Goal: Task Accomplishment & Management: Manage account settings

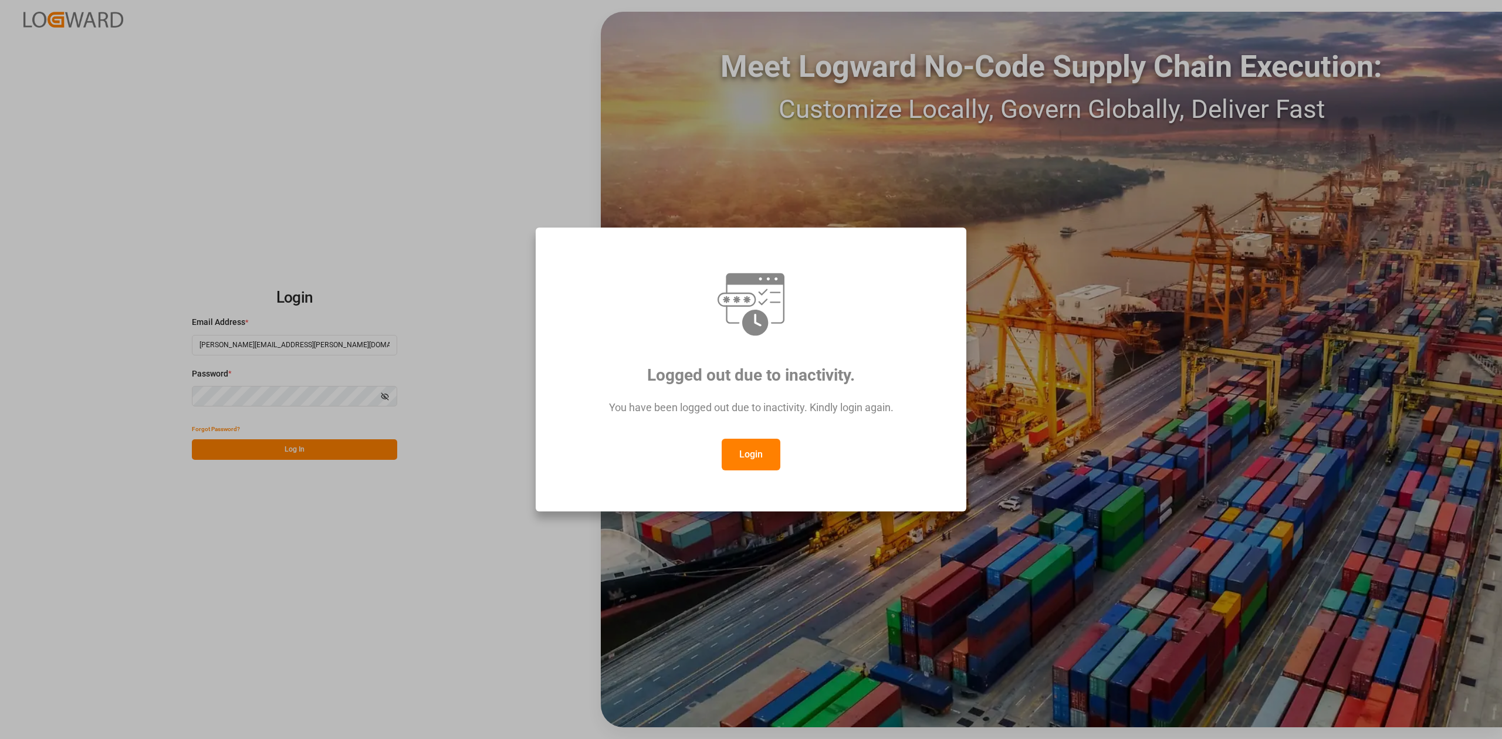
click at [740, 448] on button "Login" at bounding box center [751, 455] width 59 height 32
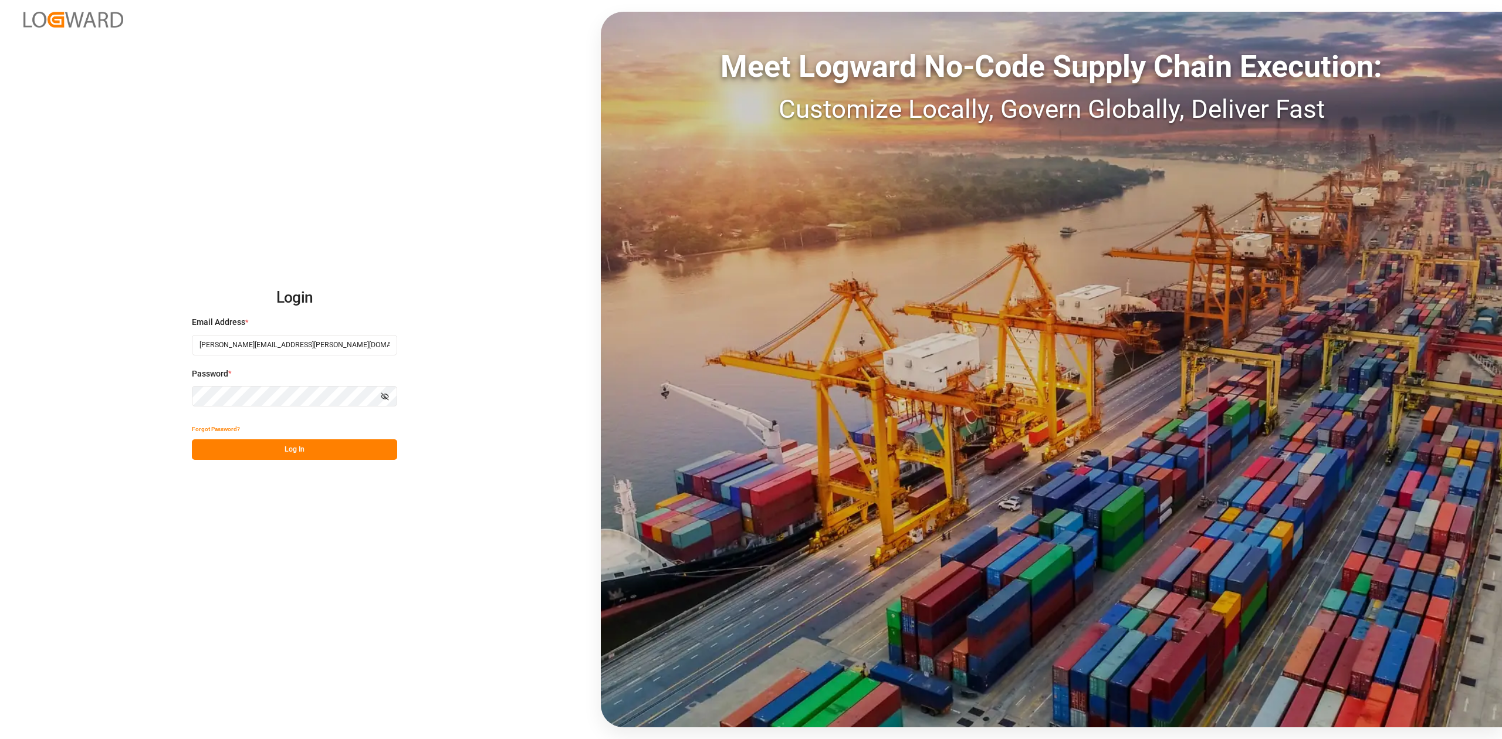
click at [339, 449] on button "Log In" at bounding box center [294, 449] width 205 height 21
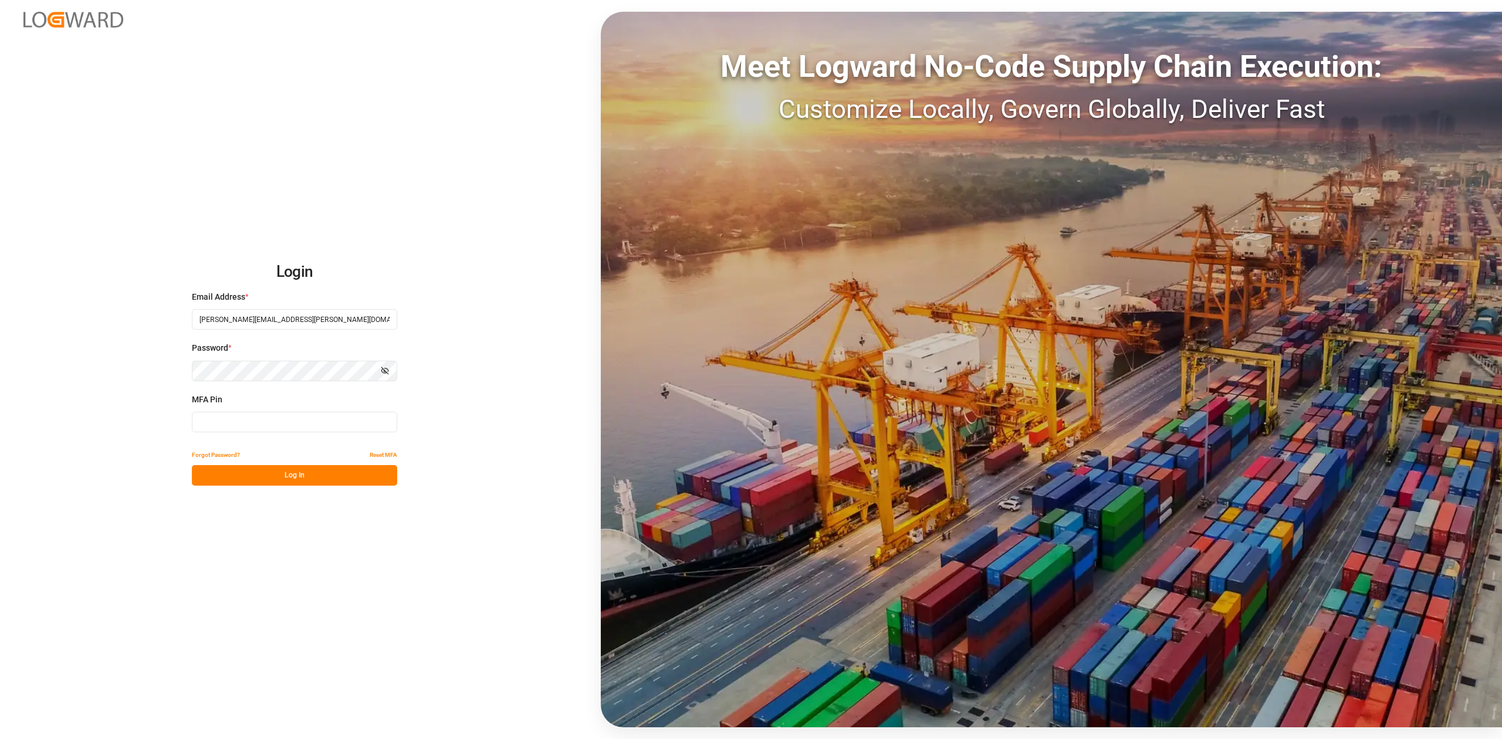
click at [211, 424] on input at bounding box center [294, 422] width 205 height 21
type input "890286"
click at [299, 471] on button "Log In" at bounding box center [294, 475] width 205 height 21
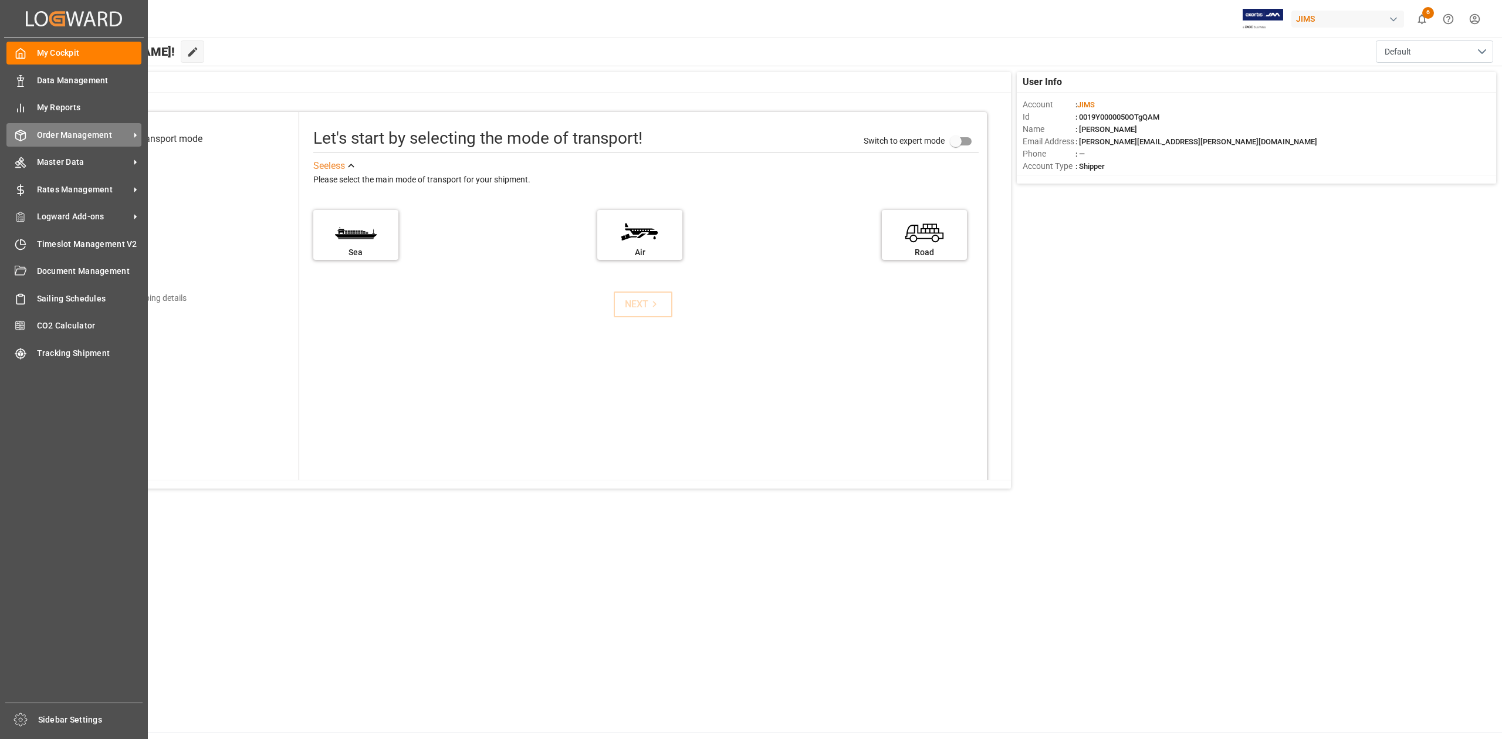
click at [114, 133] on span "Order Management" at bounding box center [83, 135] width 93 height 12
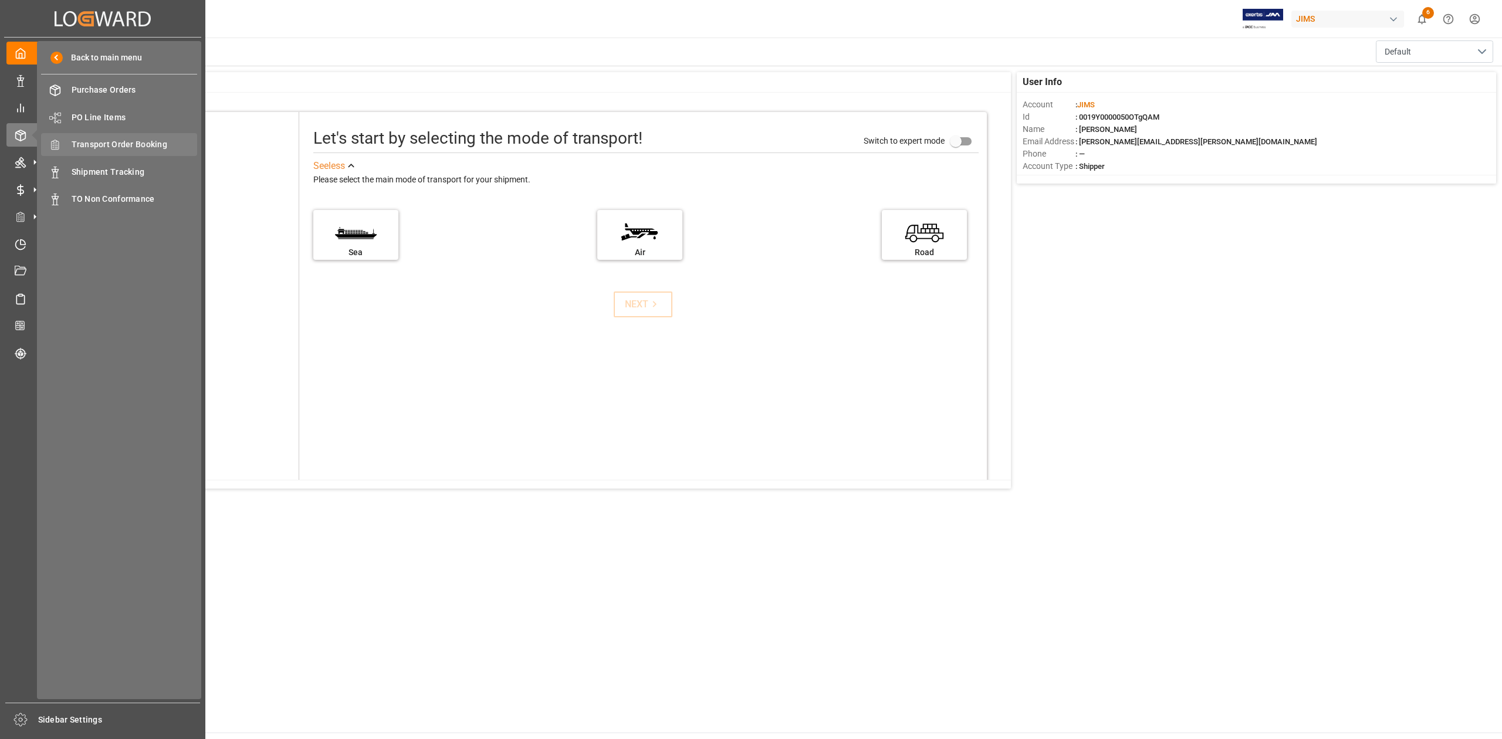
click at [163, 142] on span "Transport Order Booking" at bounding box center [135, 144] width 126 height 12
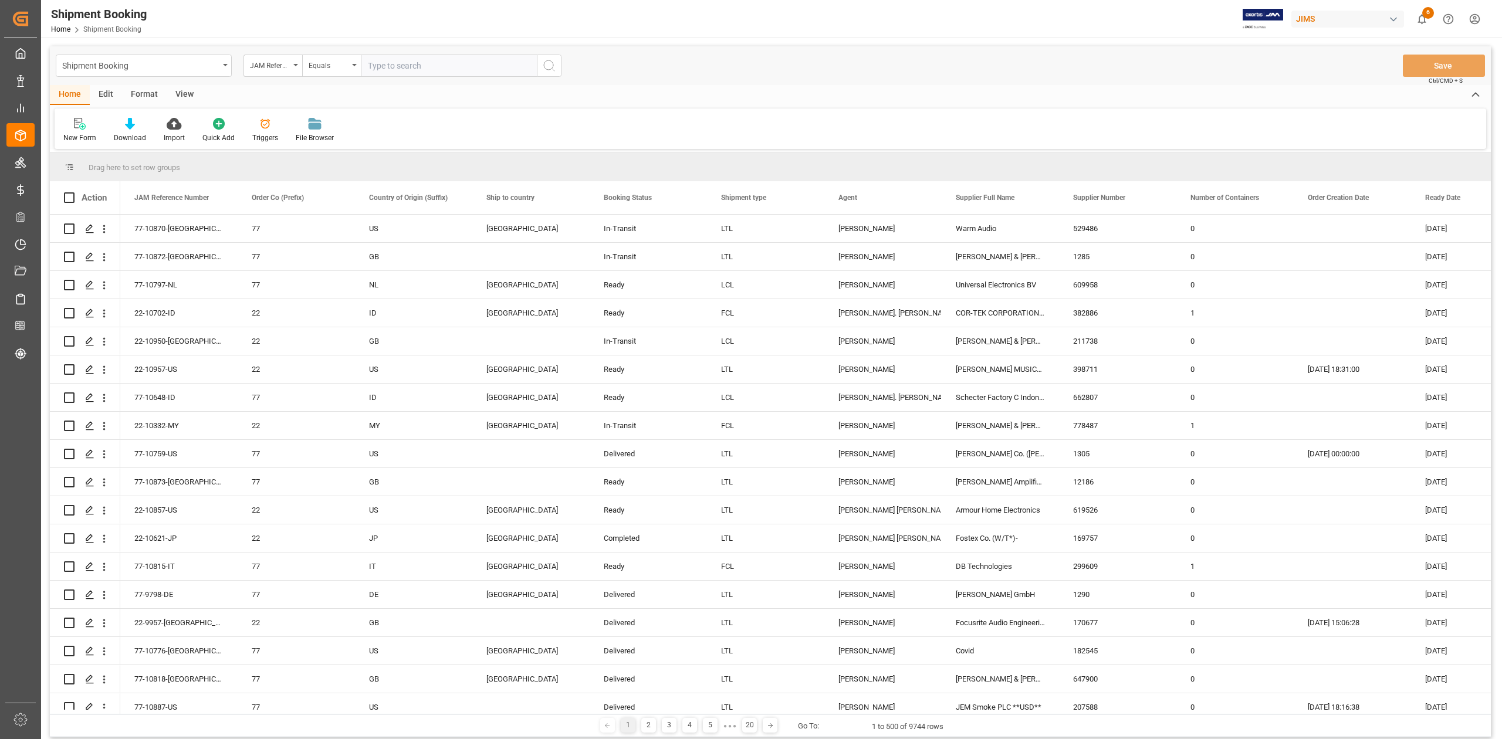
click at [397, 57] on input "text" at bounding box center [449, 66] width 176 height 22
paste input "77-10650-IT"
type input "77-10650-IT"
click at [546, 70] on icon "search button" at bounding box center [549, 66] width 14 height 14
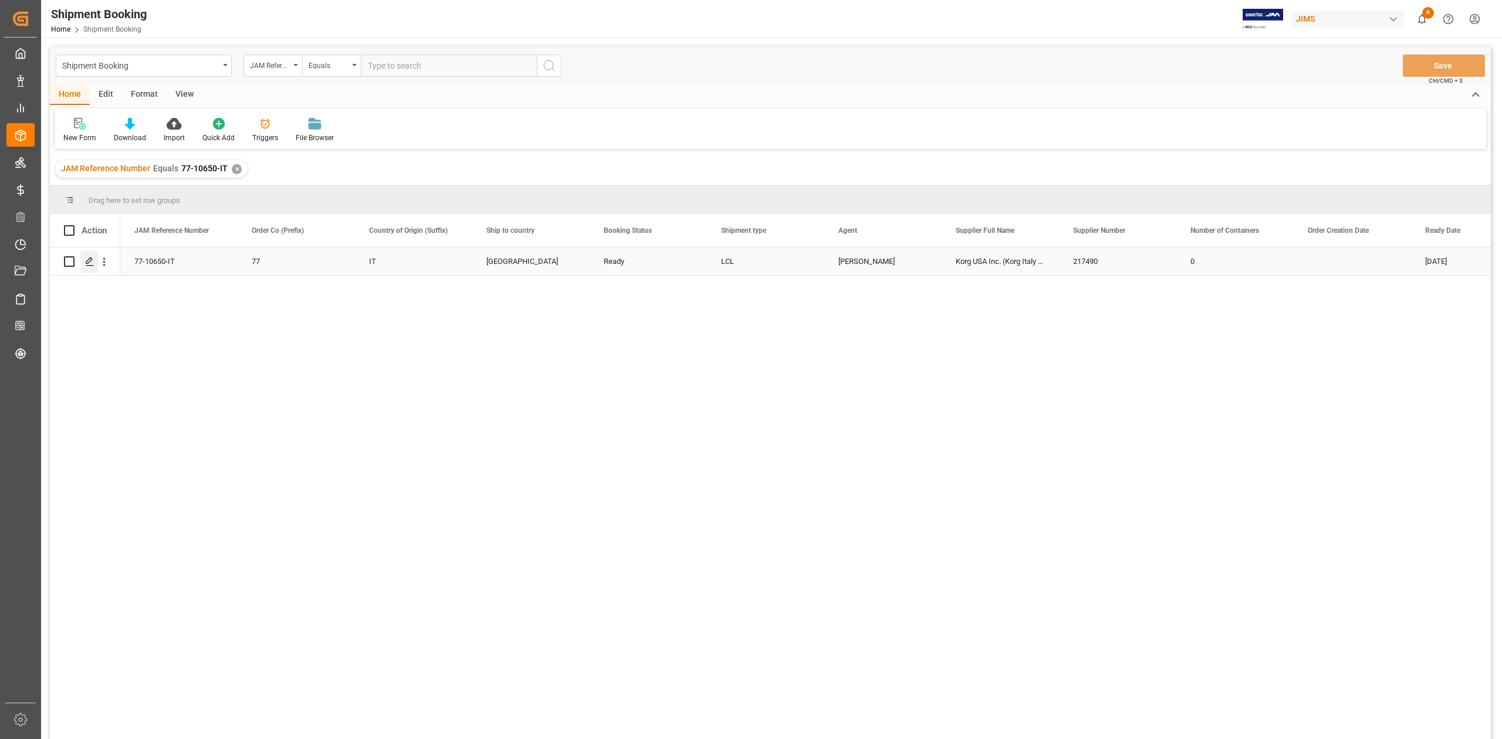
click at [87, 260] on polygon "Press SPACE to select this row." at bounding box center [89, 261] width 6 height 6
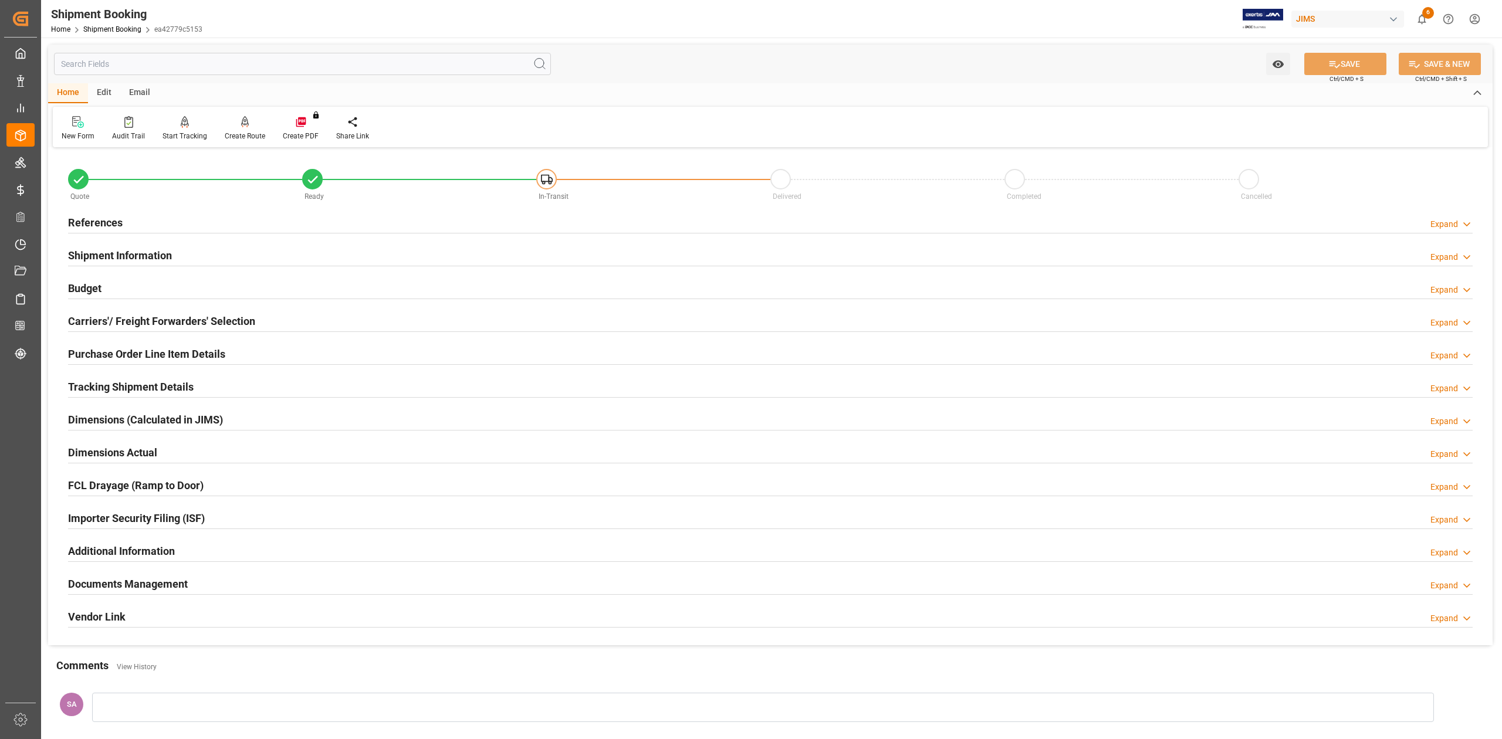
click at [94, 293] on h2 "Budget" at bounding box center [84, 288] width 33 height 16
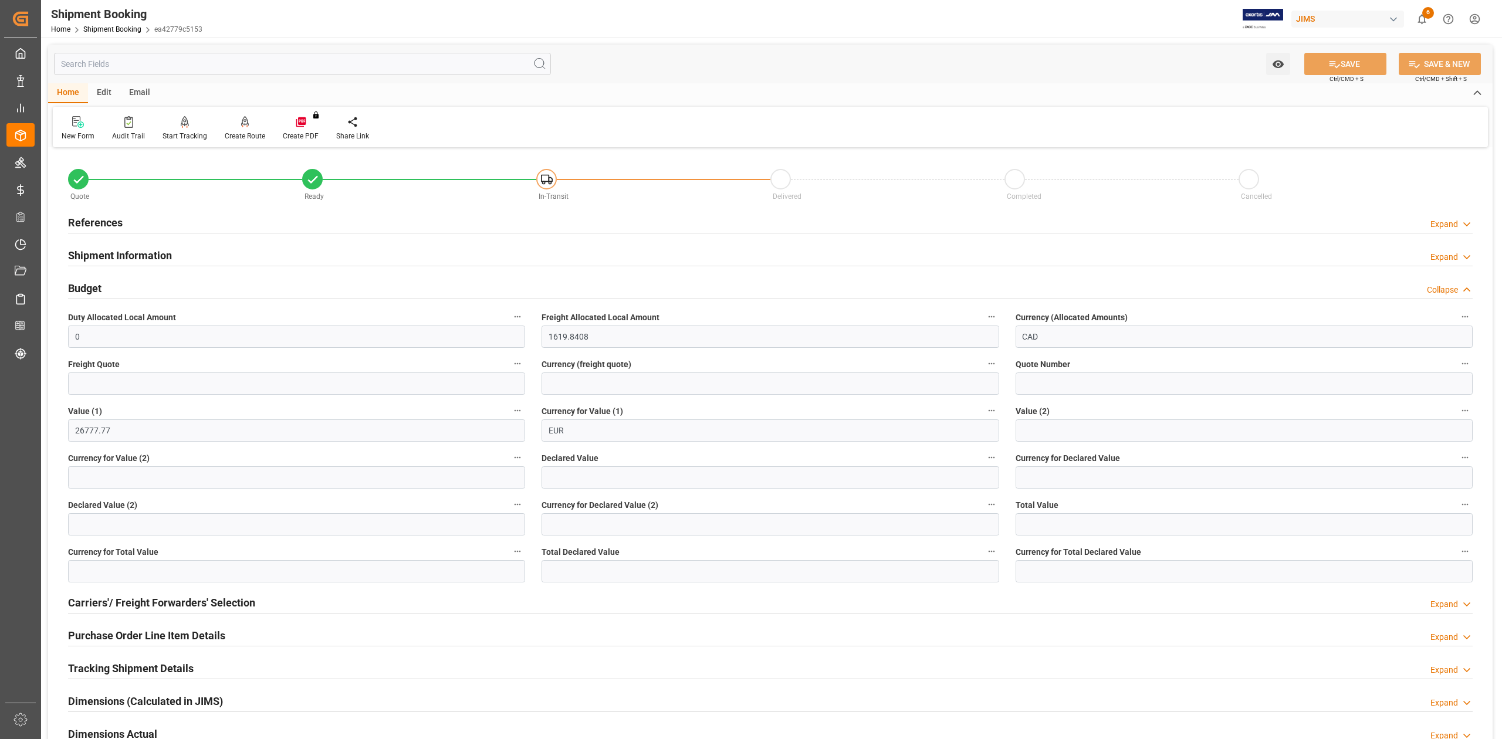
click at [92, 292] on h2 "Budget" at bounding box center [84, 288] width 33 height 16
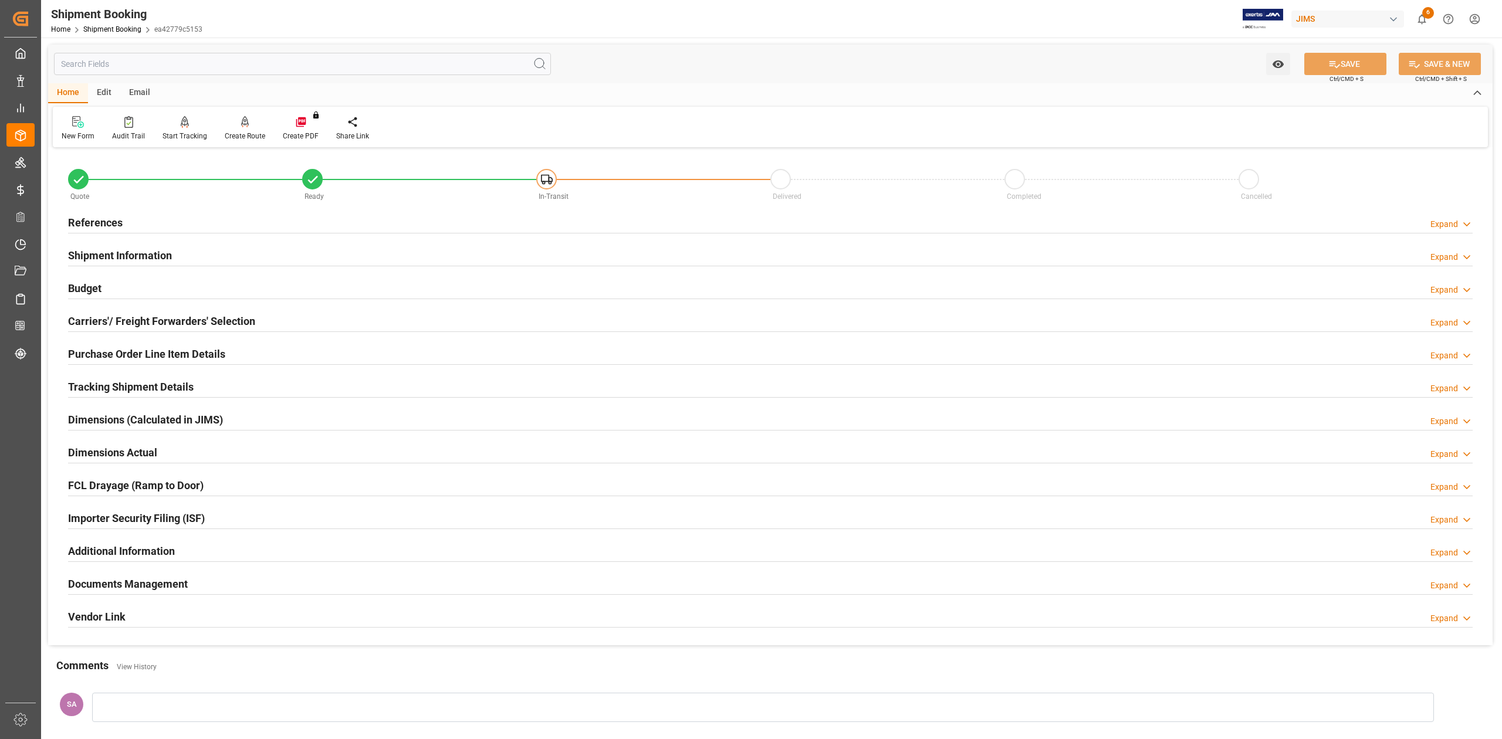
click at [100, 386] on h2 "Tracking Shipment Details" at bounding box center [131, 387] width 126 height 16
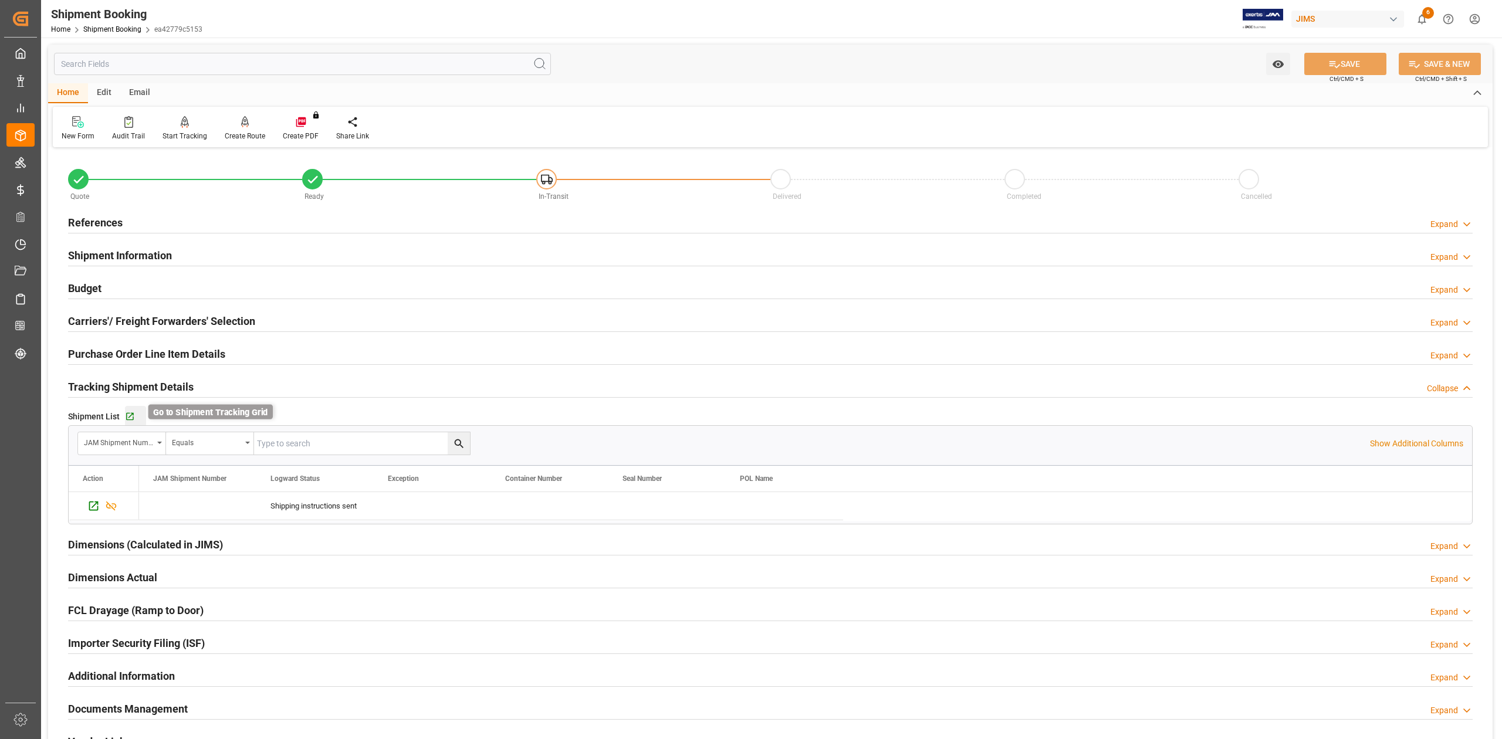
click at [129, 416] on icon "button" at bounding box center [130, 417] width 10 height 10
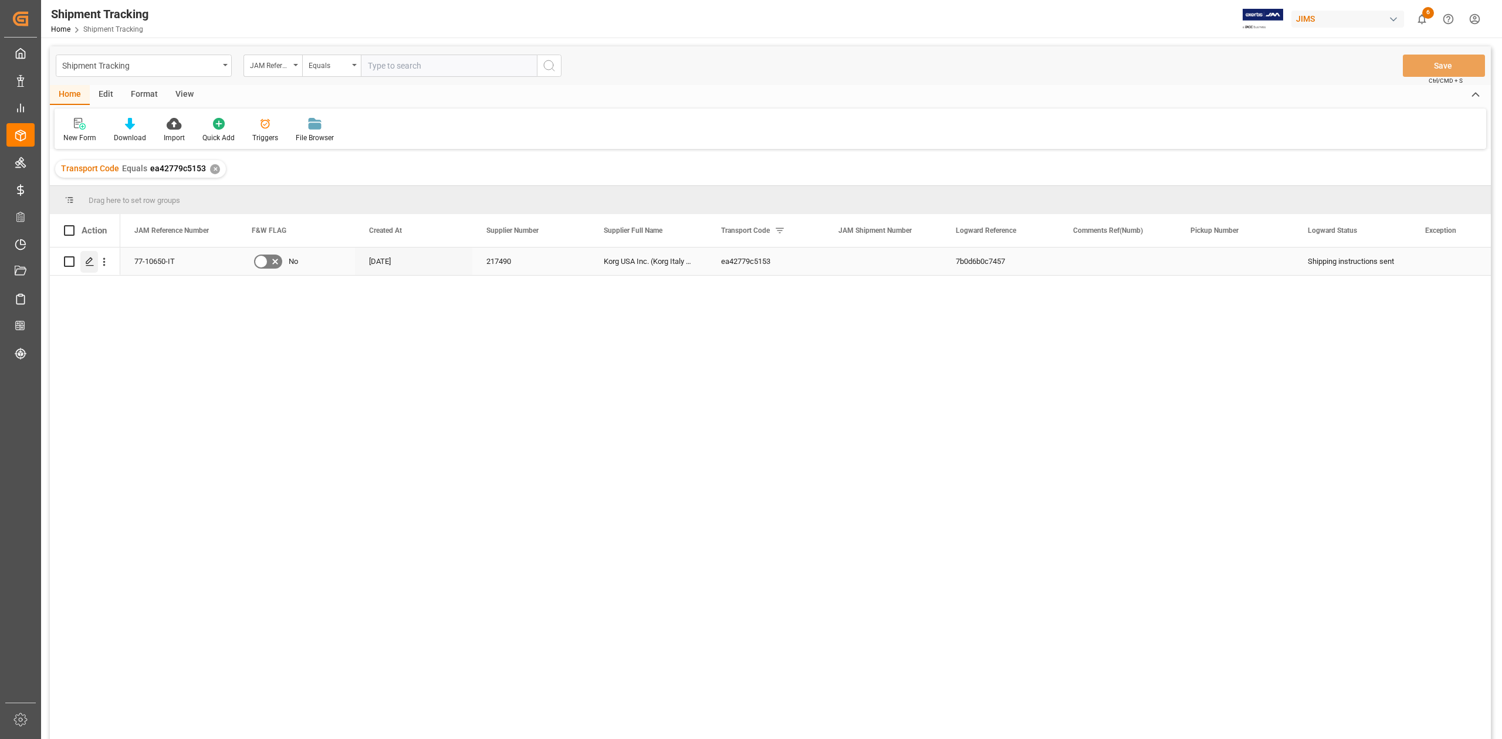
click at [90, 266] on line "Press SPACE to select this row." at bounding box center [89, 266] width 7 height 0
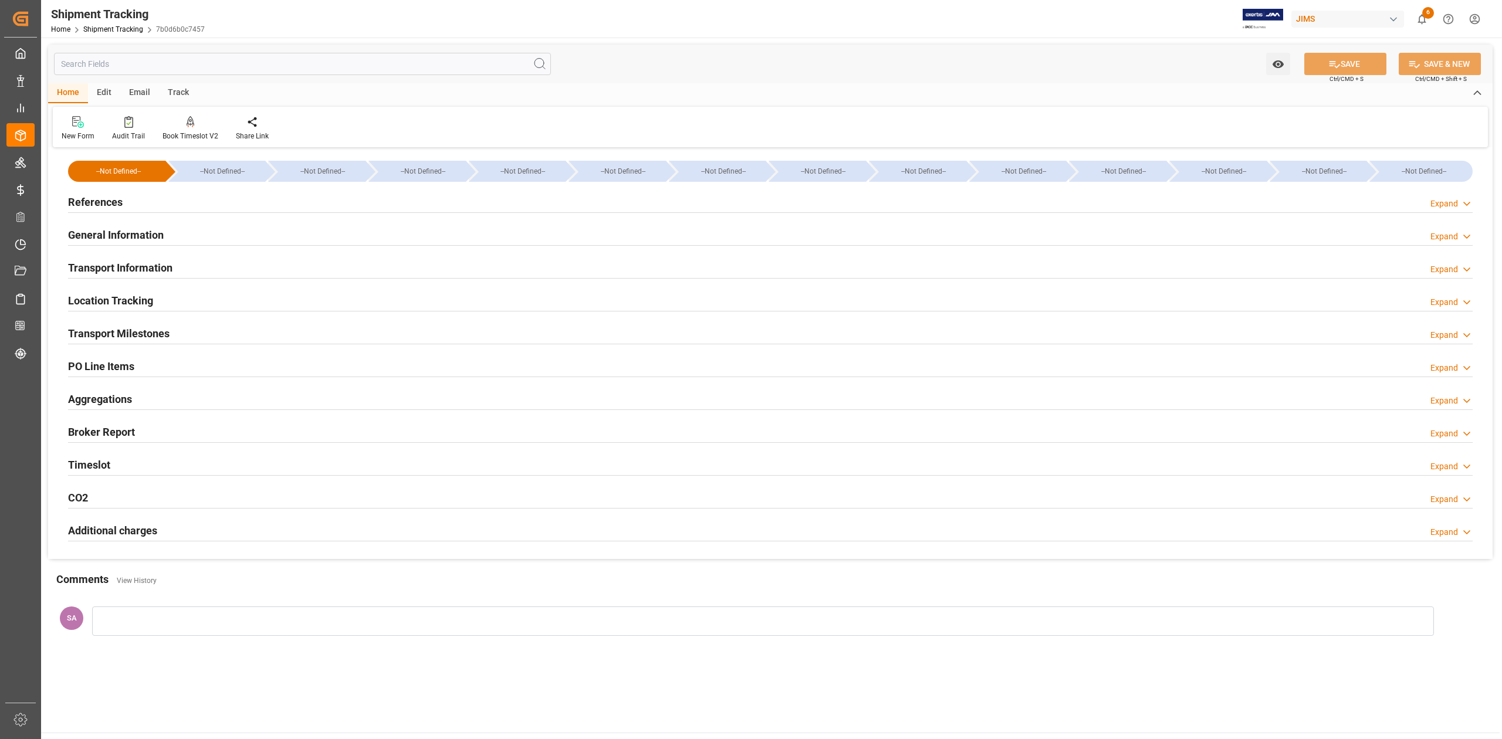
click at [155, 334] on h2 "Transport Milestones" at bounding box center [119, 334] width 102 height 16
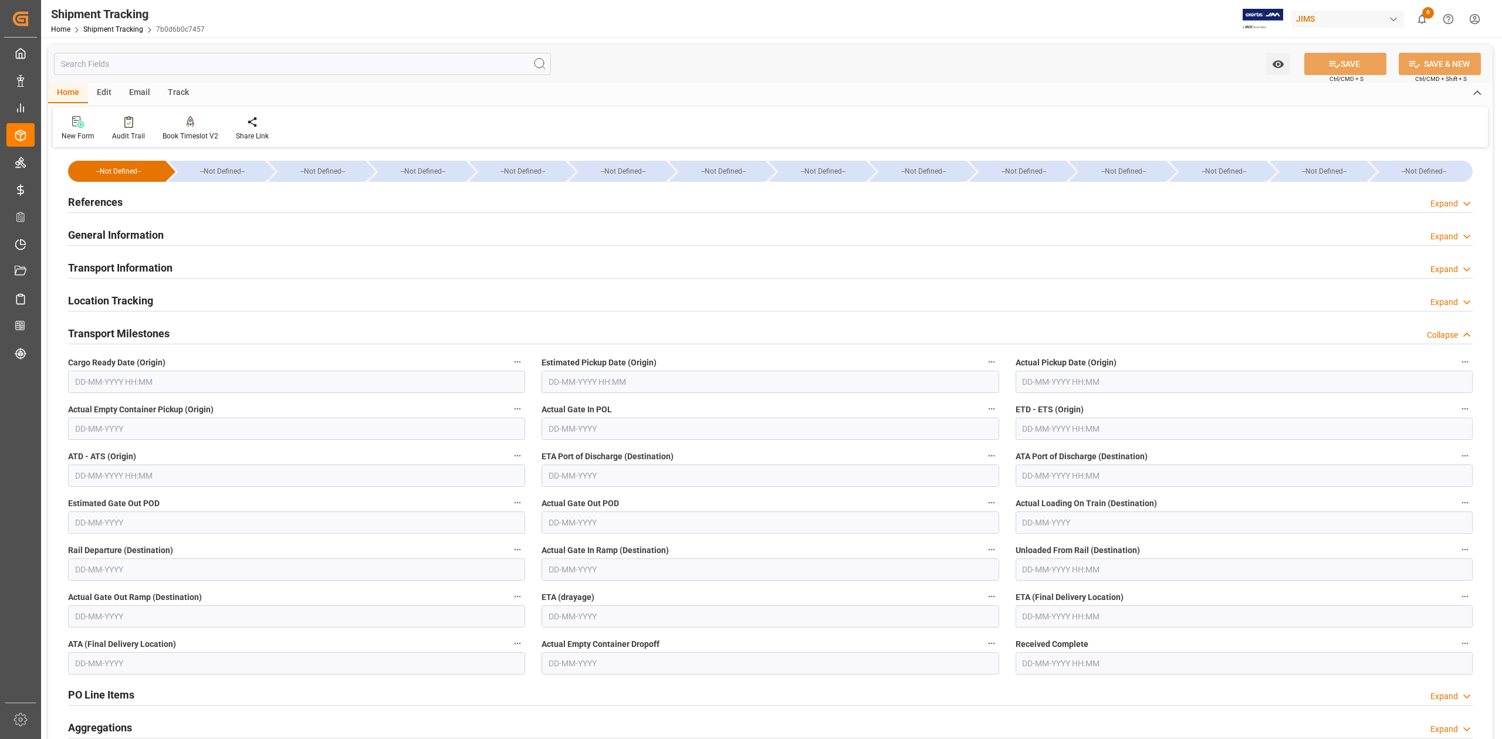
click at [169, 376] on input "text" at bounding box center [296, 382] width 457 height 22
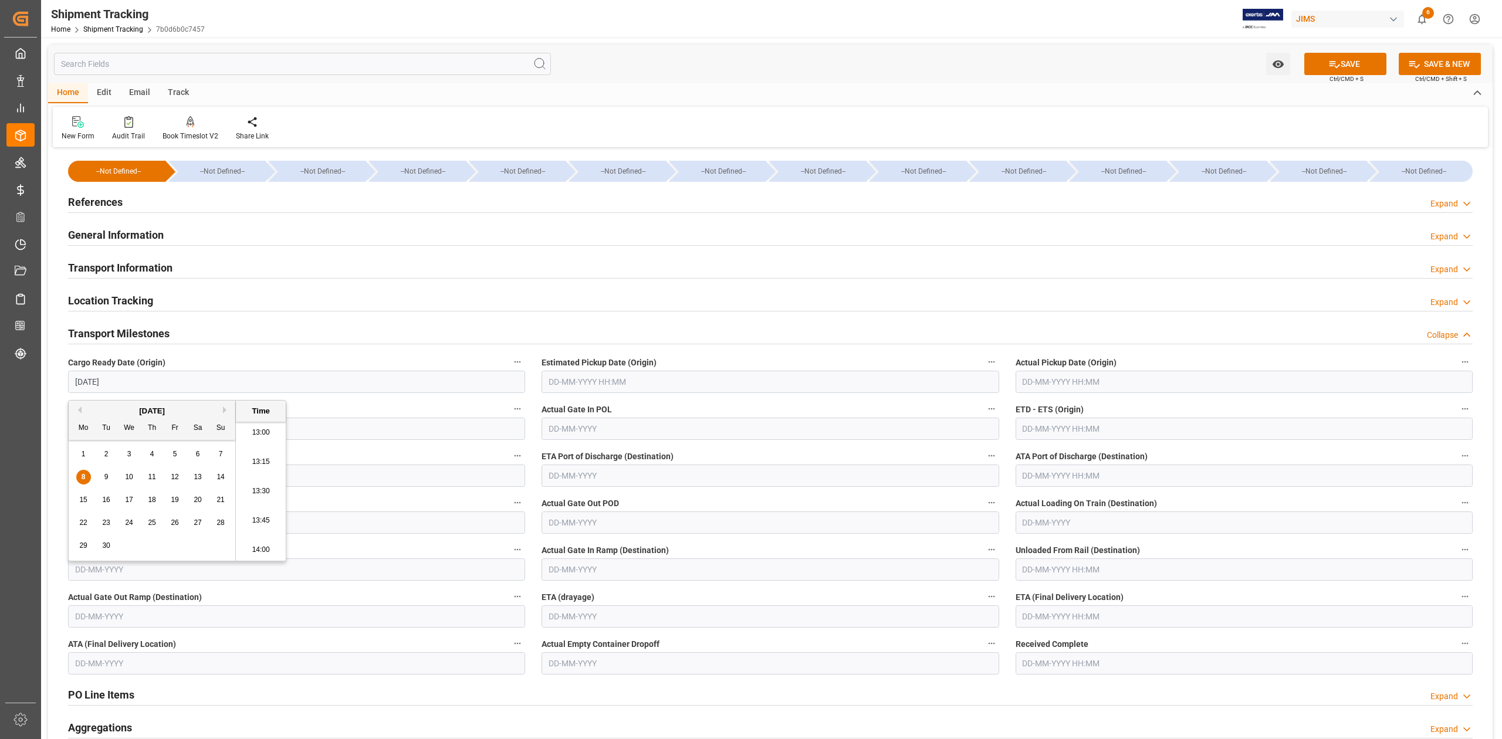
type input "08-09-2025 00:00"
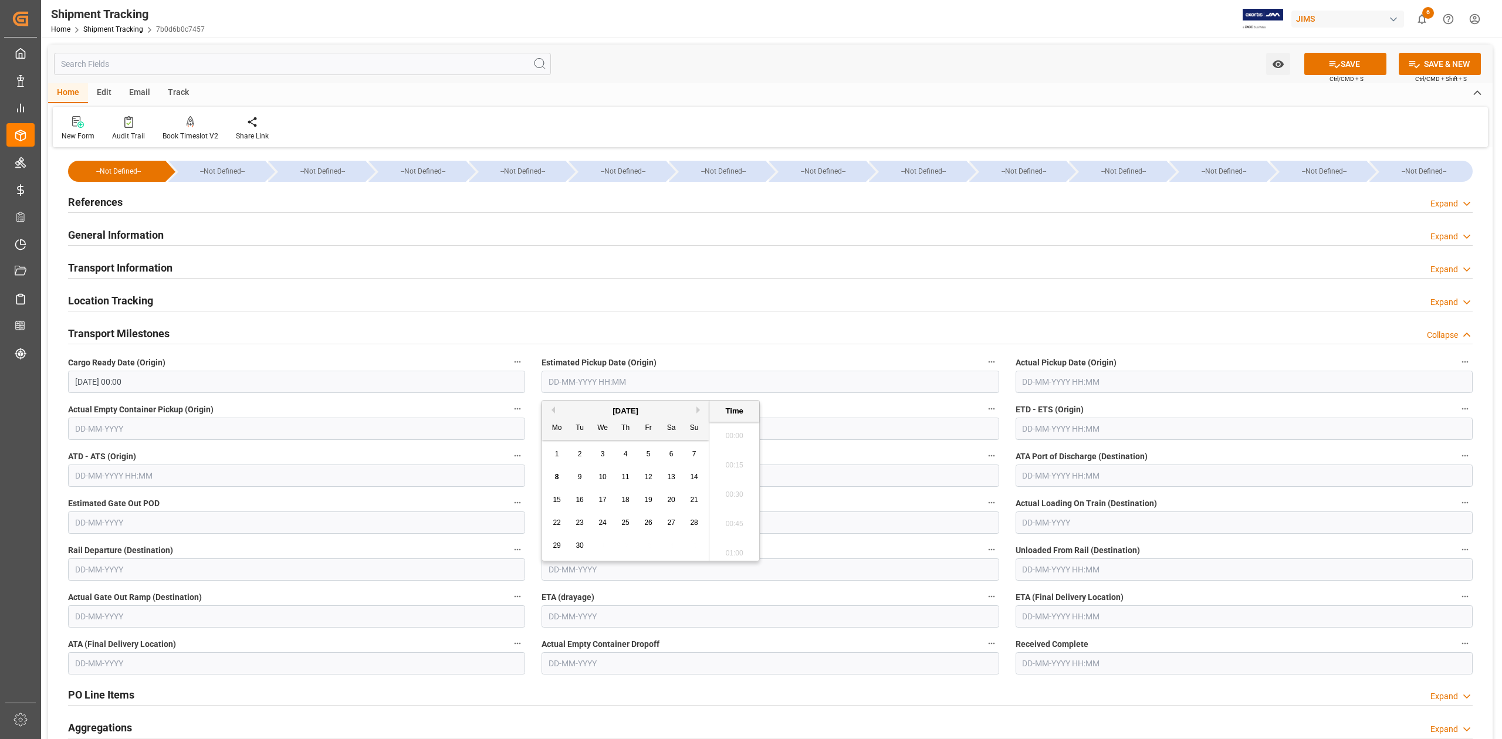
click at [611, 384] on input "text" at bounding box center [770, 382] width 457 height 22
click at [781, 387] on input "text" at bounding box center [770, 382] width 457 height 22
click at [634, 383] on input "09/08/2025" at bounding box center [770, 382] width 457 height 22
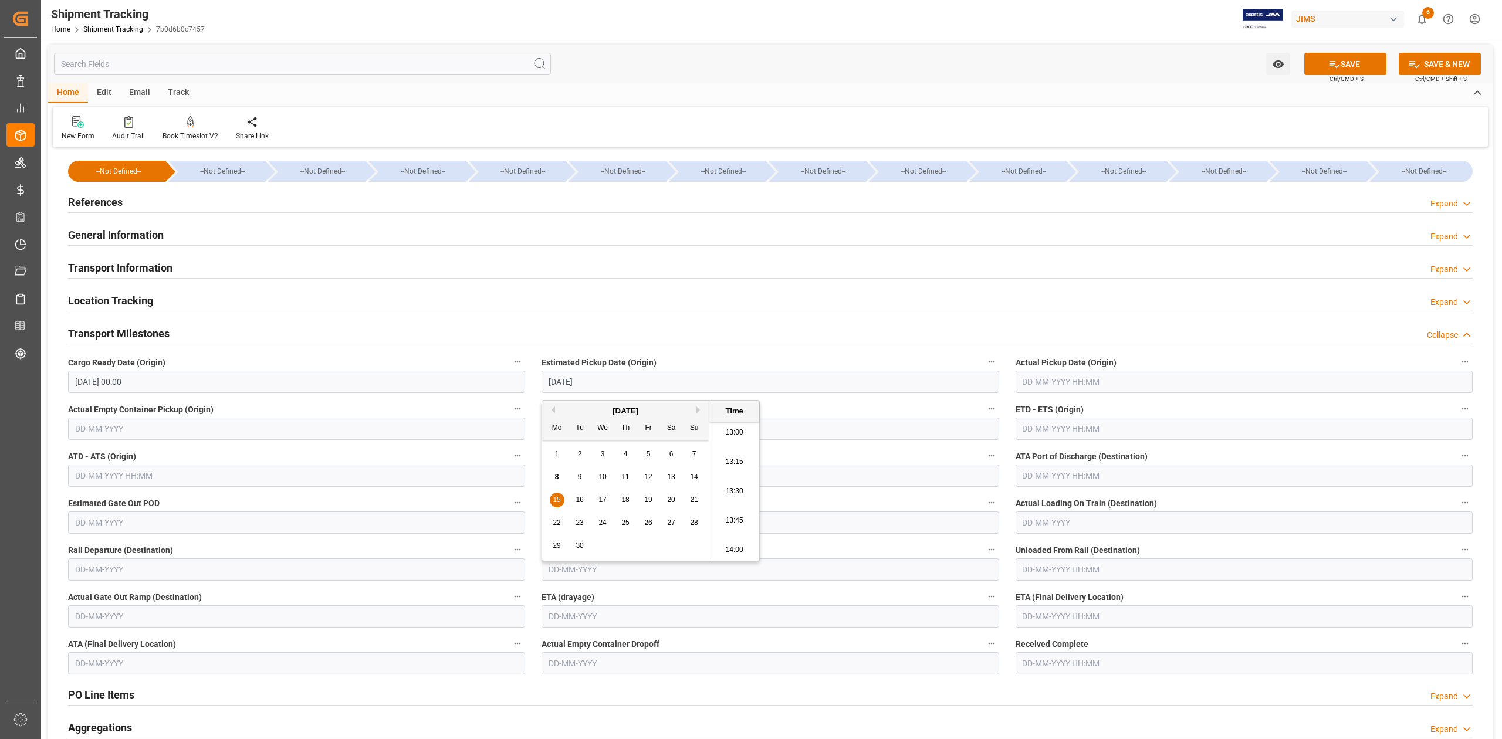
click at [1048, 381] on input "text" at bounding box center [1244, 382] width 457 height 22
type input "15-09-2025 00:00"
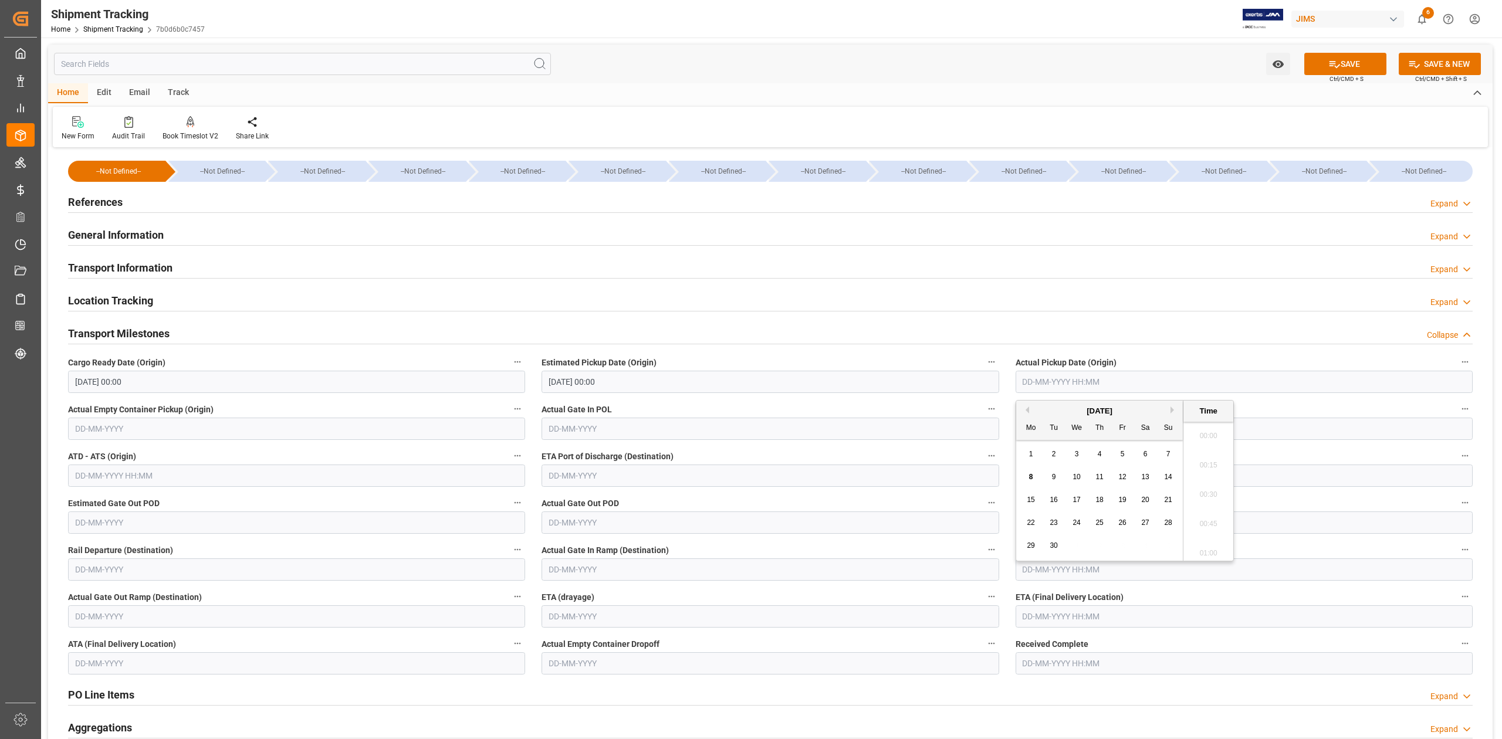
scroll to position [1558, 0]
click at [1285, 432] on input "text" at bounding box center [1244, 429] width 457 height 22
type input "15-09-2025 00:00"
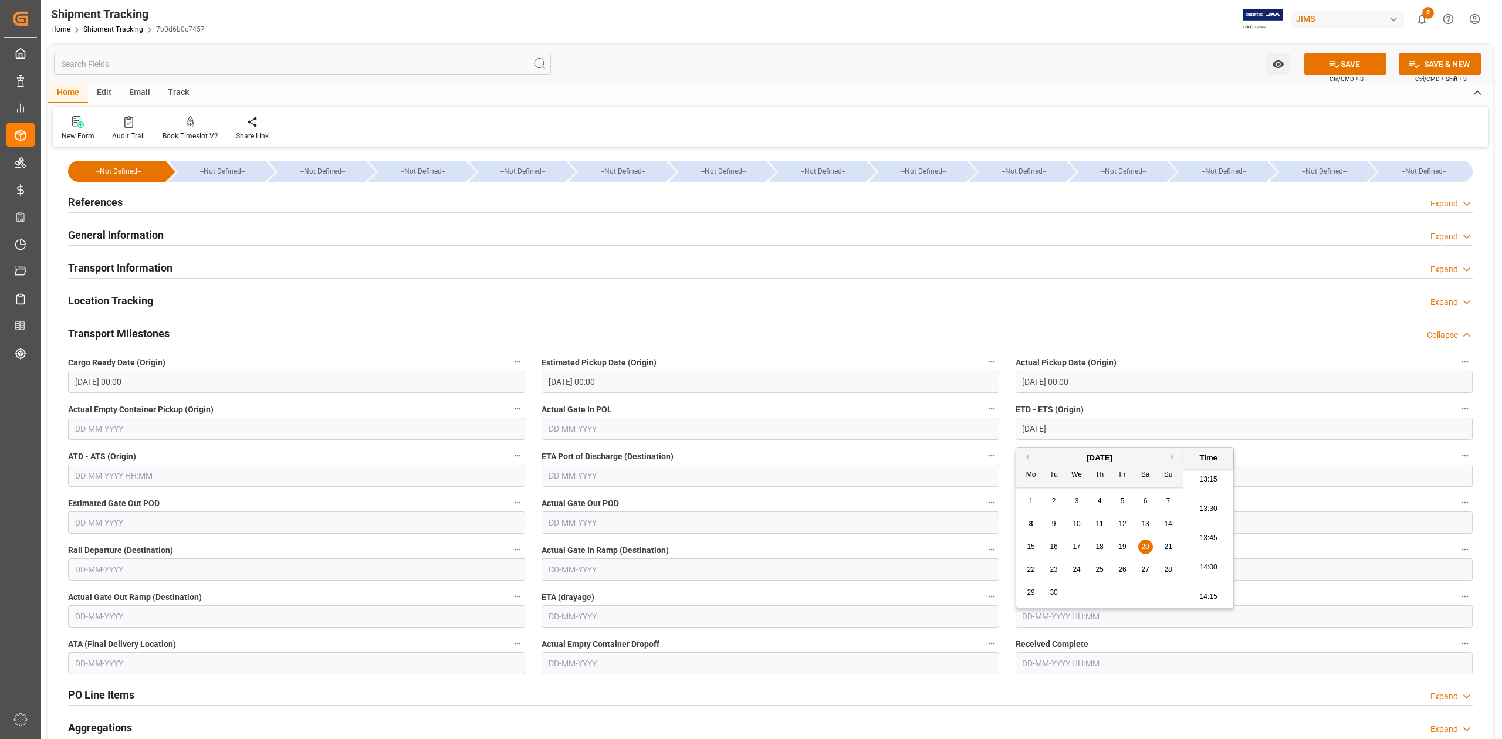
click at [1110, 381] on input "15-09-2025 00:00" at bounding box center [1244, 382] width 457 height 22
type input "20-09-2025 00:00"
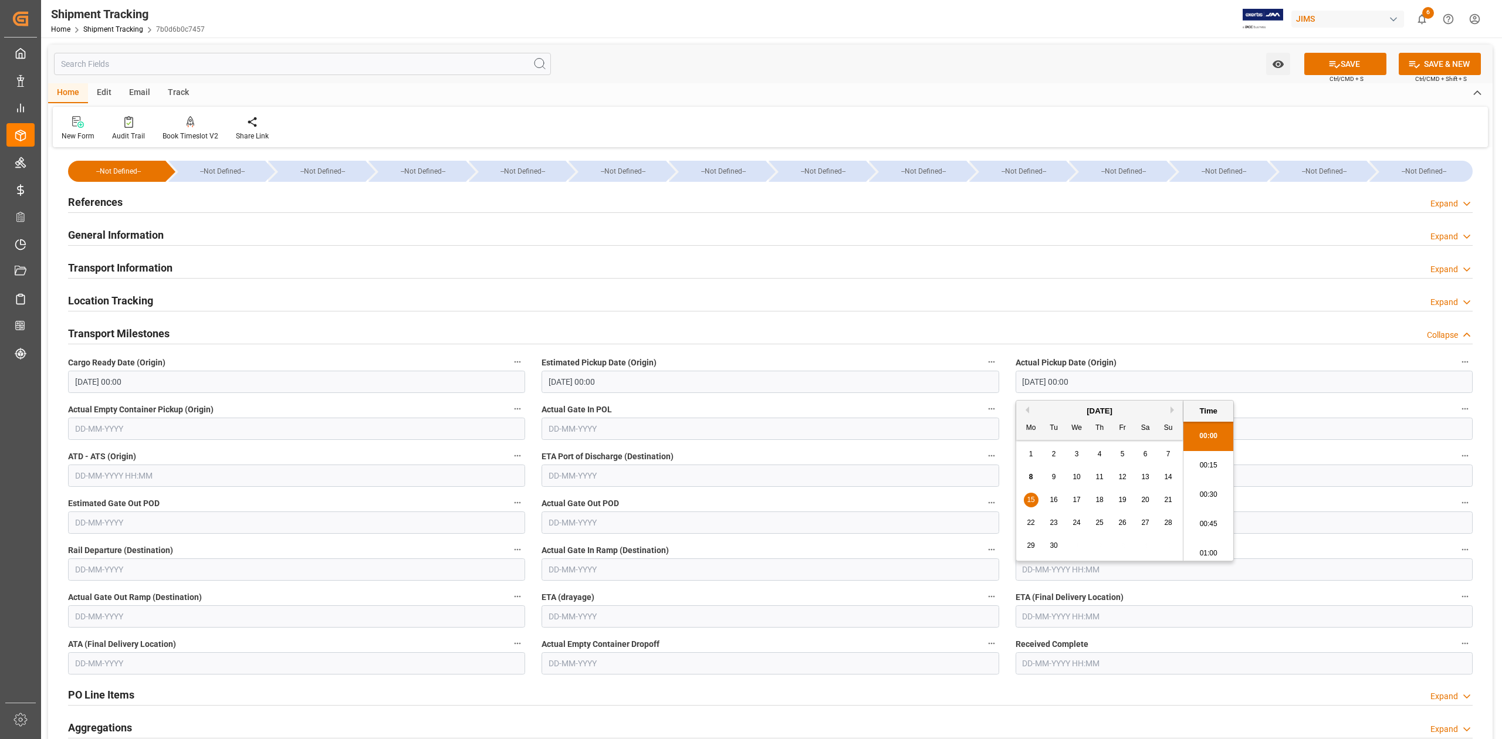
click at [1110, 381] on input "15-09-2025 00:00" at bounding box center [1244, 382] width 457 height 22
click at [1280, 423] on input "20-09-2025 00:00" at bounding box center [1244, 429] width 457 height 22
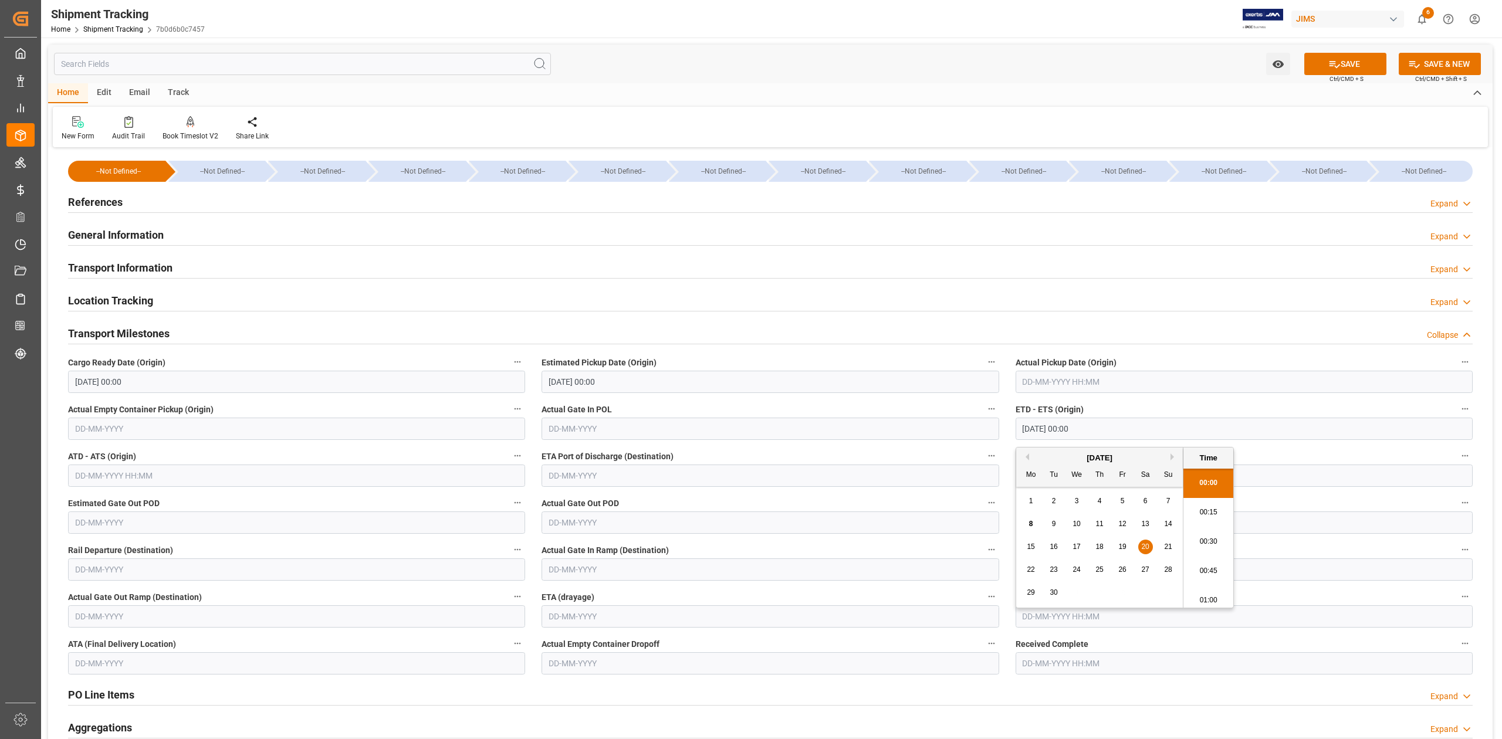
click at [1280, 423] on input "20-09-2025 00:00" at bounding box center [1244, 429] width 457 height 22
click at [1222, 632] on div "ETA (Final Delivery Location)" at bounding box center [1243, 608] width 473 height 47
type input "21-09-2025 00:00"
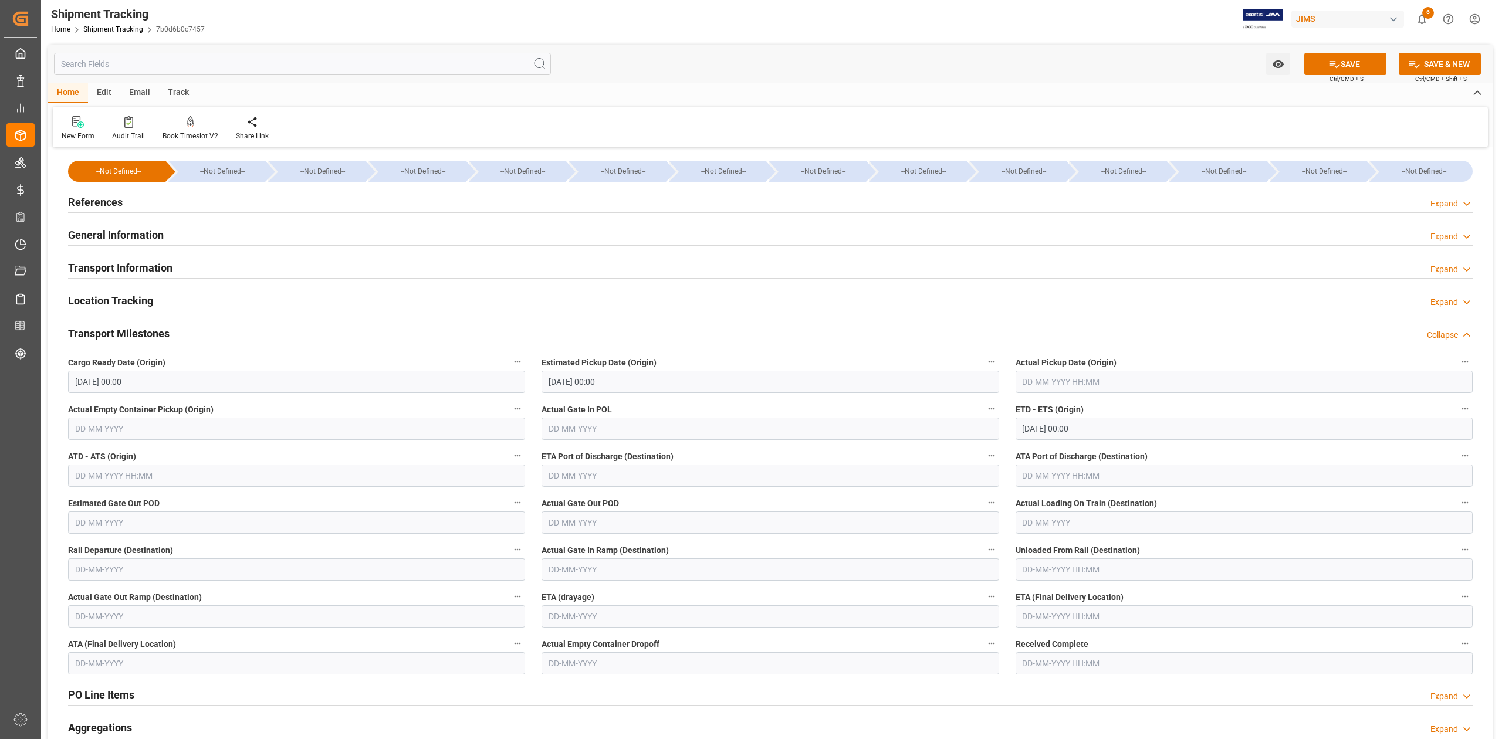
click at [1168, 620] on input "text" at bounding box center [1244, 616] width 457 height 22
click at [1172, 446] on button "Next Month" at bounding box center [1173, 445] width 7 height 7
click at [1052, 556] on span "21" at bounding box center [1054, 558] width 8 height 8
type input "21-10-2025 00:00"
click at [1338, 64] on button "SAVE" at bounding box center [1345, 64] width 82 height 22
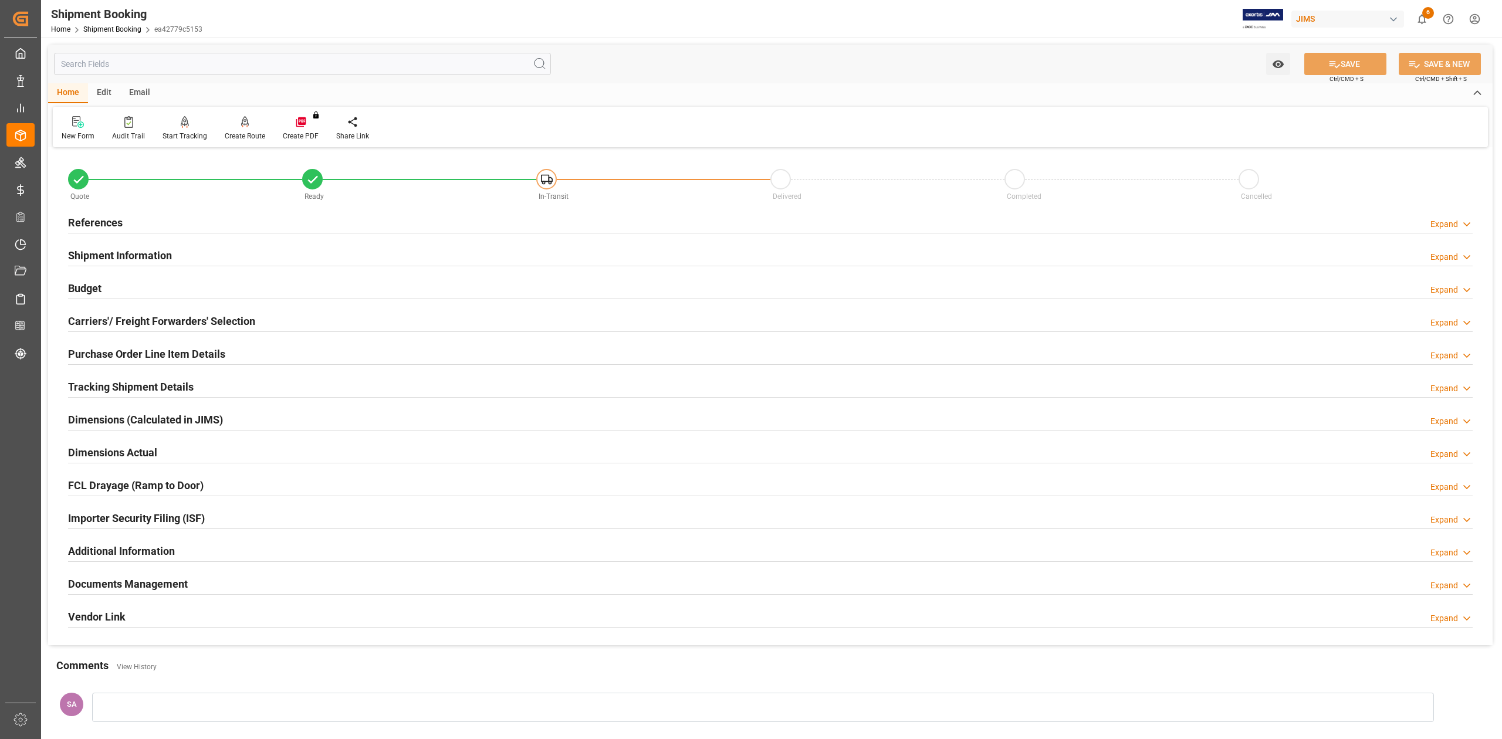
click at [123, 452] on h2 "Dimensions Actual" at bounding box center [112, 453] width 89 height 16
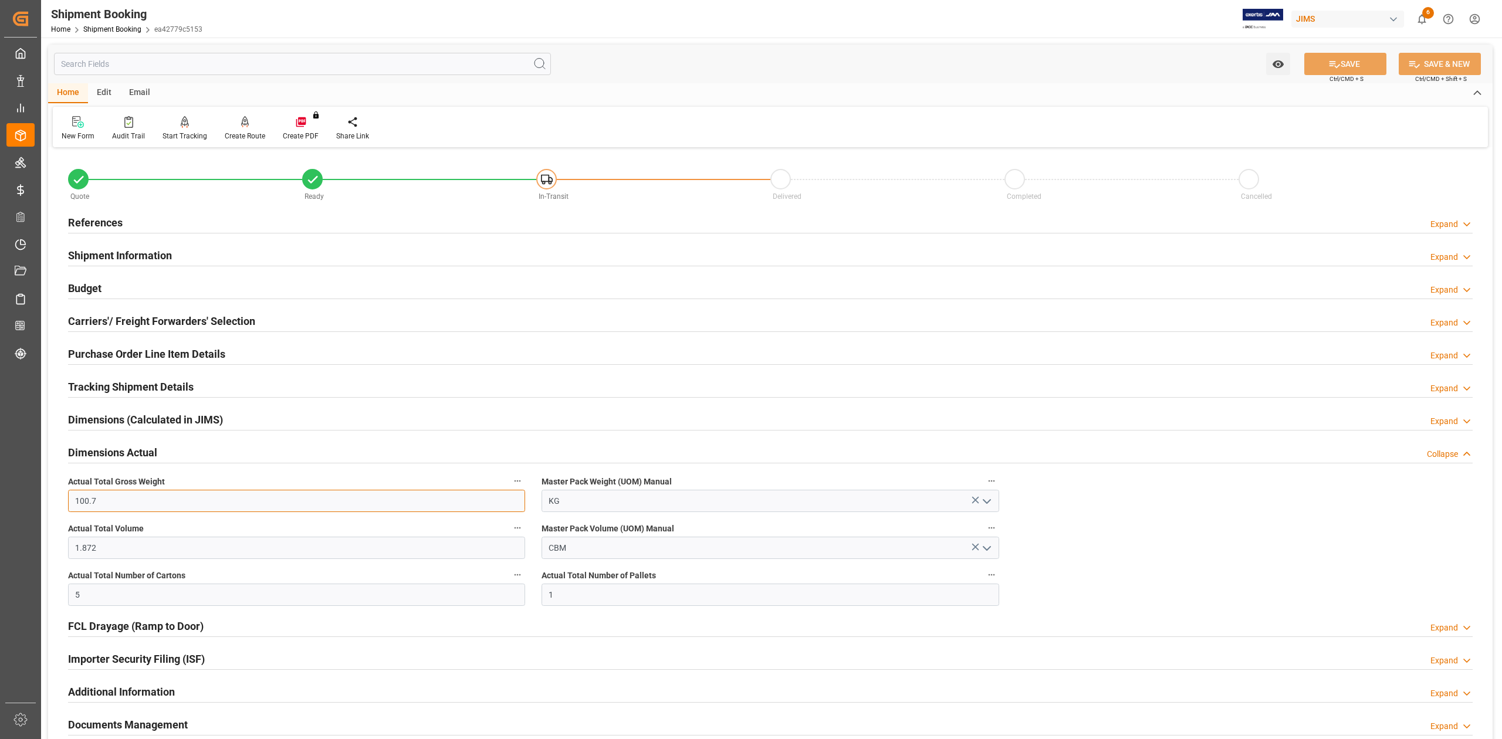
click at [127, 498] on input "100.7" at bounding box center [296, 501] width 457 height 22
type input "112"
click at [130, 550] on input "1.872" at bounding box center [296, 548] width 457 height 22
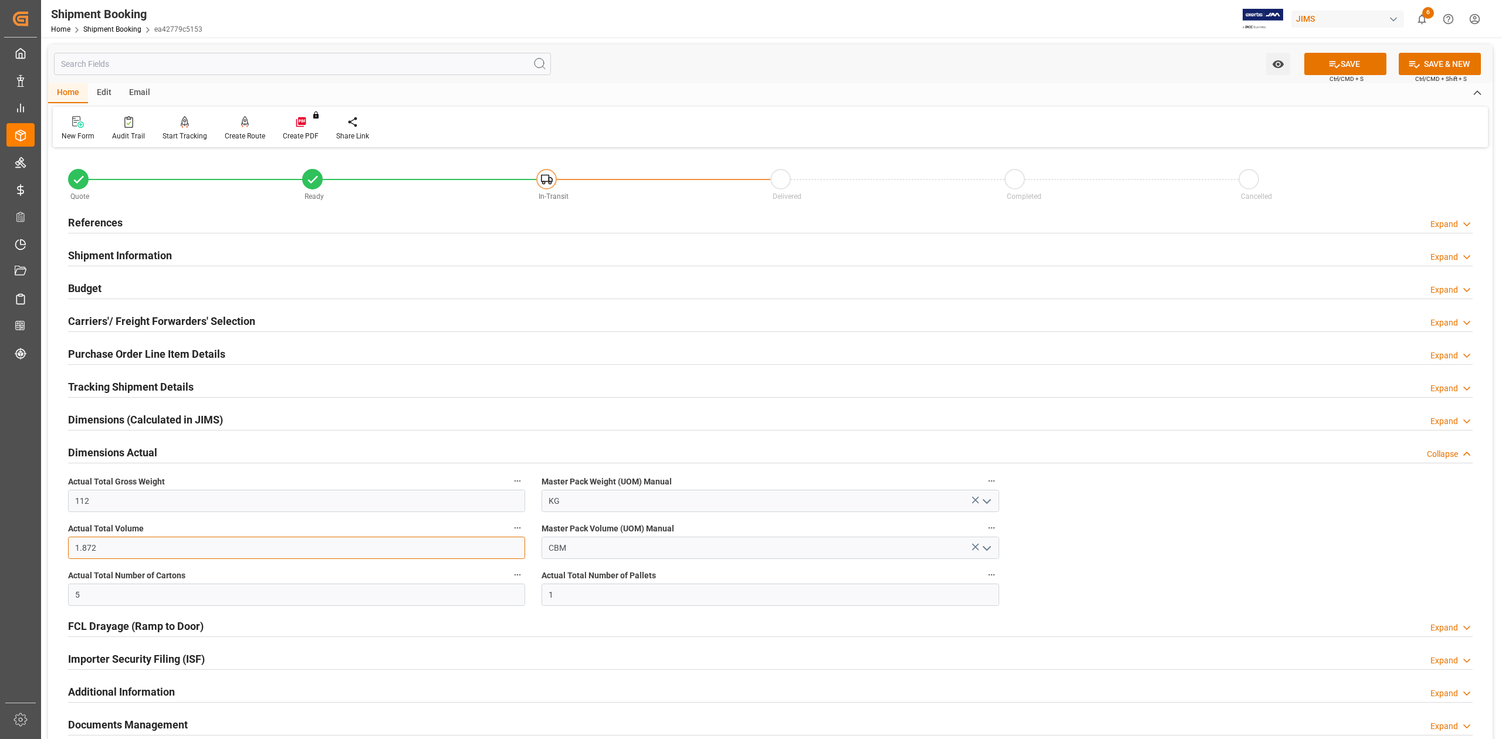
click at [130, 550] on input "1.872" at bounding box center [296, 548] width 457 height 22
type input "1.6"
click at [1321, 66] on button "SAVE" at bounding box center [1345, 64] width 82 height 22
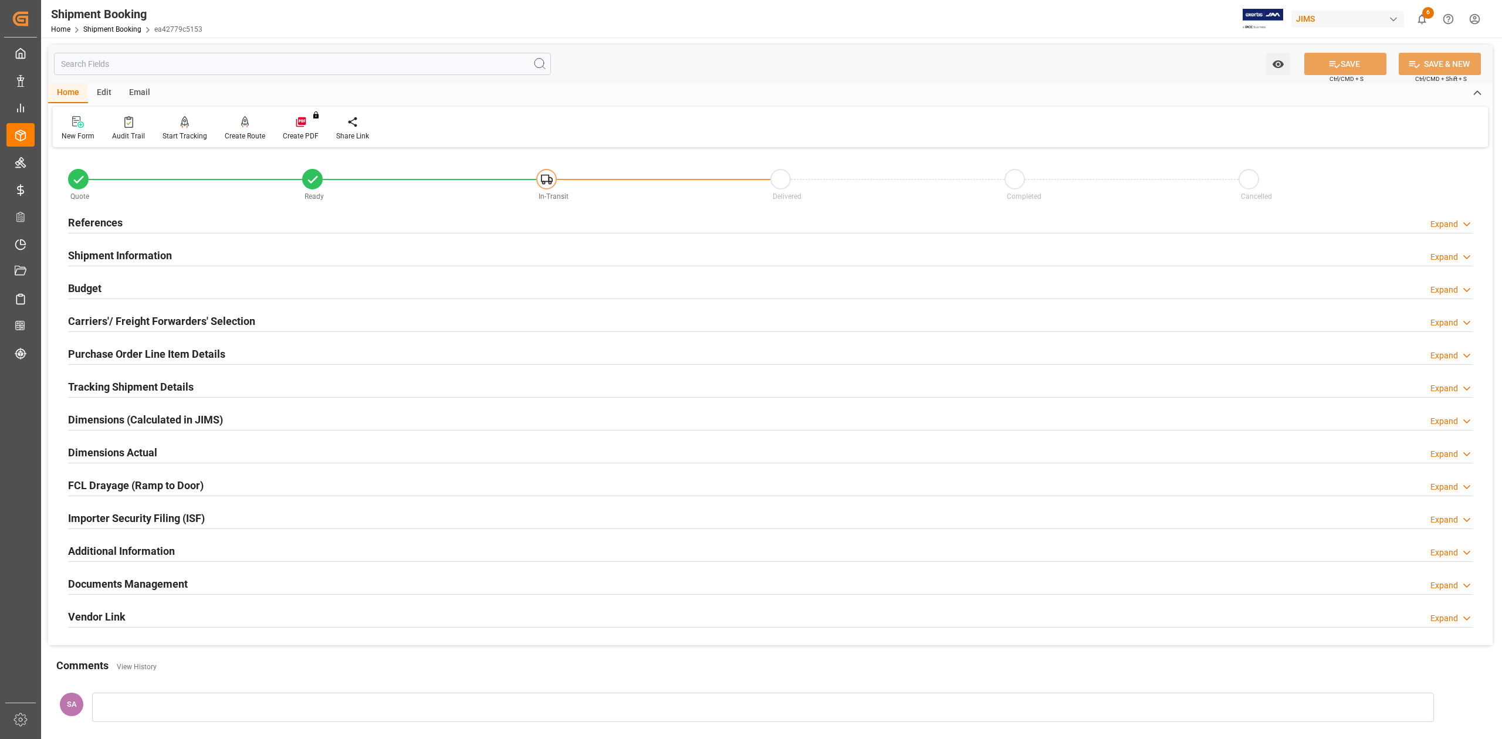
click at [92, 282] on h2 "Budget" at bounding box center [84, 288] width 33 height 16
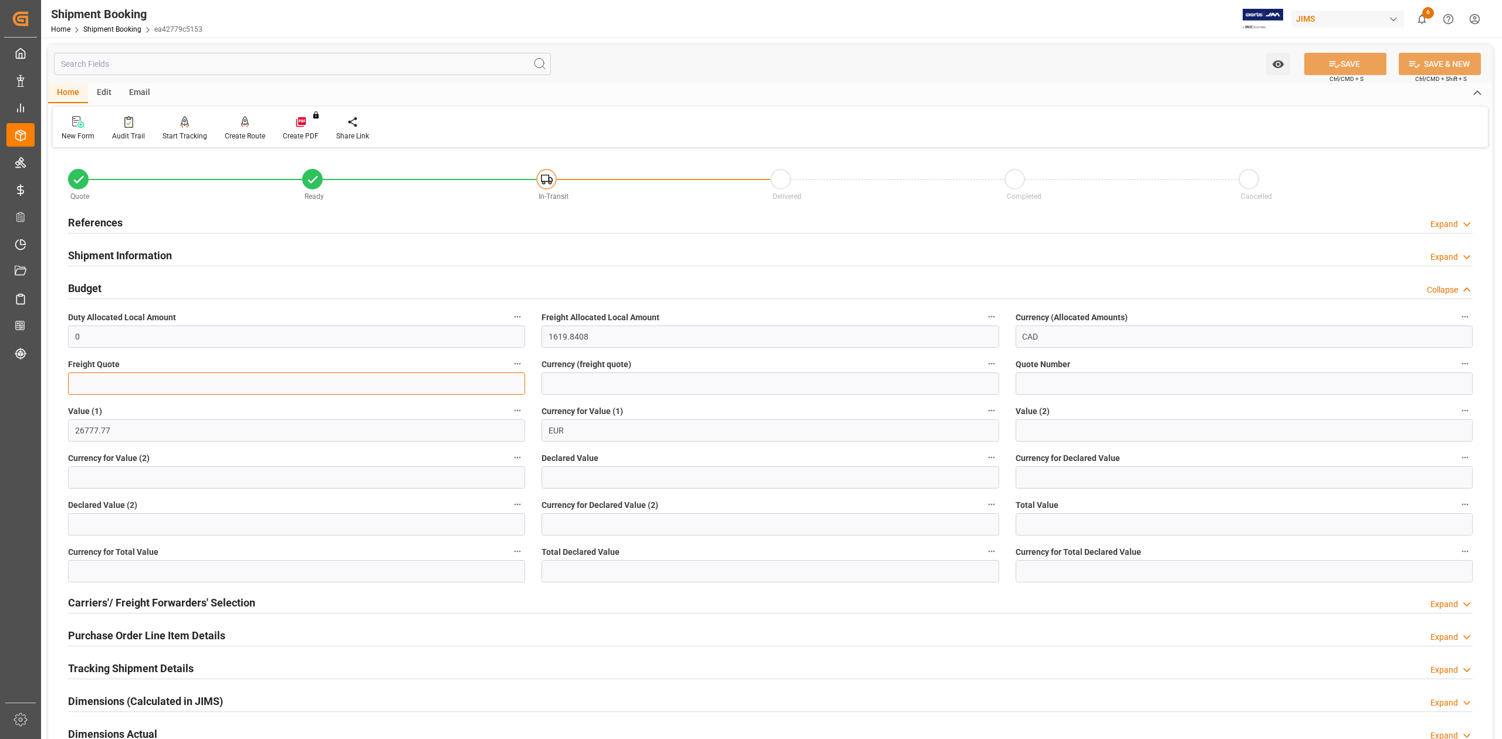
click at [113, 388] on input "text" at bounding box center [296, 384] width 457 height 22
type input "600"
click at [580, 381] on input at bounding box center [770, 384] width 457 height 22
type input "USD"
click at [1322, 66] on button "SAVE" at bounding box center [1345, 64] width 82 height 22
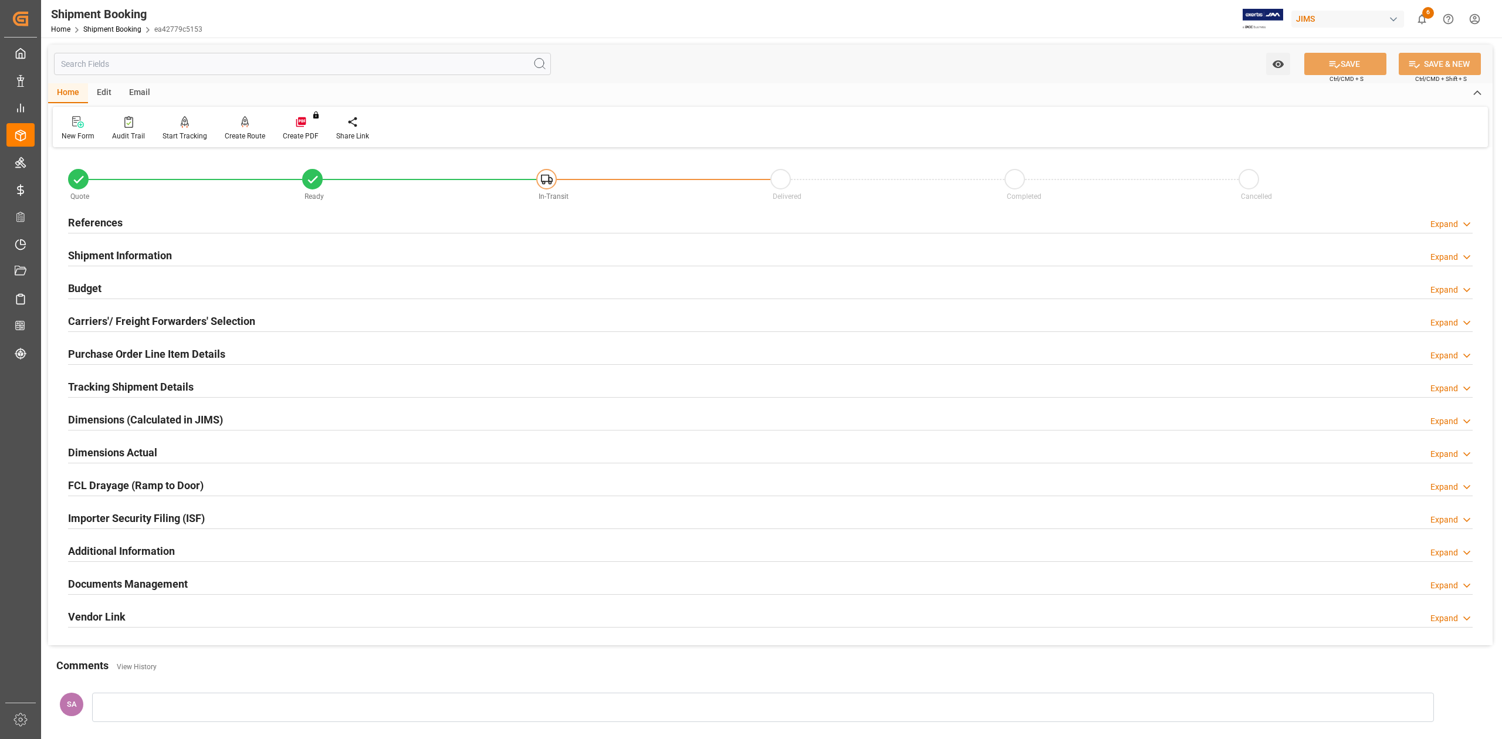
click at [80, 216] on h2 "References" at bounding box center [95, 223] width 55 height 16
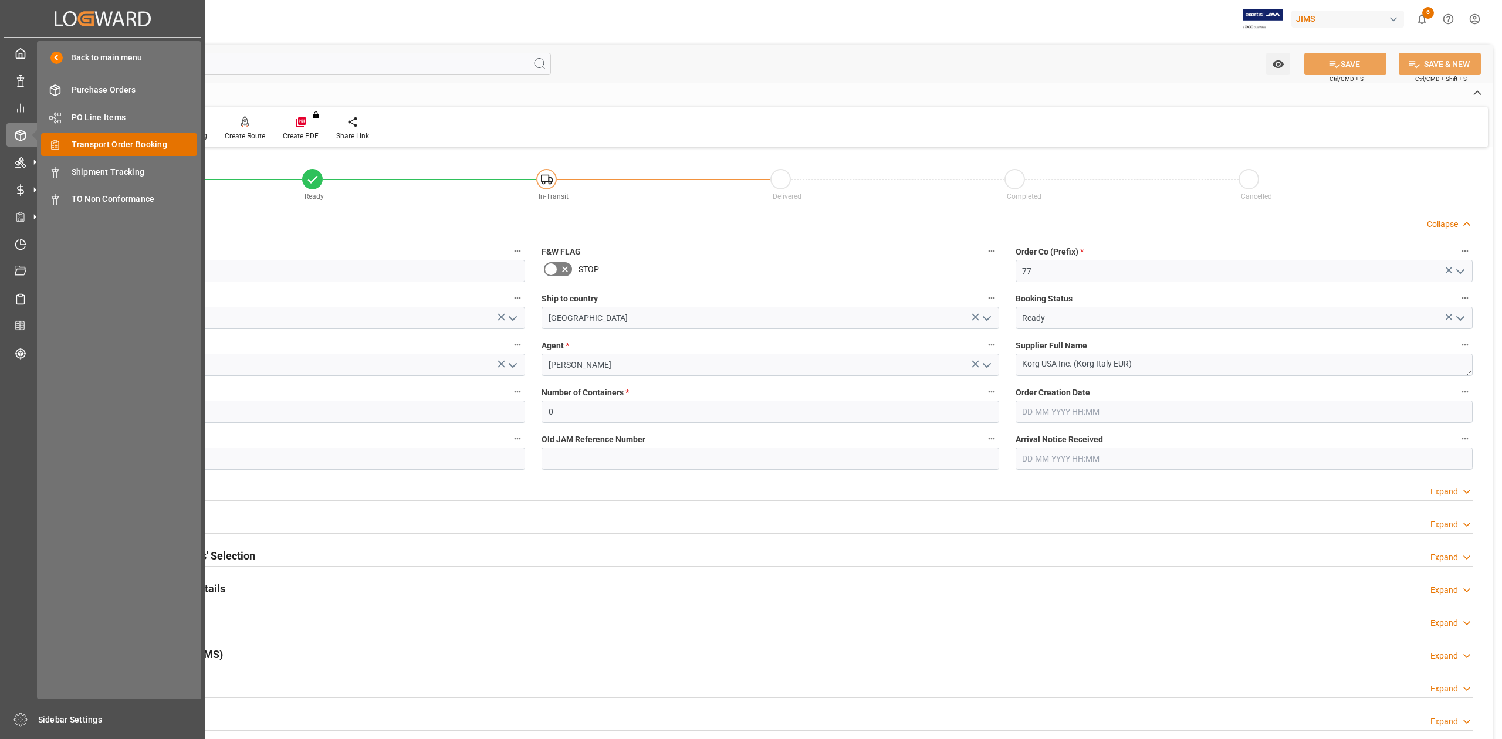
click at [116, 147] on span "Transport Order Booking" at bounding box center [135, 144] width 126 height 12
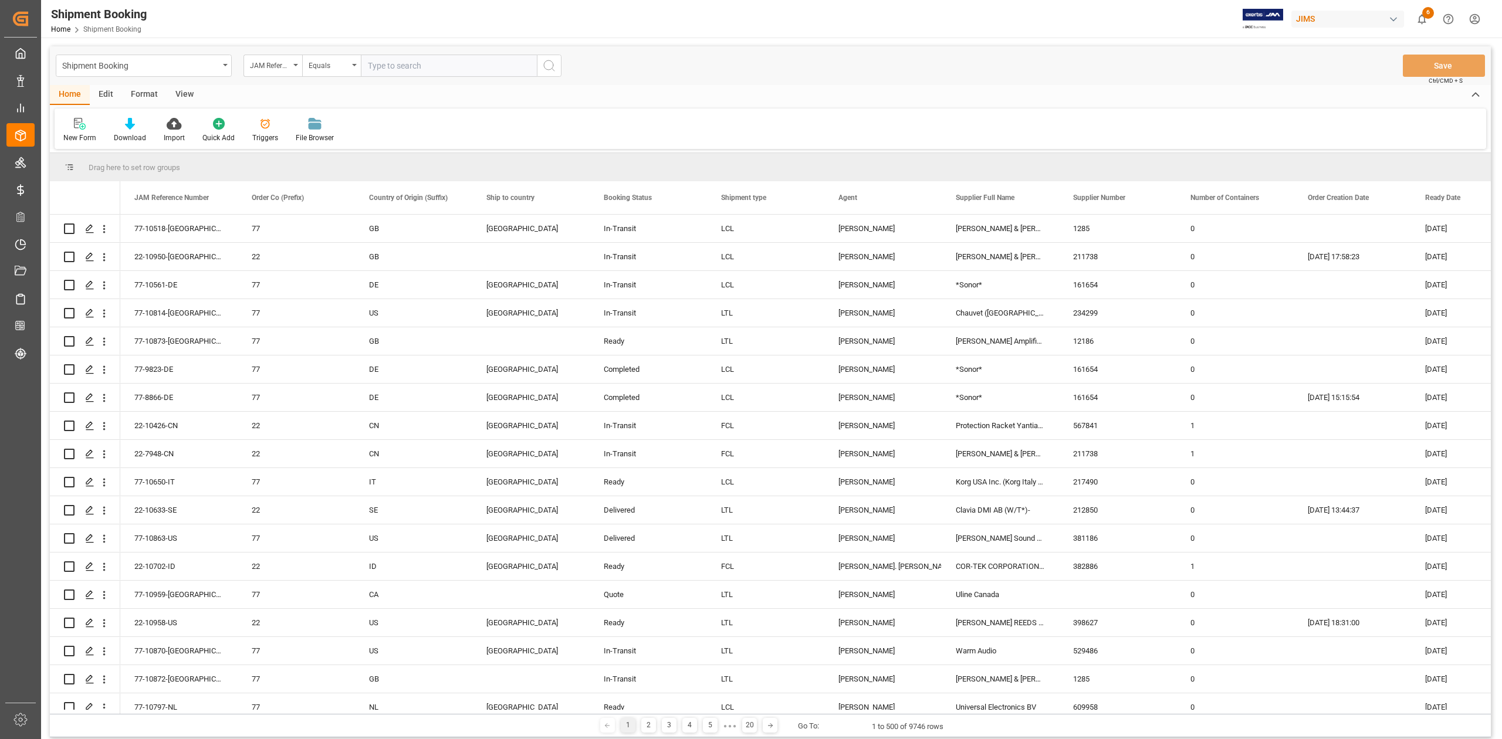
click at [435, 67] on input "text" at bounding box center [449, 66] width 176 height 22
type input "77-9839-CN"
click at [547, 69] on icon "search button" at bounding box center [549, 66] width 14 height 14
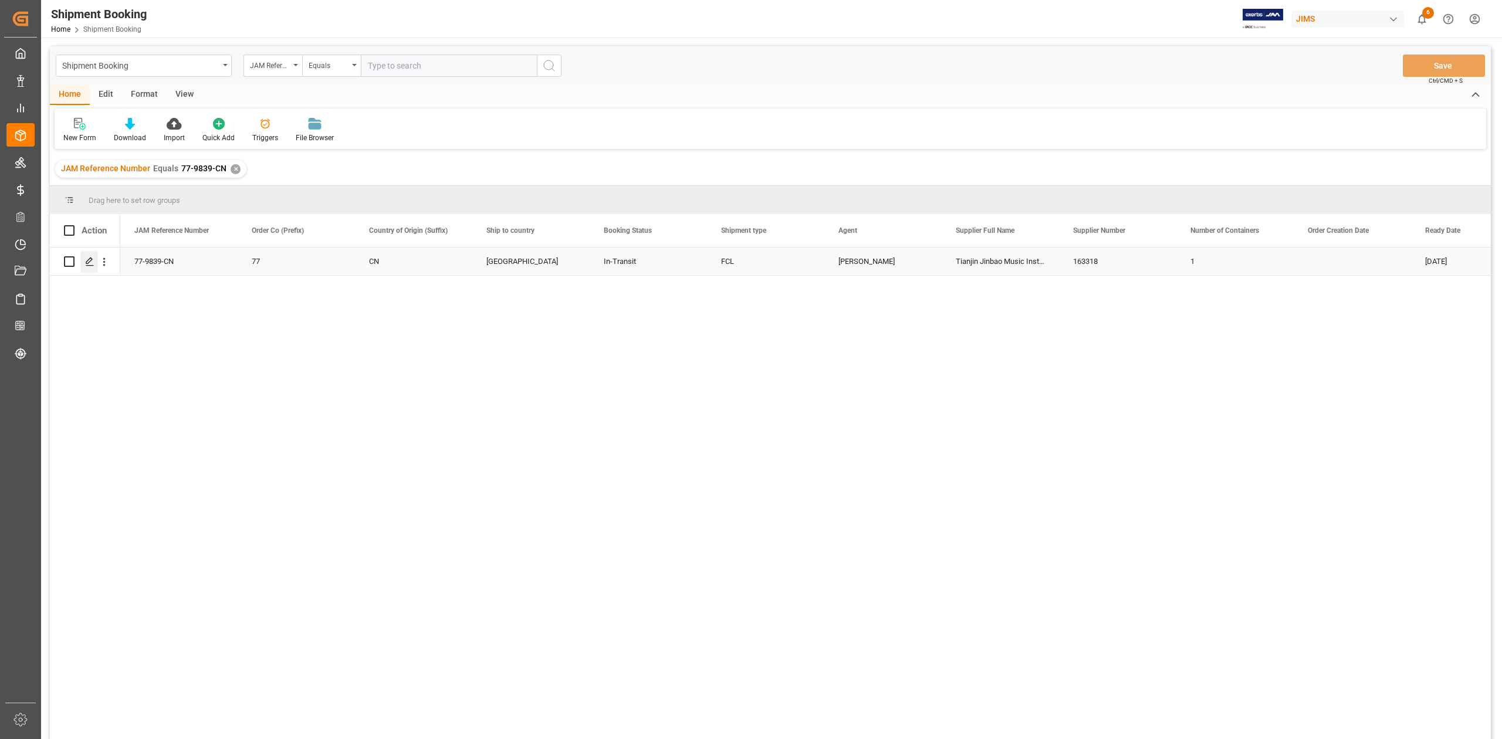
click at [85, 268] on div "Press SPACE to select this row." at bounding box center [89, 262] width 18 height 22
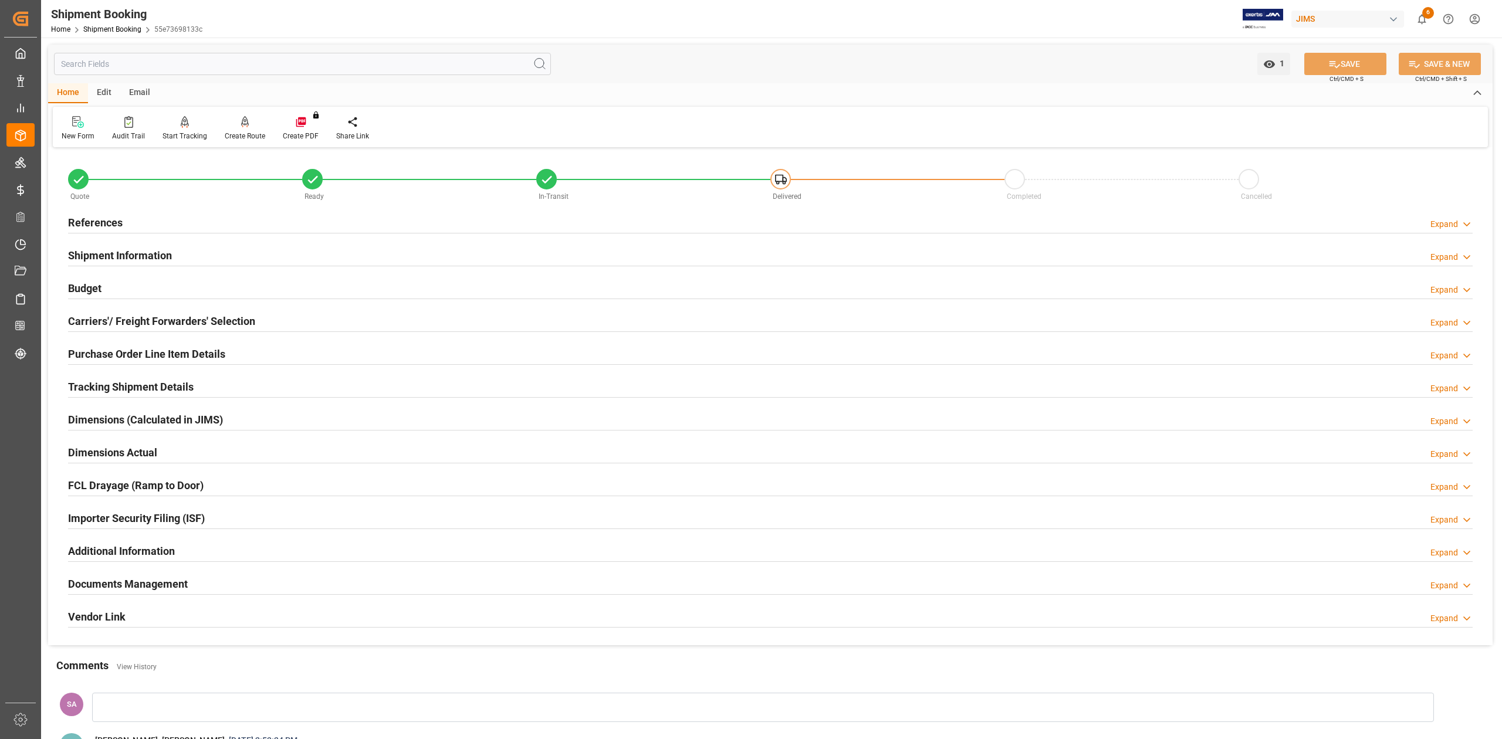
click at [100, 219] on h2 "References" at bounding box center [95, 223] width 55 height 16
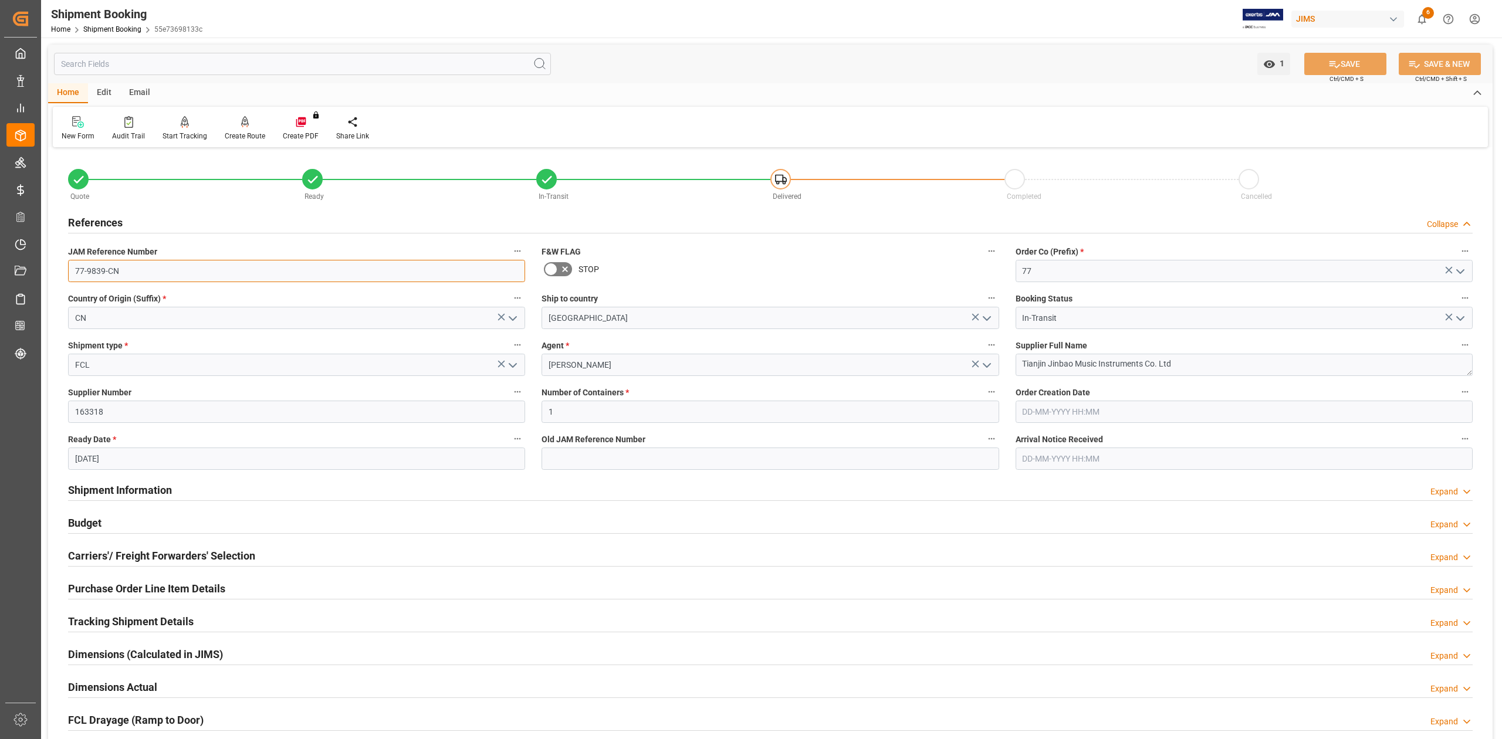
click at [142, 269] on input "77-9839-CN" at bounding box center [296, 271] width 457 height 22
click at [153, 493] on h2 "Shipment Information" at bounding box center [120, 490] width 104 height 16
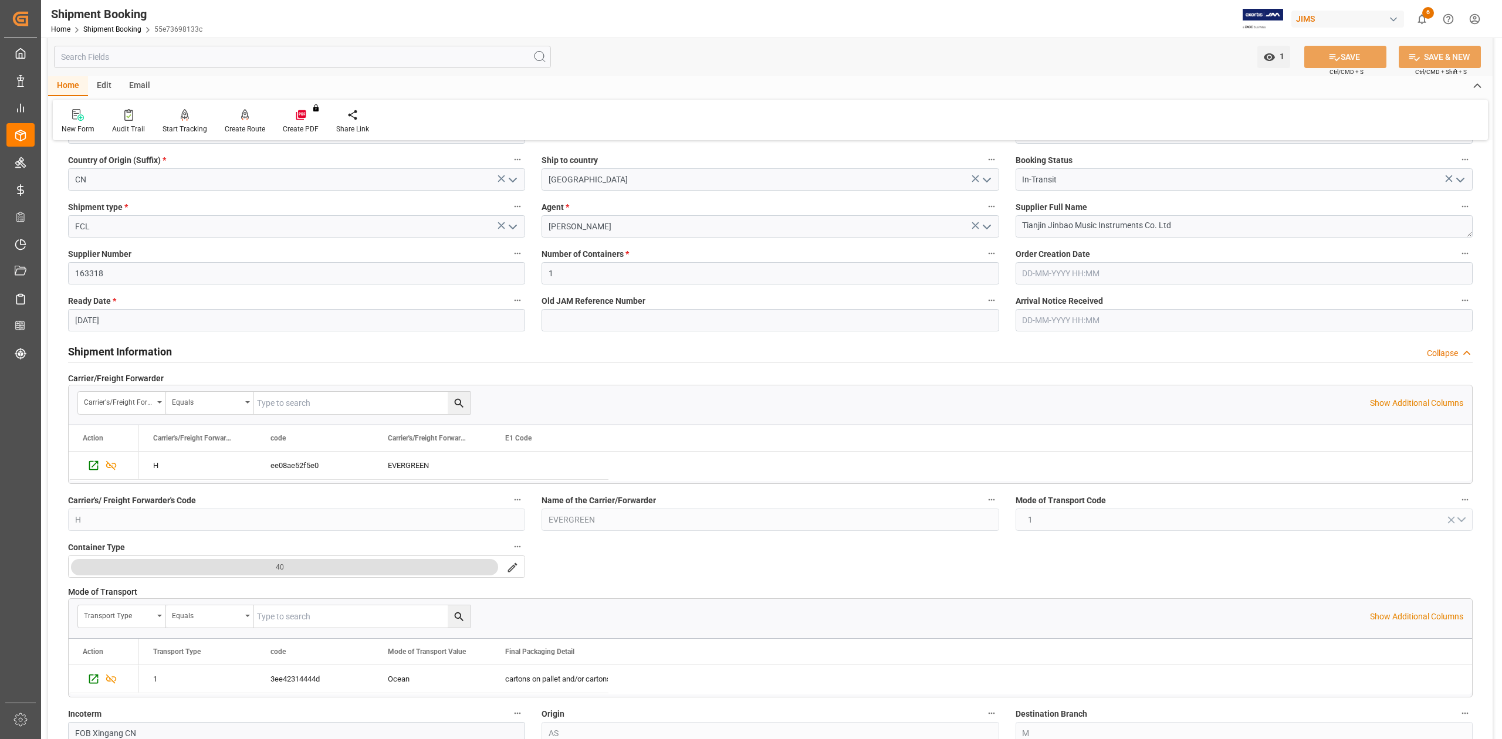
scroll to position [313, 0]
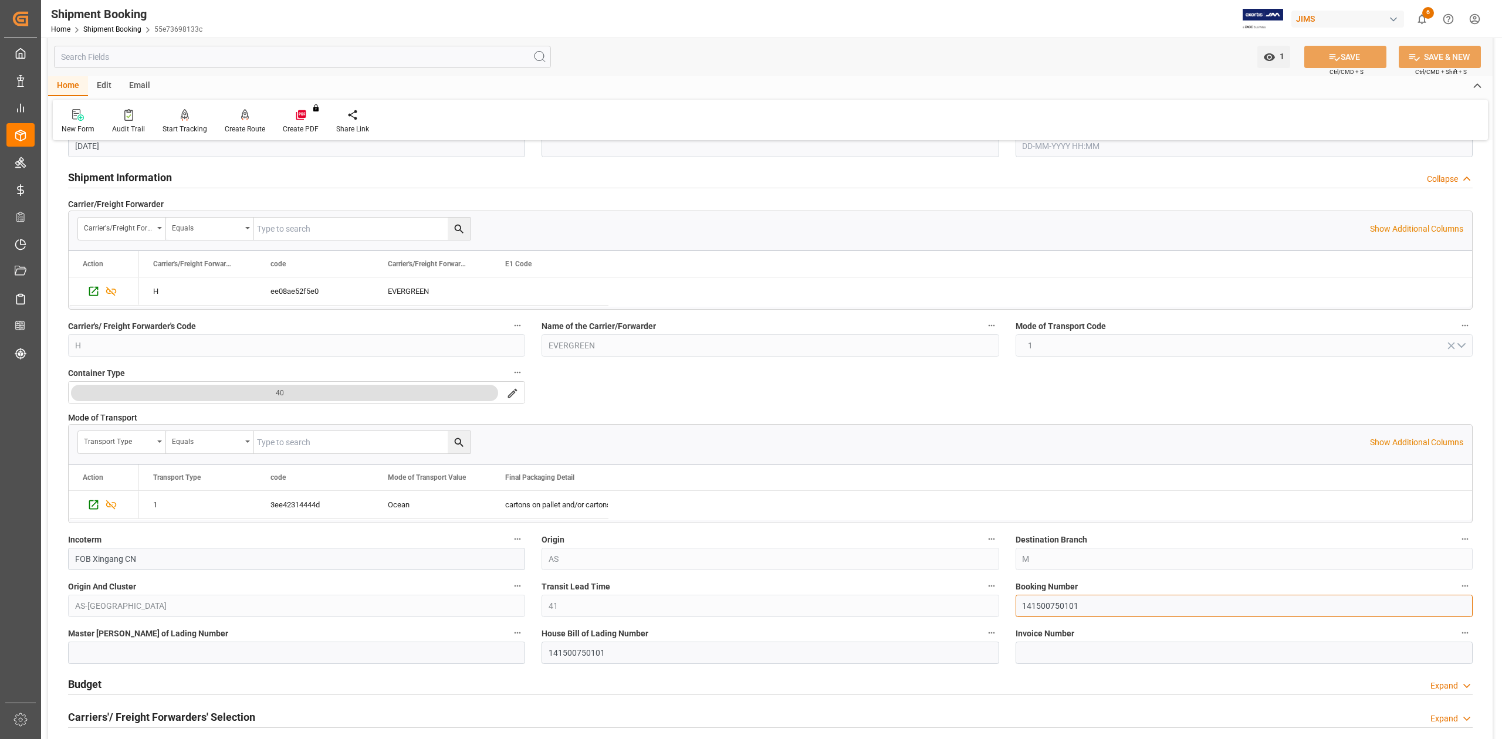
click at [1064, 604] on input "141500750101" at bounding box center [1244, 606] width 457 height 22
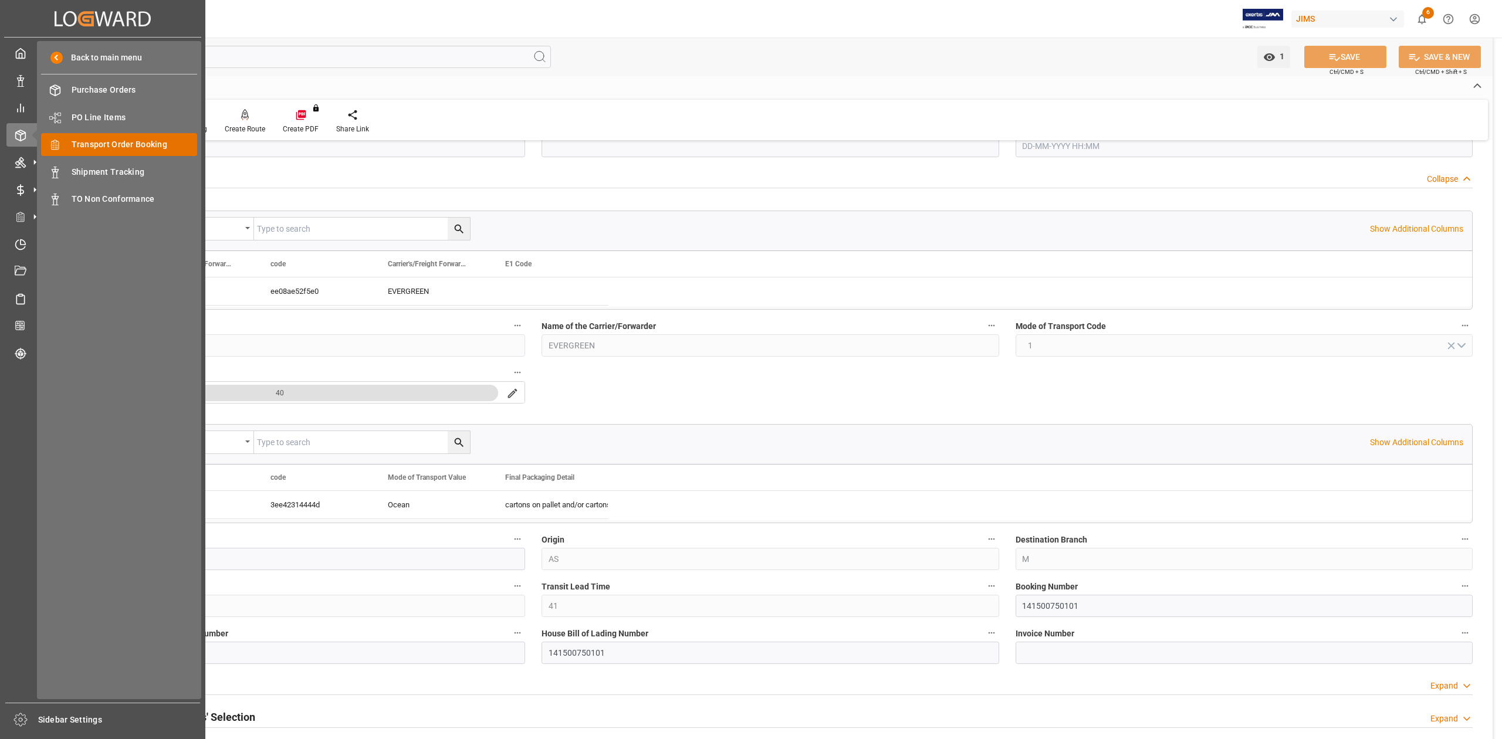
click at [115, 143] on span "Transport Order Booking" at bounding box center [135, 144] width 126 height 12
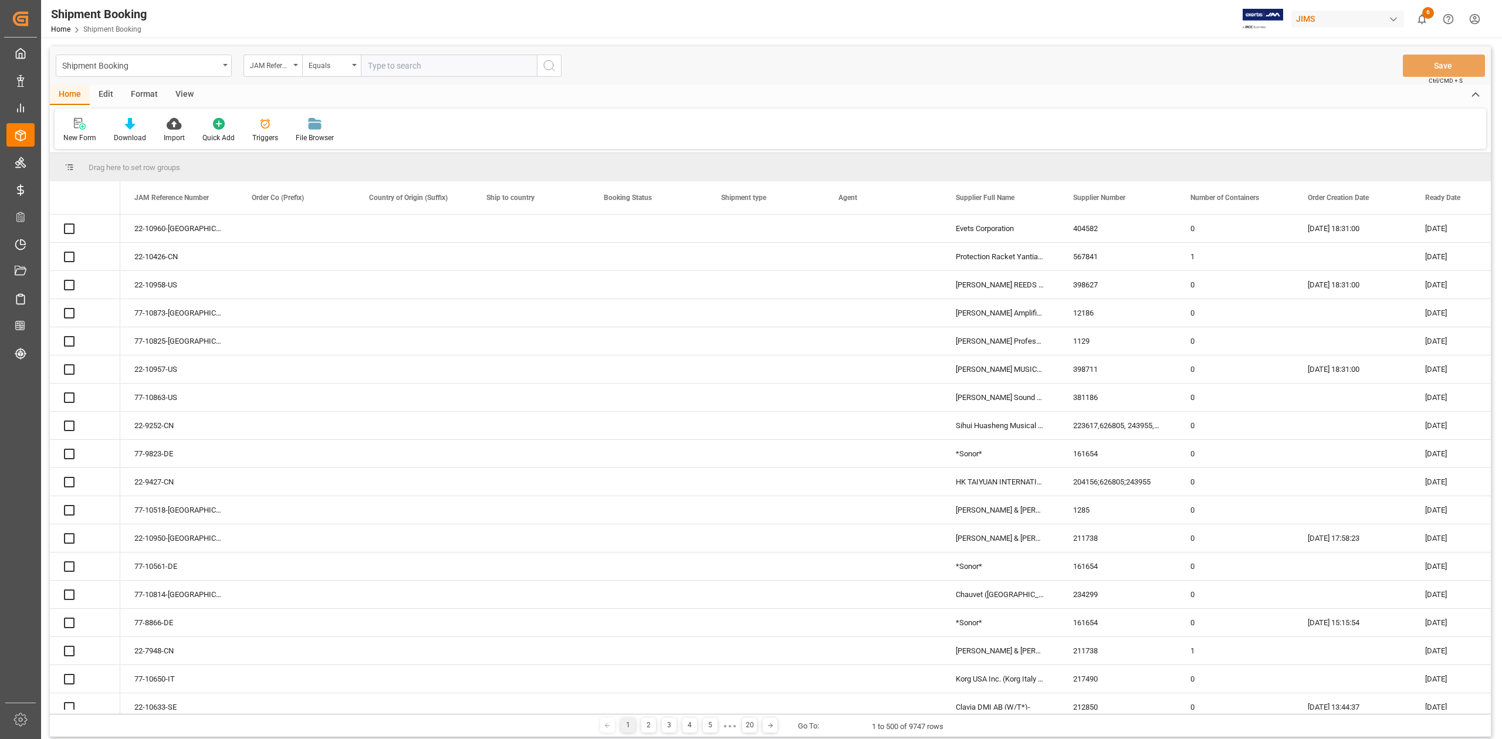
drag, startPoint x: 447, startPoint y: 63, endPoint x: 500, endPoint y: 67, distance: 52.9
click at [447, 65] on input "text" at bounding box center [449, 66] width 176 height 22
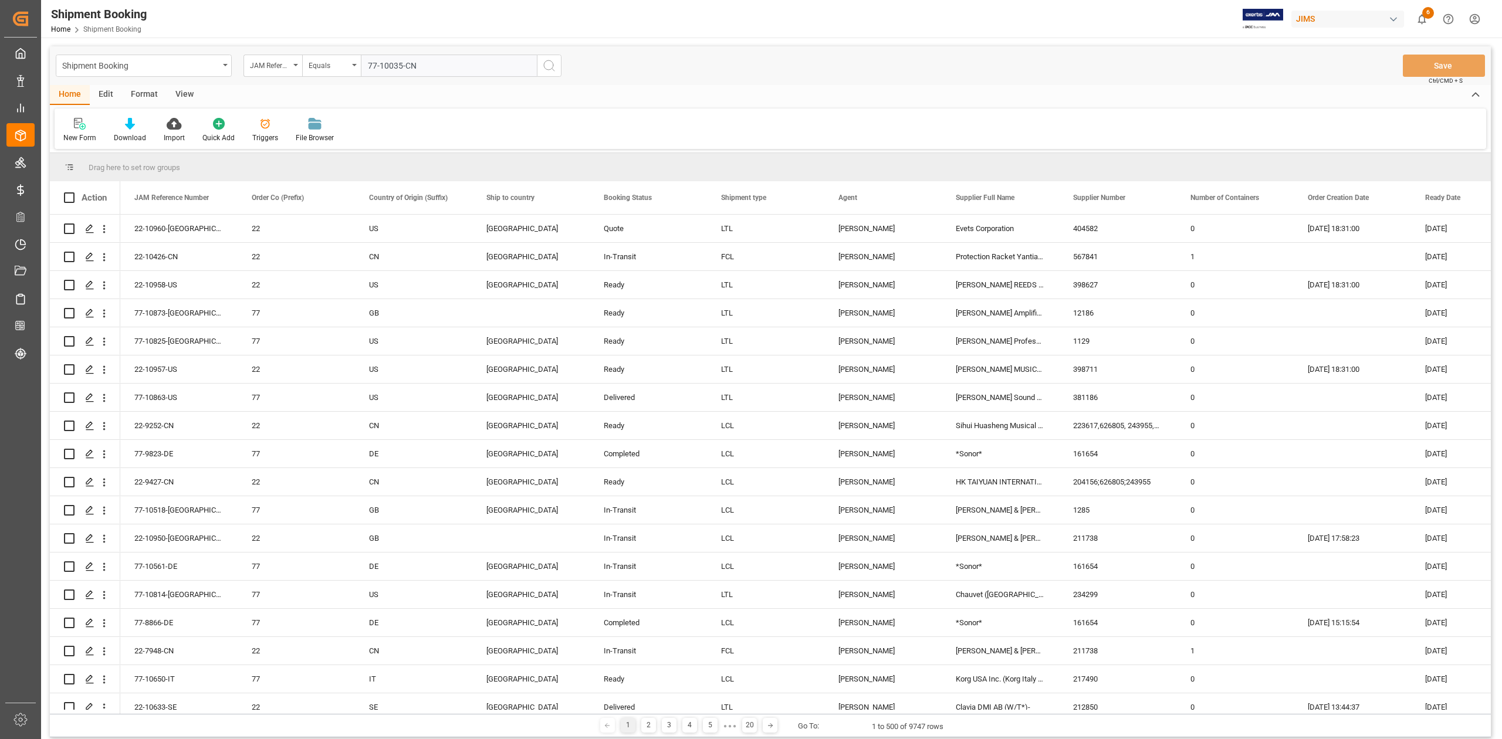
type input "77-10035-CN"
click at [557, 75] on button "search button" at bounding box center [549, 66] width 25 height 22
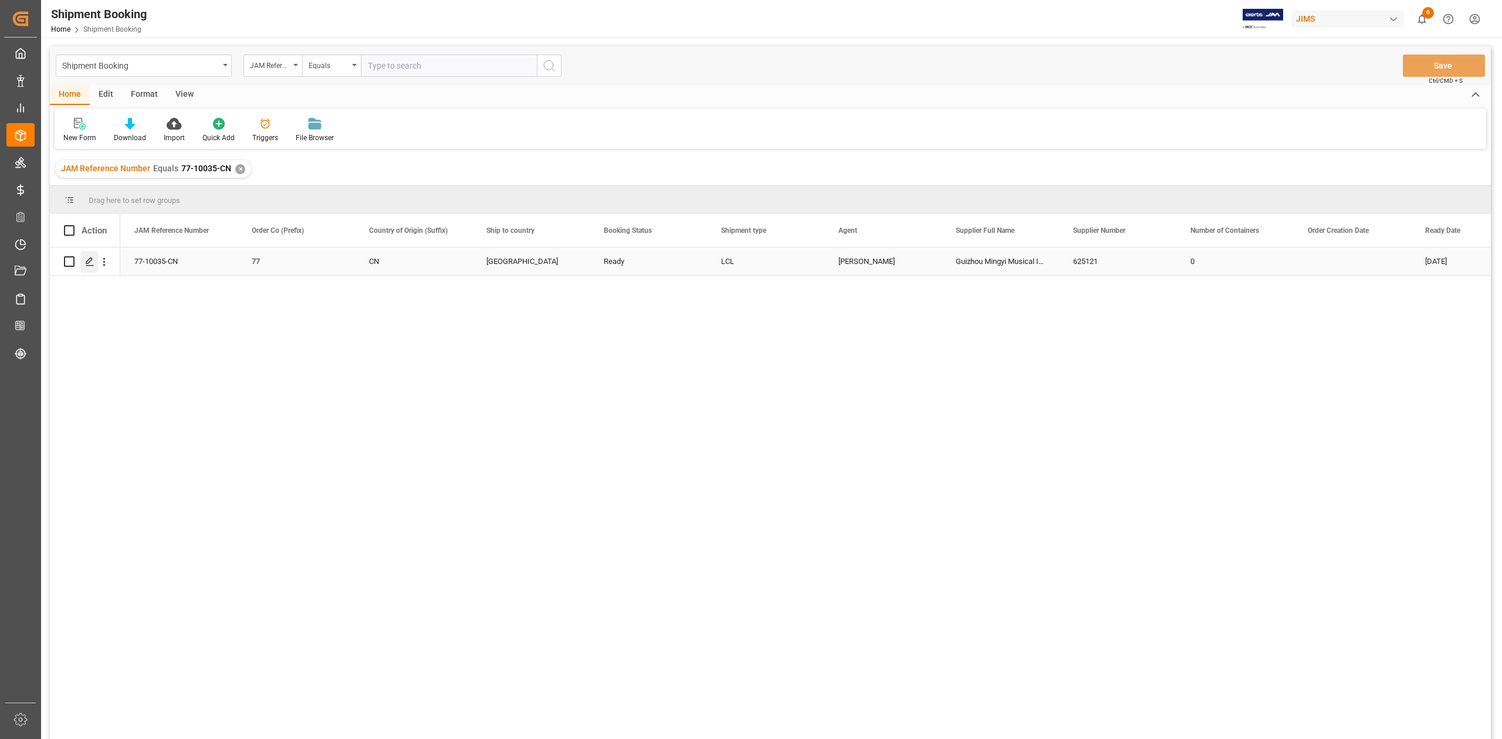
click at [89, 262] on polygon "Press SPACE to select this row." at bounding box center [89, 261] width 6 height 6
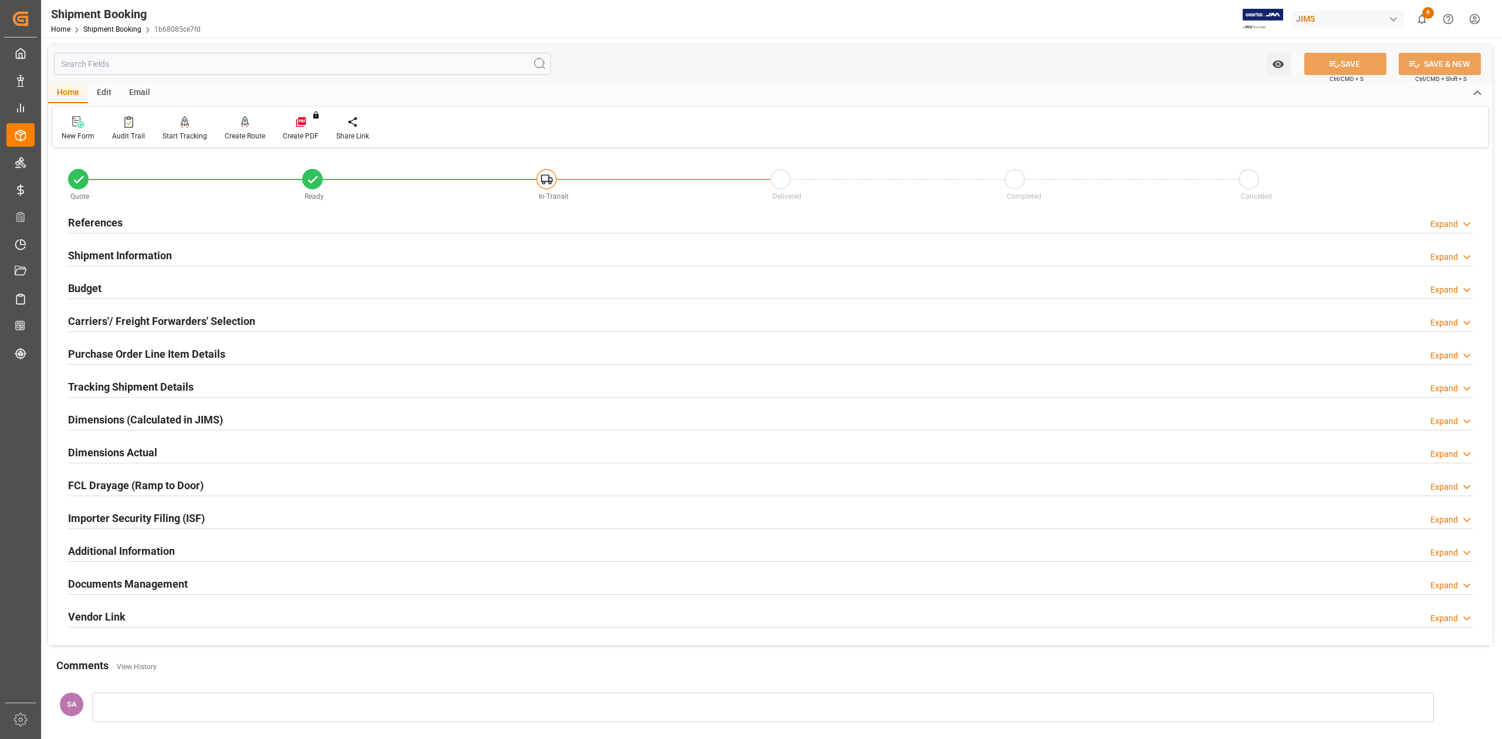
click at [94, 222] on h2 "References" at bounding box center [95, 223] width 55 height 16
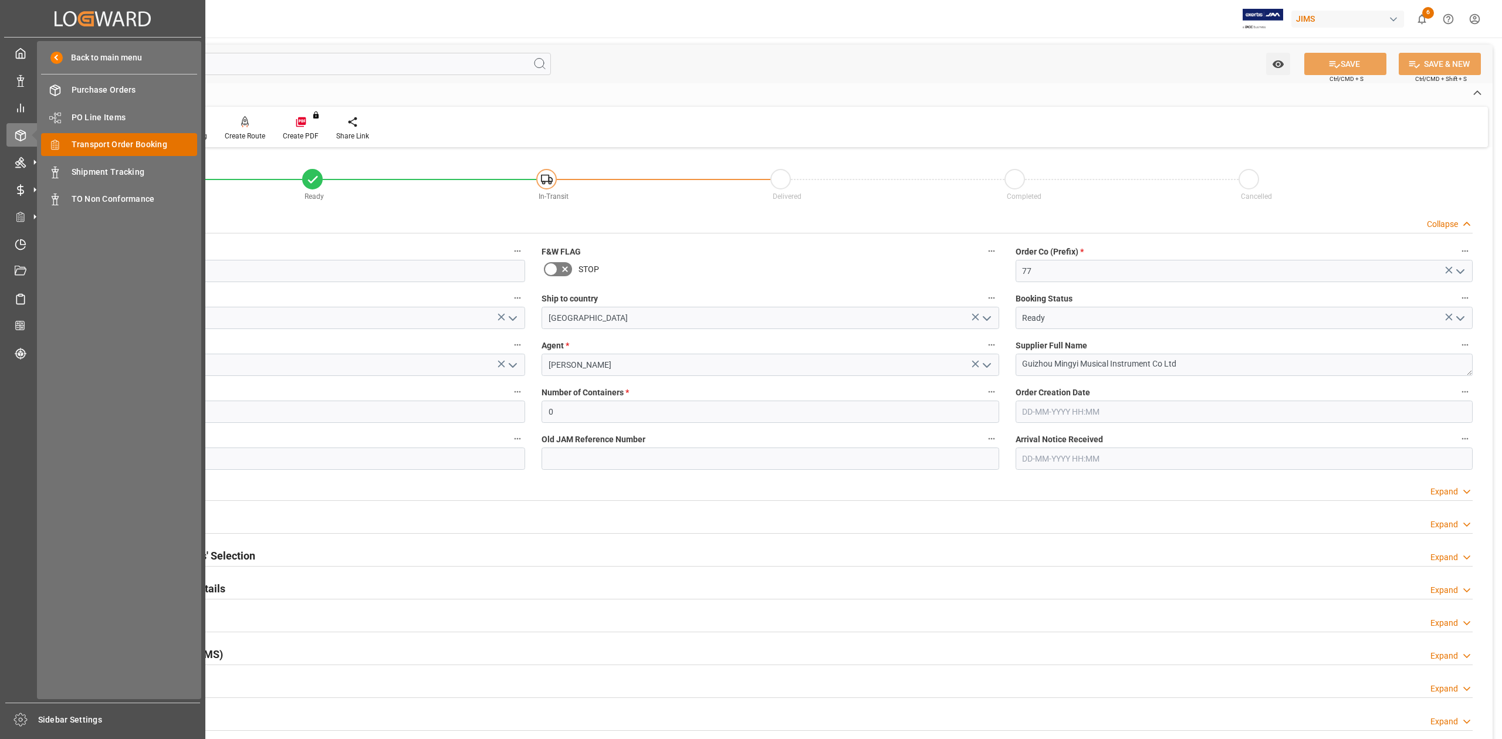
click at [107, 146] on span "Transport Order Booking" at bounding box center [135, 144] width 126 height 12
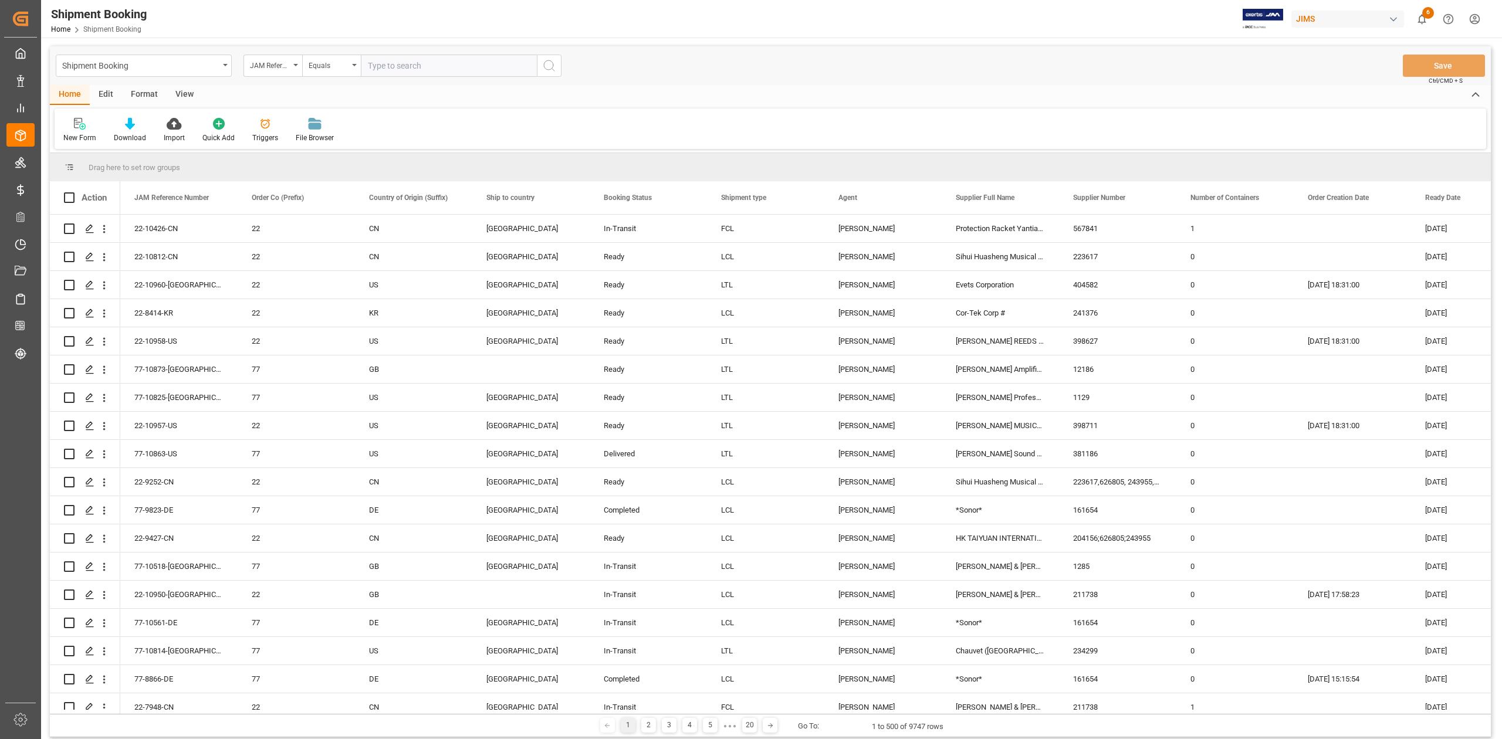
click at [414, 66] on input "text" at bounding box center [449, 66] width 176 height 22
type input "77-9839-CN"
click at [552, 64] on icon "search button" at bounding box center [549, 66] width 14 height 14
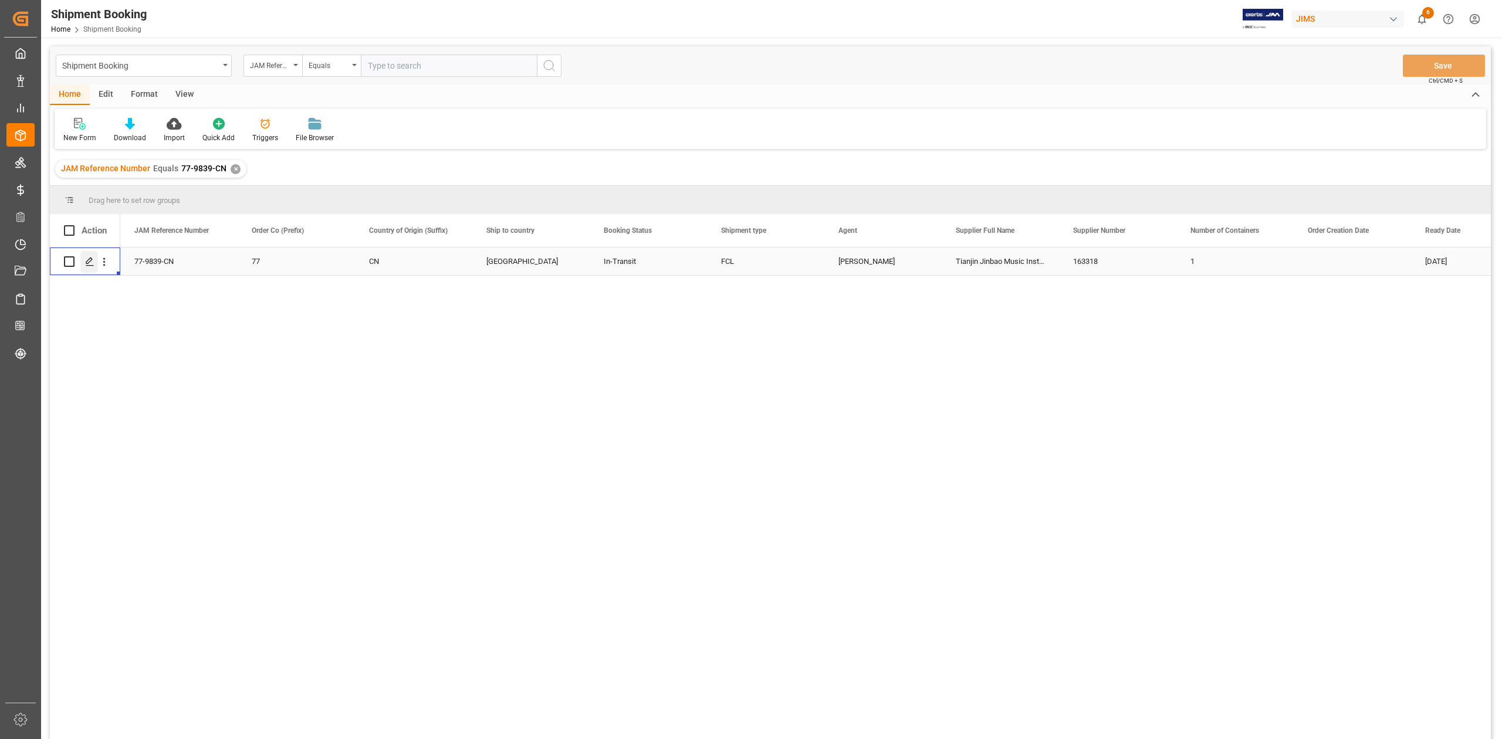
click at [89, 263] on polygon "Press SPACE to select this row." at bounding box center [89, 261] width 6 height 6
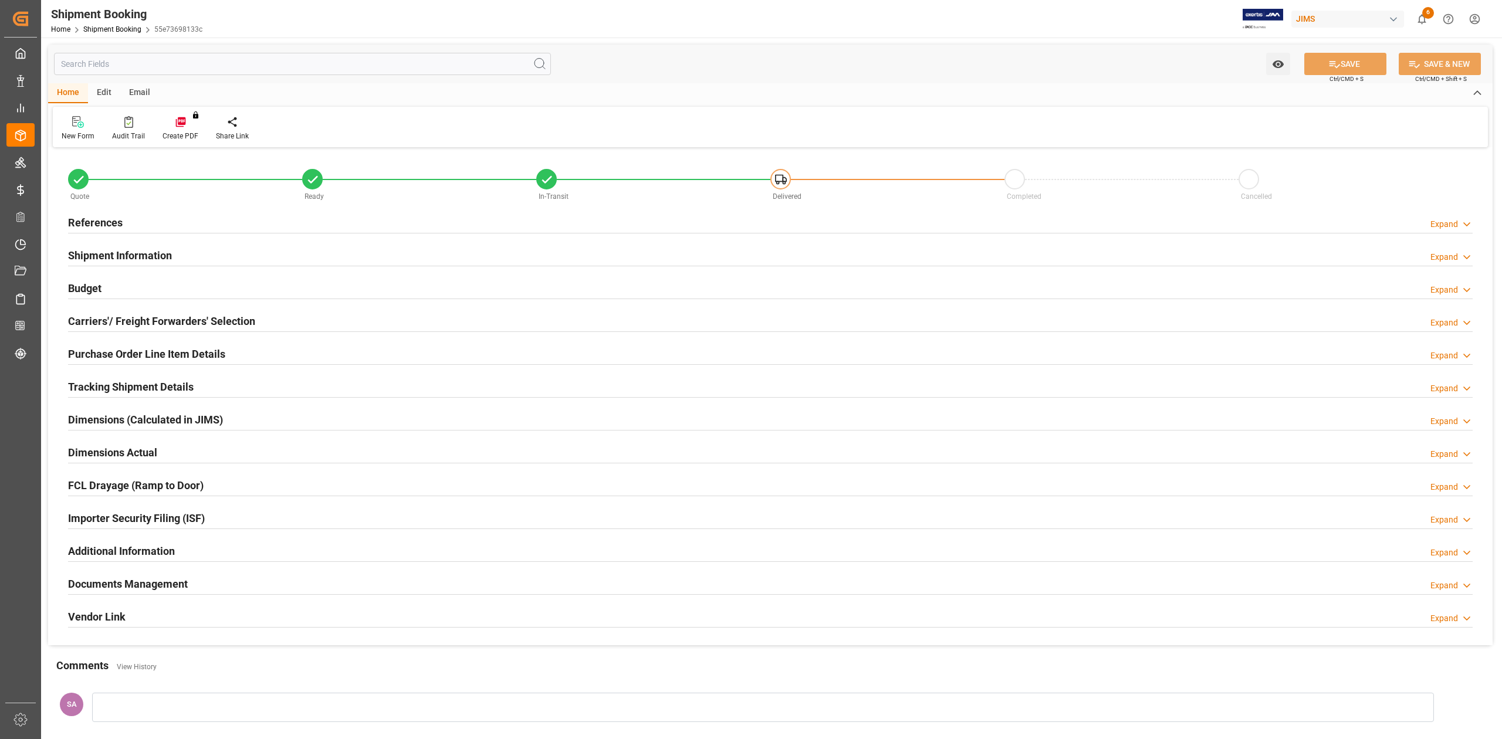
type input "41"
click at [143, 256] on h2 "Shipment Information" at bounding box center [120, 256] width 104 height 16
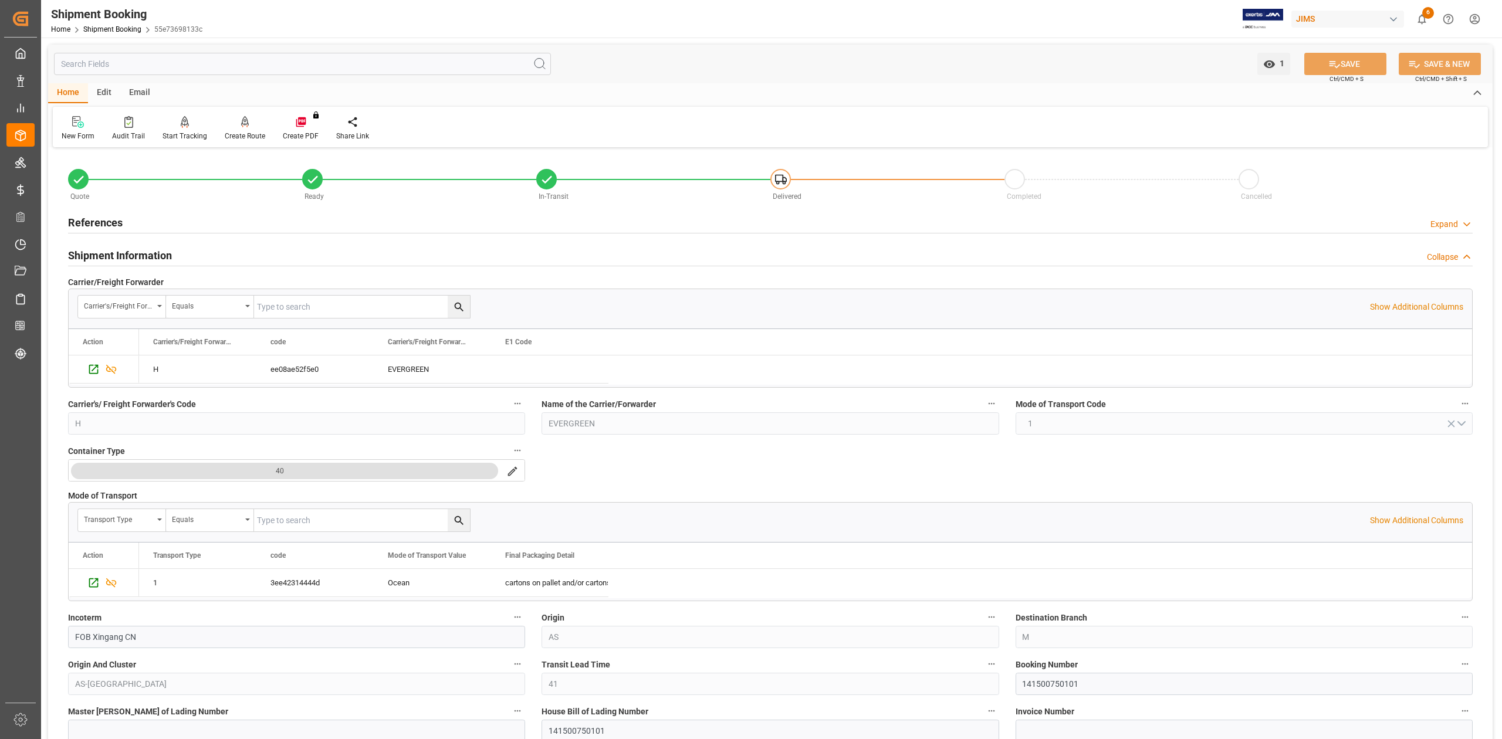
click at [104, 219] on h2 "References" at bounding box center [95, 223] width 55 height 16
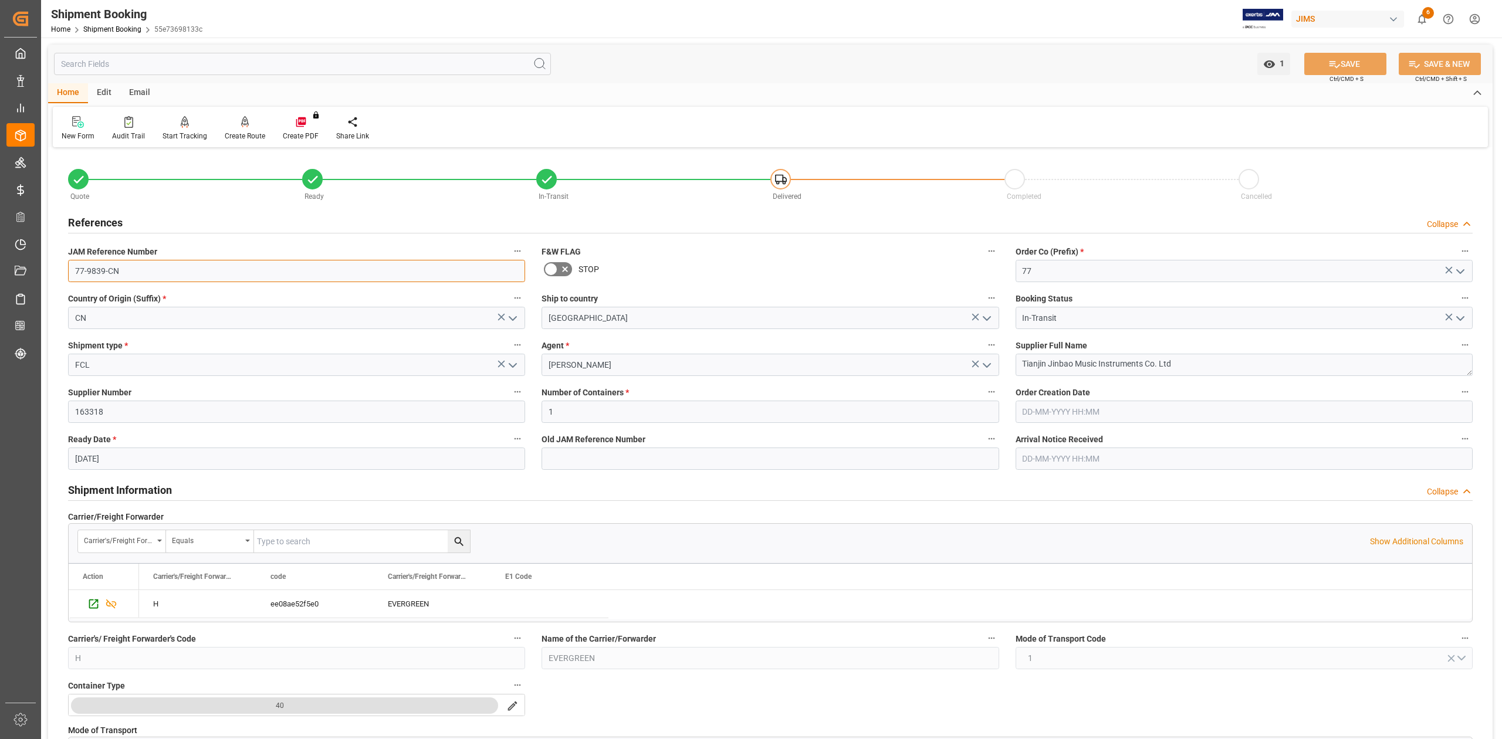
click at [147, 272] on input "77-9839-CN" at bounding box center [296, 271] width 457 height 22
click at [1191, 362] on textarea "Tianjin Jinbao Music Instruments Co. Ltd" at bounding box center [1244, 365] width 457 height 22
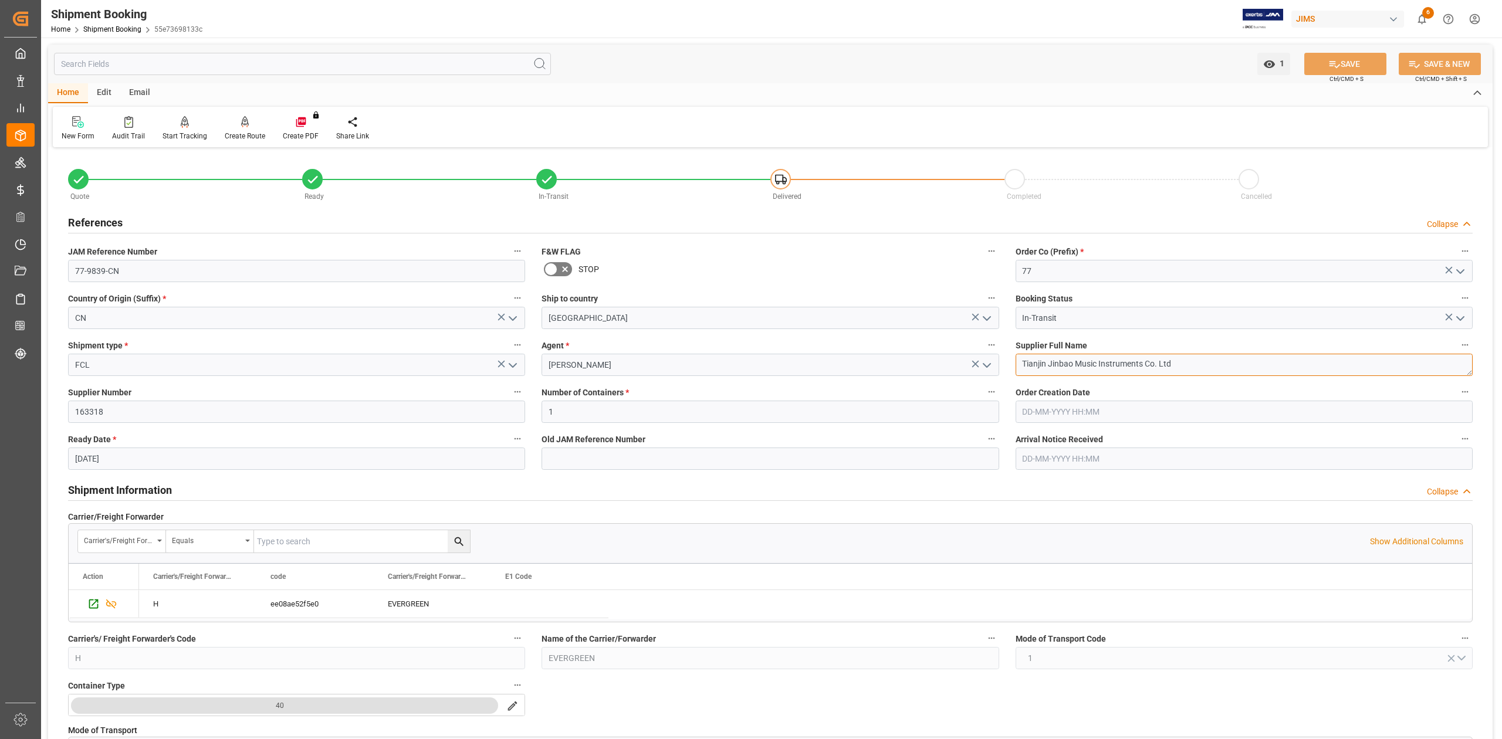
click at [1191, 362] on textarea "Tianjin Jinbao Music Instruments Co. Ltd" at bounding box center [1244, 365] width 457 height 22
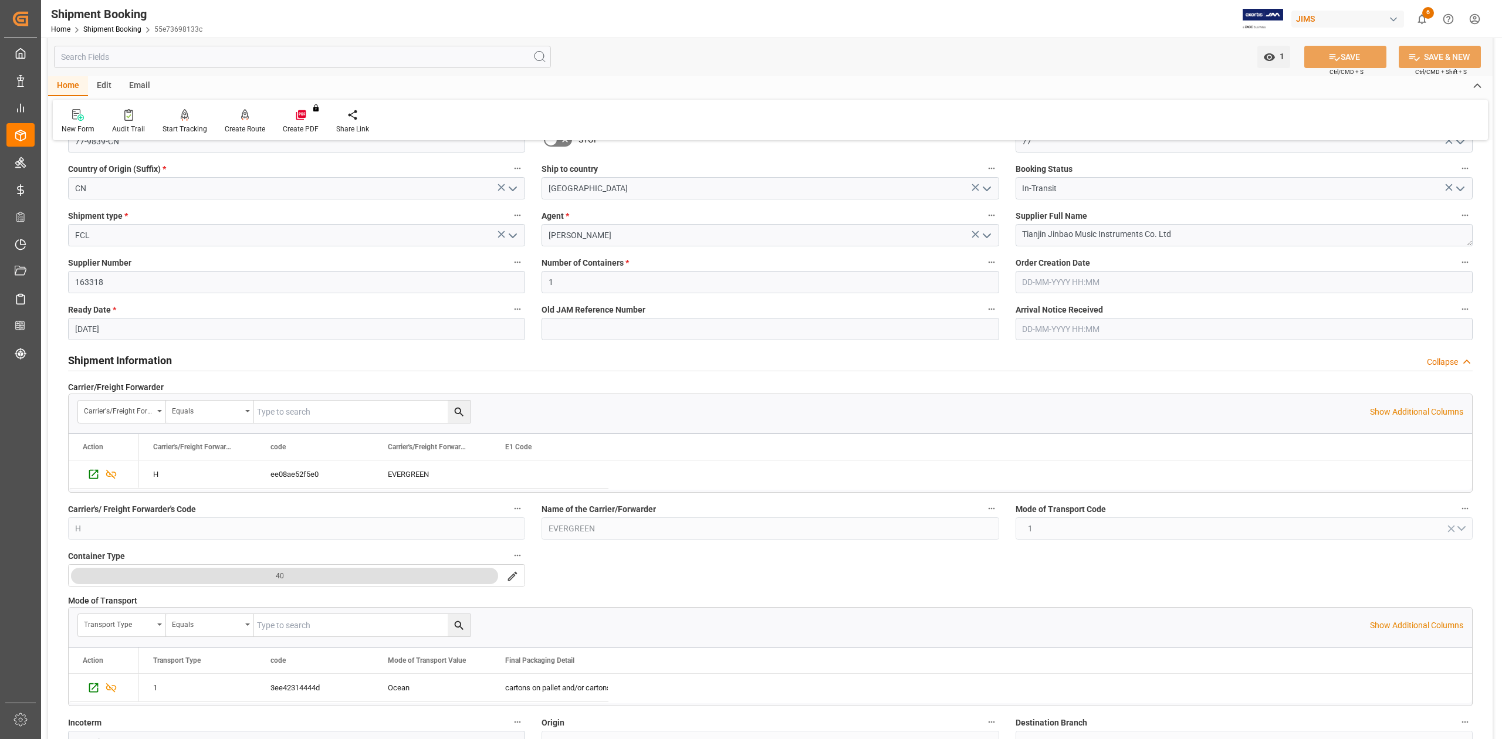
scroll to position [235, 0]
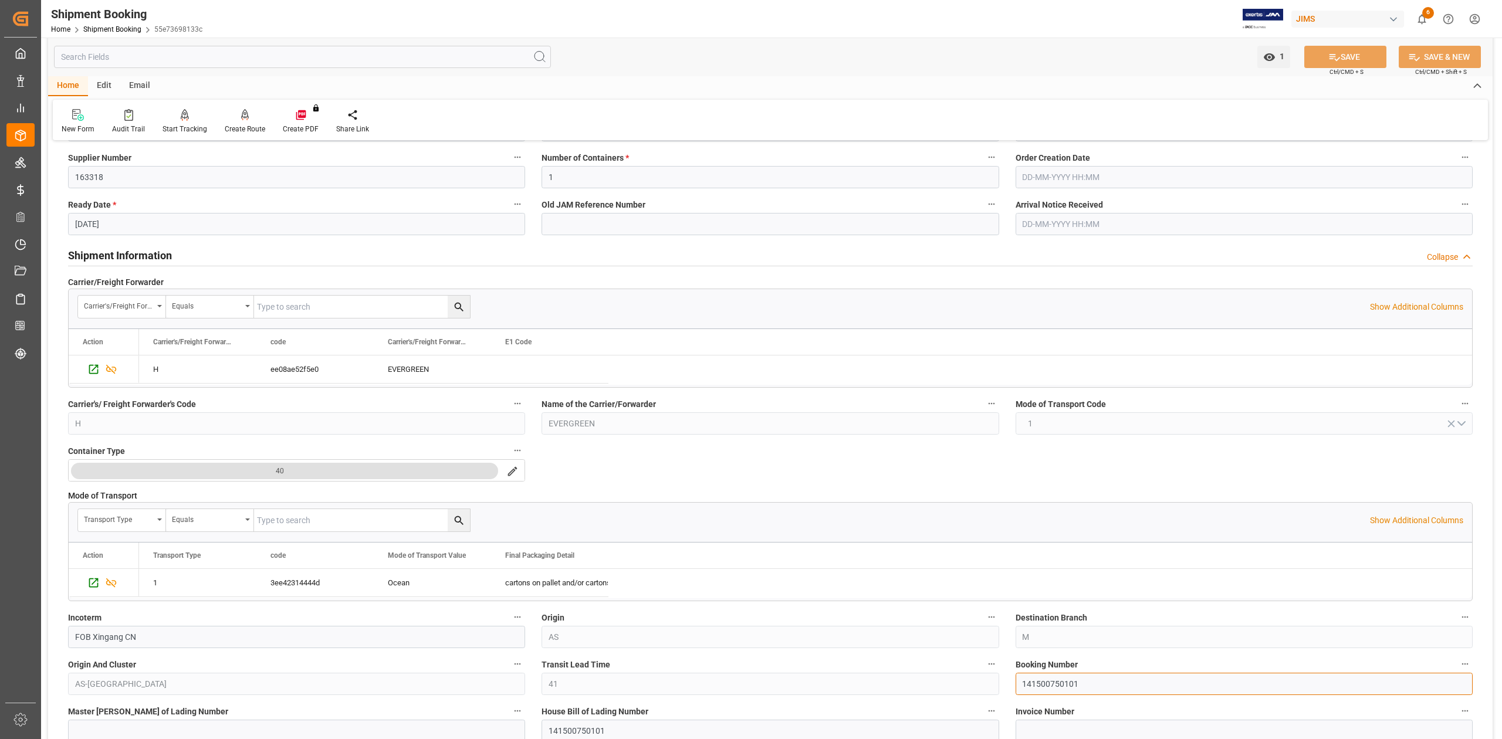
click at [1063, 684] on input "141500750101" at bounding box center [1244, 684] width 457 height 22
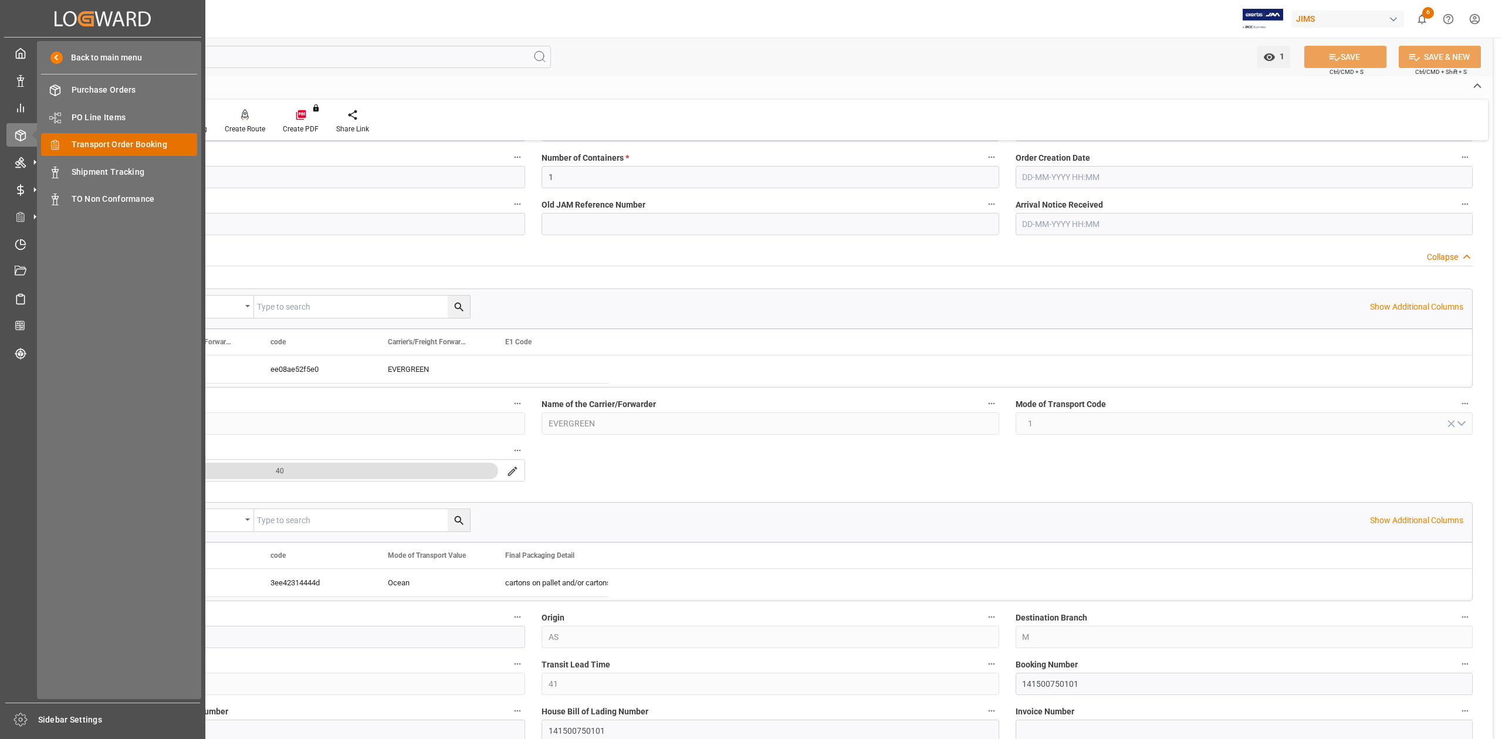
click at [93, 144] on span "Transport Order Booking" at bounding box center [135, 144] width 126 height 12
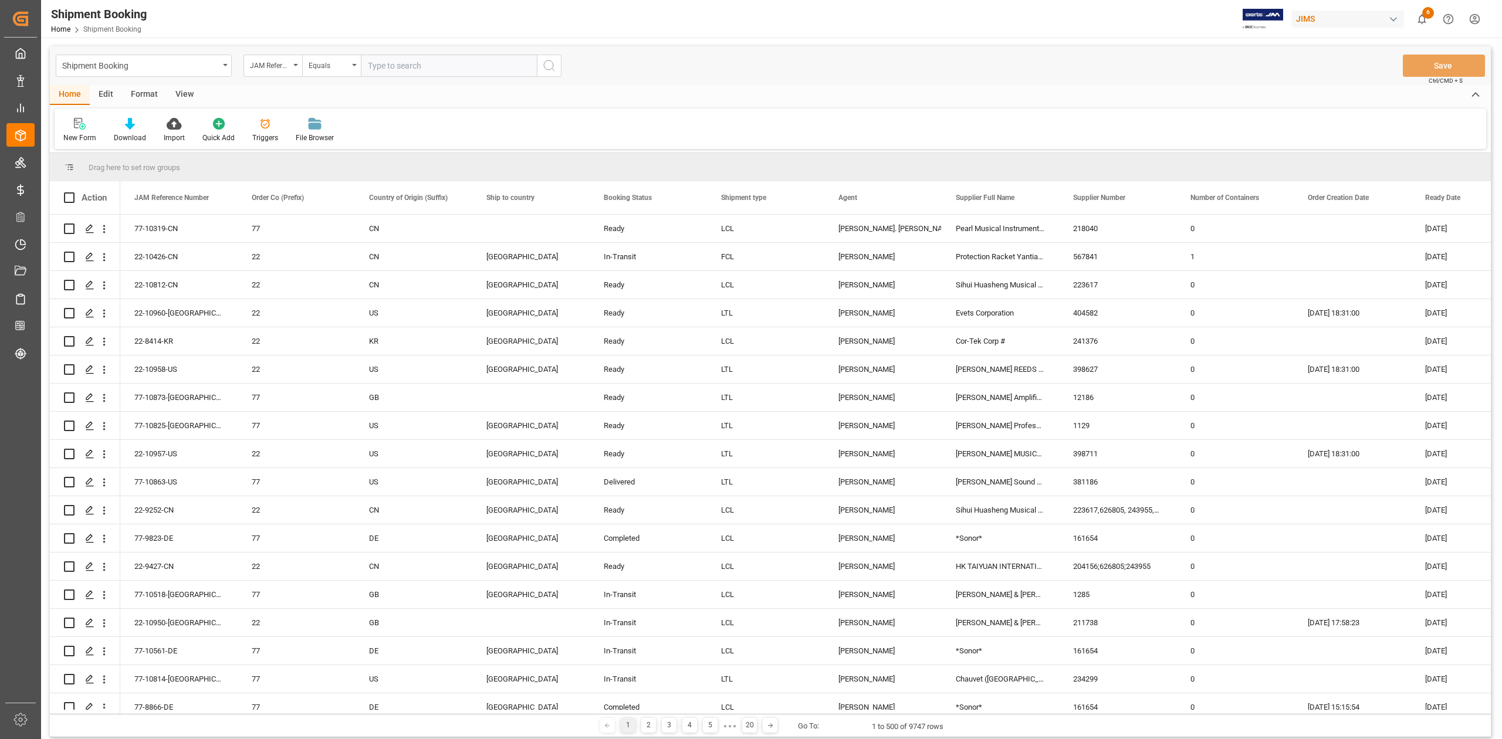
click at [448, 60] on input "text" at bounding box center [449, 66] width 176 height 22
type input "77-10527-CN"
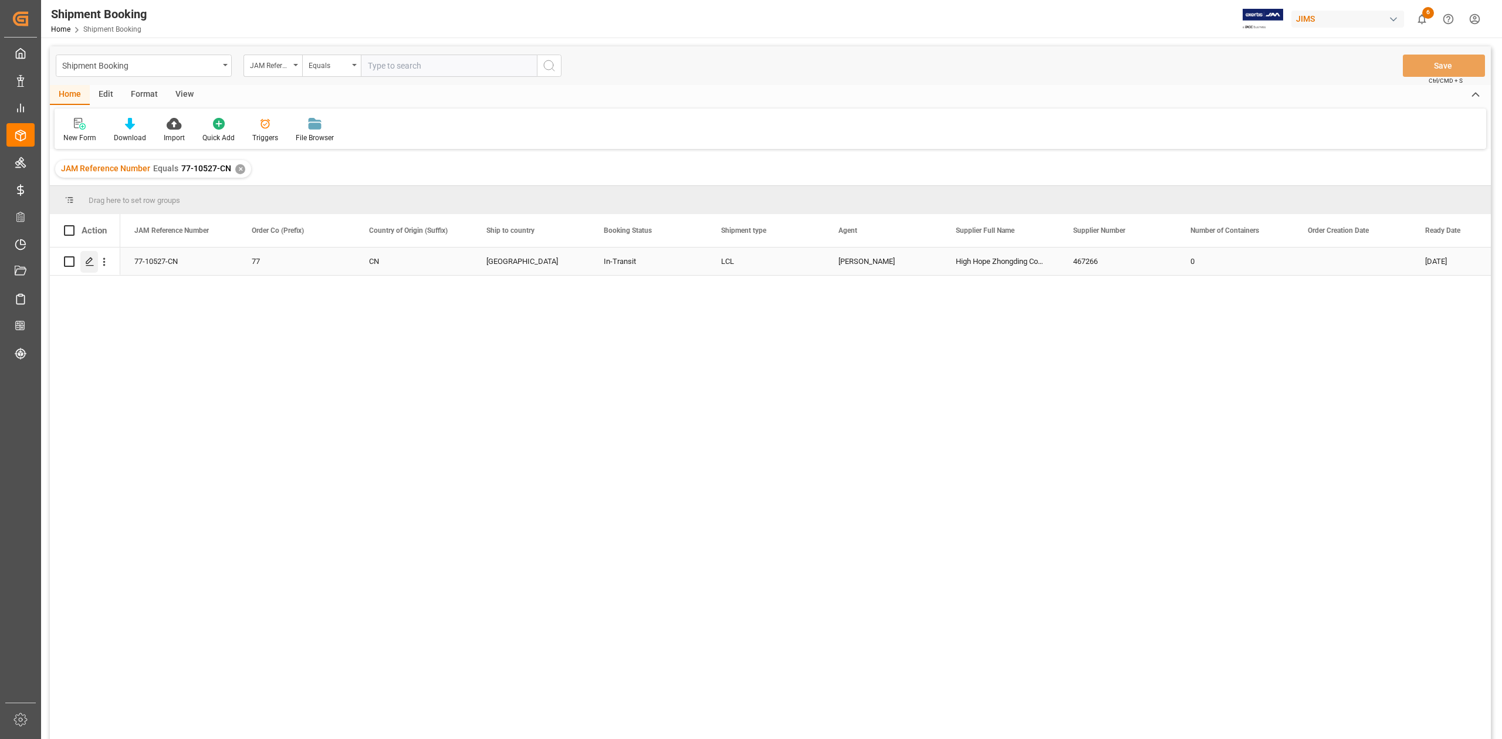
click at [90, 263] on icon "Press SPACE to select this row." at bounding box center [89, 261] width 9 height 9
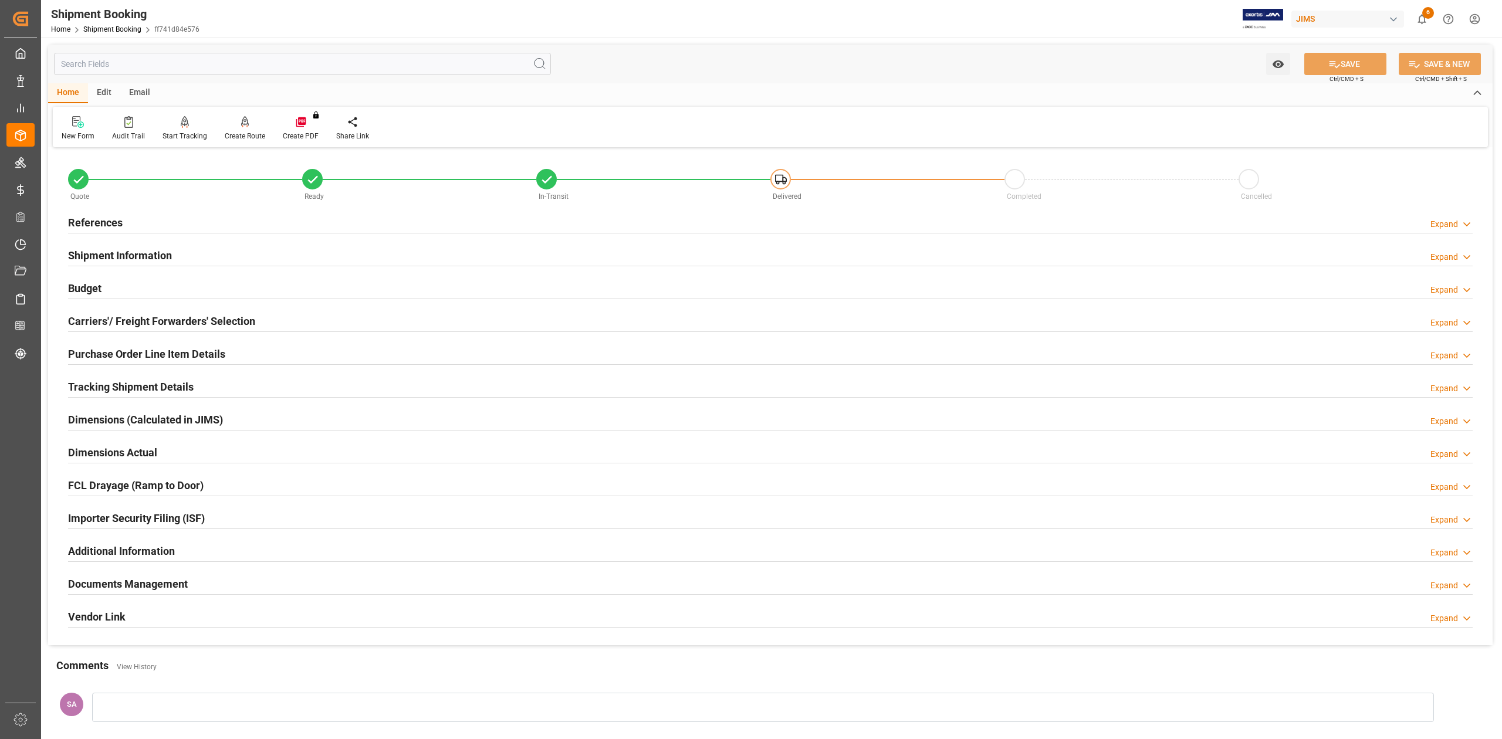
click at [123, 583] on h2 "Documents Management" at bounding box center [128, 584] width 120 height 16
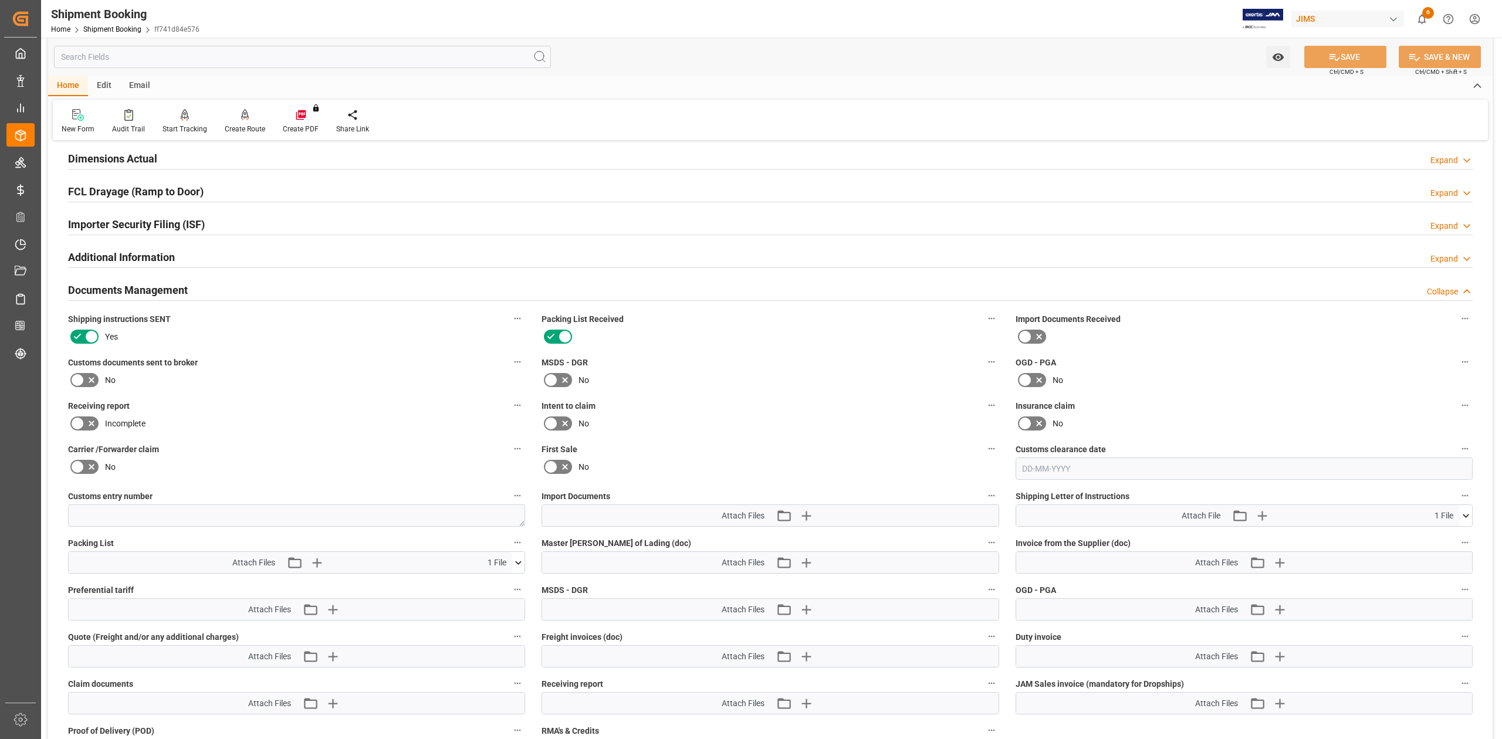
scroll to position [313, 0]
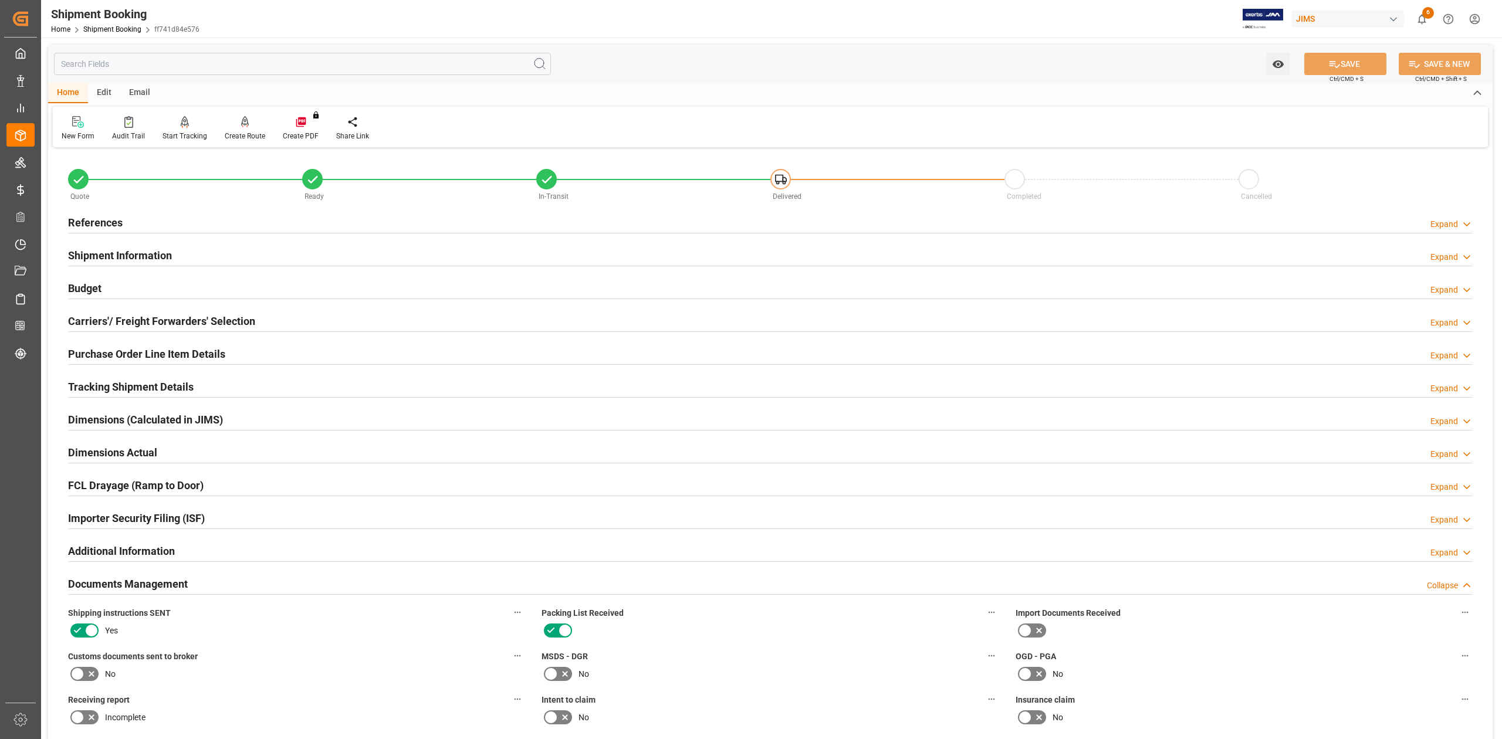
drag, startPoint x: 96, startPoint y: 224, endPoint x: 124, endPoint y: 216, distance: 29.2
click at [96, 224] on h2 "References" at bounding box center [95, 223] width 55 height 16
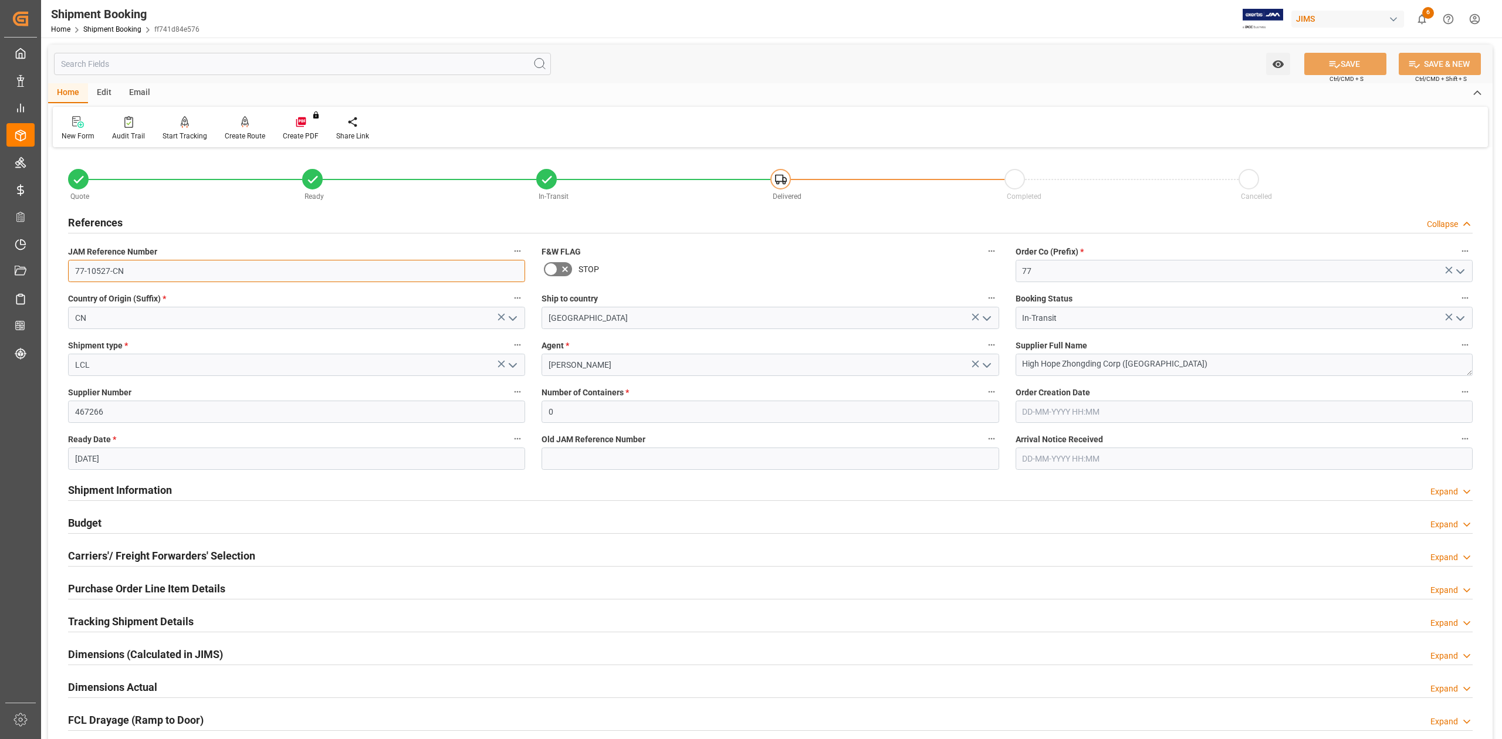
click at [158, 273] on input "77-10527-CN" at bounding box center [296, 271] width 457 height 22
click at [1195, 363] on textarea "High Hope Zhongding Corp ([GEOGRAPHIC_DATA])" at bounding box center [1244, 365] width 457 height 22
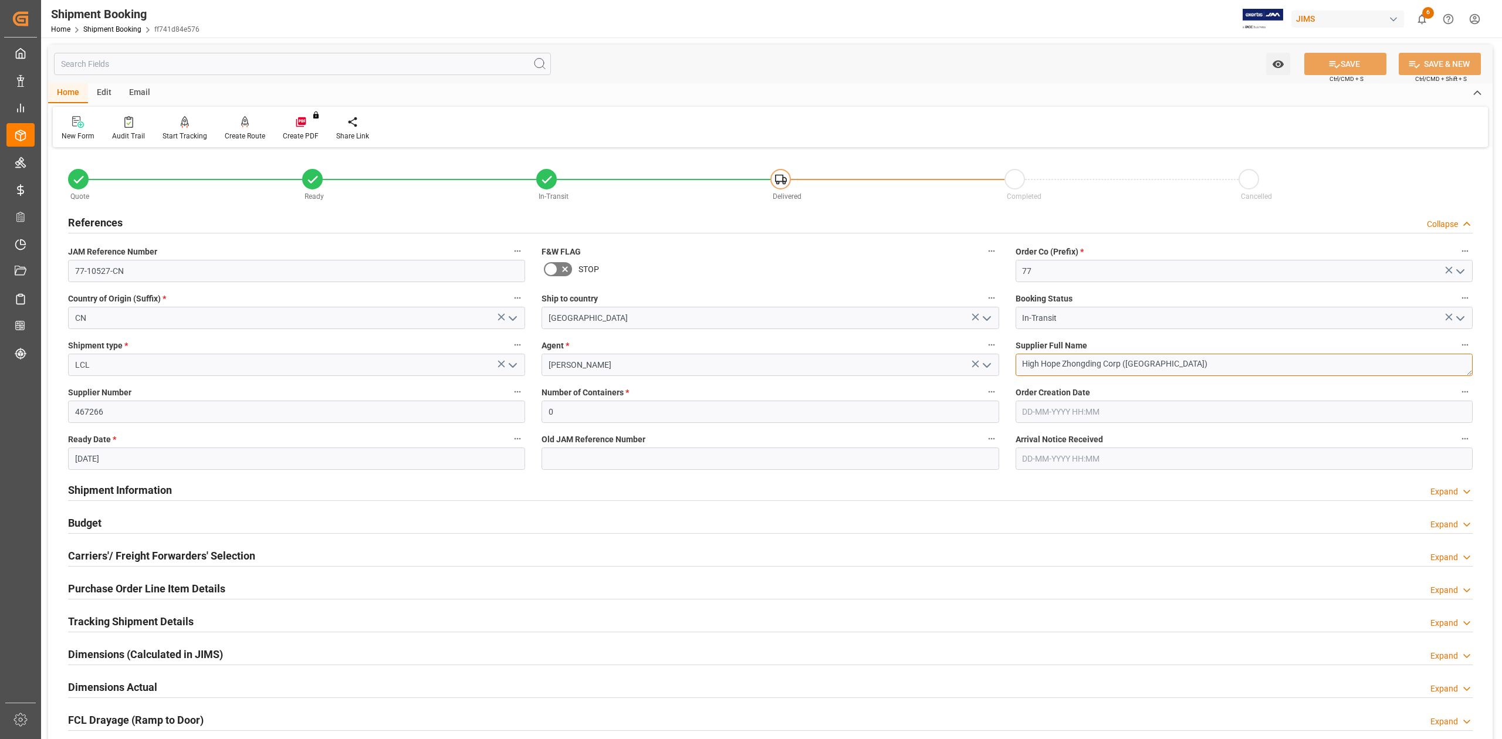
click at [1195, 363] on textarea "High Hope Zhongding Corp (Shanghai)" at bounding box center [1244, 365] width 457 height 22
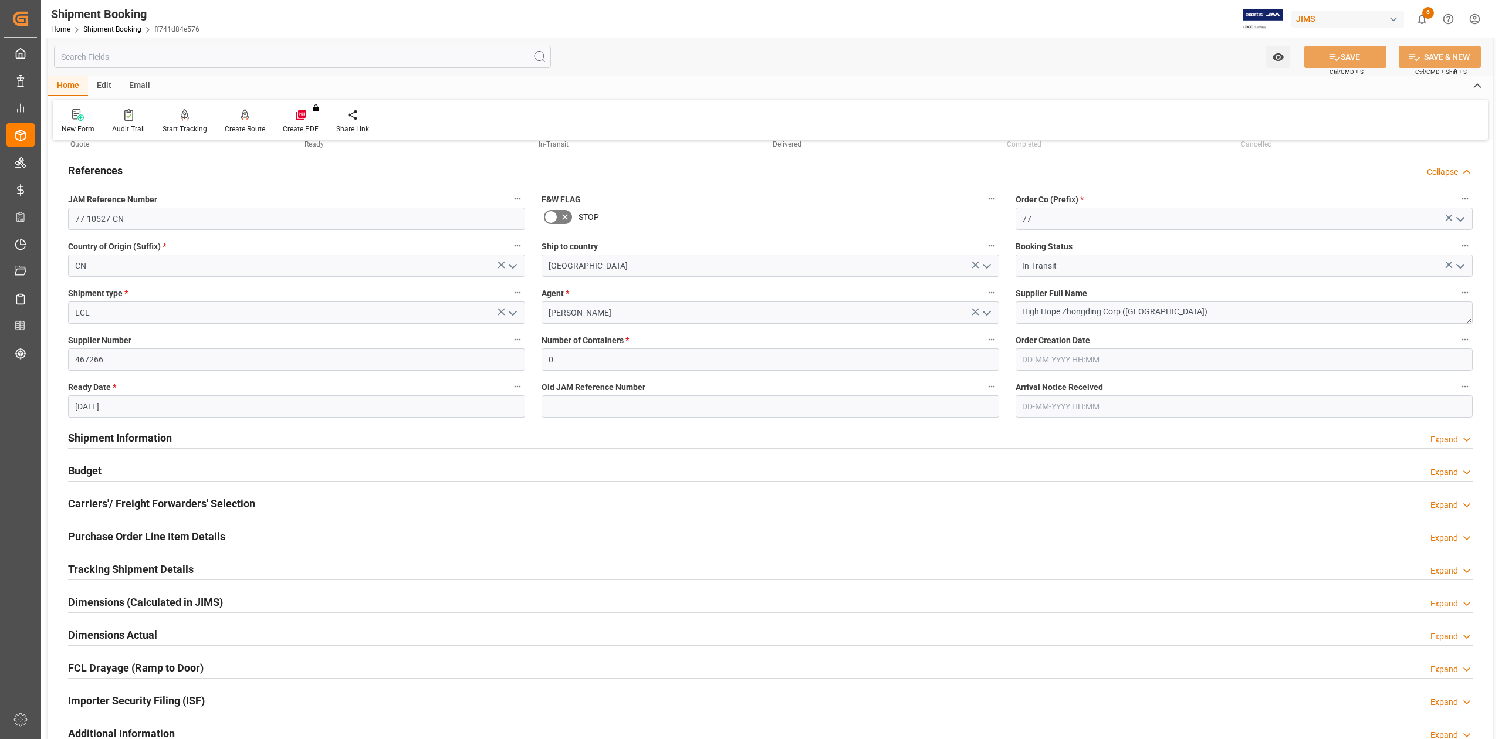
scroll to position [78, 0]
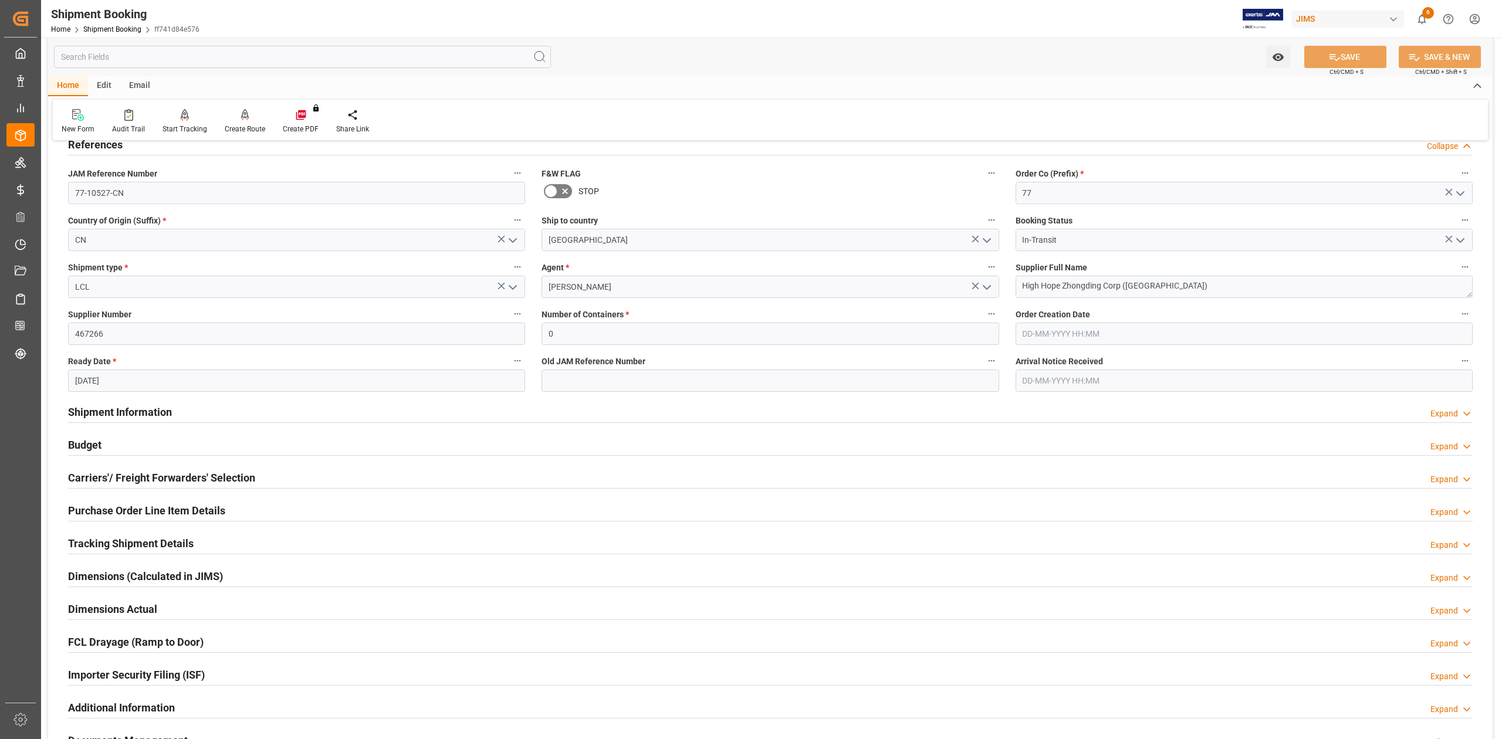
drag, startPoint x: 148, startPoint y: 410, endPoint x: 682, endPoint y: 429, distance: 534.3
click at [148, 410] on h2 "Shipment Information" at bounding box center [120, 412] width 104 height 16
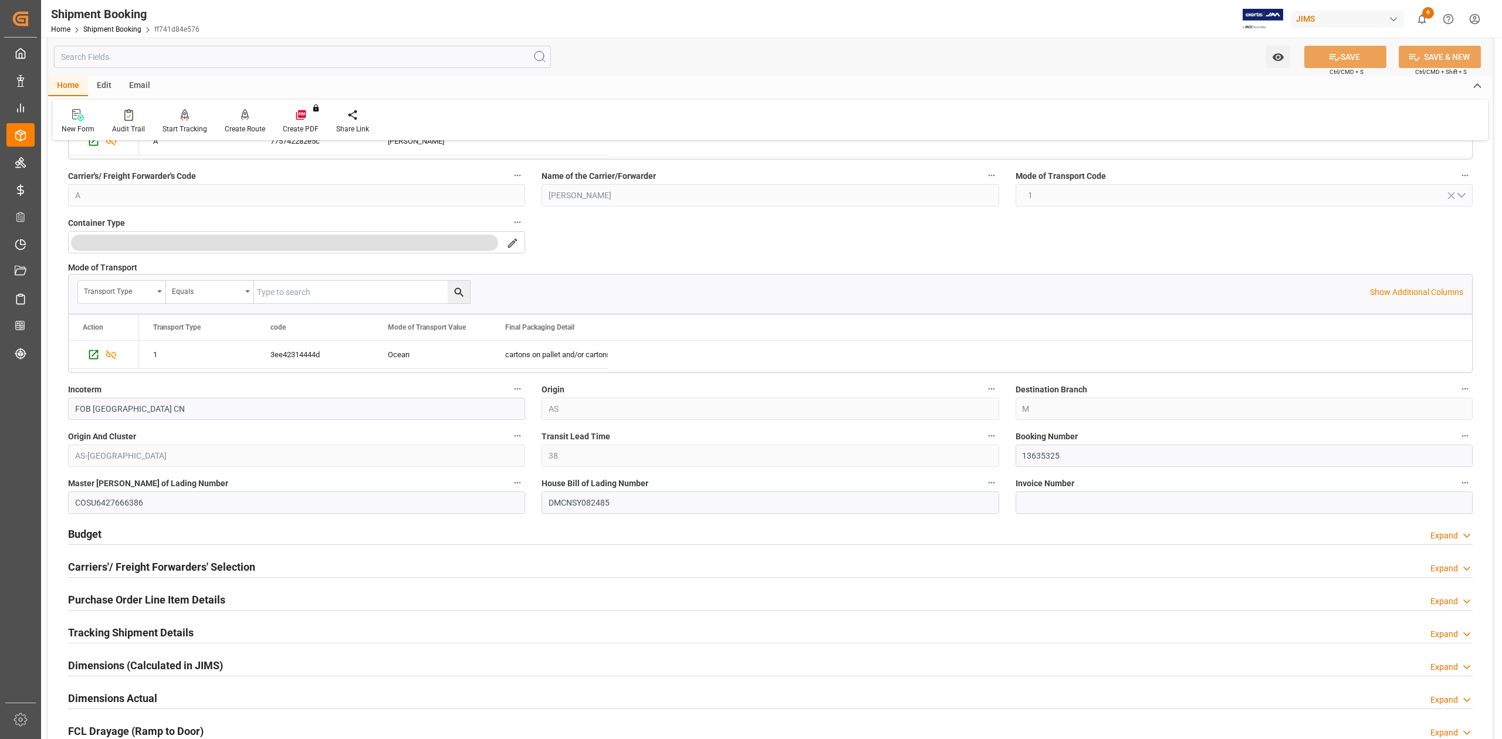
scroll to position [469, 0]
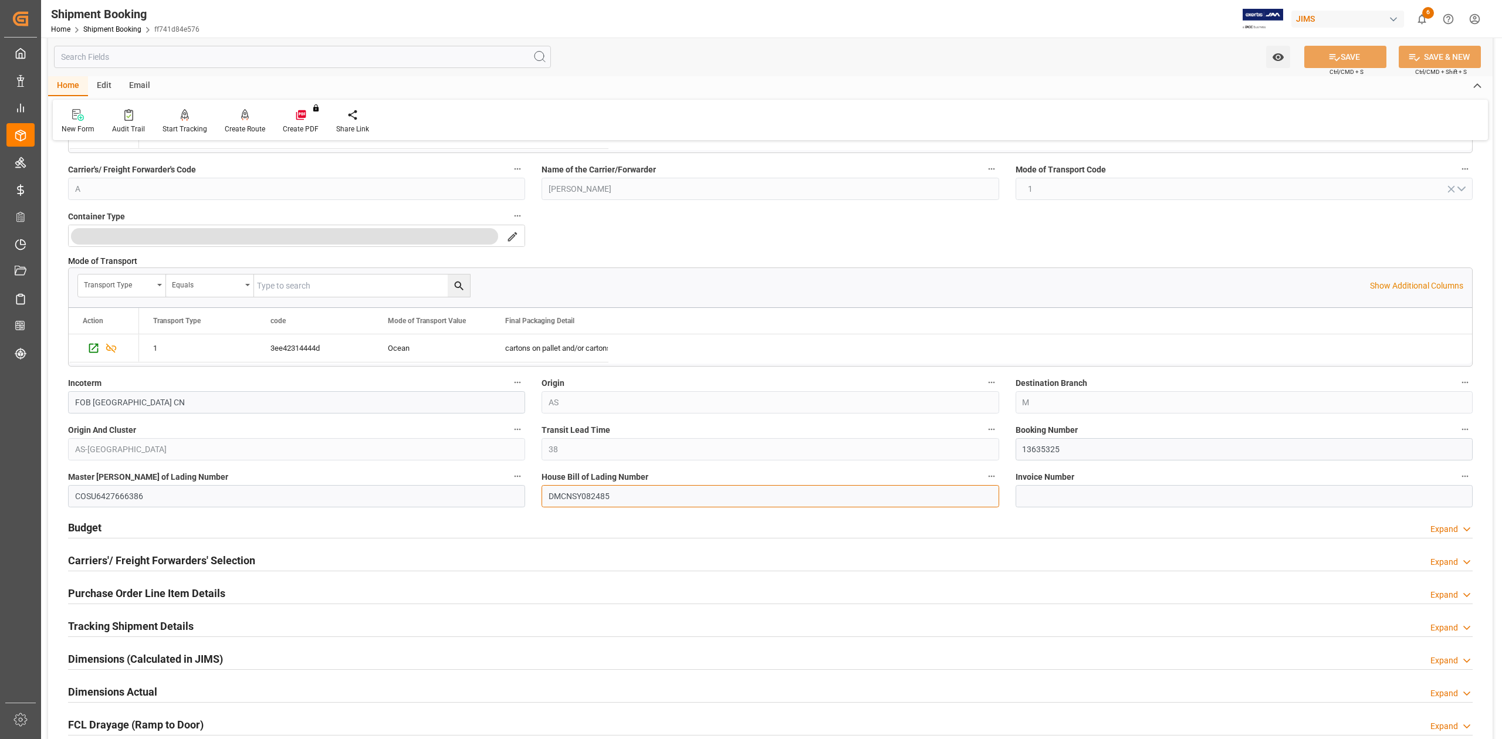
click at [590, 496] on input "DMCNSY082485" at bounding box center [770, 496] width 457 height 22
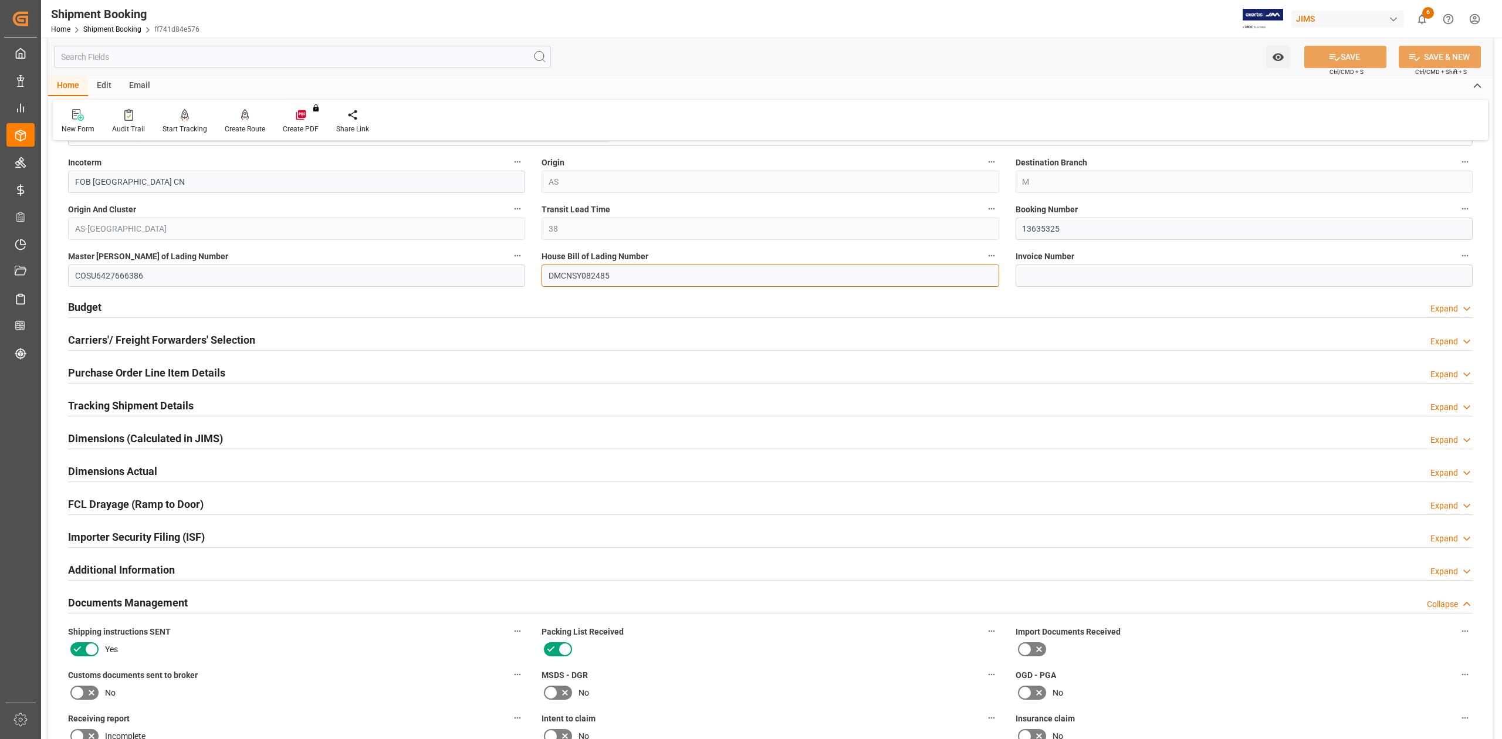
scroll to position [704, 0]
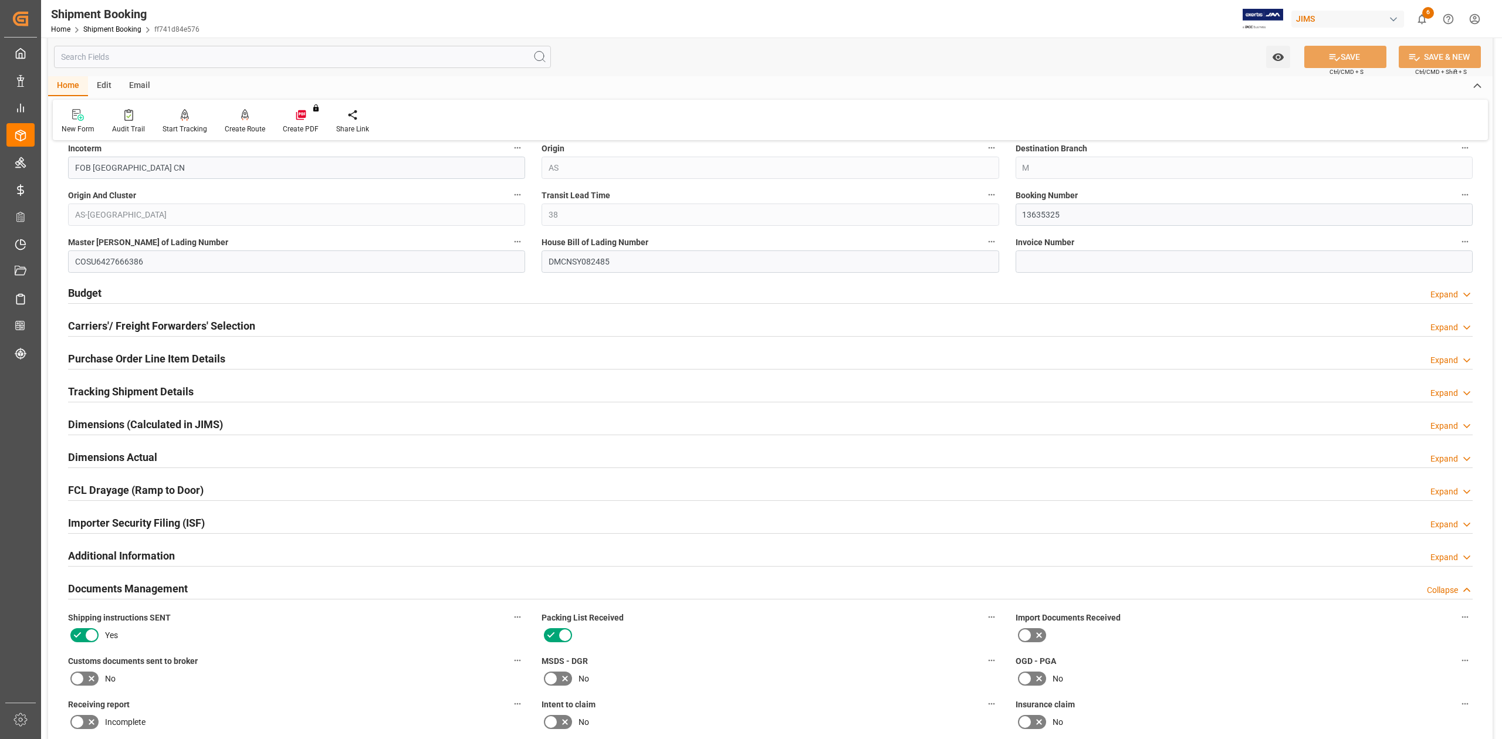
click at [90, 293] on h2 "Budget" at bounding box center [84, 293] width 33 height 16
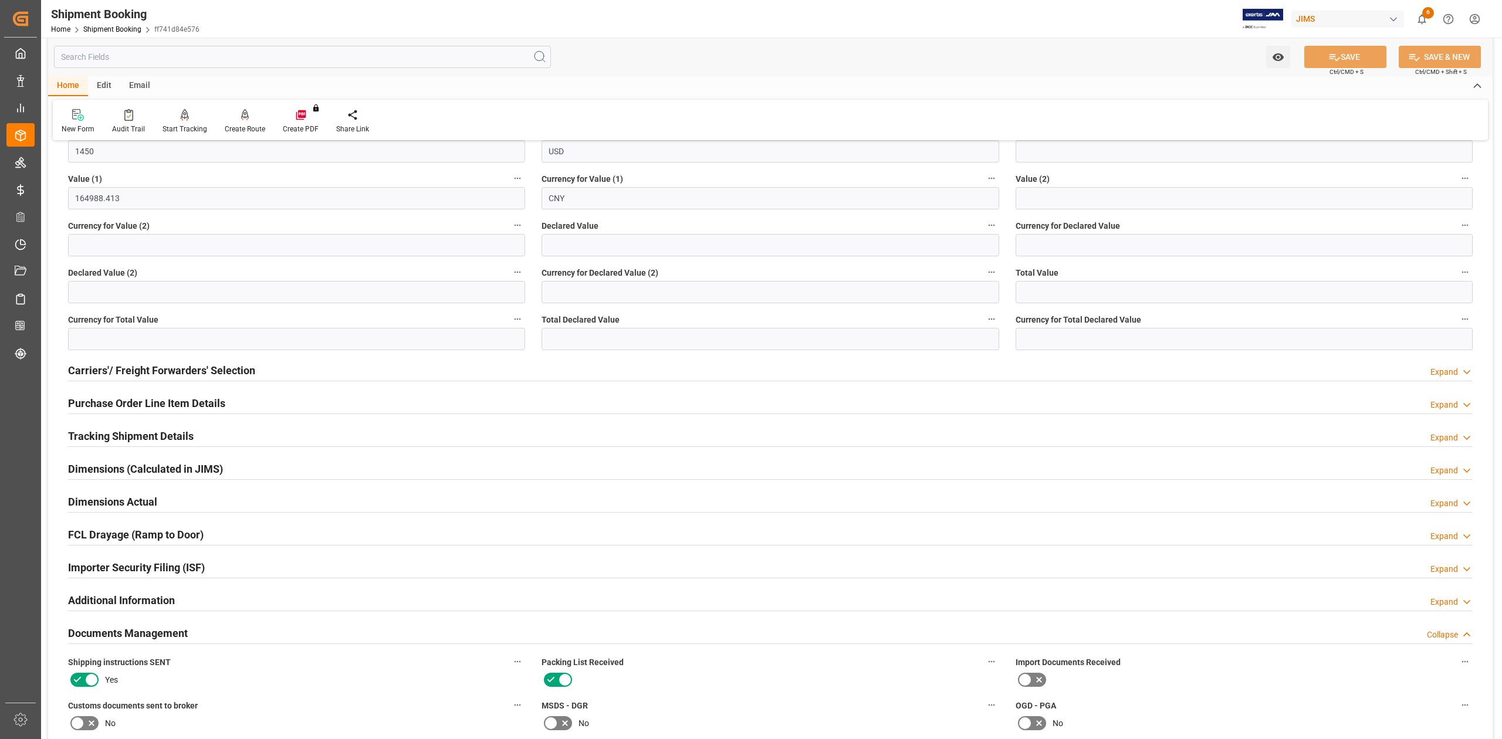
scroll to position [1017, 0]
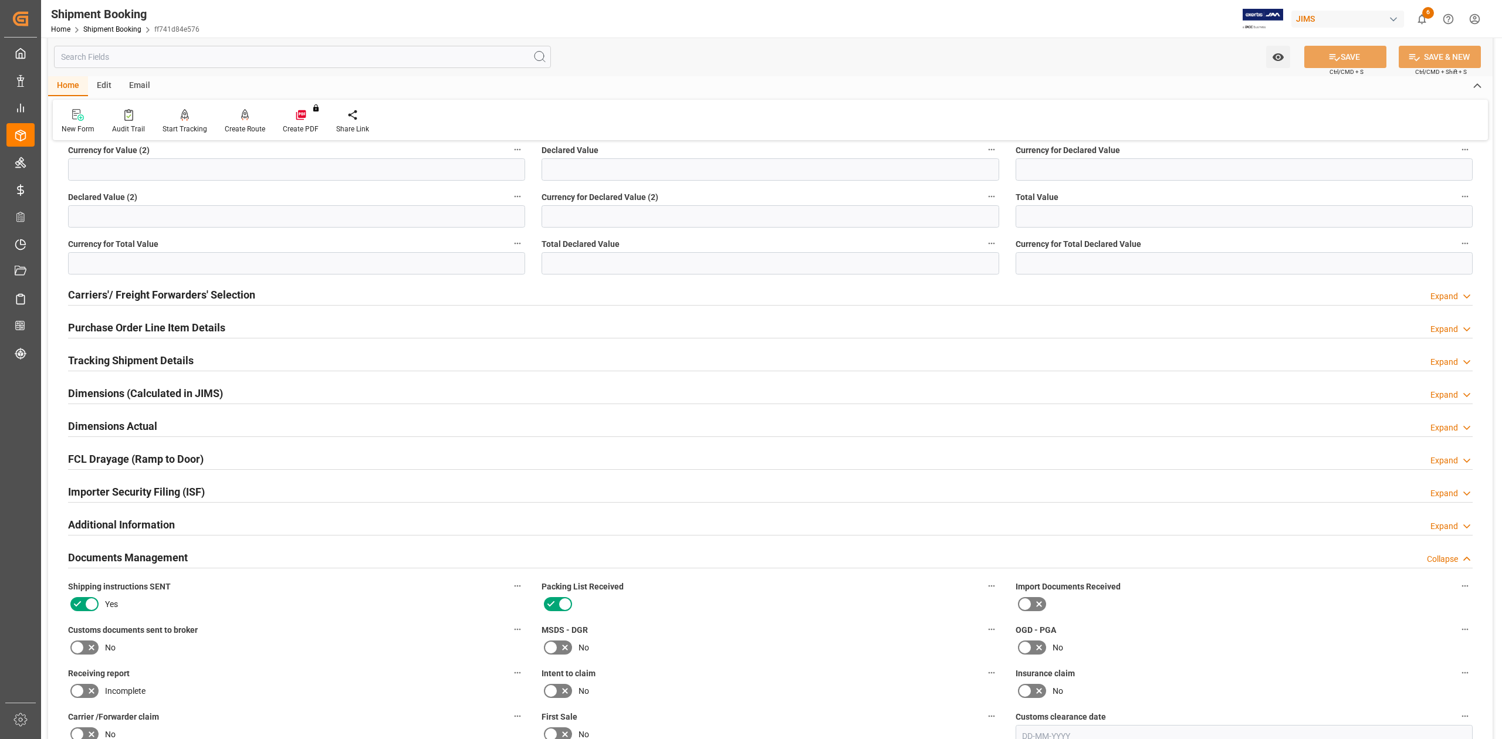
click at [154, 327] on h2 "Purchase Order Line Item Details" at bounding box center [146, 328] width 157 height 16
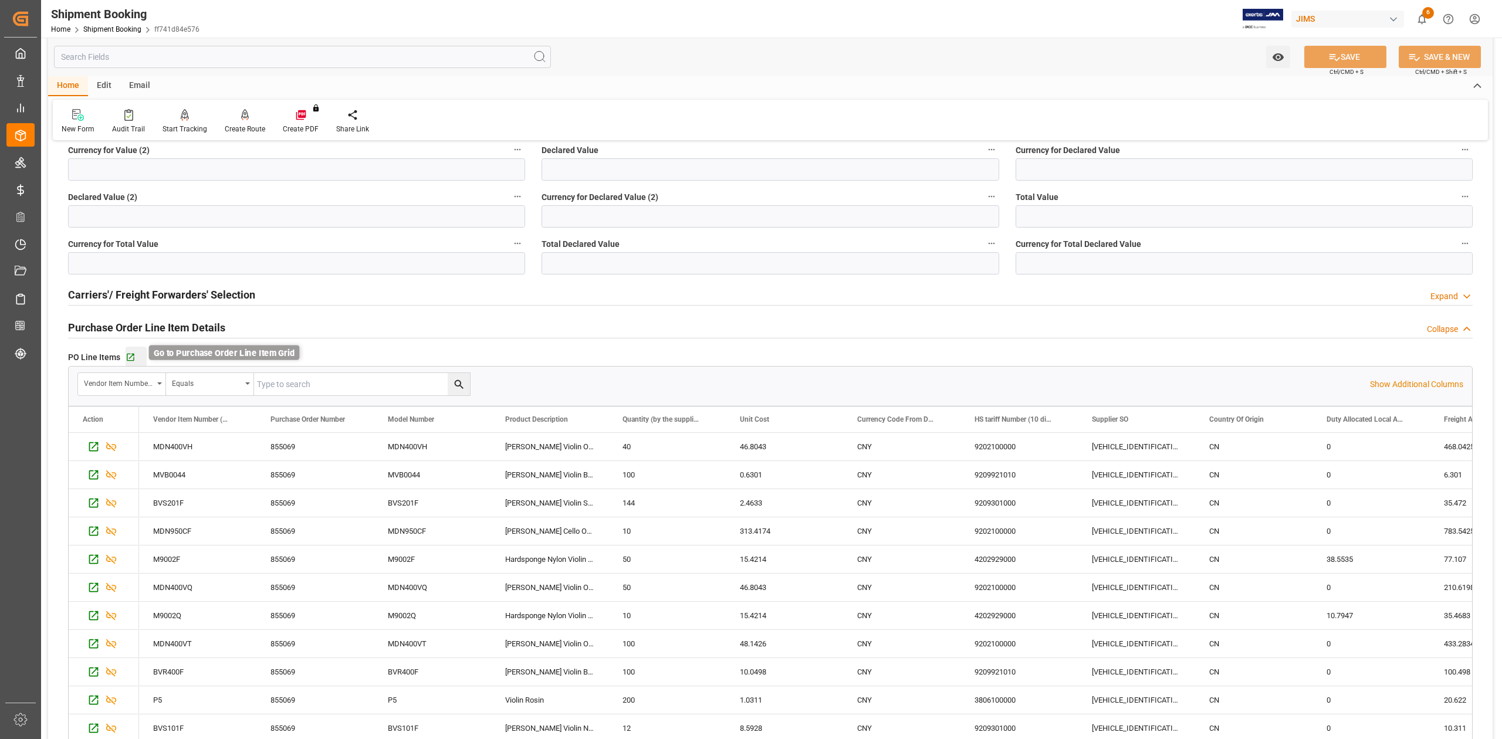
click at [133, 354] on icon "button" at bounding box center [131, 358] width 10 height 10
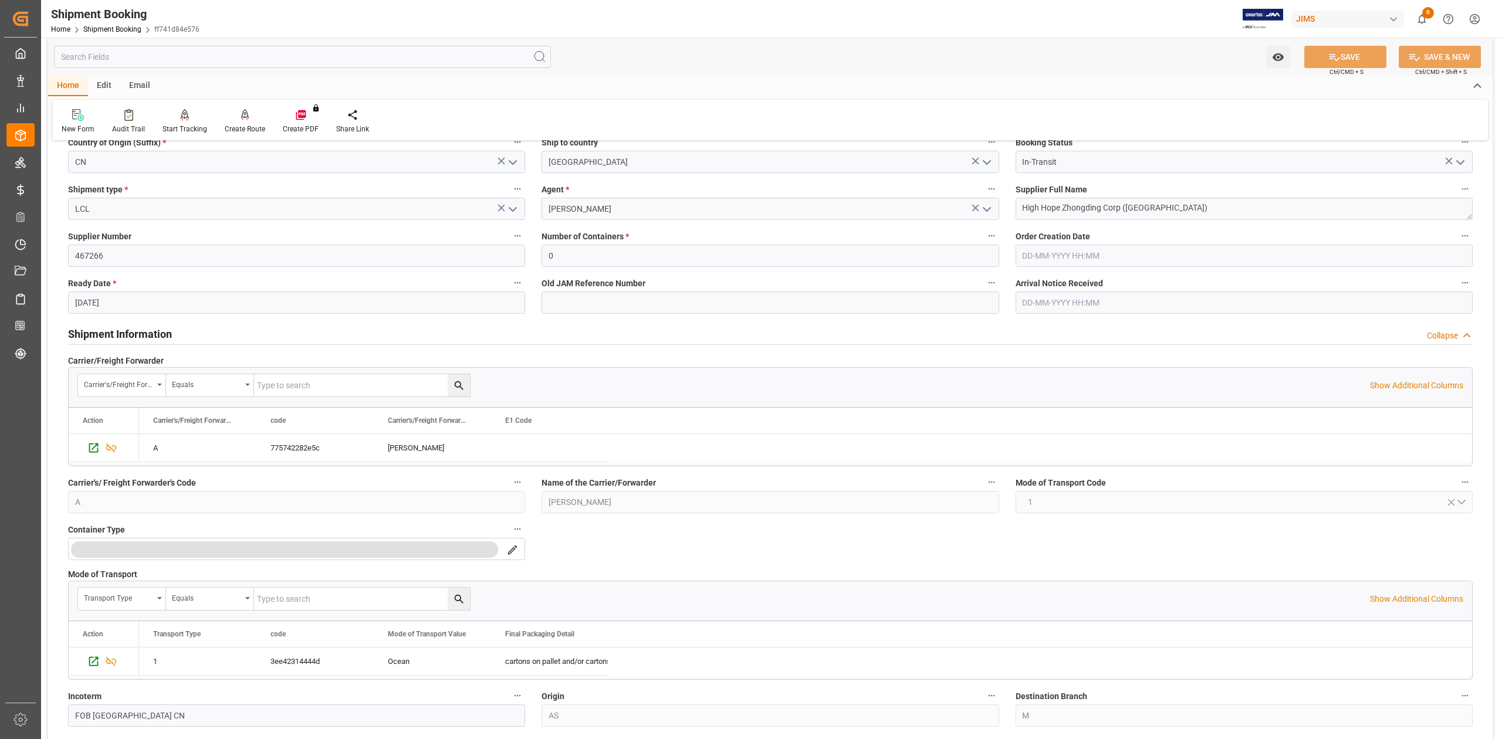
scroll to position [0, 0]
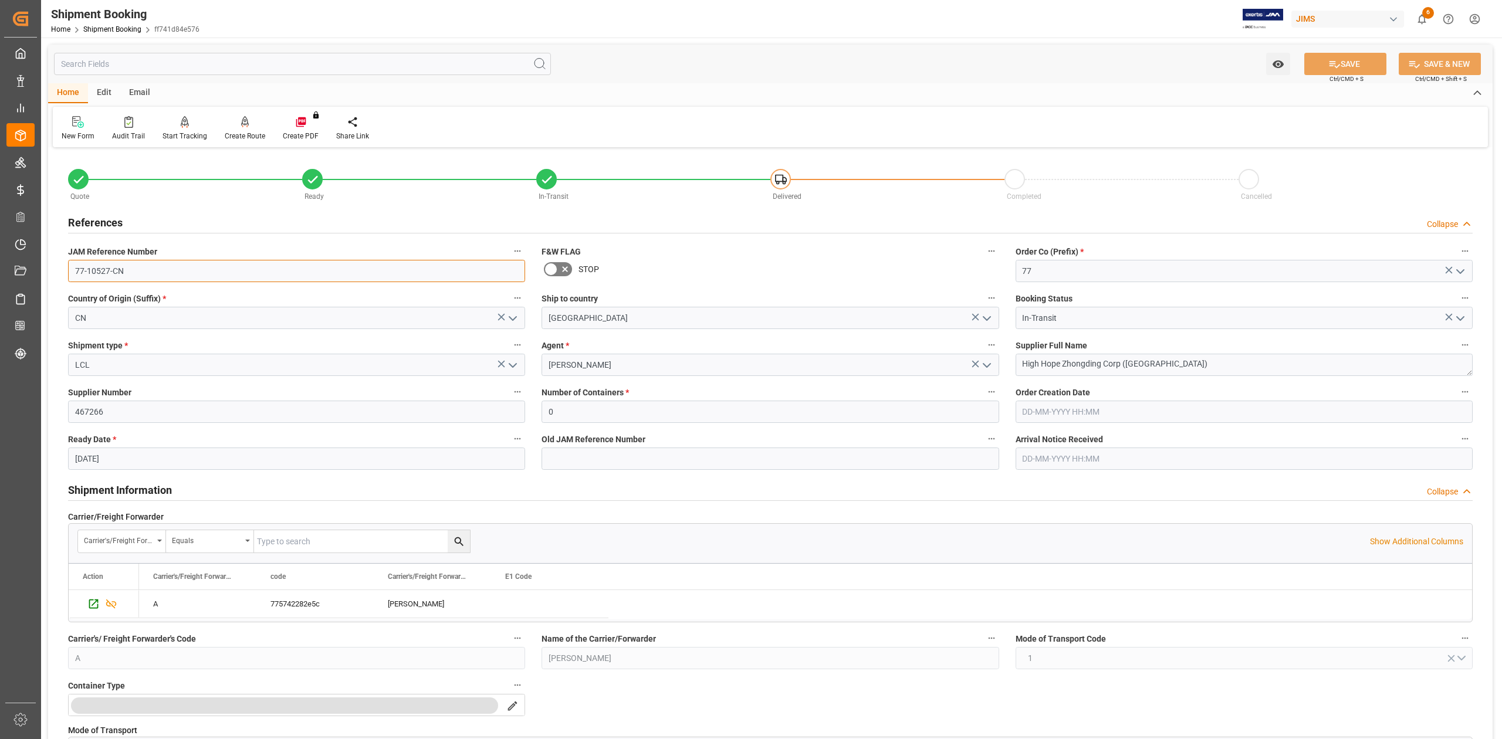
click at [127, 265] on input "77-10527-CN" at bounding box center [296, 271] width 457 height 22
click at [1185, 365] on textarea "High Hope Zhongding Corp (Shanghai)" at bounding box center [1244, 365] width 457 height 22
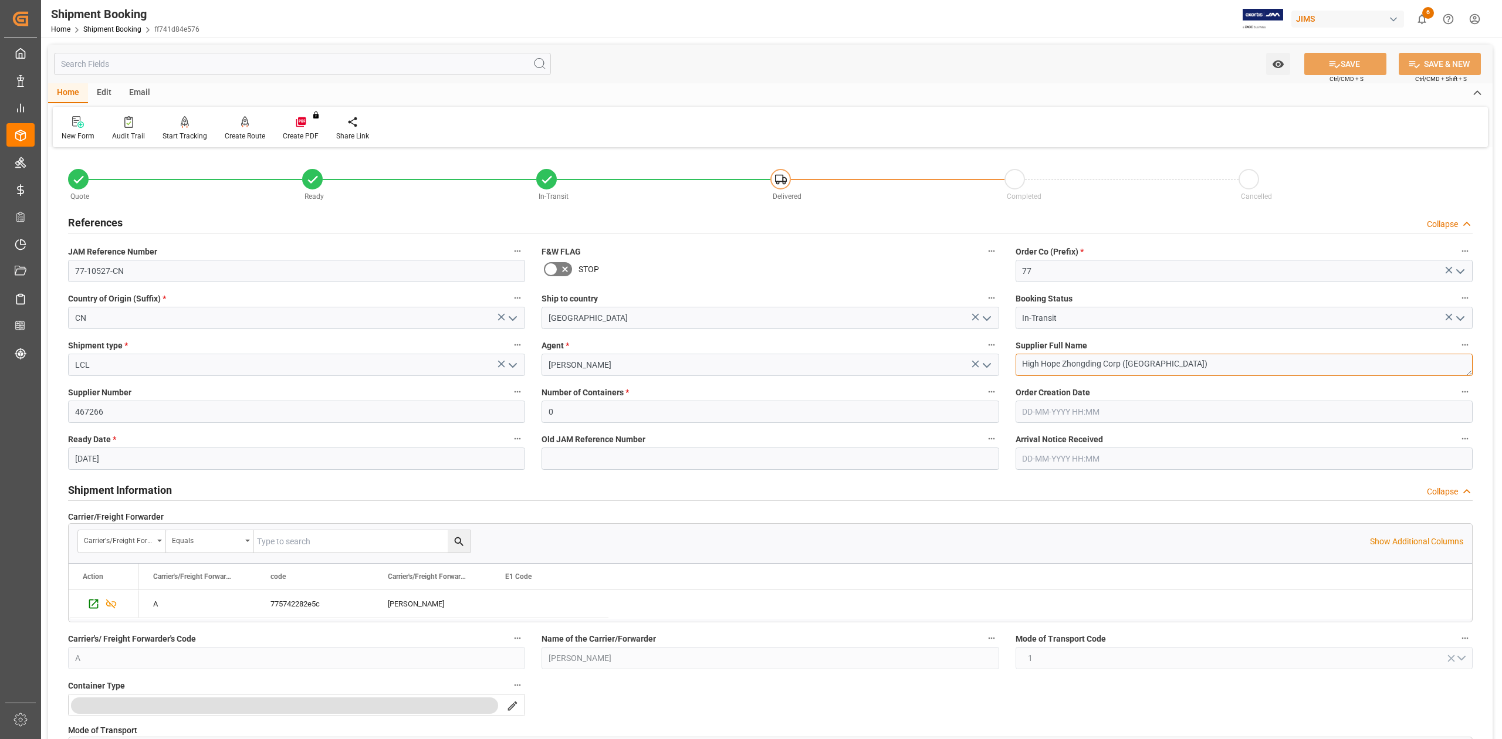
click at [1185, 365] on textarea "High Hope Zhongding Corp (Shanghai)" at bounding box center [1244, 365] width 457 height 22
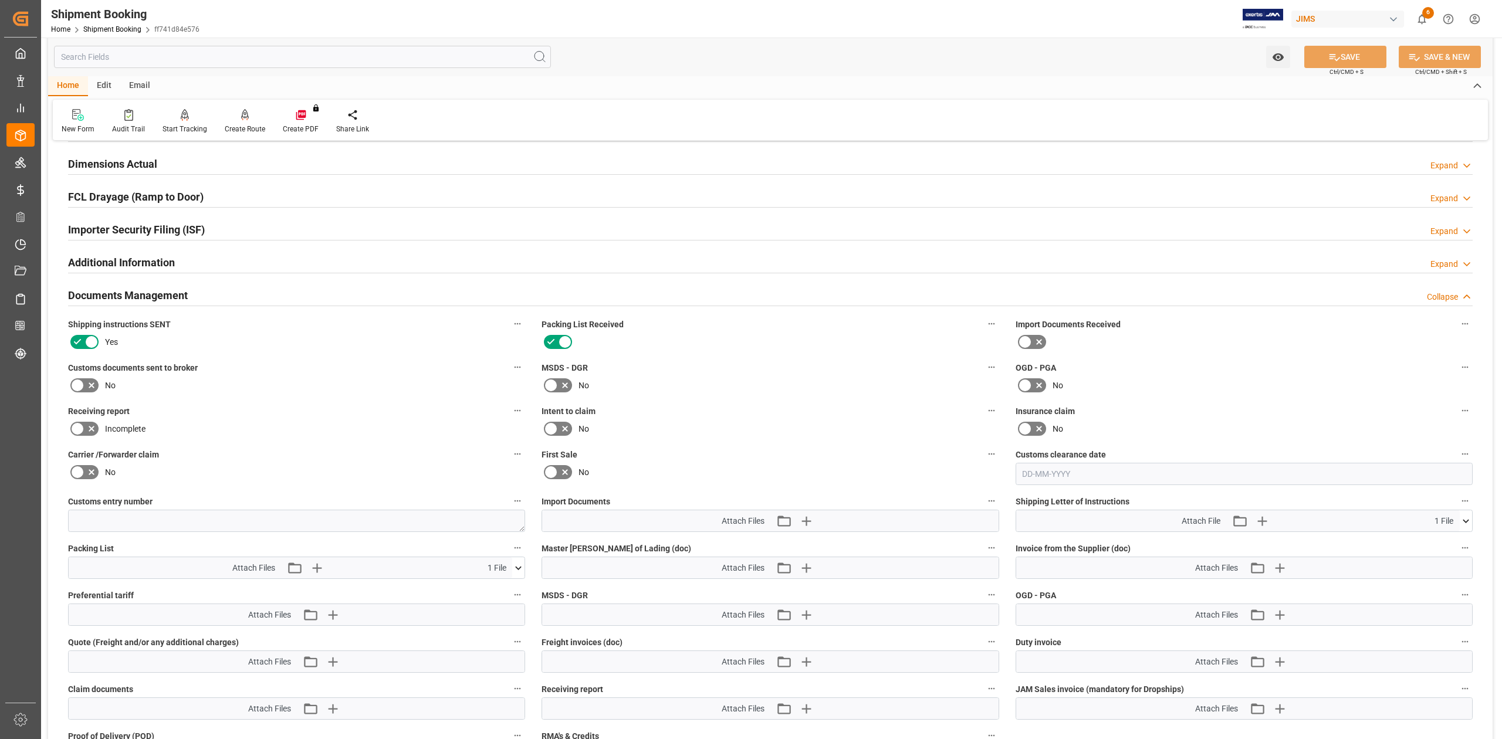
scroll to position [1799, 0]
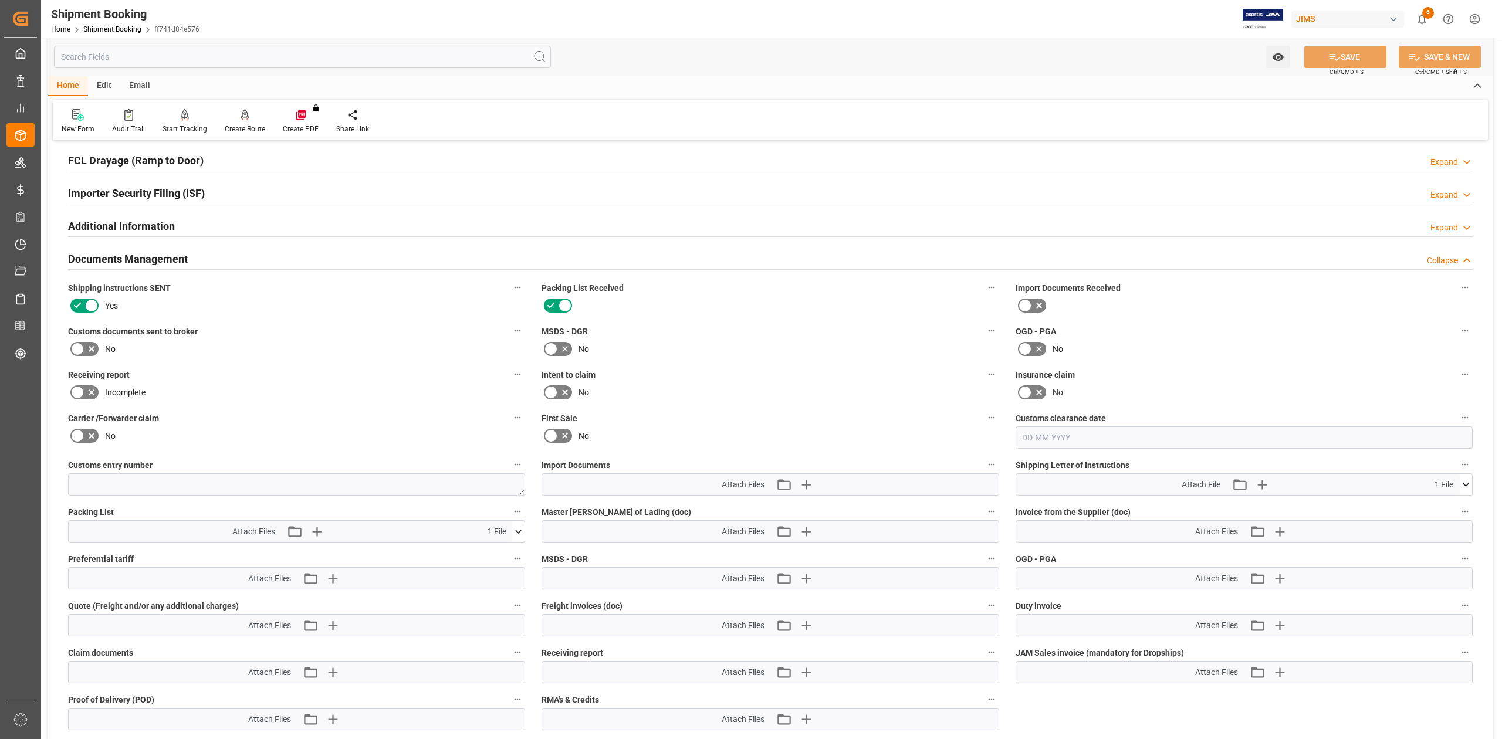
click at [519, 533] on icon at bounding box center [519, 532] width 6 height 4
click at [496, 556] on icon at bounding box center [499, 553] width 7 height 9
click at [331, 538] on icon "button" at bounding box center [332, 531] width 19 height 19
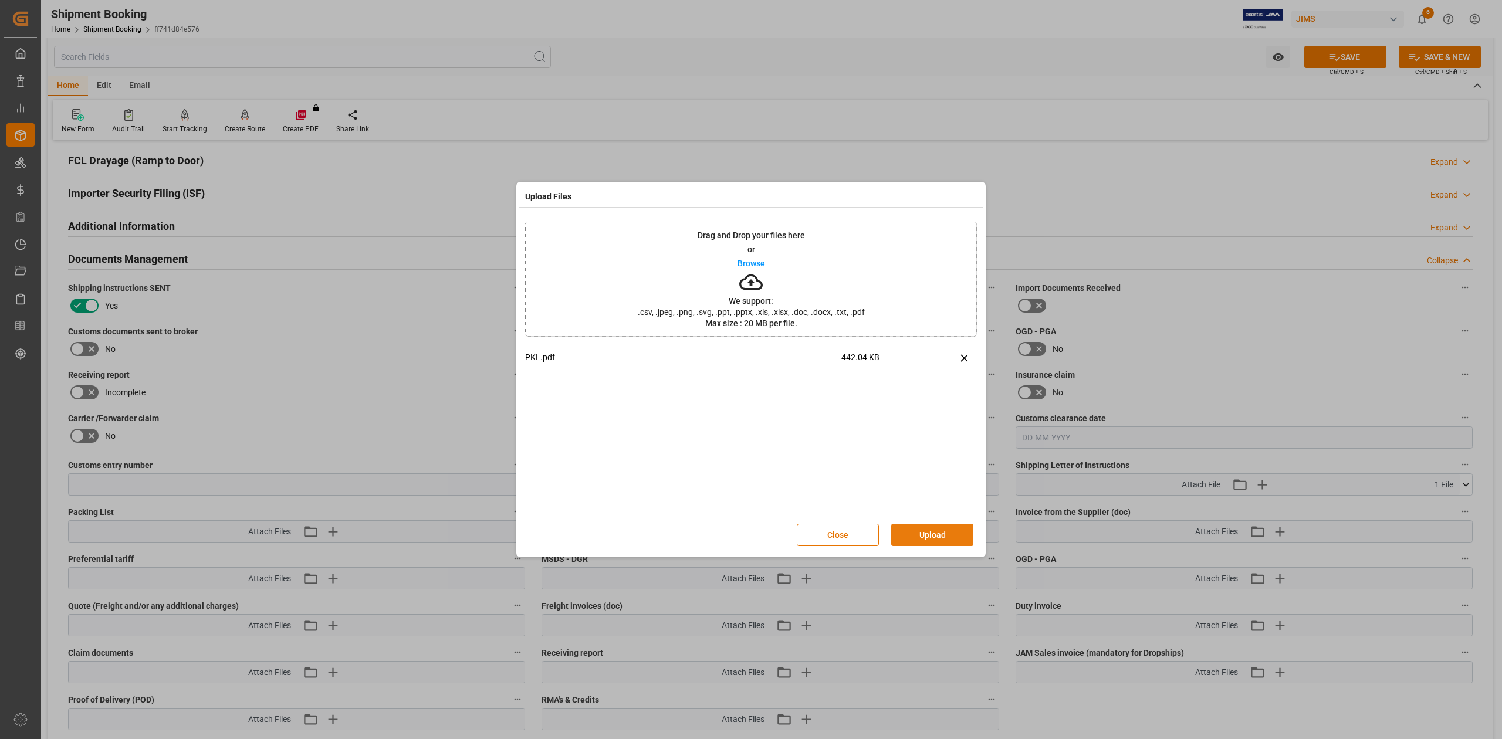
click at [953, 536] on button "Upload" at bounding box center [932, 535] width 82 height 22
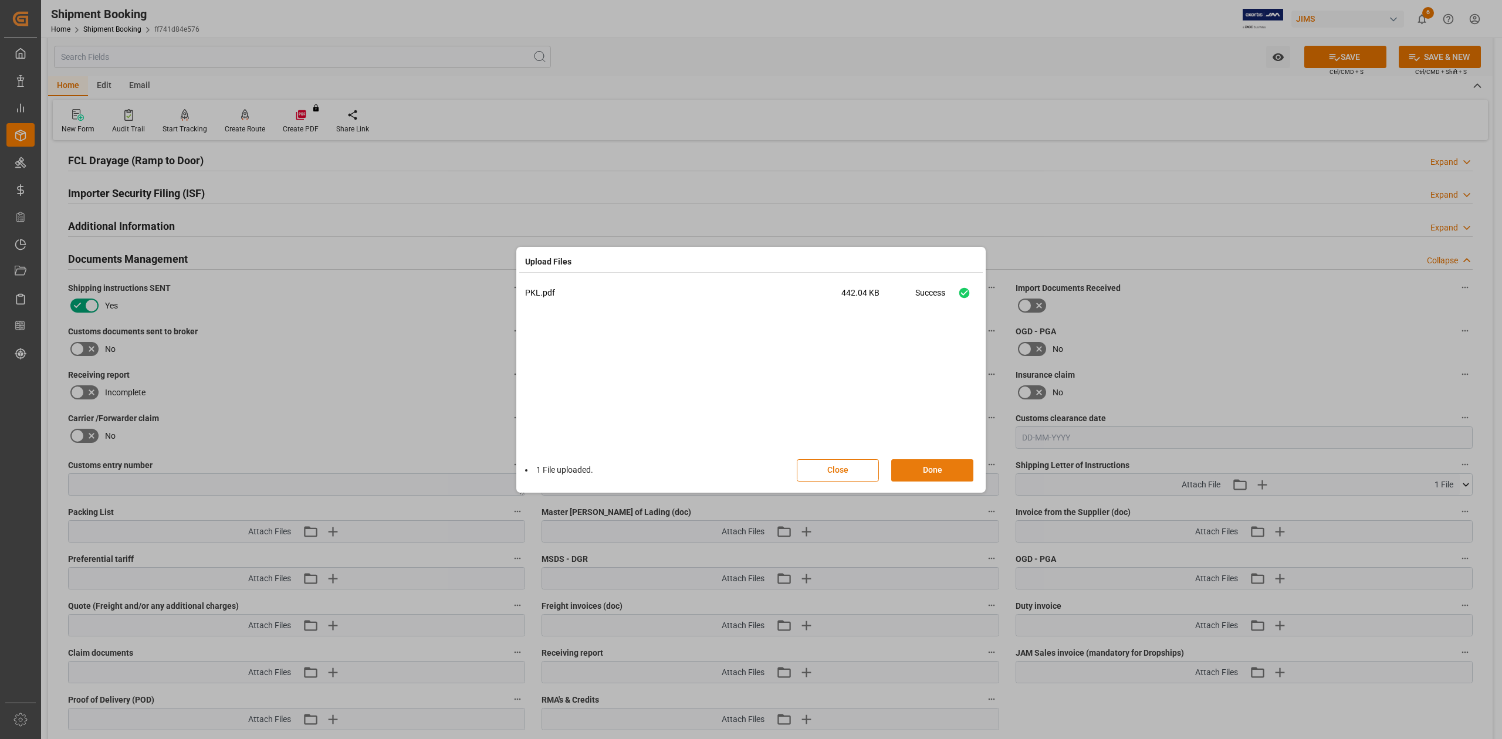
click at [923, 473] on button "Done" at bounding box center [932, 470] width 82 height 22
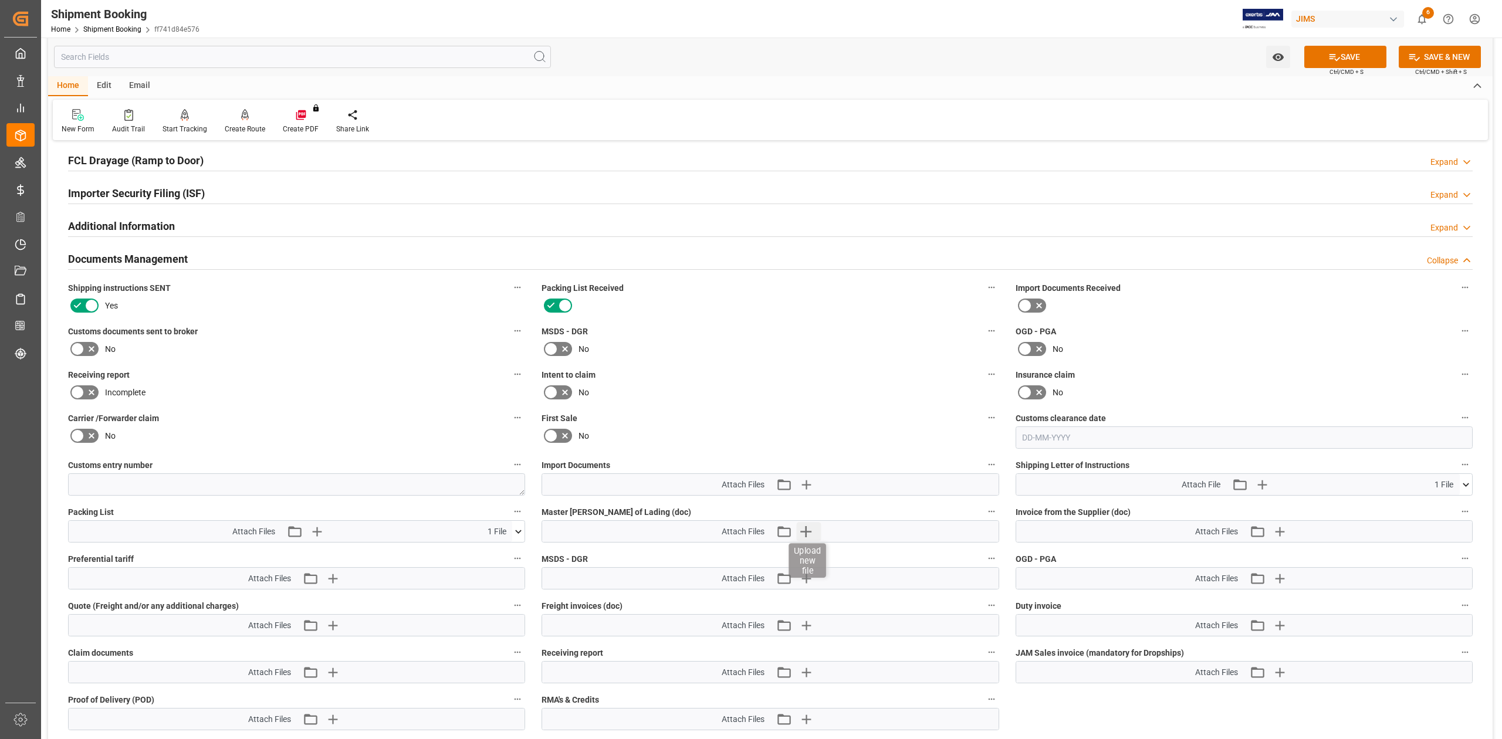
click at [810, 533] on icon "button" at bounding box center [805, 531] width 11 height 11
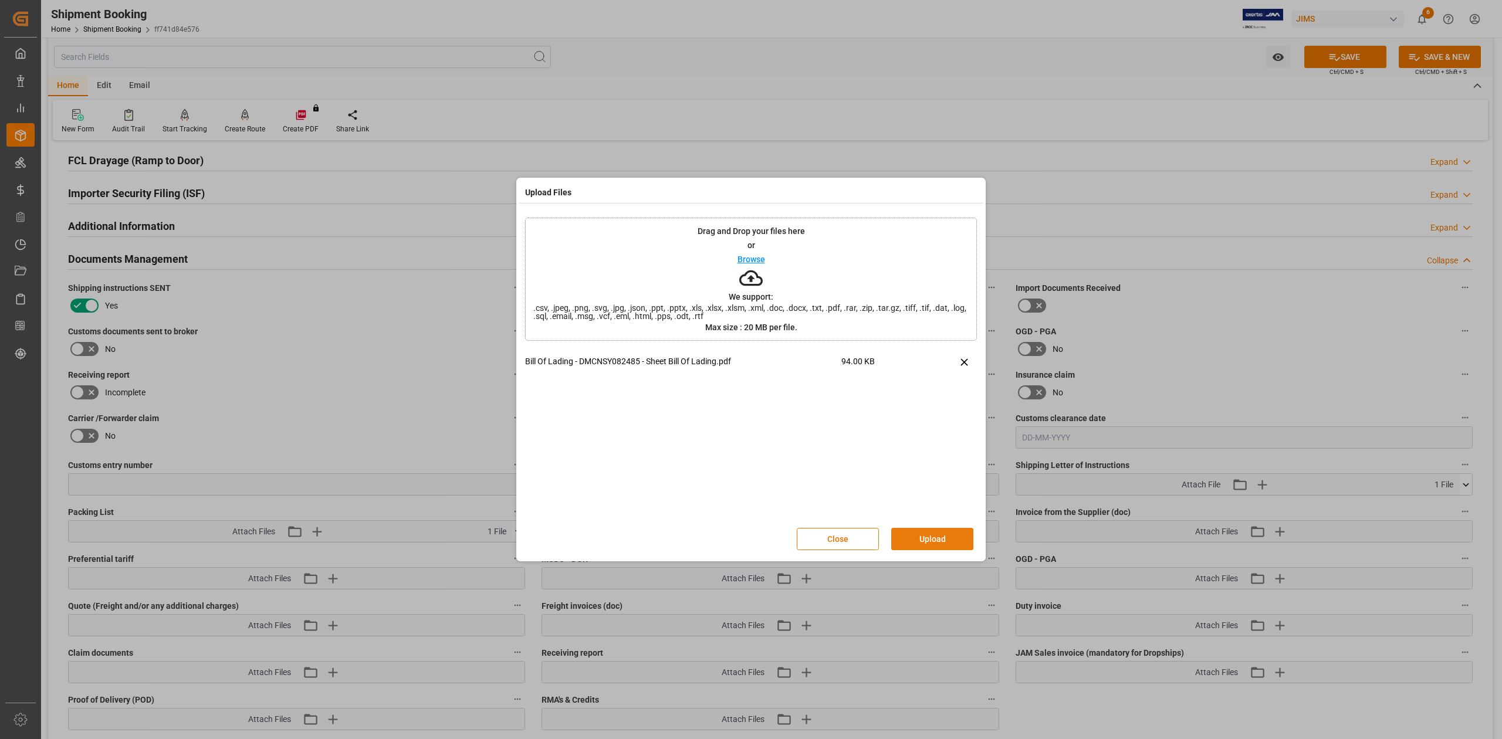
click at [953, 540] on button "Upload" at bounding box center [932, 539] width 82 height 22
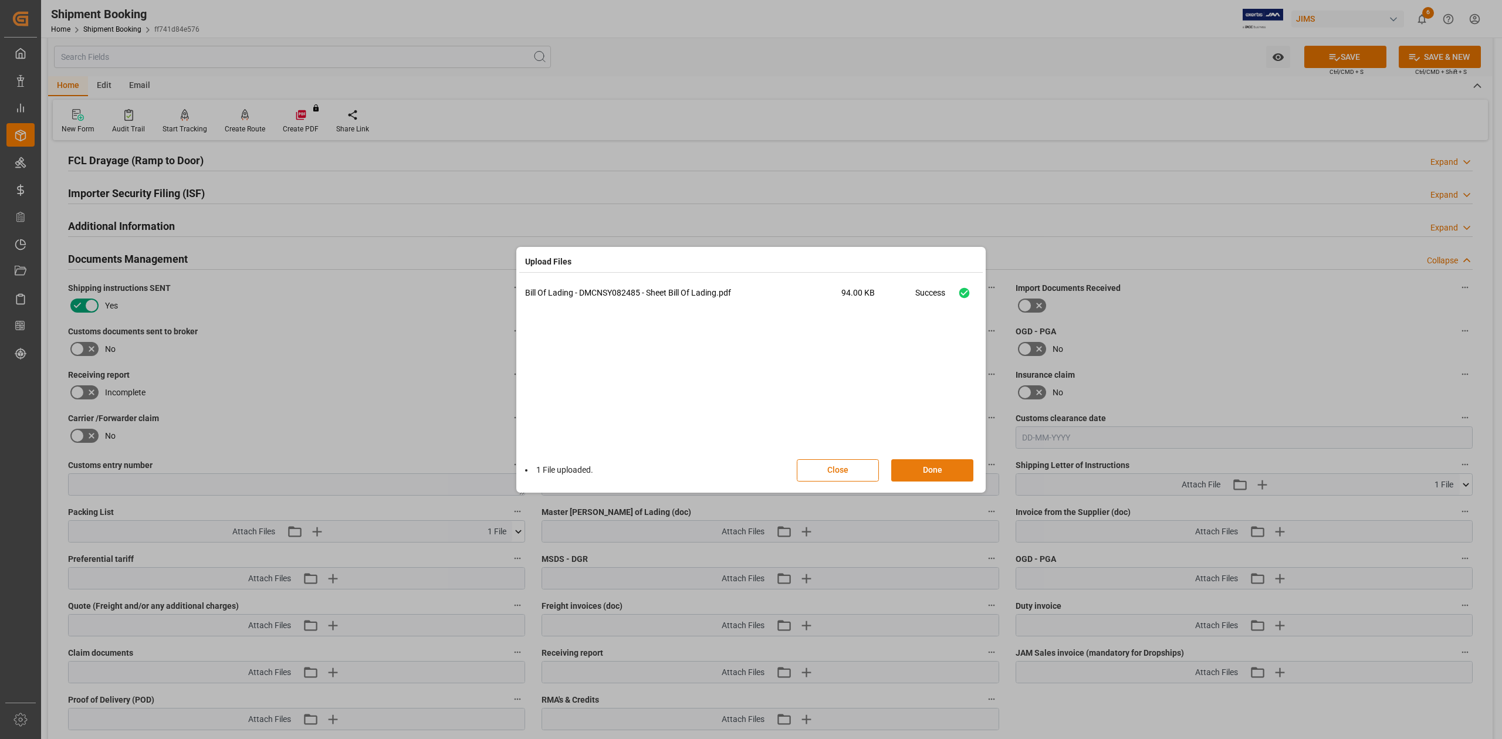
click at [944, 471] on button "Done" at bounding box center [932, 470] width 82 height 22
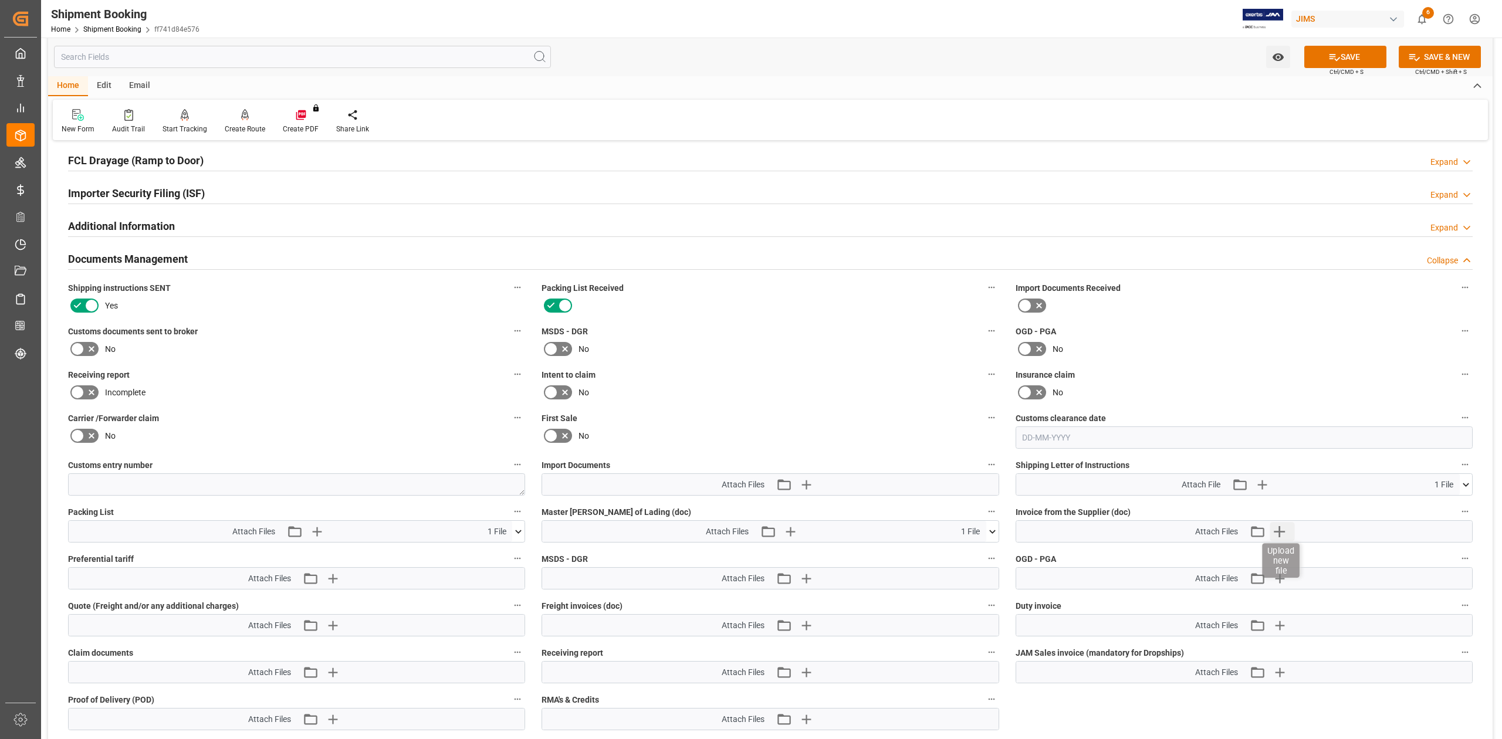
click at [1278, 530] on icon "button" at bounding box center [1279, 531] width 19 height 19
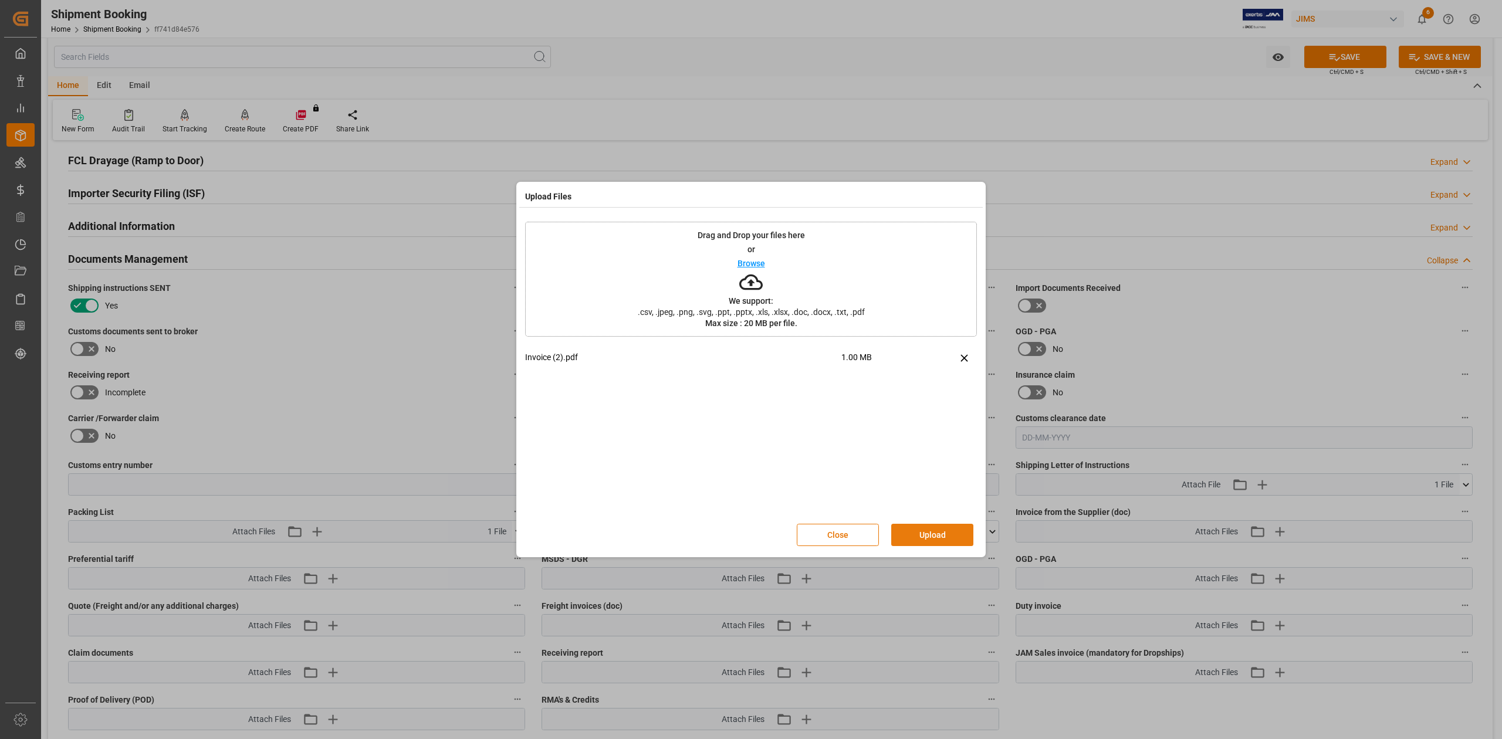
click at [942, 533] on button "Upload" at bounding box center [932, 535] width 82 height 22
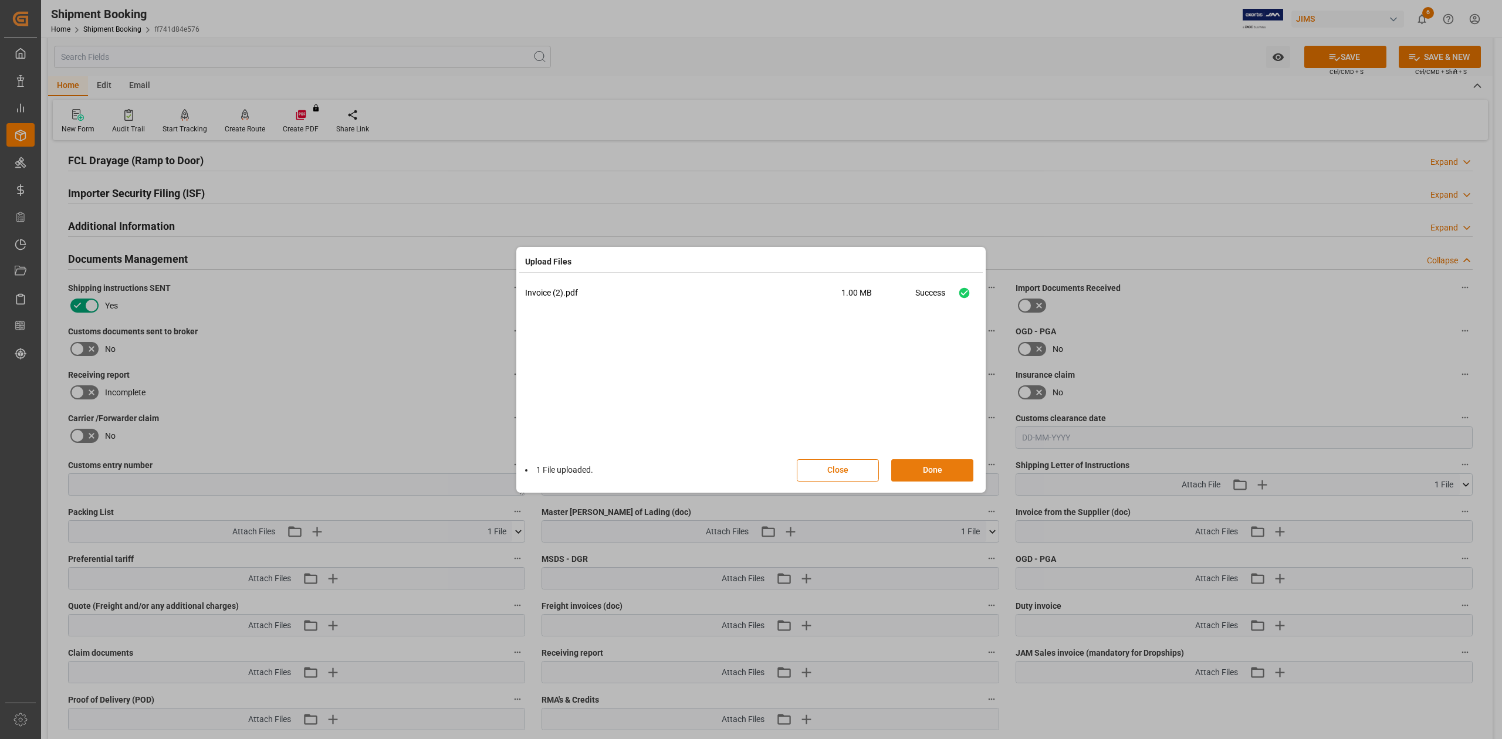
click at [938, 472] on button "Done" at bounding box center [932, 470] width 82 height 22
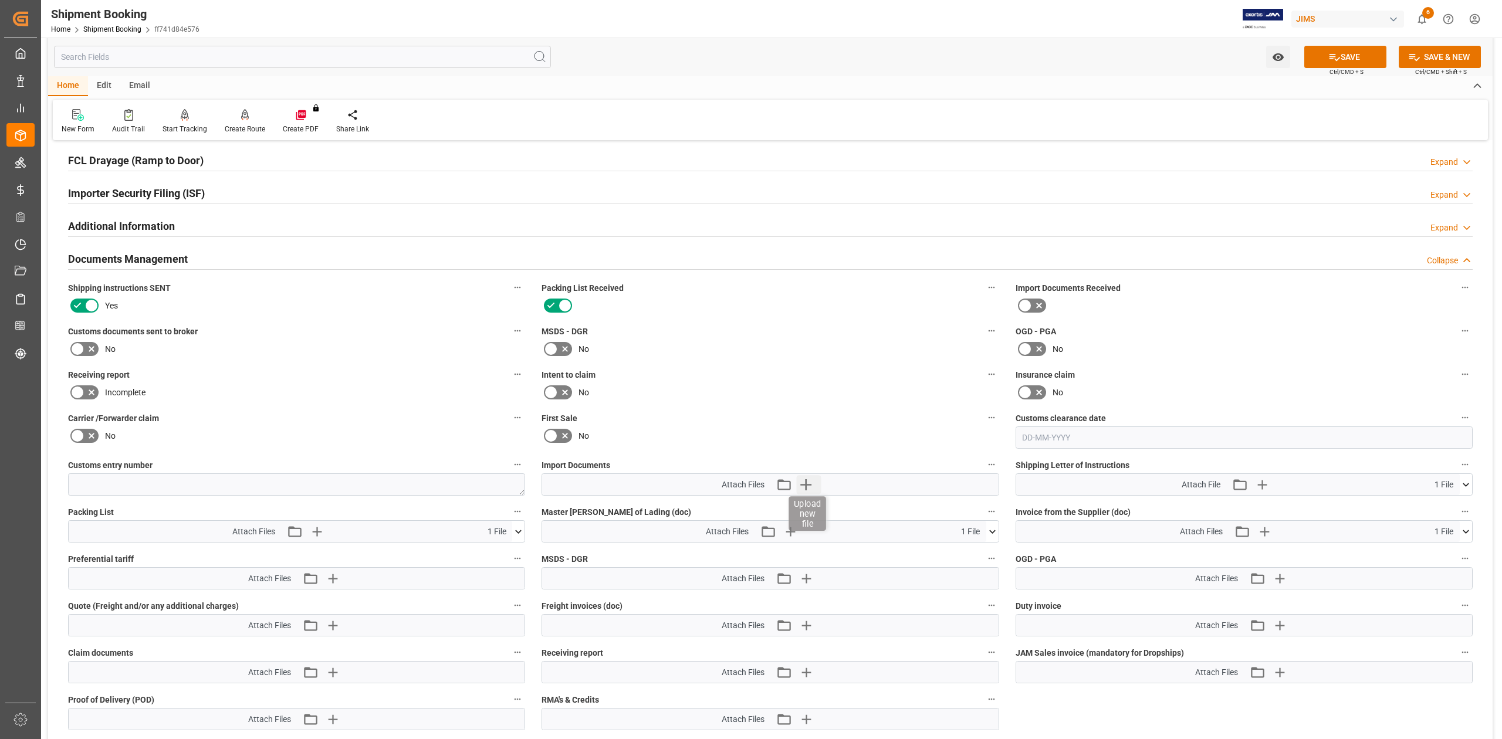
click at [808, 486] on icon "button" at bounding box center [805, 484] width 19 height 19
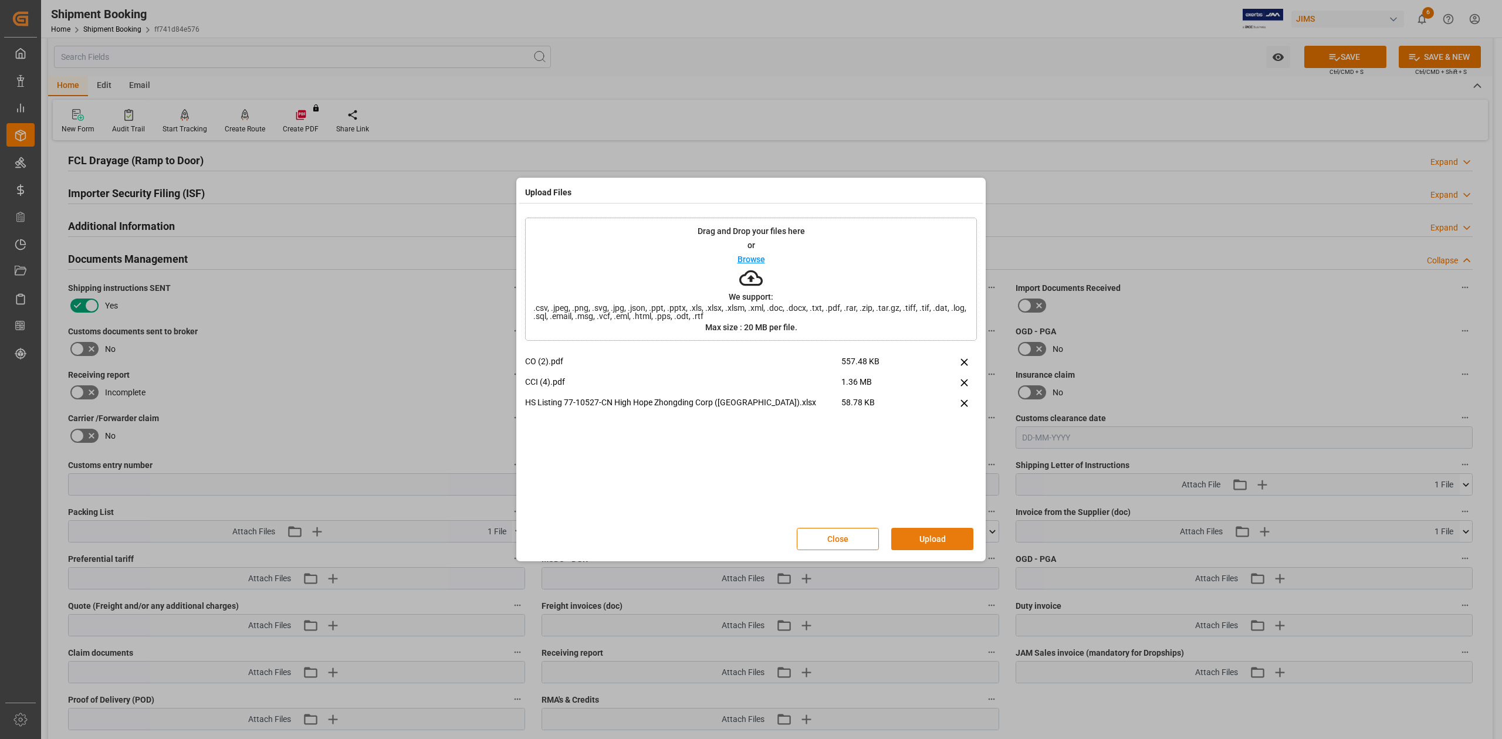
click at [945, 542] on button "Upload" at bounding box center [932, 539] width 82 height 22
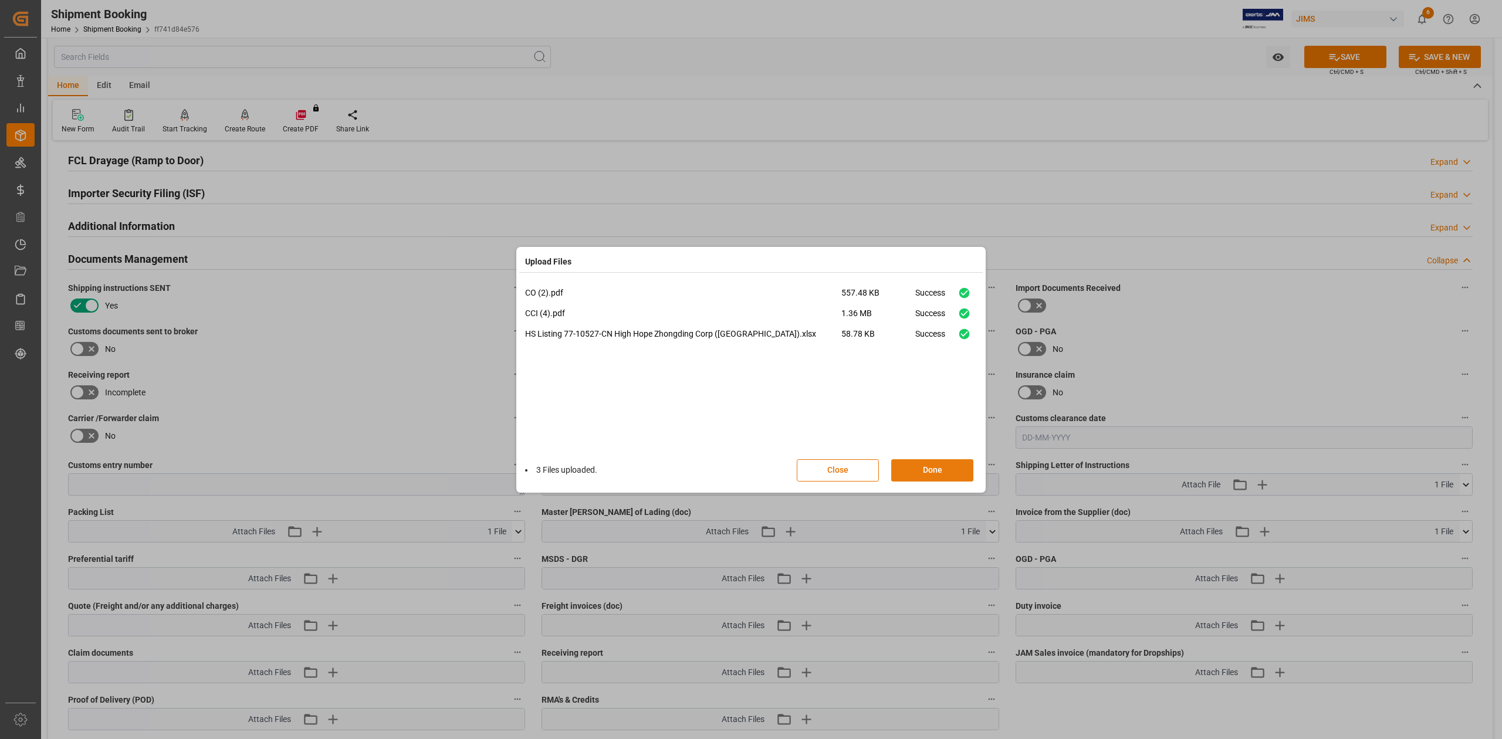
click at [943, 470] on button "Done" at bounding box center [932, 470] width 82 height 22
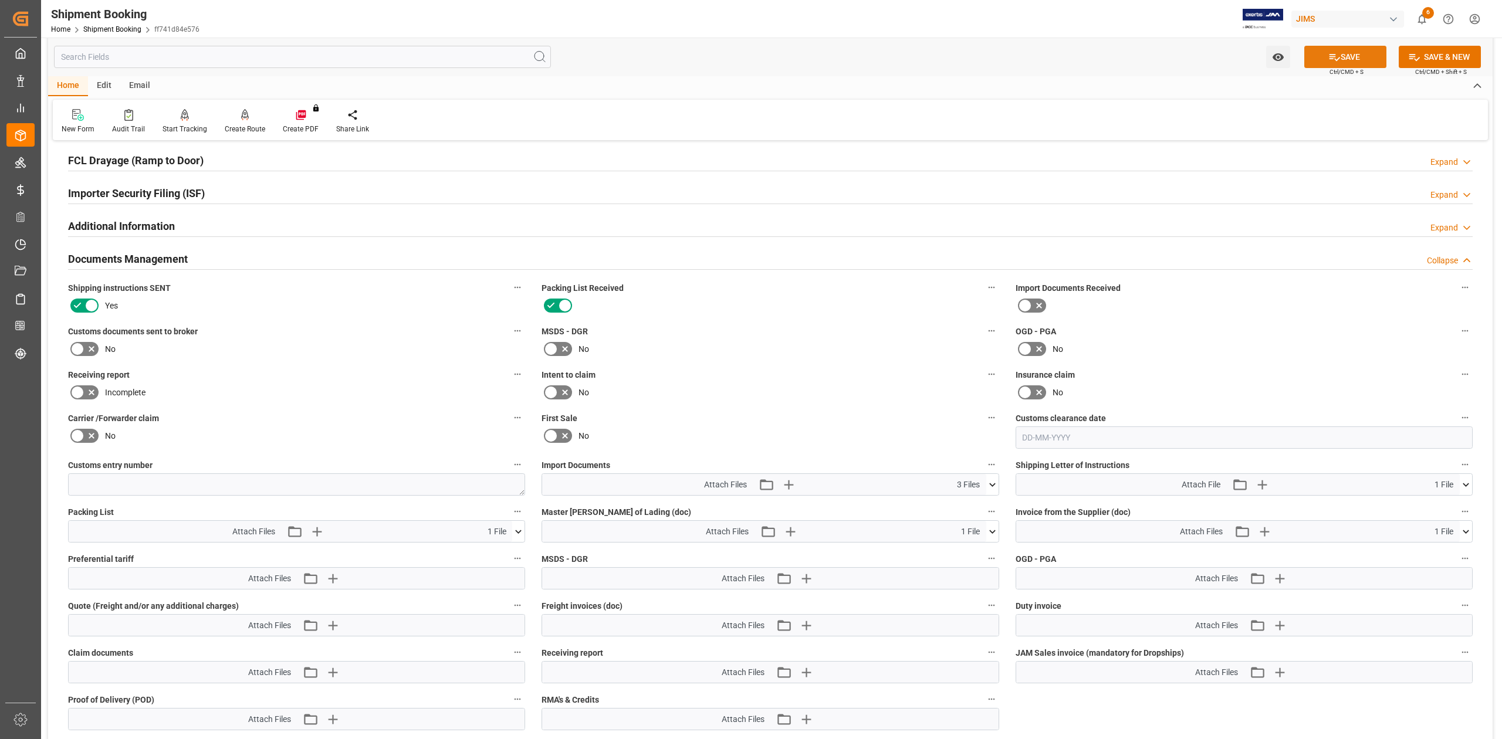
click at [1329, 59] on icon at bounding box center [1334, 57] width 11 height 7
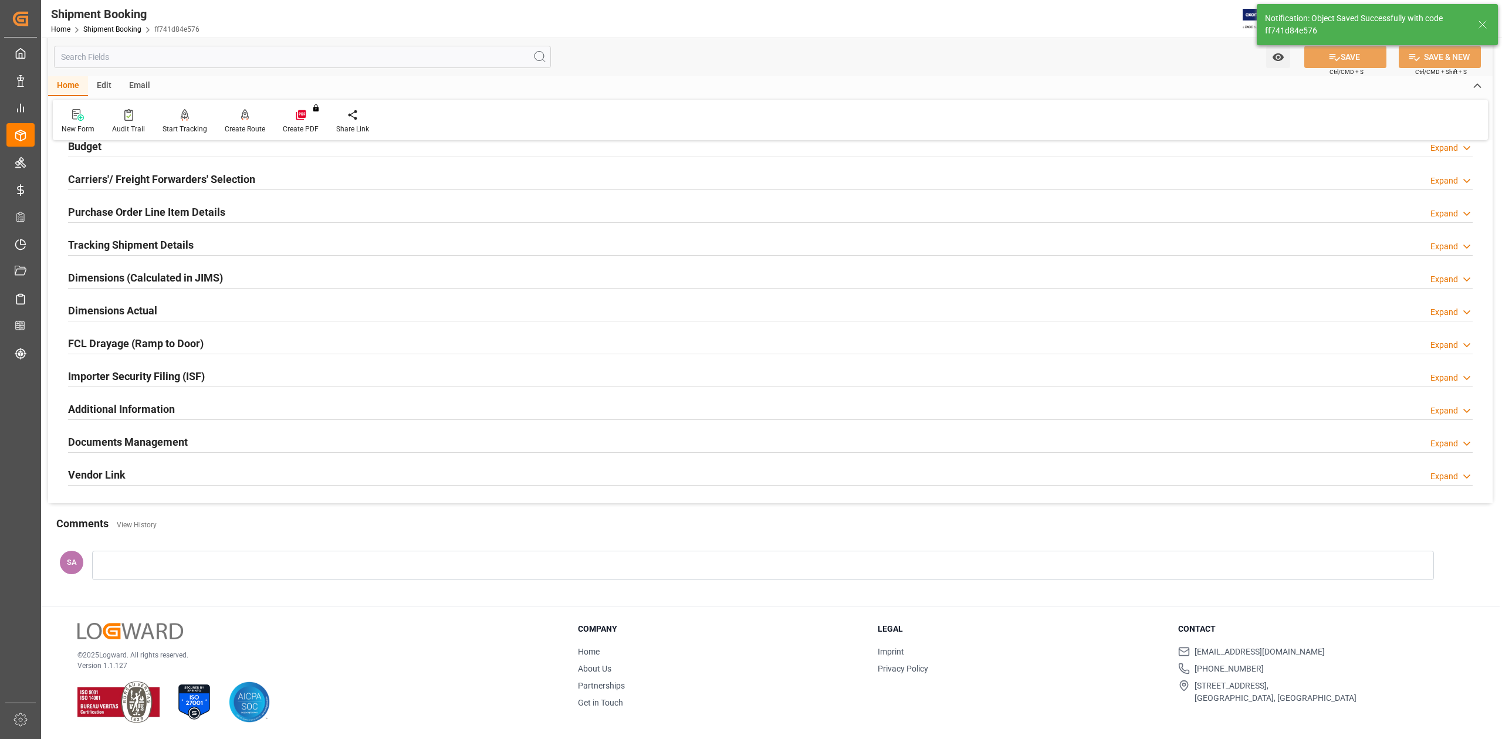
scroll to position [144, 0]
click at [171, 440] on h2 "Documents Management" at bounding box center [128, 442] width 120 height 16
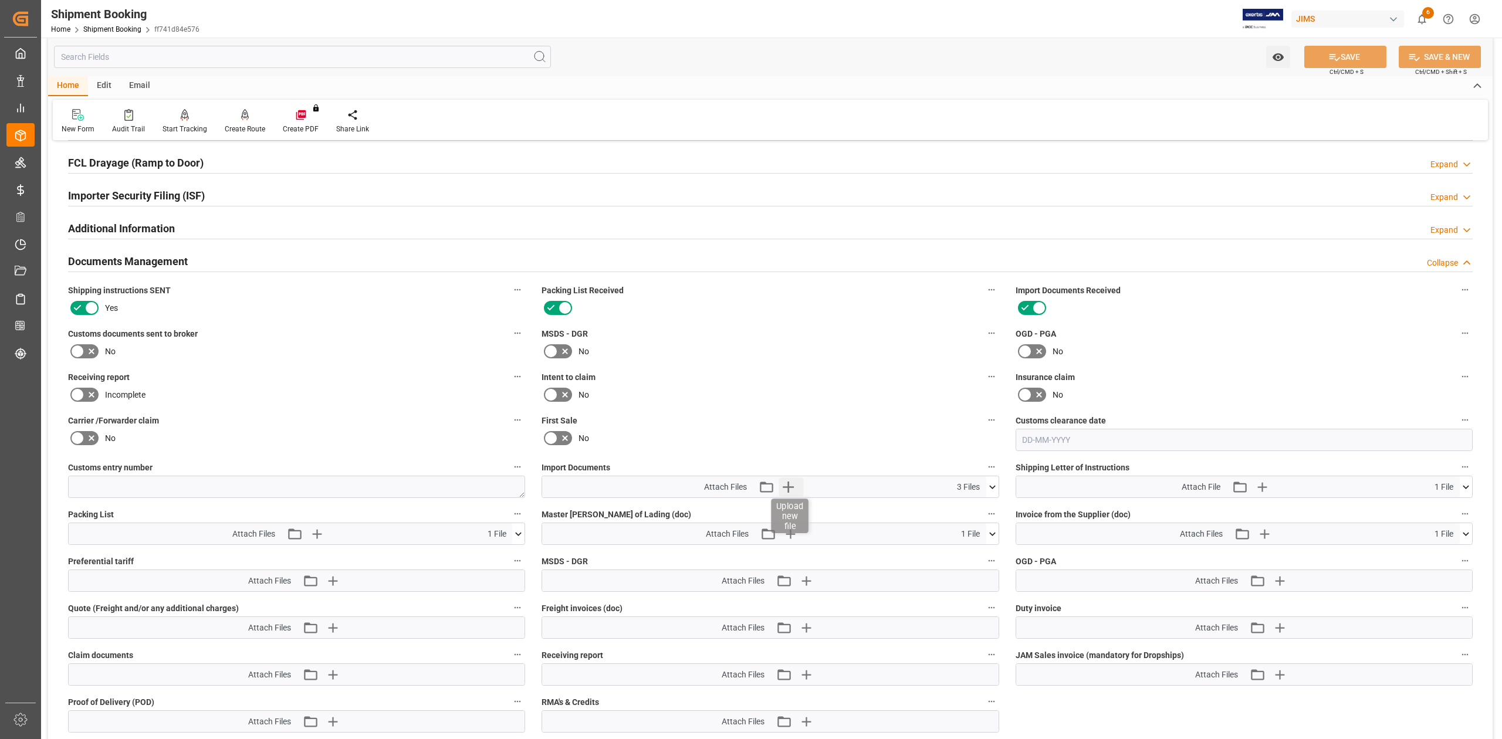
click at [791, 487] on icon "button" at bounding box center [788, 487] width 19 height 19
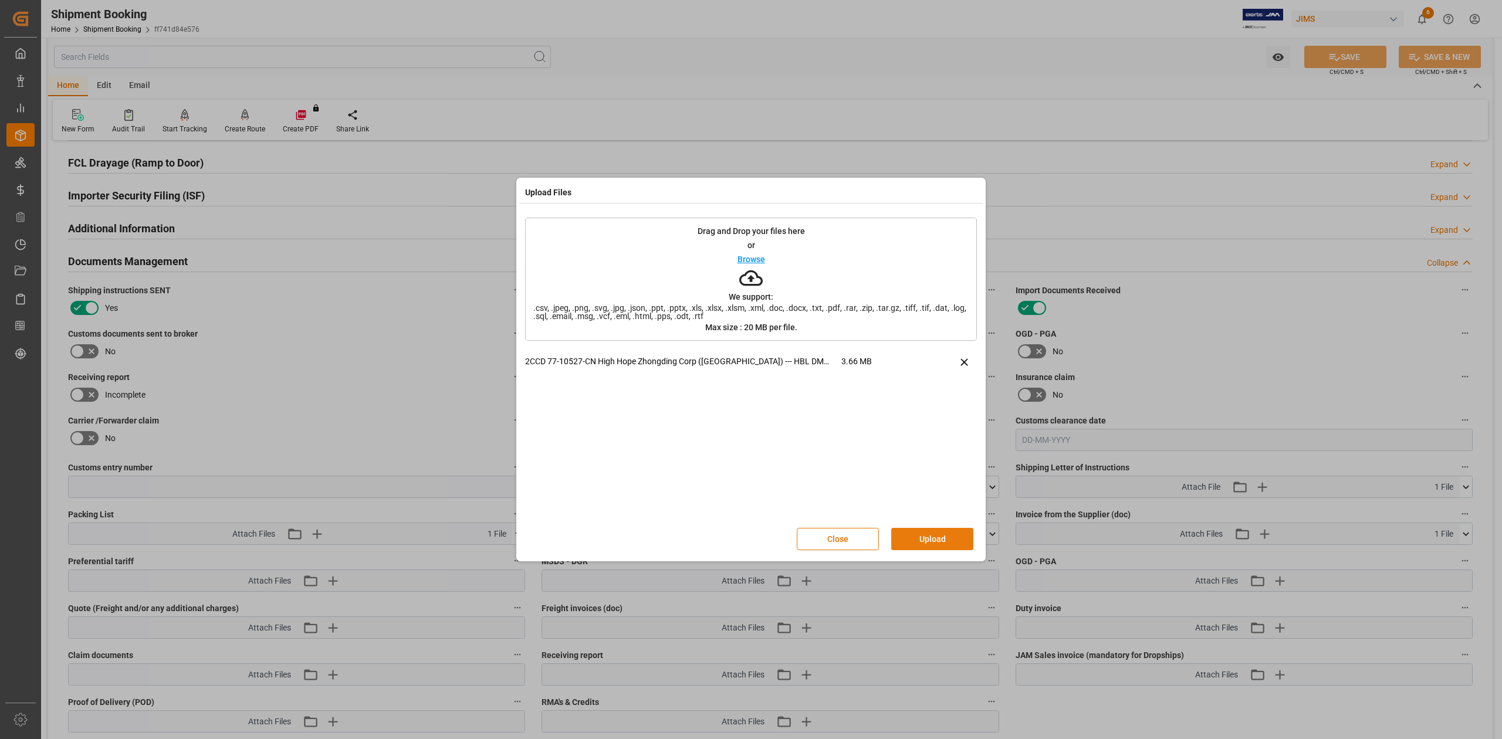
click at [923, 539] on button "Upload" at bounding box center [932, 539] width 82 height 22
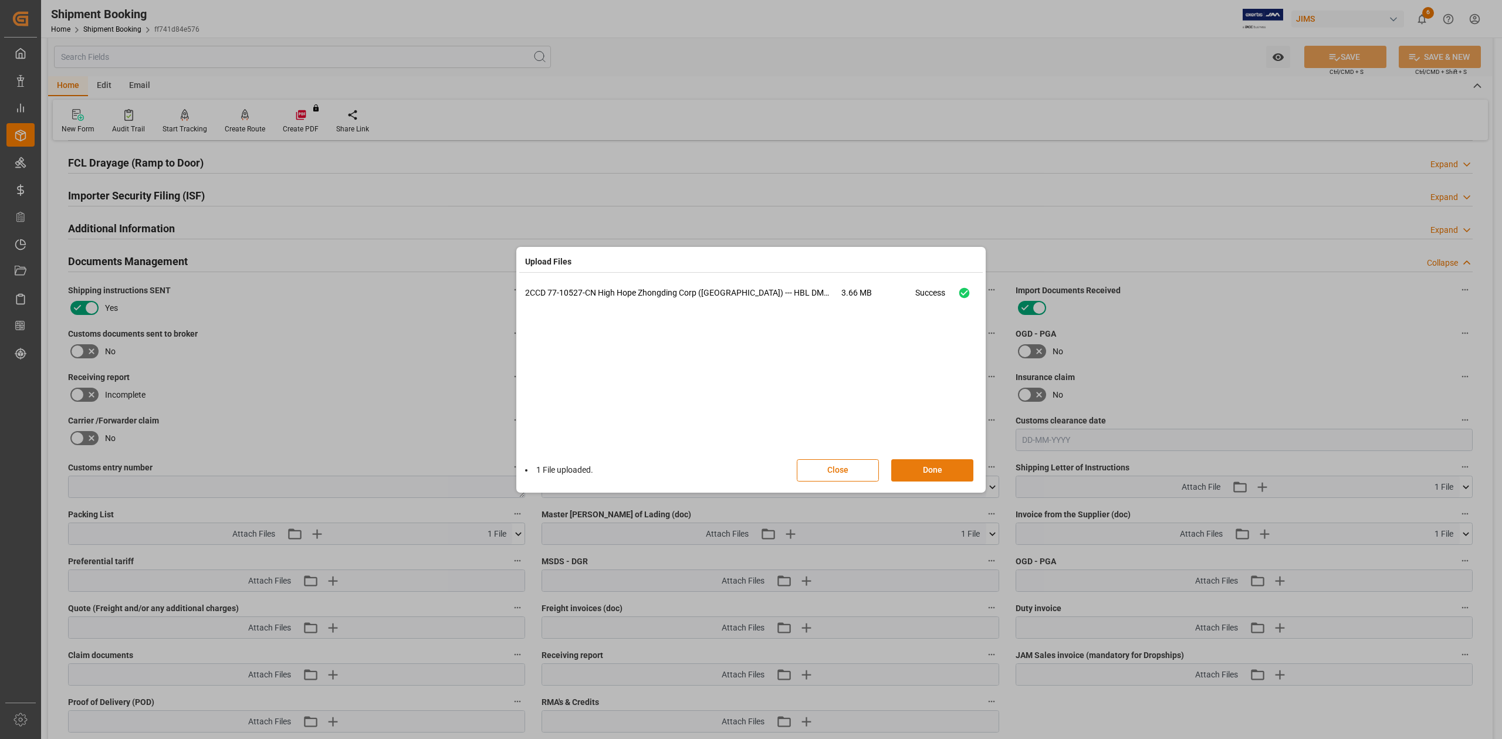
click at [920, 470] on button "Done" at bounding box center [932, 470] width 82 height 22
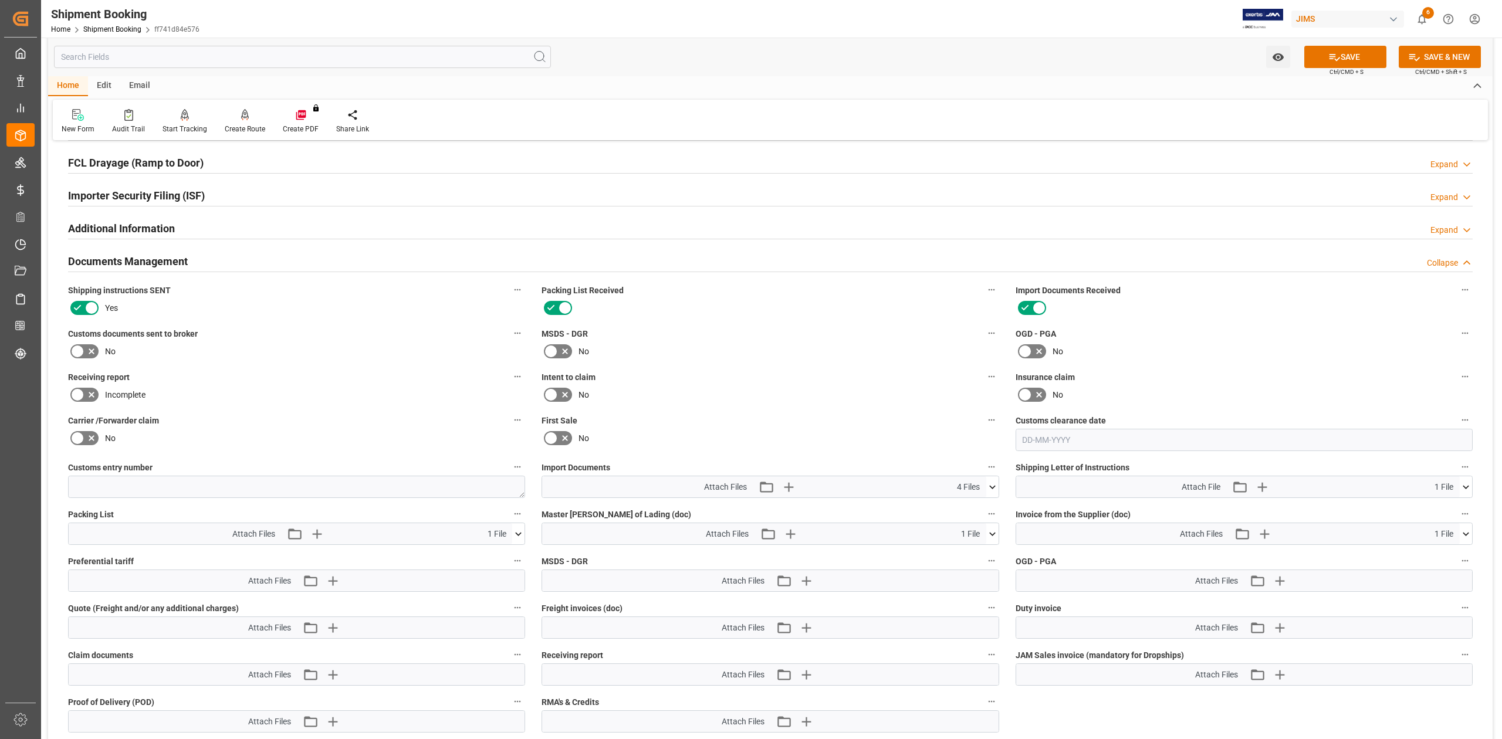
drag, startPoint x: 77, startPoint y: 349, endPoint x: 87, endPoint y: 351, distance: 9.7
click at [77, 350] on icon at bounding box center [77, 351] width 14 height 14
click at [0, 0] on input "checkbox" at bounding box center [0, 0] width 0 height 0
click at [1362, 59] on button "SAVE" at bounding box center [1345, 57] width 82 height 22
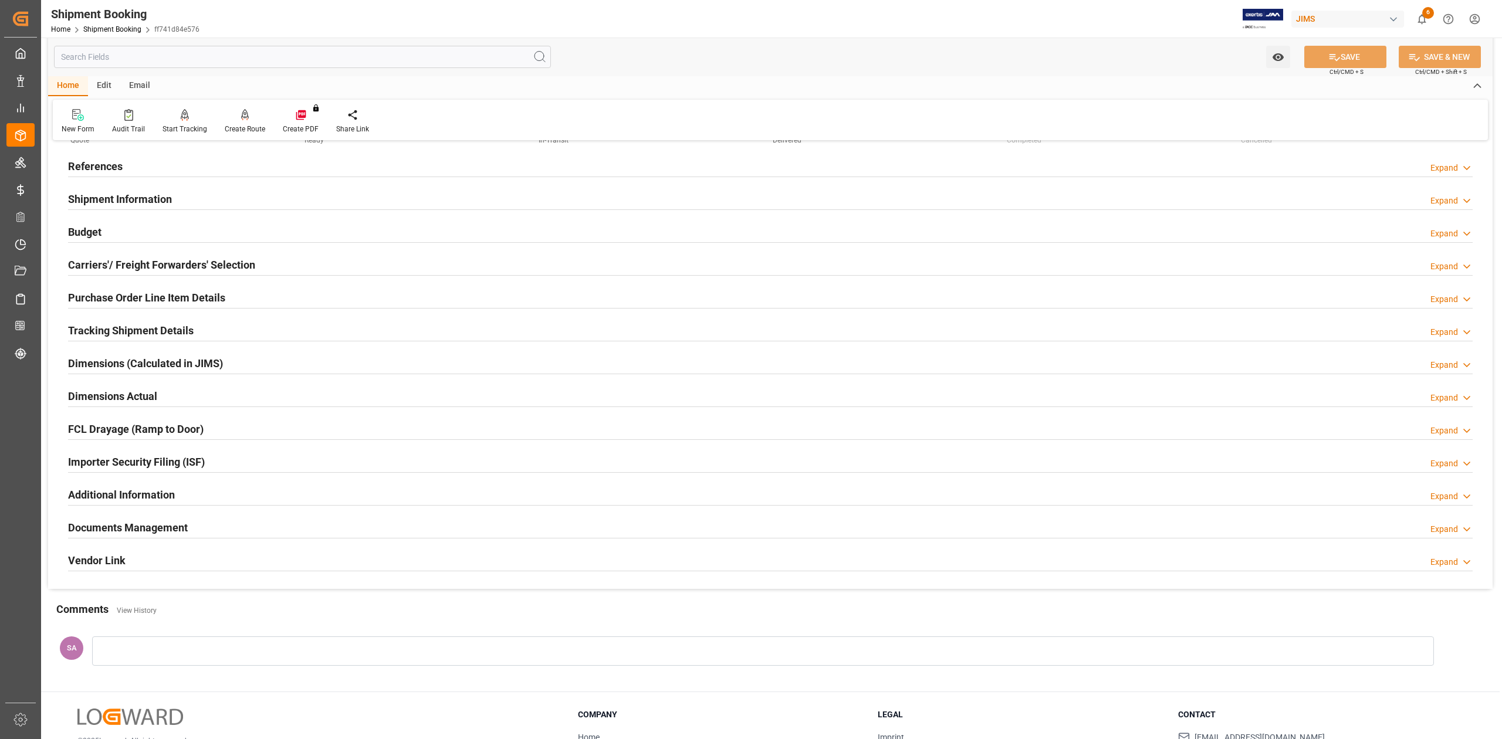
scroll to position [0, 0]
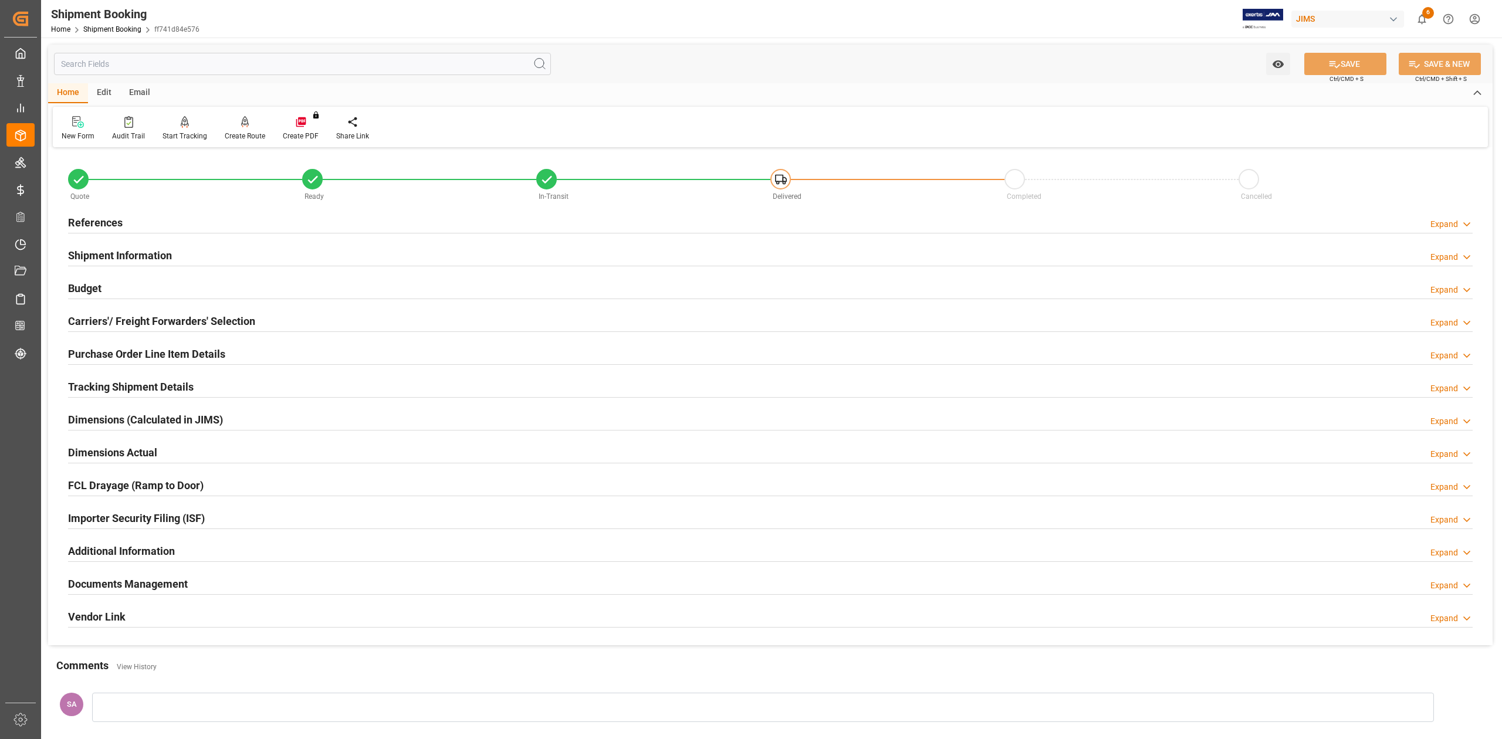
click at [99, 225] on h2 "References" at bounding box center [95, 223] width 55 height 16
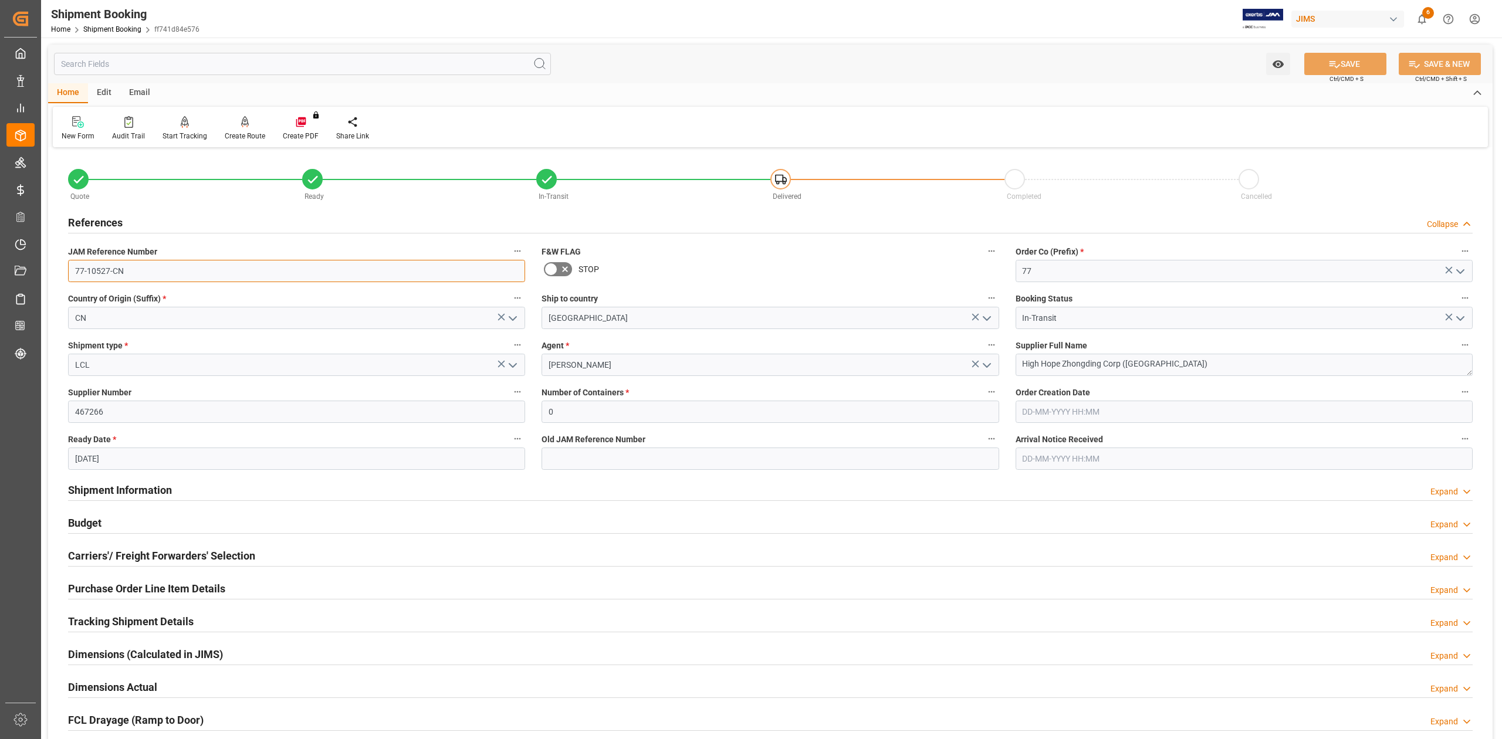
click at [153, 268] on input "77-10527-CN" at bounding box center [296, 271] width 457 height 22
click at [1174, 364] on textarea "High Hope Zhongding Corp ([GEOGRAPHIC_DATA])" at bounding box center [1244, 365] width 457 height 22
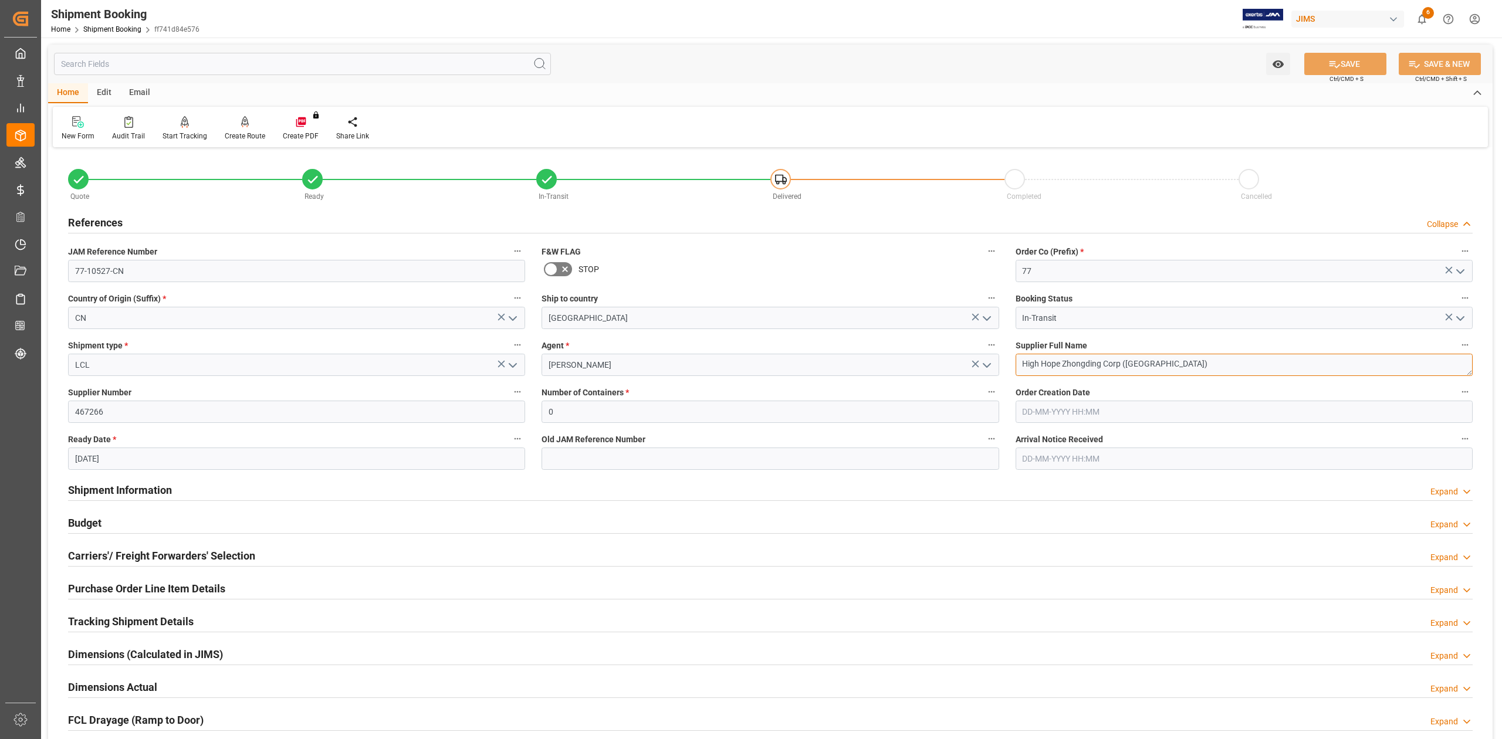
click at [1174, 364] on textarea "High Hope Zhongding Corp ([GEOGRAPHIC_DATA])" at bounding box center [1244, 365] width 457 height 22
click at [245, 275] on input "77-10527-CN" at bounding box center [296, 271] width 457 height 22
click at [176, 276] on input "77-10527-CN" at bounding box center [296, 271] width 457 height 22
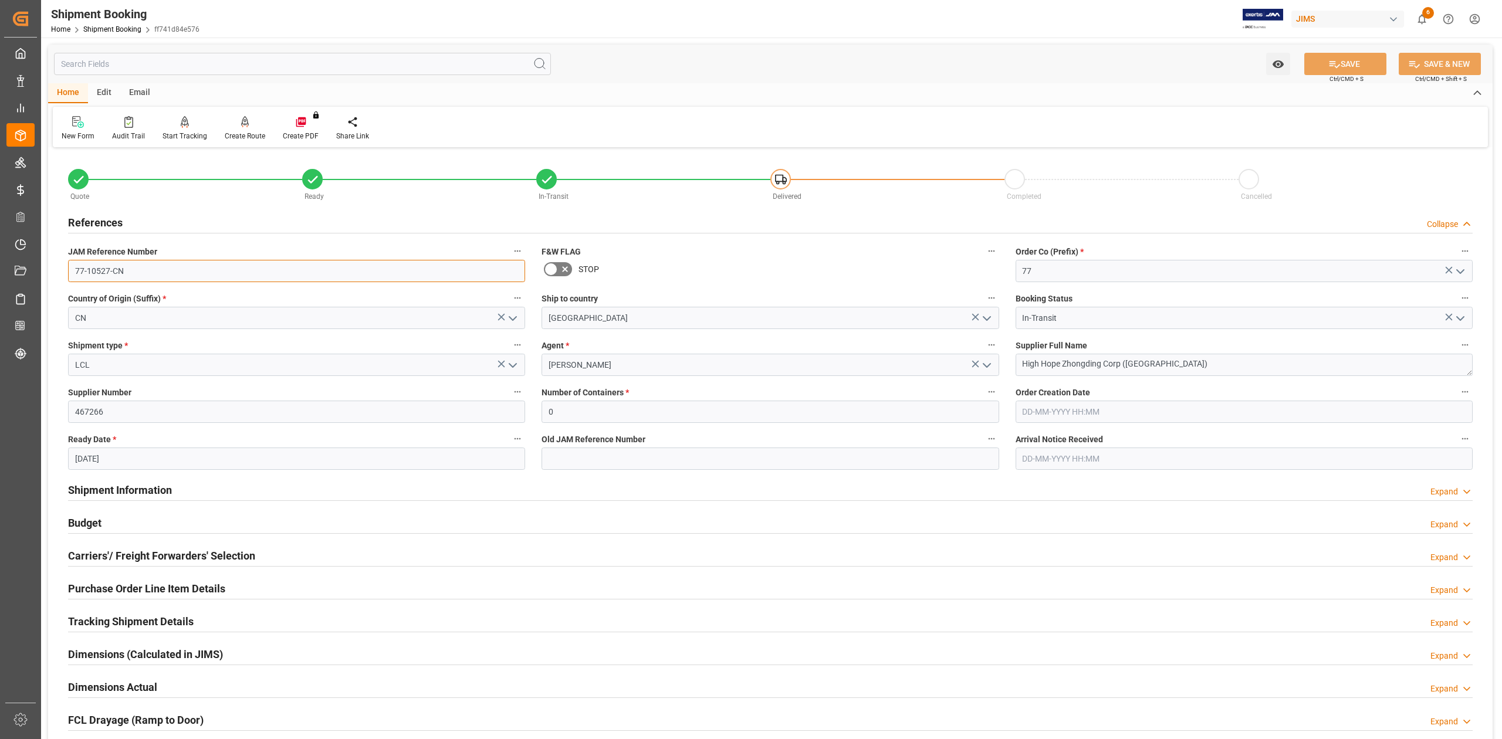
click at [176, 275] on input "77-10527-CN" at bounding box center [296, 271] width 457 height 22
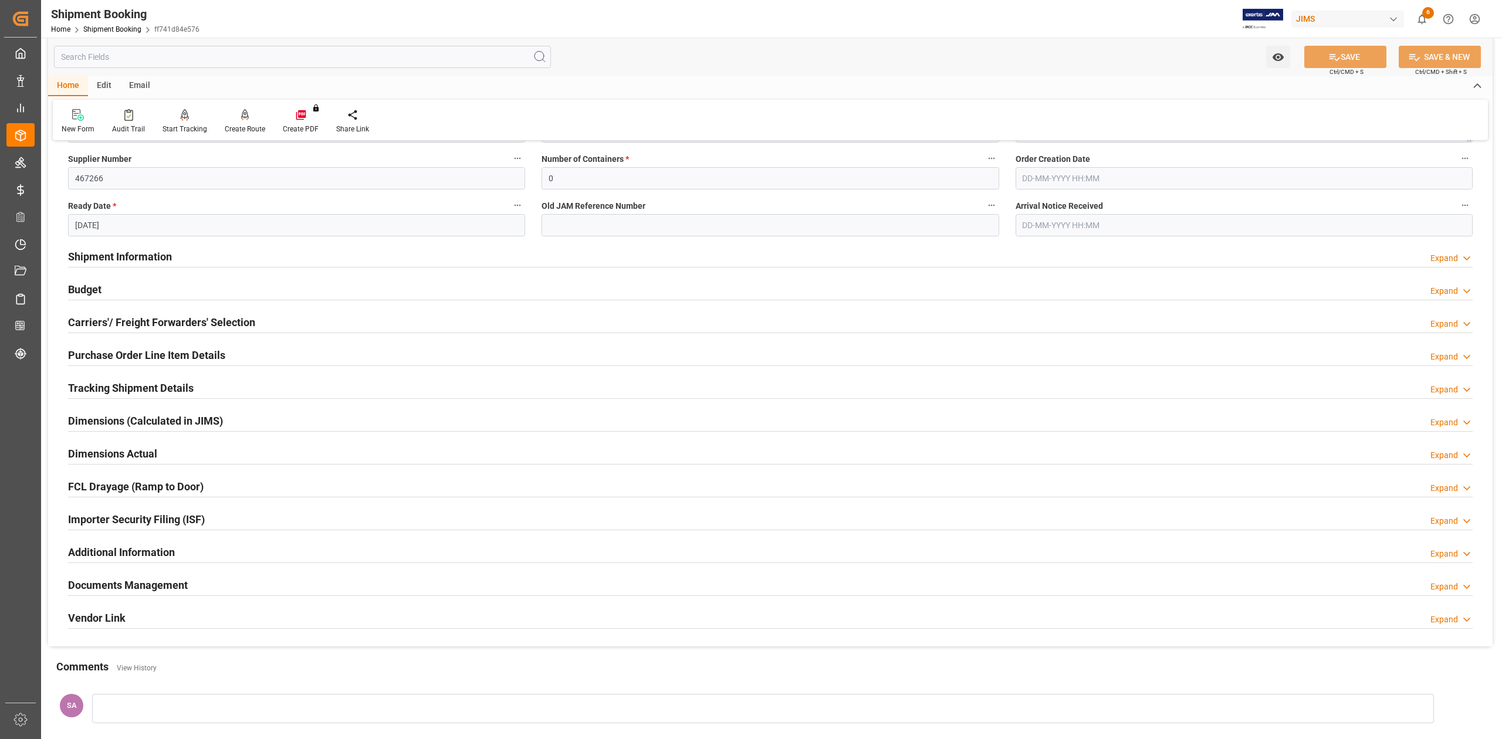
scroll to position [235, 0]
click at [92, 384] on h2 "Tracking Shipment Details" at bounding box center [131, 387] width 126 height 16
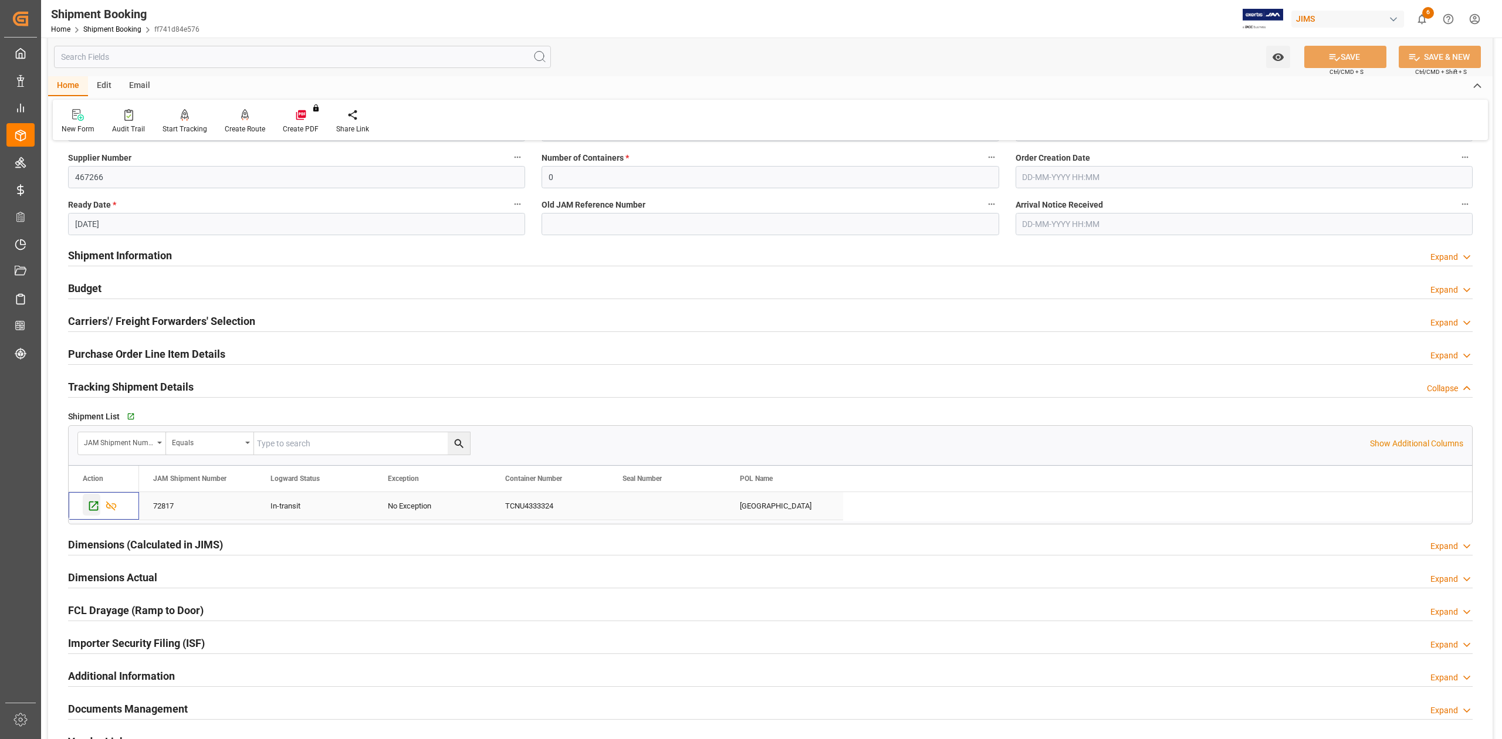
click at [90, 509] on icon "Press SPACE to select this row." at bounding box center [93, 506] width 12 height 12
click at [153, 381] on h2 "Tracking Shipment Details" at bounding box center [131, 387] width 126 height 16
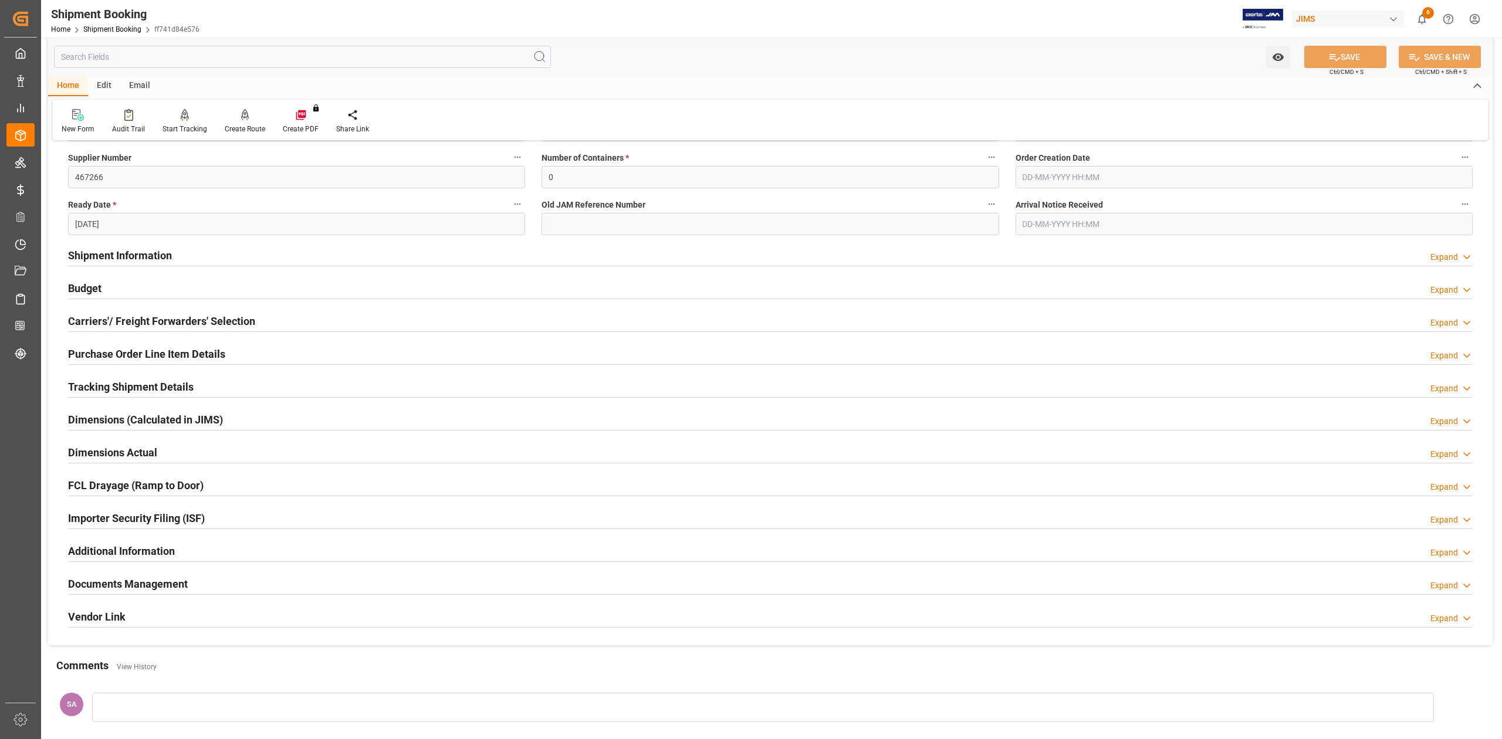
click at [133, 350] on h2 "Purchase Order Line Item Details" at bounding box center [146, 354] width 157 height 16
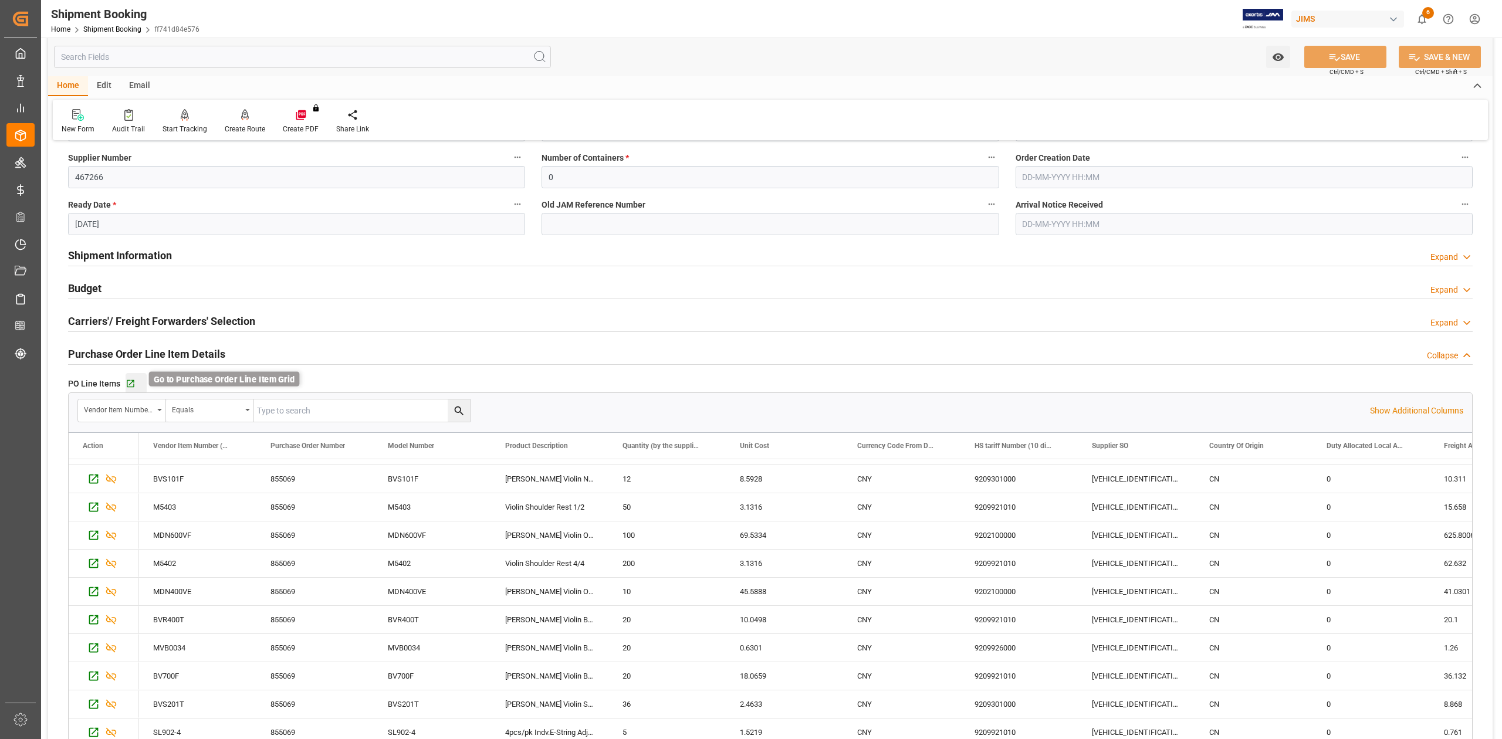
click at [134, 383] on icon "button" at bounding box center [131, 384] width 10 height 10
click at [144, 350] on h2 "Purchase Order Line Item Details" at bounding box center [146, 354] width 157 height 16
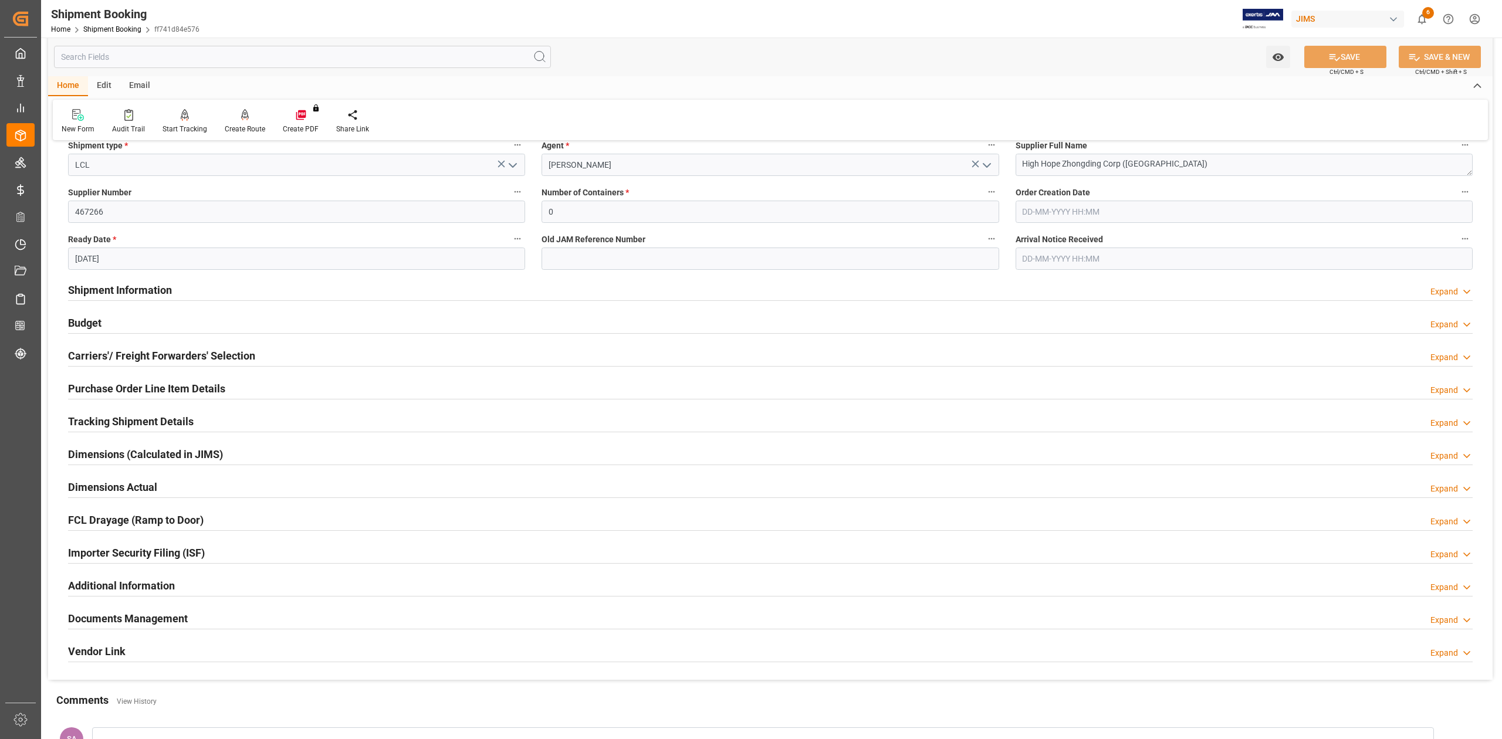
scroll to position [313, 0]
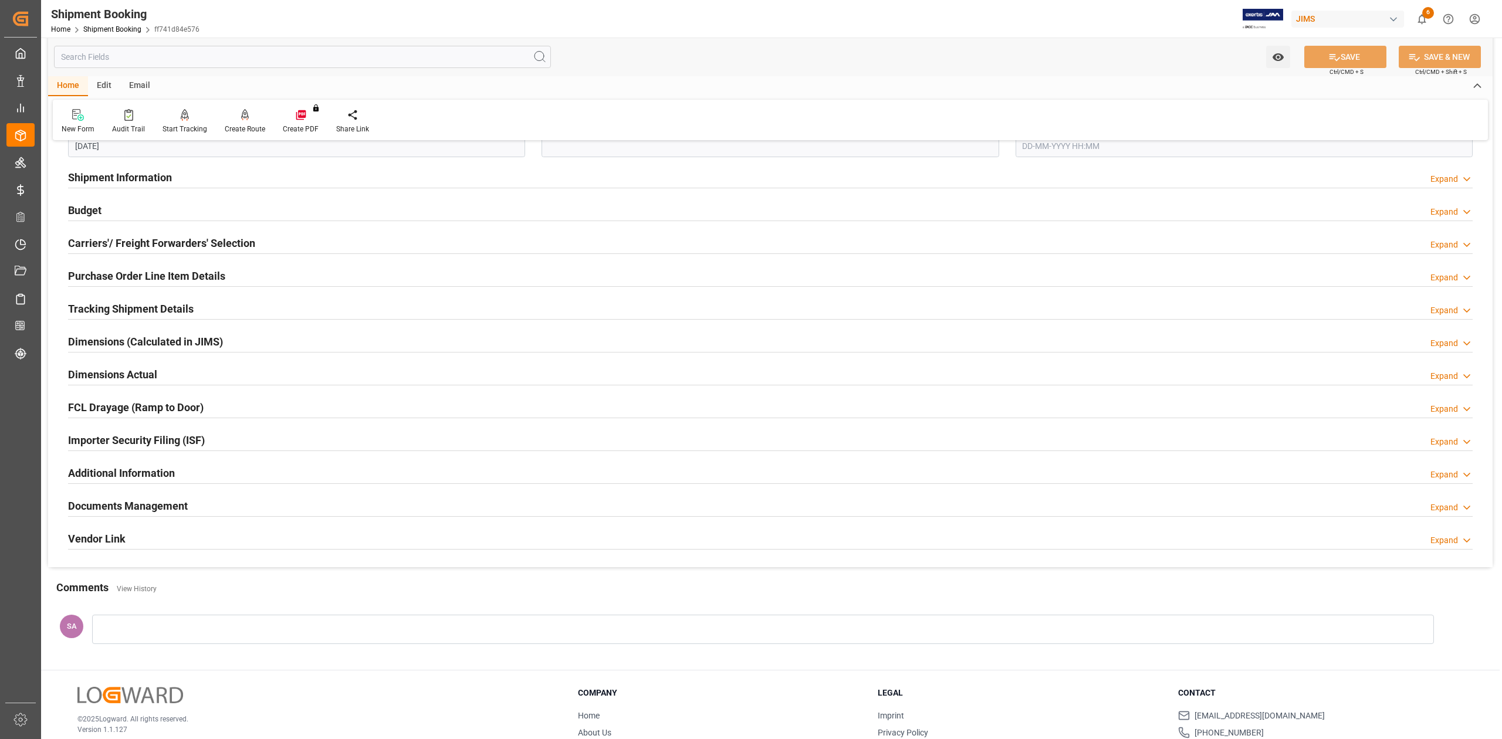
click at [109, 509] on h2 "Documents Management" at bounding box center [128, 506] width 120 height 16
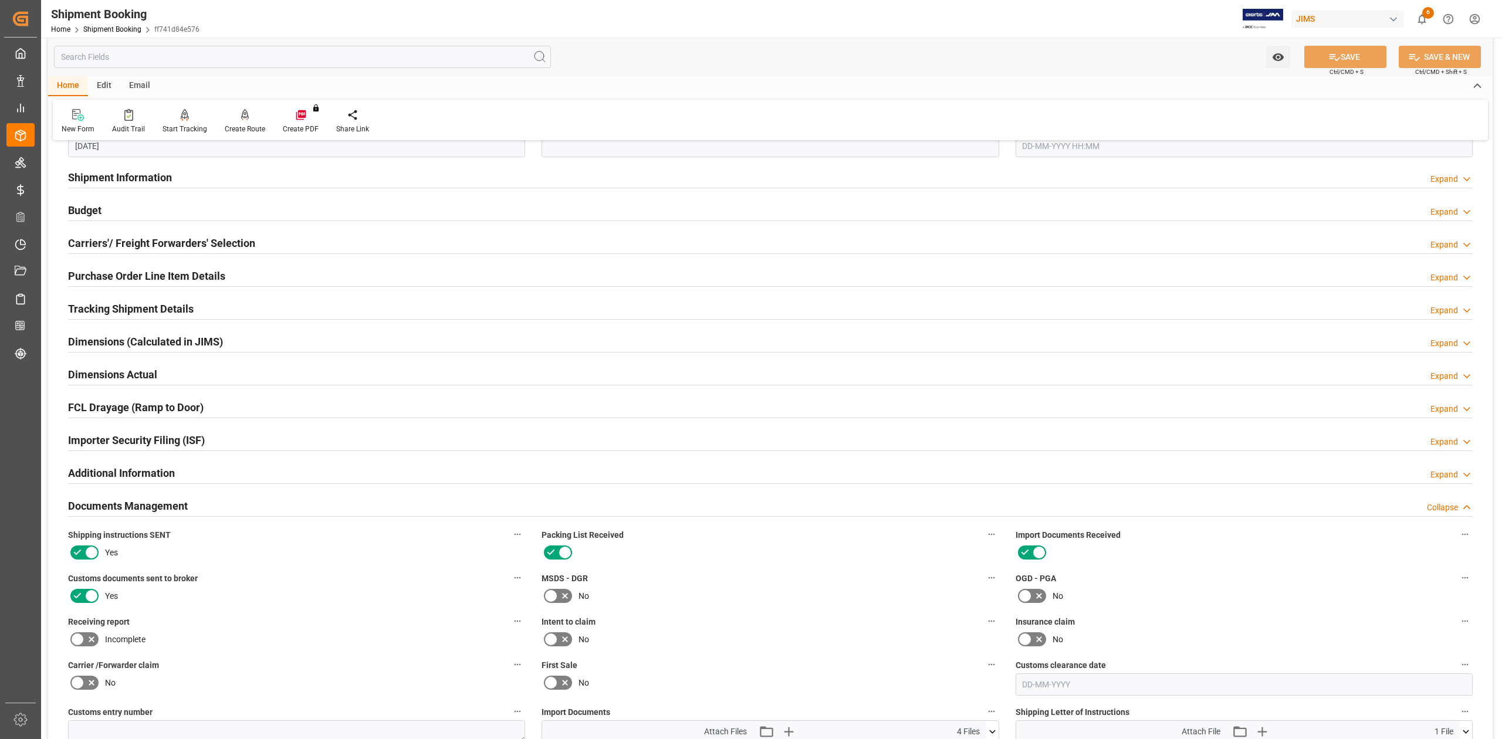
click at [139, 501] on h2 "Documents Management" at bounding box center [128, 506] width 120 height 16
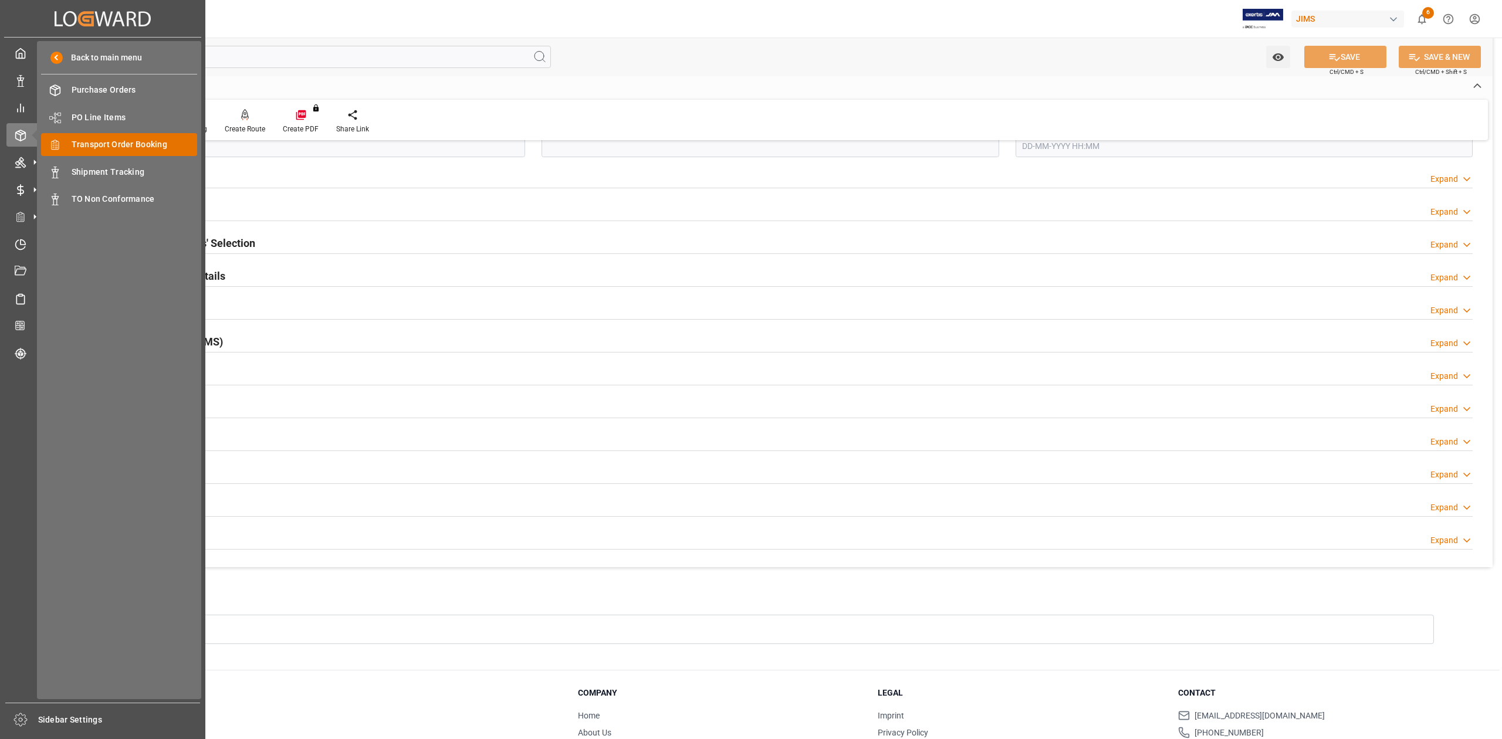
click at [108, 146] on span "Transport Order Booking" at bounding box center [135, 144] width 126 height 12
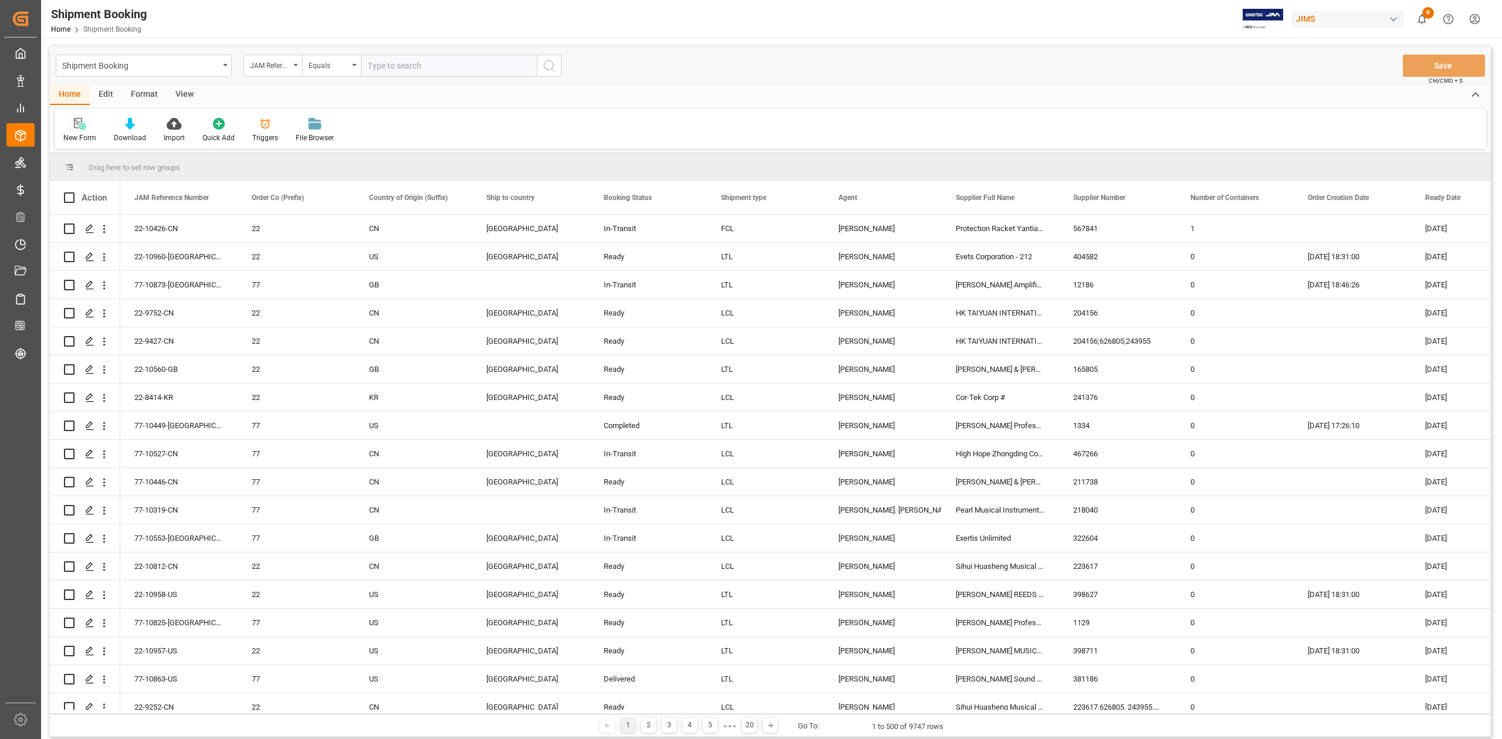
click at [84, 133] on div "New Form" at bounding box center [79, 138] width 33 height 11
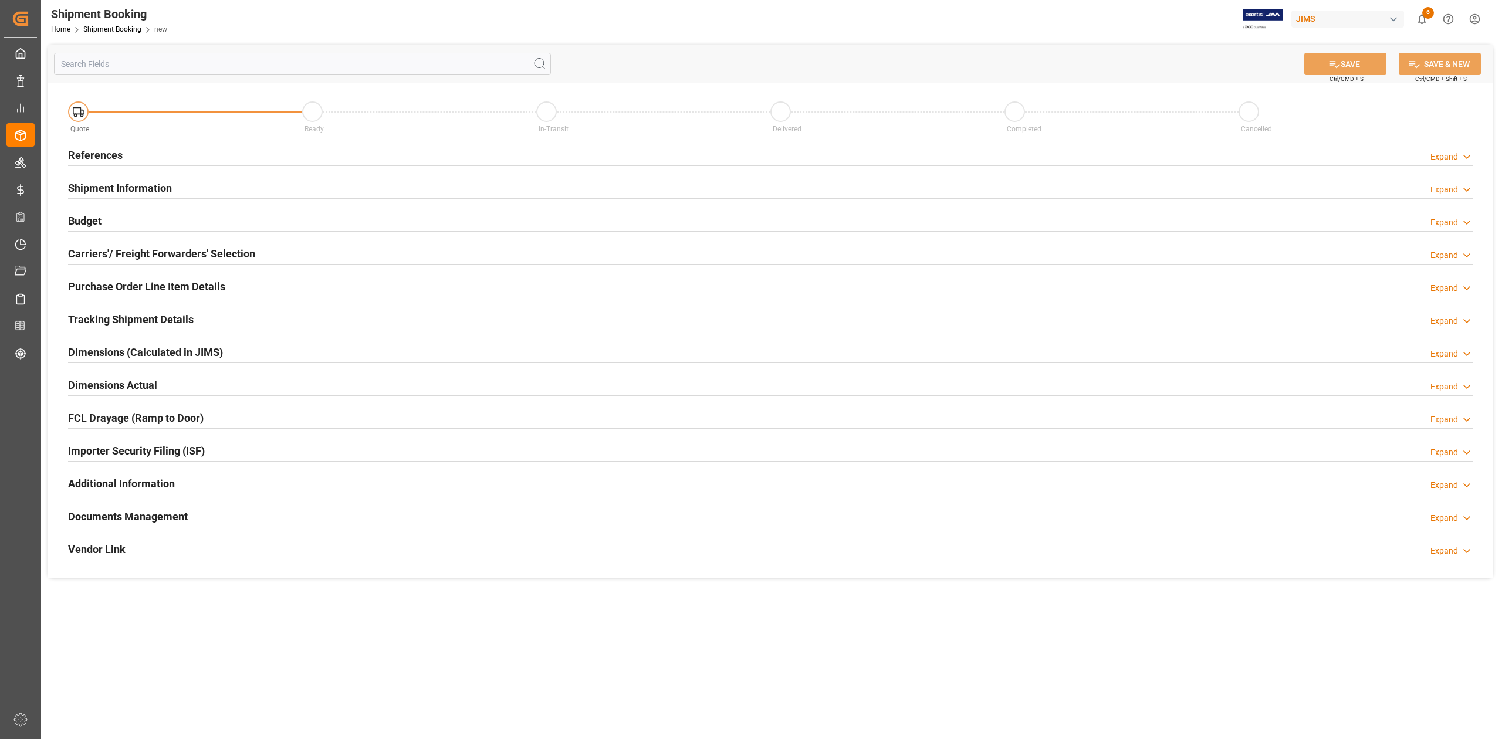
click at [92, 156] on h2 "References" at bounding box center [95, 155] width 55 height 16
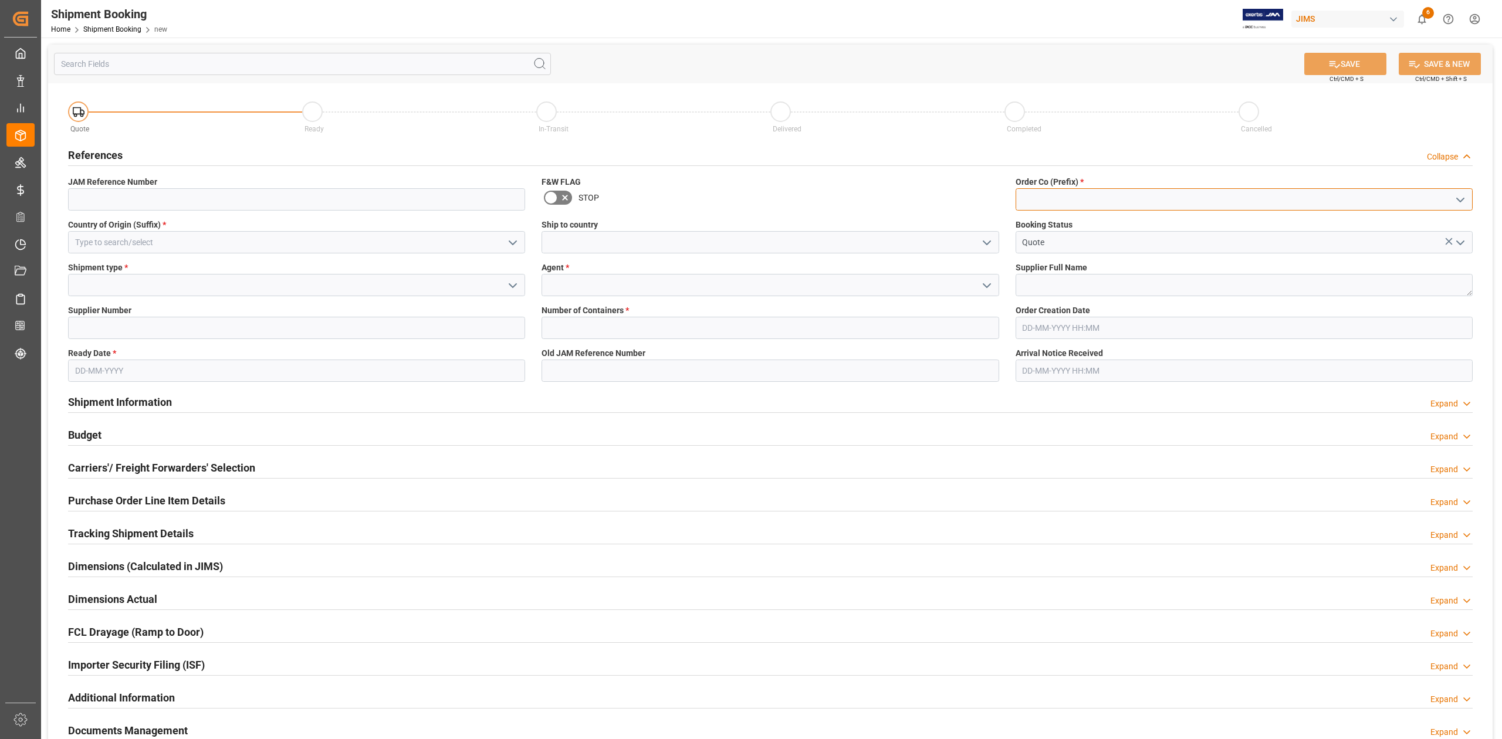
click at [1095, 203] on input at bounding box center [1244, 199] width 457 height 22
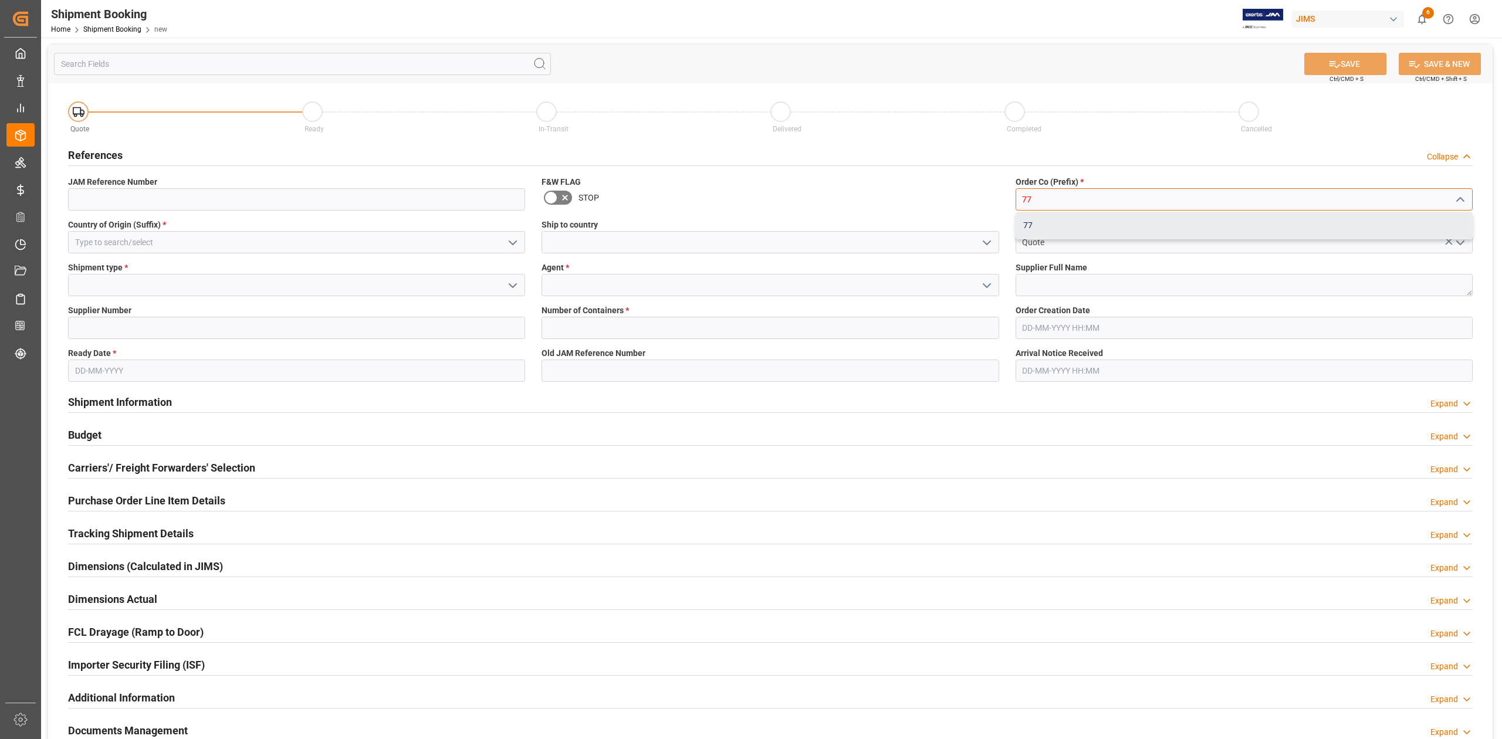
click at [1075, 223] on div "77" at bounding box center [1244, 225] width 456 height 26
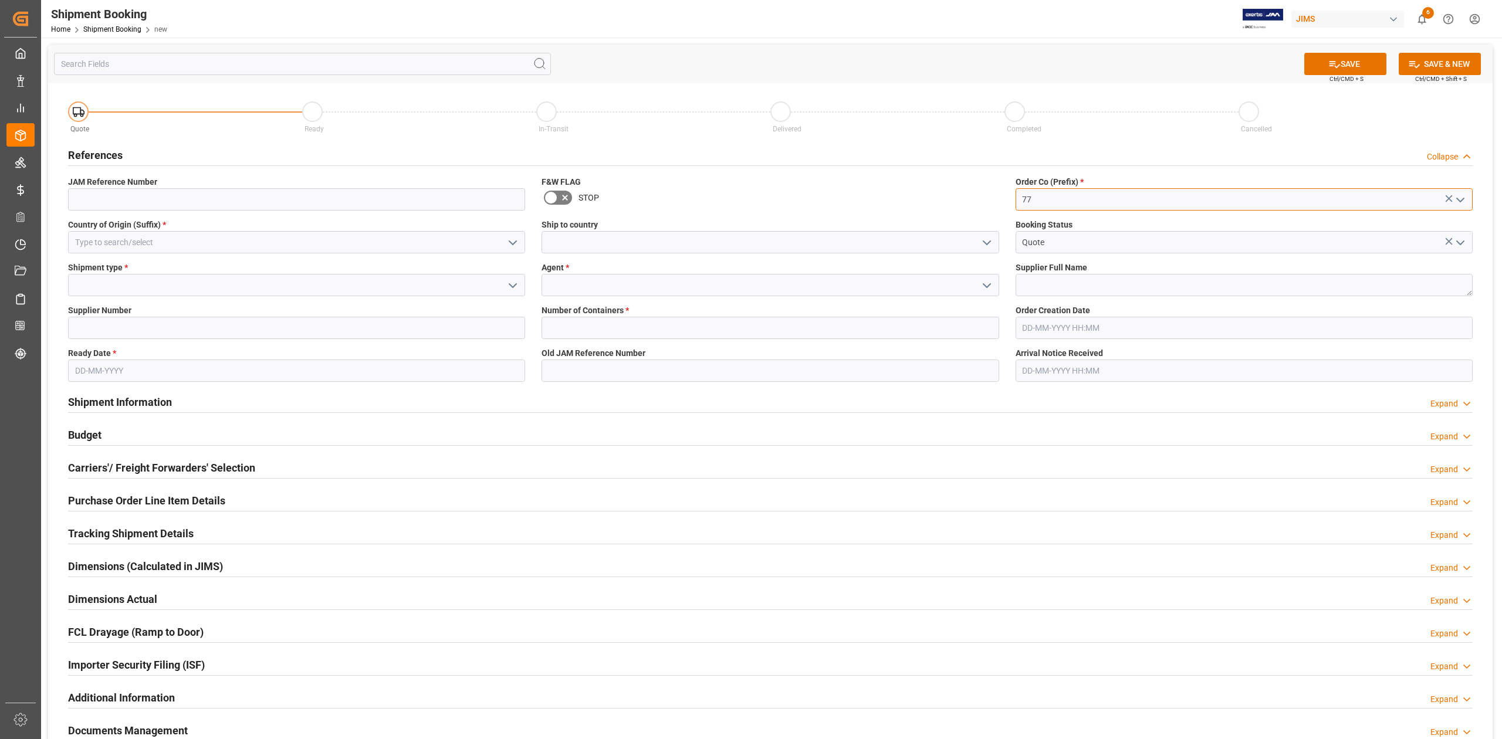
type input "77"
click at [216, 238] on input at bounding box center [296, 242] width 457 height 22
click at [205, 268] on div "TW" at bounding box center [297, 268] width 456 height 26
type input "TW"
click at [627, 242] on input at bounding box center [770, 242] width 457 height 22
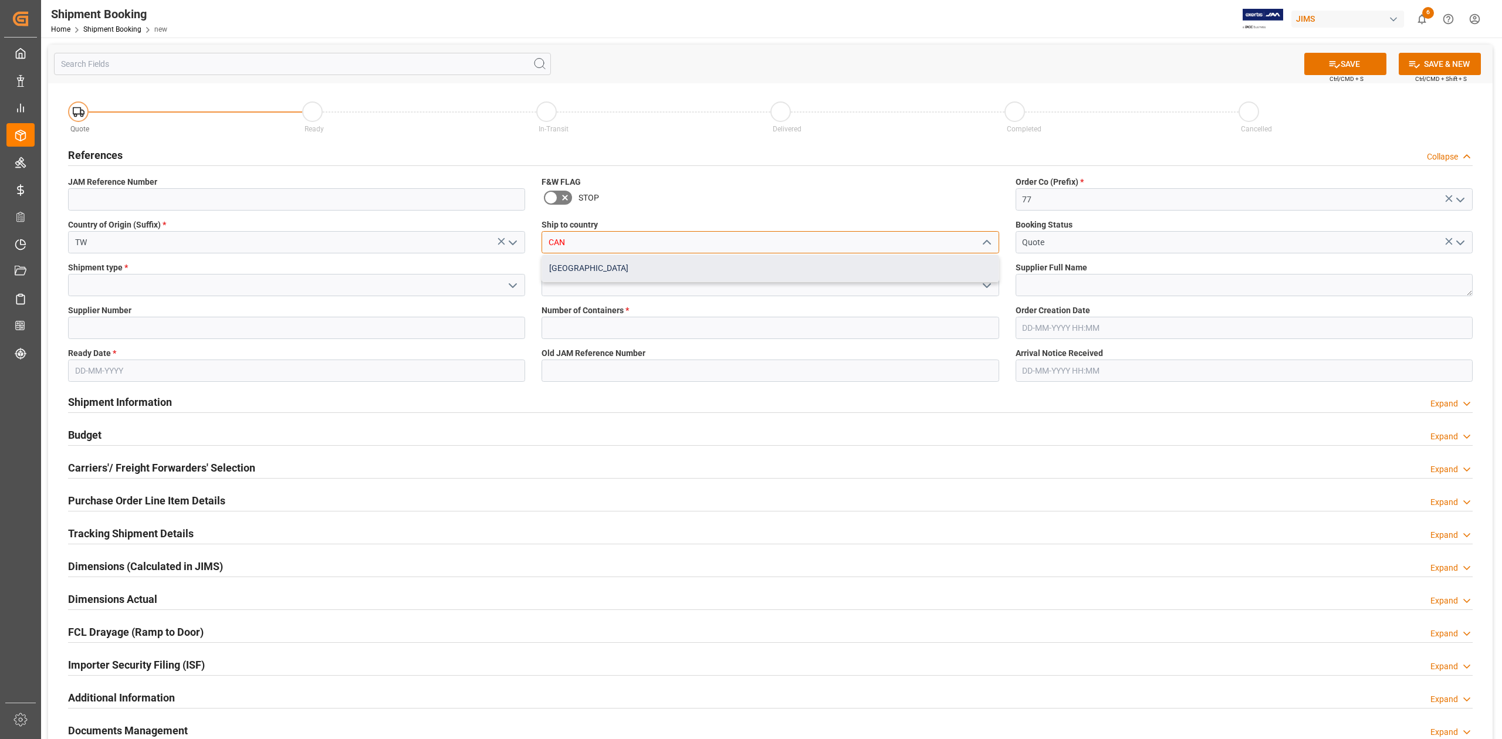
drag, startPoint x: 627, startPoint y: 269, endPoint x: 781, endPoint y: 282, distance: 155.5
click at [627, 269] on div "[GEOGRAPHIC_DATA]" at bounding box center [770, 268] width 456 height 26
type input "[GEOGRAPHIC_DATA]"
click at [154, 282] on input at bounding box center [296, 285] width 457 height 22
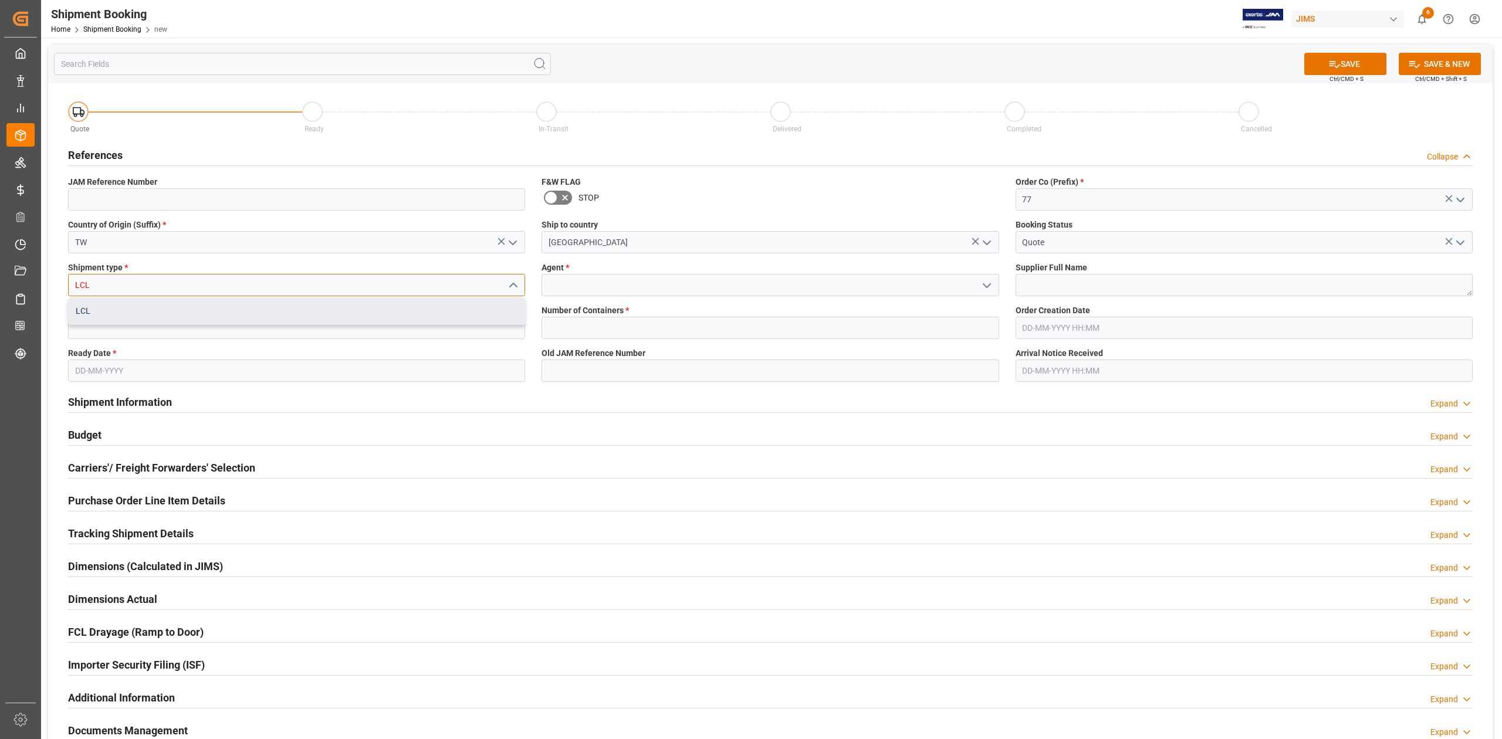
click at [144, 314] on div "LCL" at bounding box center [297, 311] width 456 height 26
type input "LCL"
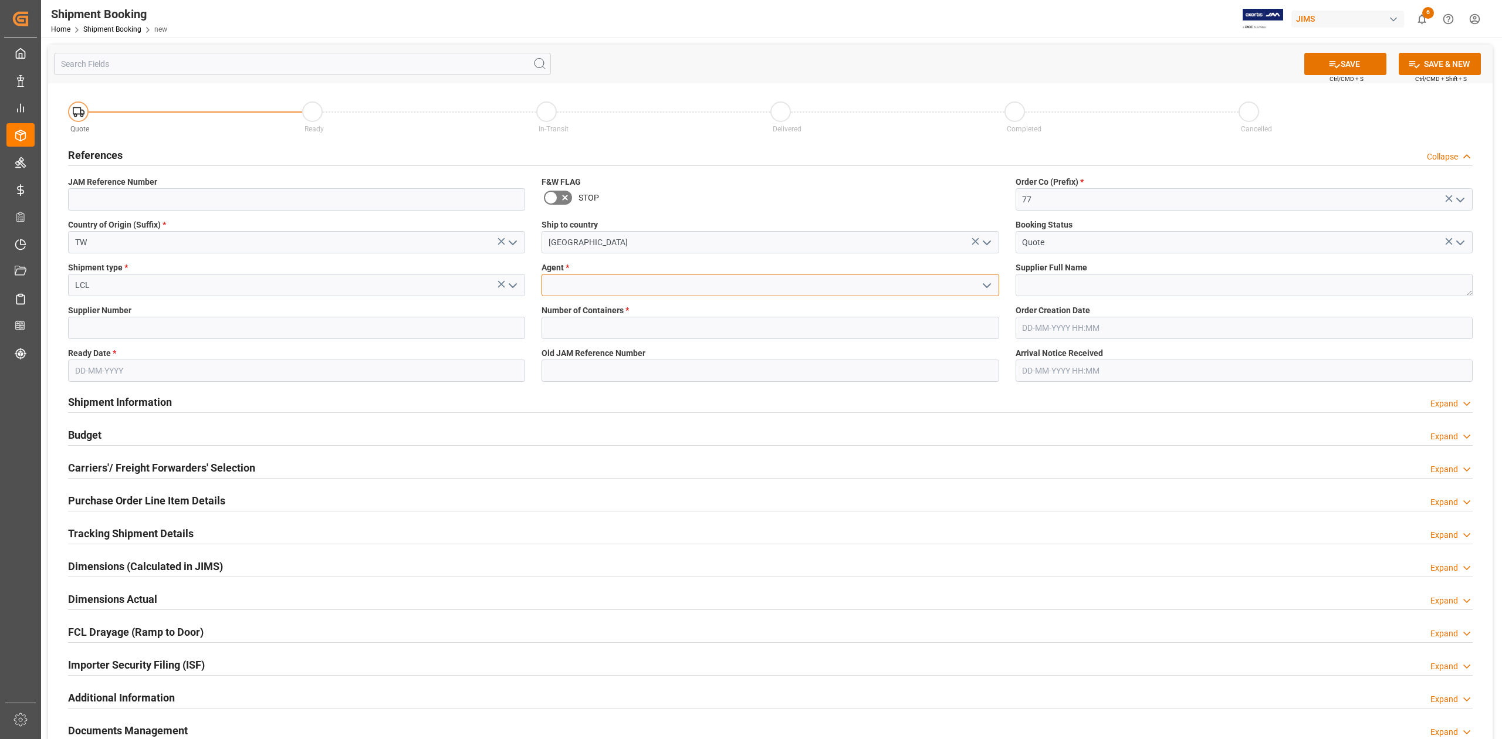
click at [628, 287] on input at bounding box center [770, 285] width 457 height 22
click at [625, 313] on div "[PERSON_NAME]" at bounding box center [770, 311] width 456 height 26
type input "[PERSON_NAME]"
click at [1075, 282] on textarea at bounding box center [1244, 285] width 457 height 22
click at [446, 327] on input at bounding box center [296, 328] width 457 height 22
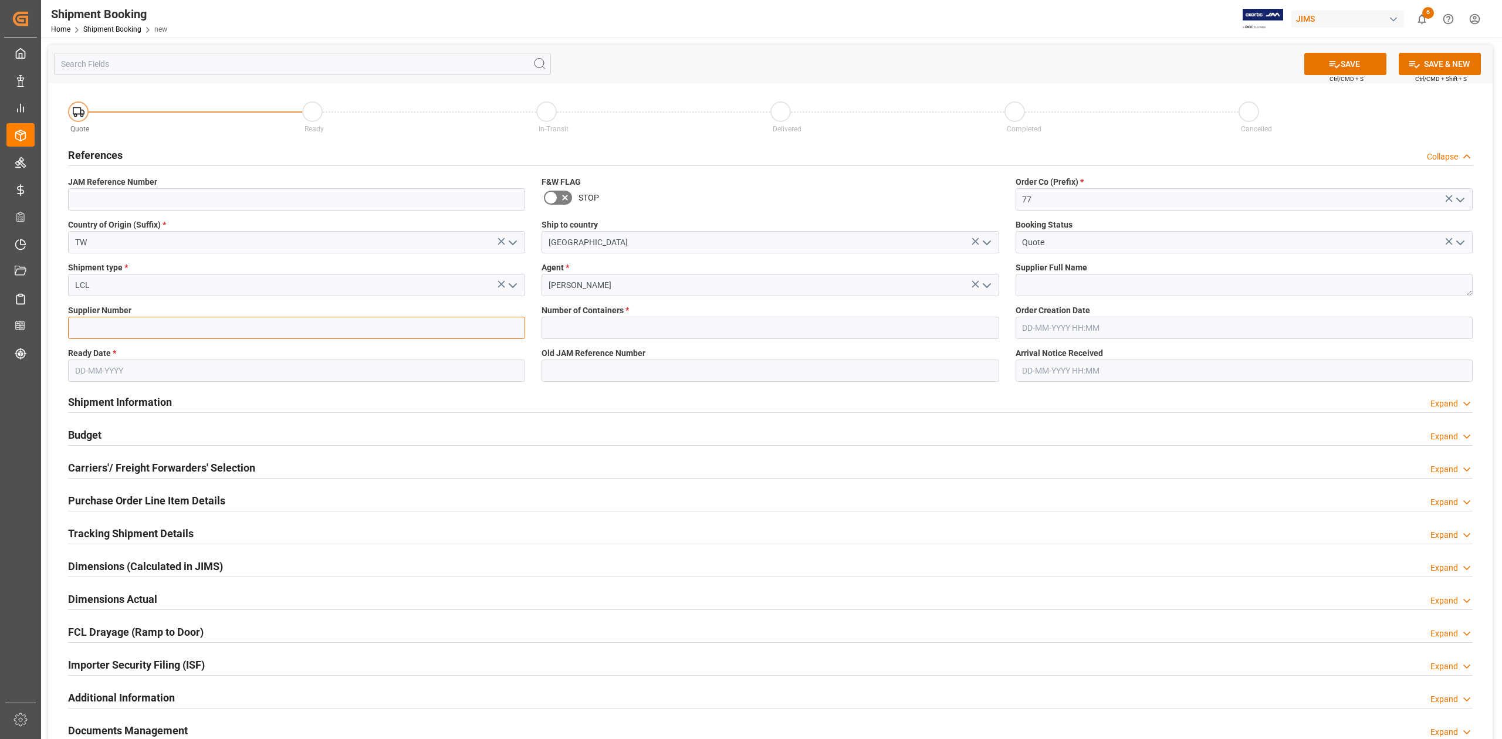
paste input "405127"
type input "405127"
click at [1087, 285] on textarea at bounding box center [1244, 285] width 457 height 22
paste textarea "DW (TW)"
type textarea "DW (TW)"
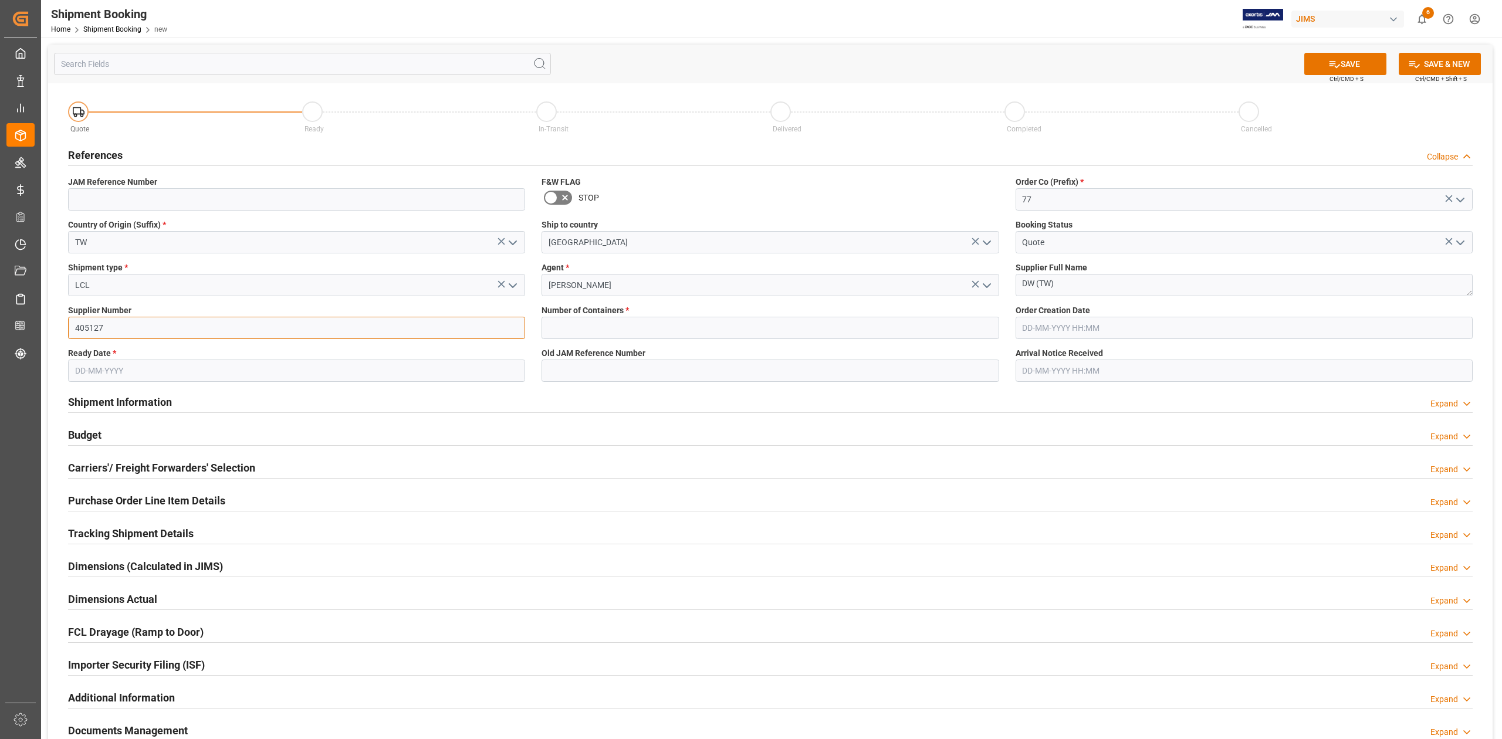
click at [253, 330] on input "405127" at bounding box center [296, 328] width 457 height 22
click at [585, 323] on input "text" at bounding box center [770, 328] width 457 height 22
type input "0"
click at [200, 366] on input "text" at bounding box center [296, 371] width 457 height 22
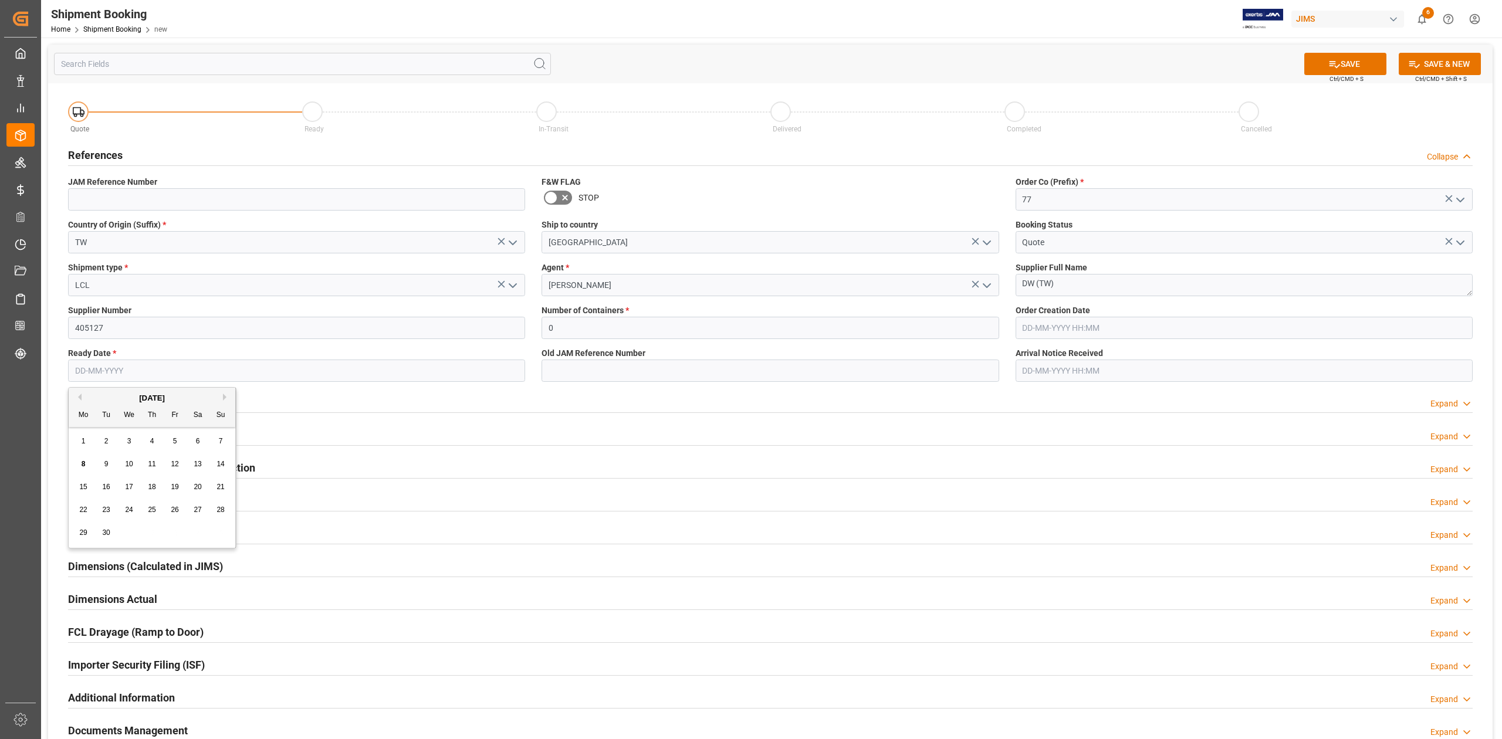
click at [82, 530] on span "29" at bounding box center [83, 533] width 8 height 8
type input "[DATE]"
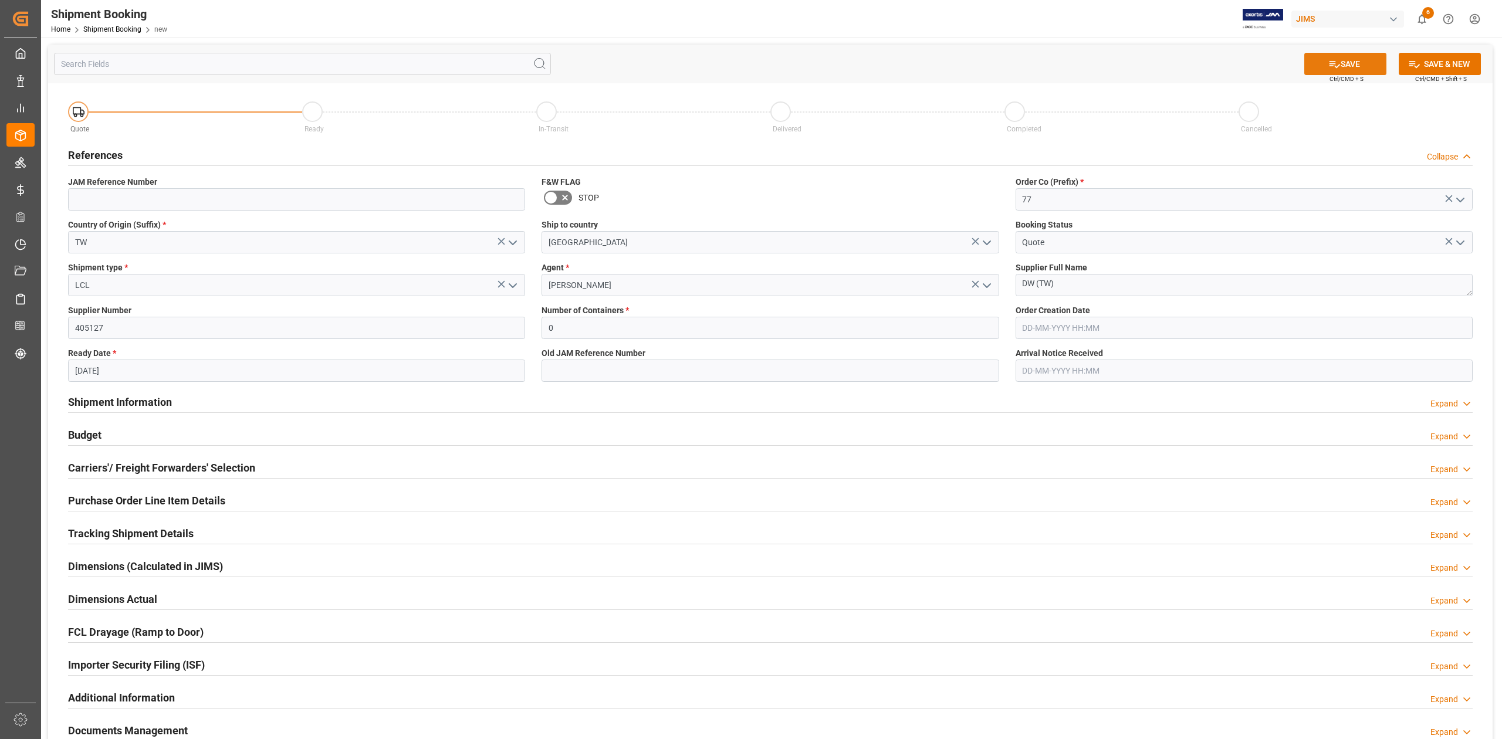
click at [1358, 59] on button "SAVE" at bounding box center [1345, 64] width 82 height 22
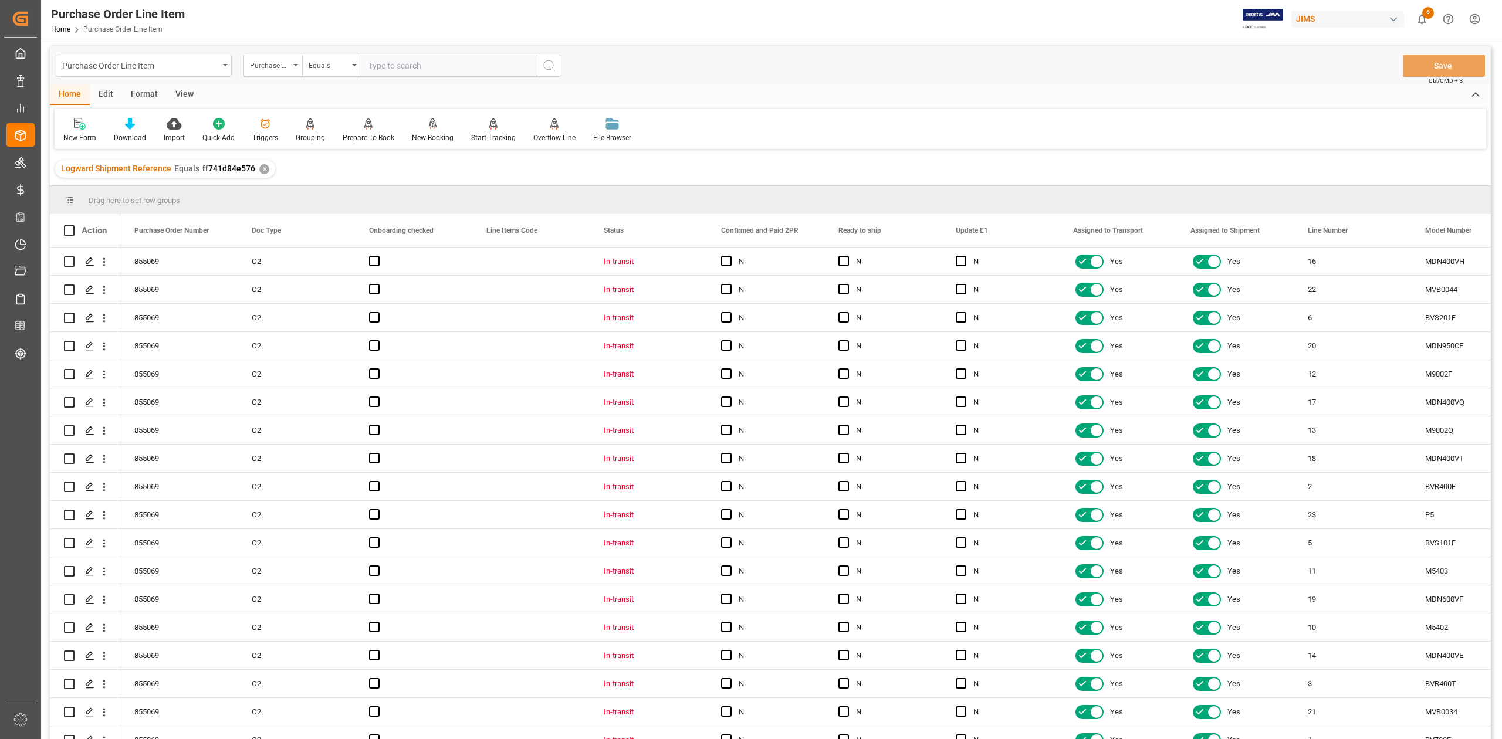
click at [189, 94] on div "View" at bounding box center [185, 95] width 36 height 20
click at [137, 139] on div "Standard Templates" at bounding box center [133, 138] width 59 height 11
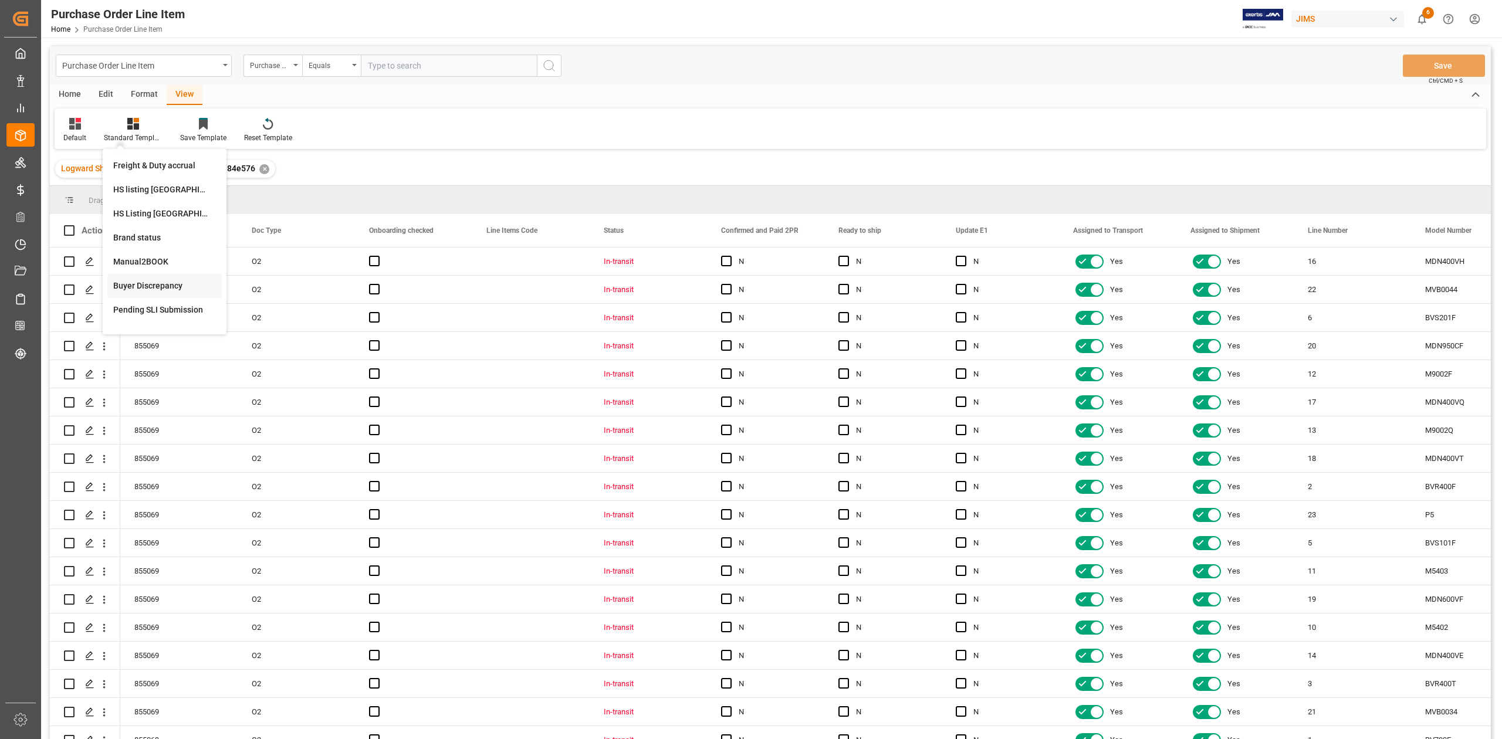
click at [163, 280] on div "Buyer Discrepancy" at bounding box center [164, 286] width 103 height 12
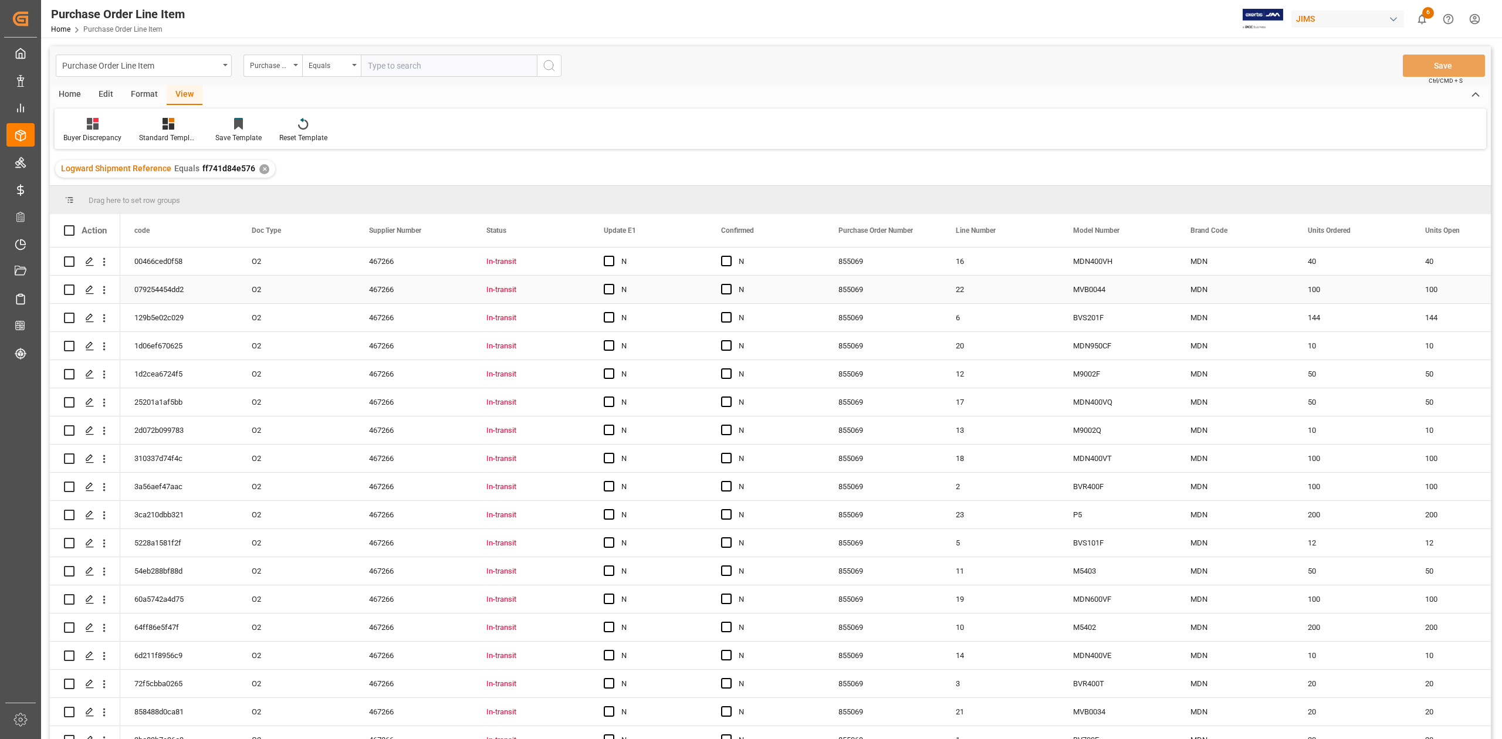
click at [1176, 269] on div "MDN" at bounding box center [1234, 262] width 117 height 28
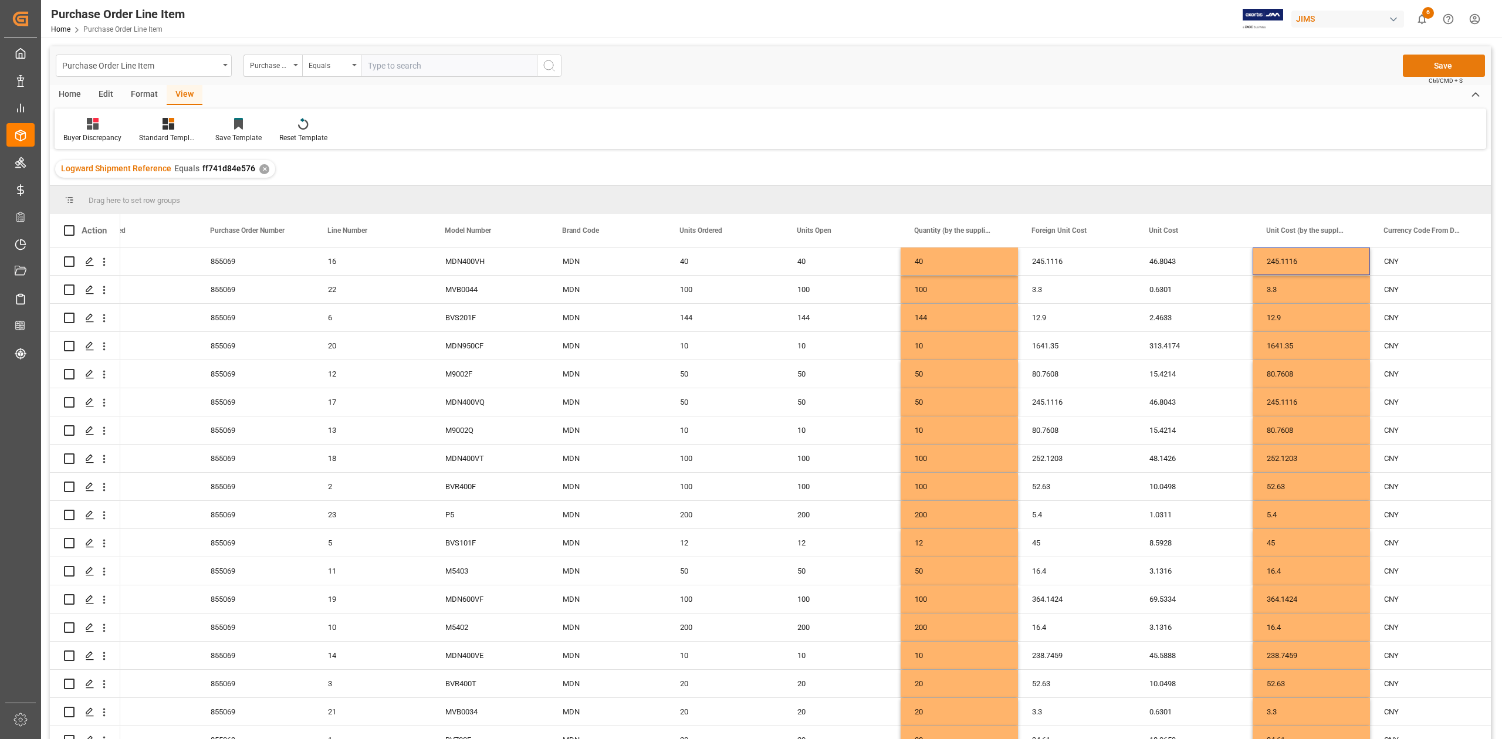
click at [1436, 63] on button "Save" at bounding box center [1444, 66] width 82 height 22
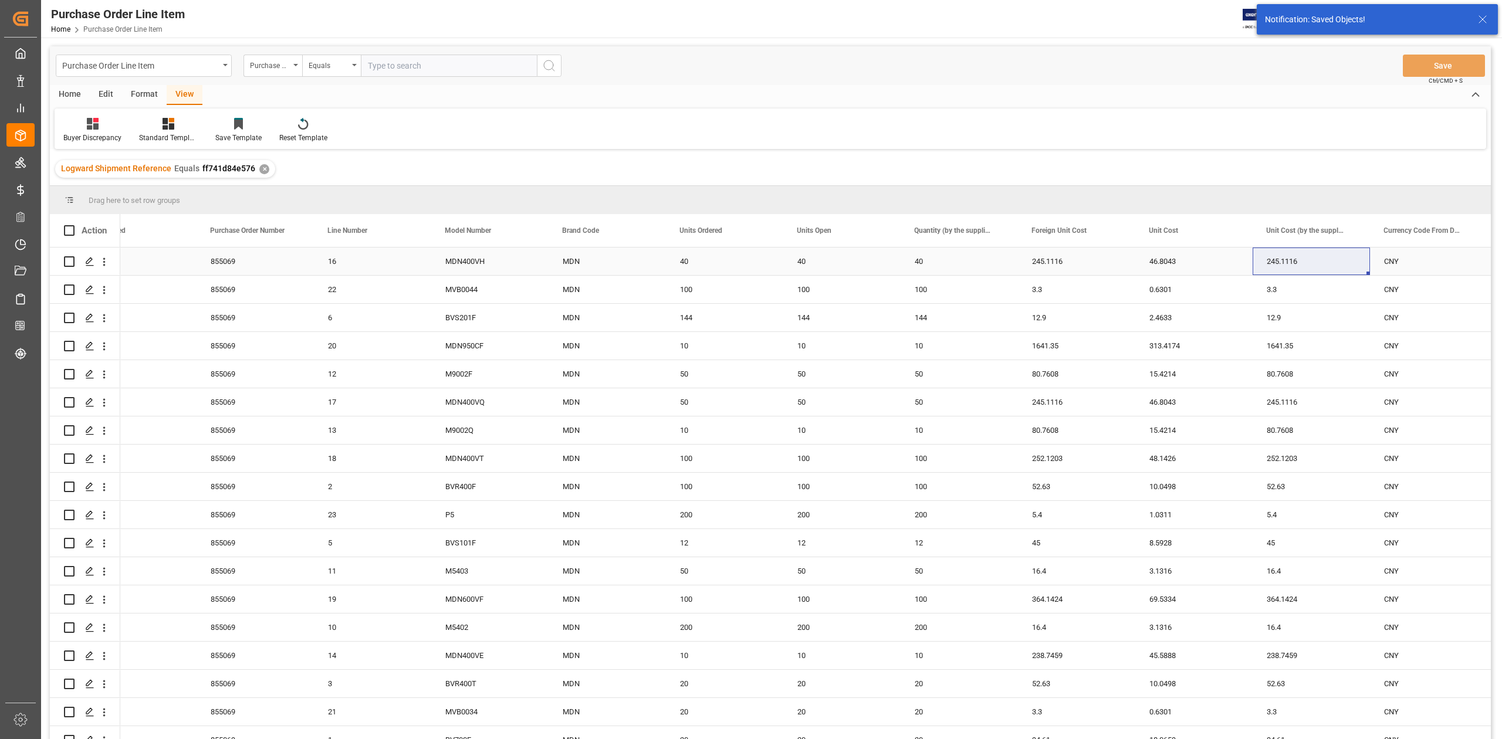
click at [1169, 259] on div "46.8043" at bounding box center [1193, 262] width 117 height 28
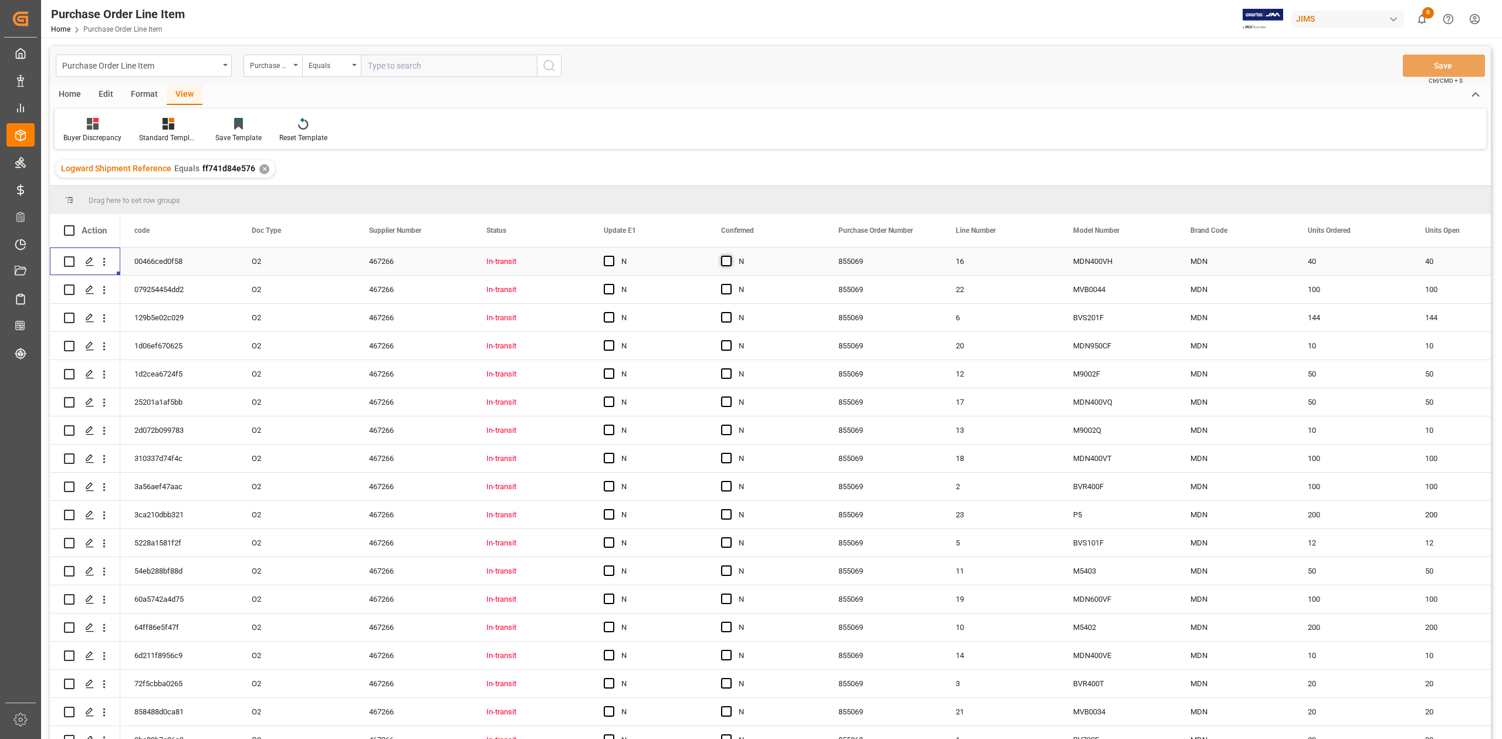
click at [731, 263] on div "Press SPACE to select this row." at bounding box center [730, 261] width 18 height 27
click at [723, 263] on span "Press SPACE to select this row." at bounding box center [726, 261] width 11 height 11
click at [730, 256] on input "Press SPACE to select this row." at bounding box center [730, 256] width 0 height 0
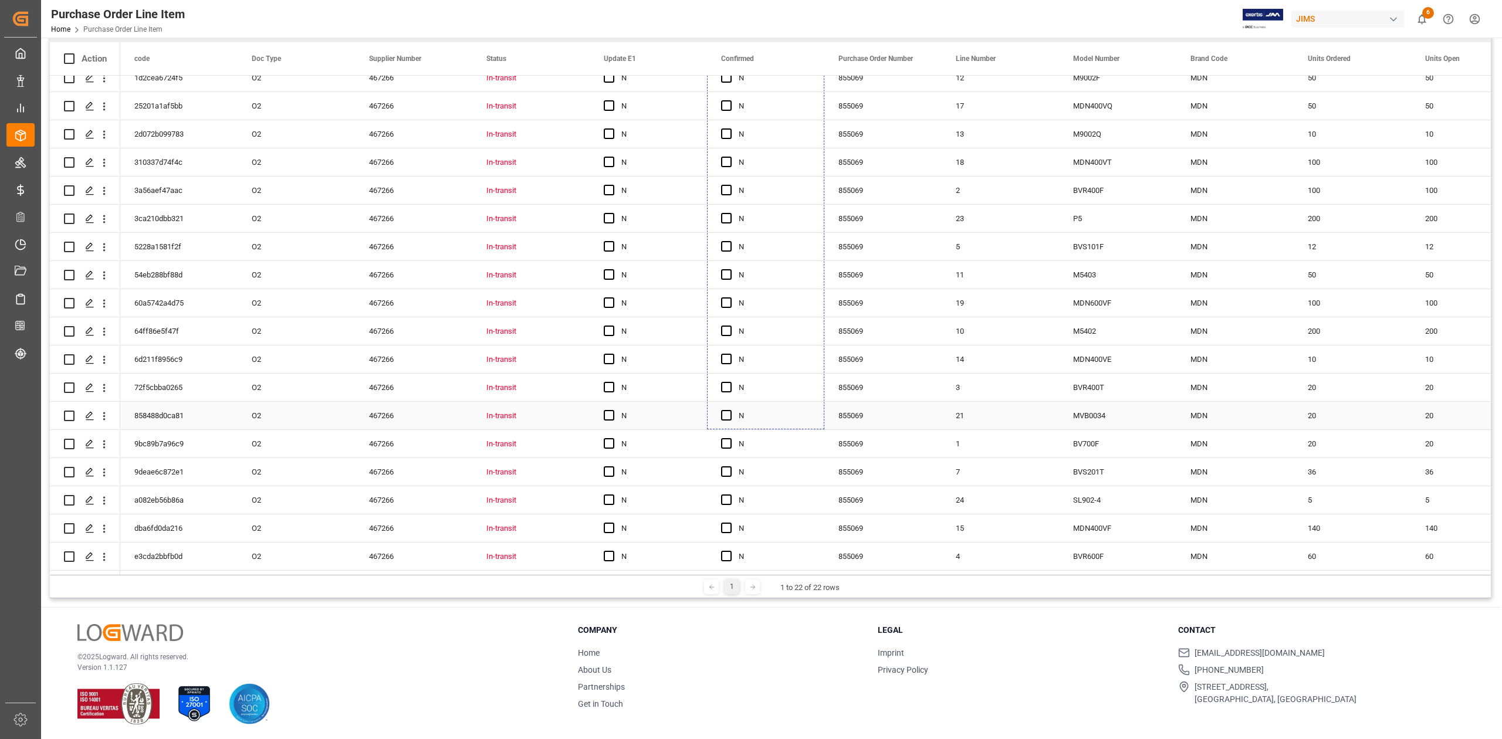
scroll to position [174, 0]
drag, startPoint x: 821, startPoint y: 273, endPoint x: 697, endPoint y: 475, distance: 236.6
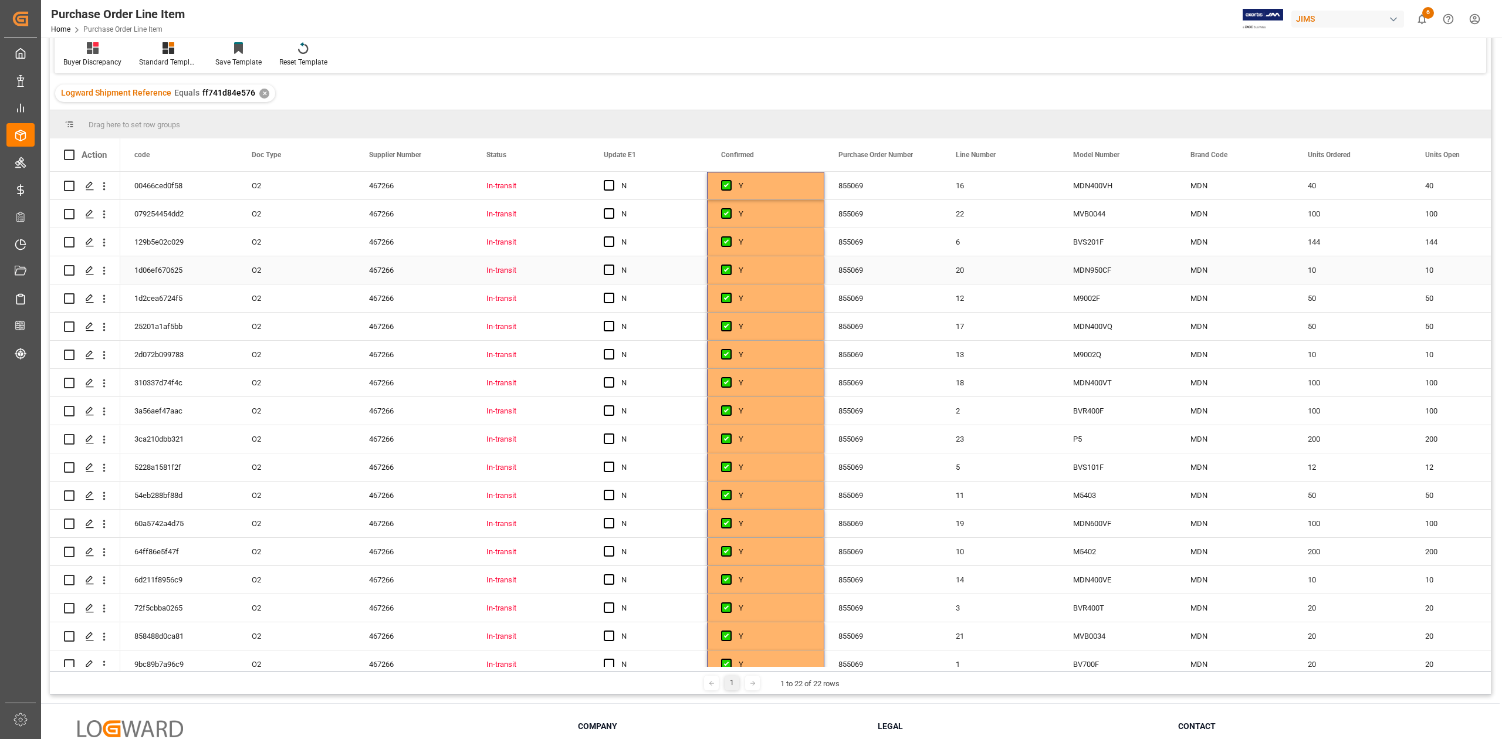
scroll to position [0, 0]
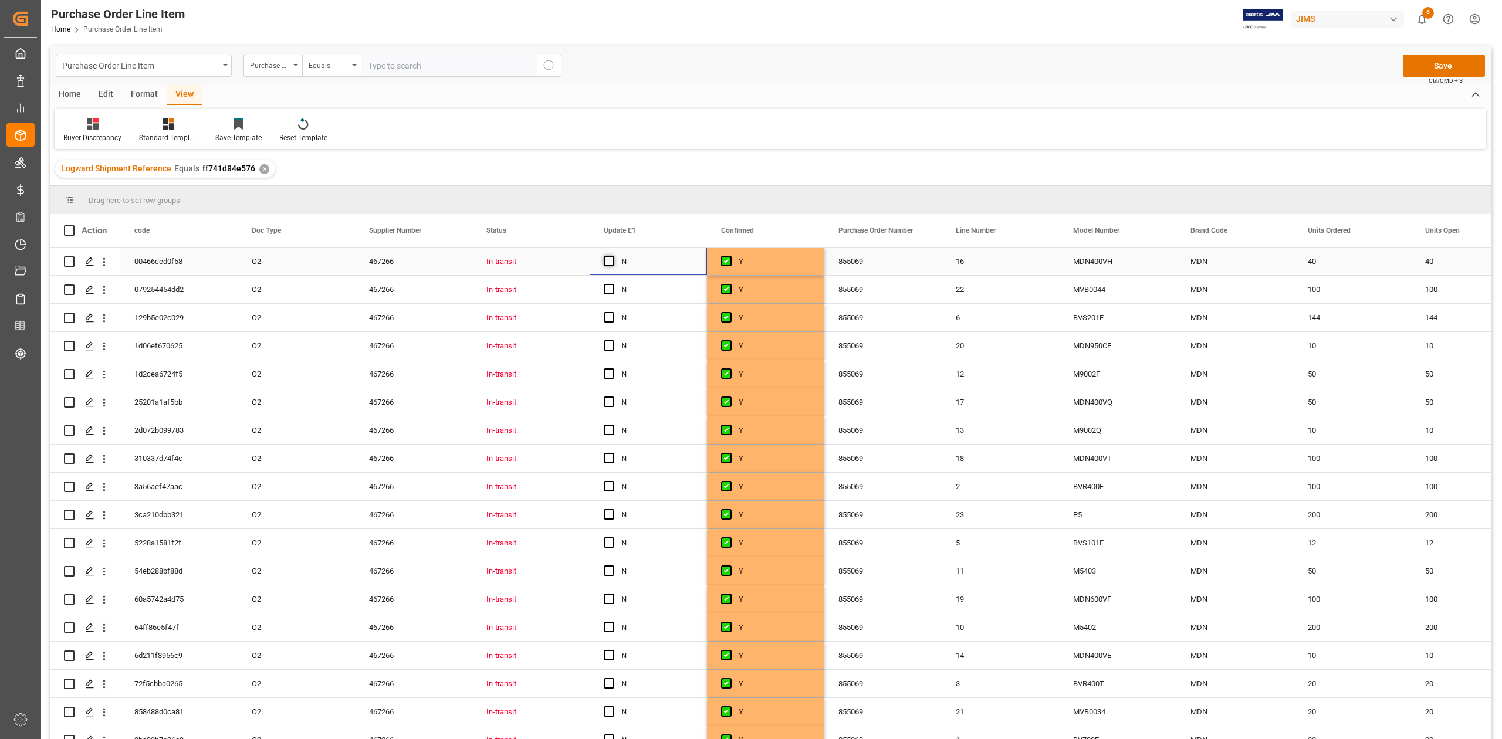
click at [610, 260] on span "Press SPACE to select this row." at bounding box center [609, 261] width 11 height 11
click at [613, 256] on input "Press SPACE to select this row." at bounding box center [613, 256] width 0 height 0
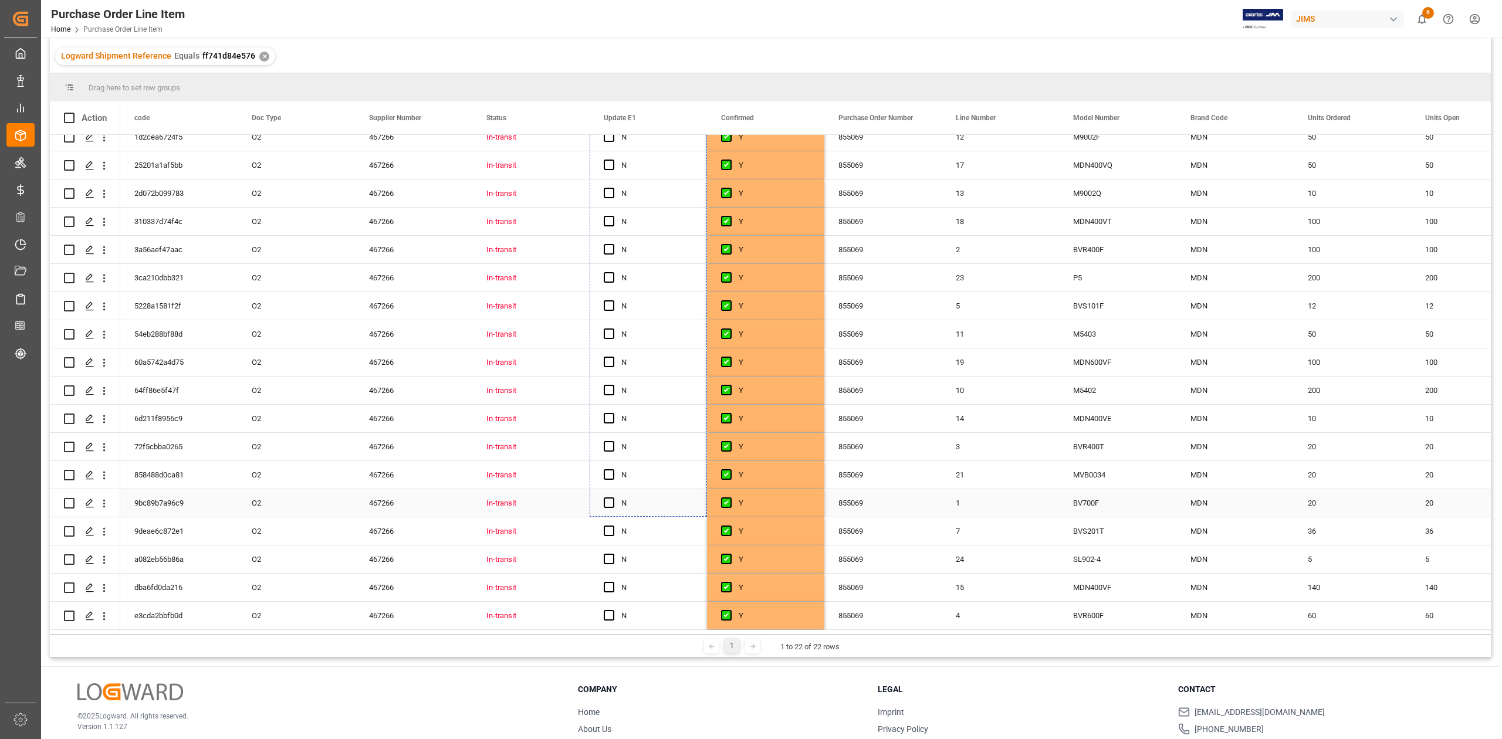
scroll to position [174, 0]
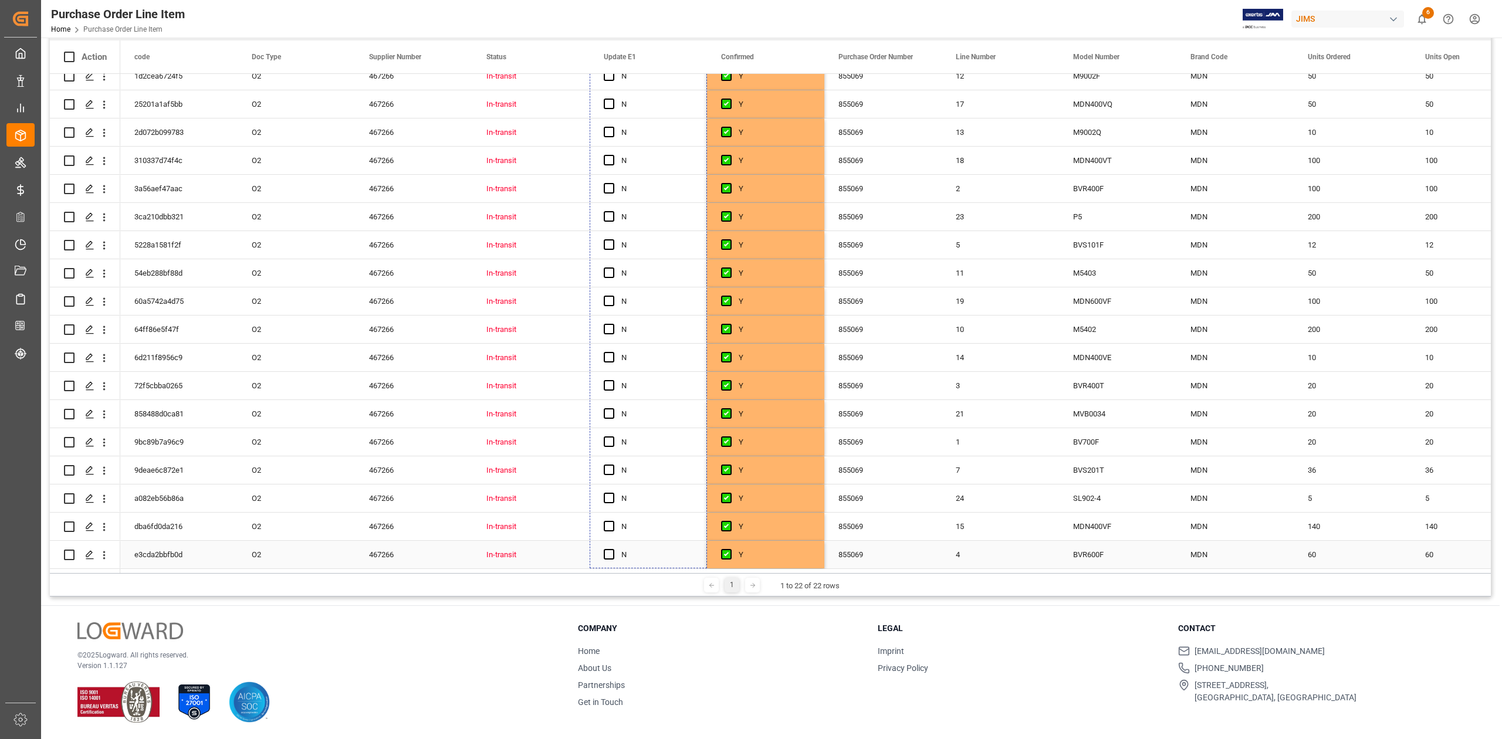
drag, startPoint x: 705, startPoint y: 272, endPoint x: 681, endPoint y: 549, distance: 278.0
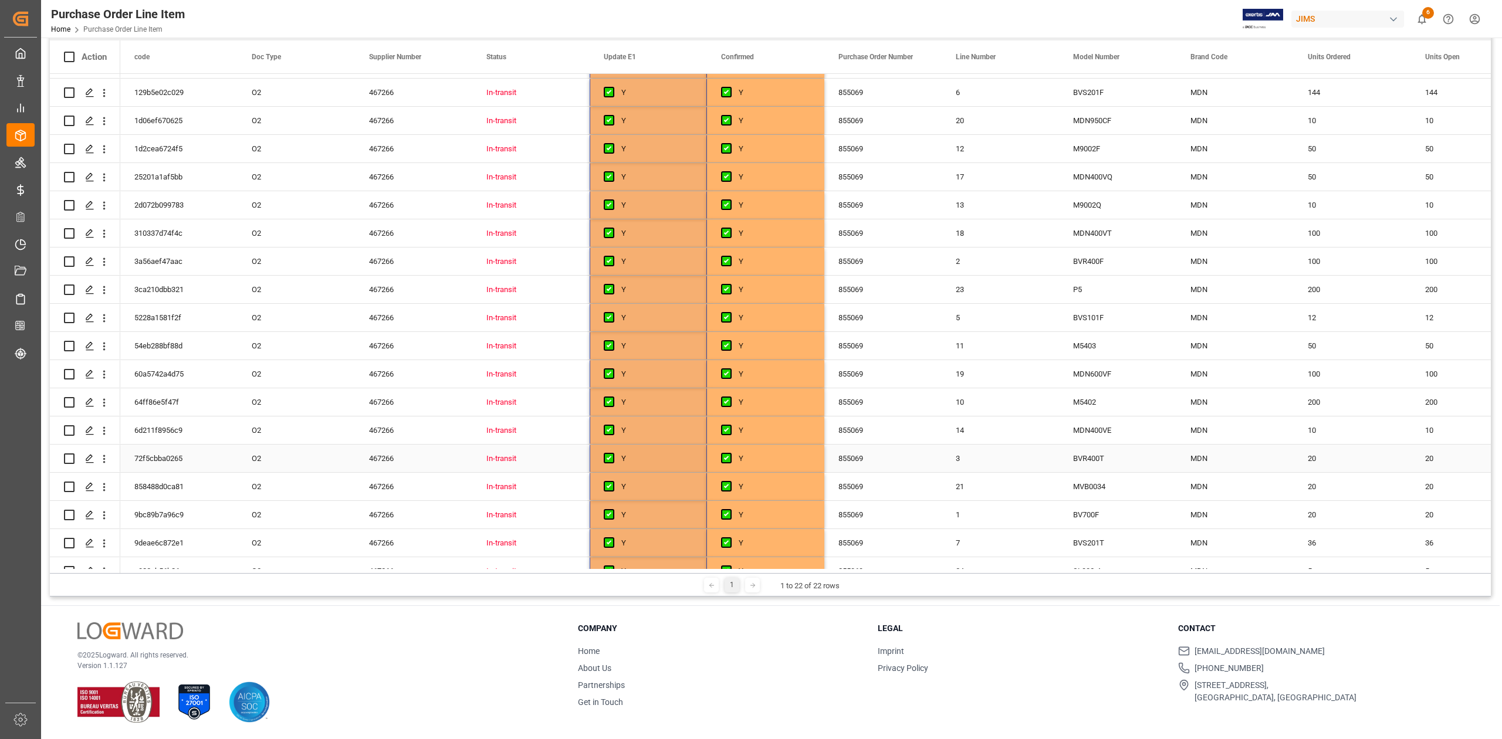
scroll to position [0, 0]
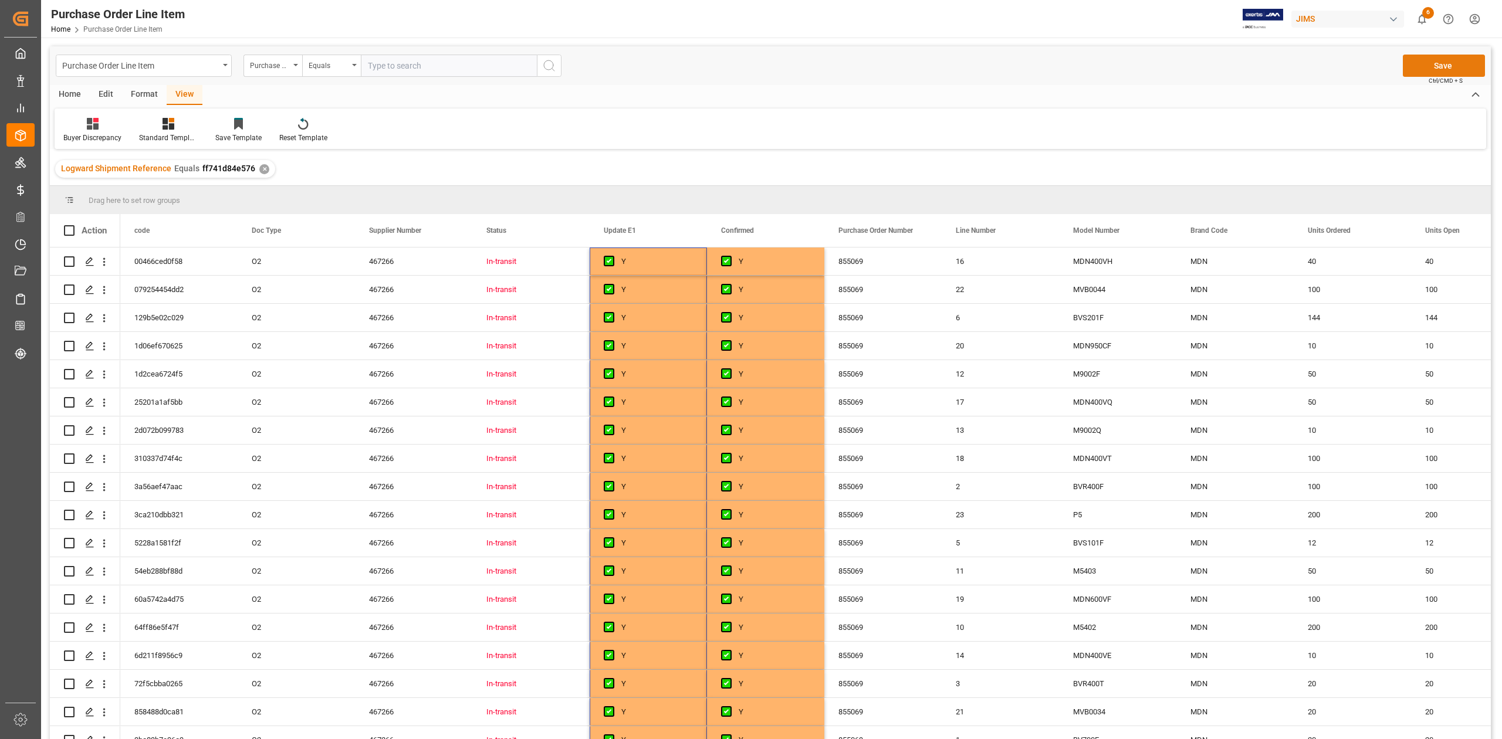
click at [1433, 72] on button "Save" at bounding box center [1444, 66] width 82 height 22
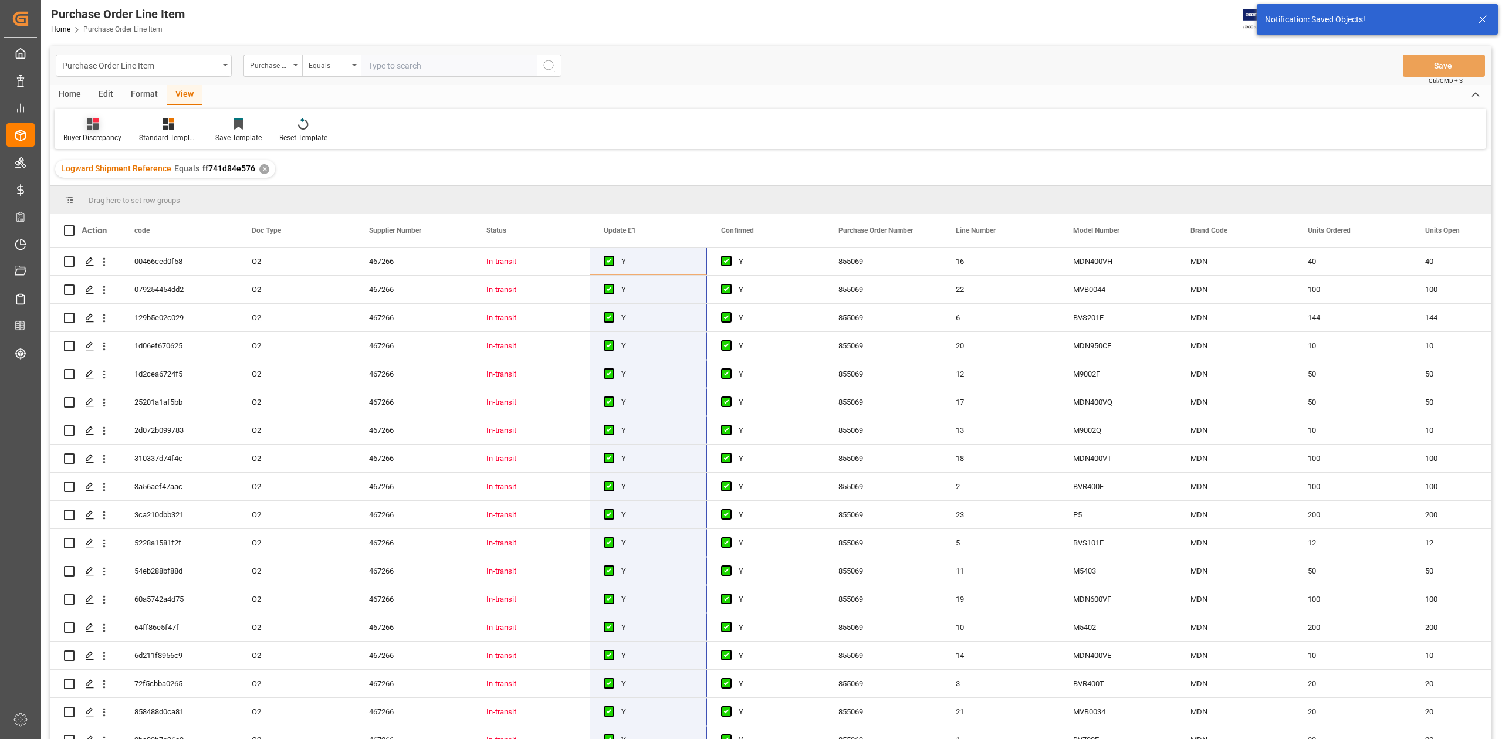
click at [107, 130] on div "Buyer Discrepancy" at bounding box center [93, 130] width 76 height 26
click at [93, 163] on div "Default" at bounding box center [124, 166] width 103 height 12
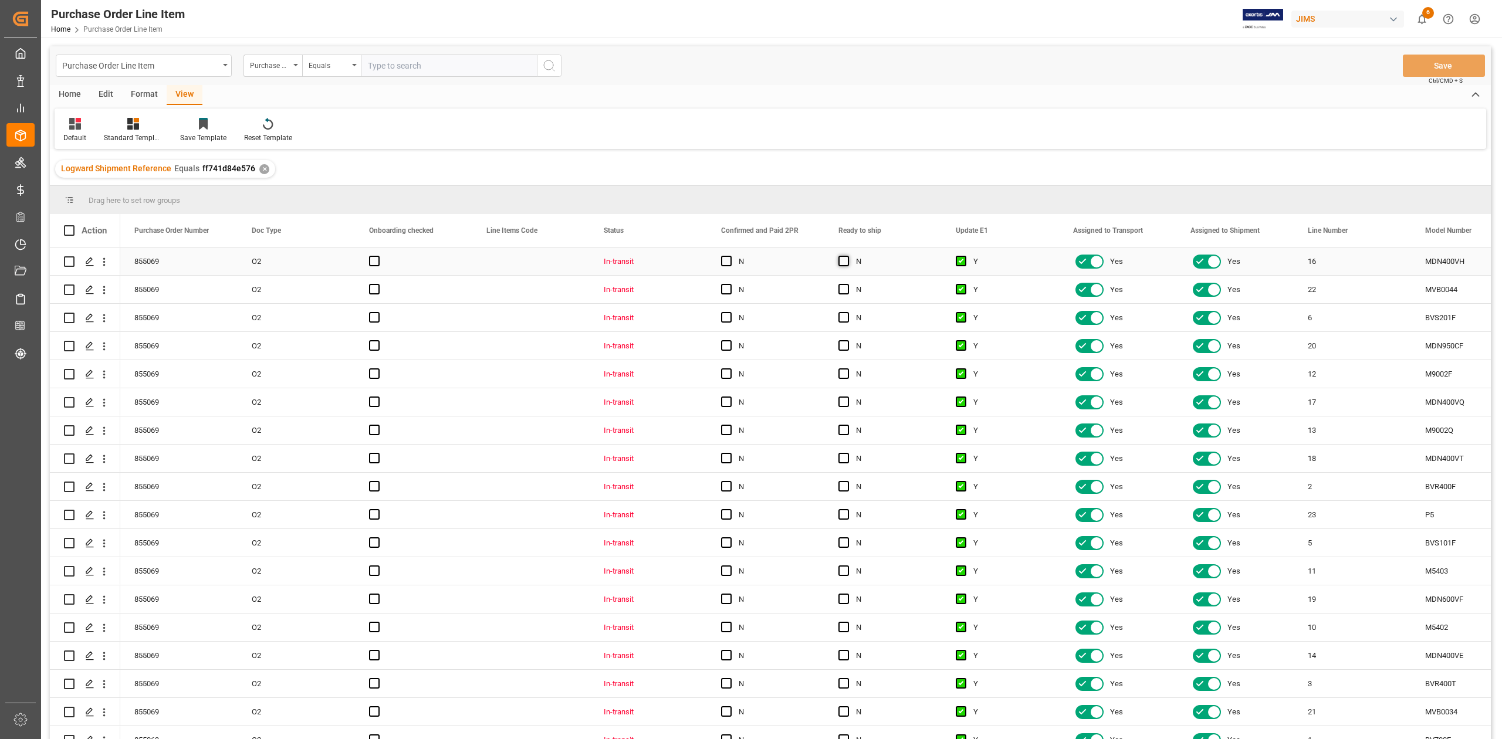
click at [845, 262] on span "Press SPACE to select this row." at bounding box center [843, 261] width 11 height 11
click at [847, 256] on input "Press SPACE to select this row." at bounding box center [847, 256] width 0 height 0
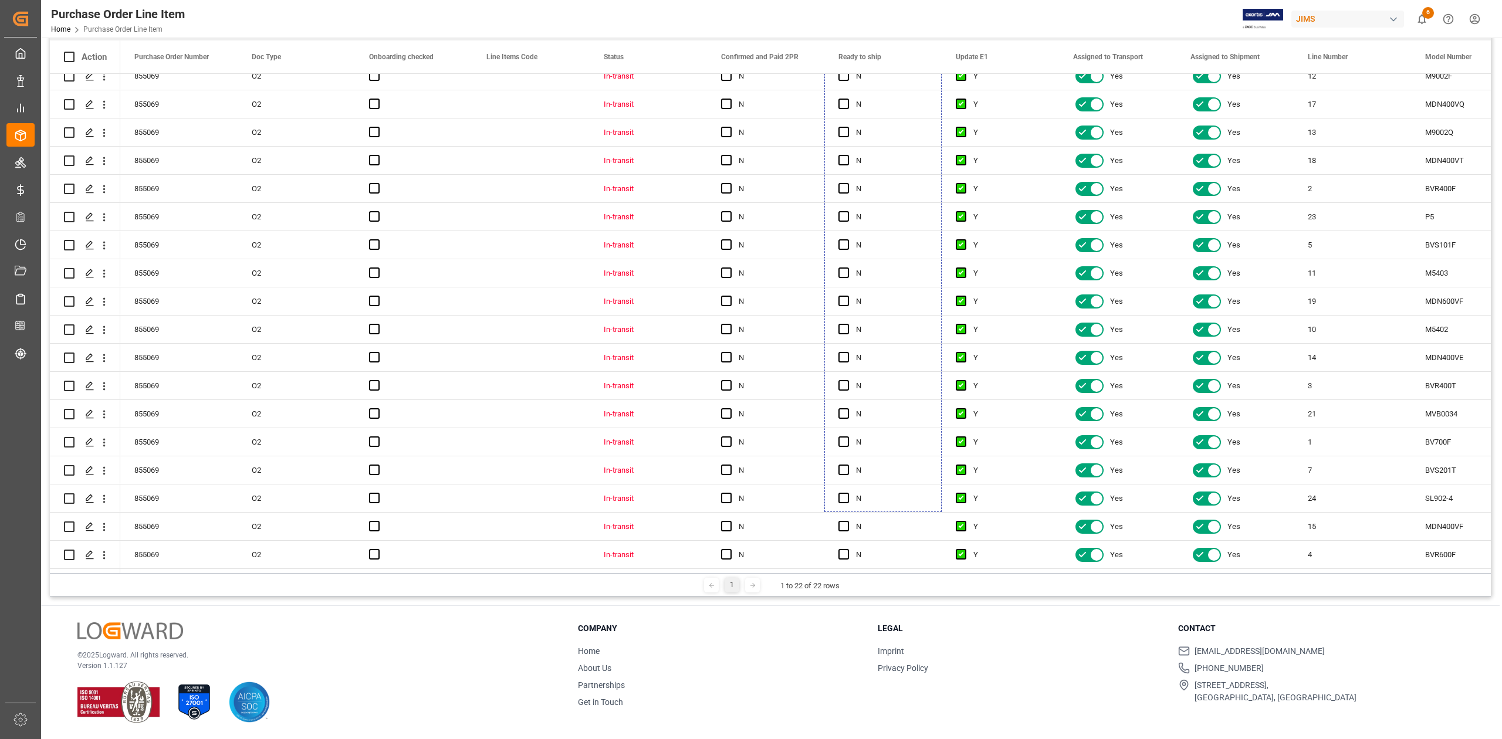
drag, startPoint x: 939, startPoint y: 340, endPoint x: 893, endPoint y: 569, distance: 232.8
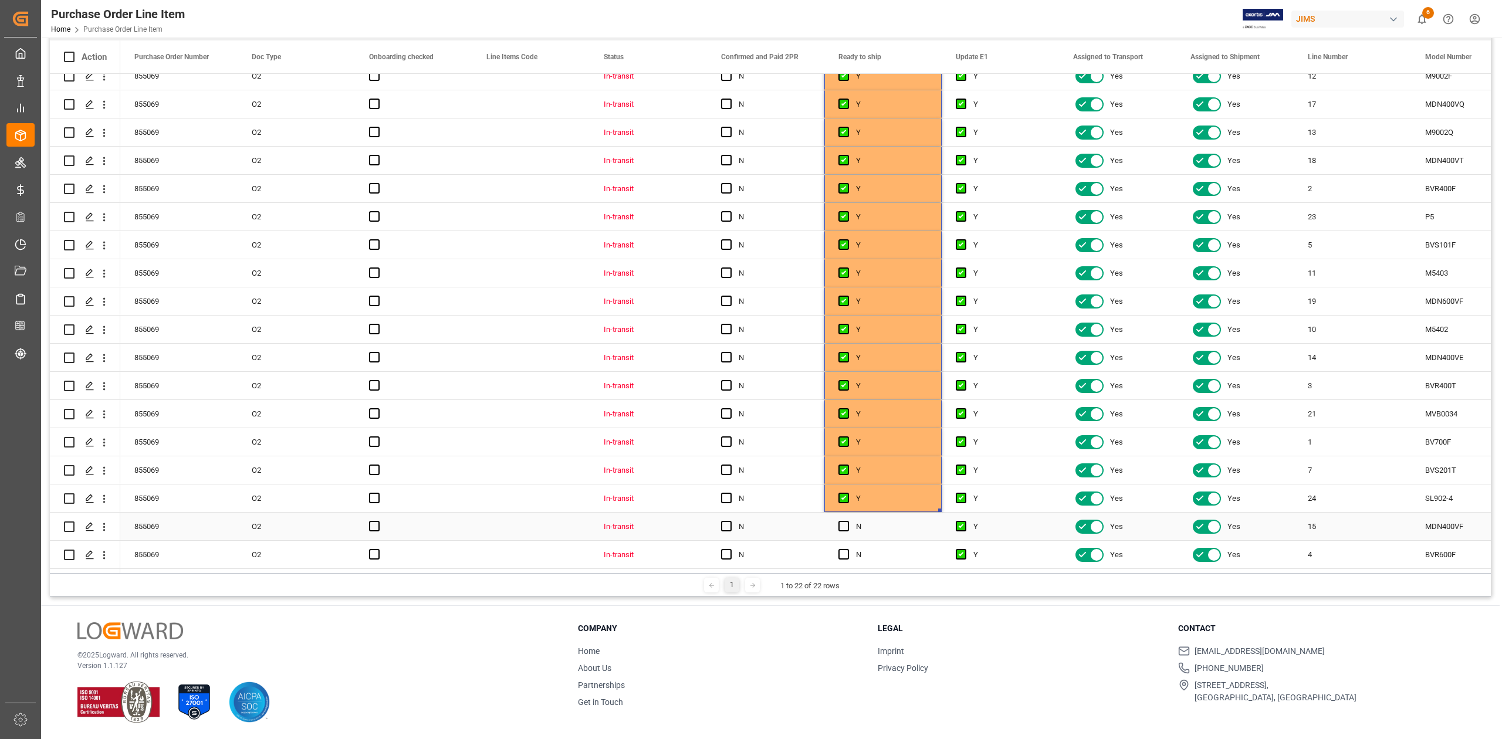
drag, startPoint x: 841, startPoint y: 520, endPoint x: 845, endPoint y: 537, distance: 17.9
click at [843, 523] on span "Press SPACE to select this row." at bounding box center [843, 526] width 11 height 11
click at [847, 521] on input "Press SPACE to select this row." at bounding box center [847, 521] width 0 height 0
click at [843, 549] on span "Press SPACE to select this row." at bounding box center [843, 554] width 11 height 11
click at [847, 549] on input "Press SPACE to select this row." at bounding box center [847, 549] width 0 height 0
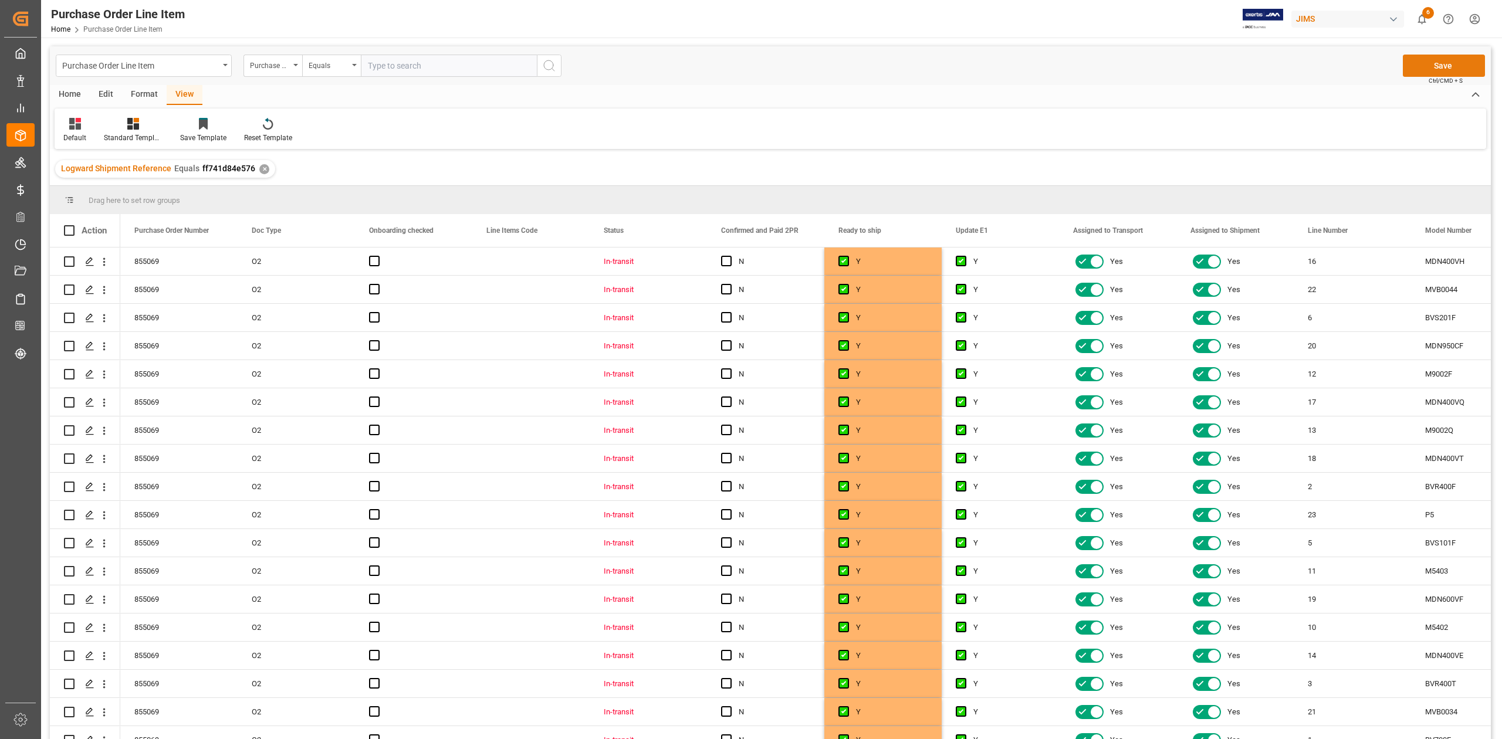
click at [1448, 73] on button "Save" at bounding box center [1444, 66] width 82 height 22
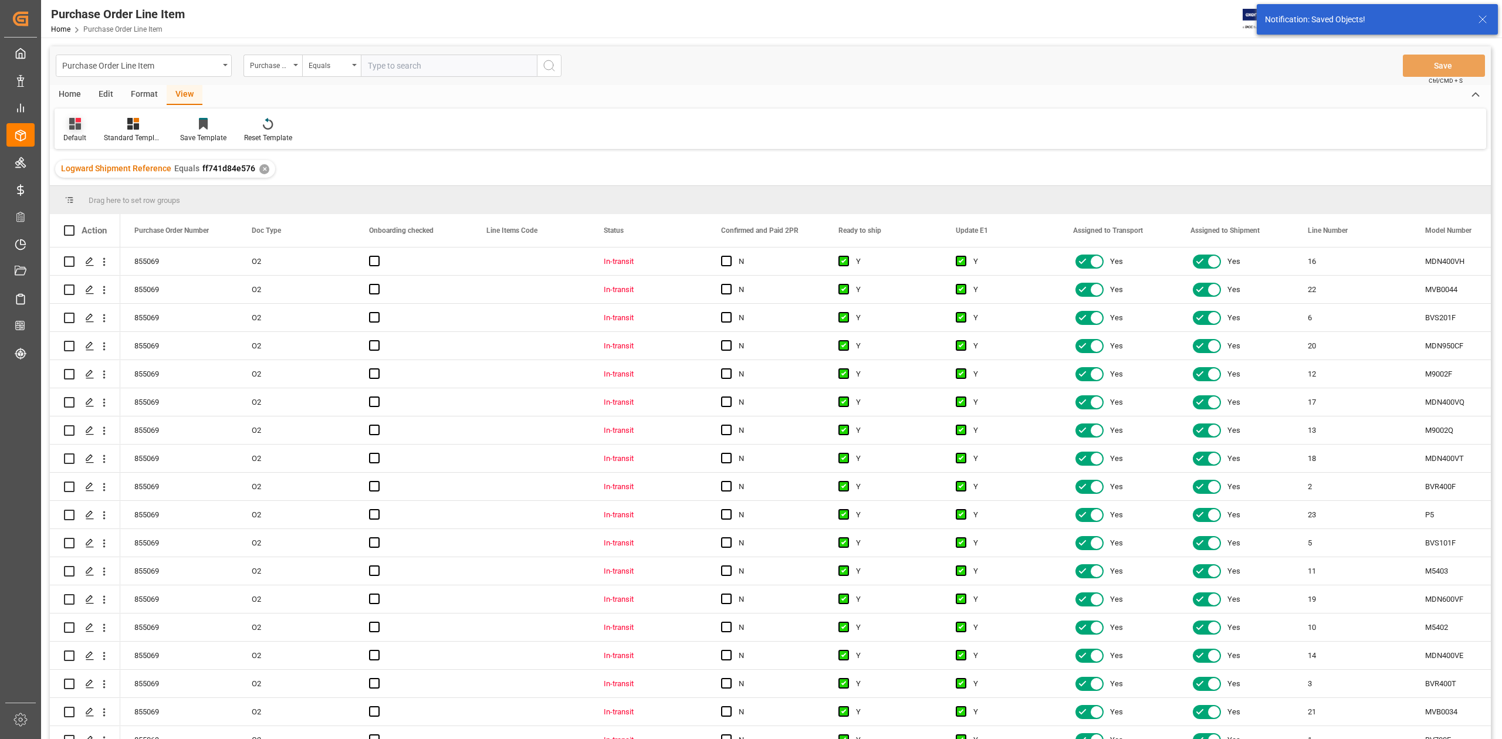
click at [81, 134] on div "Default" at bounding box center [74, 138] width 23 height 11
click at [80, 160] on div "Default" at bounding box center [120, 166] width 103 height 12
click at [138, 136] on div "Standard Templates" at bounding box center [133, 138] width 59 height 11
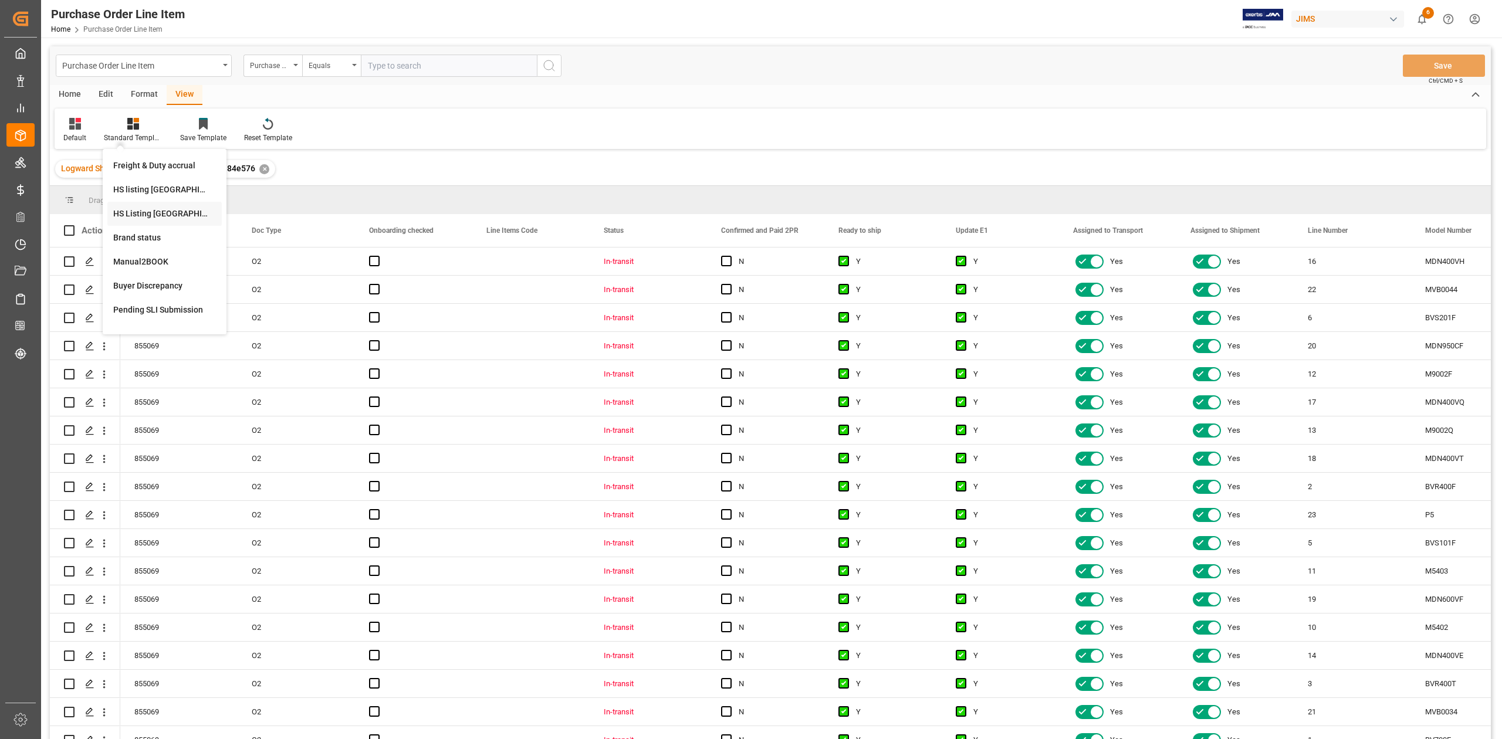
click at [175, 211] on div "HS Listing [GEOGRAPHIC_DATA]" at bounding box center [164, 214] width 103 height 12
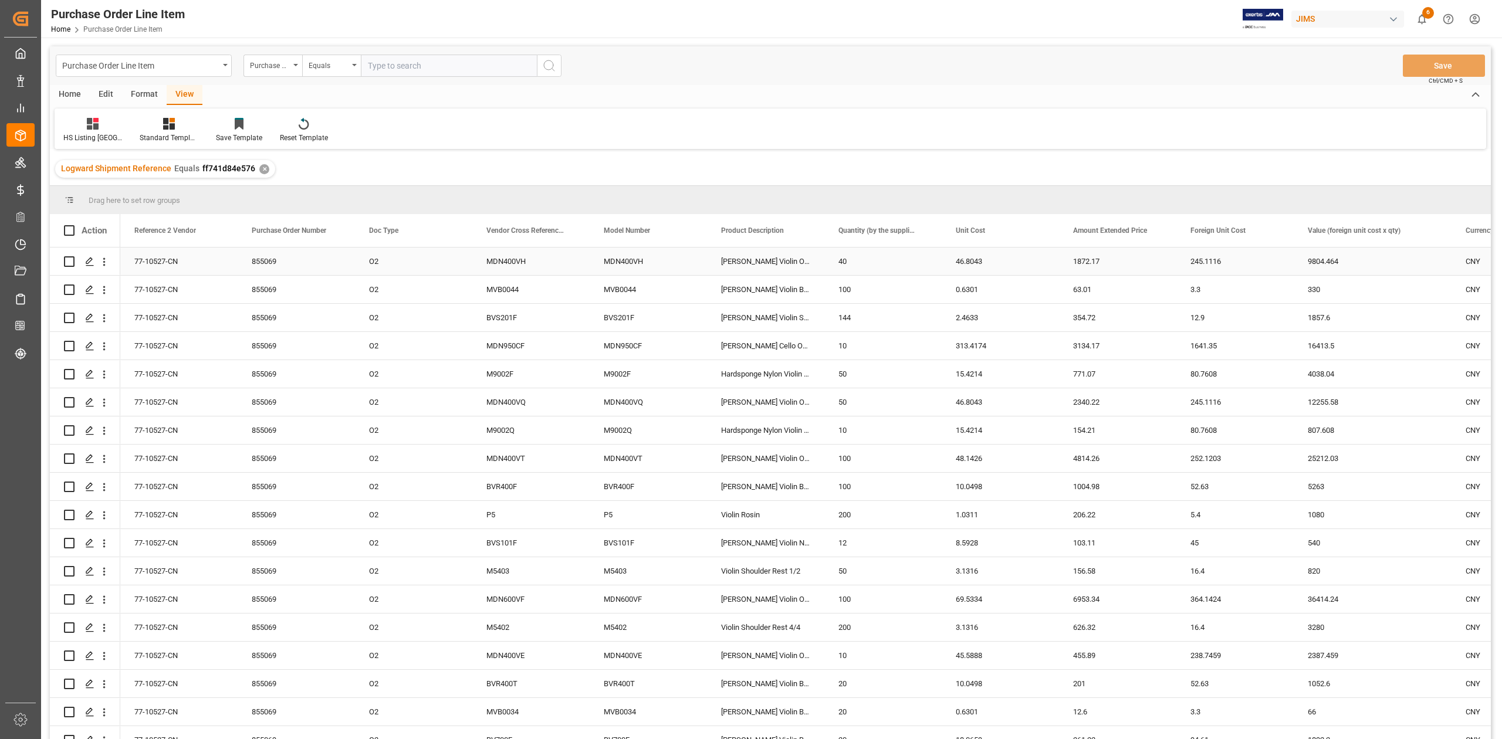
click at [165, 249] on div "77-10527-CN" at bounding box center [178, 262] width 117 height 28
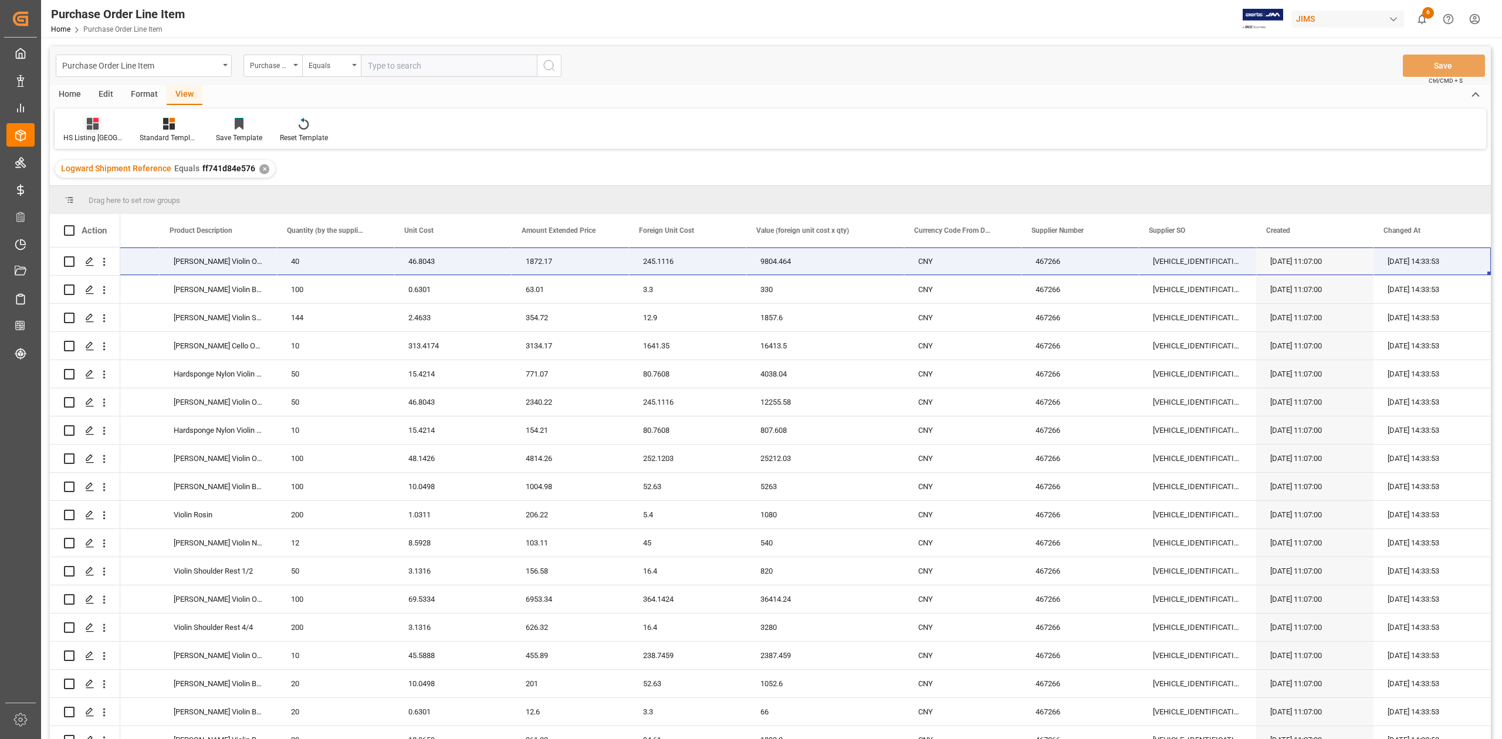
click at [90, 135] on div "HS Listing [GEOGRAPHIC_DATA]" at bounding box center [92, 138] width 59 height 11
click at [89, 163] on div "Default" at bounding box center [124, 166] width 103 height 12
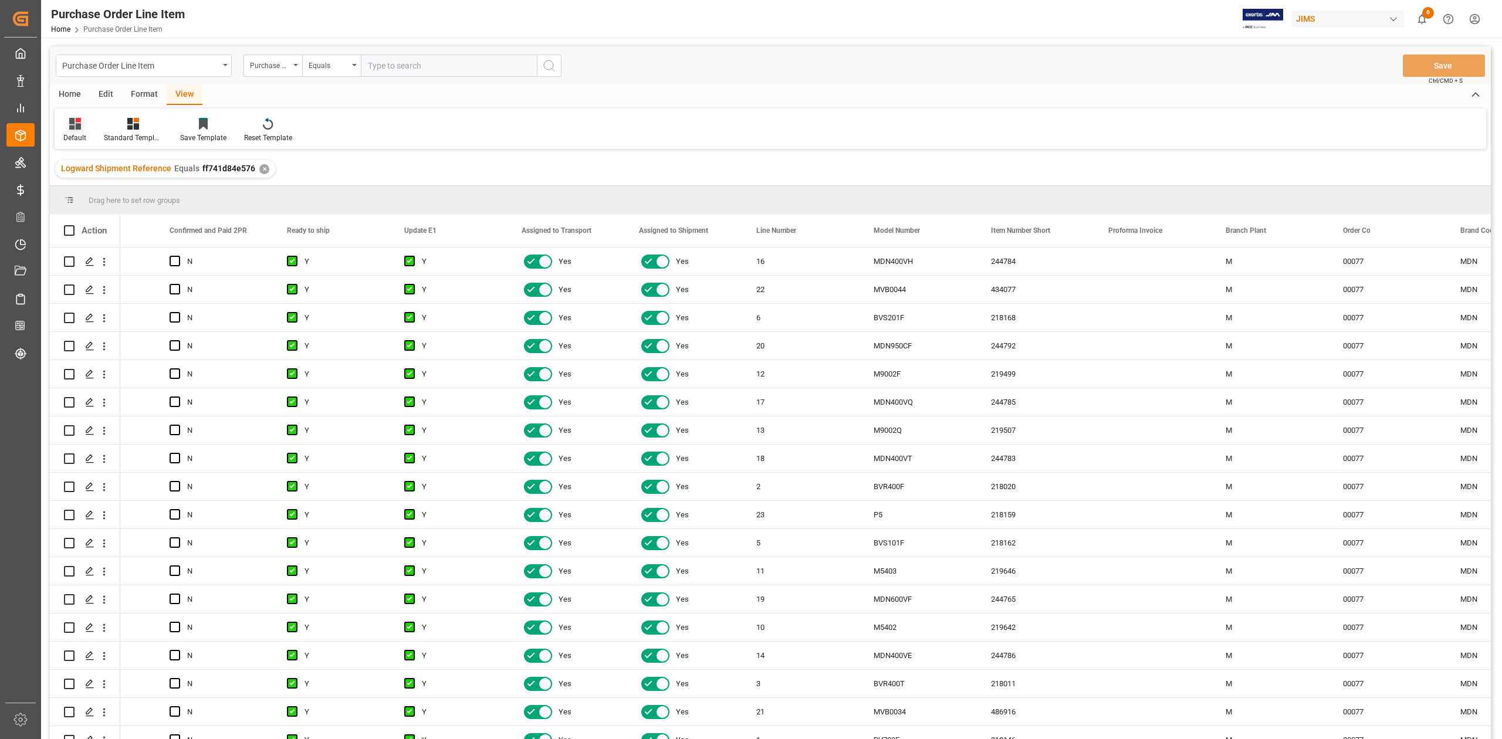
click at [76, 127] on icon at bounding box center [75, 124] width 12 height 12
click at [133, 127] on icon at bounding box center [133, 124] width 12 height 12
click at [164, 209] on div "HS Listing [GEOGRAPHIC_DATA]" at bounding box center [164, 214] width 103 height 12
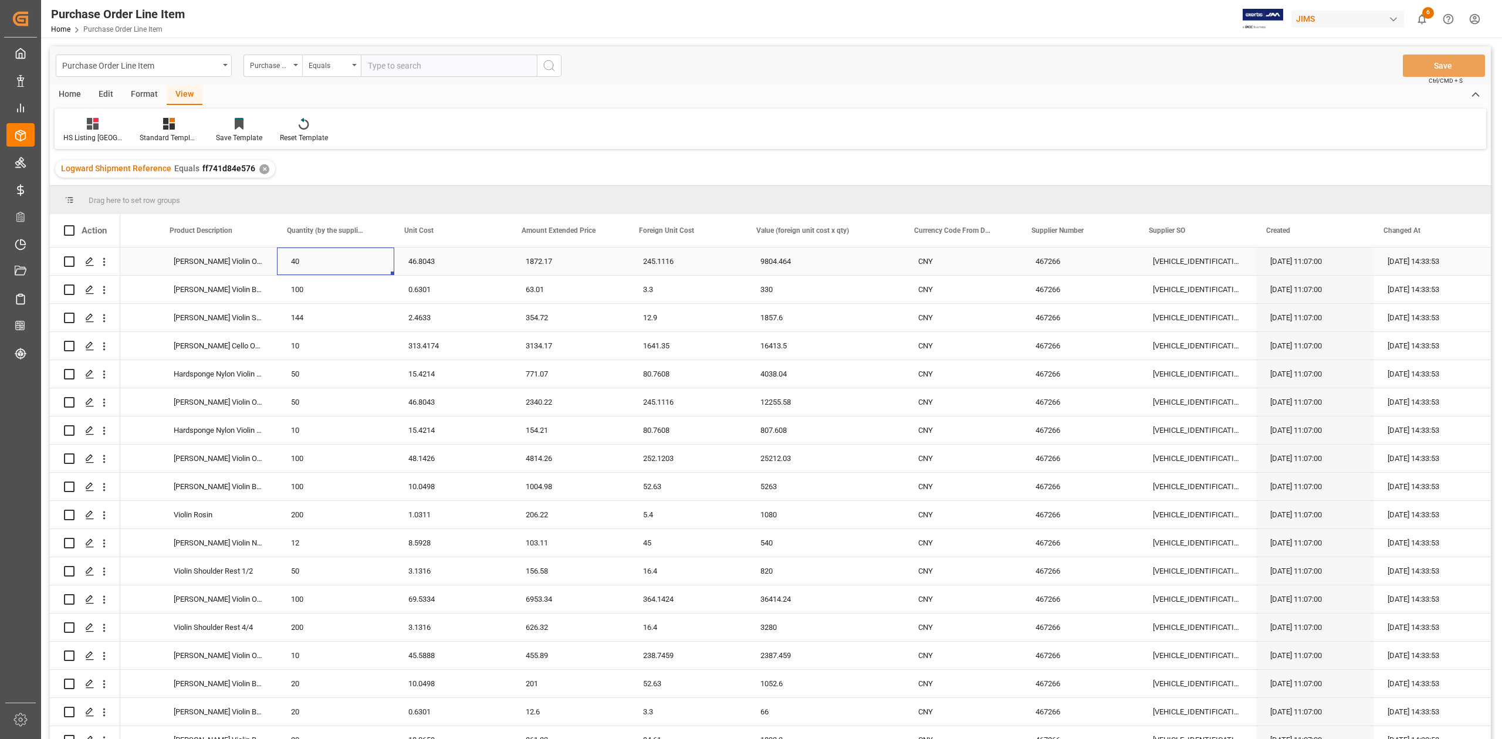
click at [327, 266] on div "40" at bounding box center [335, 262] width 117 height 28
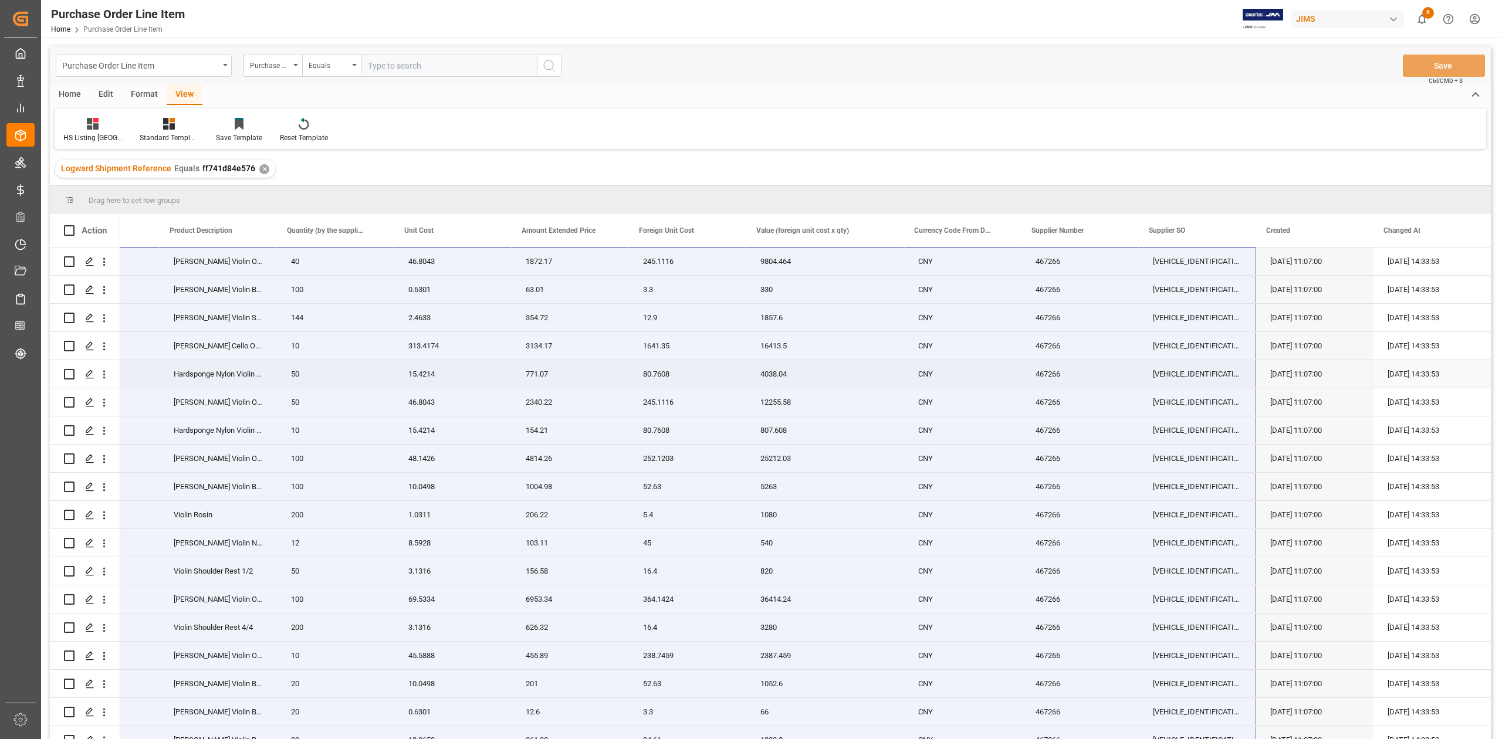
scroll to position [124, 0]
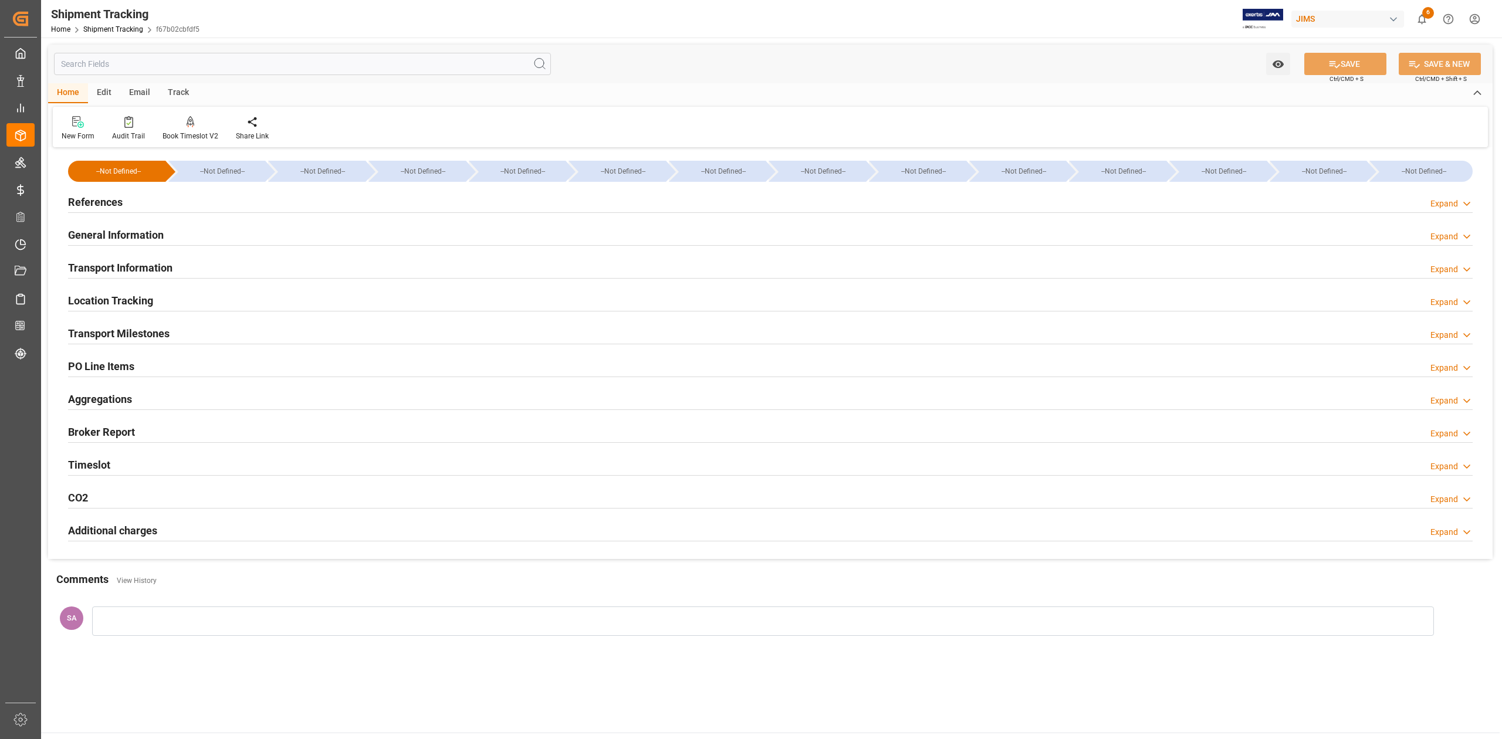
type input "[DATE] 00:00"
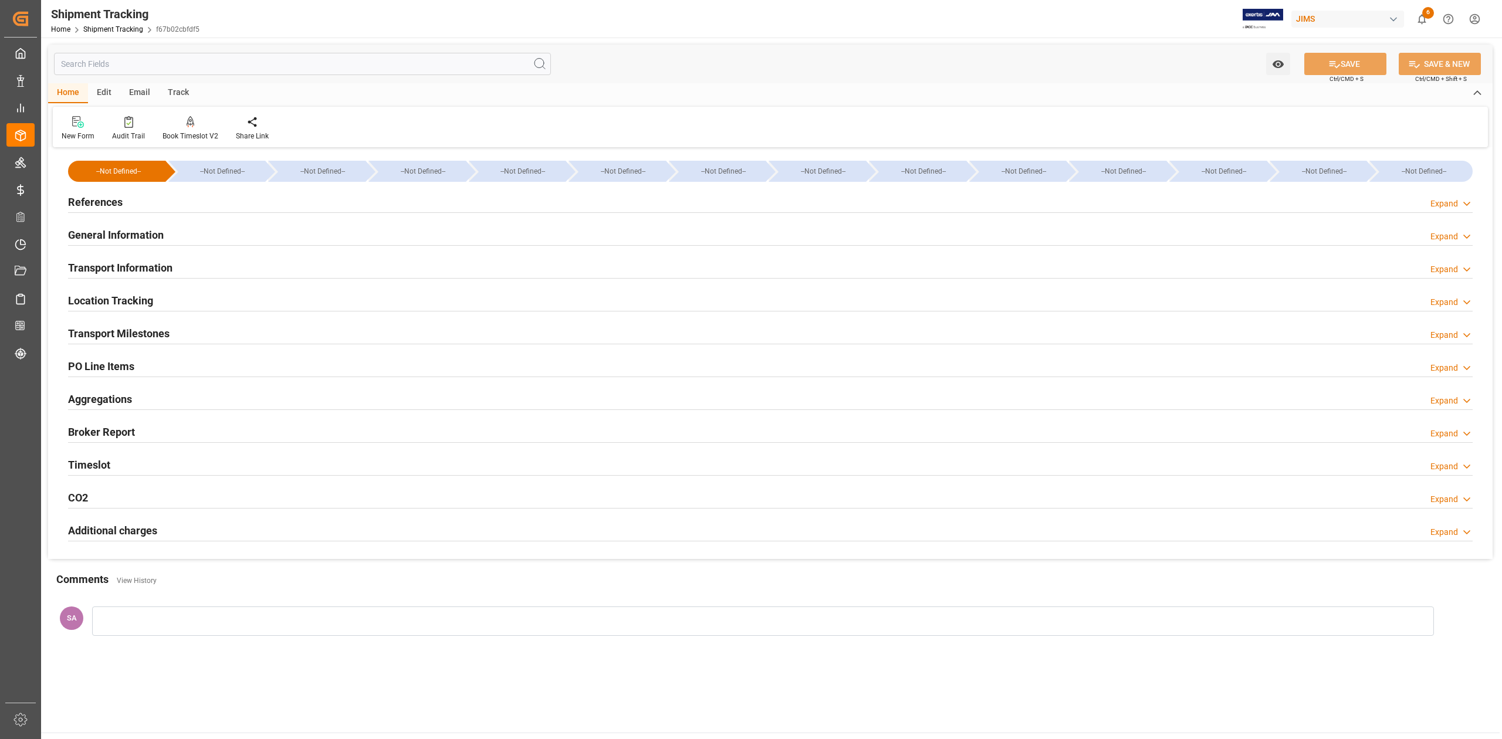
click at [138, 337] on h2 "Transport Milestones" at bounding box center [119, 334] width 102 height 16
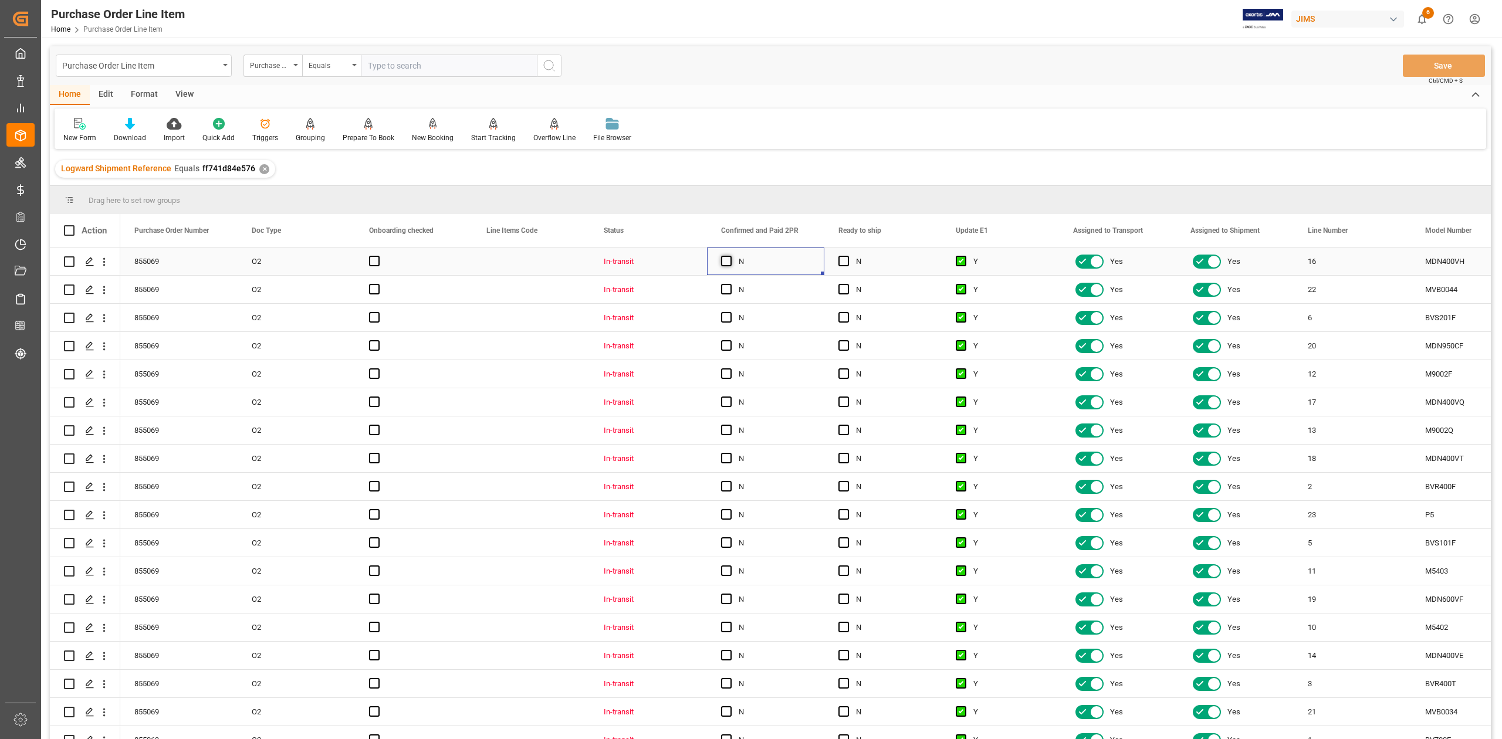
click at [728, 259] on span "Press SPACE to select this row." at bounding box center [726, 261] width 11 height 11
click at [730, 256] on input "Press SPACE to select this row." at bounding box center [730, 256] width 0 height 0
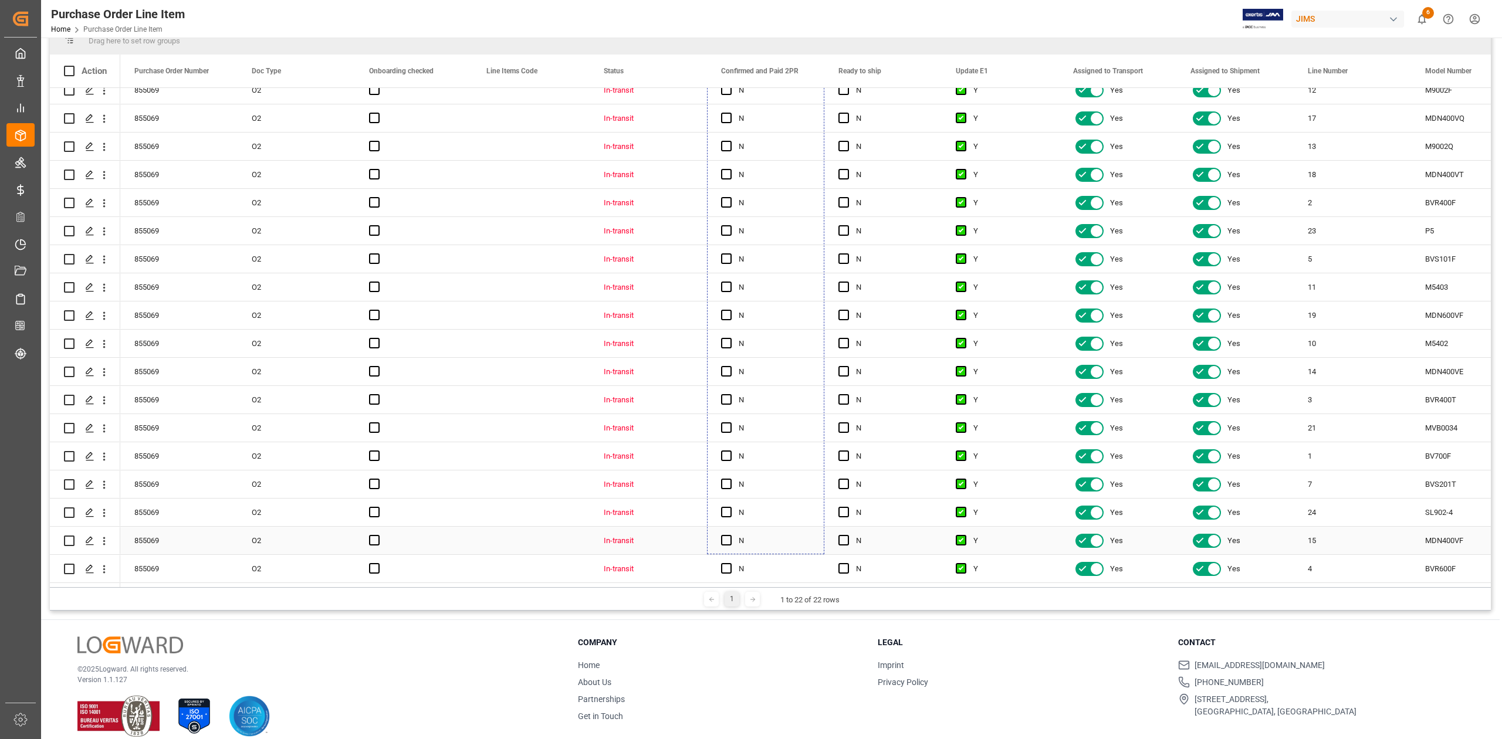
scroll to position [174, 0]
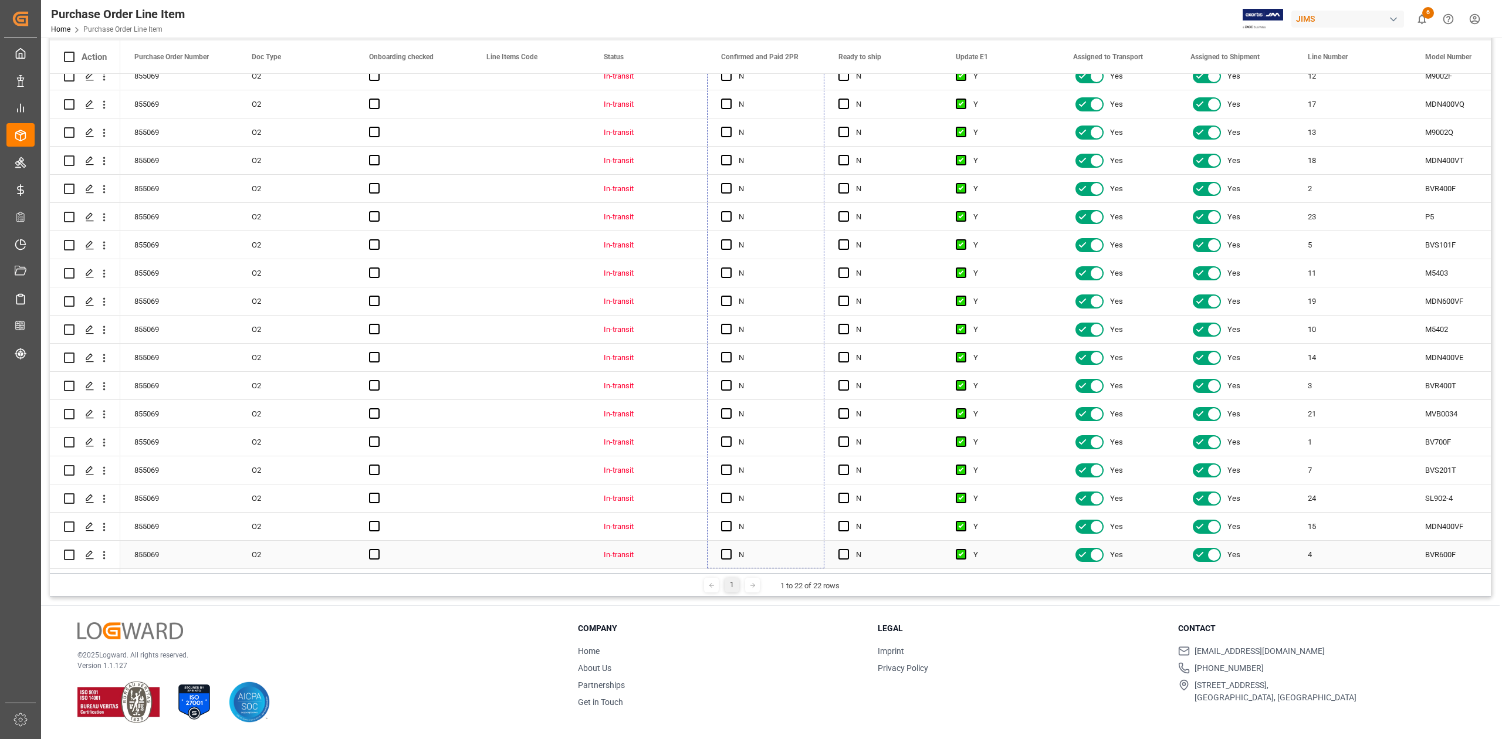
drag, startPoint x: 822, startPoint y: 273, endPoint x: 813, endPoint y: 546, distance: 273.0
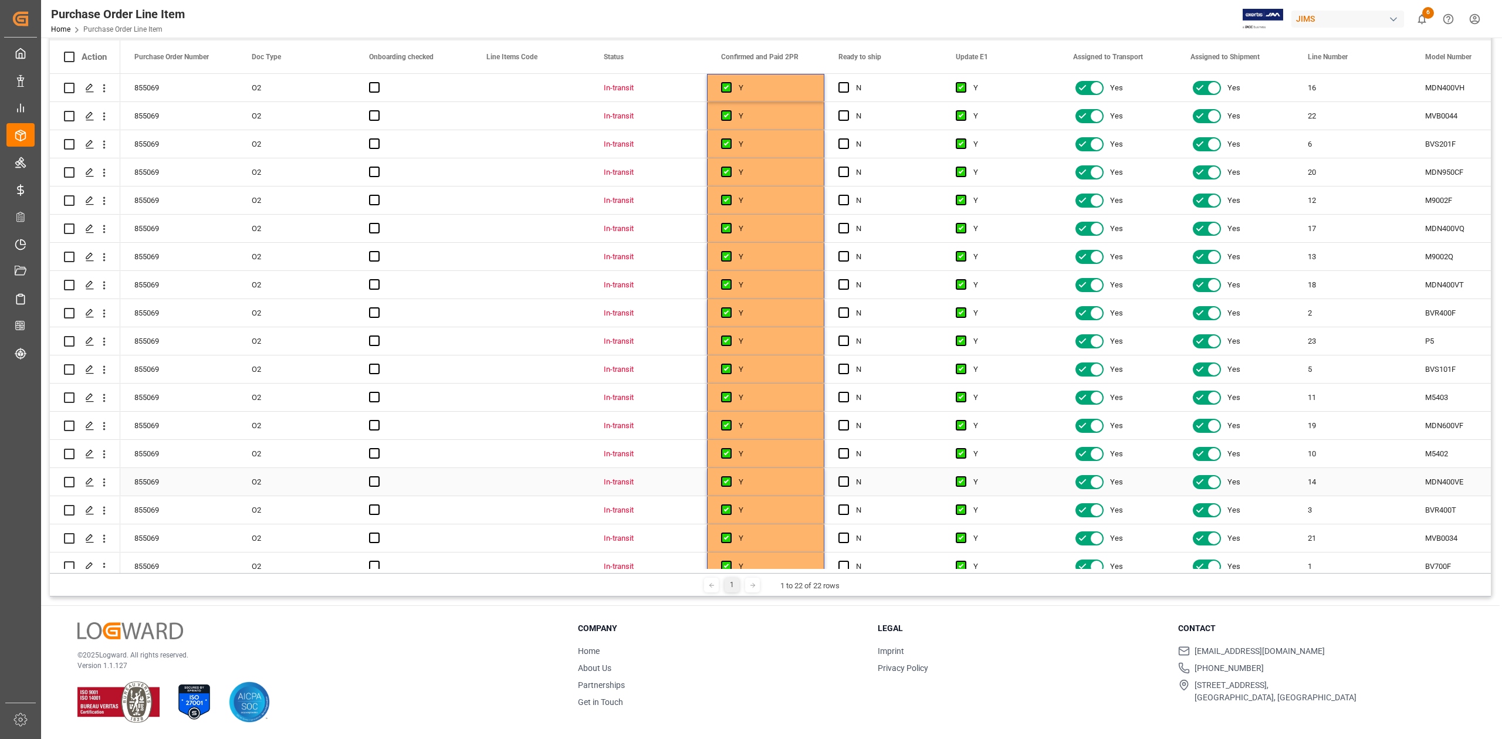
scroll to position [0, 0]
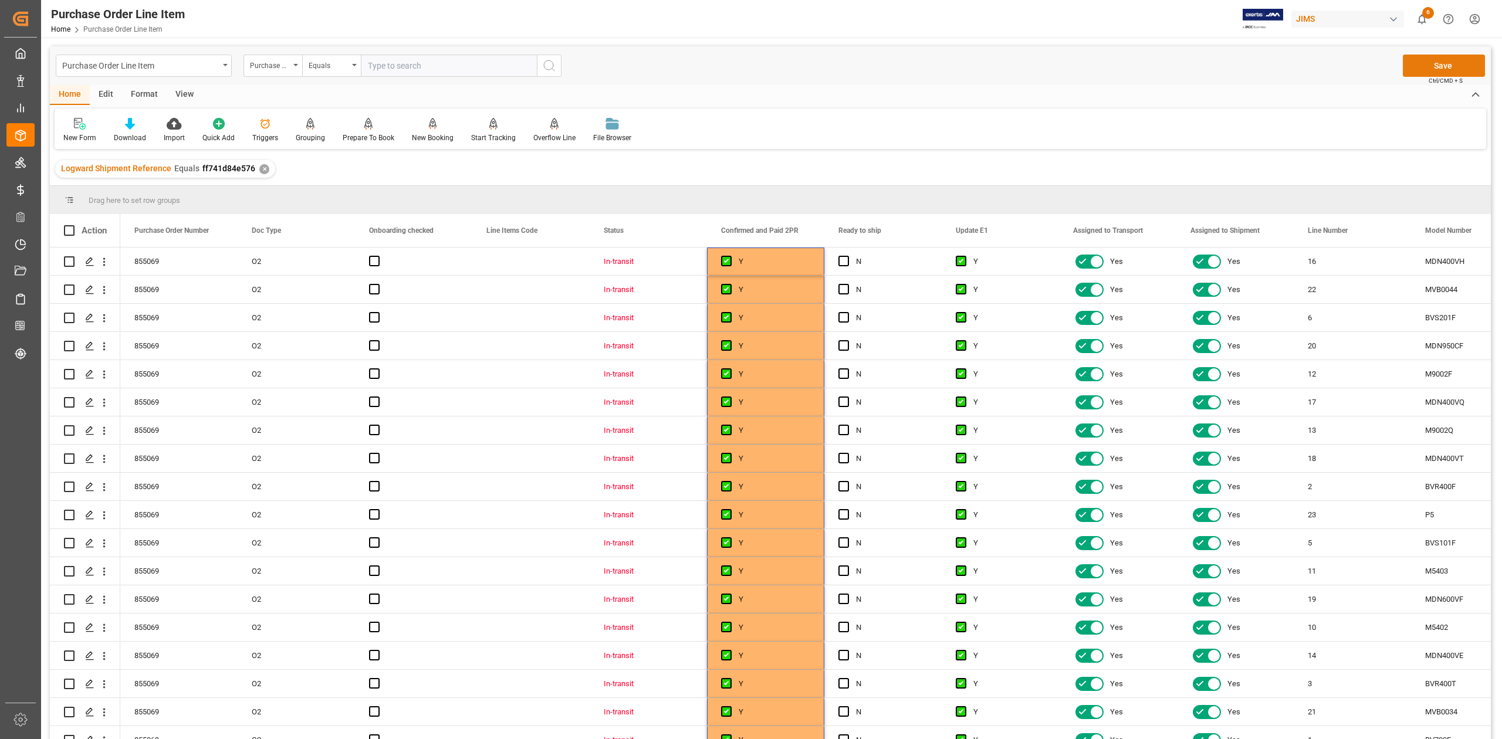
click at [1442, 65] on button "Save" at bounding box center [1444, 66] width 82 height 22
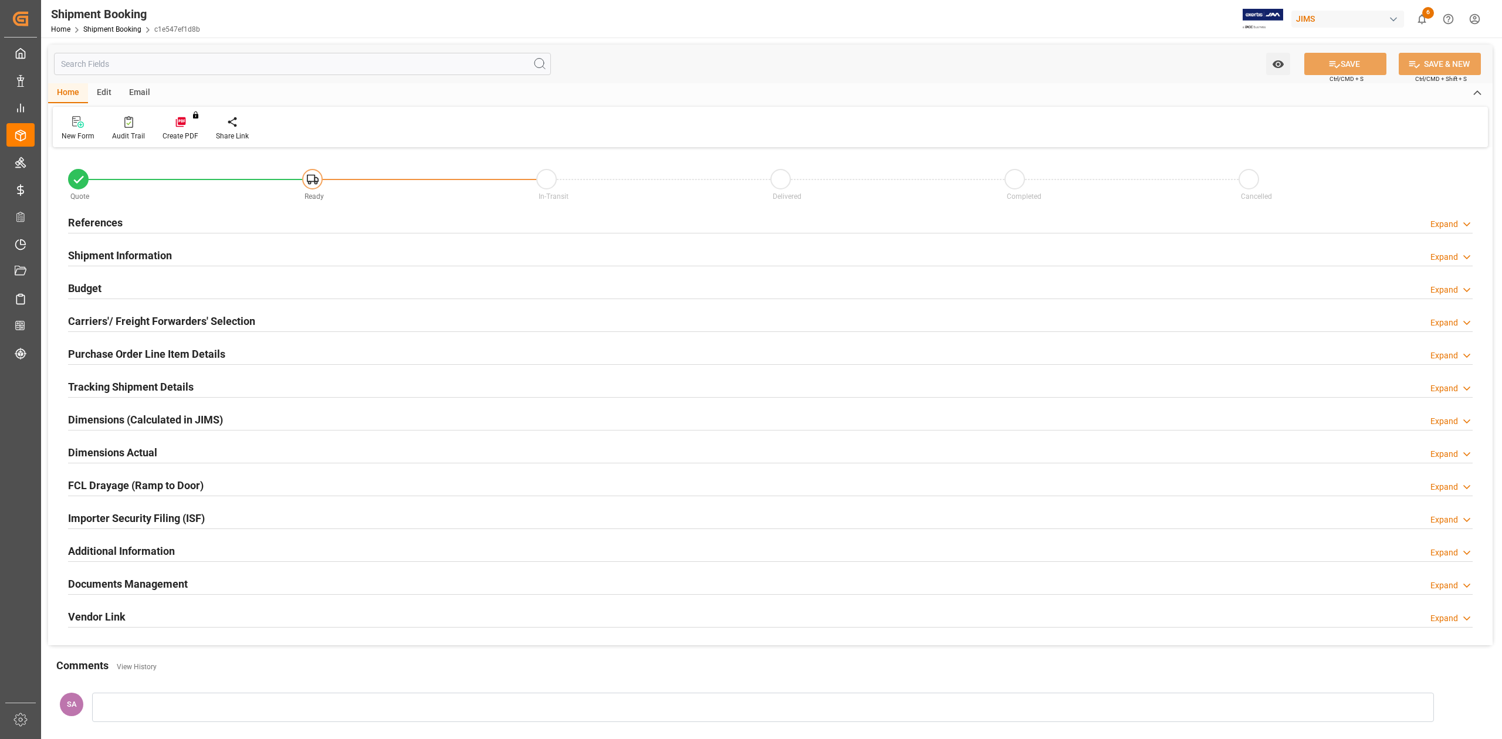
type input "0"
click at [146, 454] on h2 "Dimensions Actual" at bounding box center [112, 453] width 89 height 16
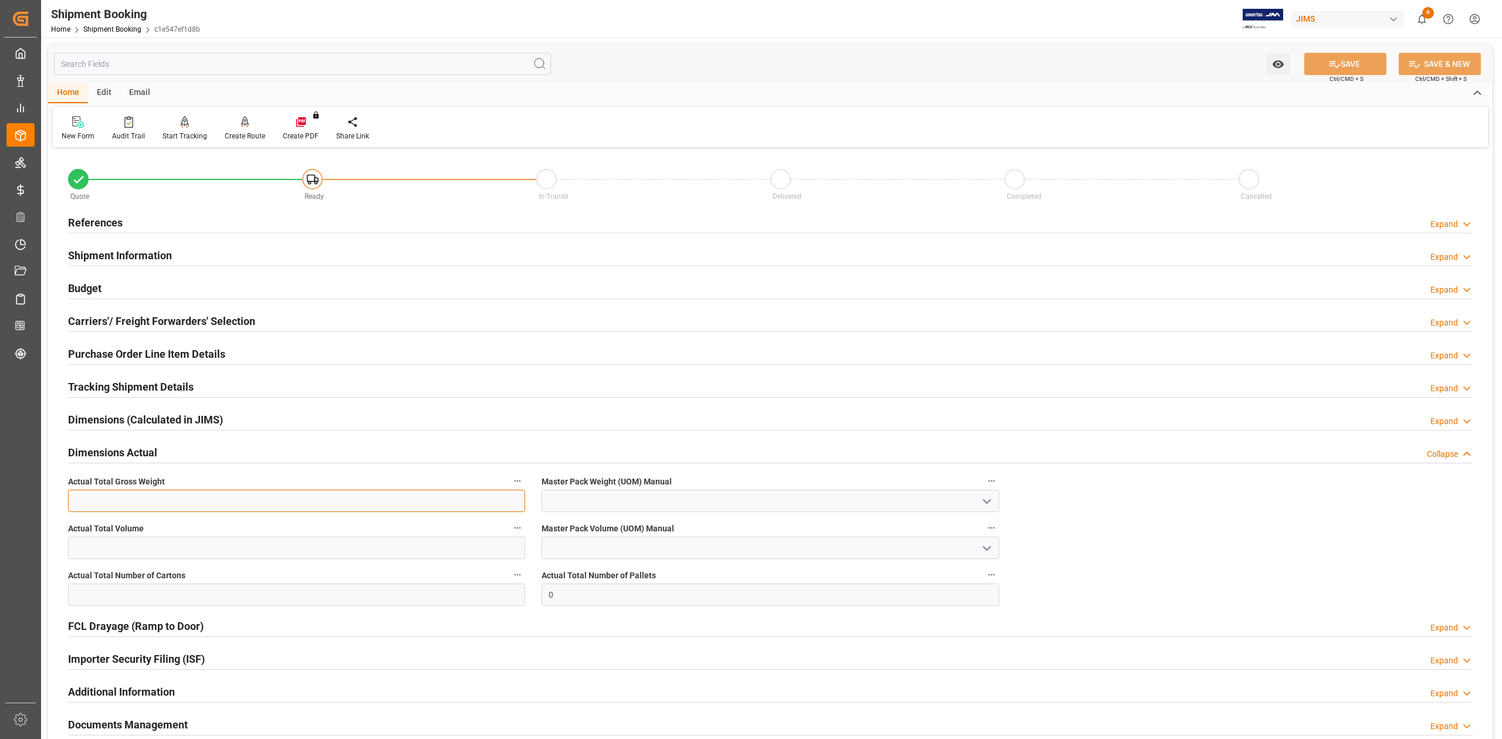
click at [232, 499] on input "text" at bounding box center [296, 501] width 457 height 22
type input "316.7"
click at [226, 543] on input "text" at bounding box center [296, 548] width 457 height 22
type input "1.2784"
click at [208, 594] on input "text" at bounding box center [296, 595] width 457 height 22
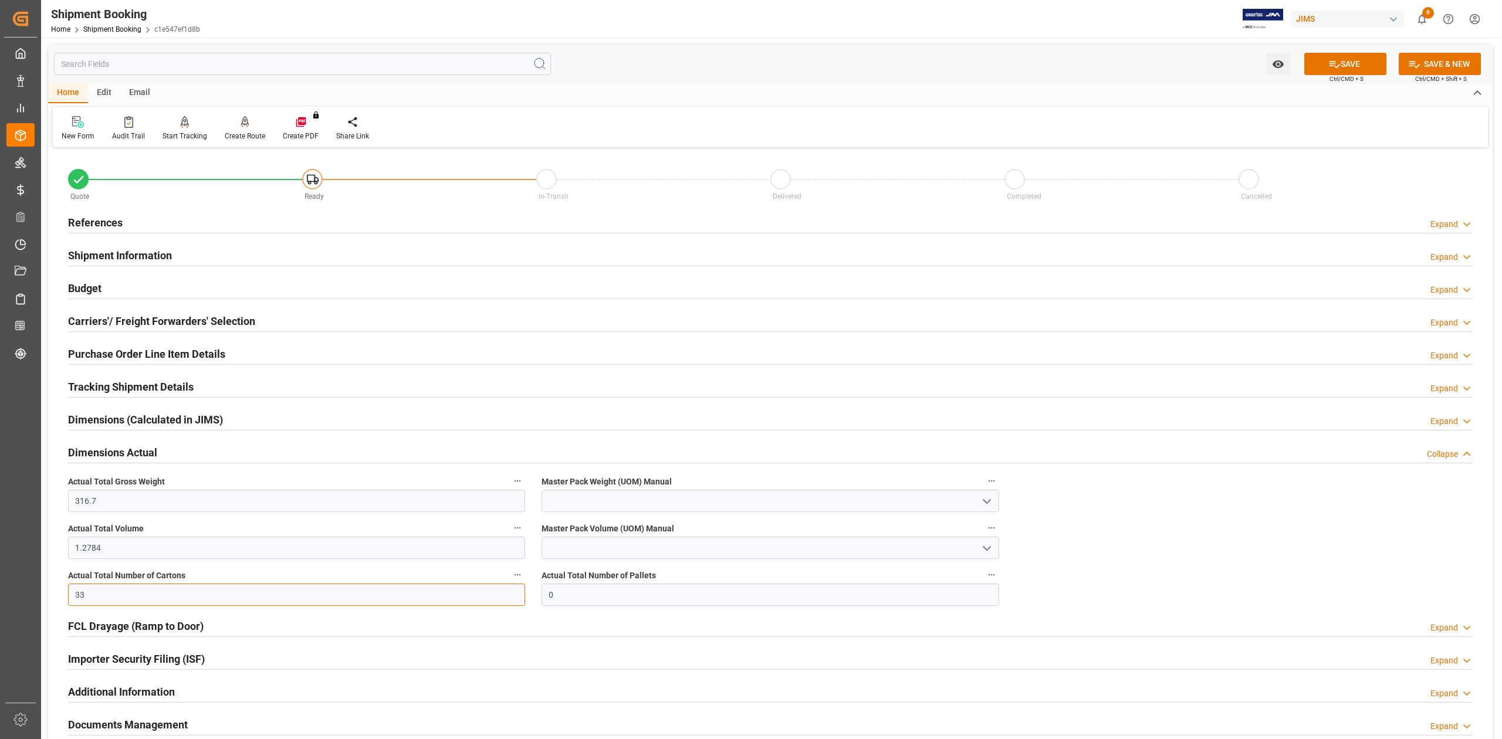
type input "33"
click at [616, 502] on input at bounding box center [770, 501] width 457 height 22
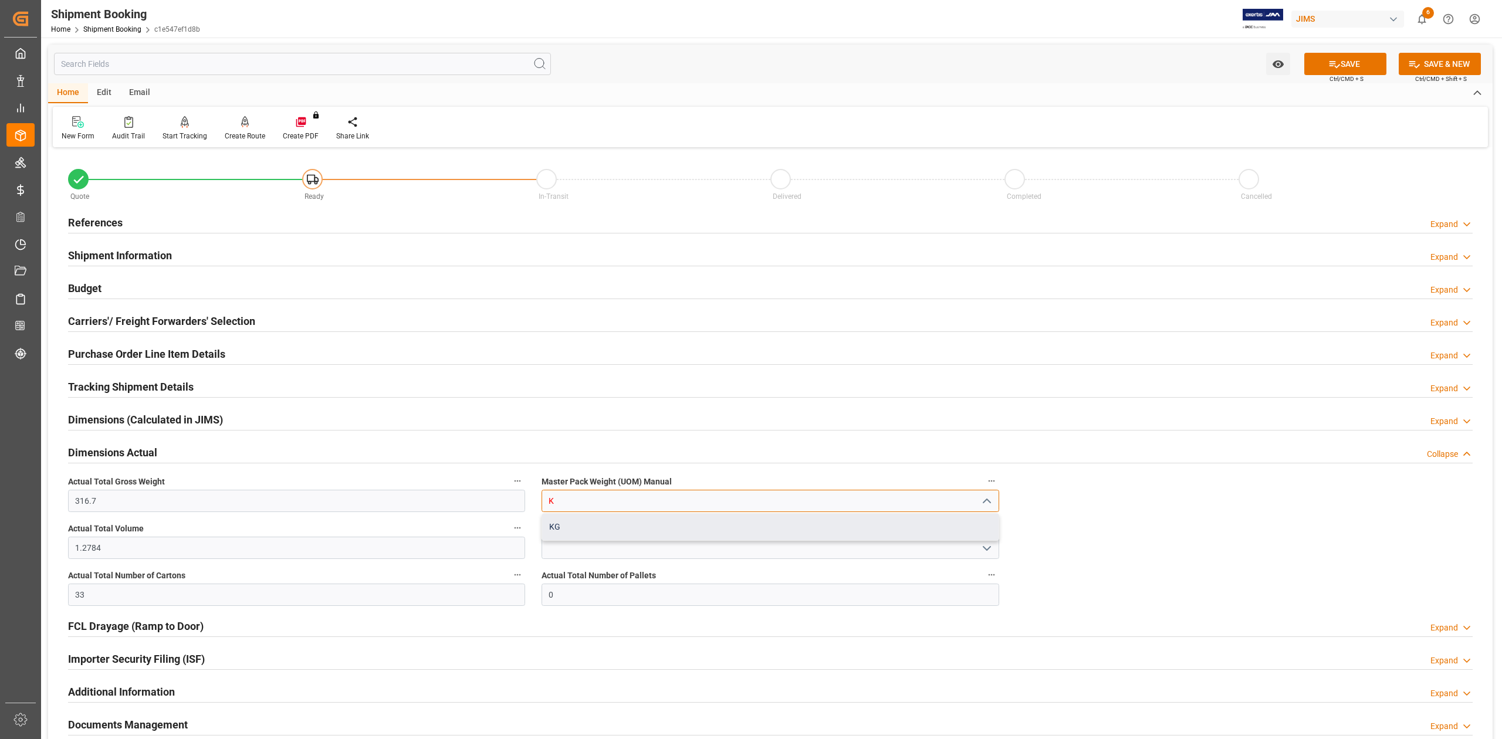
click at [611, 527] on div "KG" at bounding box center [770, 527] width 456 height 26
type input "KG"
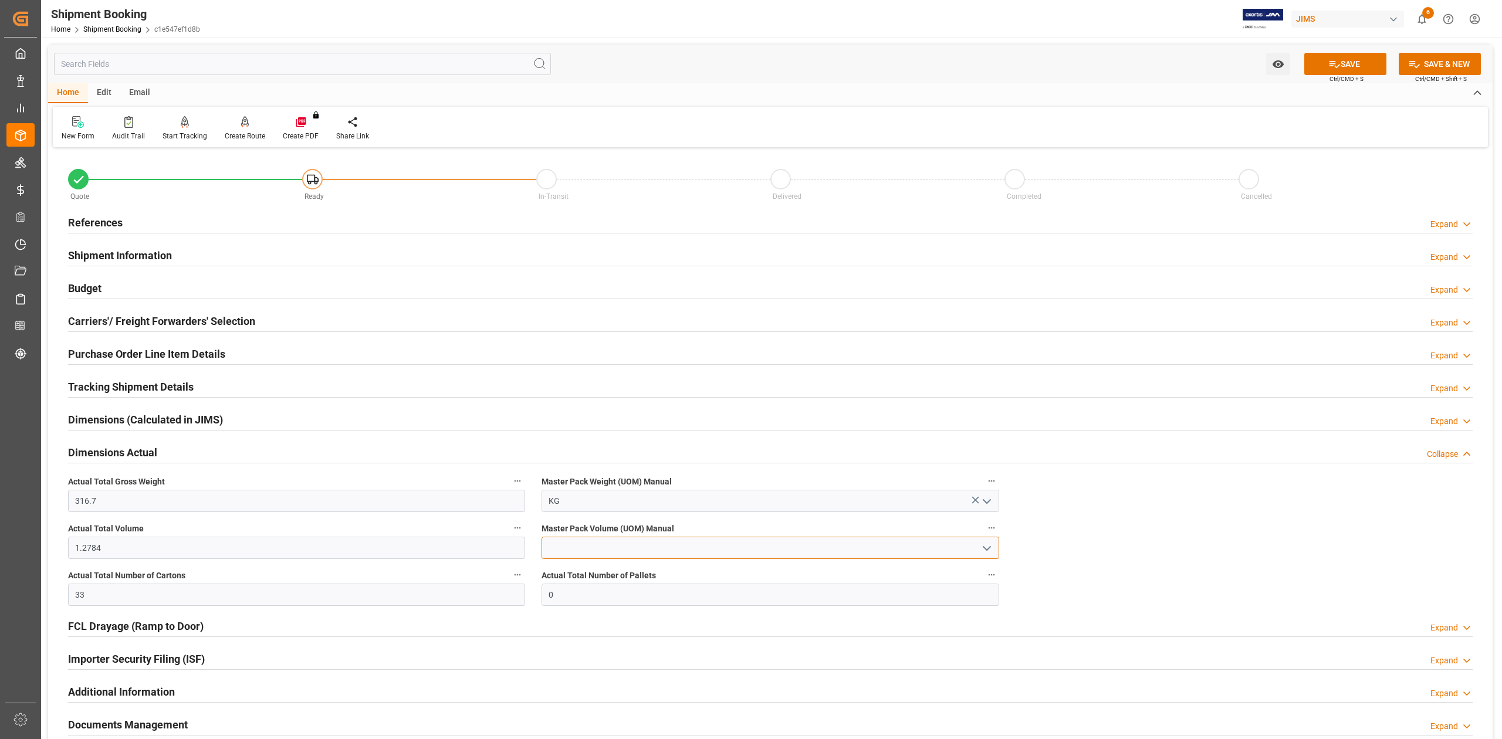
click at [610, 550] on input at bounding box center [770, 548] width 457 height 22
click at [606, 577] on div "CBM" at bounding box center [770, 574] width 456 height 26
type input "CBM"
click at [1332, 67] on icon at bounding box center [1334, 64] width 12 height 12
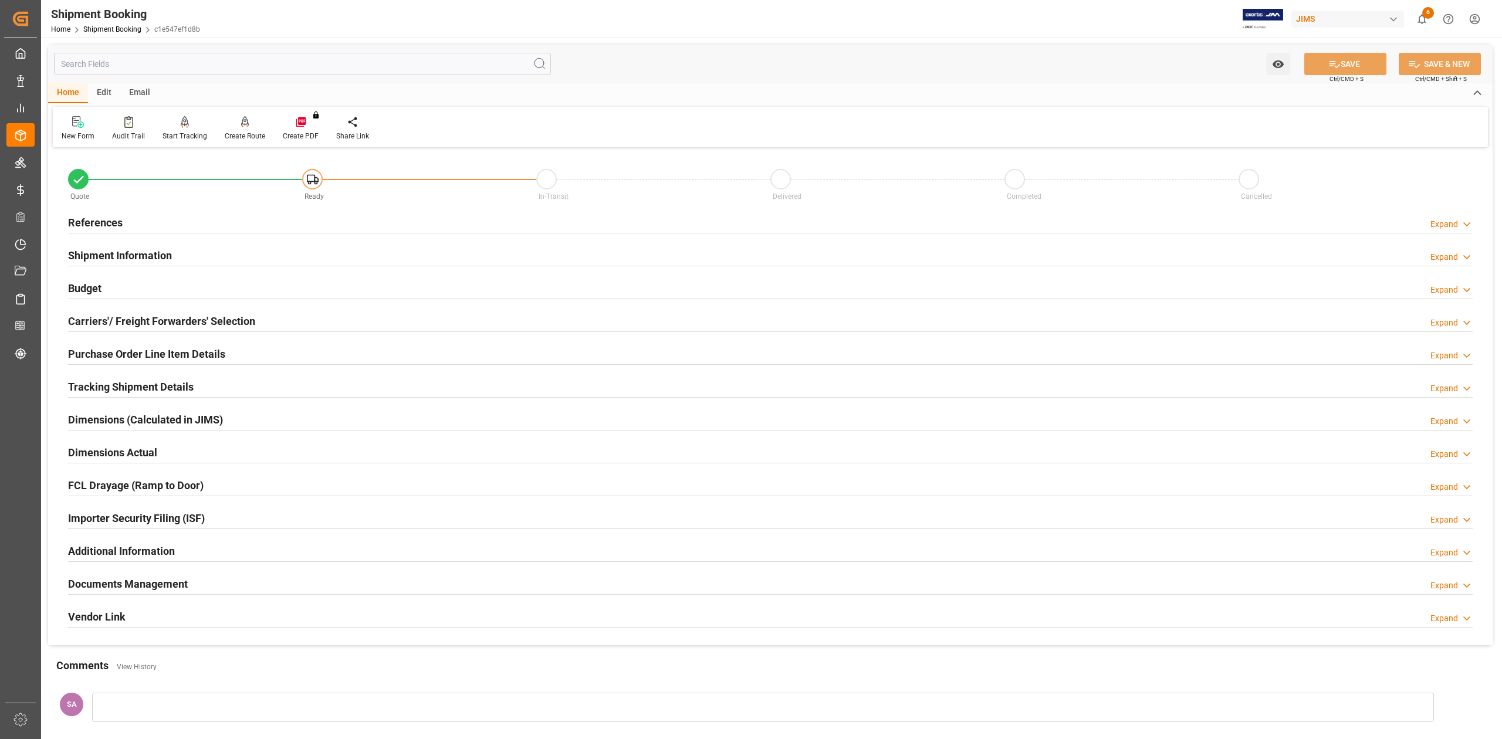
click at [123, 589] on h2 "Documents Management" at bounding box center [128, 584] width 120 height 16
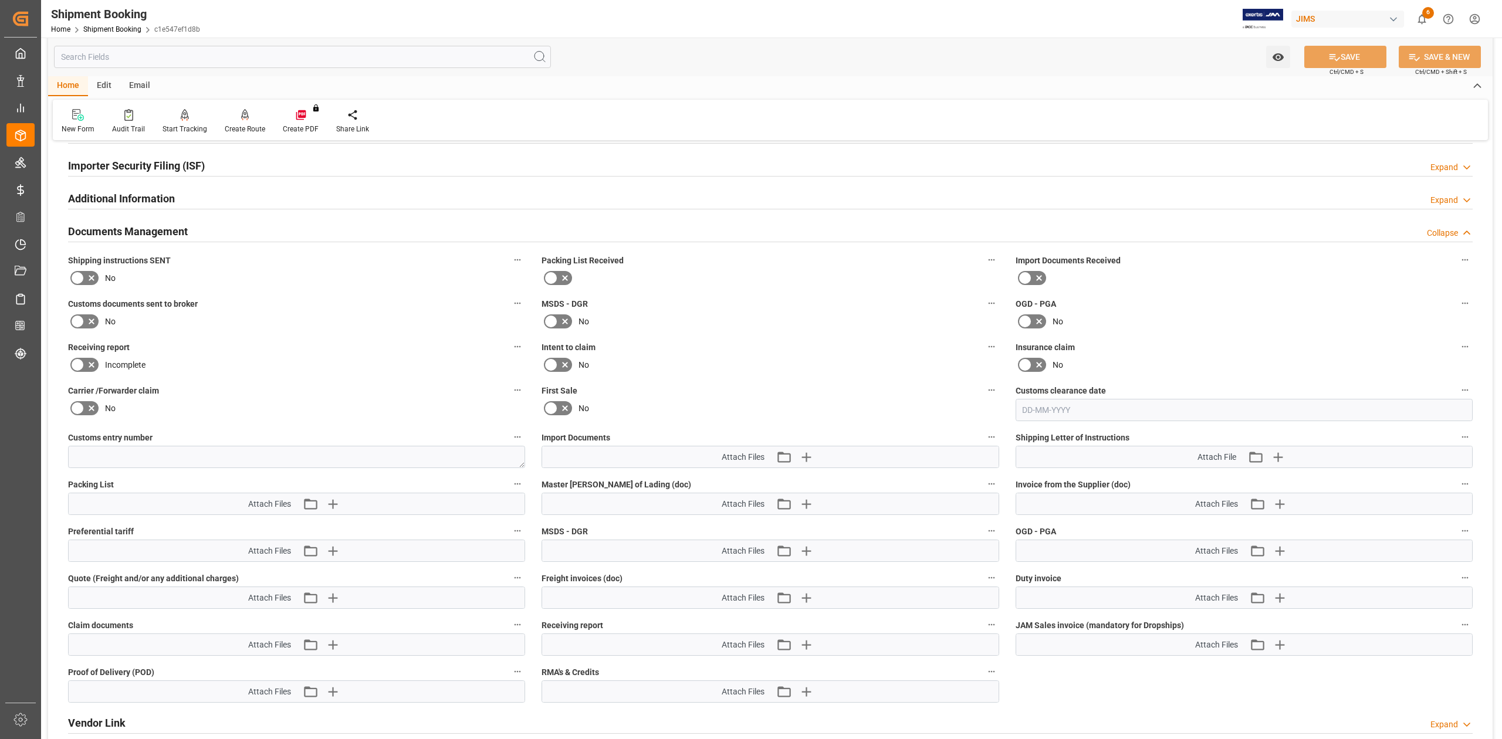
scroll to position [391, 0]
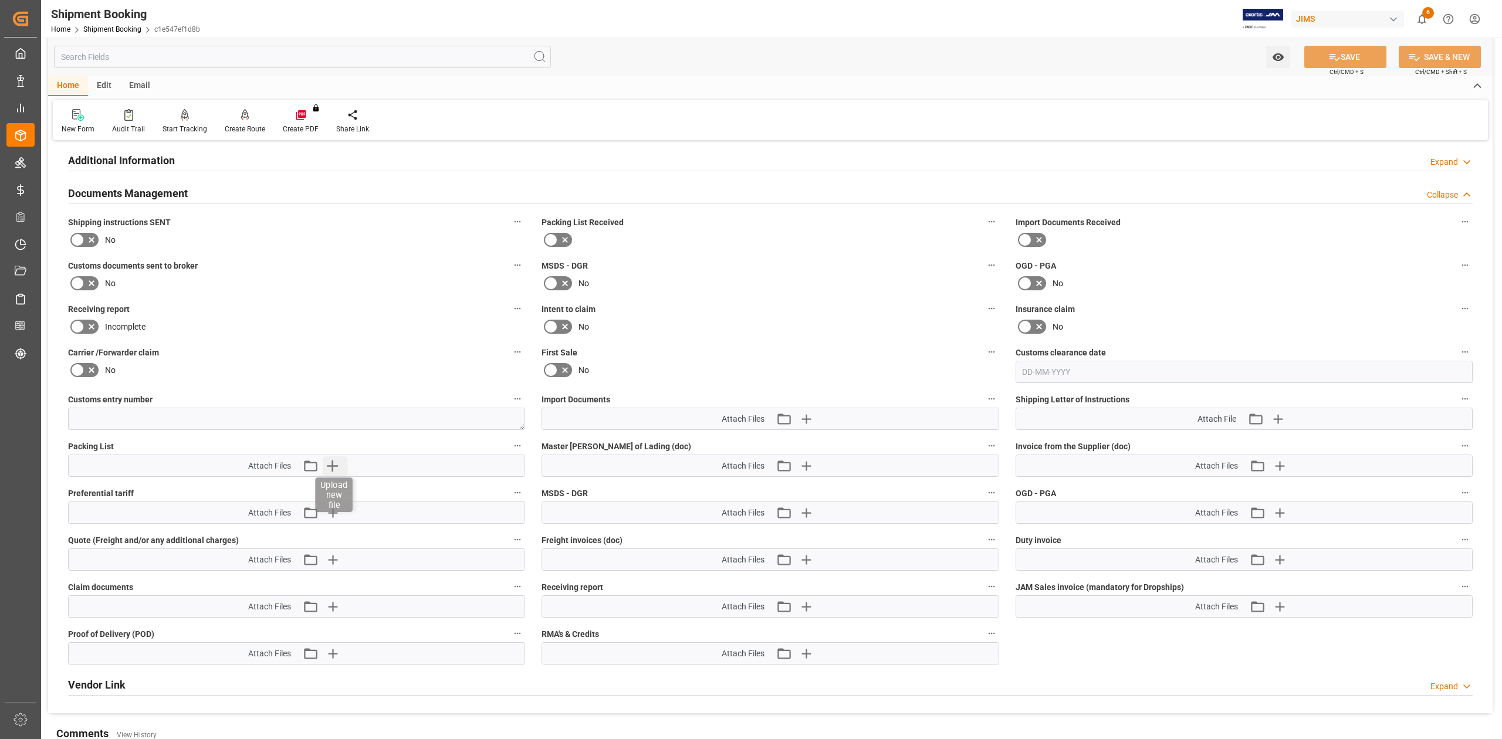
click at [334, 466] on icon "button" at bounding box center [332, 466] width 11 height 11
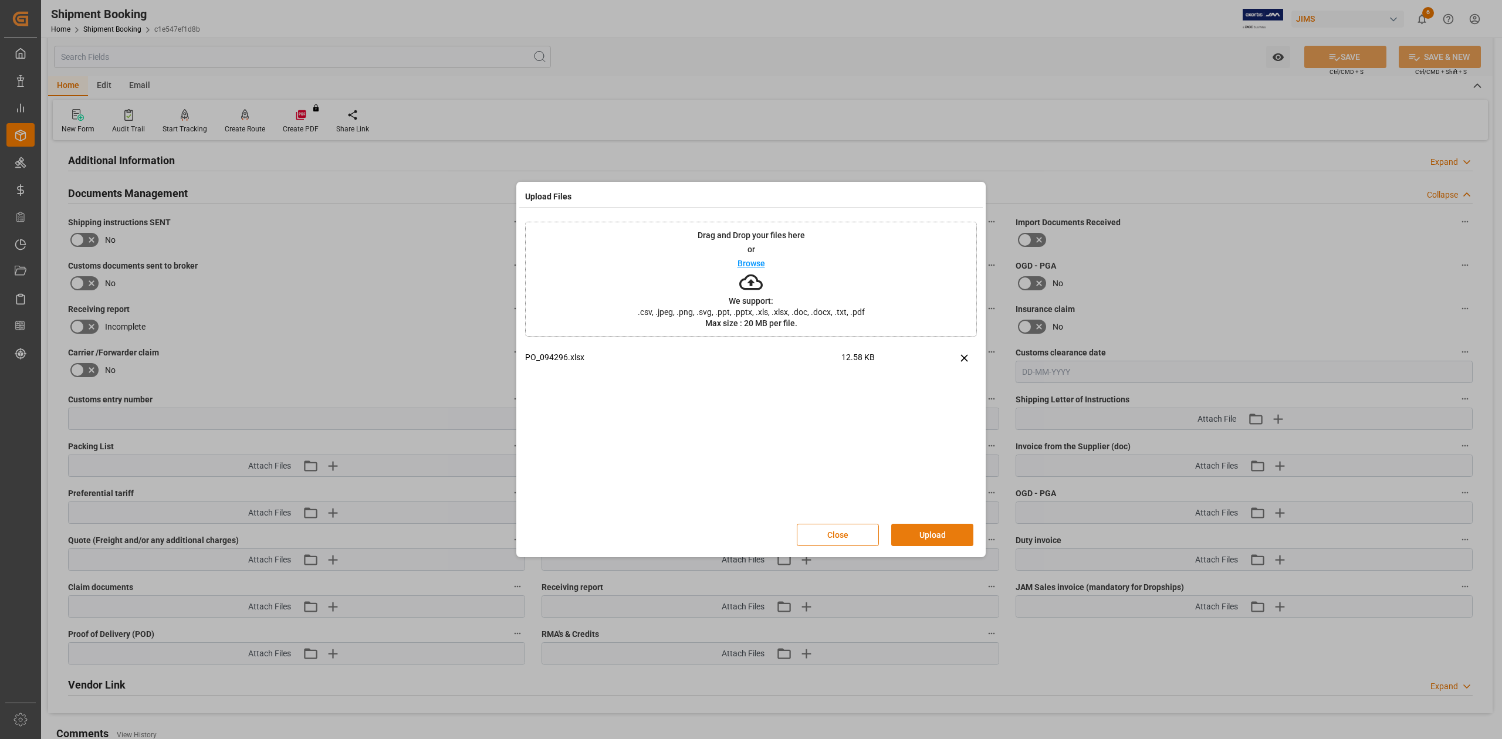
click at [909, 536] on button "Upload" at bounding box center [932, 535] width 82 height 22
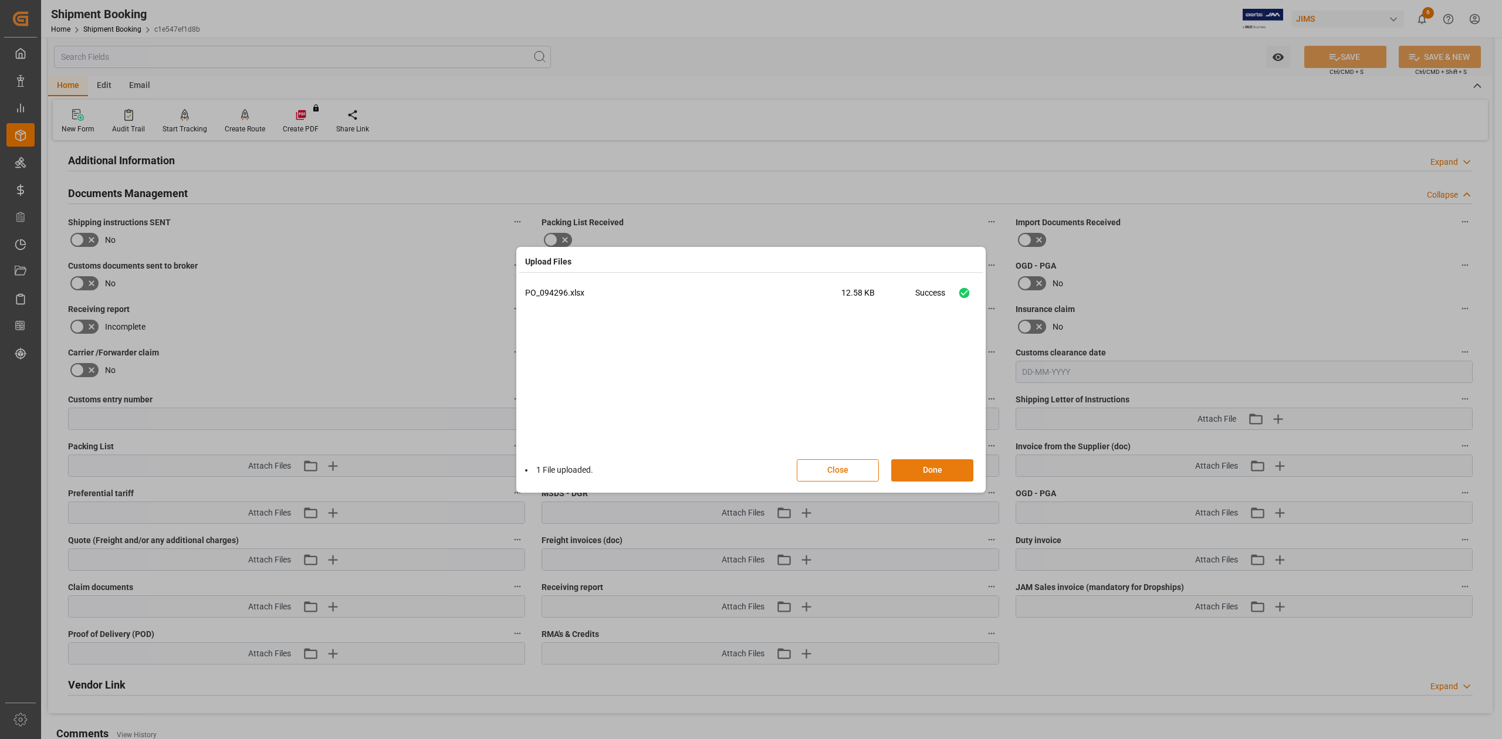
click at [936, 472] on button "Done" at bounding box center [932, 470] width 82 height 22
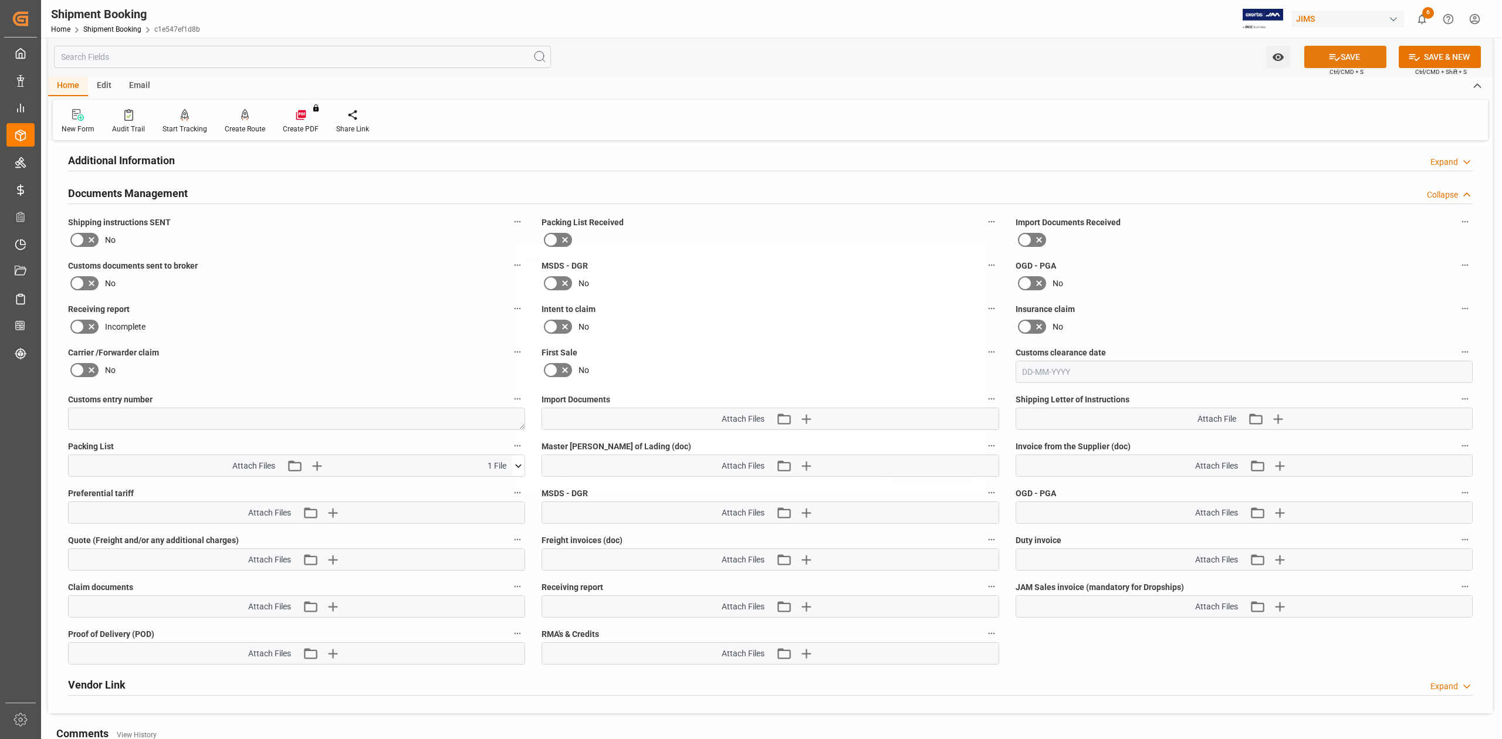
click at [1340, 53] on button "SAVE" at bounding box center [1345, 57] width 82 height 22
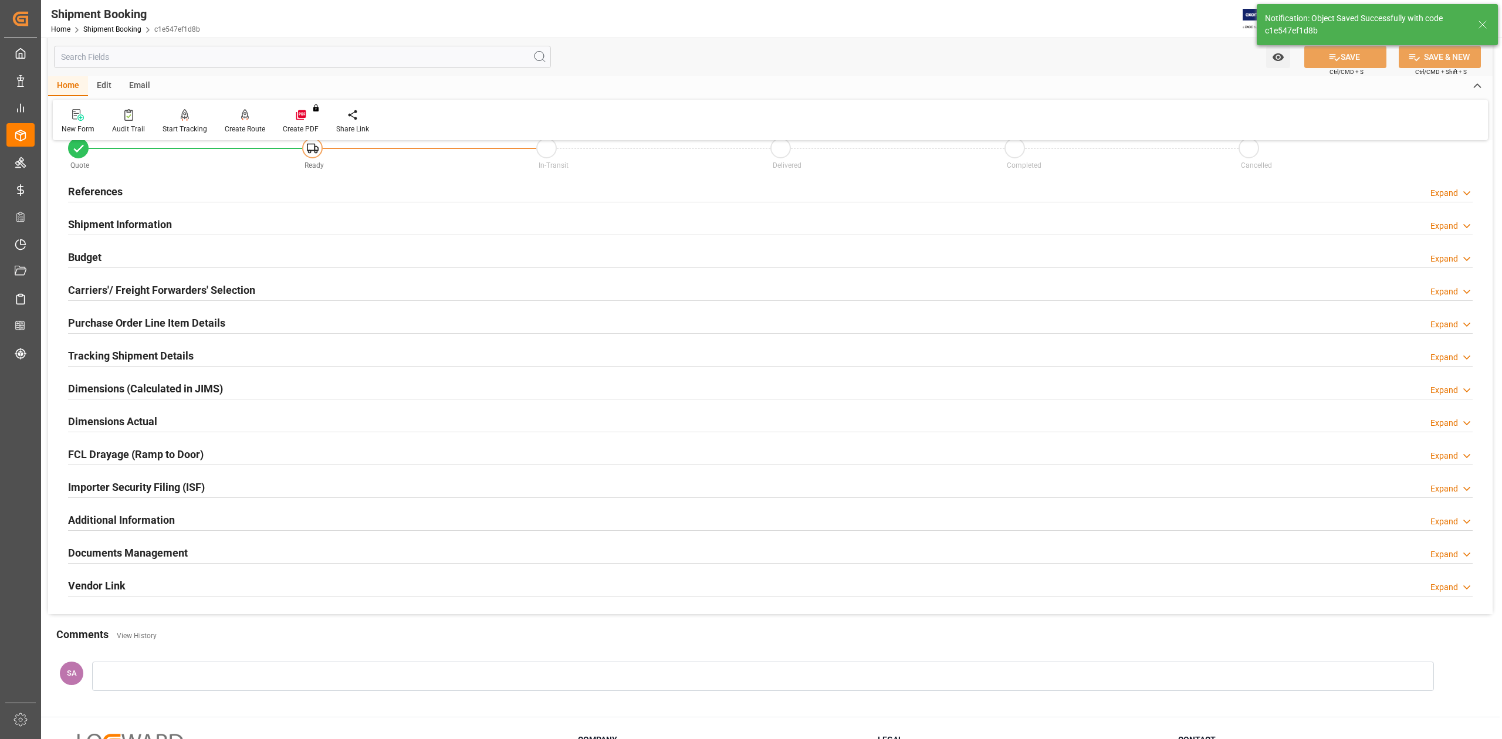
scroll to position [0, 0]
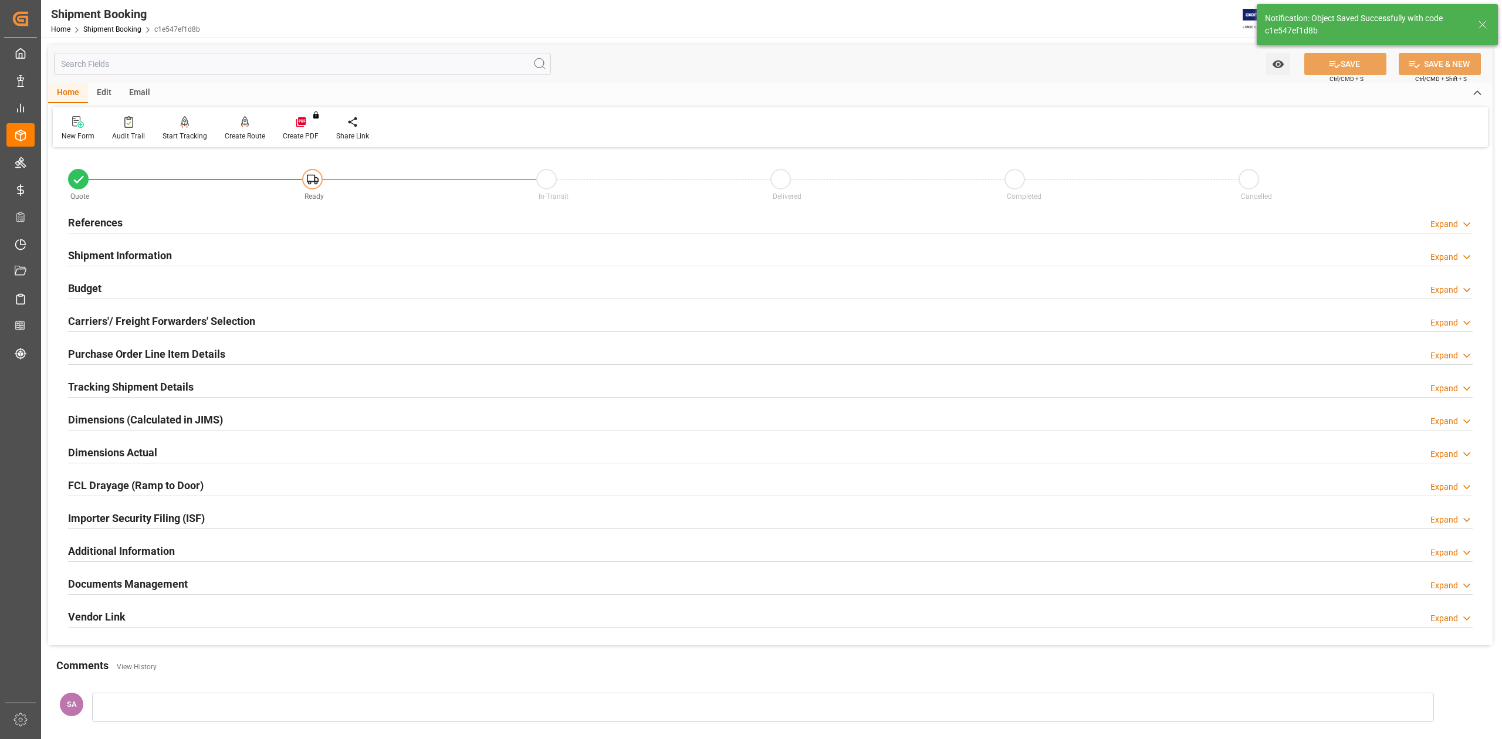
click at [102, 224] on h2 "References" at bounding box center [95, 223] width 55 height 16
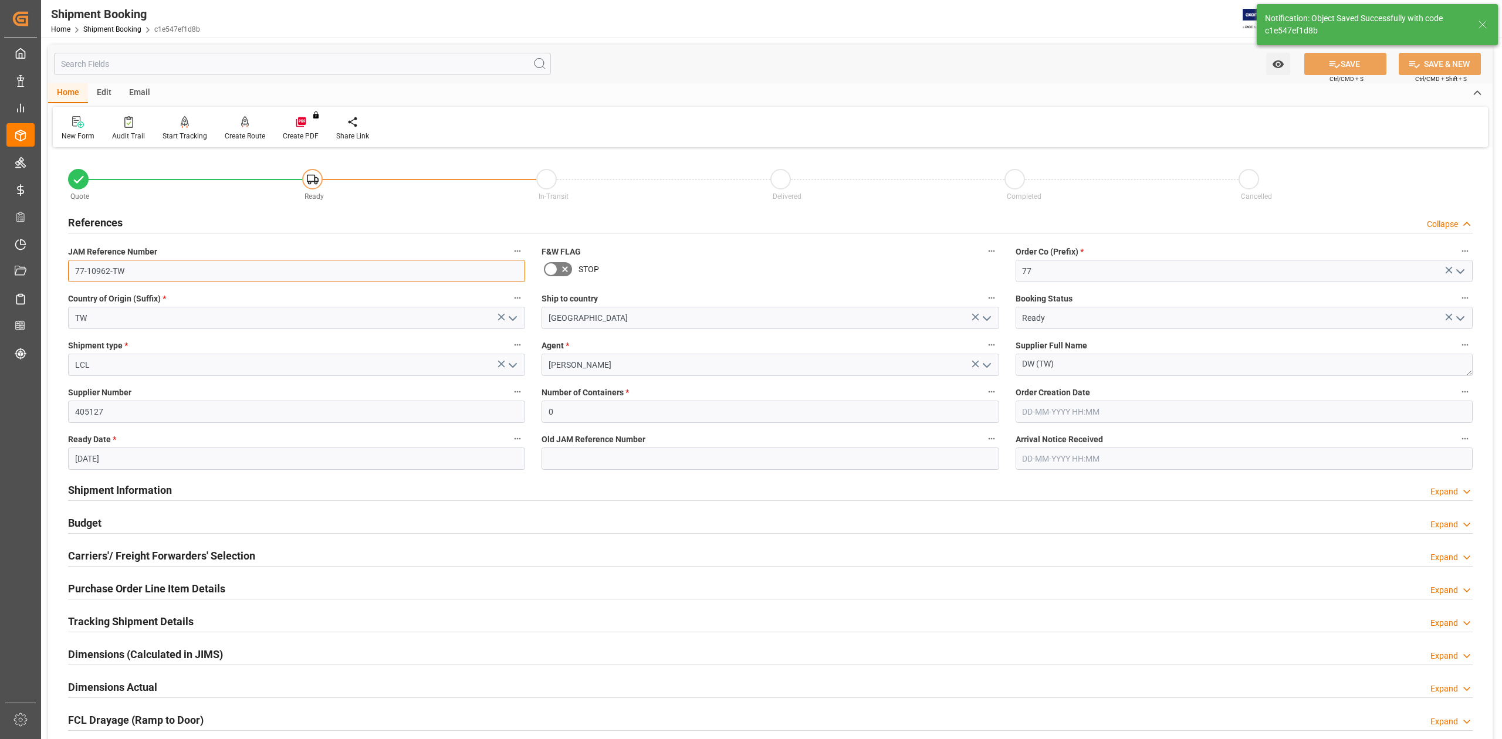
click at [135, 275] on input "77-10962-TW" at bounding box center [296, 271] width 457 height 22
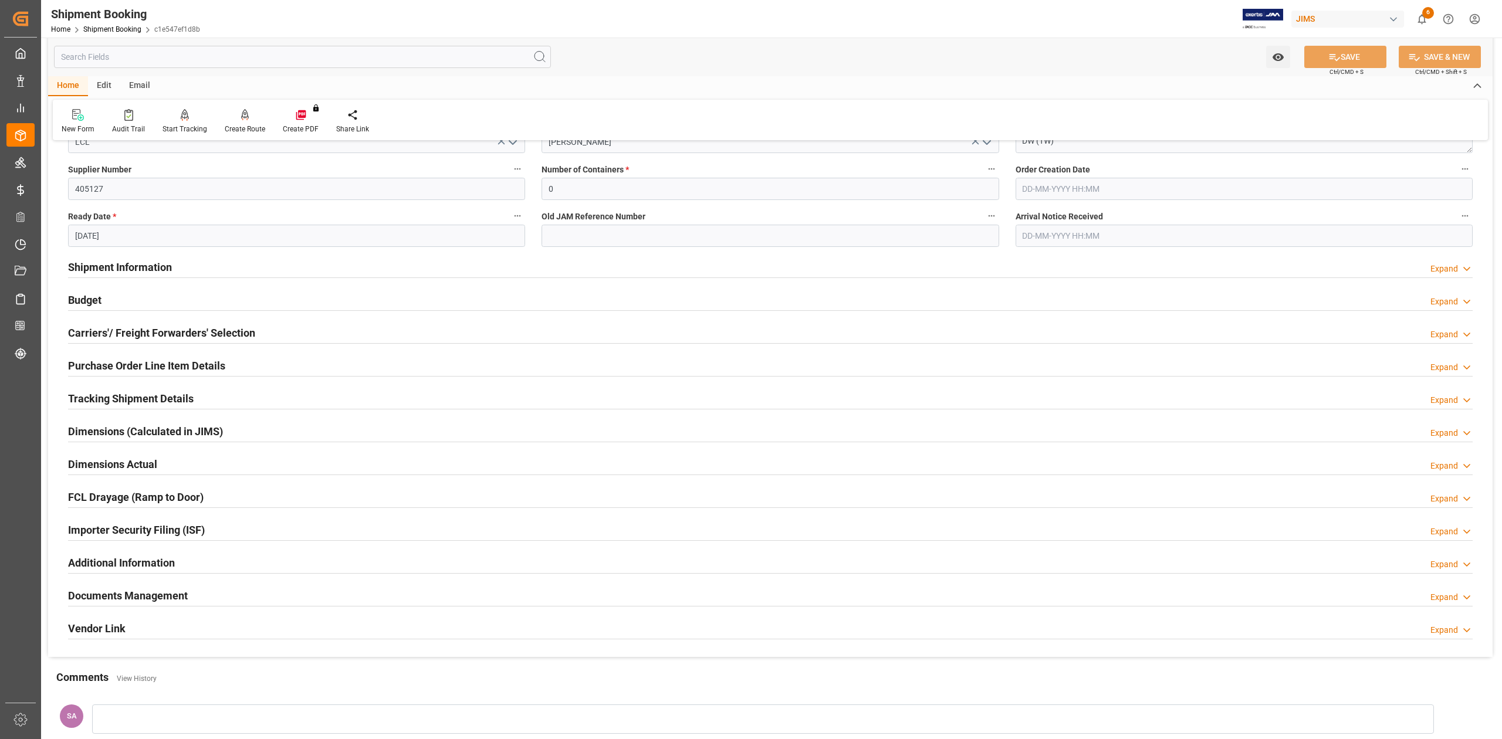
scroll to position [313, 0]
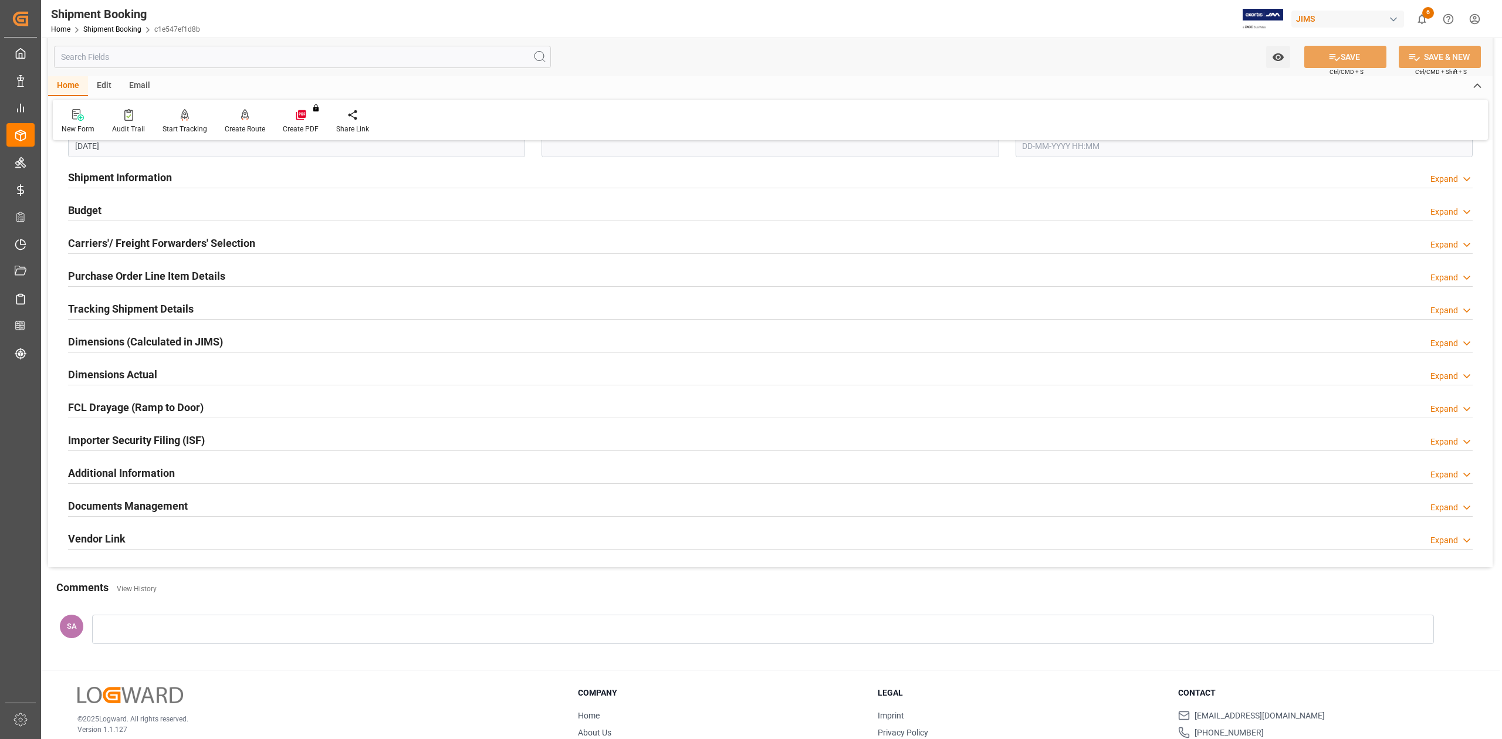
click at [90, 374] on h2 "Dimensions Actual" at bounding box center [112, 375] width 89 height 16
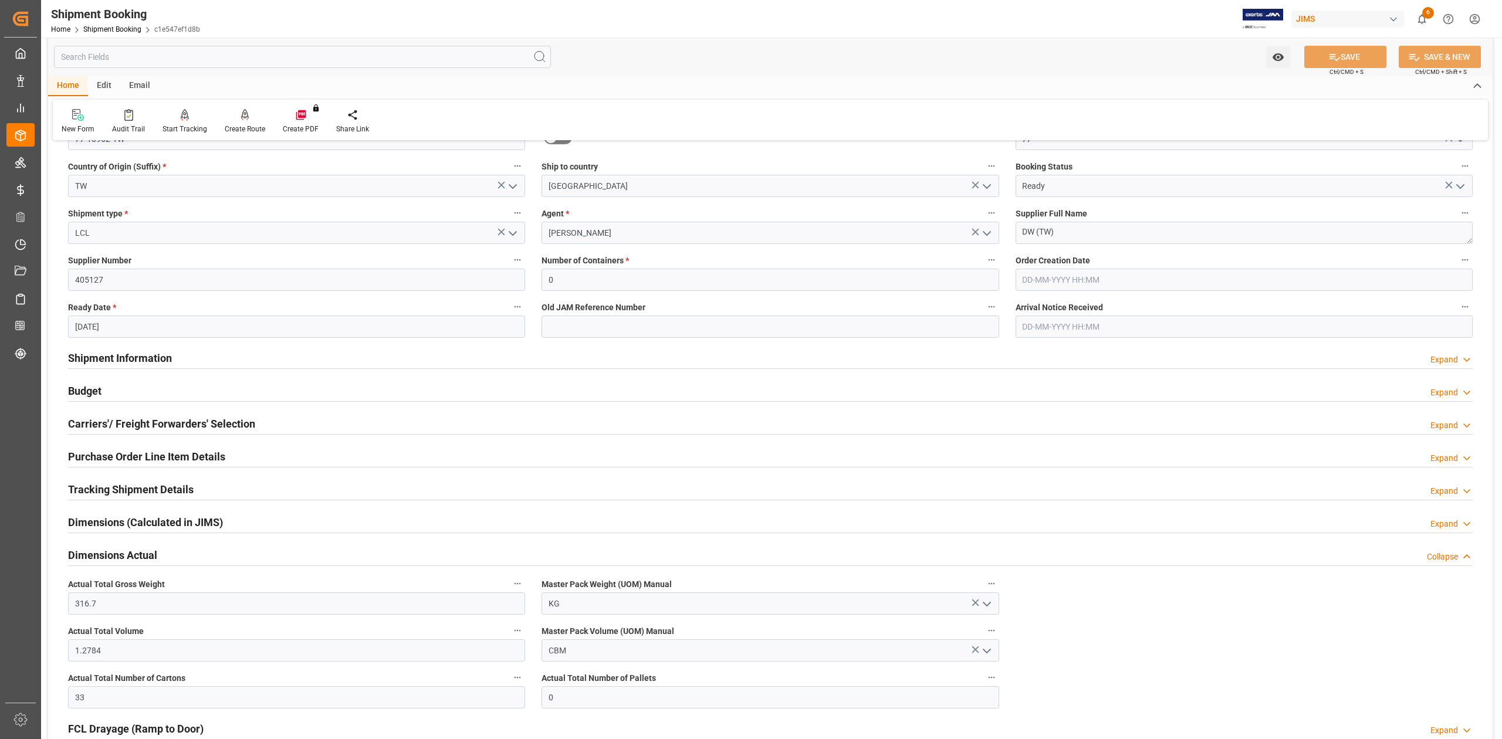
scroll to position [0, 0]
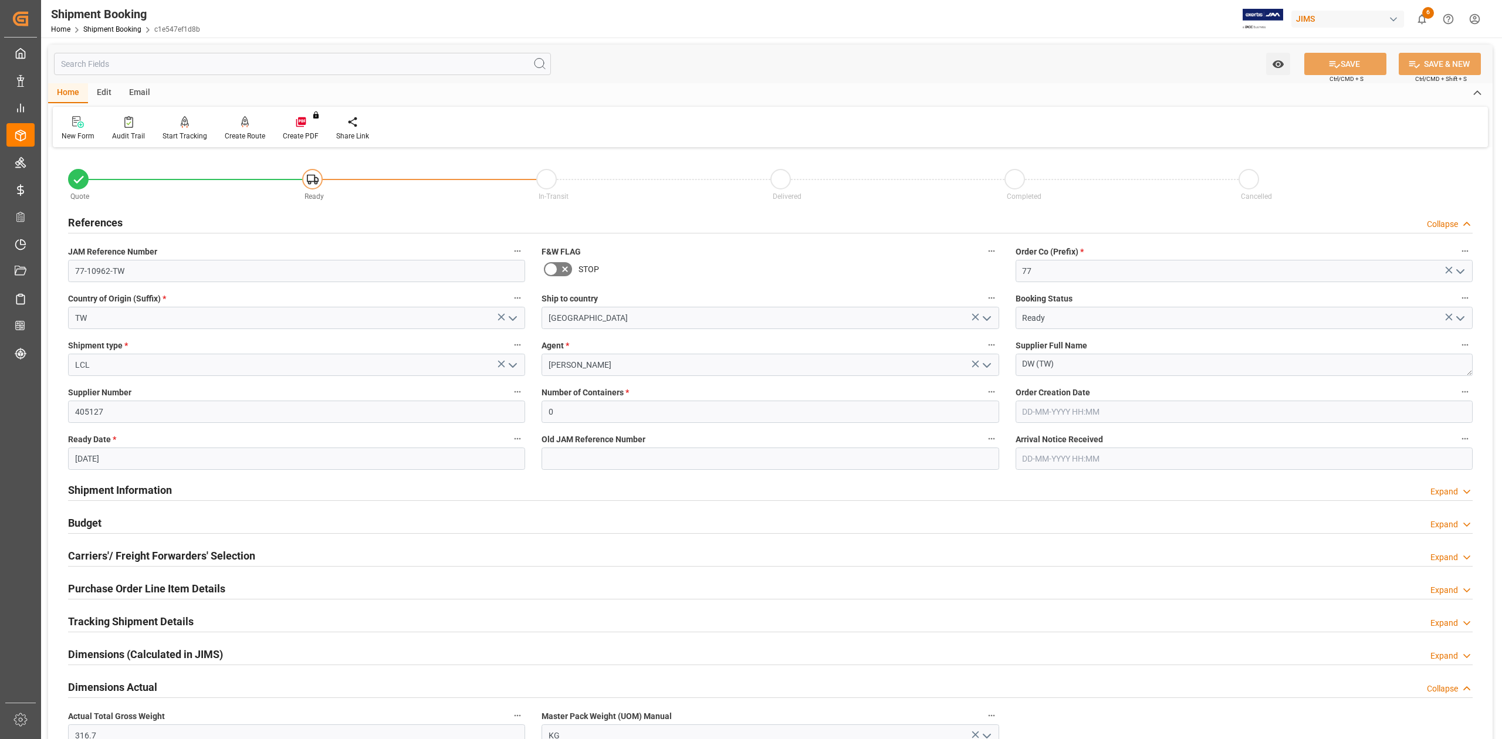
click at [104, 222] on h2 "References" at bounding box center [95, 223] width 55 height 16
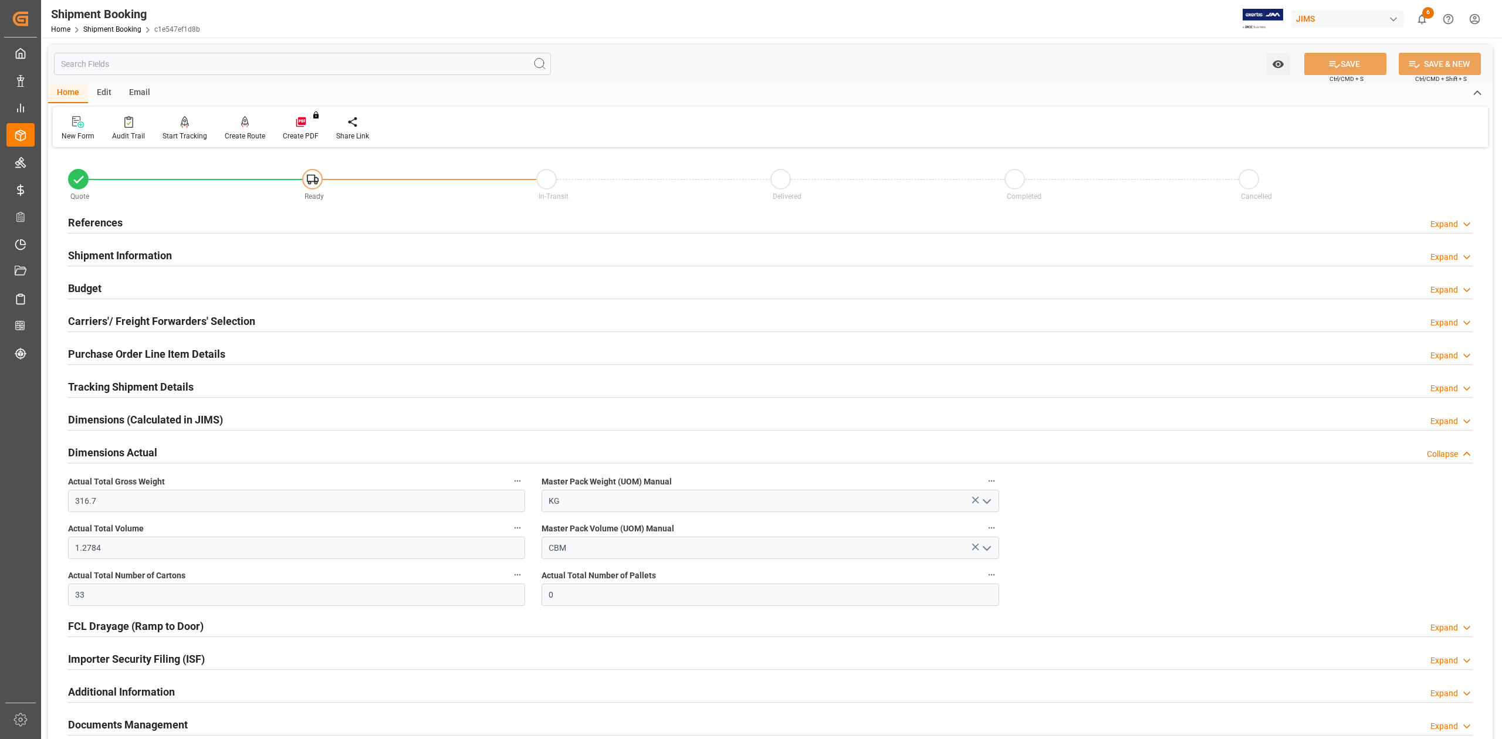
click at [101, 219] on h2 "References" at bounding box center [95, 223] width 55 height 16
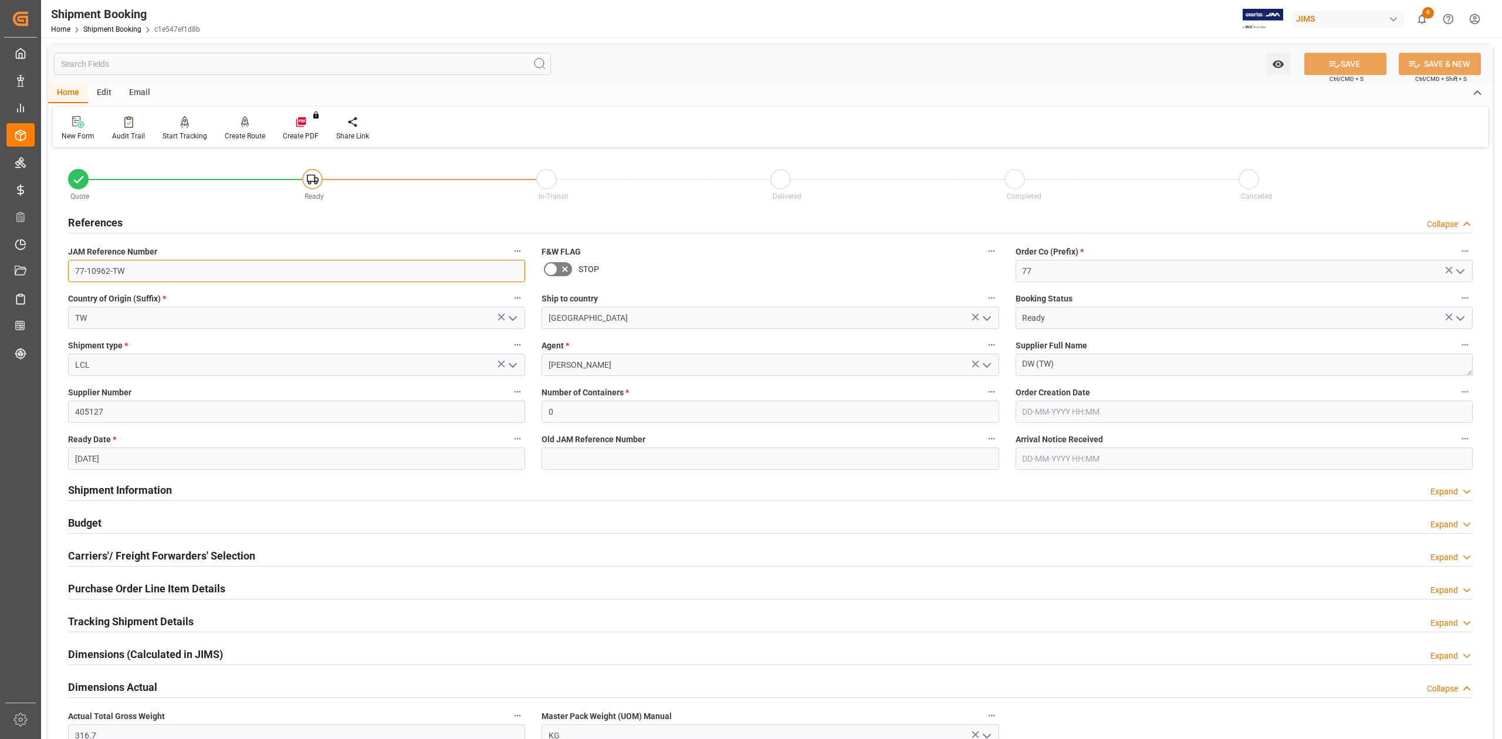
click at [103, 268] on input "77-10962-TW" at bounding box center [296, 271] width 457 height 22
click at [138, 269] on input "77-10962-TW" at bounding box center [296, 271] width 457 height 22
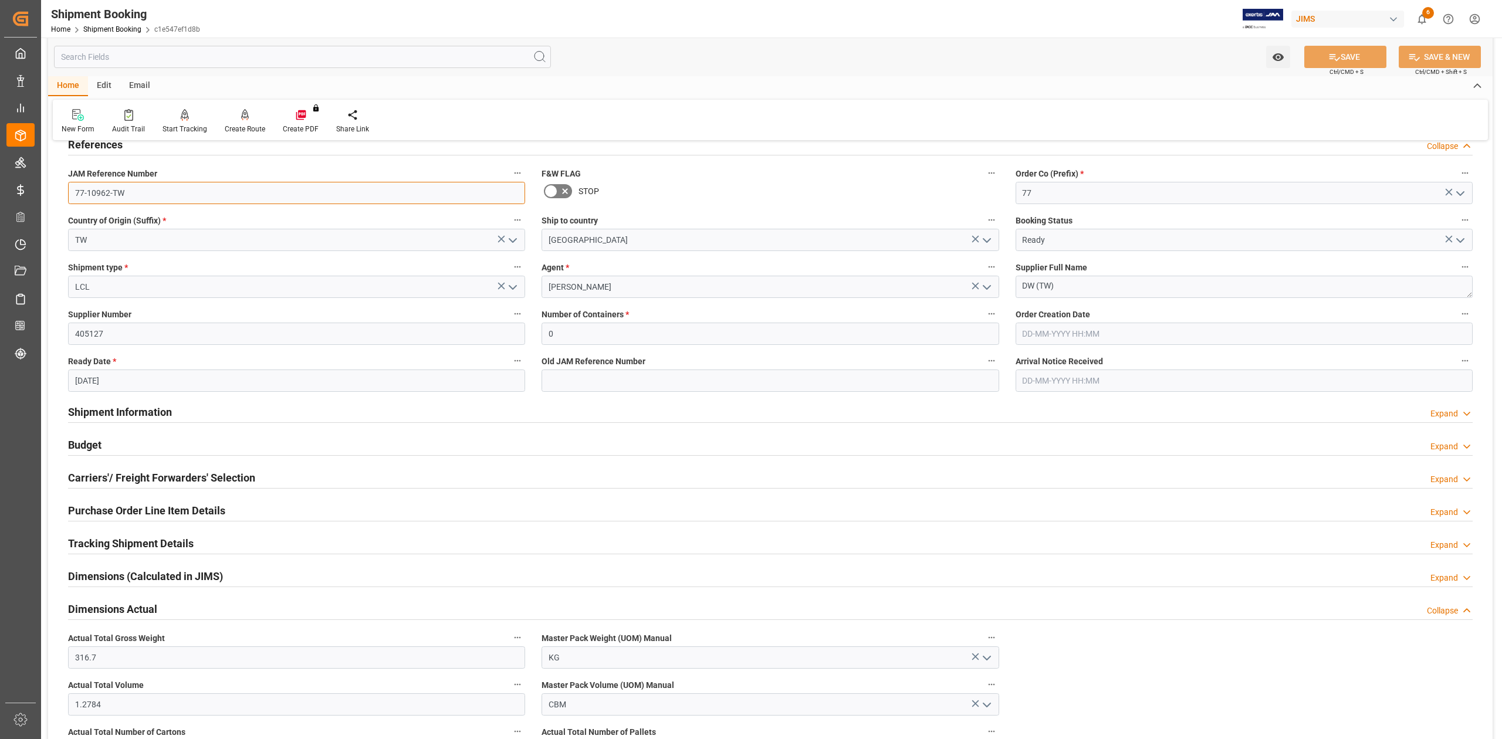
scroll to position [156, 0]
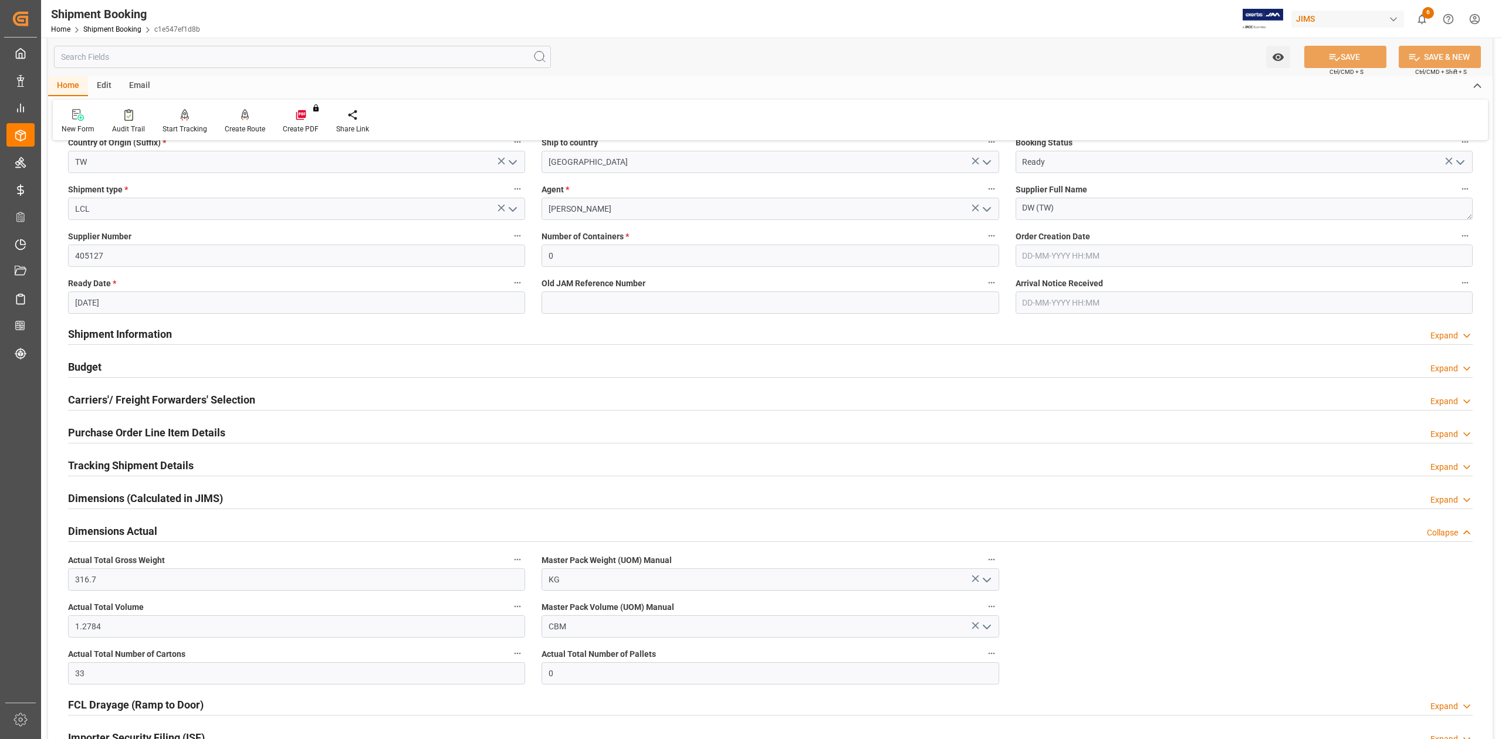
click at [141, 435] on h2 "Purchase Order Line Item Details" at bounding box center [146, 433] width 157 height 16
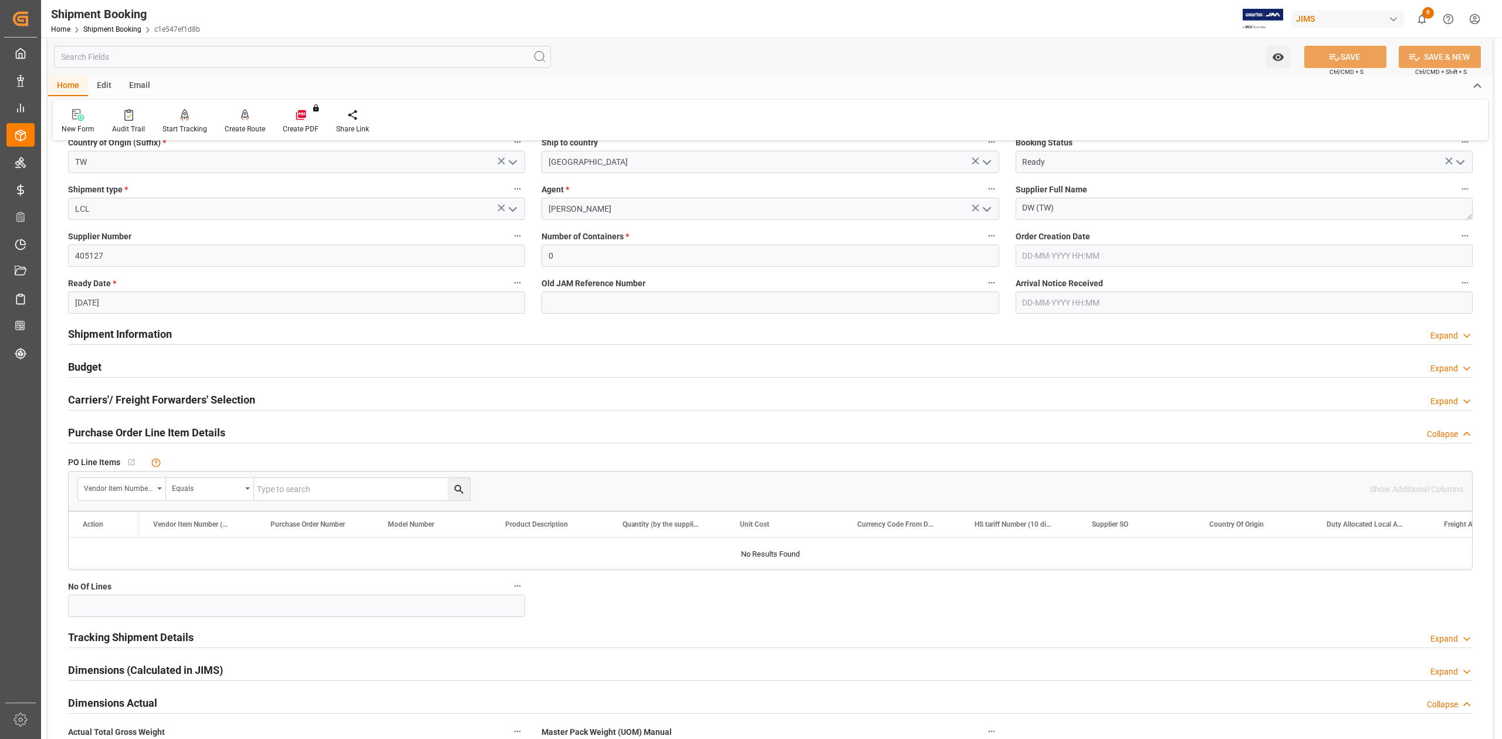
click at [146, 441] on div "Purchase Order Line Item Details" at bounding box center [146, 432] width 157 height 22
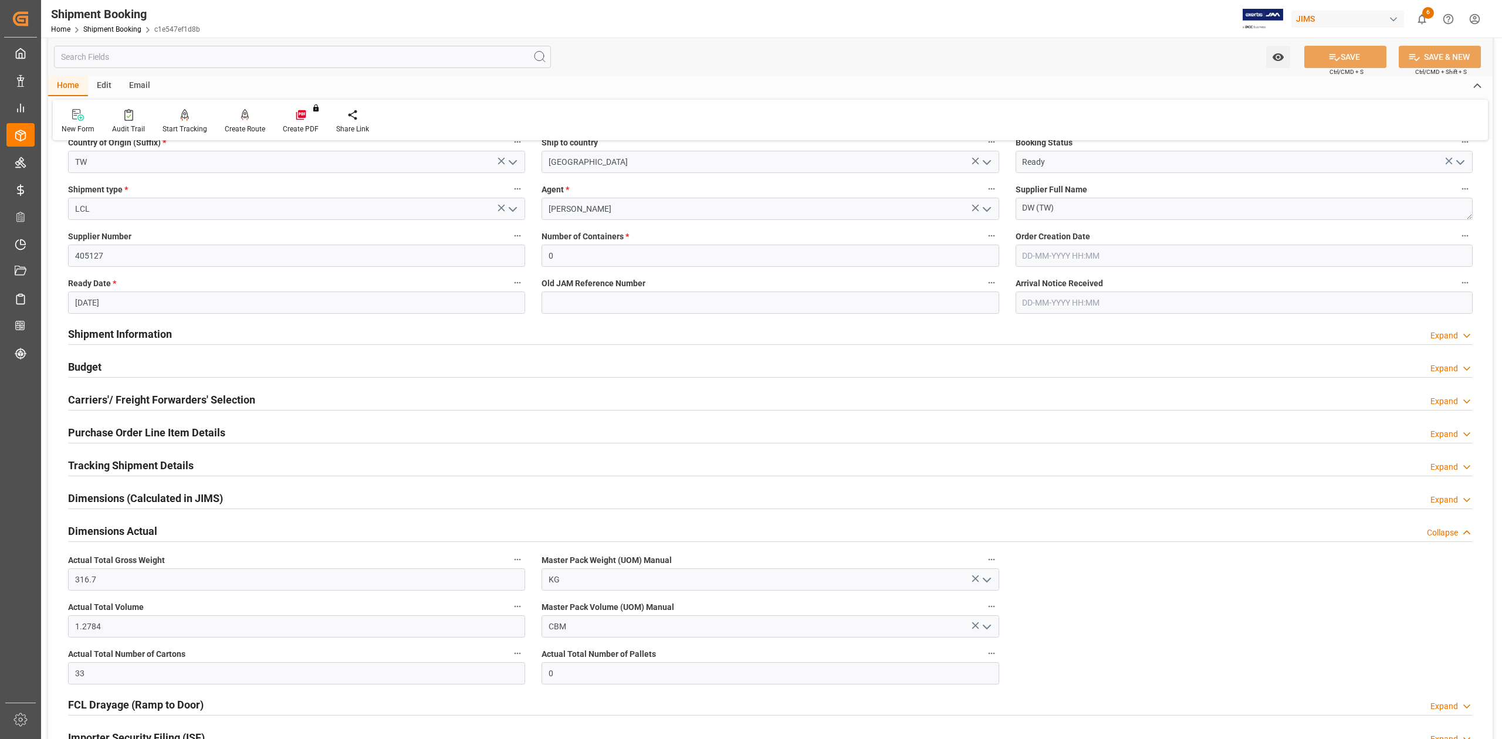
click at [121, 465] on h2 "Tracking Shipment Details" at bounding box center [131, 466] width 126 height 16
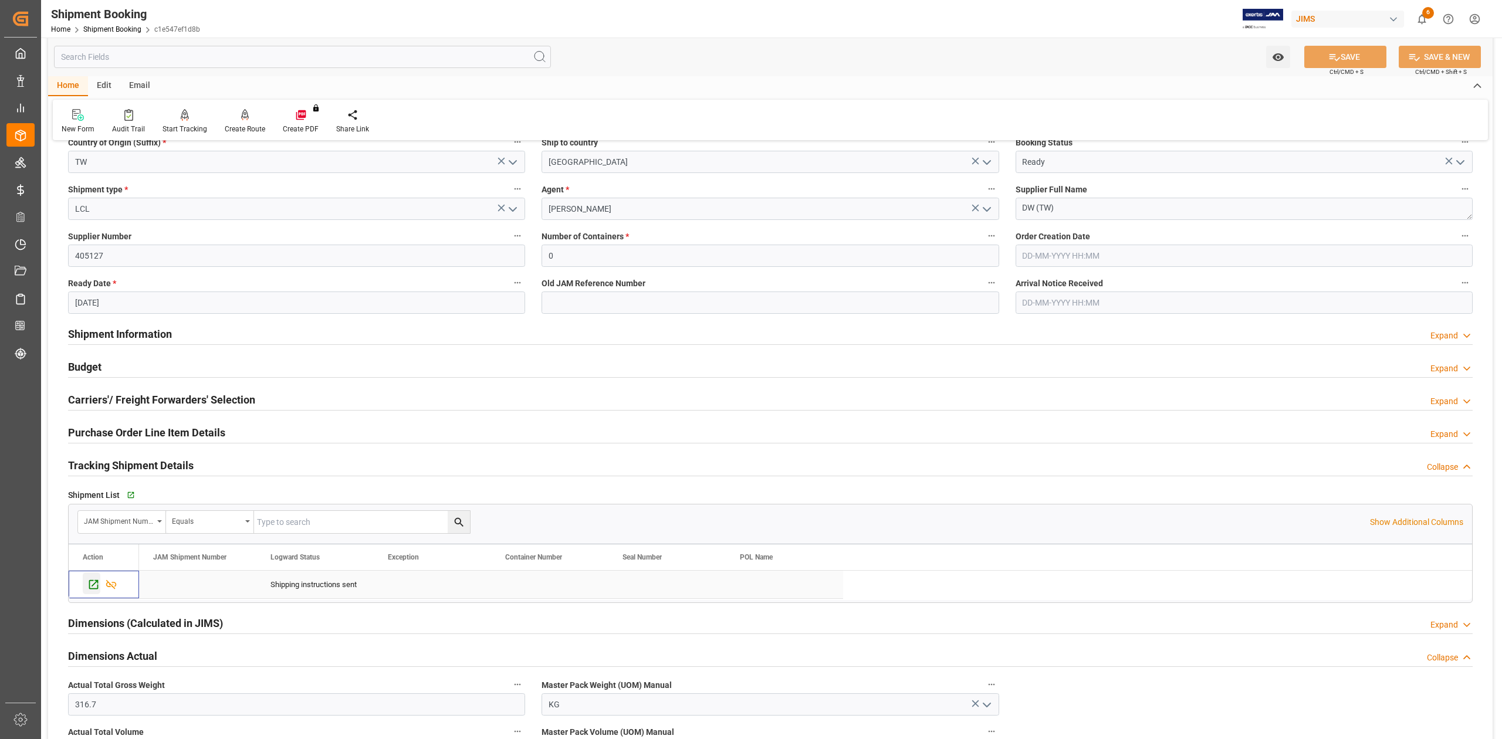
click at [94, 590] on icon "Press SPACE to select this row." at bounding box center [93, 584] width 9 height 9
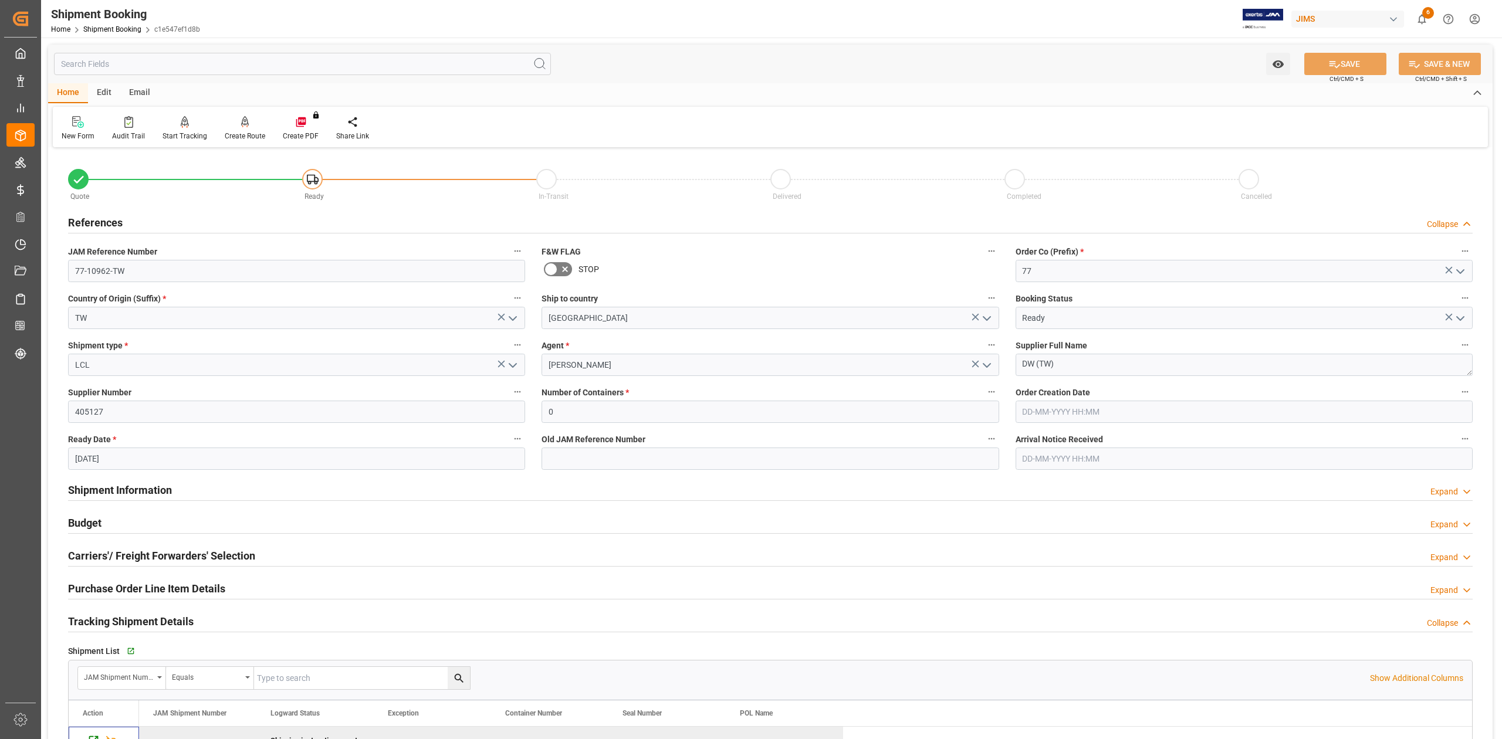
click at [119, 559] on h2 "Carriers'/ Freight Forwarders' Selection" at bounding box center [161, 556] width 187 height 16
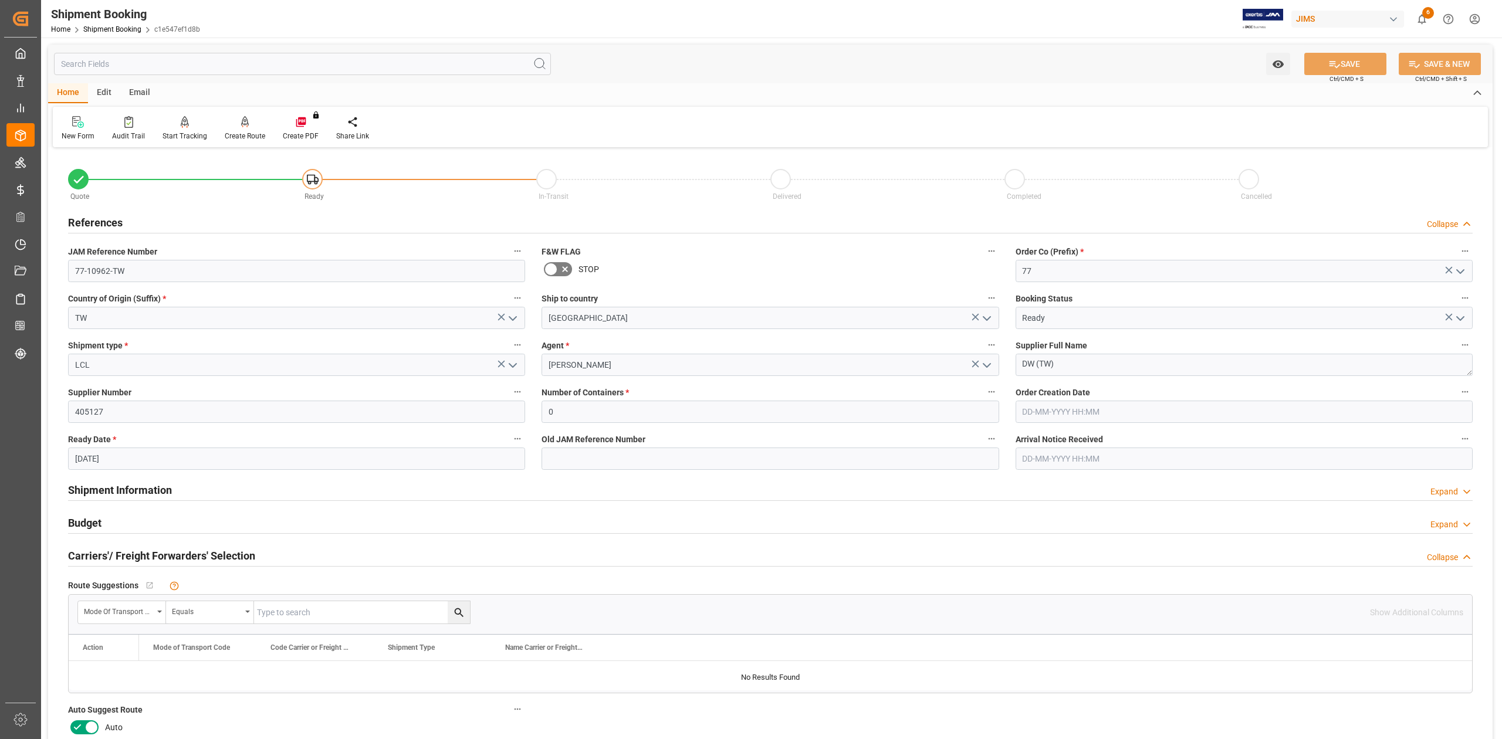
click at [89, 730] on icon at bounding box center [92, 728] width 6 height 6
click at [0, 0] on input "checkbox" at bounding box center [0, 0] width 0 height 0
click at [1340, 61] on button "SAVE" at bounding box center [1345, 64] width 82 height 22
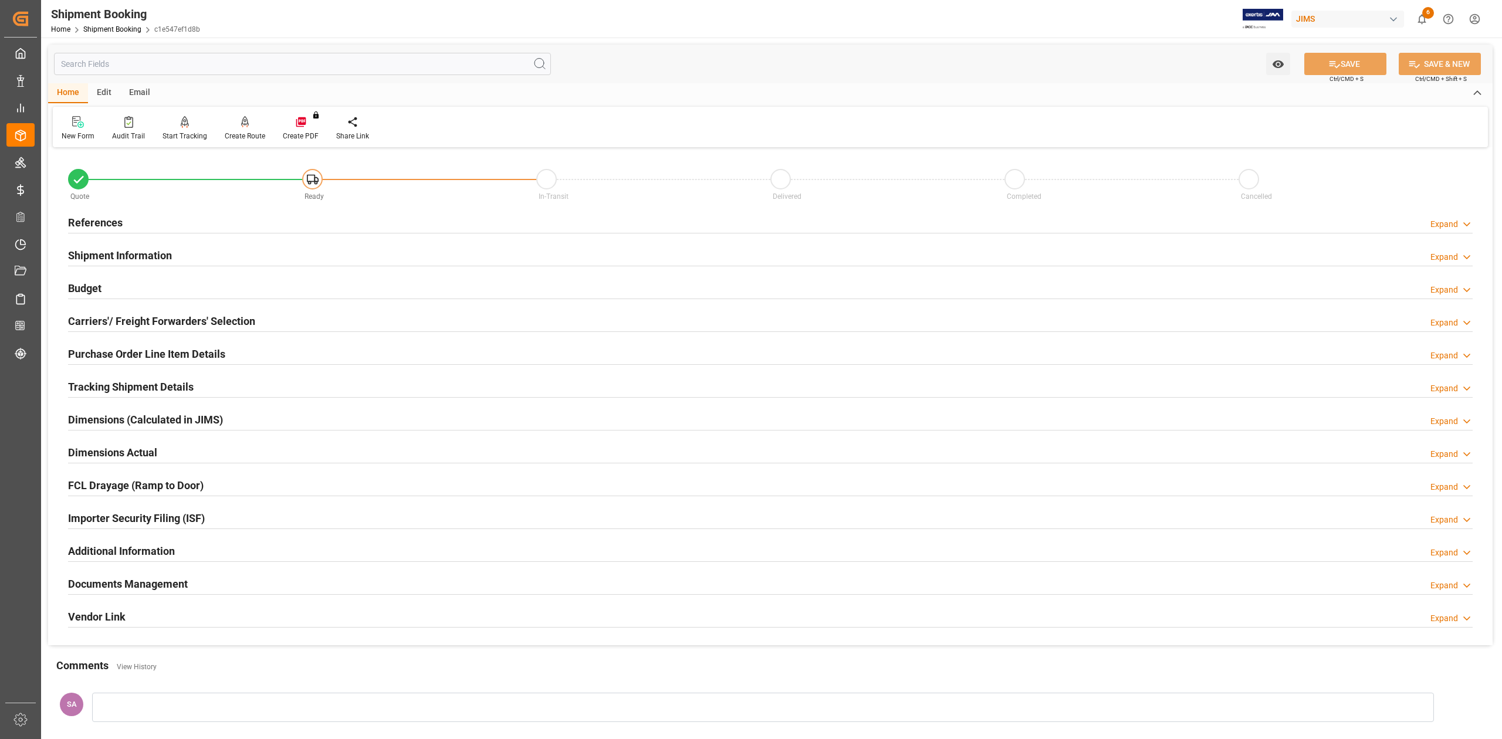
click at [106, 393] on h2 "Tracking Shipment Details" at bounding box center [131, 387] width 126 height 16
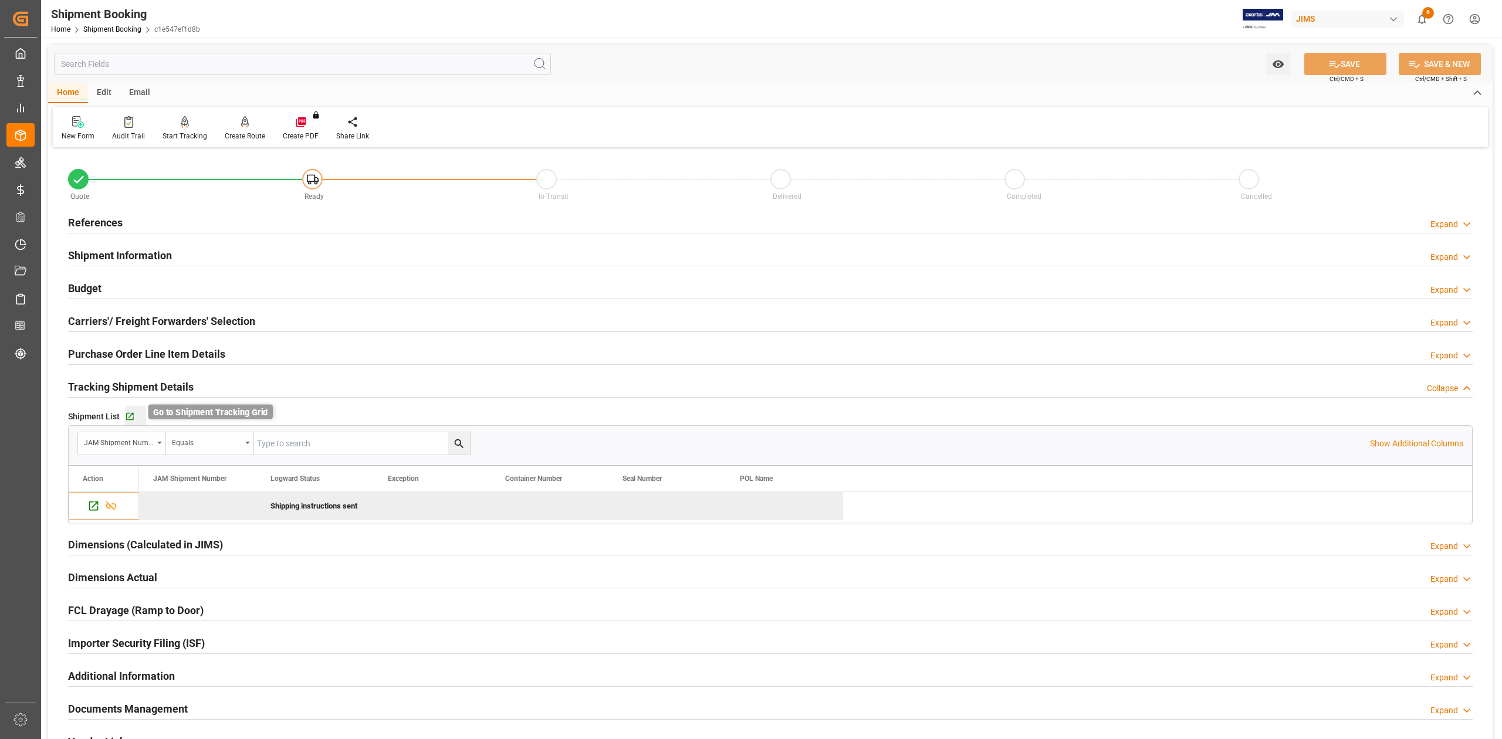
click at [127, 417] on icon "button" at bounding box center [130, 417] width 10 height 10
click at [242, 137] on div "Create Route" at bounding box center [245, 136] width 40 height 11
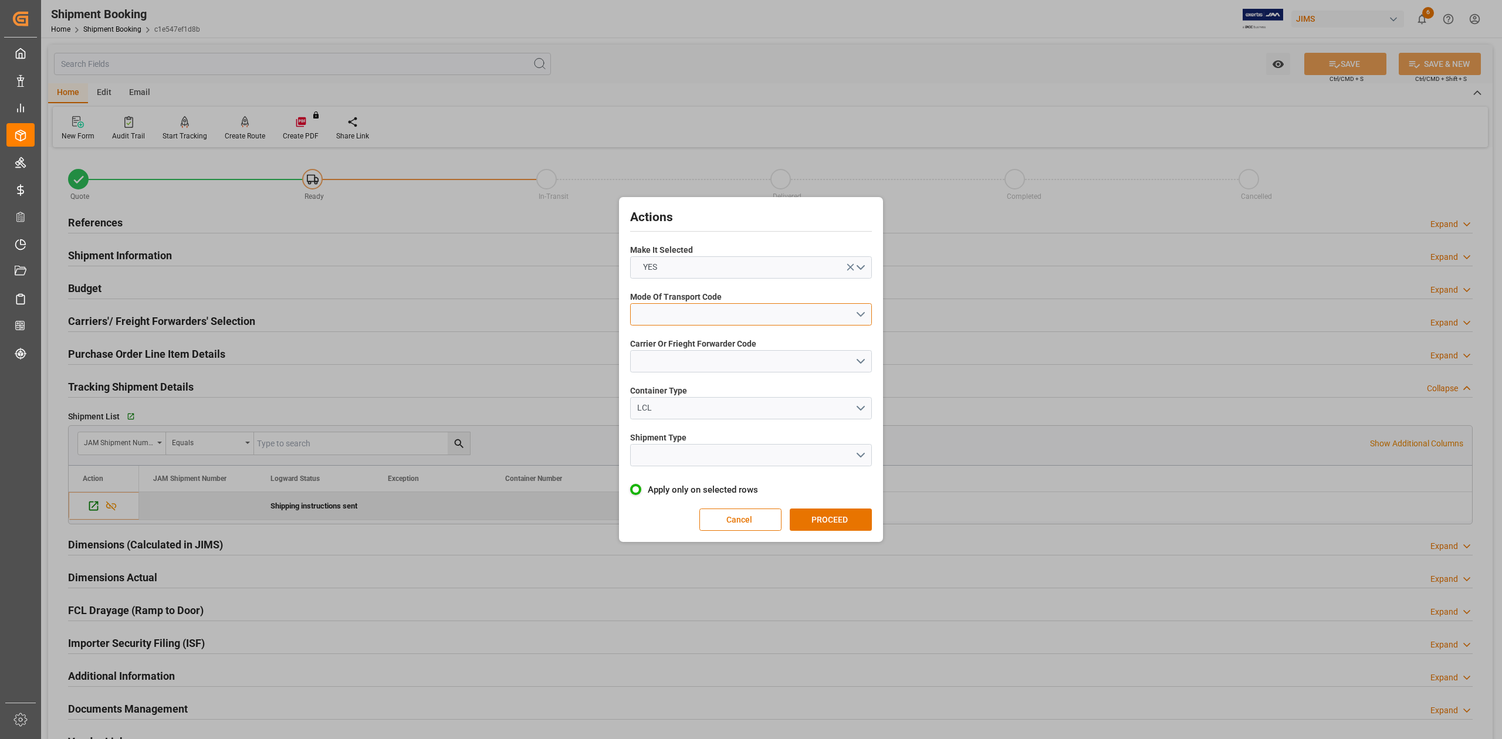
click at [742, 317] on button "open menu" at bounding box center [751, 314] width 242 height 22
click at [731, 319] on div "1- OCEAN" at bounding box center [751, 317] width 241 height 25
click at [864, 362] on button "open menu" at bounding box center [751, 361] width 242 height 22
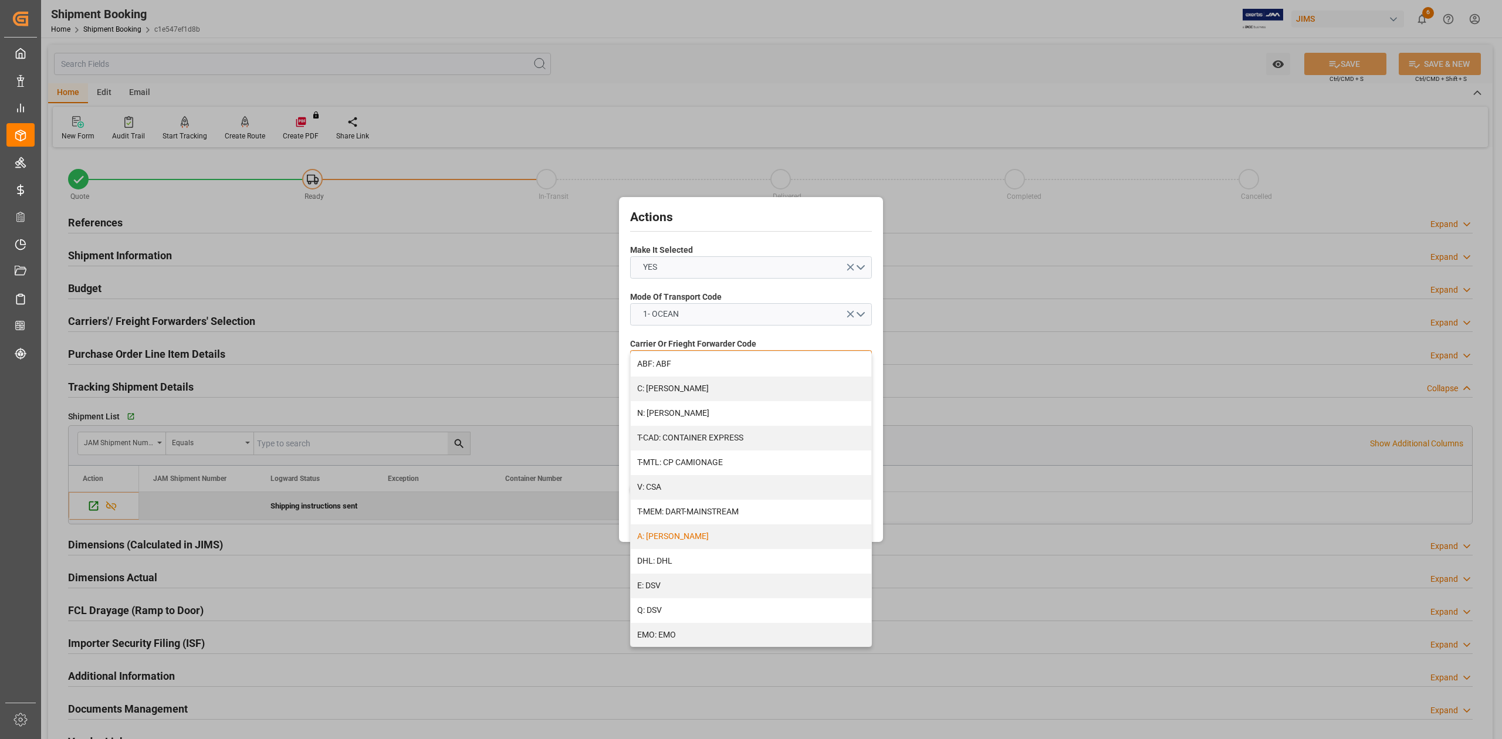
click at [664, 536] on div "A: DELMAR" at bounding box center [751, 537] width 241 height 25
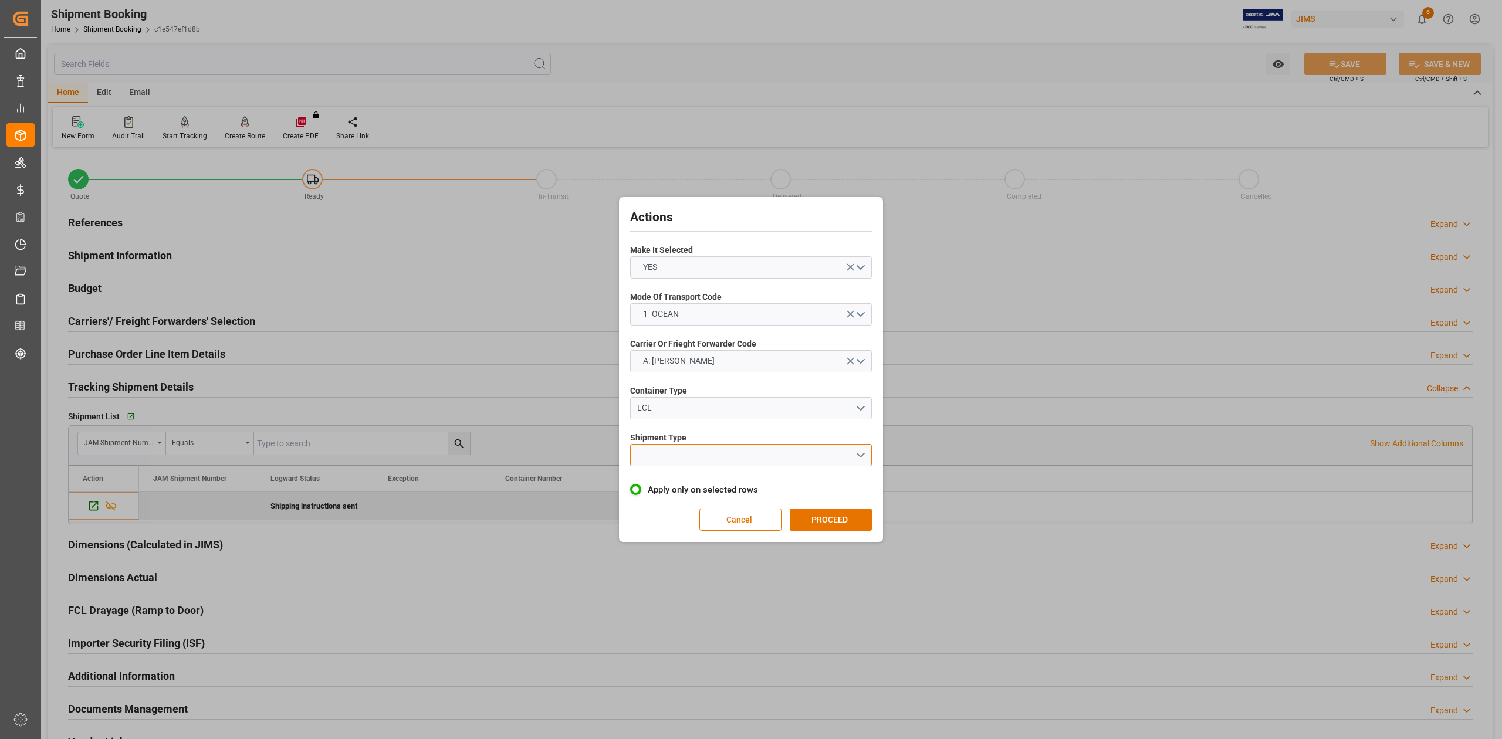
click at [799, 451] on button "open menu" at bounding box center [751, 455] width 242 height 22
click at [709, 480] on div "LCL" at bounding box center [751, 483] width 241 height 25
click at [838, 516] on button "PROCEED" at bounding box center [831, 520] width 82 height 22
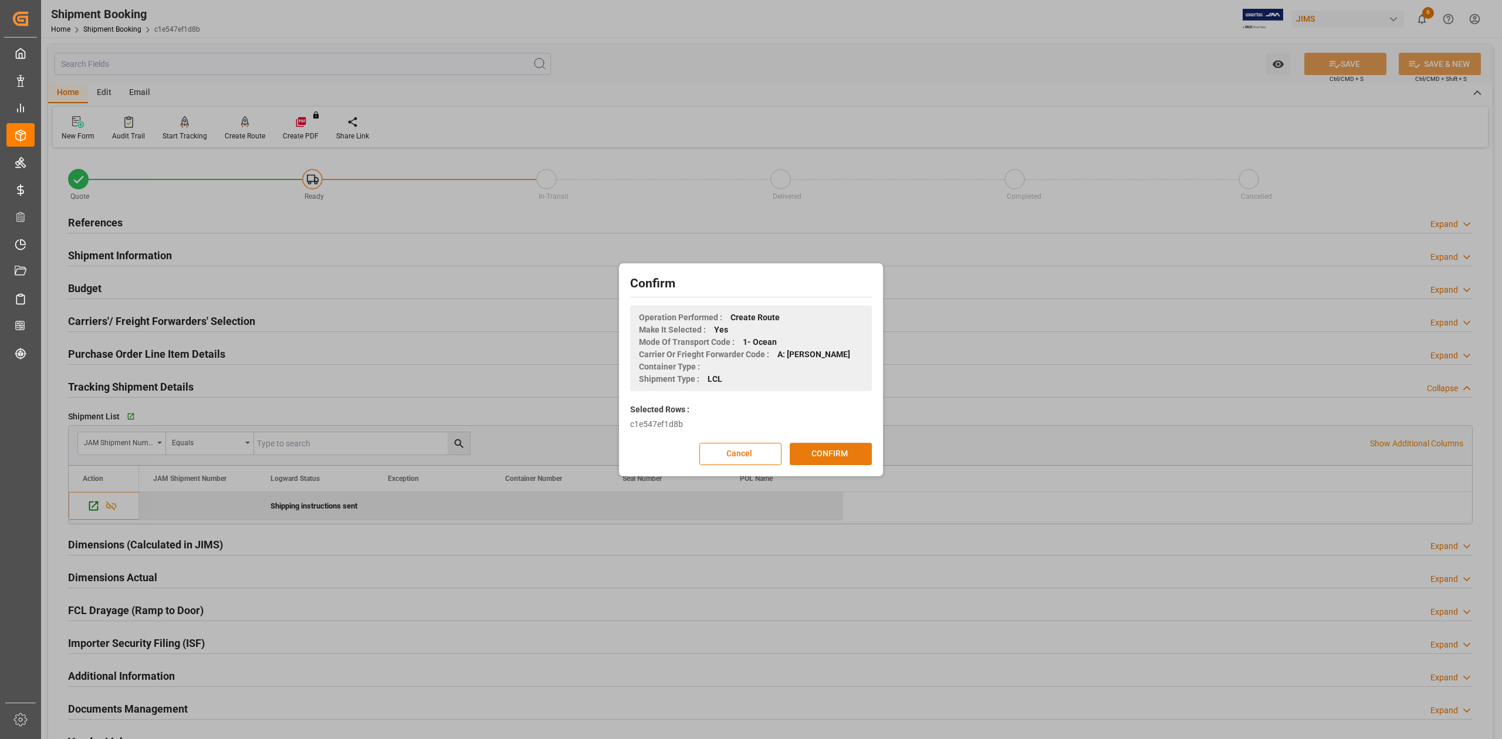
click at [831, 454] on button "CONFIRM" at bounding box center [831, 454] width 82 height 22
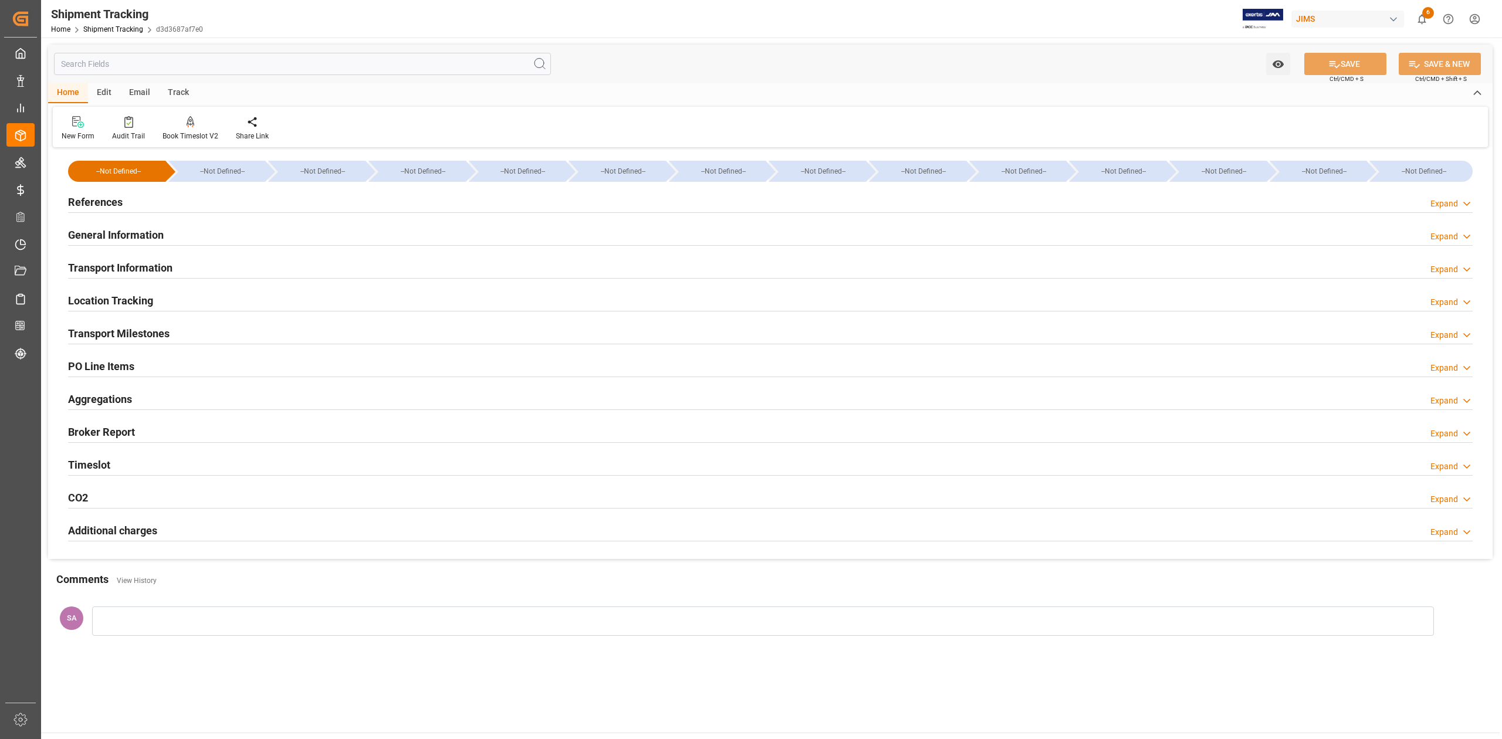
drag, startPoint x: 157, startPoint y: 334, endPoint x: 160, endPoint y: 364, distance: 29.5
click at [157, 334] on h2 "Transport Milestones" at bounding box center [119, 334] width 102 height 16
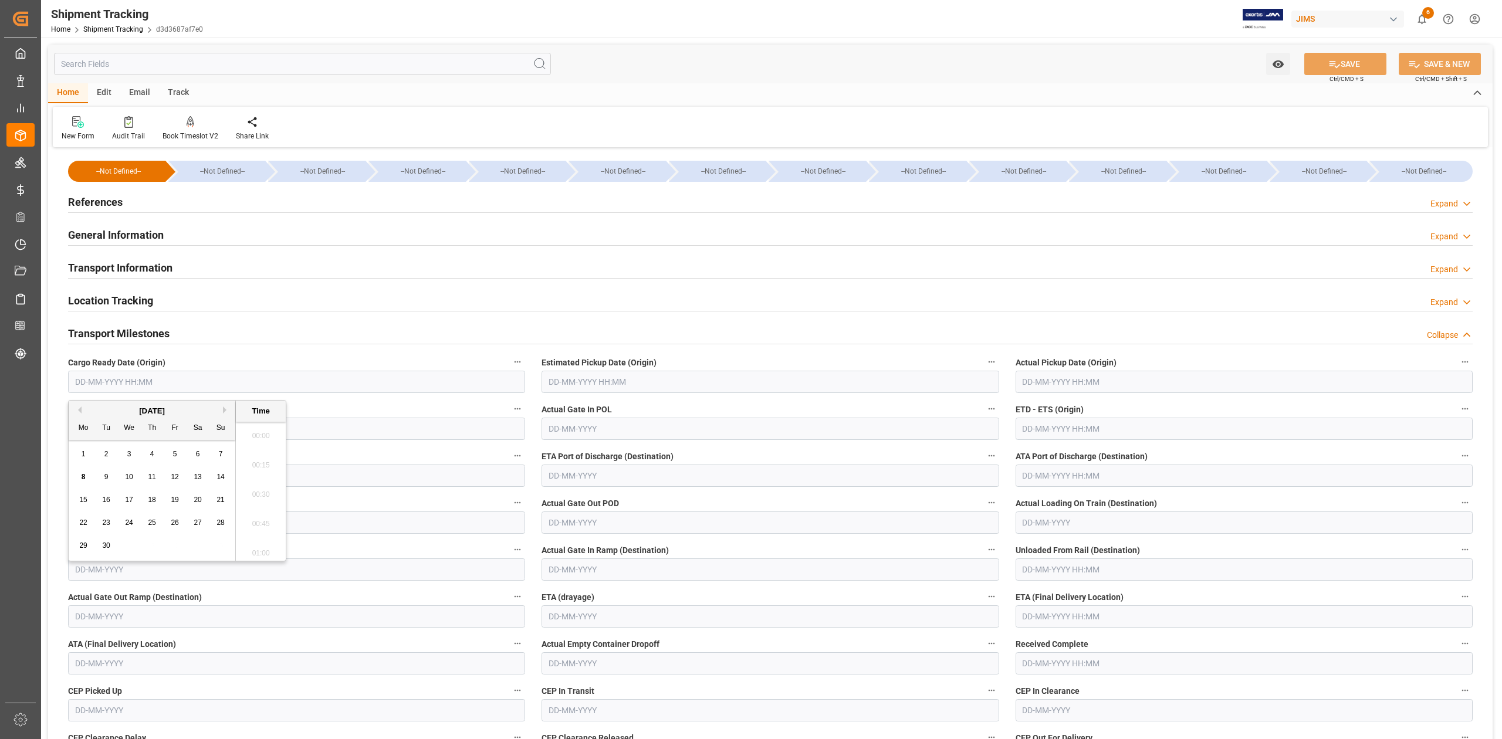
click at [157, 379] on input "text" at bounding box center [296, 382] width 457 height 22
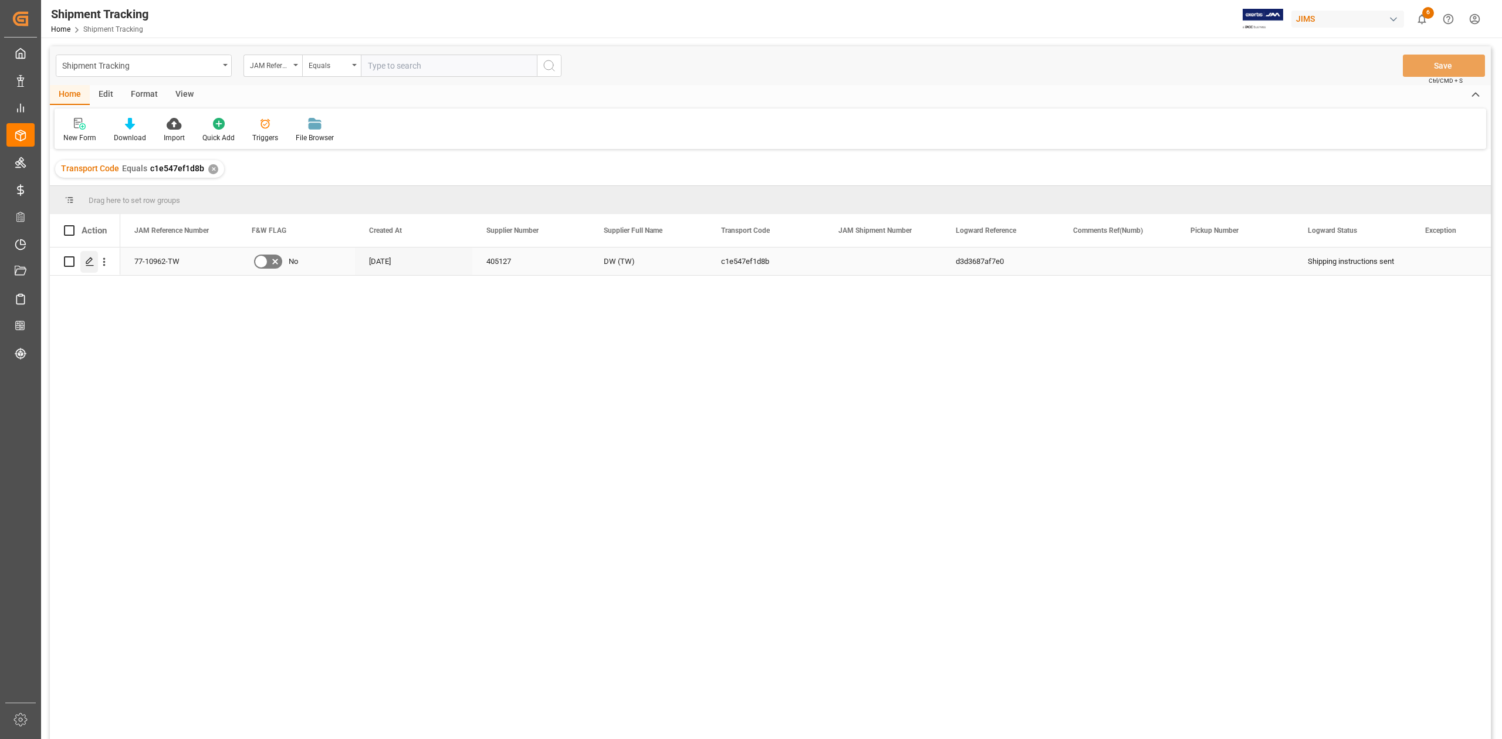
click at [92, 263] on icon "Press SPACE to select this row." at bounding box center [89, 261] width 9 height 9
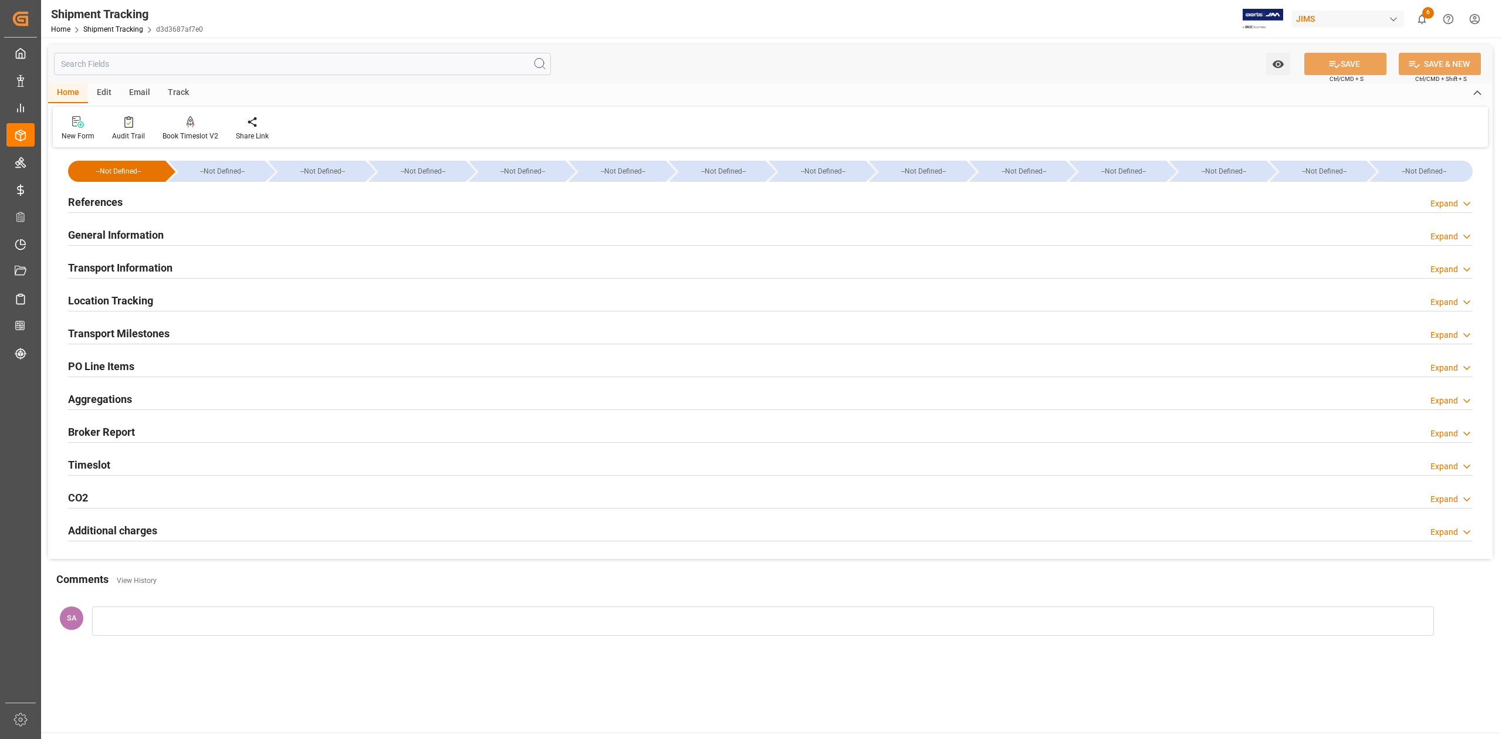
type input "[DATE]"
click at [109, 197] on h2 "References" at bounding box center [95, 202] width 55 height 16
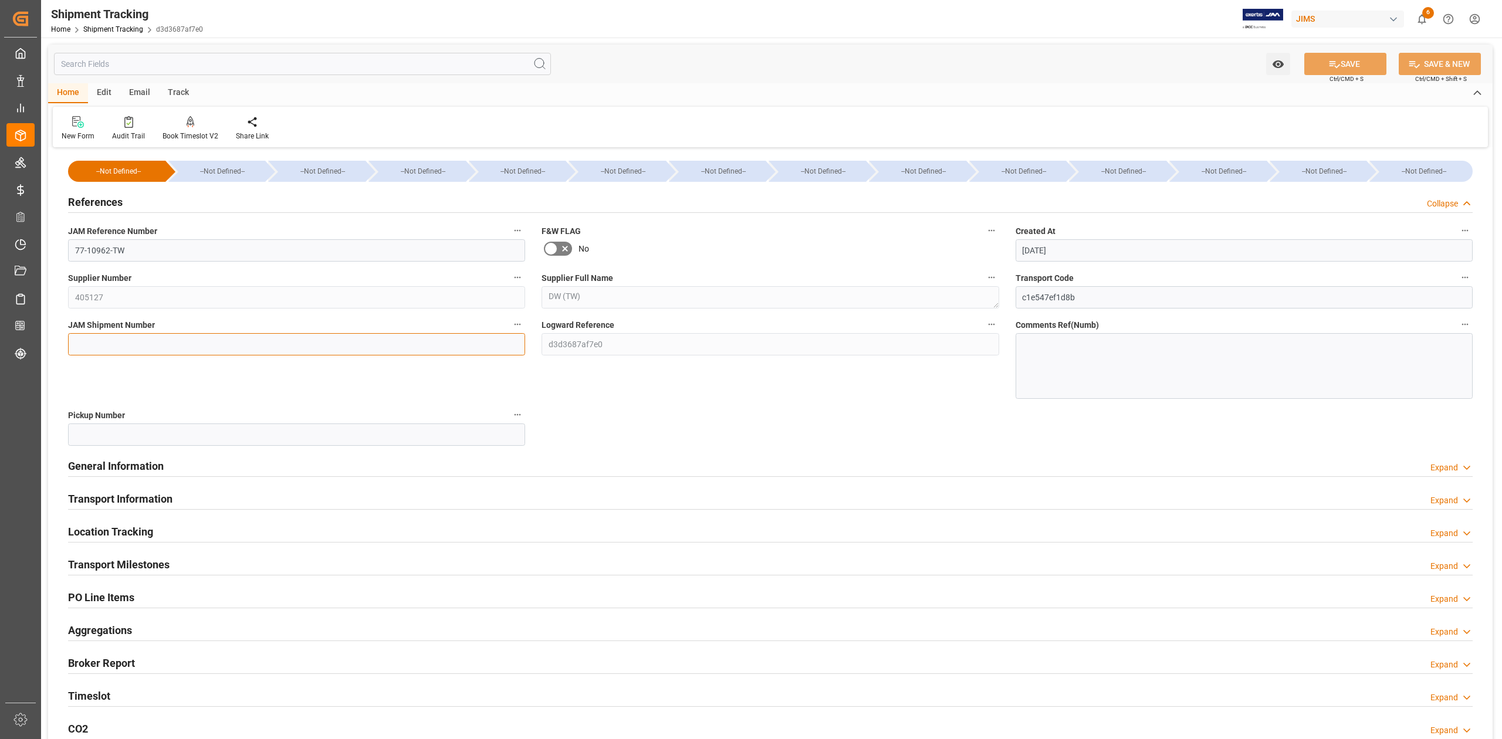
click at [184, 338] on input at bounding box center [296, 344] width 457 height 22
paste input "72925"
type input "72925"
click at [1329, 63] on icon at bounding box center [1334, 64] width 11 height 7
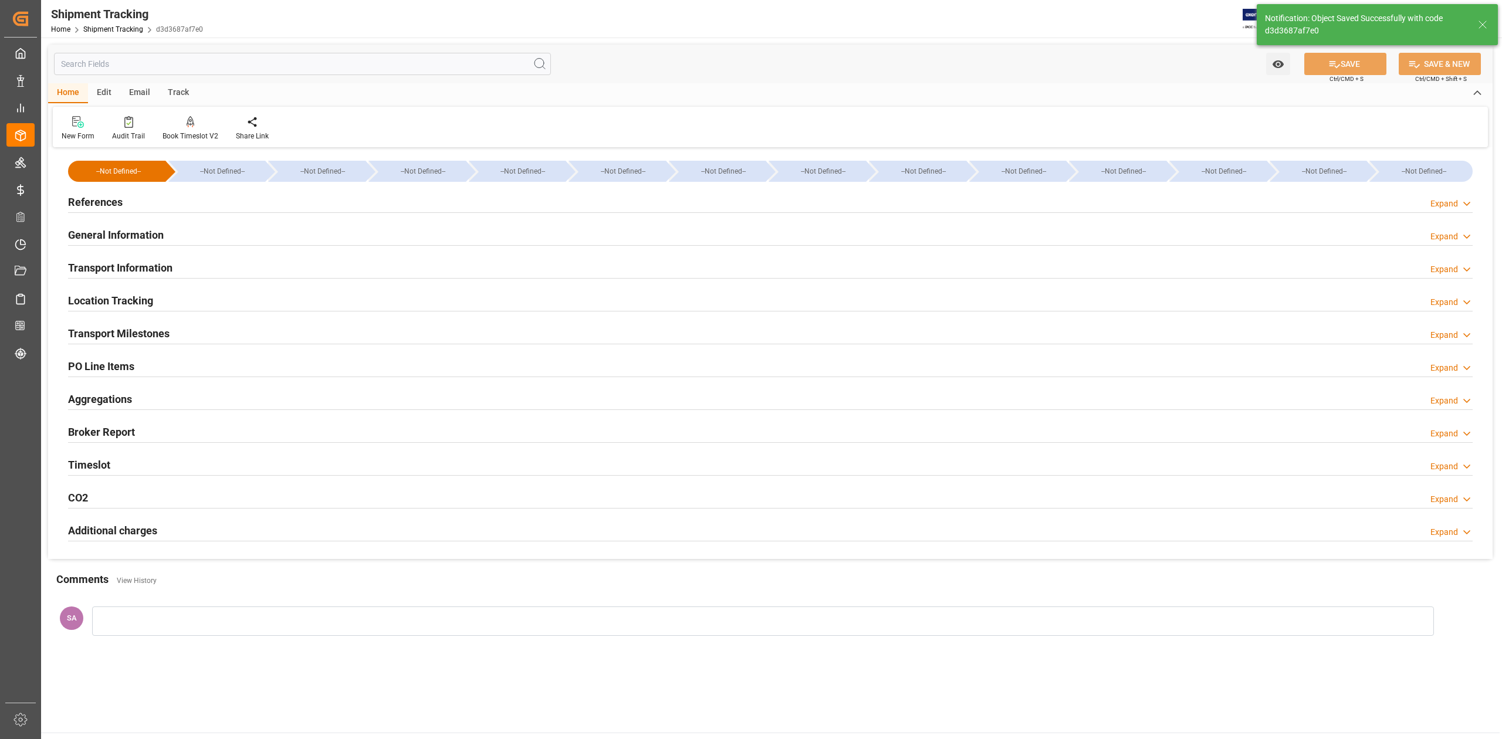
click at [153, 339] on h2 "Transport Milestones" at bounding box center [119, 334] width 102 height 16
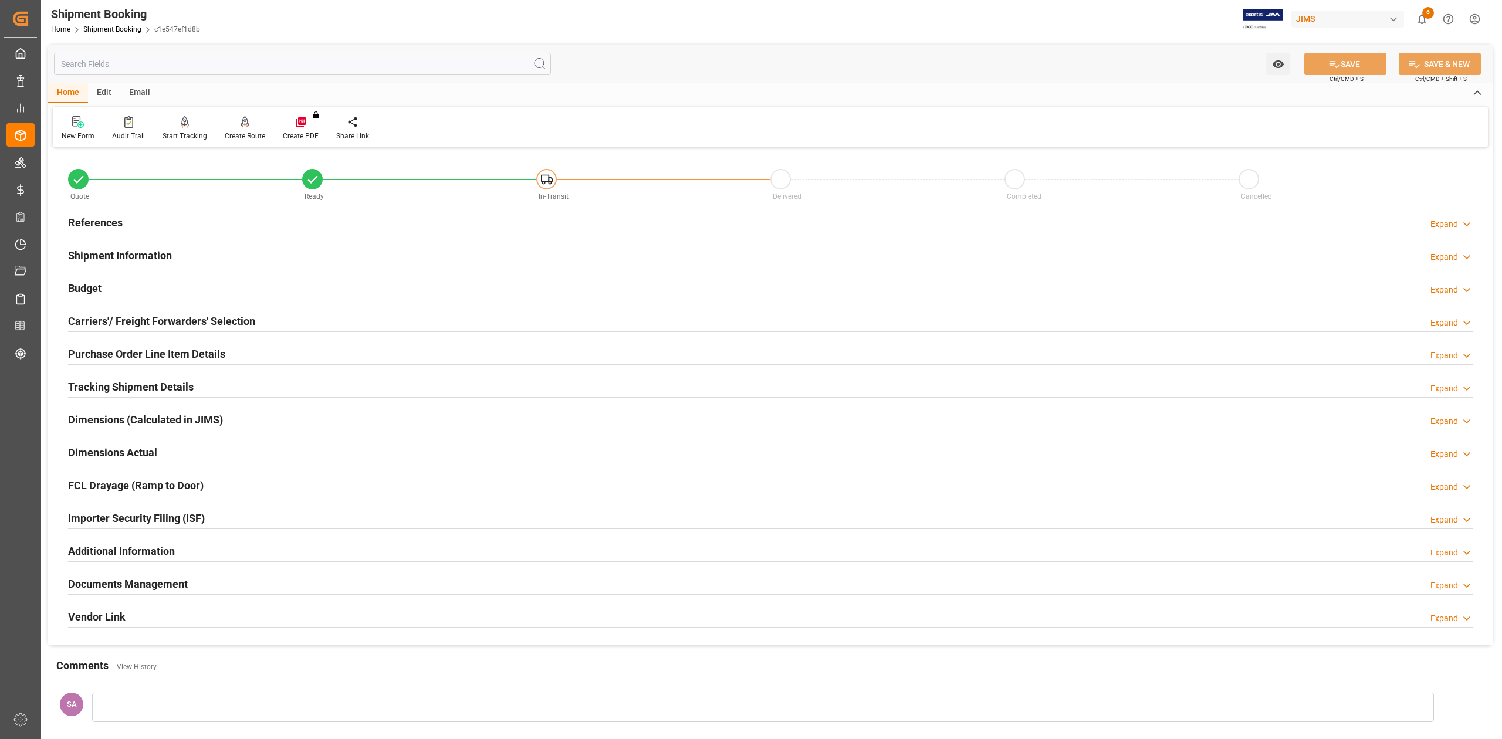
click at [109, 218] on h2 "References" at bounding box center [95, 223] width 55 height 16
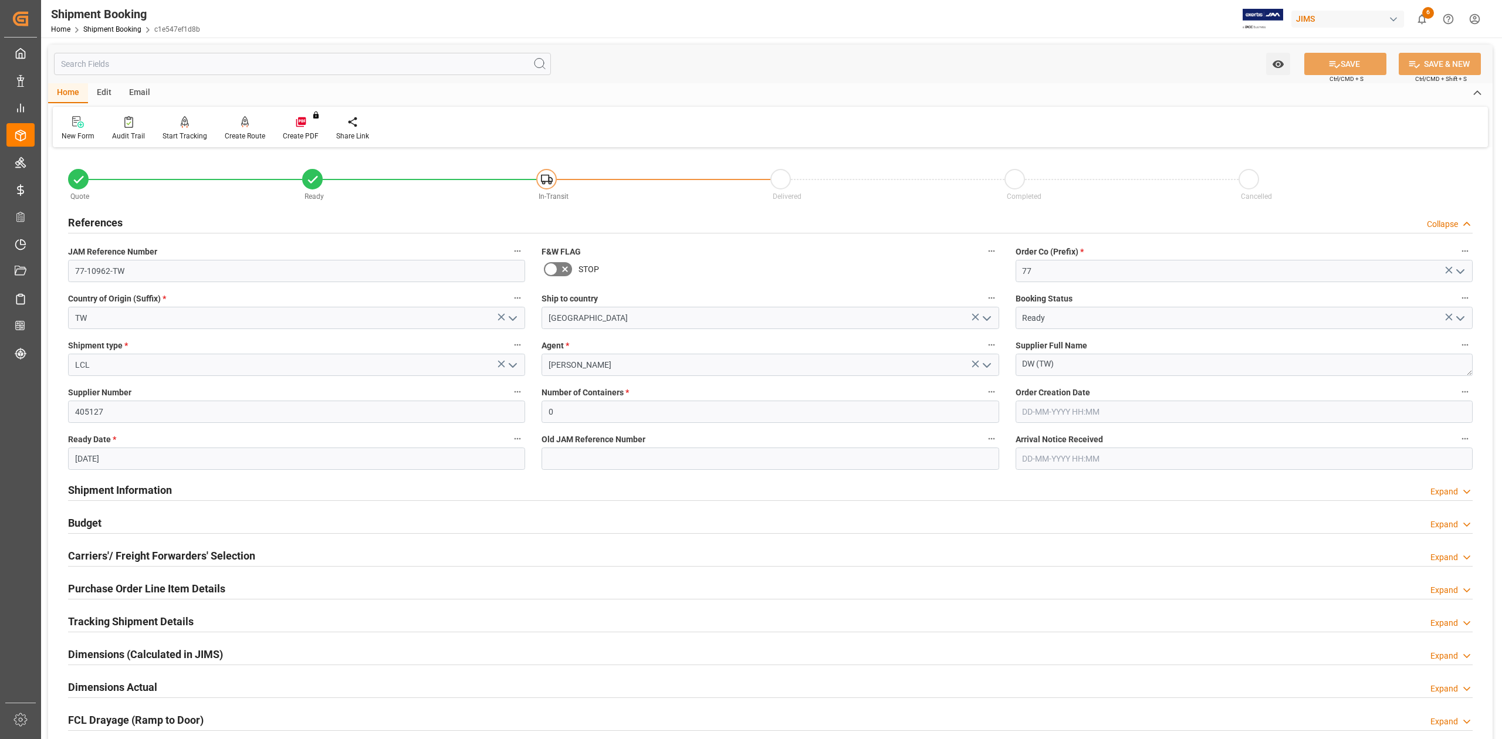
click at [109, 218] on h2 "References" at bounding box center [95, 223] width 55 height 16
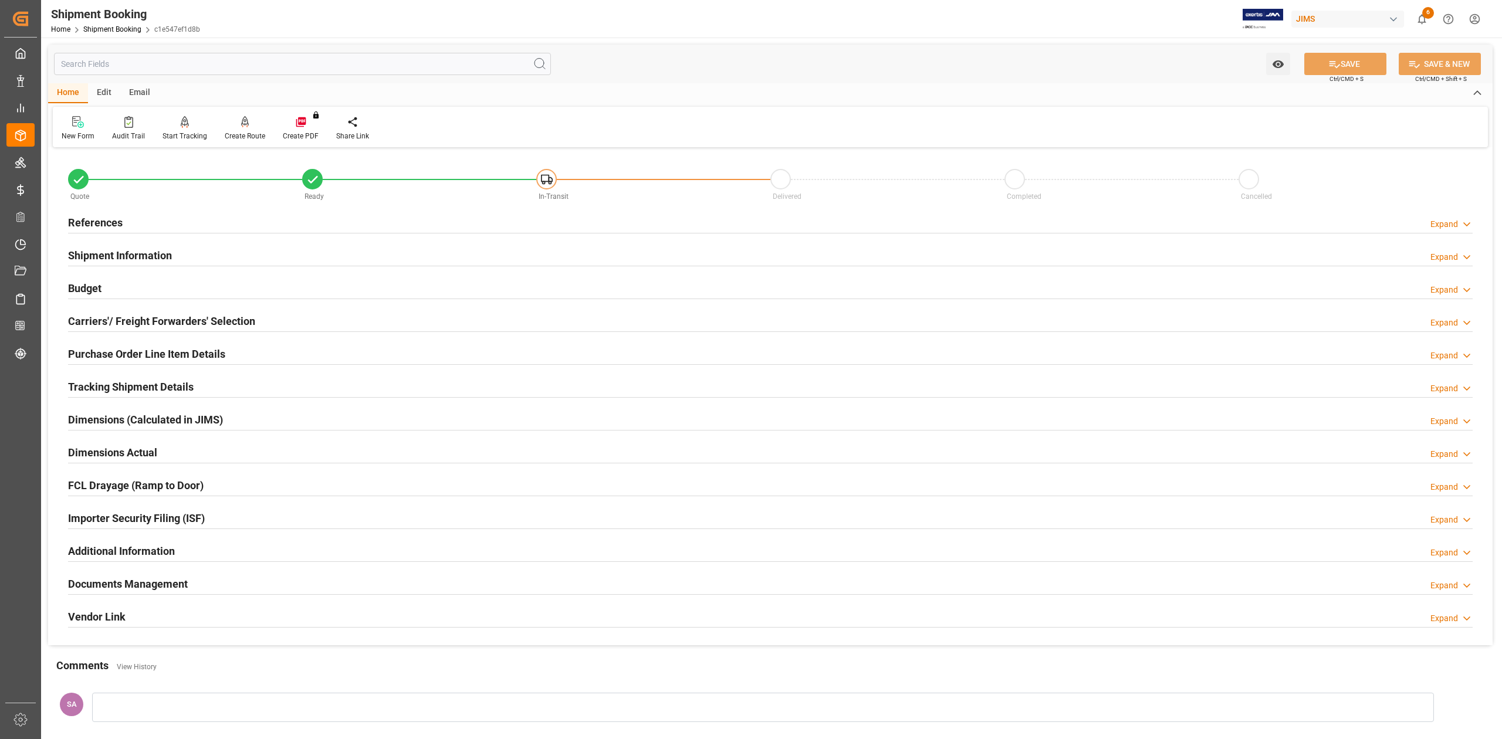
click at [123, 255] on h2 "Shipment Information" at bounding box center [120, 256] width 104 height 16
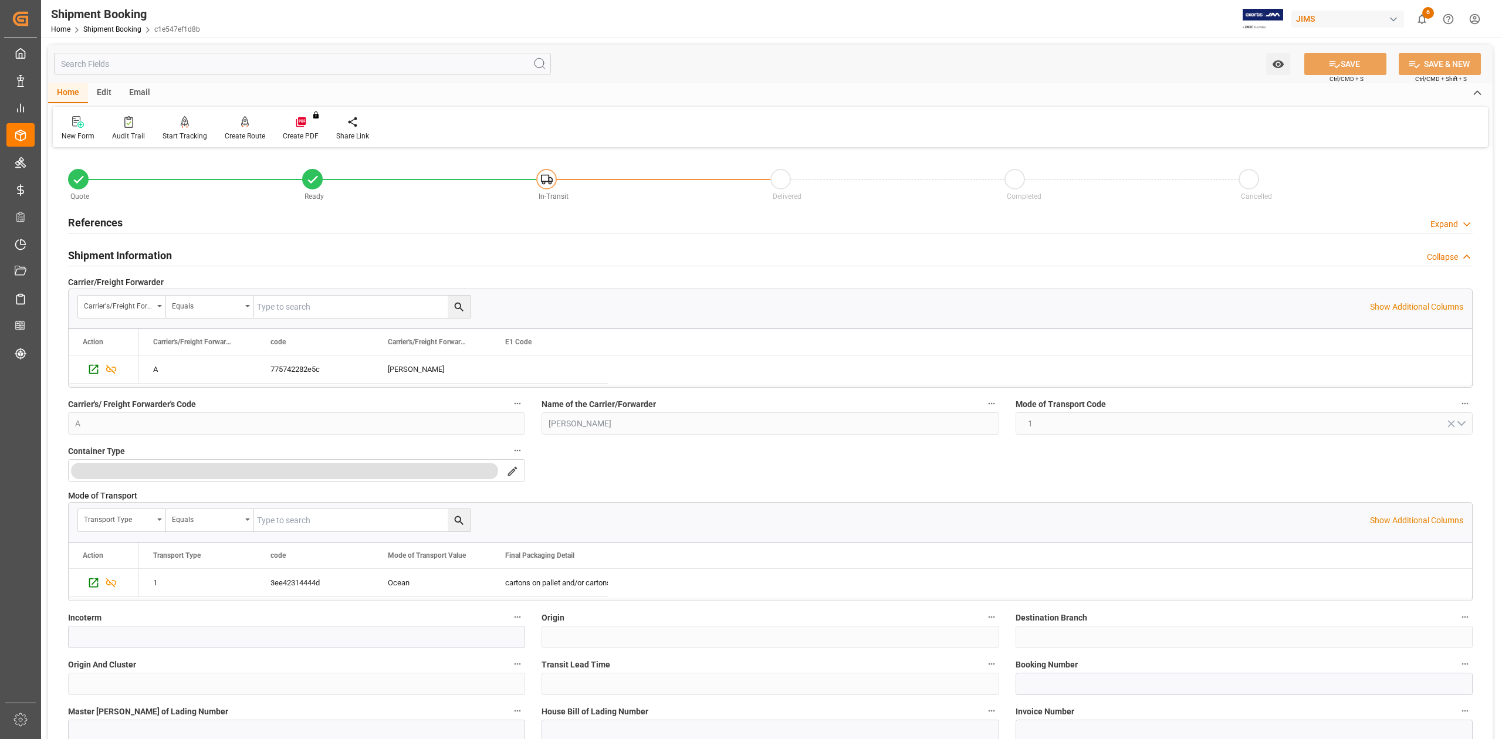
click at [123, 255] on h2 "Shipment Information" at bounding box center [120, 256] width 104 height 16
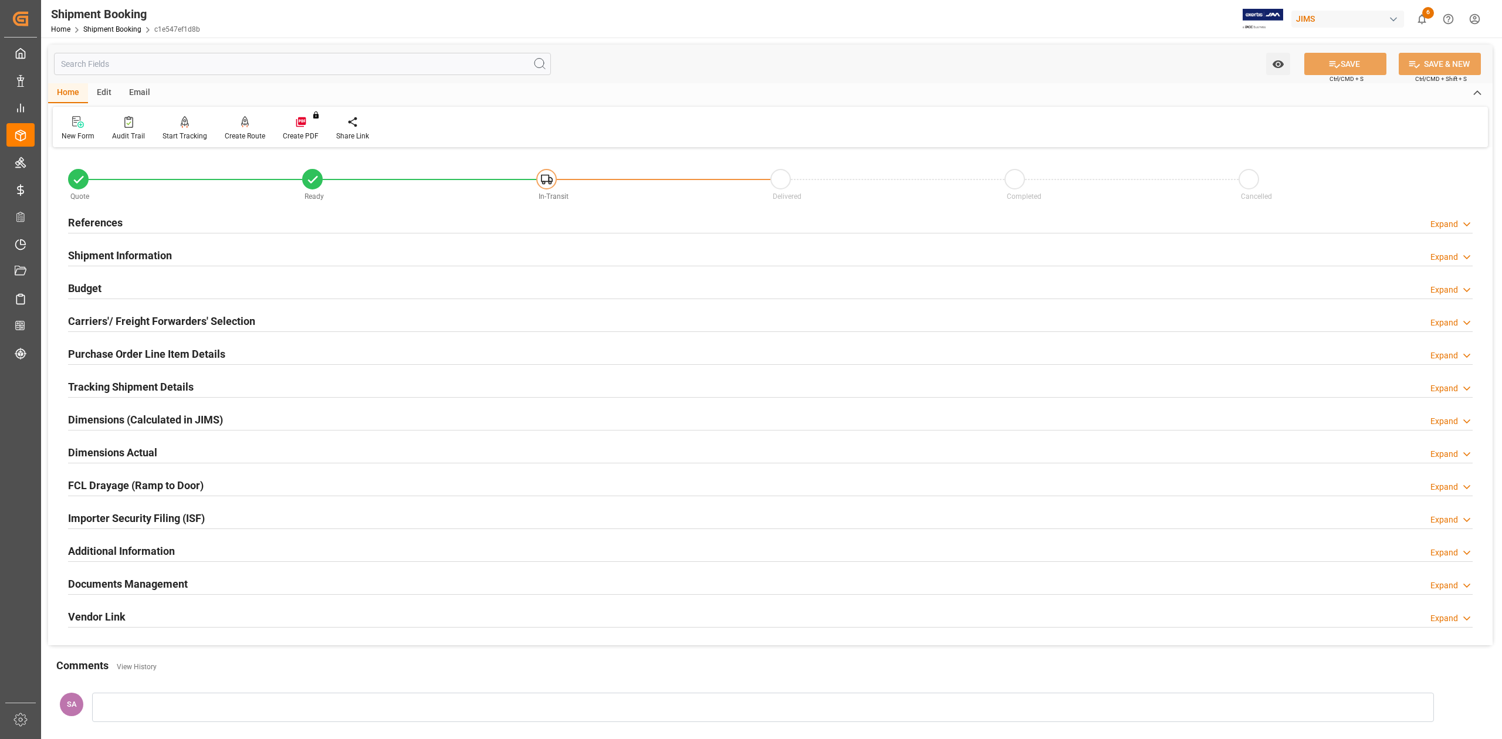
click at [198, 315] on h2 "Carriers'/ Freight Forwarders' Selection" at bounding box center [161, 321] width 187 height 16
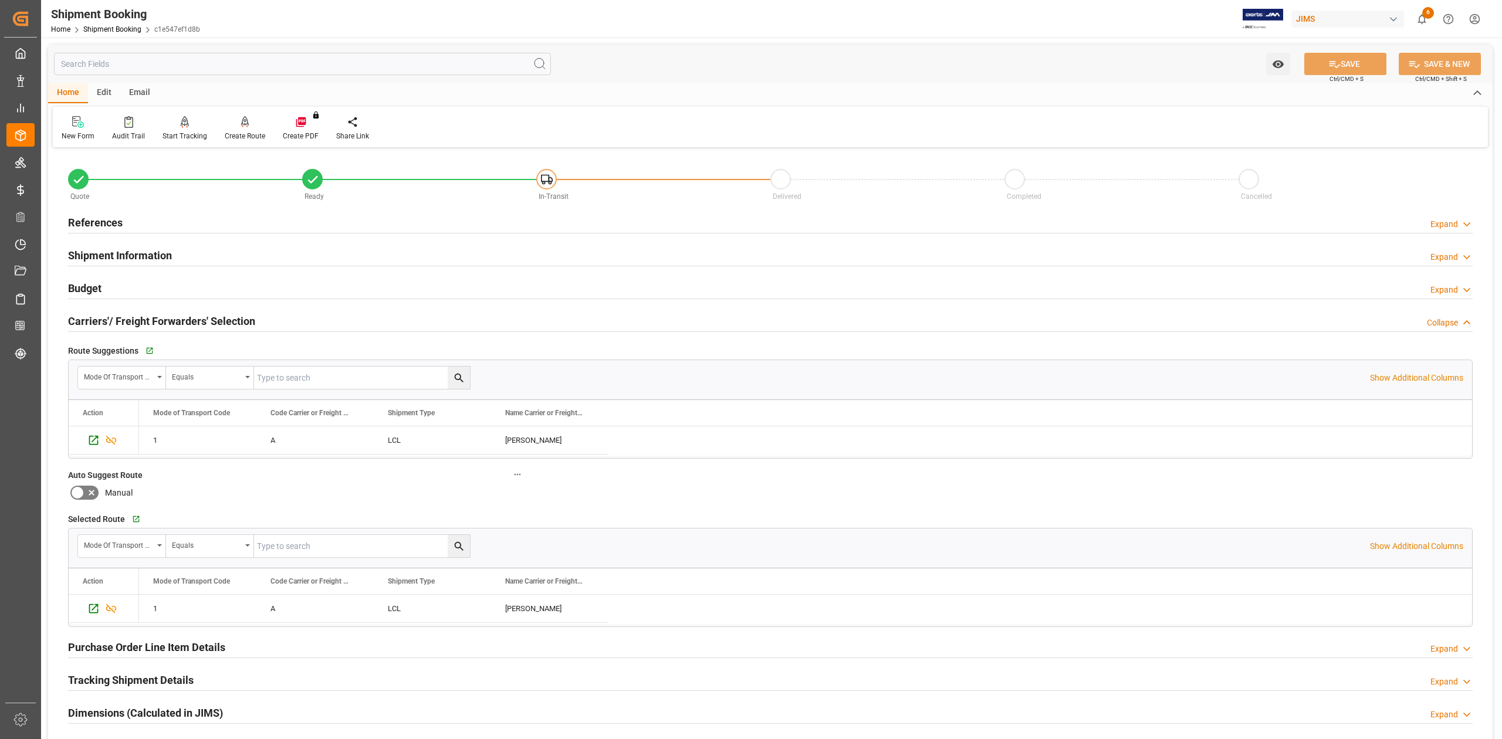
click at [198, 315] on h2 "Carriers'/ Freight Forwarders' Selection" at bounding box center [161, 321] width 187 height 16
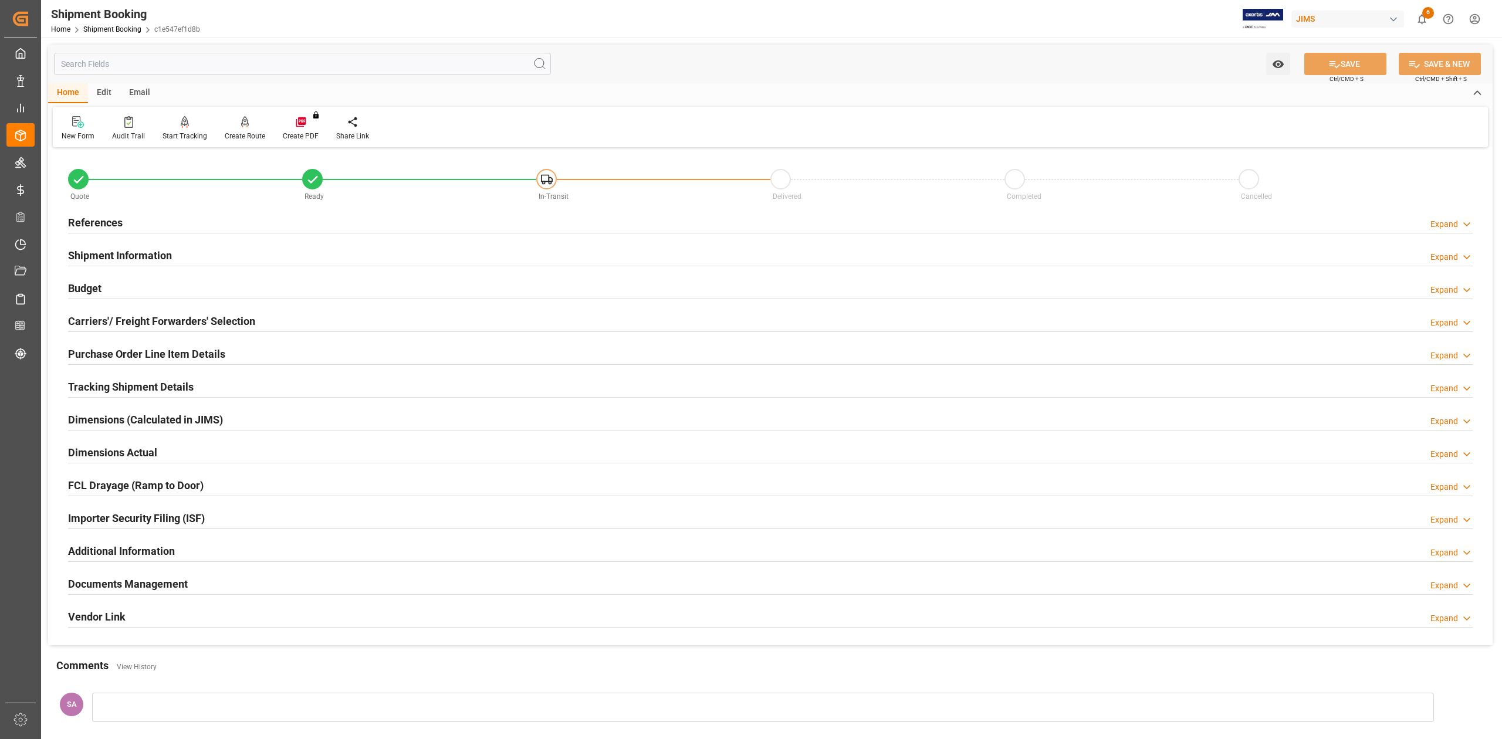
click at [188, 349] on h2 "Purchase Order Line Item Details" at bounding box center [146, 354] width 157 height 16
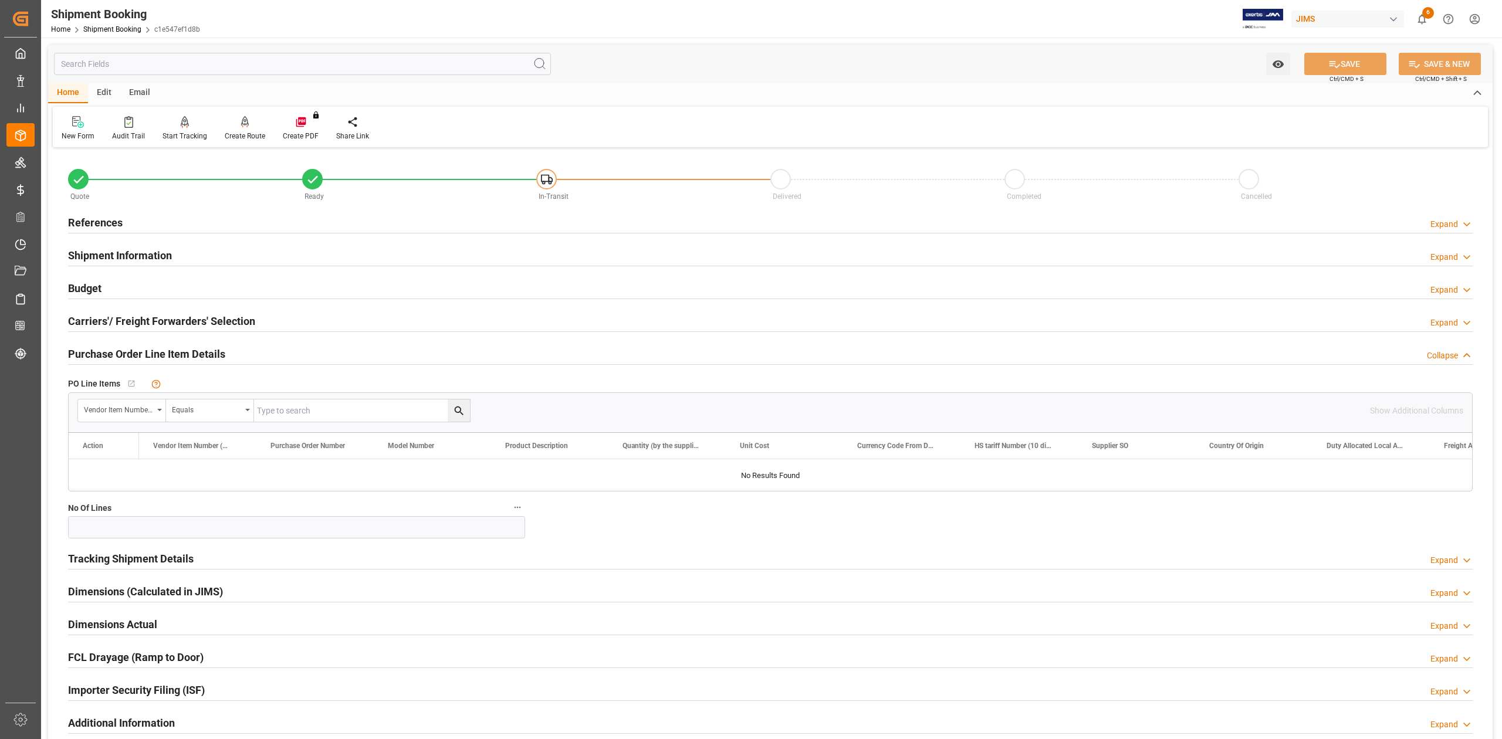
click at [188, 349] on h2 "Purchase Order Line Item Details" at bounding box center [146, 354] width 157 height 16
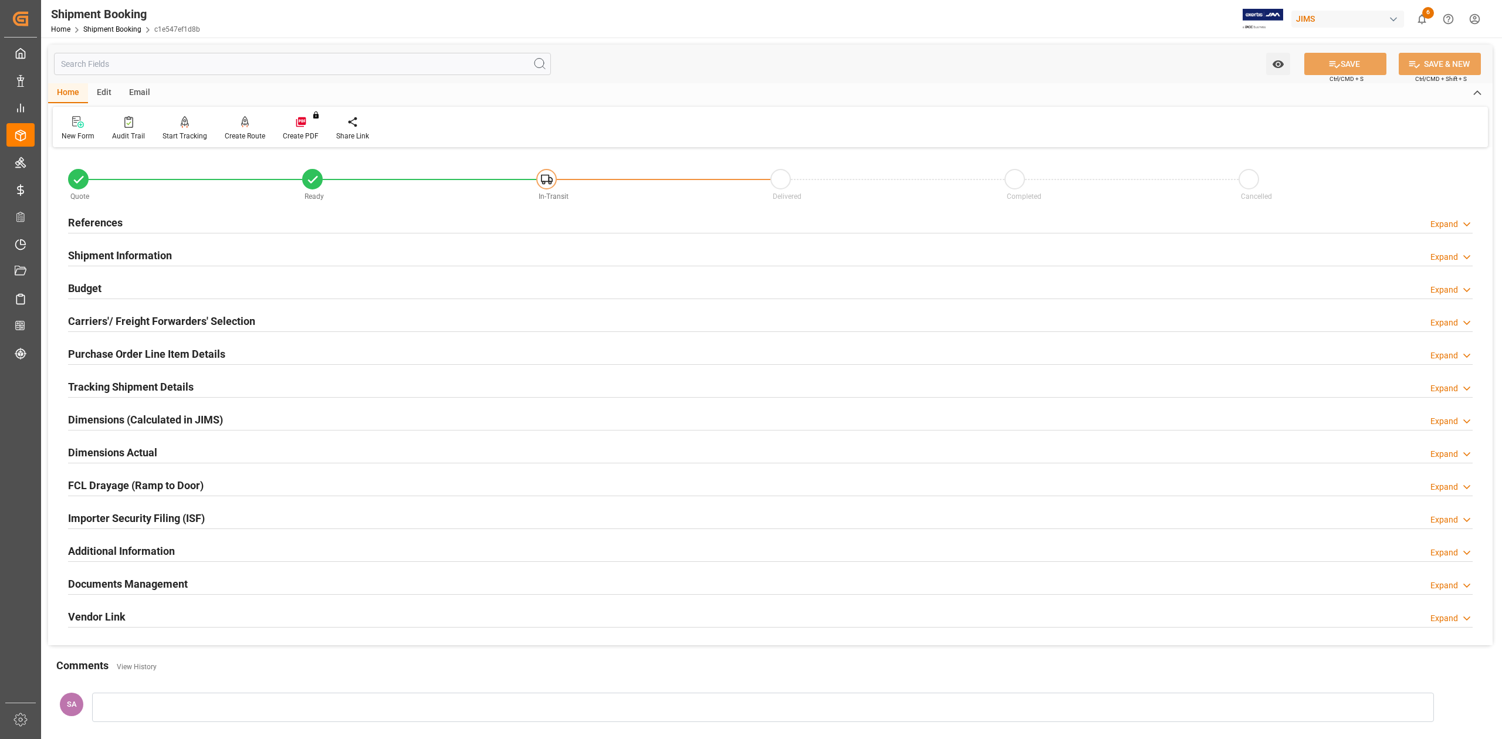
click at [164, 385] on h2 "Tracking Shipment Details" at bounding box center [131, 387] width 126 height 16
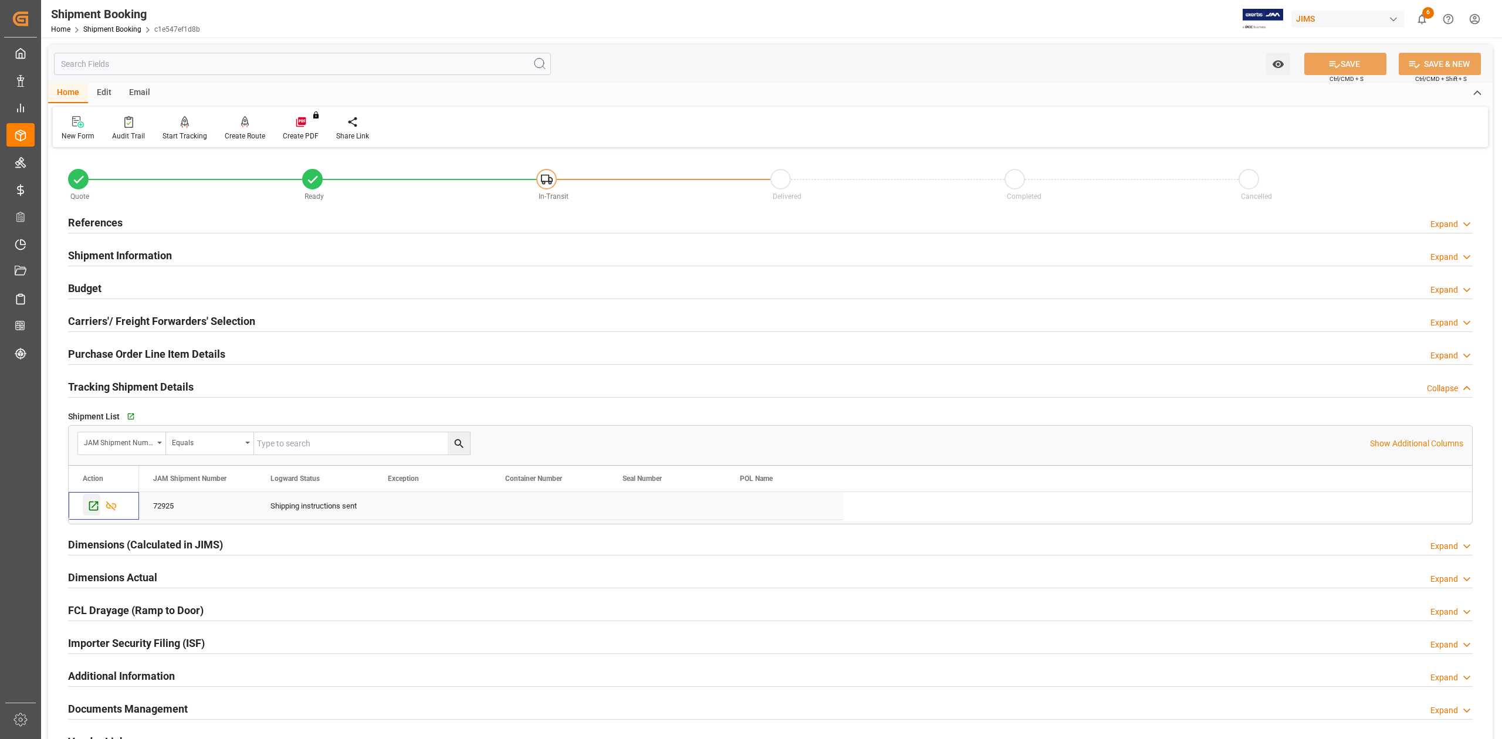
click at [94, 507] on icon "Press SPACE to select this row." at bounding box center [93, 506] width 12 height 12
click at [141, 256] on h2 "Shipment Information" at bounding box center [120, 256] width 104 height 16
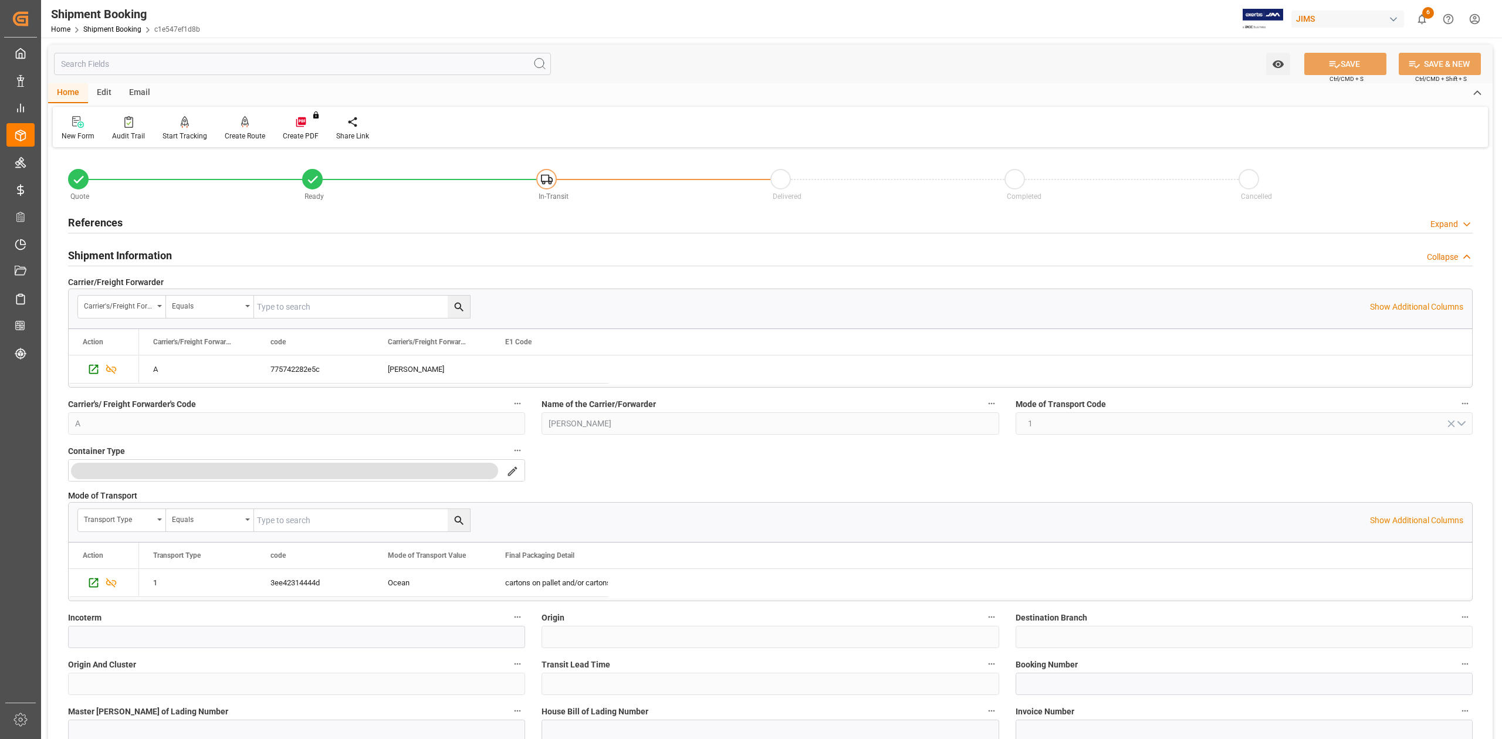
click at [137, 257] on h2 "Shipment Information" at bounding box center [120, 256] width 104 height 16
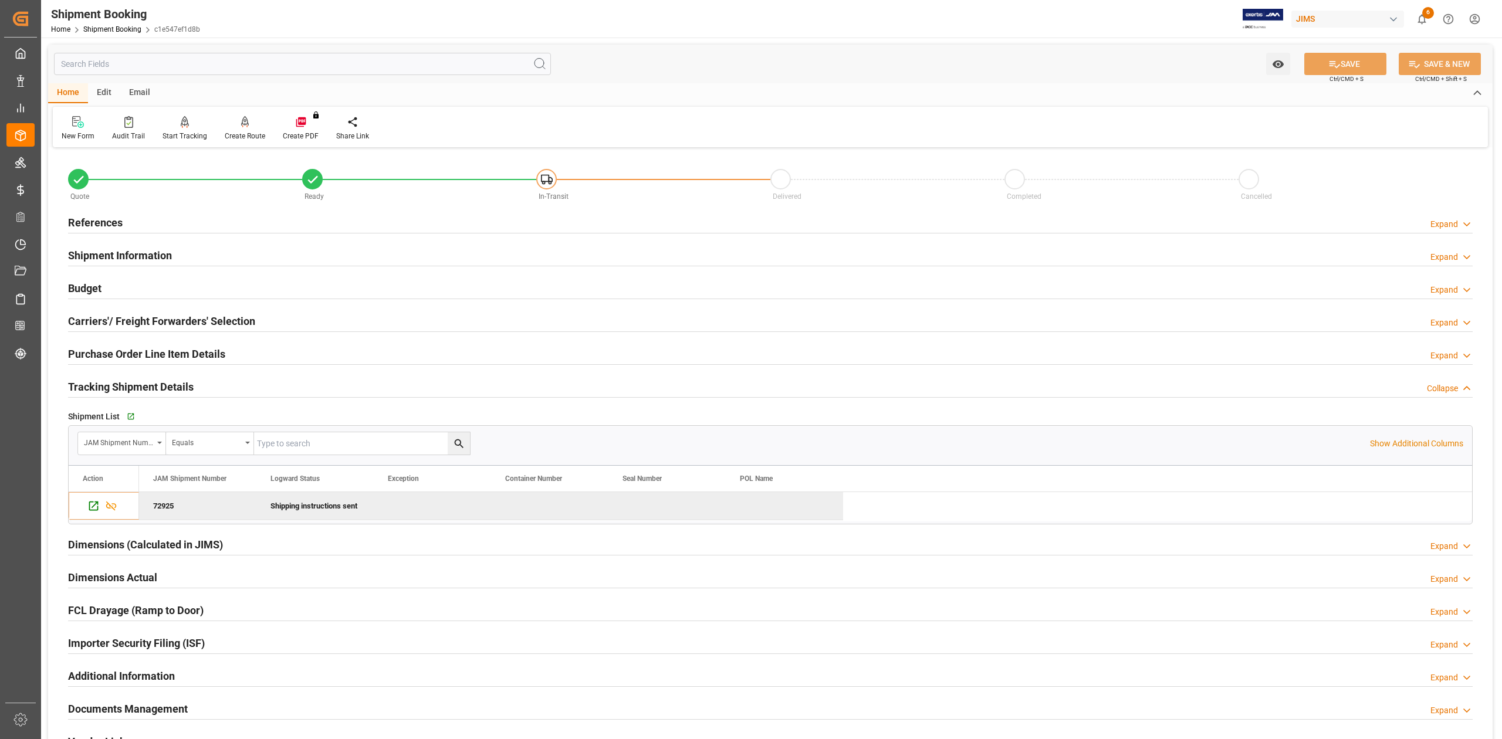
click at [108, 225] on h2 "References" at bounding box center [95, 223] width 55 height 16
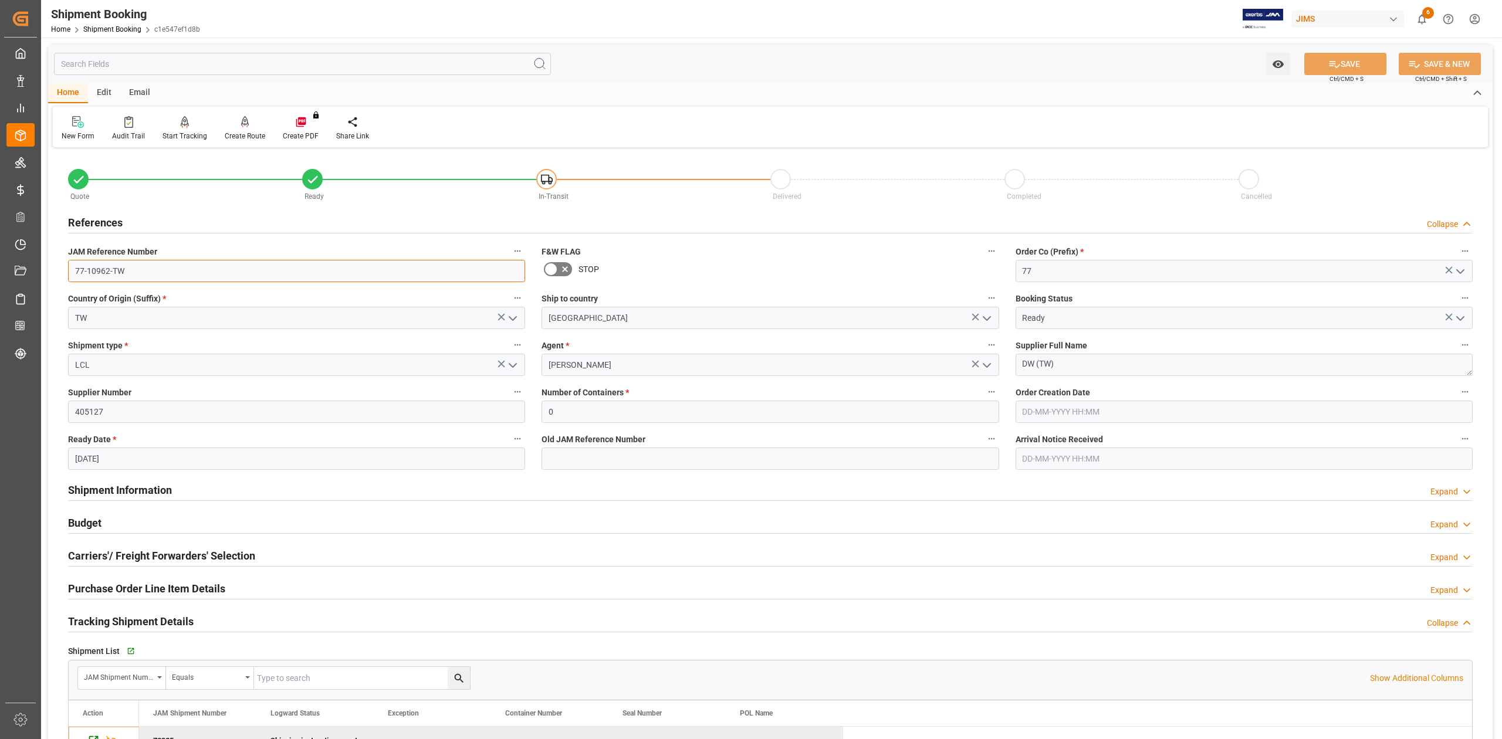
click at [137, 264] on input "77-10962-TW" at bounding box center [296, 271] width 457 height 22
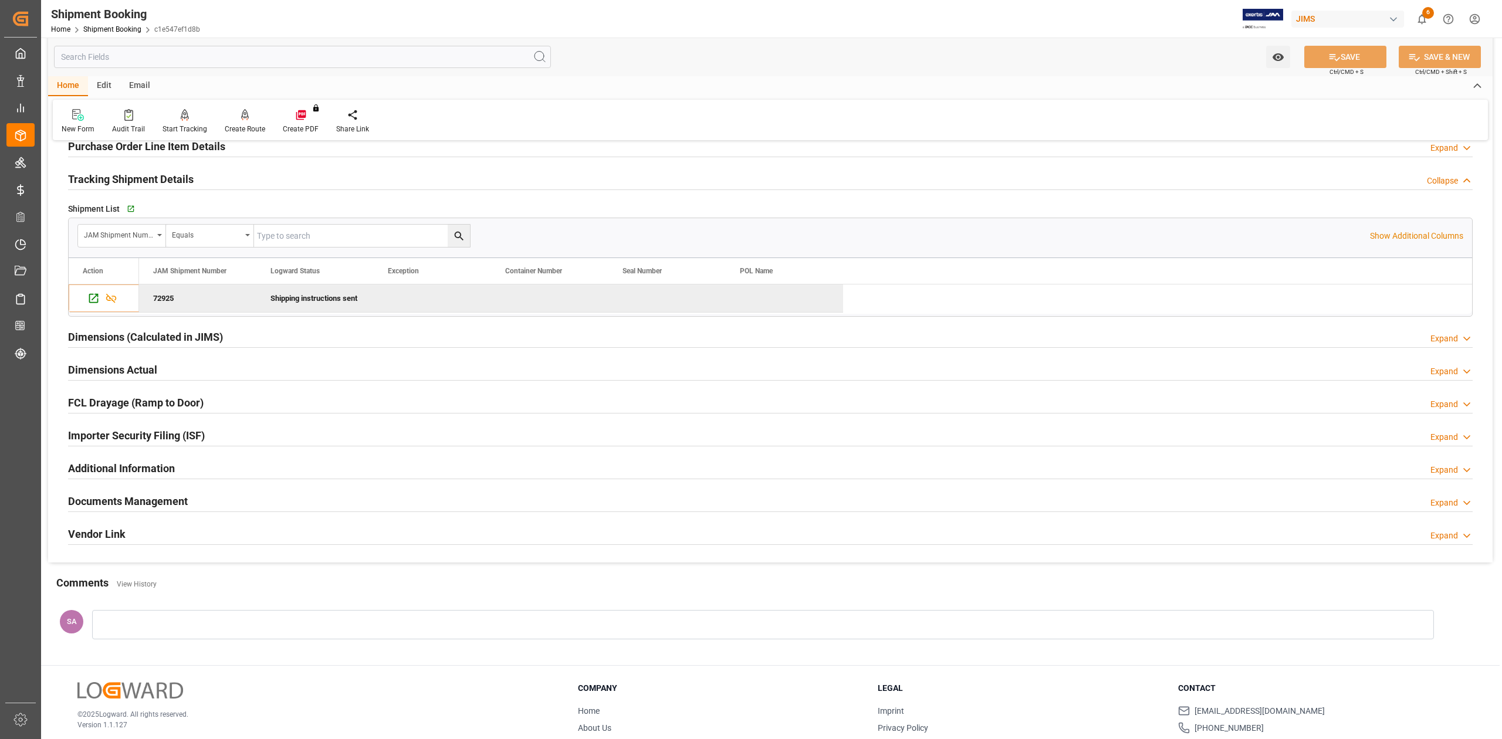
scroll to position [505, 0]
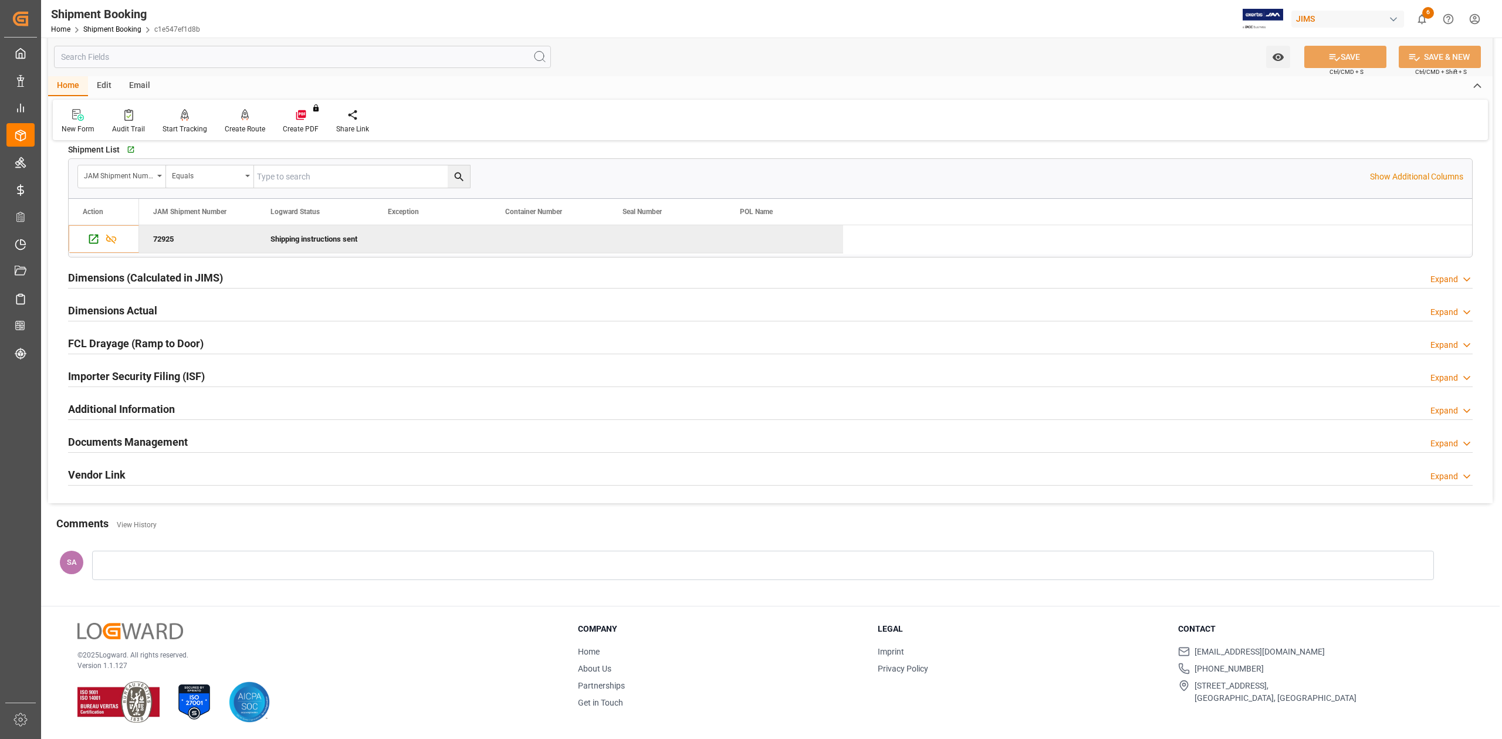
click at [149, 437] on h2 "Documents Management" at bounding box center [128, 442] width 120 height 16
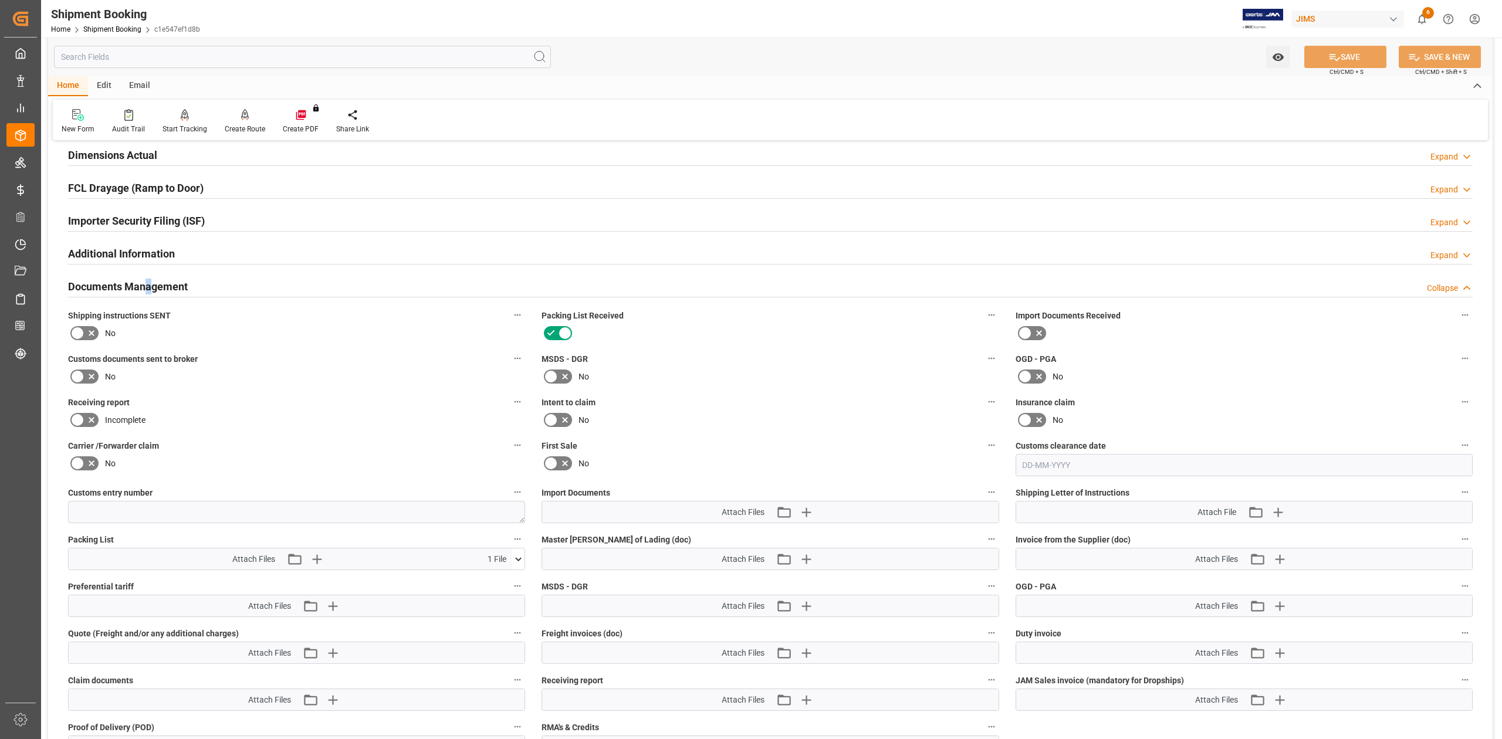
scroll to position [739, 0]
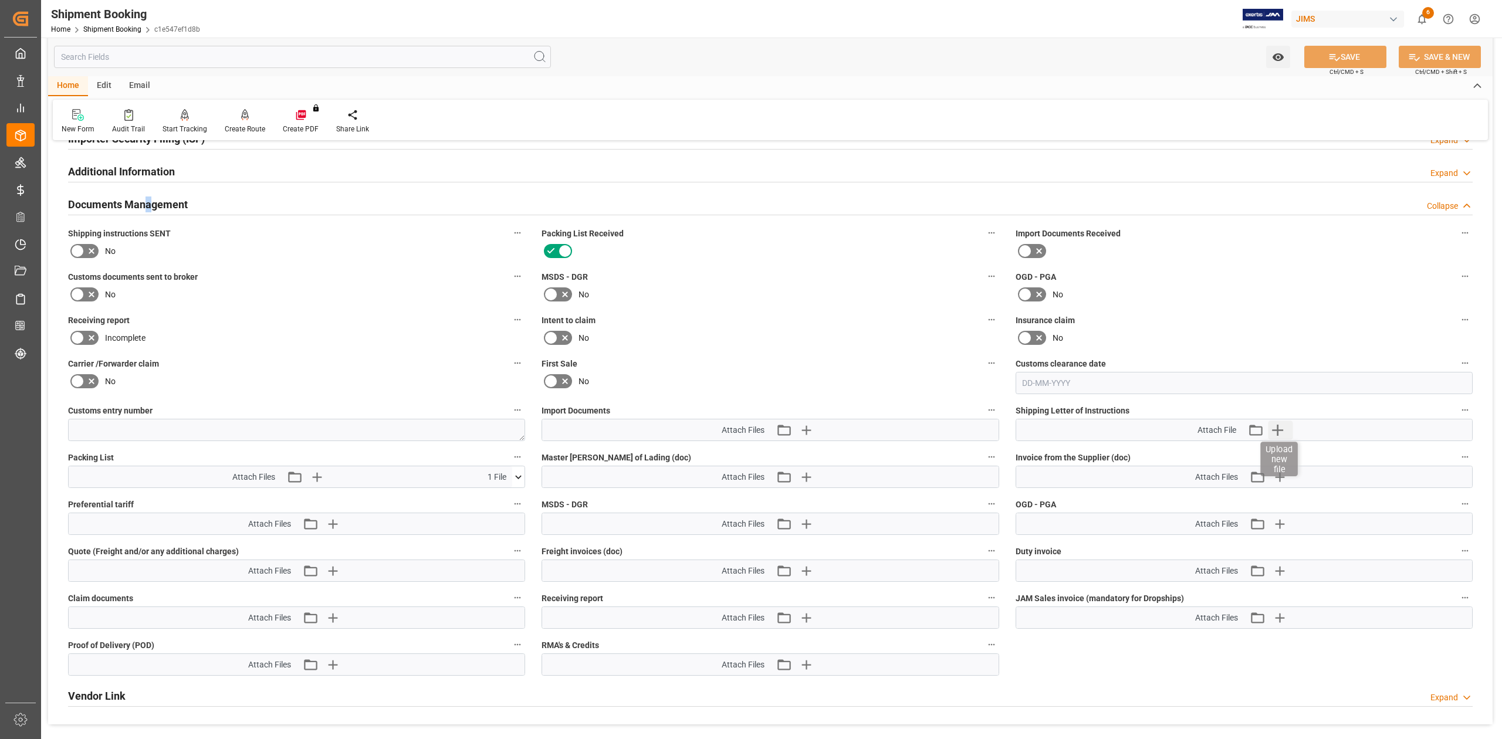
click at [1279, 431] on icon "button" at bounding box center [1277, 430] width 11 height 11
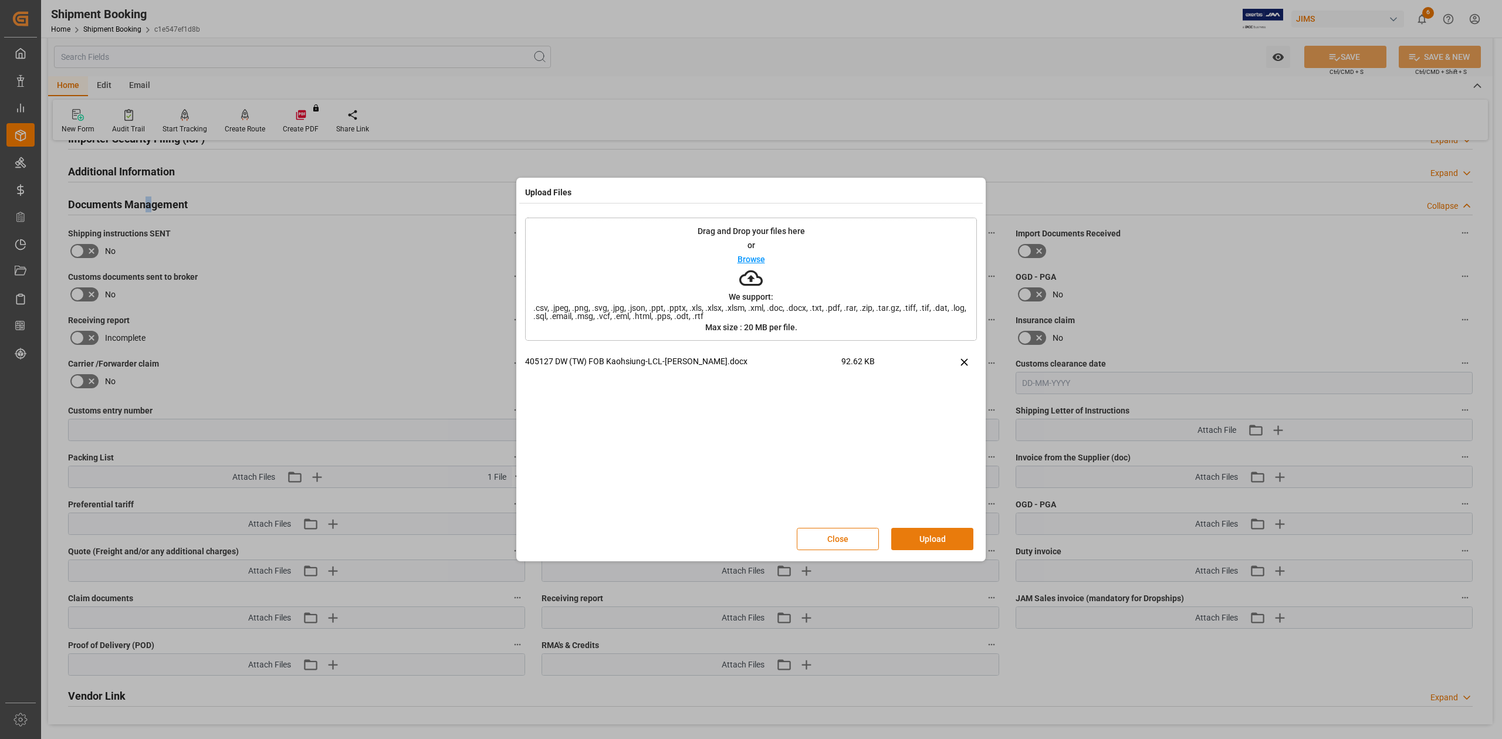
click at [948, 540] on button "Upload" at bounding box center [932, 539] width 82 height 22
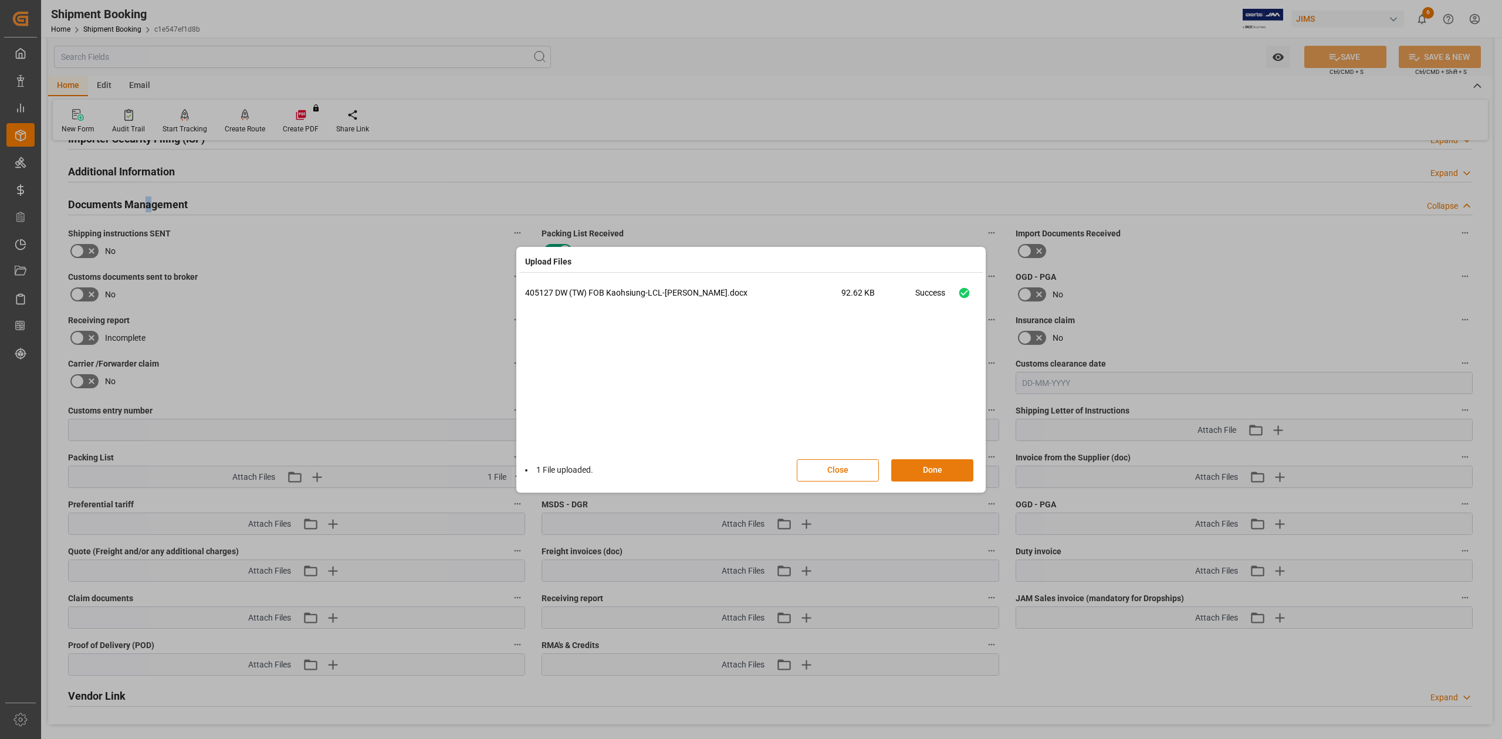
click at [936, 468] on button "Done" at bounding box center [932, 470] width 82 height 22
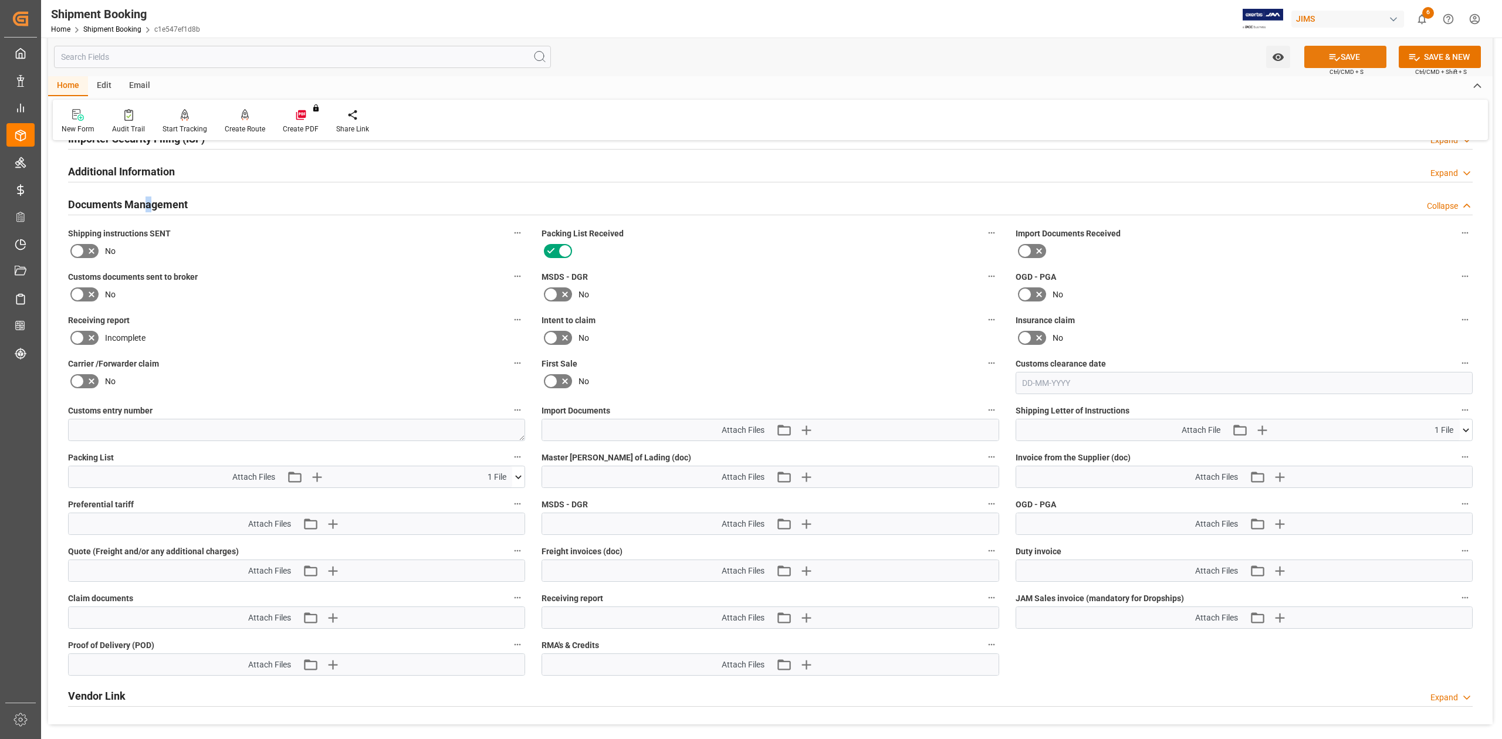
click at [1351, 59] on button "SAVE" at bounding box center [1345, 57] width 82 height 22
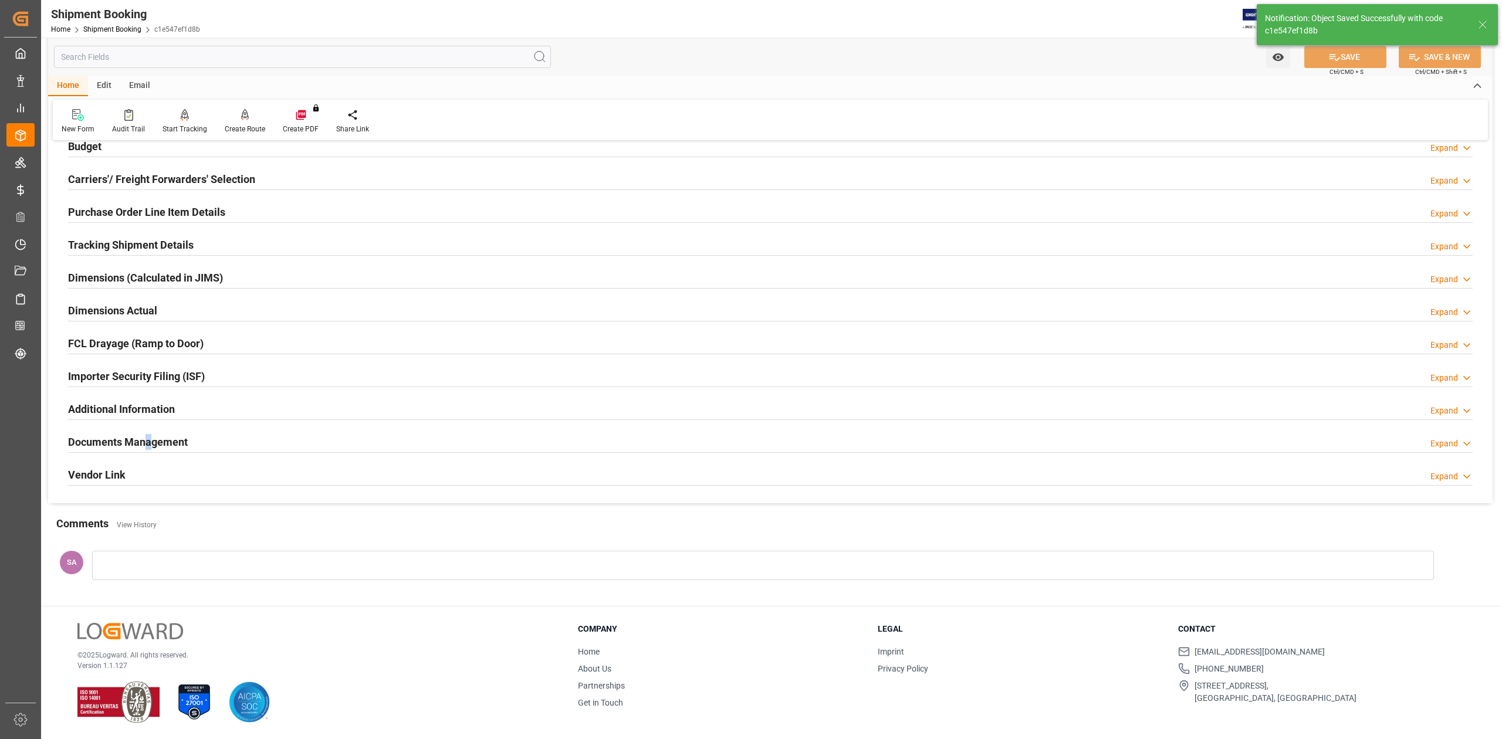
scroll to position [144, 0]
click at [147, 442] on h2 "Documents Management" at bounding box center [128, 442] width 120 height 16
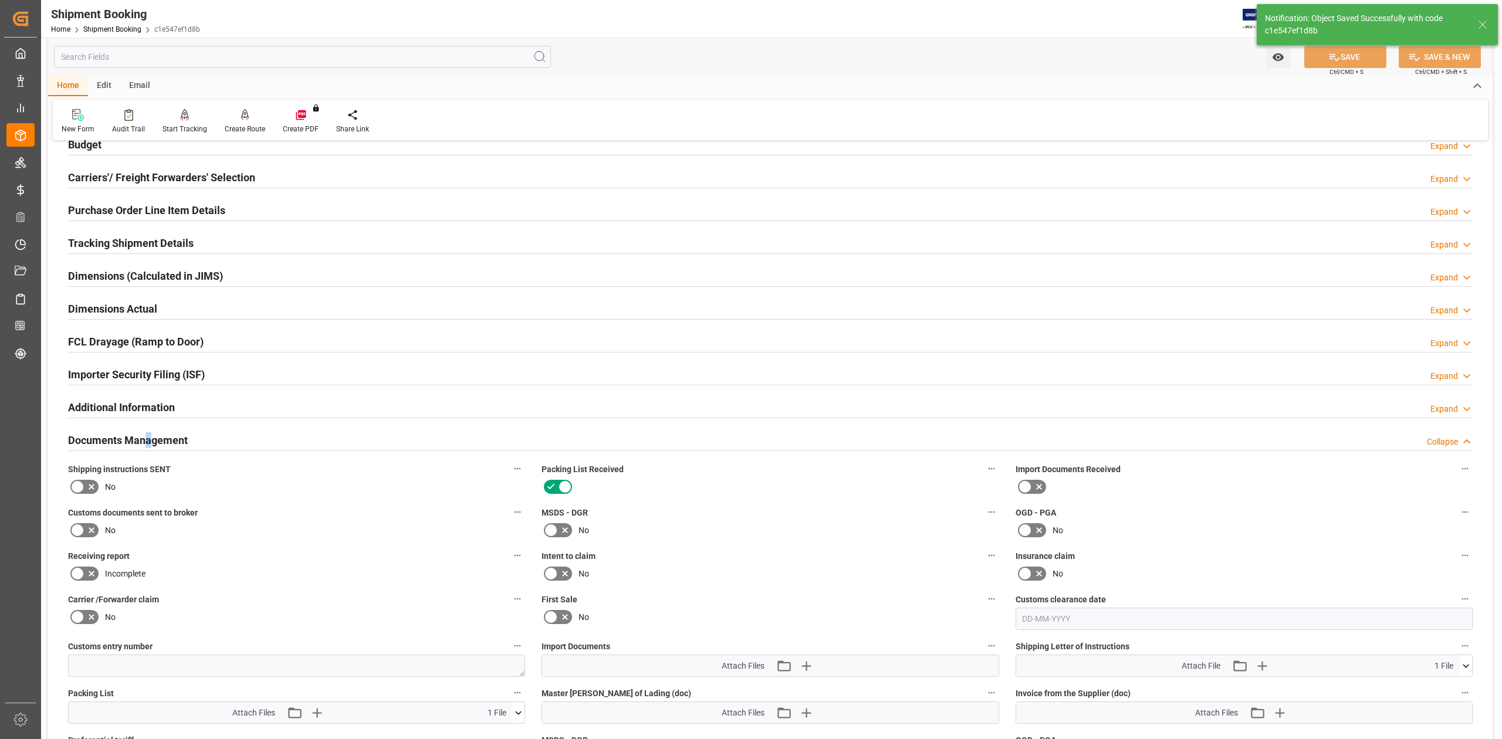
scroll to position [378, 0]
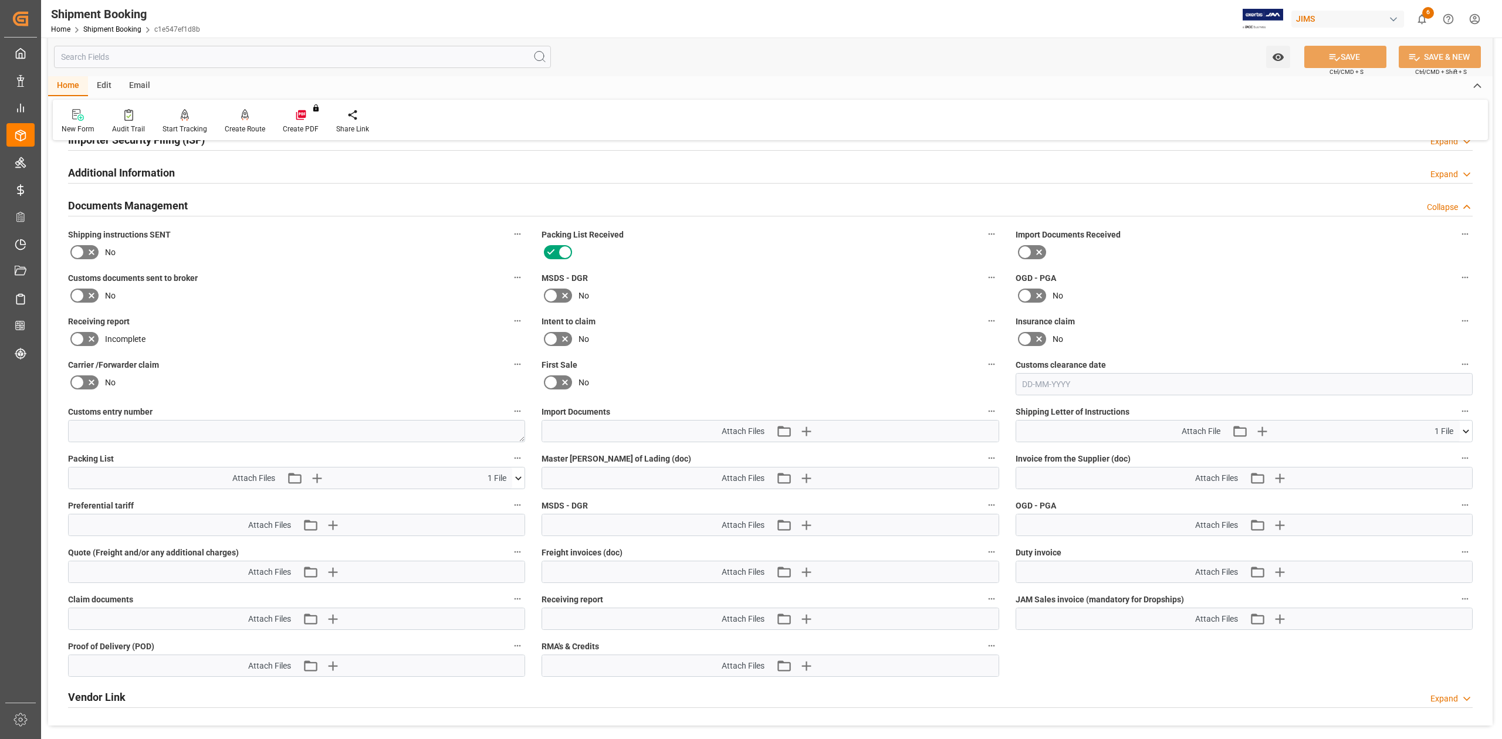
click at [77, 245] on label at bounding box center [84, 252] width 33 height 19
click at [0, 0] on input "checkbox" at bounding box center [0, 0] width 0 height 0
click at [1322, 57] on button "SAVE" at bounding box center [1345, 57] width 82 height 22
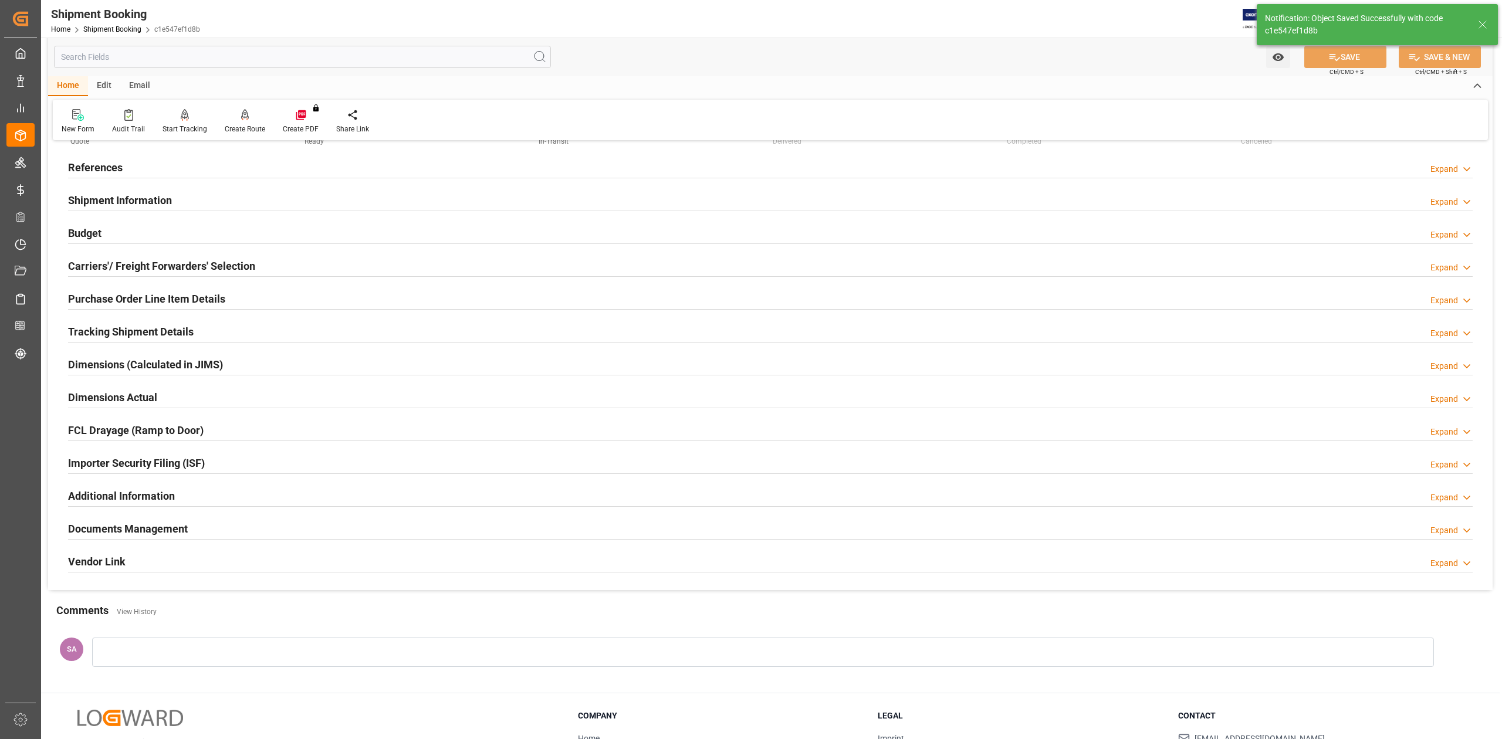
scroll to position [0, 0]
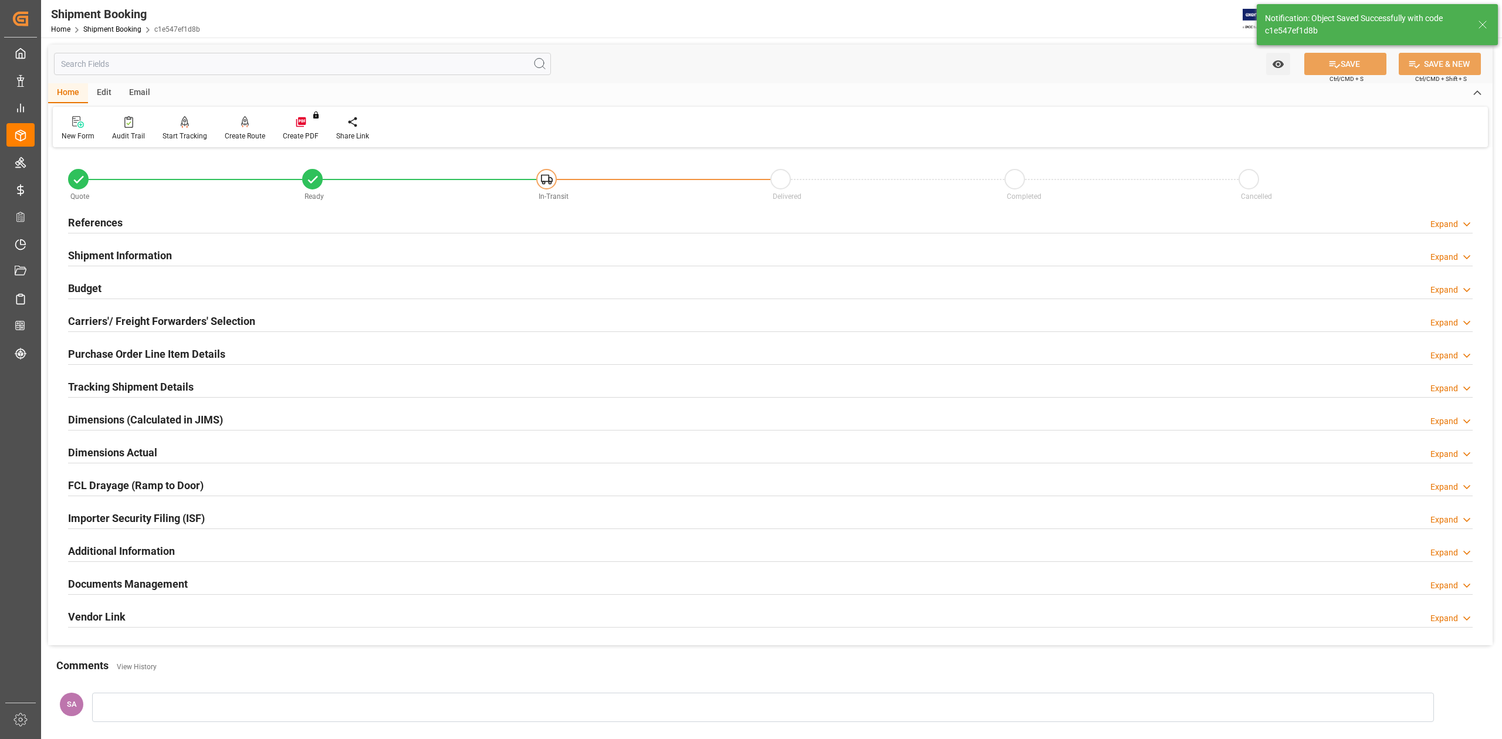
click at [137, 87] on div "Email" at bounding box center [139, 93] width 39 height 20
click at [67, 131] on div "Send Email" at bounding box center [80, 136] width 36 height 11
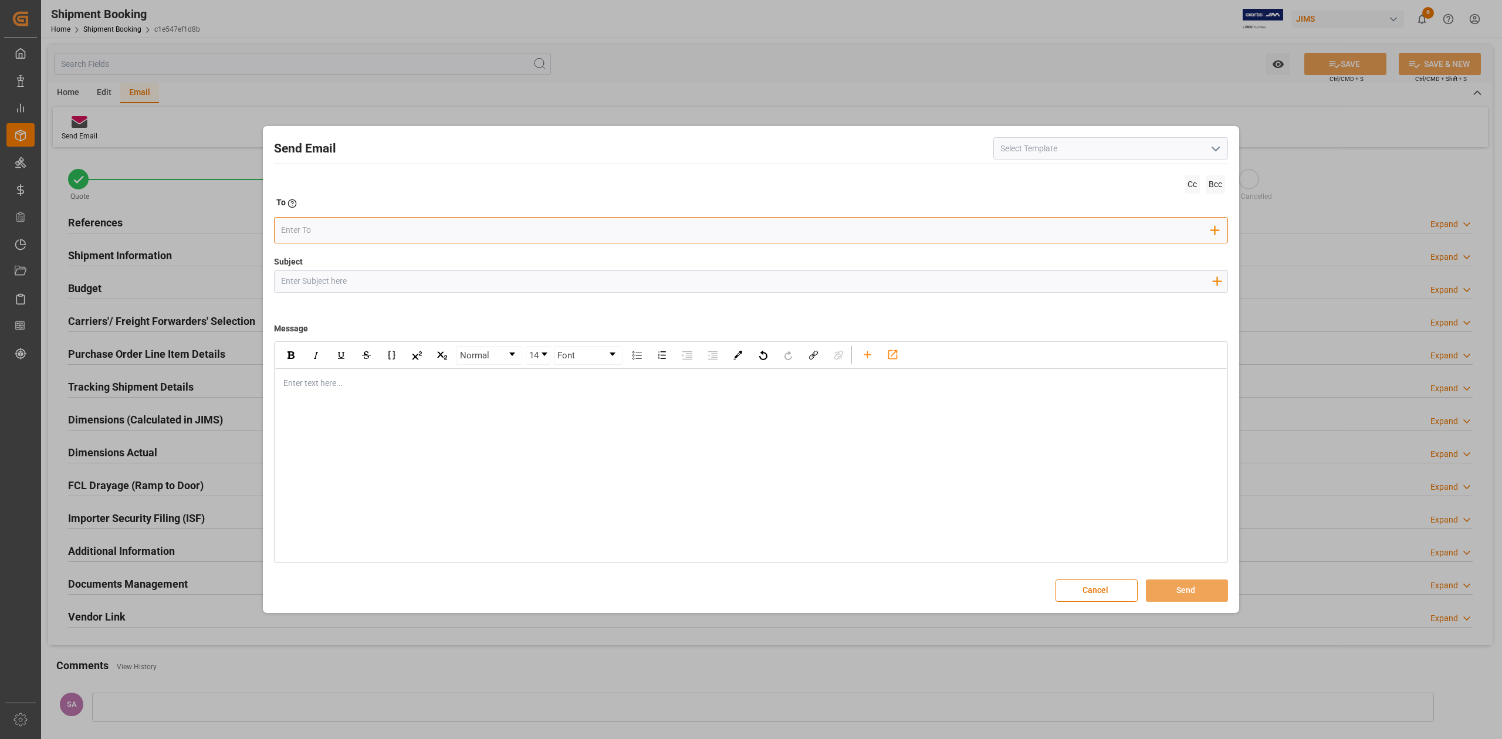
click at [479, 226] on input "email" at bounding box center [746, 231] width 931 height 18
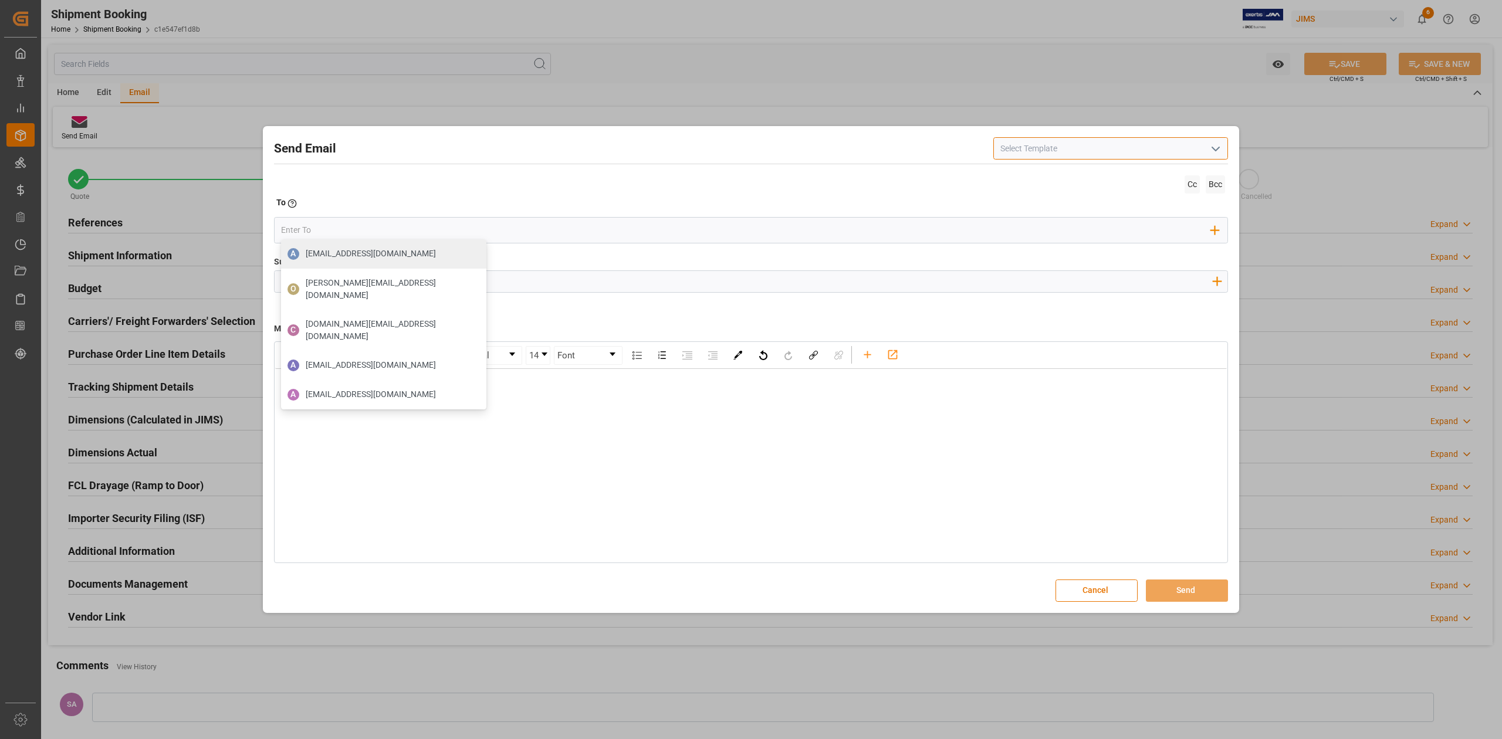
click at [1122, 150] on input at bounding box center [1110, 148] width 235 height 22
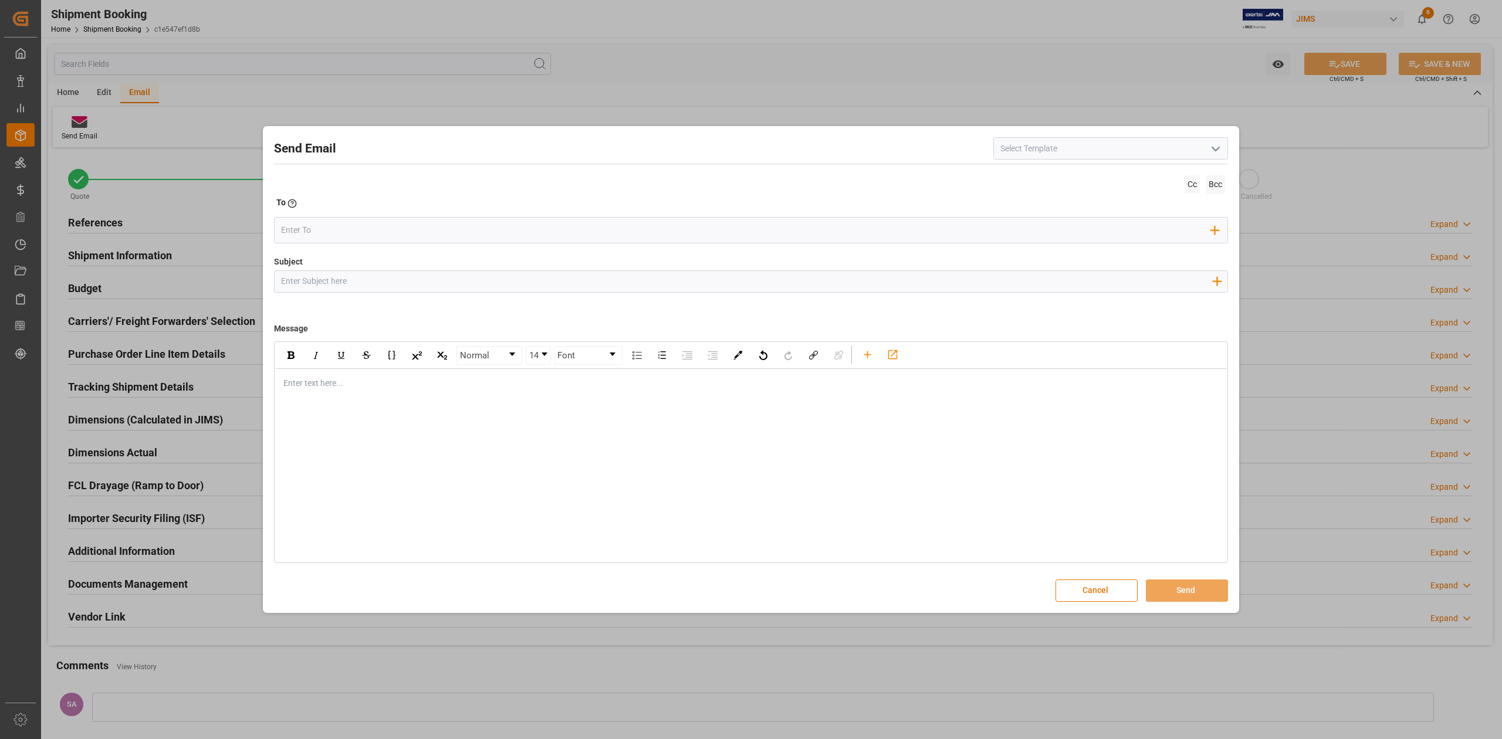
click at [1212, 148] on polyline "open menu" at bounding box center [1215, 149] width 7 height 4
click at [1125, 176] on div "2BOOK - Ocean - Air freight" at bounding box center [1111, 174] width 234 height 26
type input "2BOOK - Ocean - Air freight"
type input "2BOOK {{jamReferenceNumber}} {{supplierFullName}} Ship from: {{country}} Ship t…"
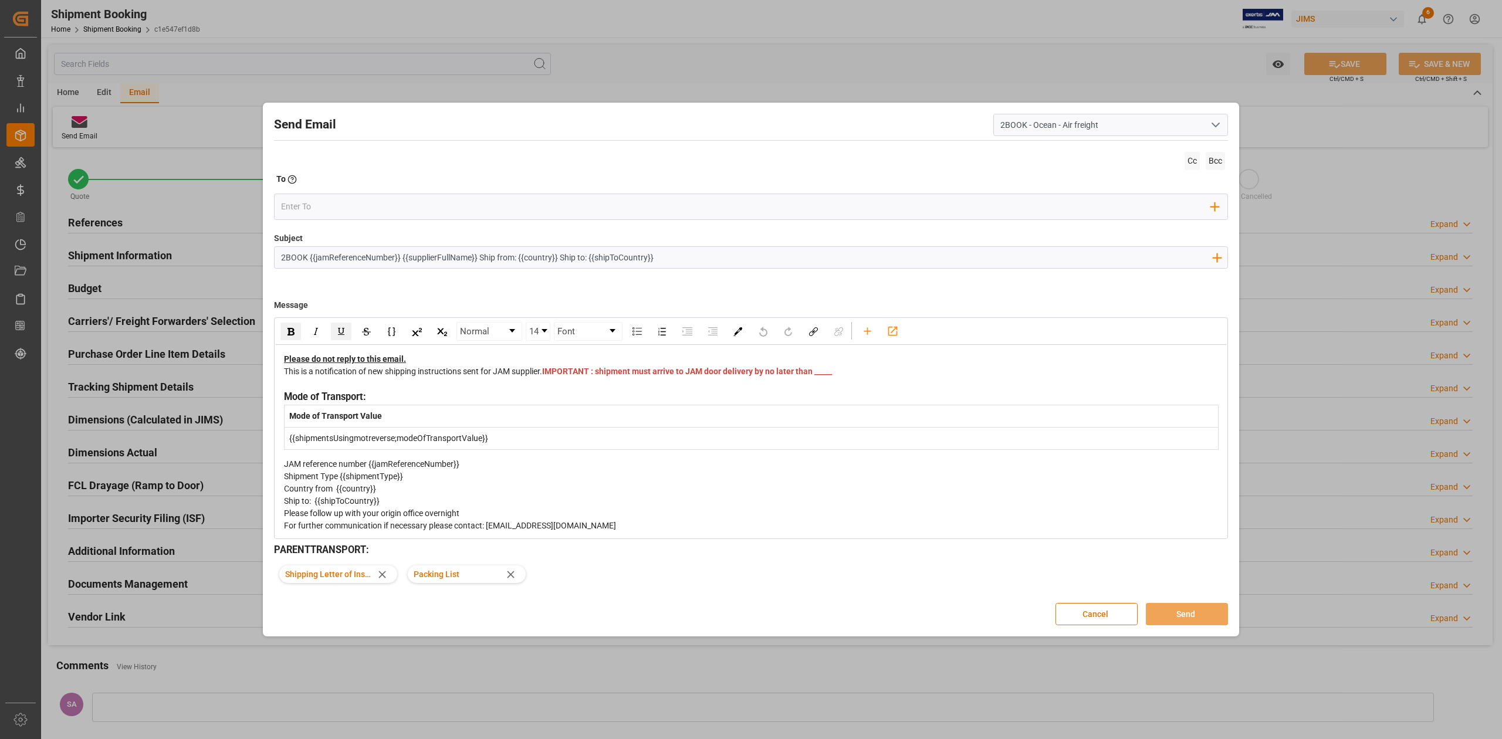
click at [564, 376] on span "IMPORTANT : shipment must arrive to JAM door delivery by no later than _____" at bounding box center [687, 371] width 290 height 9
click at [350, 202] on input "email" at bounding box center [746, 207] width 931 height 18
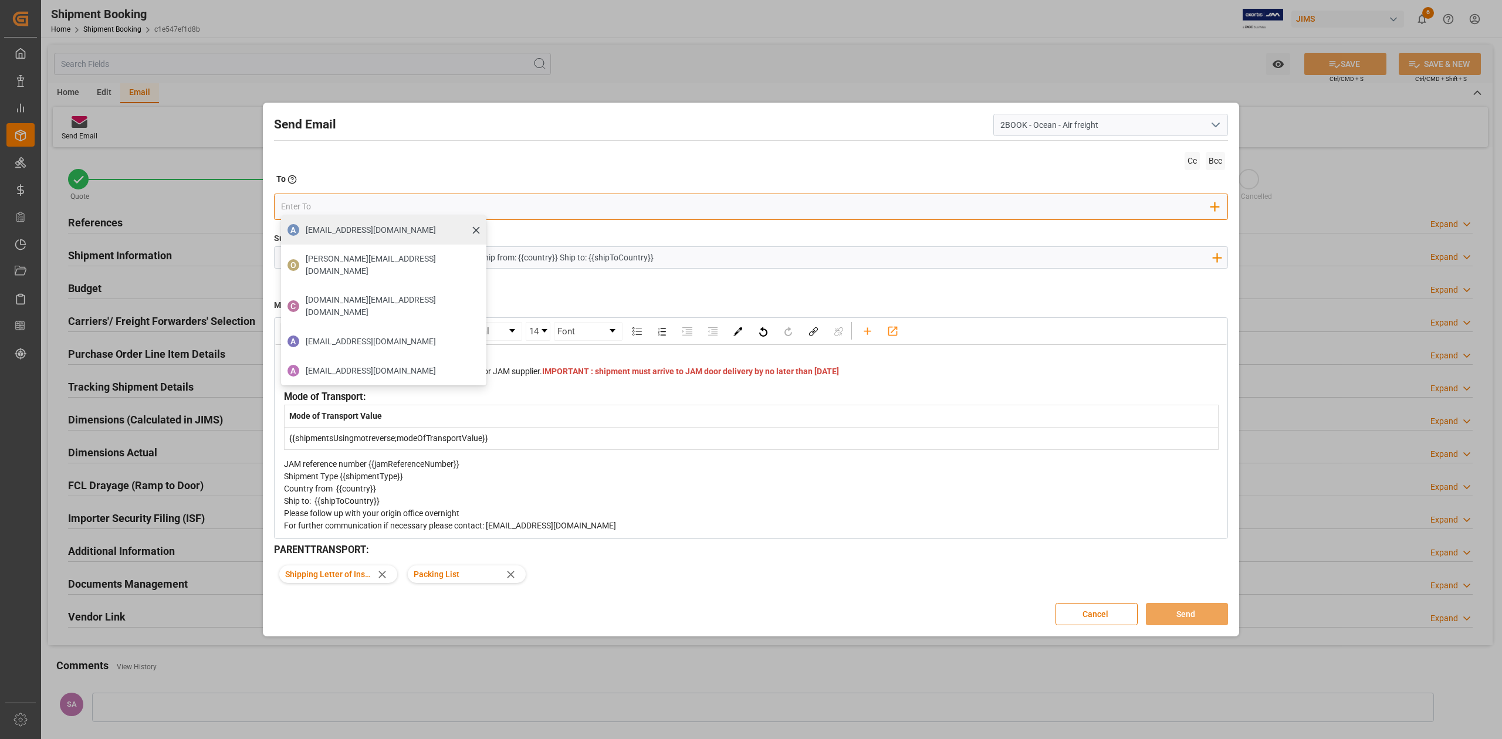
type input "boisvertbr@delmar.ca"
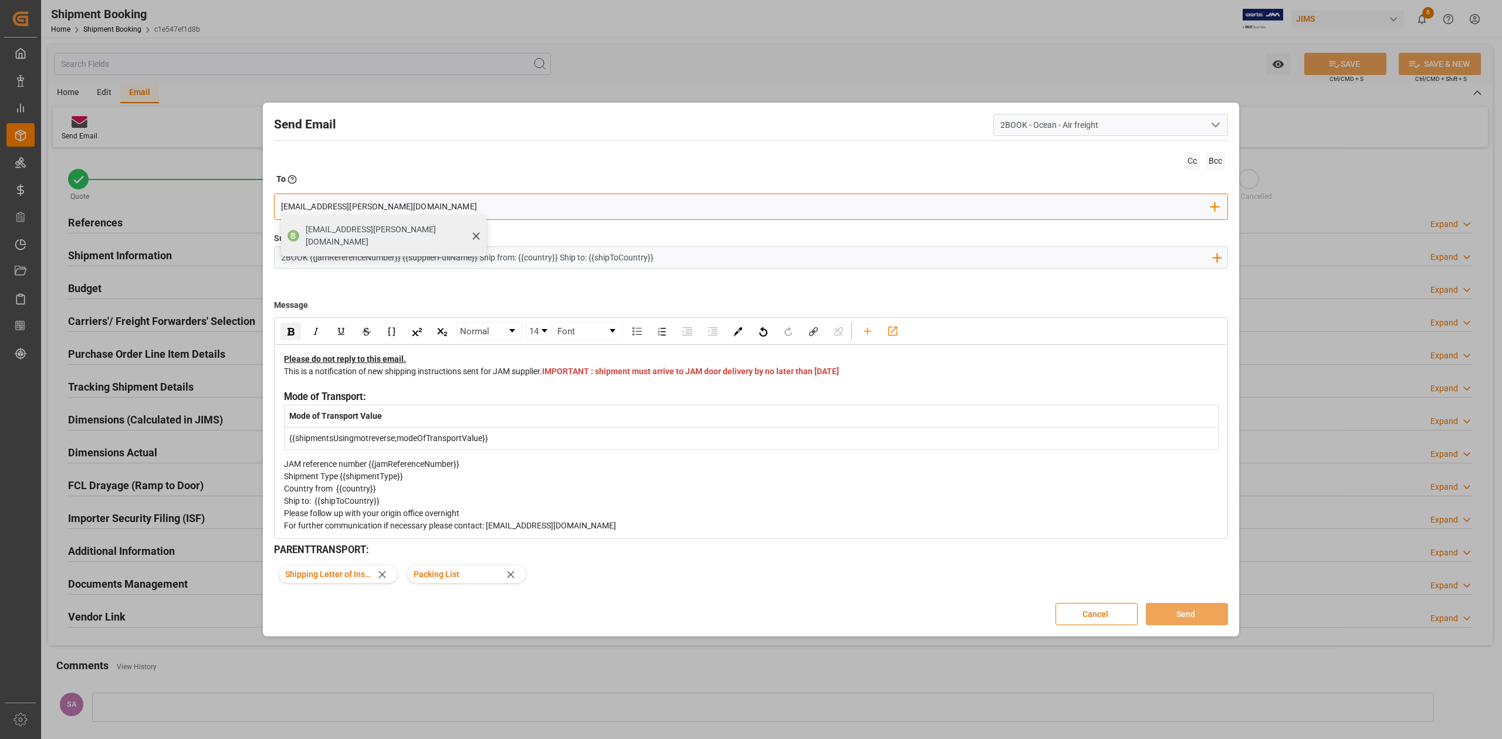
click at [356, 228] on span "boisvertbr@delmar.ca" at bounding box center [392, 236] width 172 height 25
click at [1181, 611] on button "Send" at bounding box center [1187, 614] width 82 height 22
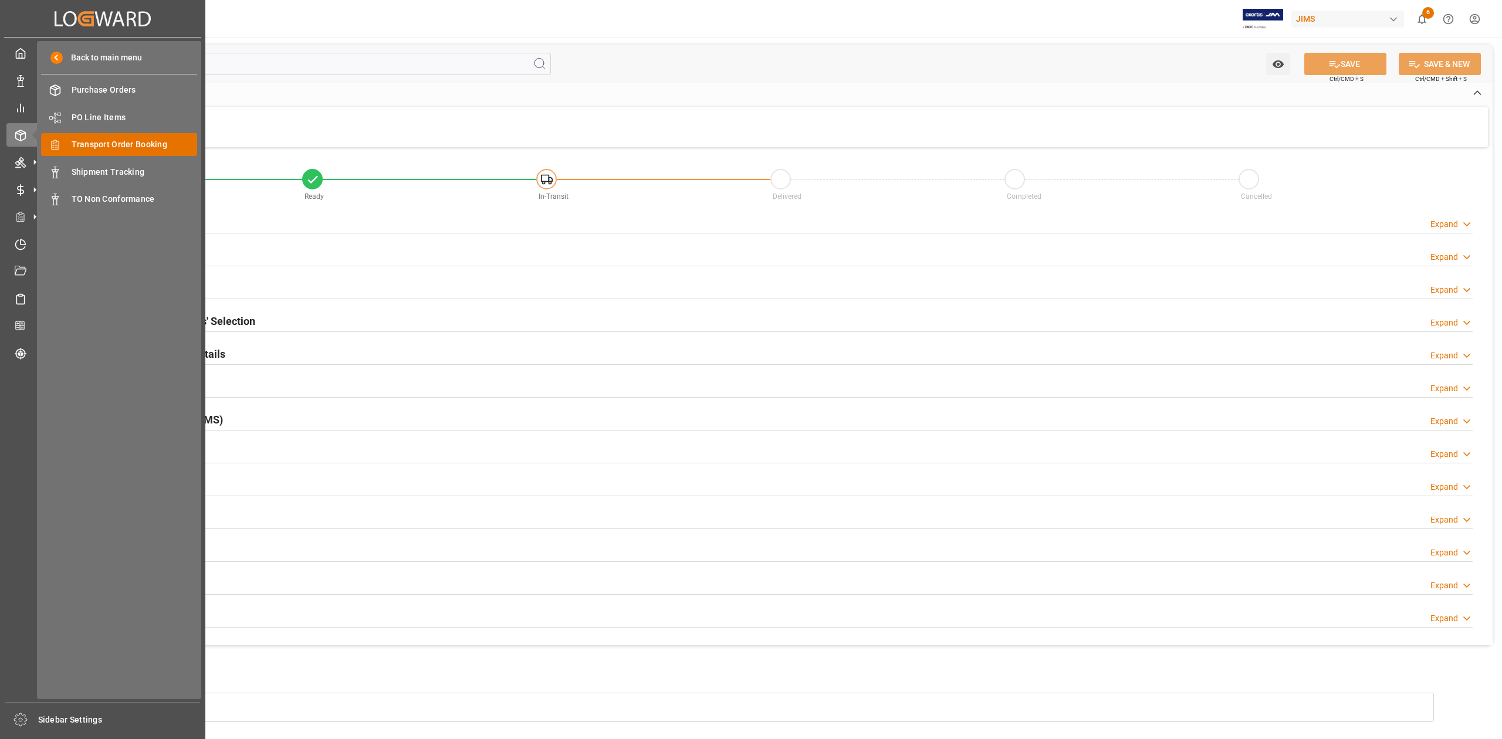
click at [151, 141] on span "Transport Order Booking" at bounding box center [135, 144] width 126 height 12
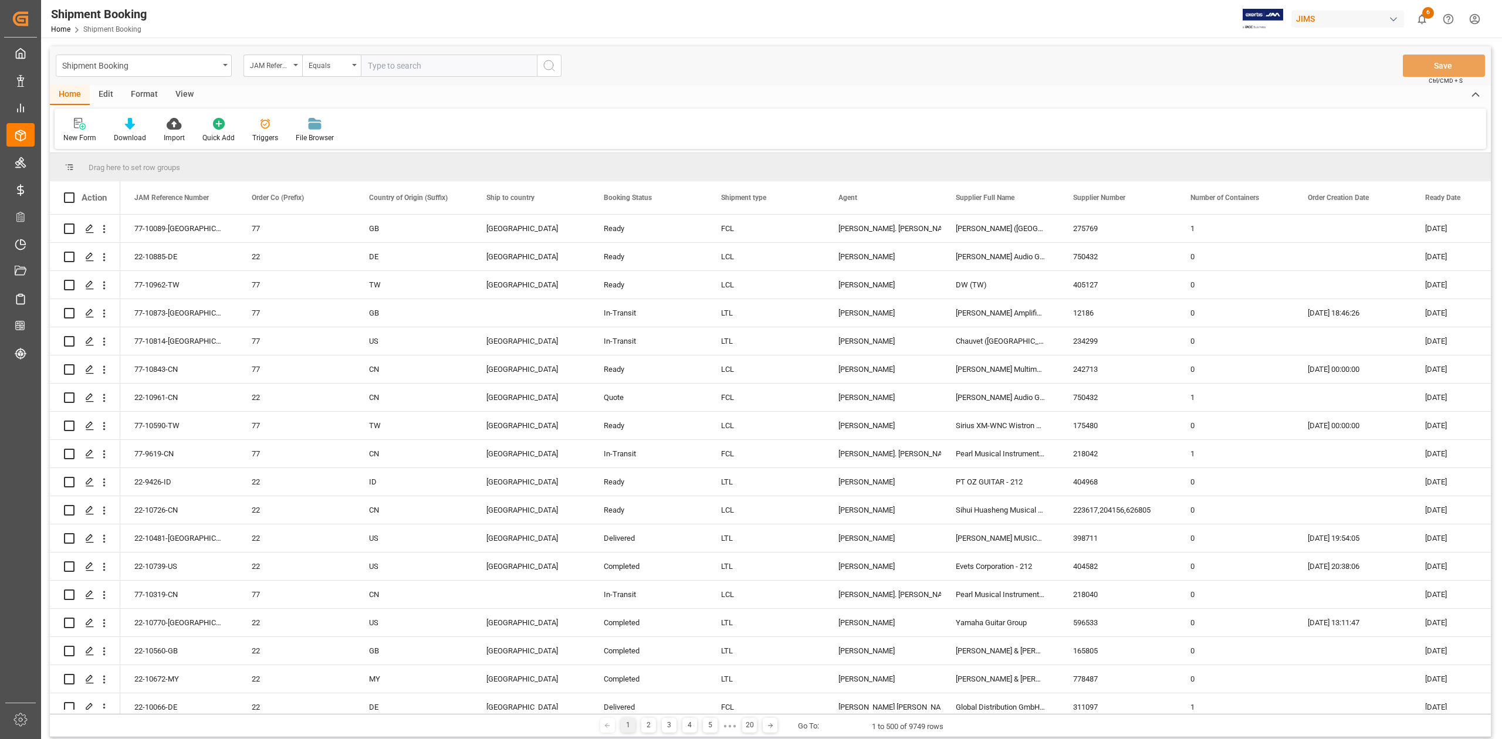
click at [472, 69] on input "text" at bounding box center [449, 66] width 176 height 22
type input "77-10584-CN"
click at [550, 72] on icon "search button" at bounding box center [549, 66] width 14 height 14
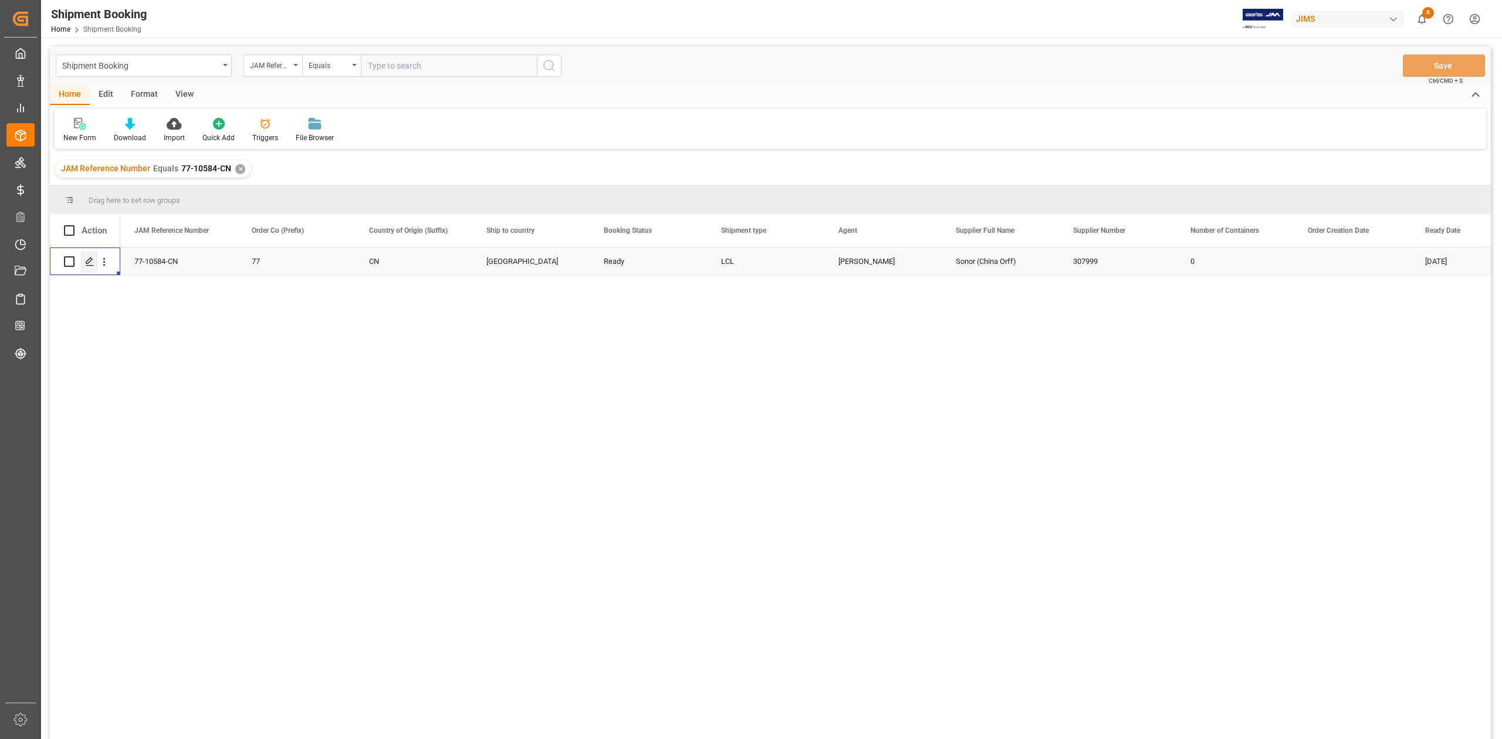
click at [85, 262] on icon "Press SPACE to select this row." at bounding box center [89, 261] width 9 height 9
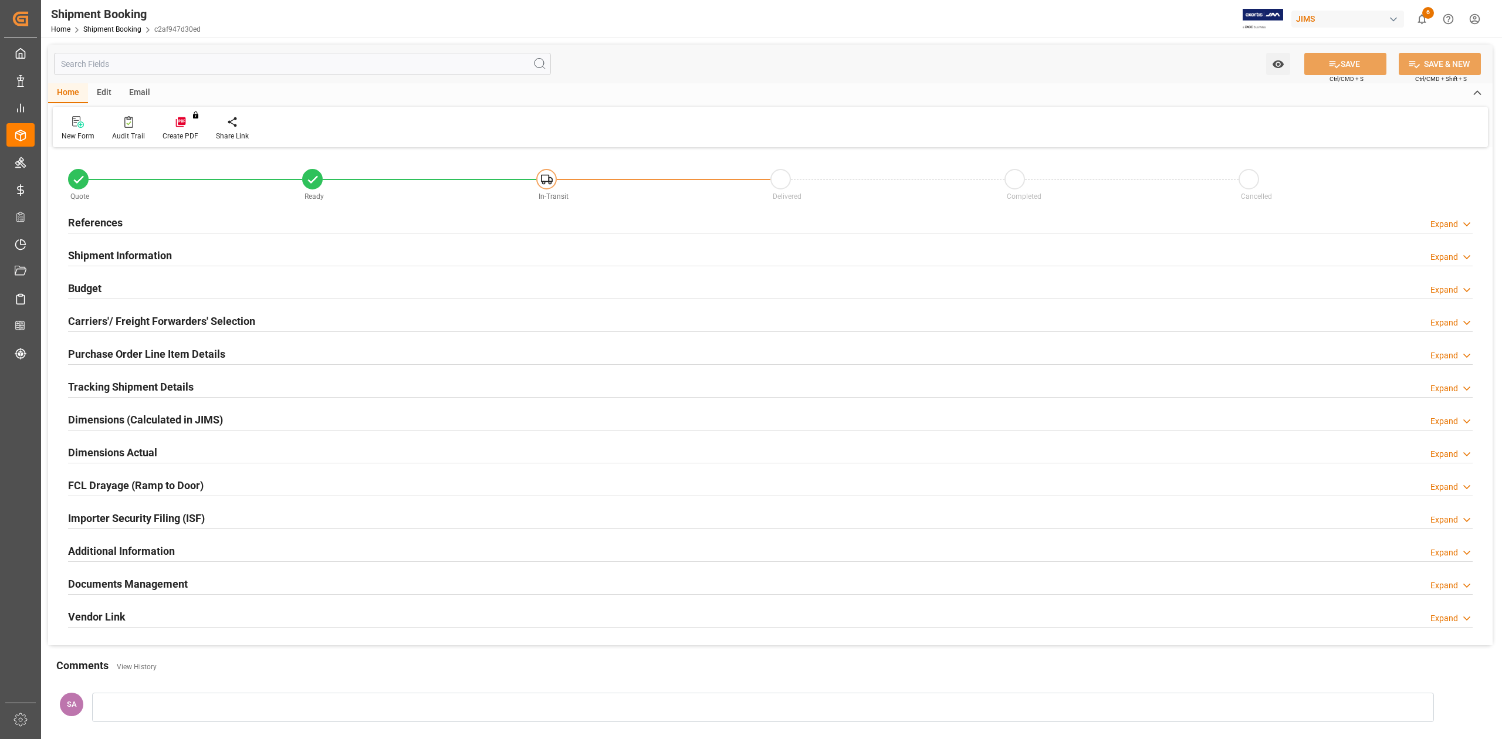
type input "0"
type input "29-08-2025"
click at [104, 221] on h2 "References" at bounding box center [95, 223] width 55 height 16
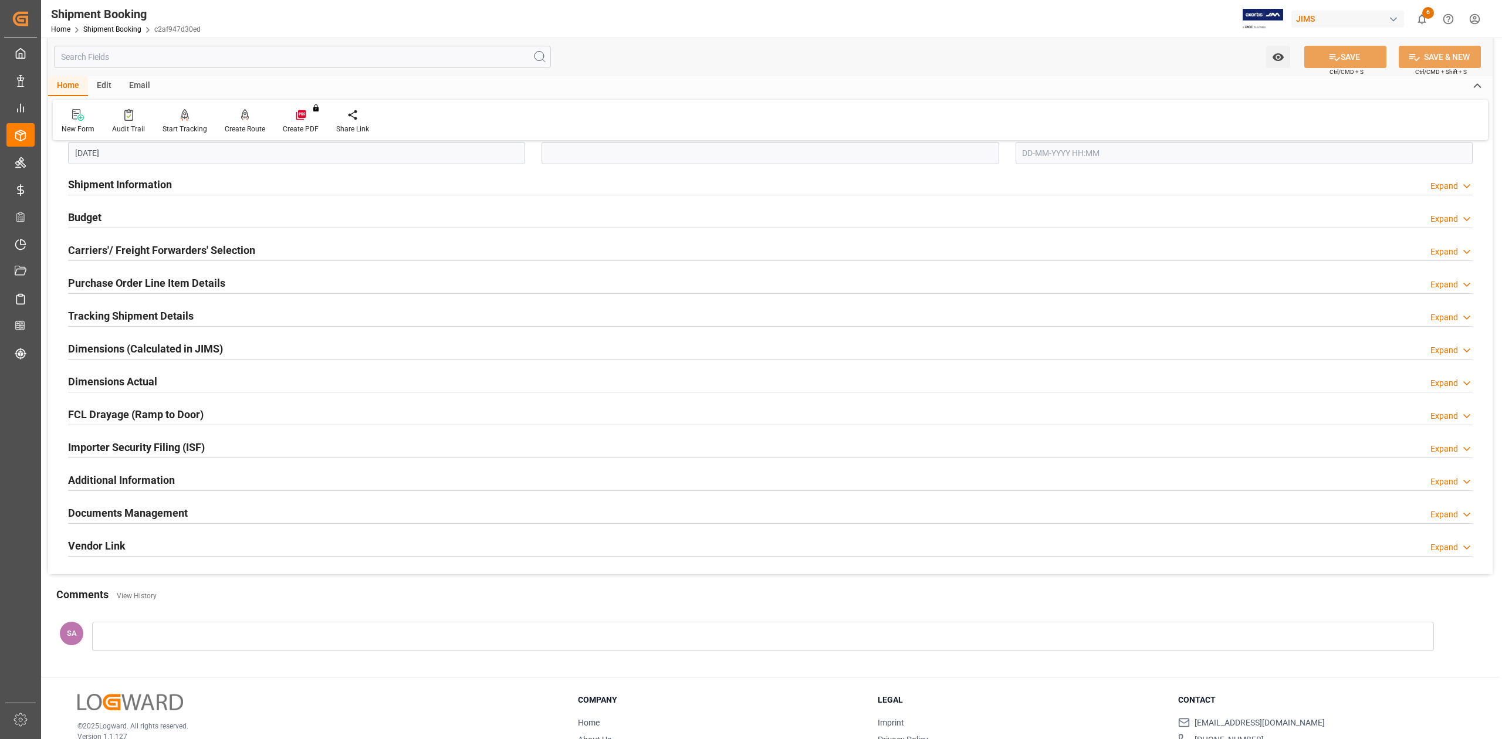
scroll to position [313, 0]
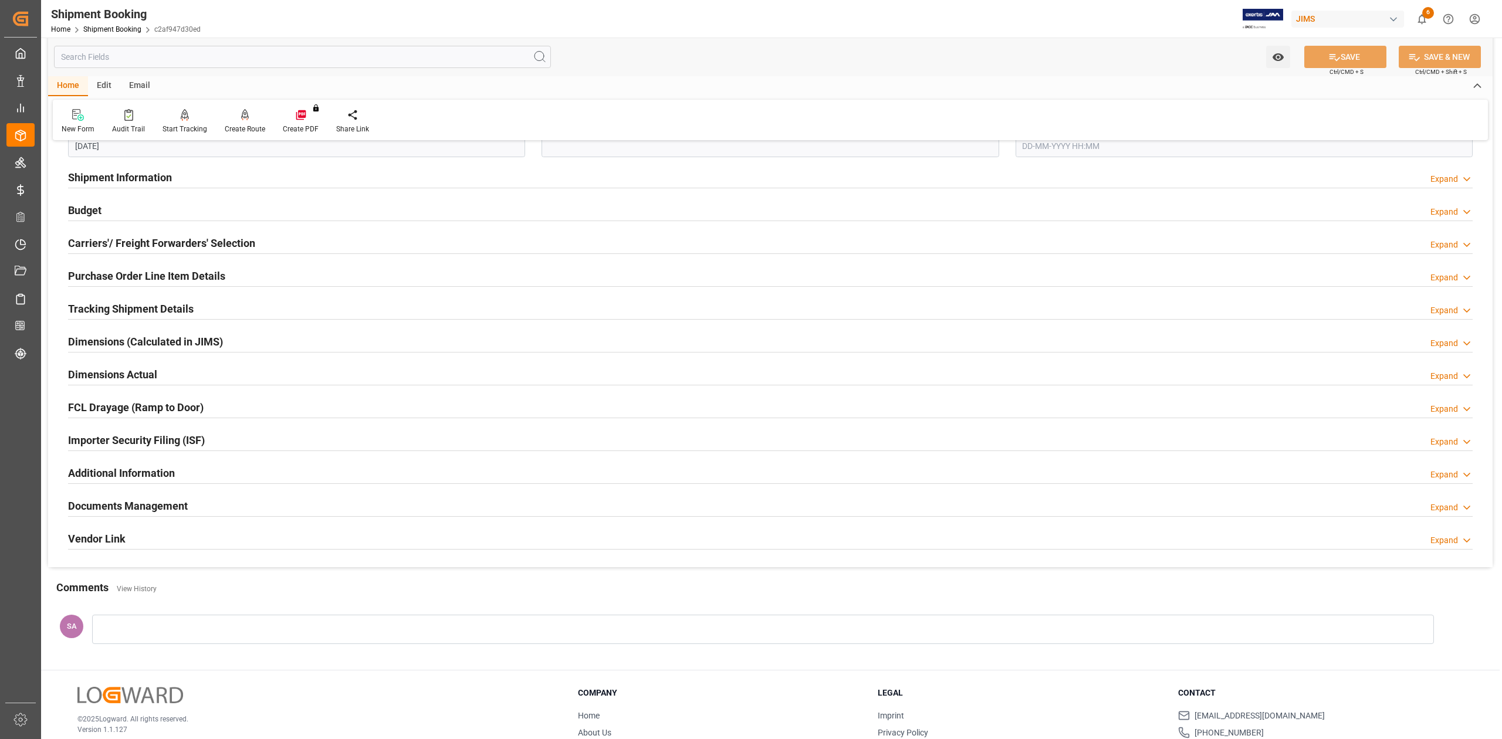
click at [158, 510] on h2 "Documents Management" at bounding box center [128, 506] width 120 height 16
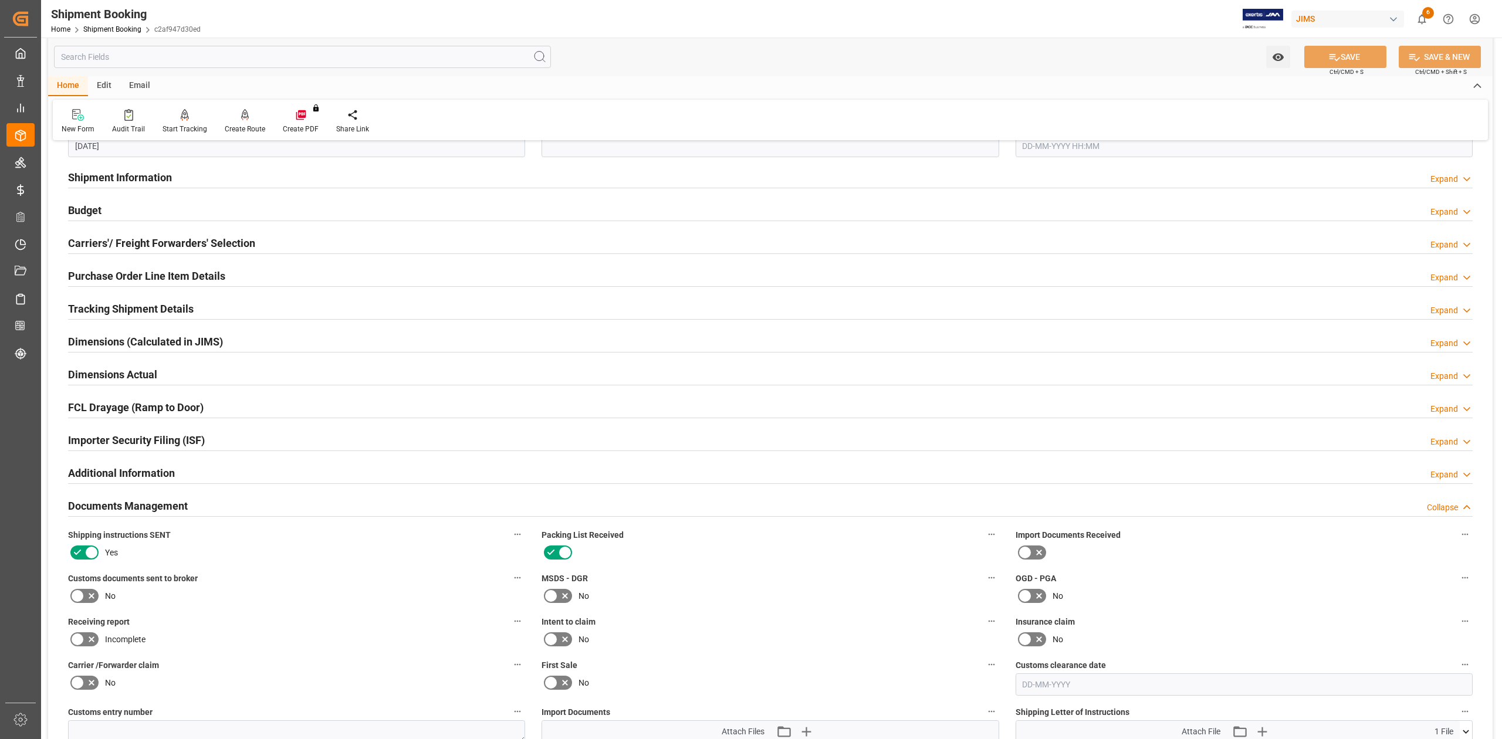
click at [158, 510] on h2 "Documents Management" at bounding box center [128, 506] width 120 height 16
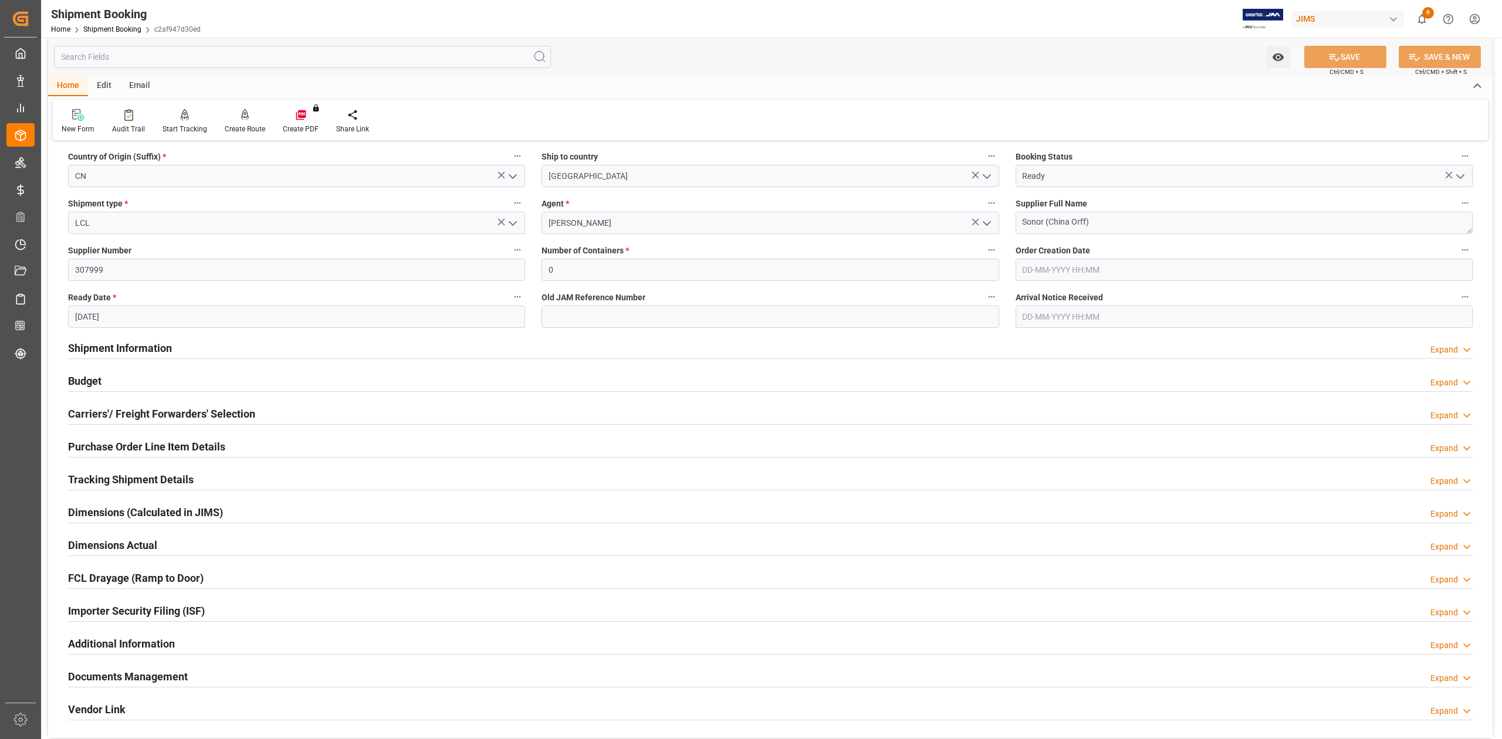
scroll to position [0, 0]
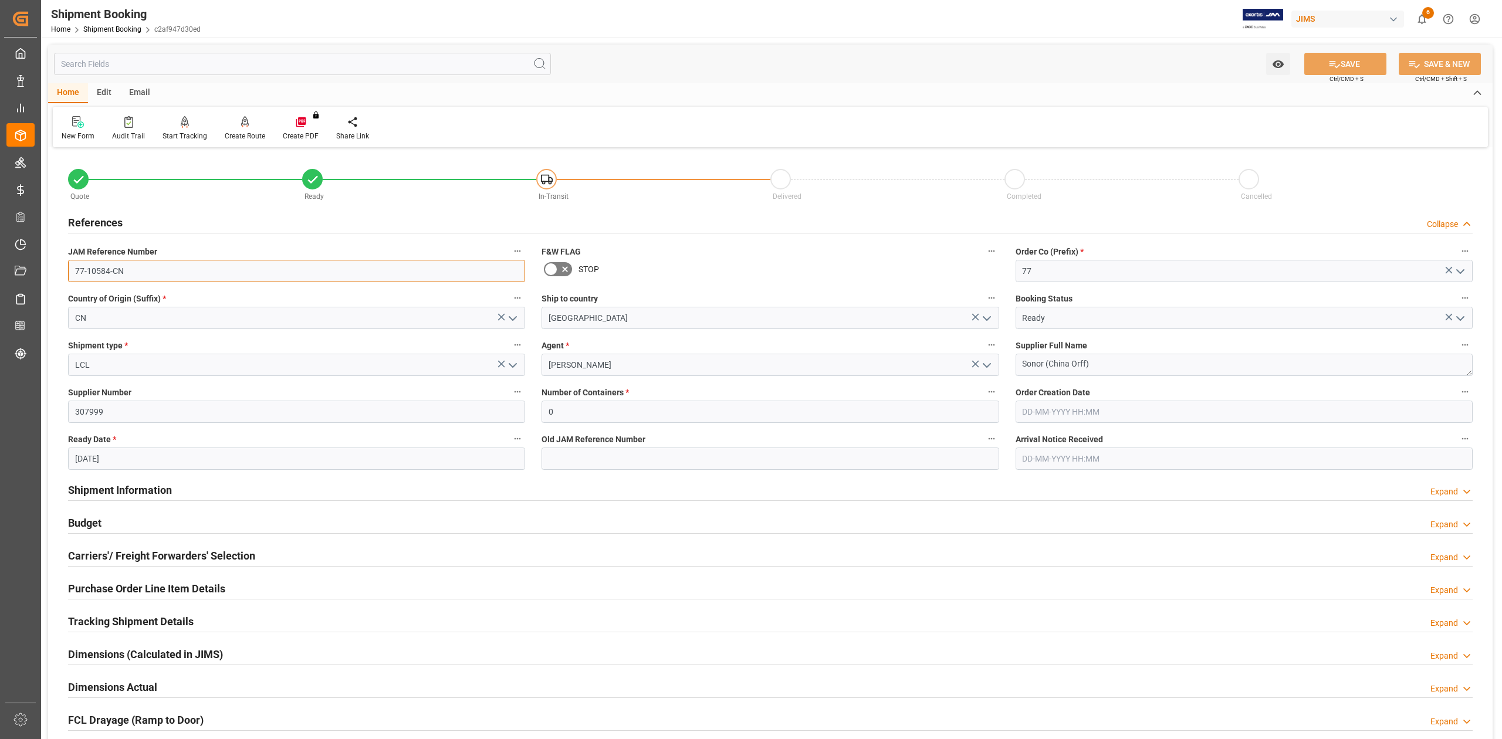
click at [221, 272] on input "77-10584-CN" at bounding box center [296, 271] width 457 height 22
click at [1125, 367] on textarea "Sonor (China Orff)" at bounding box center [1244, 365] width 457 height 22
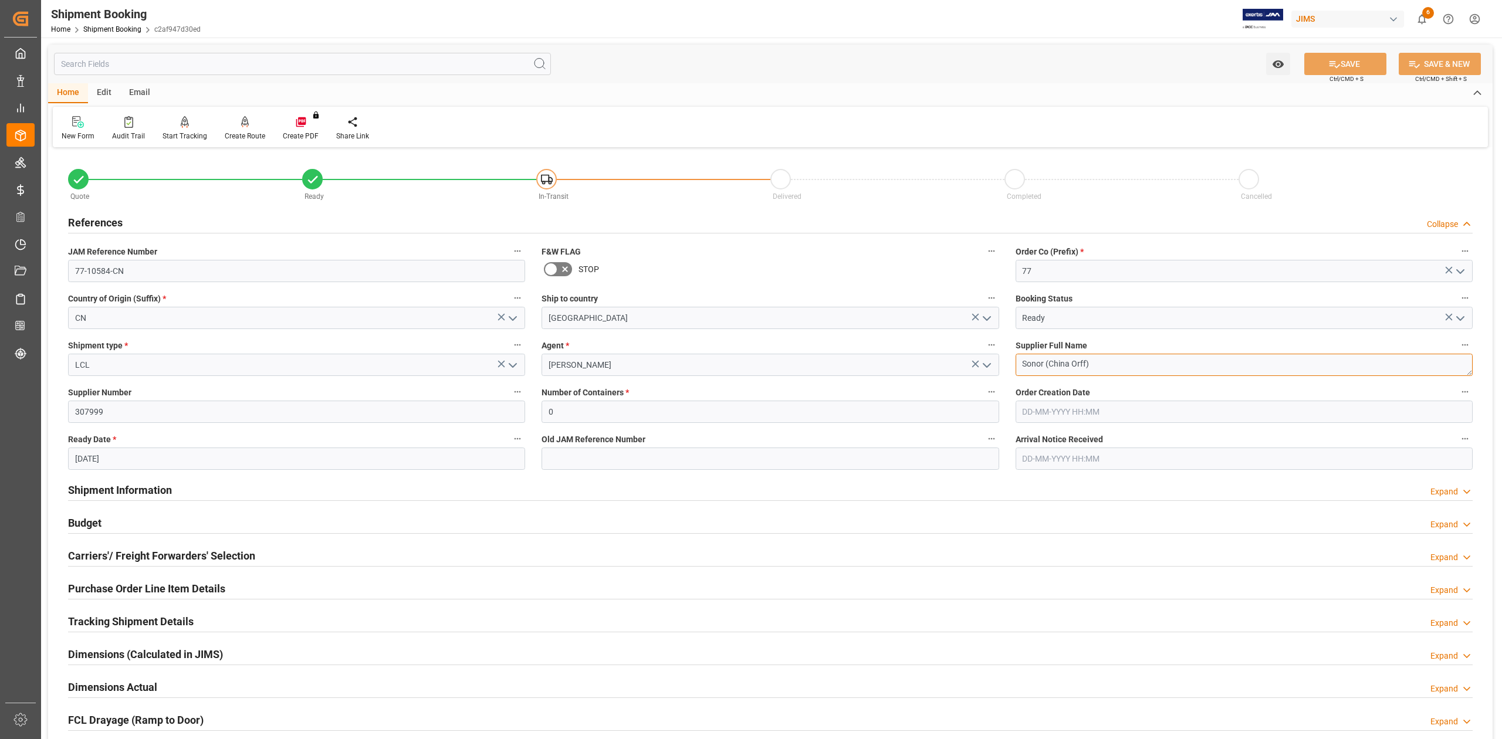
click at [1125, 367] on textarea "Sonor (China Orff)" at bounding box center [1244, 365] width 457 height 22
click at [141, 266] on input "77-10584-CN" at bounding box center [296, 271] width 457 height 22
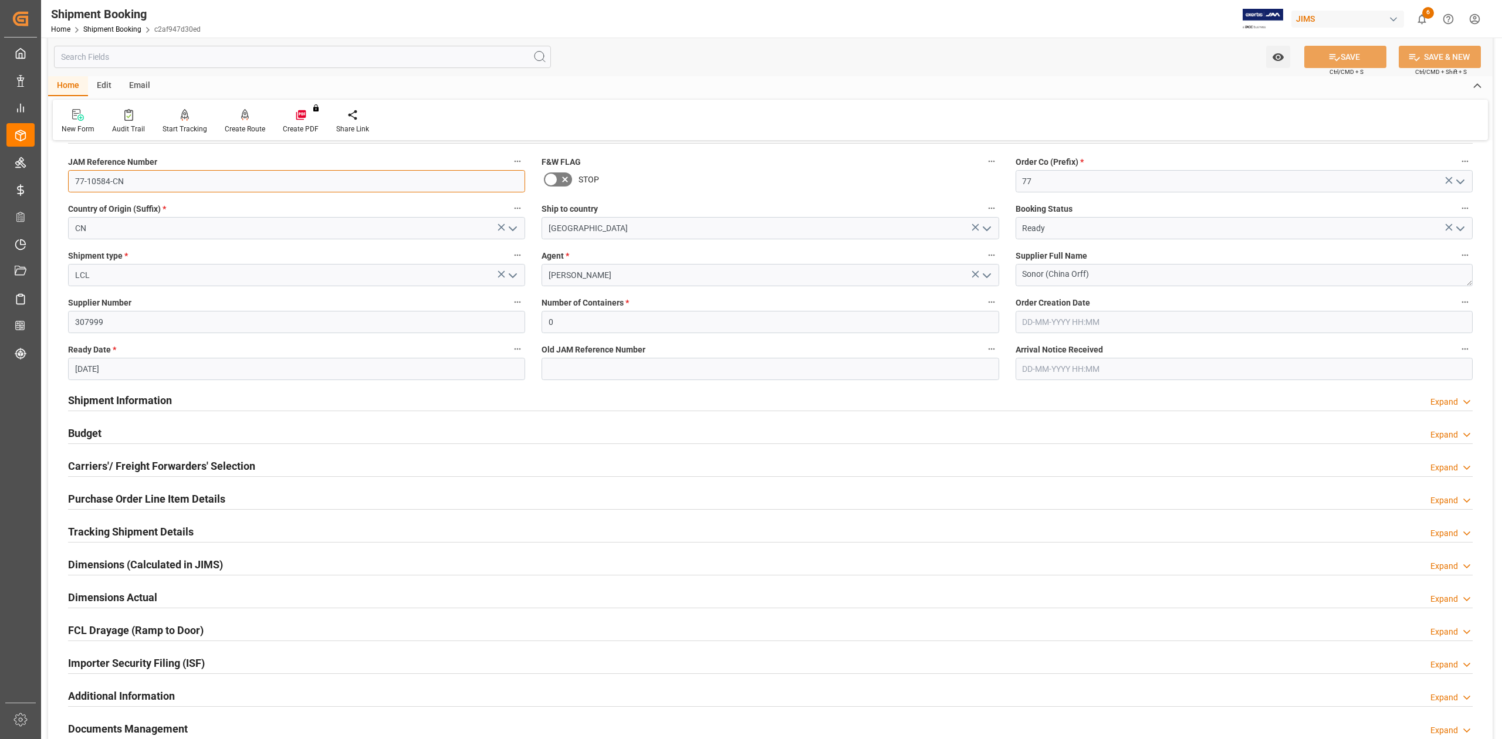
scroll to position [235, 0]
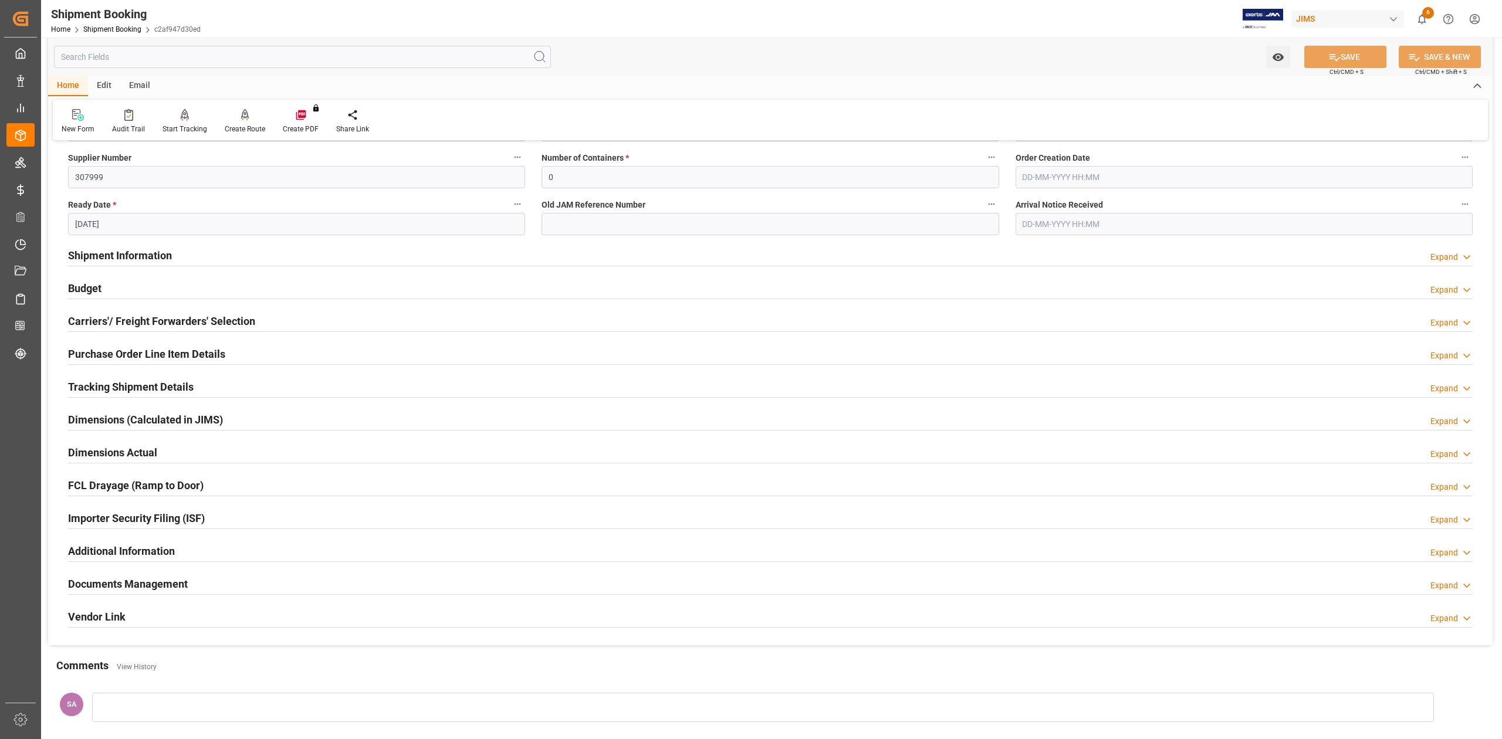
click at [128, 386] on h2 "Tracking Shipment Details" at bounding box center [131, 387] width 126 height 16
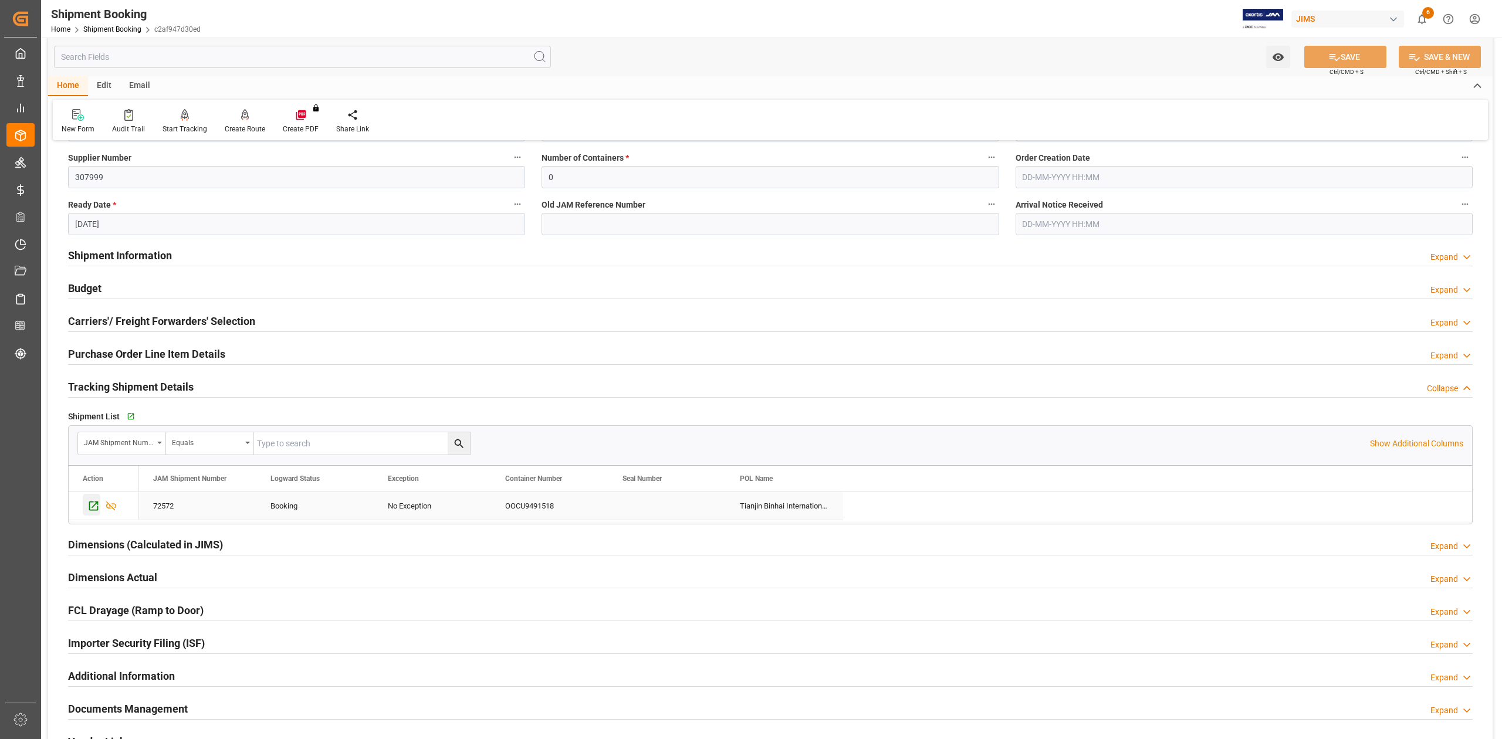
click at [89, 507] on icon "Press SPACE to select this row." at bounding box center [93, 506] width 12 height 12
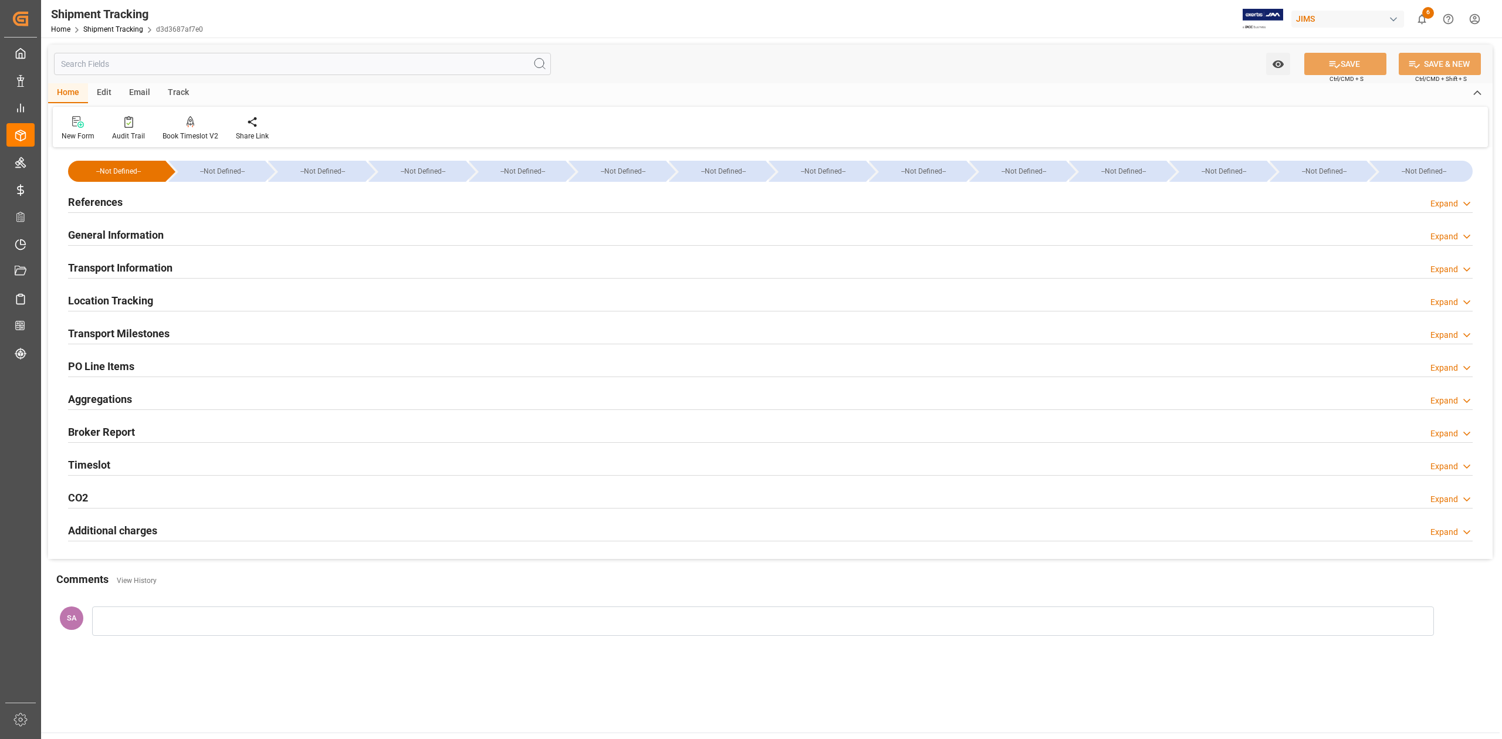
click at [153, 338] on h2 "Transport Milestones" at bounding box center [119, 334] width 102 height 16
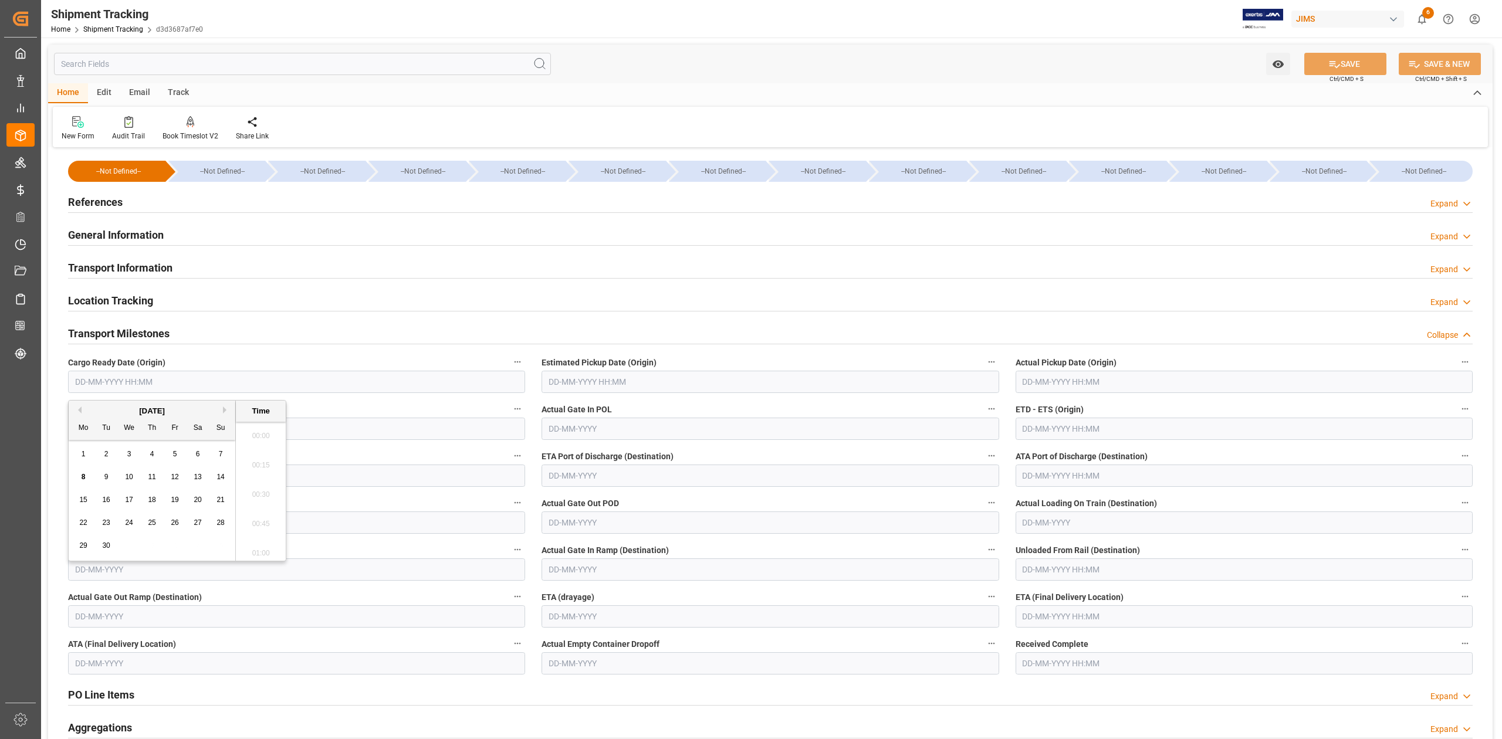
click at [139, 378] on input "text" at bounding box center [296, 382] width 457 height 22
click at [83, 547] on span "29" at bounding box center [83, 546] width 8 height 8
type input "[DATE] 00:00"
click at [1063, 618] on input "text" at bounding box center [1244, 616] width 457 height 22
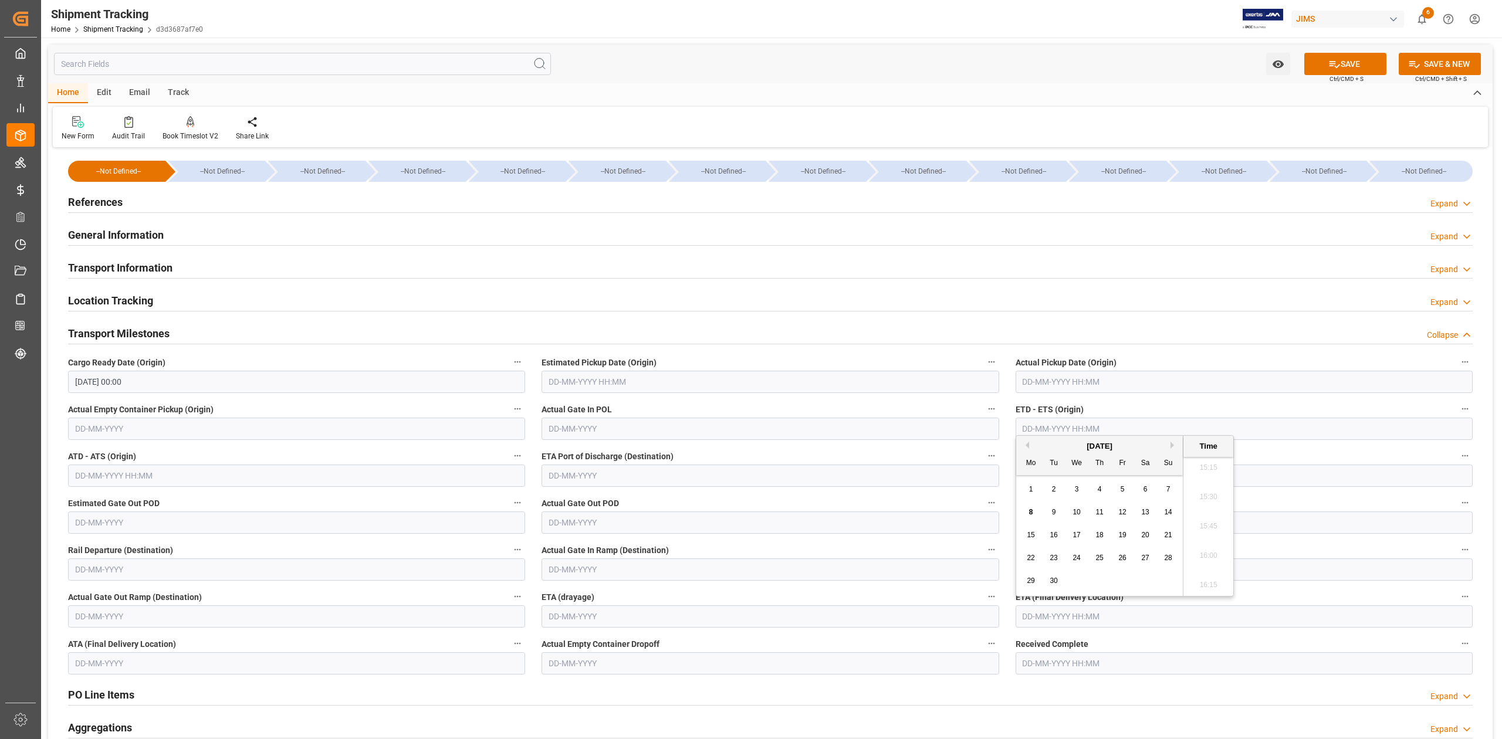
click at [1111, 623] on input "text" at bounding box center [1244, 616] width 457 height 22
click at [1335, 66] on icon at bounding box center [1334, 64] width 12 height 12
type input "[DATE] 00:00"
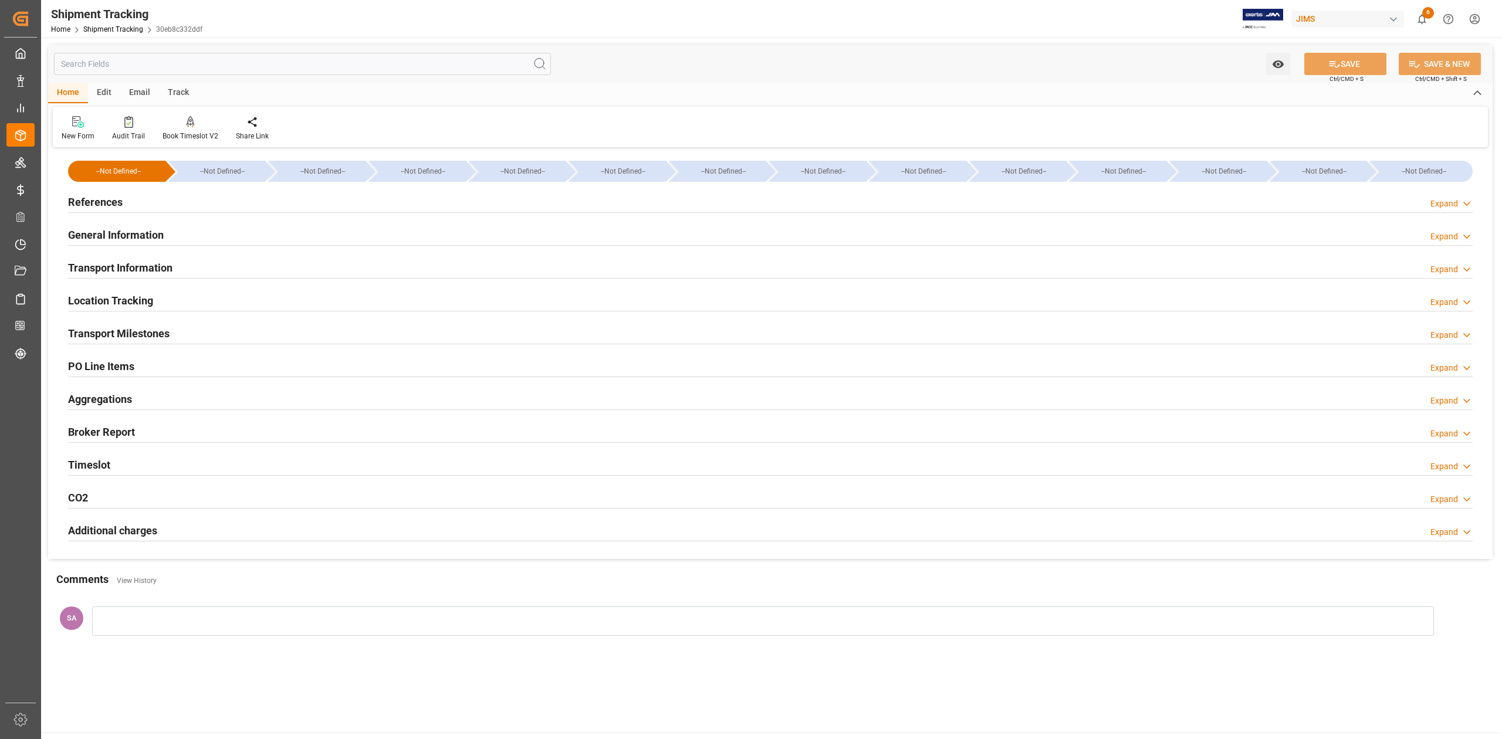
type input "[DATE] 00:00"
click at [156, 339] on h2 "Transport Milestones" at bounding box center [119, 334] width 102 height 16
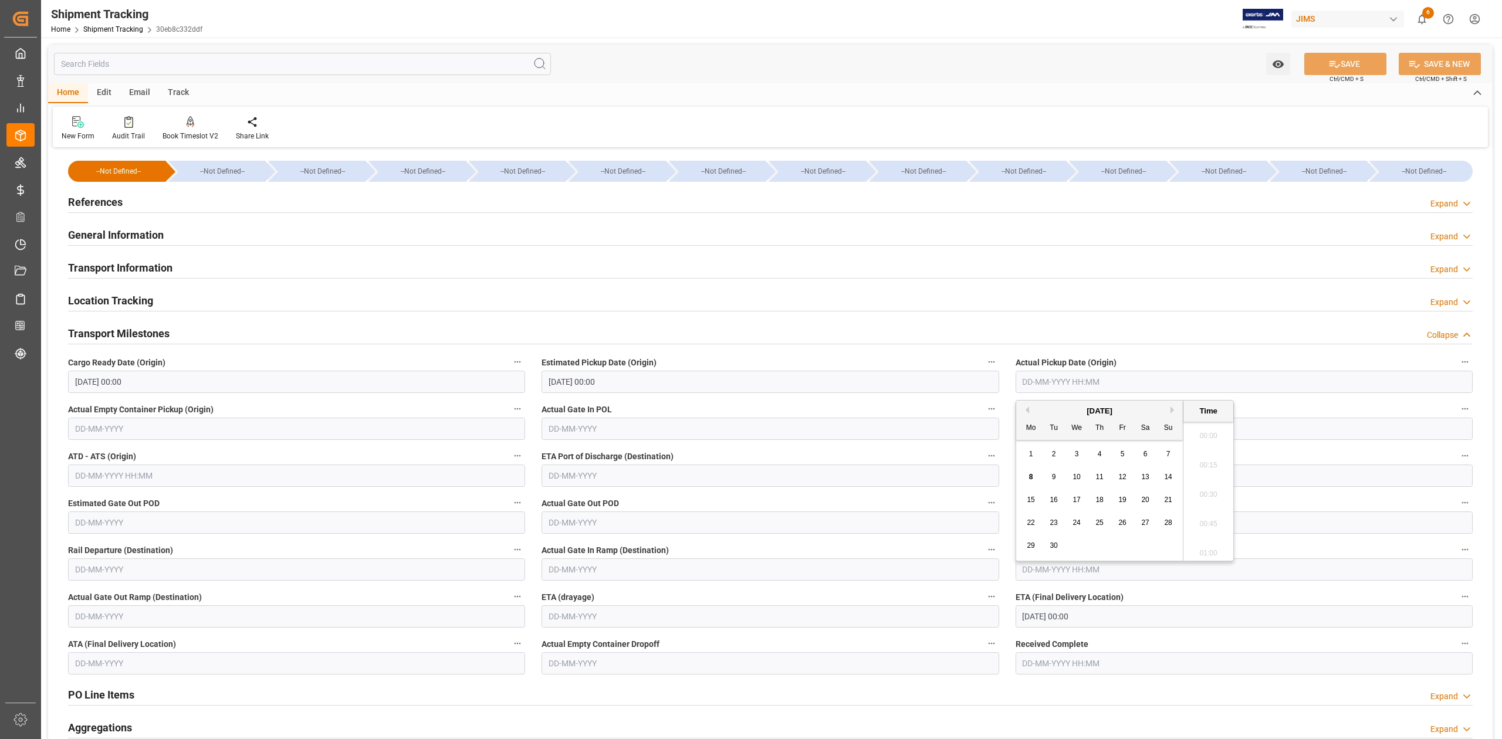
click at [1099, 384] on input "text" at bounding box center [1244, 382] width 457 height 22
click at [1348, 60] on button "SAVE" at bounding box center [1345, 64] width 82 height 22
type input "[DATE] 00:00"
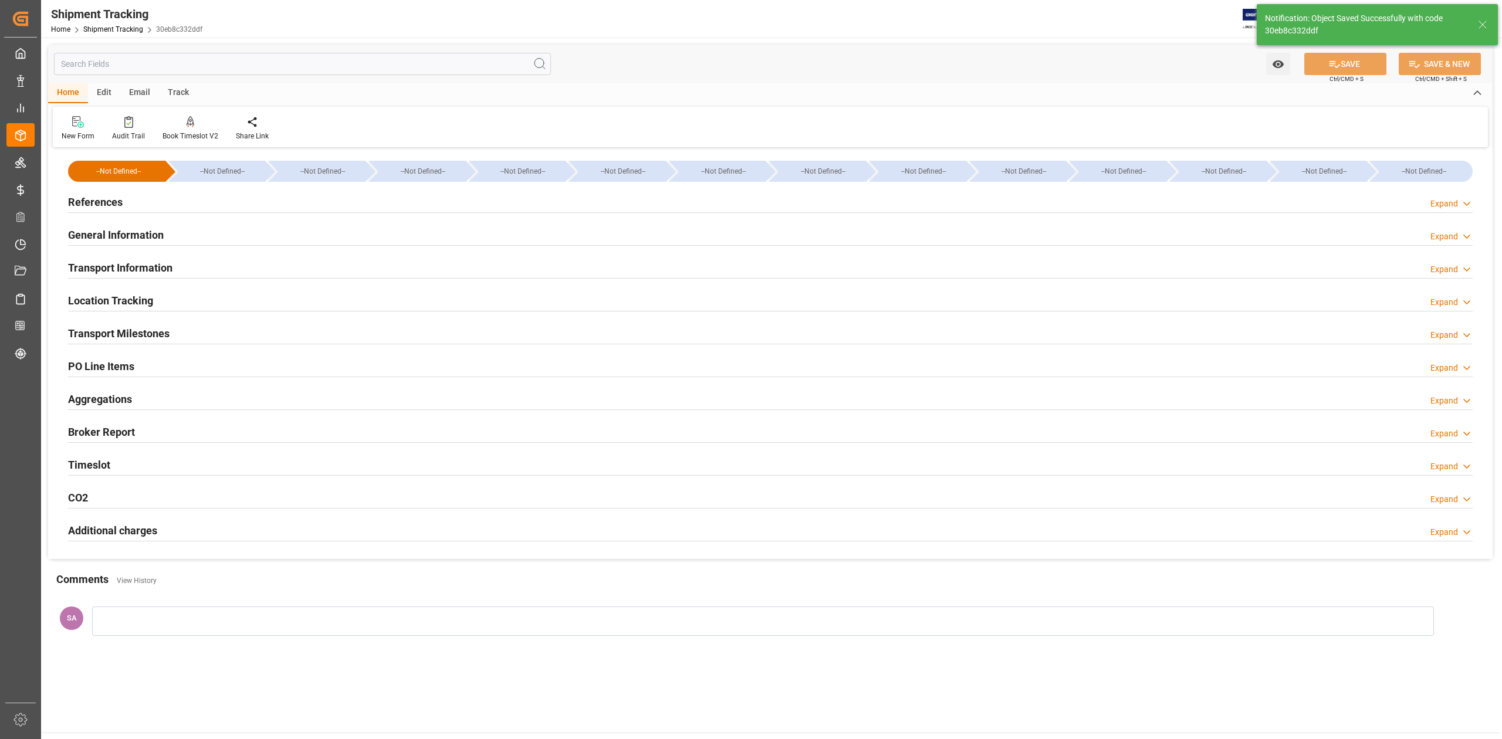
drag, startPoint x: 144, startPoint y: 336, endPoint x: 162, endPoint y: 336, distance: 17.6
click at [144, 336] on h2 "Transport Milestones" at bounding box center [119, 334] width 102 height 16
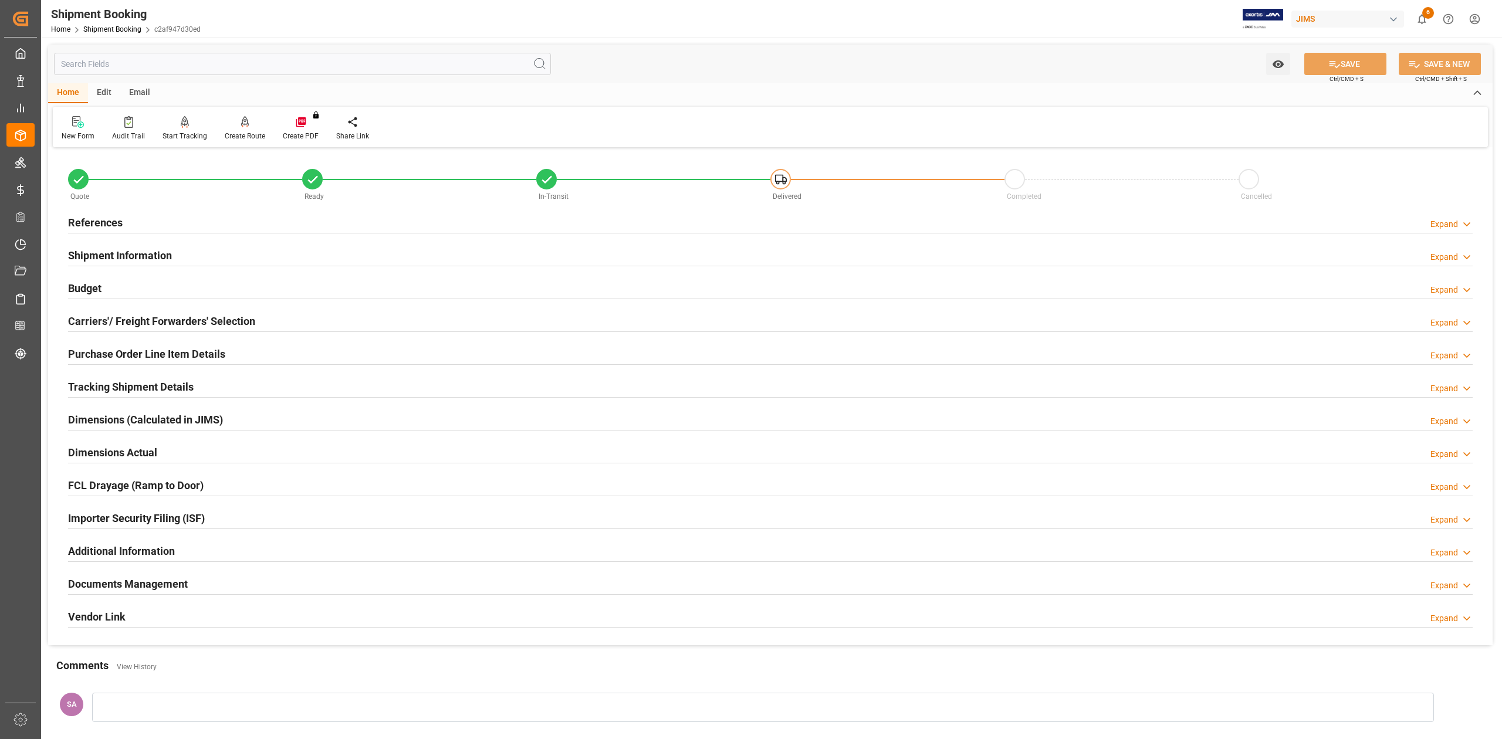
click at [99, 228] on h2 "References" at bounding box center [95, 223] width 55 height 16
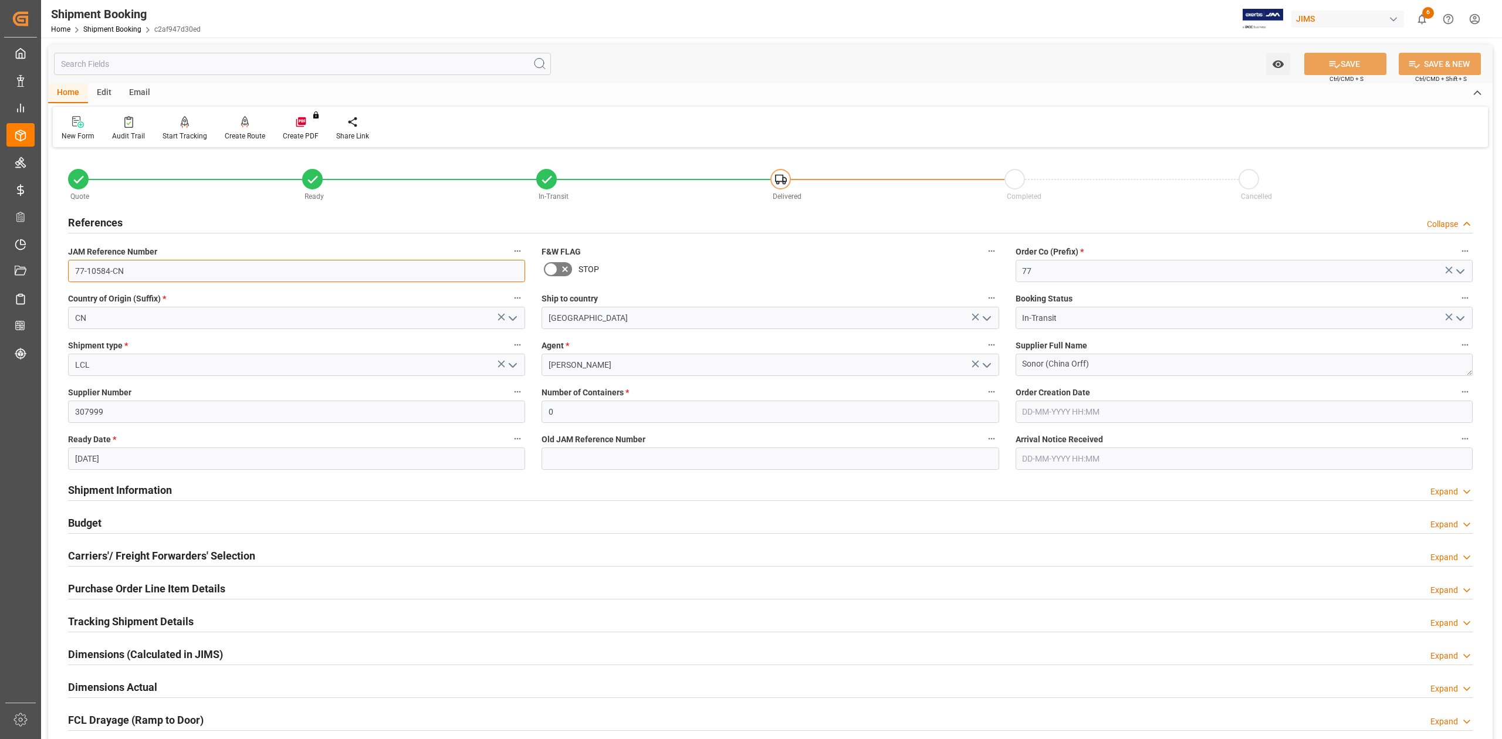
click at [132, 266] on input "77-10584-CN" at bounding box center [296, 271] width 457 height 22
click at [1108, 364] on textarea "Sonor (China Orff)" at bounding box center [1244, 365] width 457 height 22
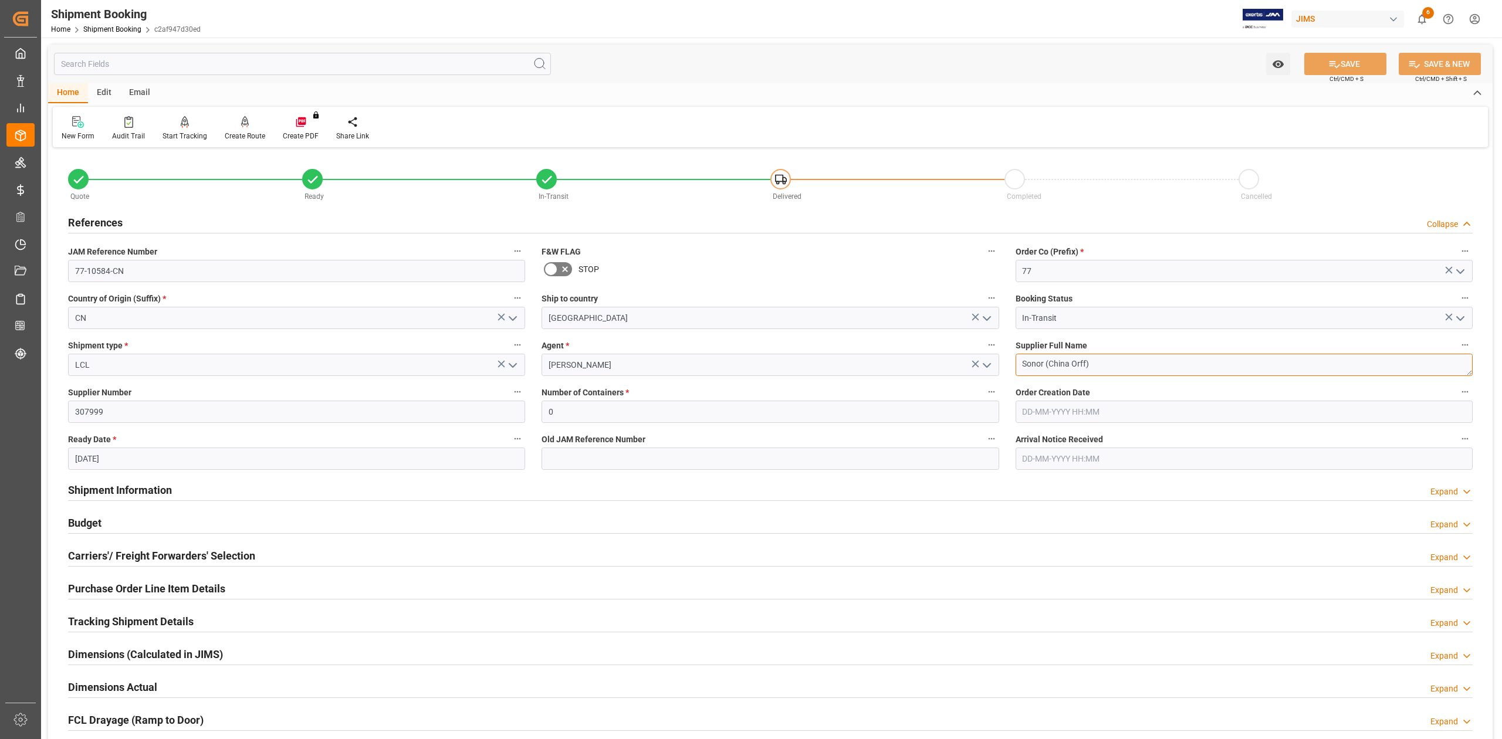
click at [1108, 364] on textarea "Sonor (China Orff)" at bounding box center [1244, 365] width 457 height 22
click at [149, 487] on h2 "Shipment Information" at bounding box center [120, 490] width 104 height 16
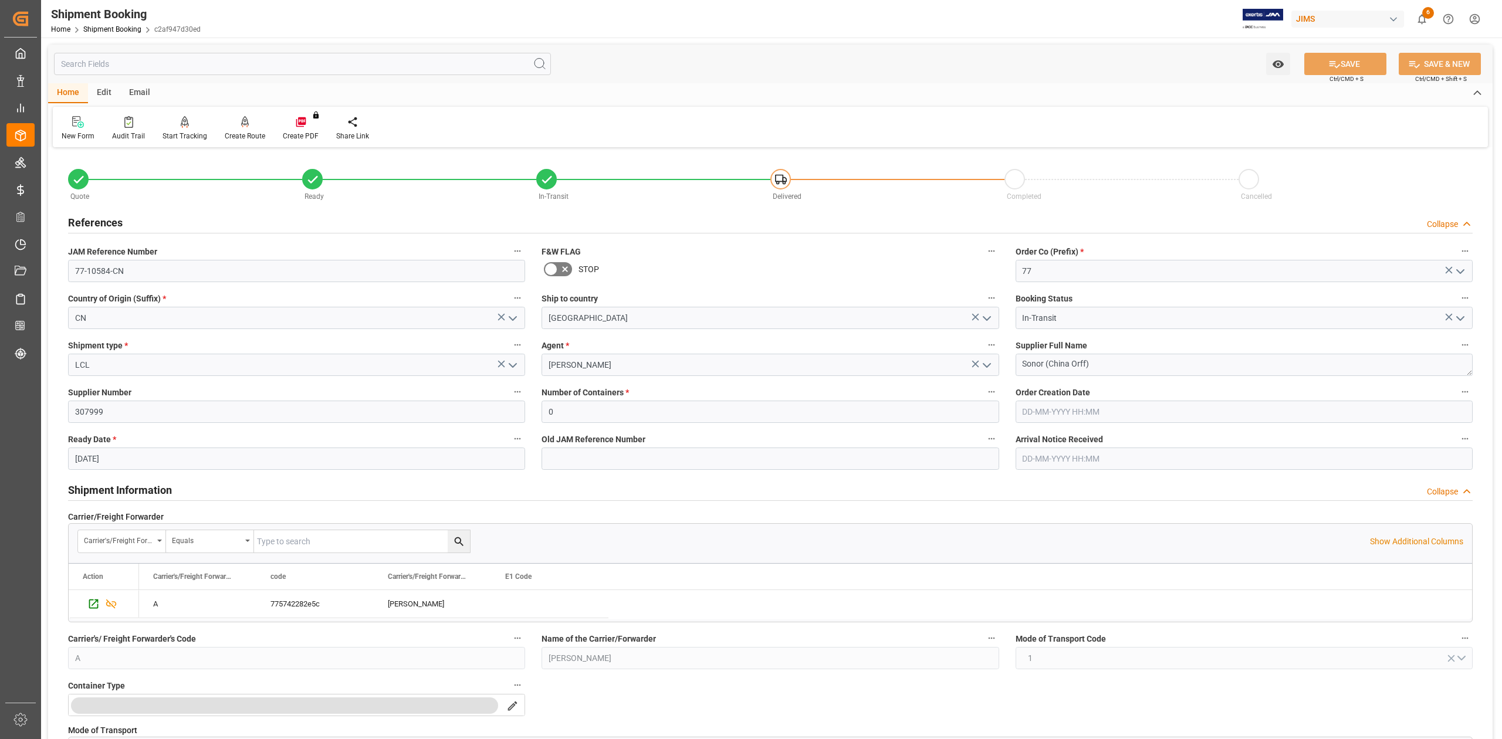
scroll to position [313, 0]
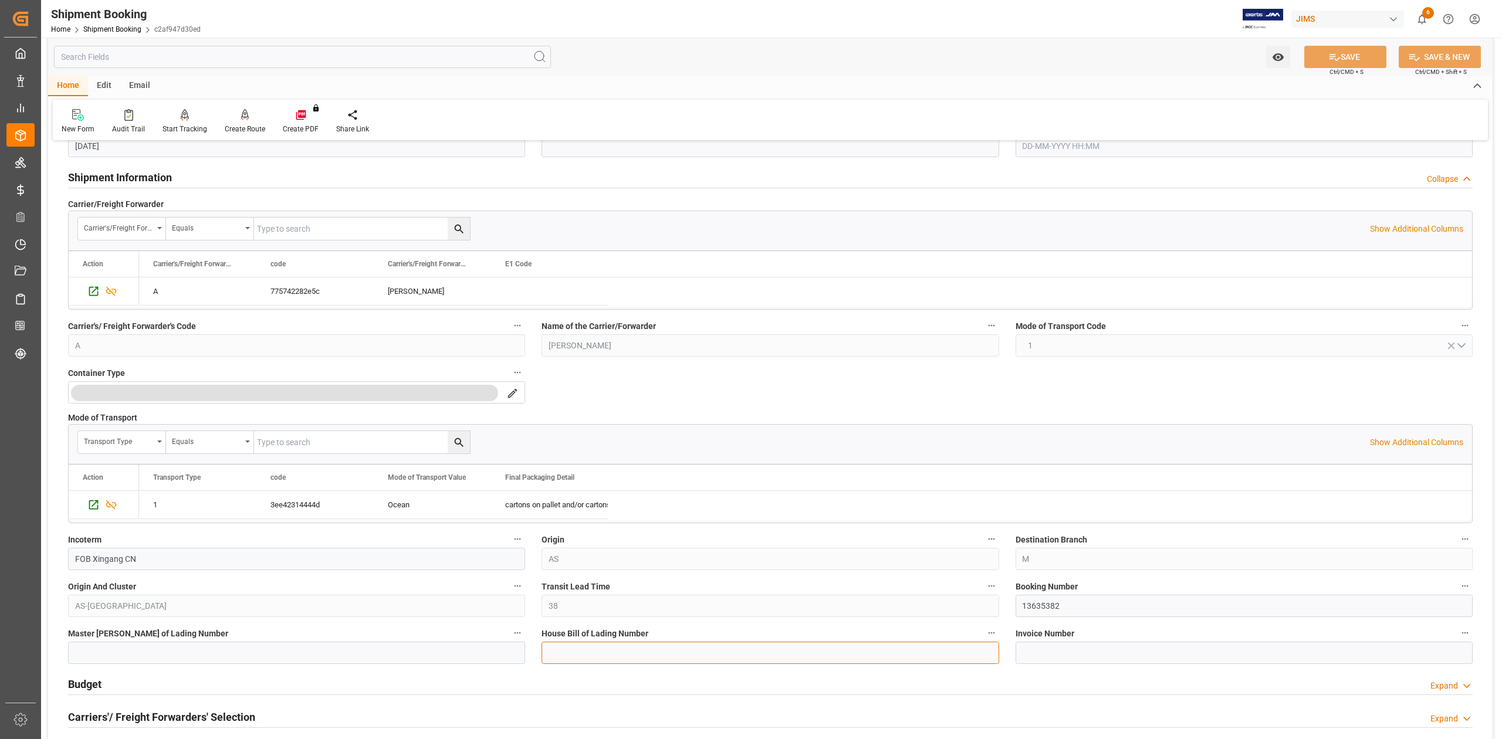
click at [634, 648] on input at bounding box center [770, 653] width 457 height 22
paste input "DMCNSY082483"
type input "DMCNSY082483"
click at [1329, 60] on icon at bounding box center [1334, 57] width 12 height 12
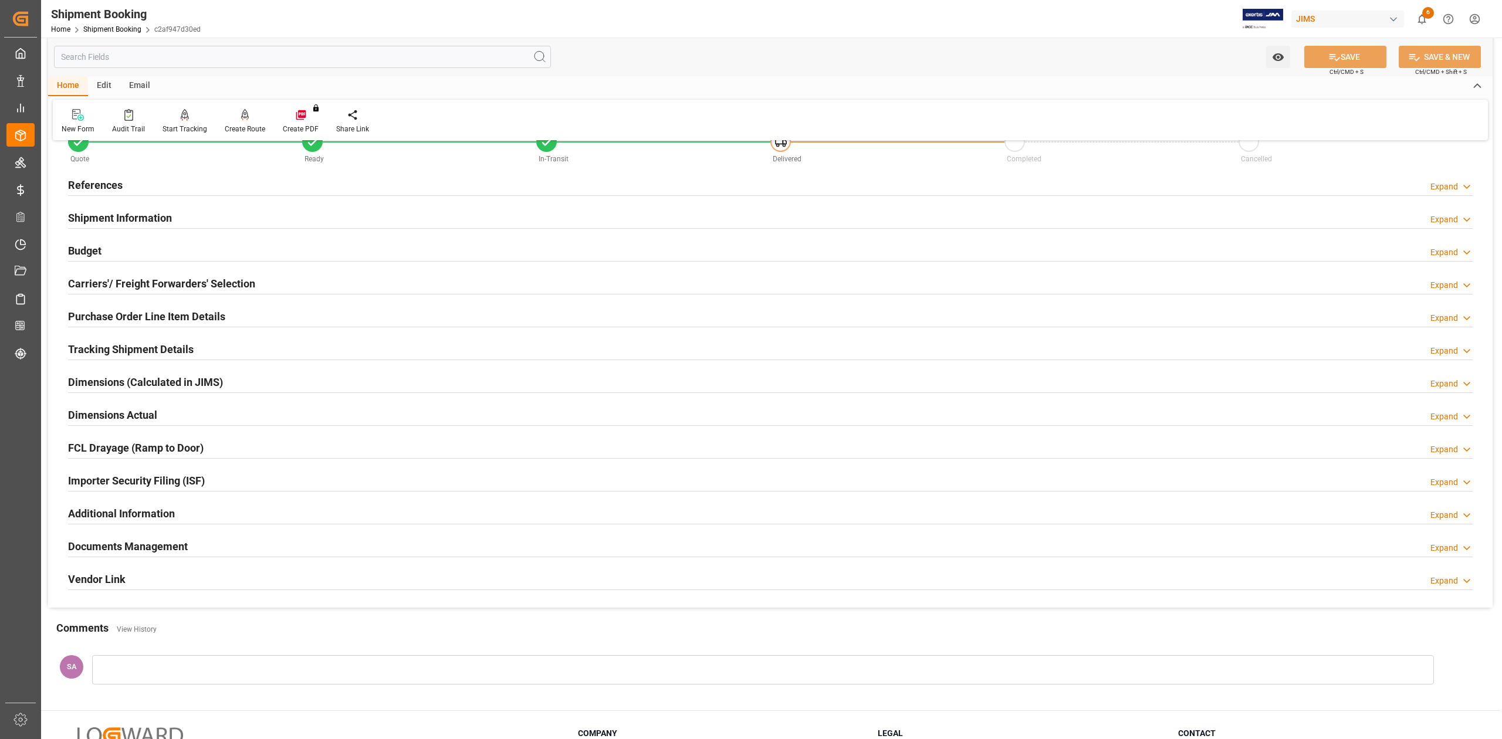
scroll to position [0, 0]
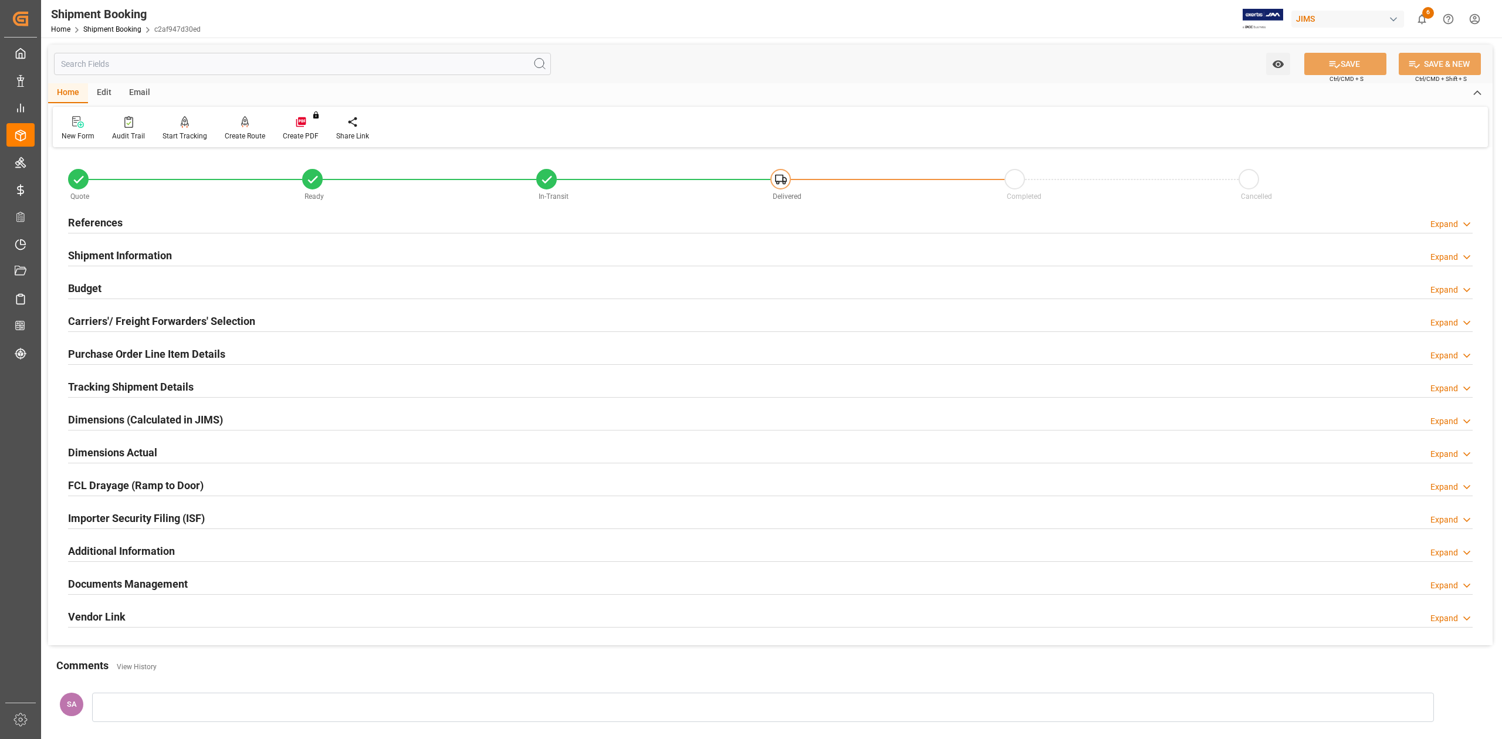
click at [120, 225] on h2 "References" at bounding box center [95, 223] width 55 height 16
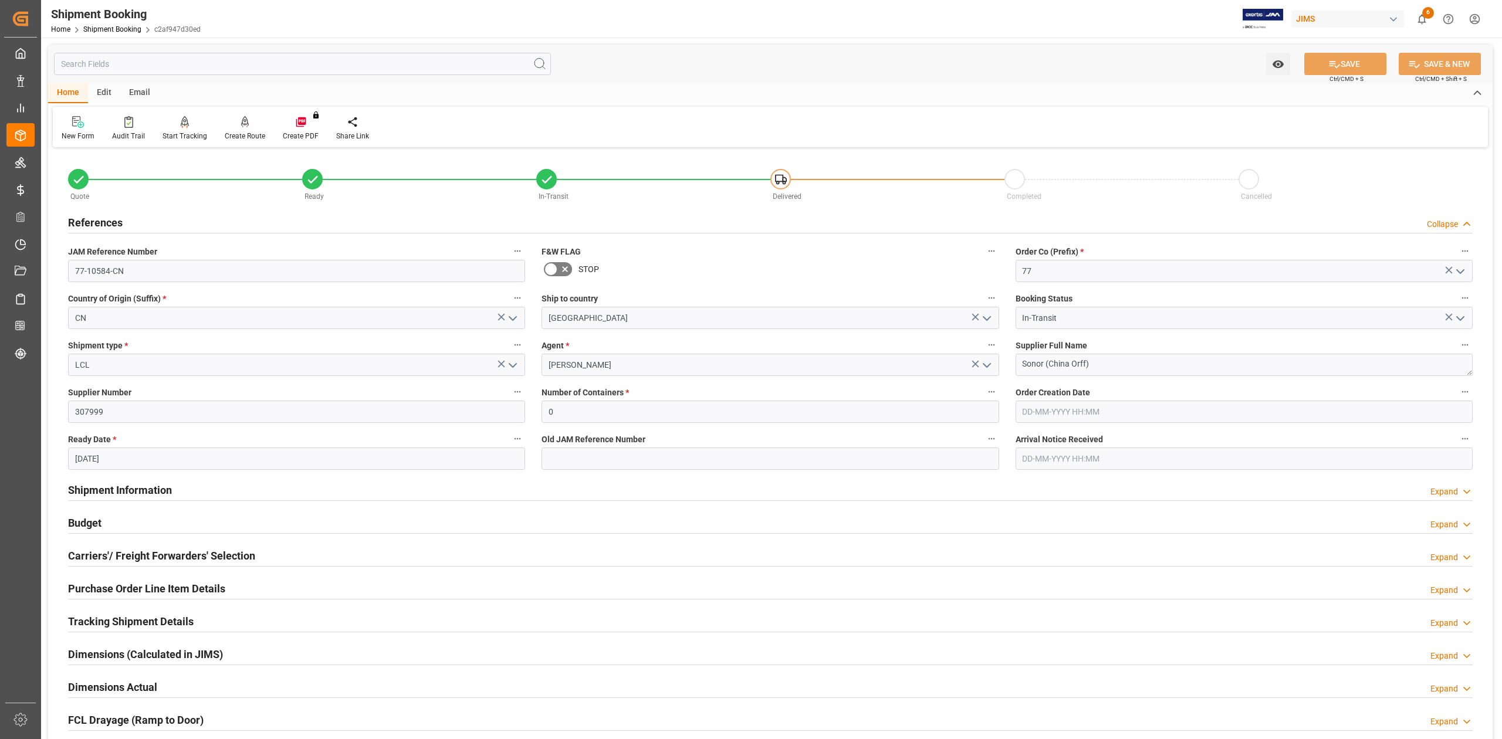
drag, startPoint x: 94, startPoint y: 586, endPoint x: 158, endPoint y: 569, distance: 65.5
click at [94, 586] on h2 "Purchase Order Line Item Details" at bounding box center [146, 589] width 157 height 16
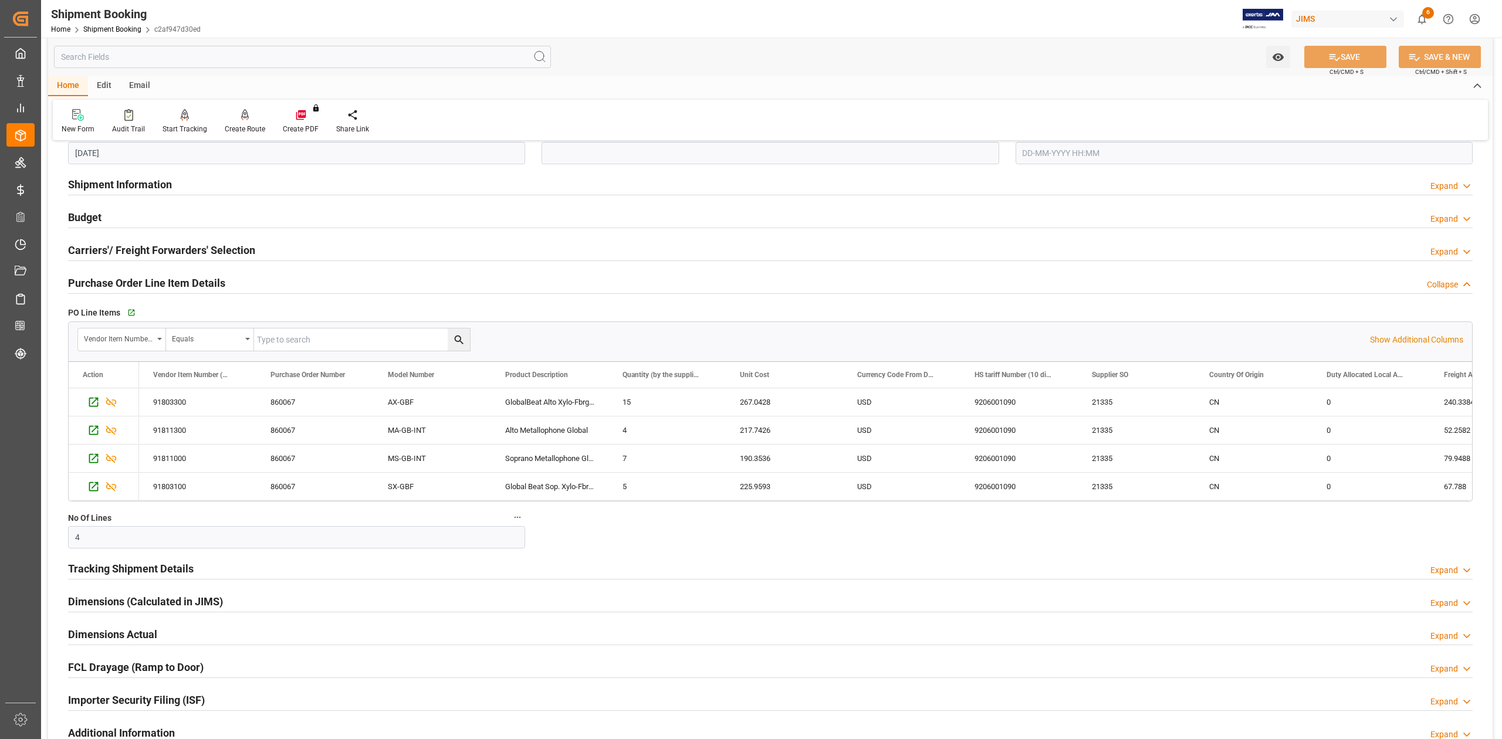
scroll to position [313, 0]
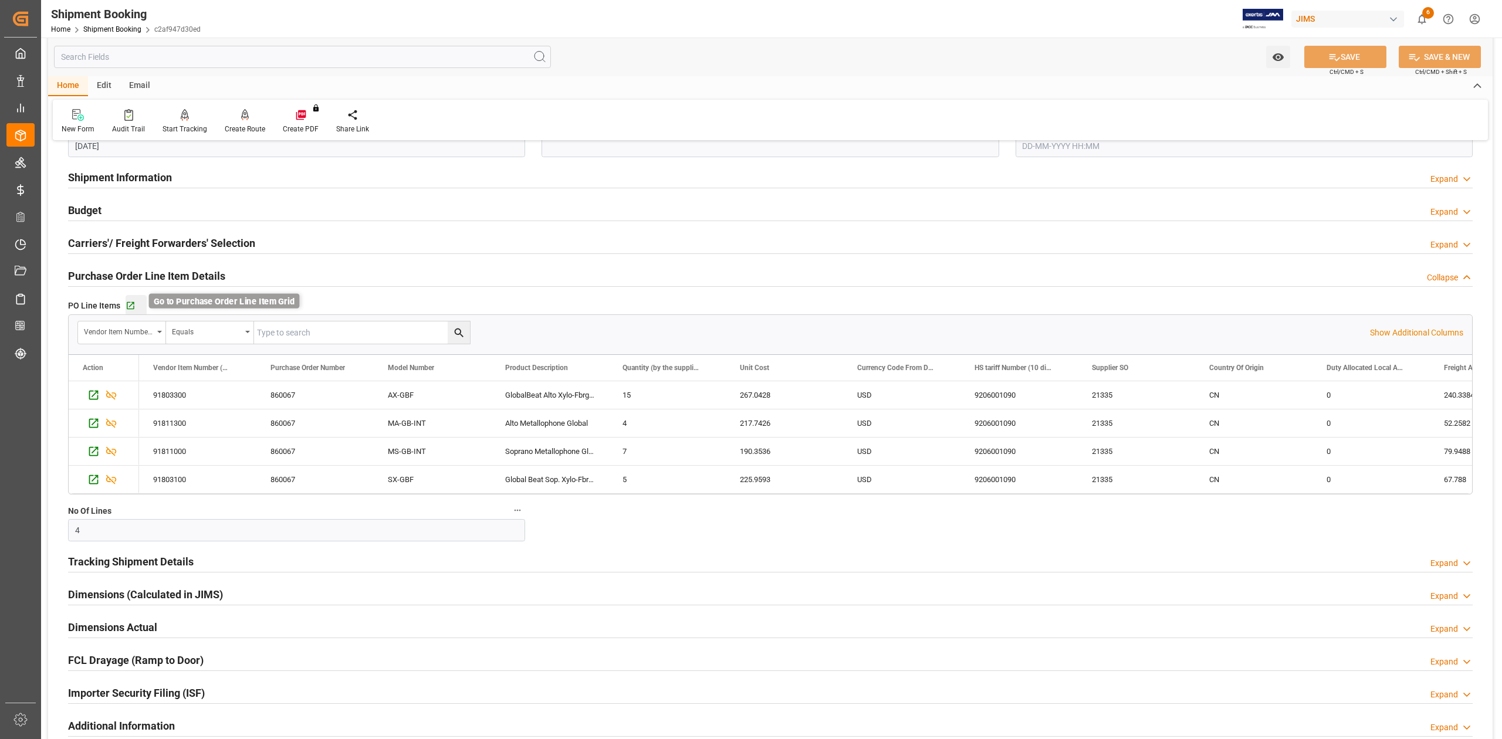
click at [127, 308] on icon "button" at bounding box center [131, 306] width 8 height 8
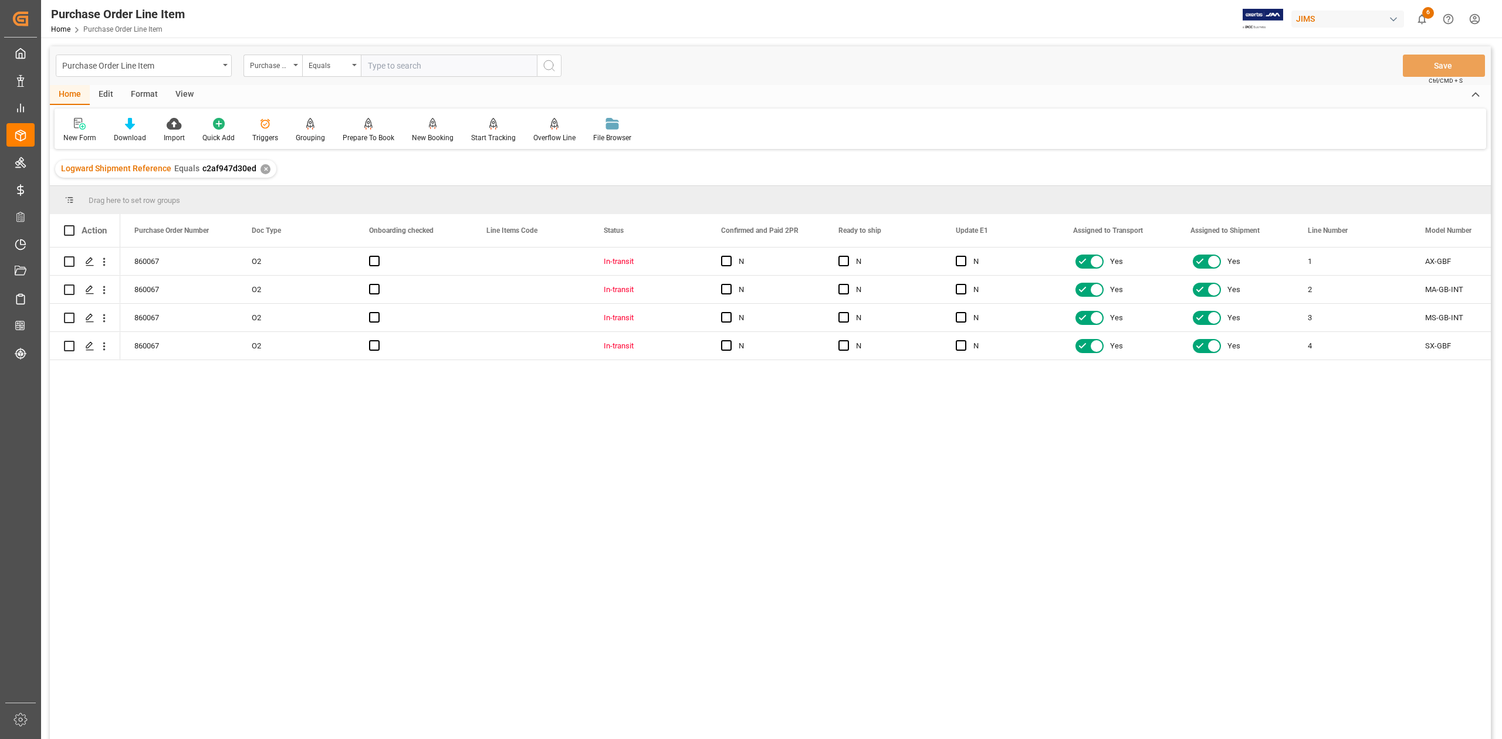
click at [184, 95] on div "View" at bounding box center [185, 95] width 36 height 20
click at [141, 133] on div "Standard Templates" at bounding box center [133, 138] width 59 height 11
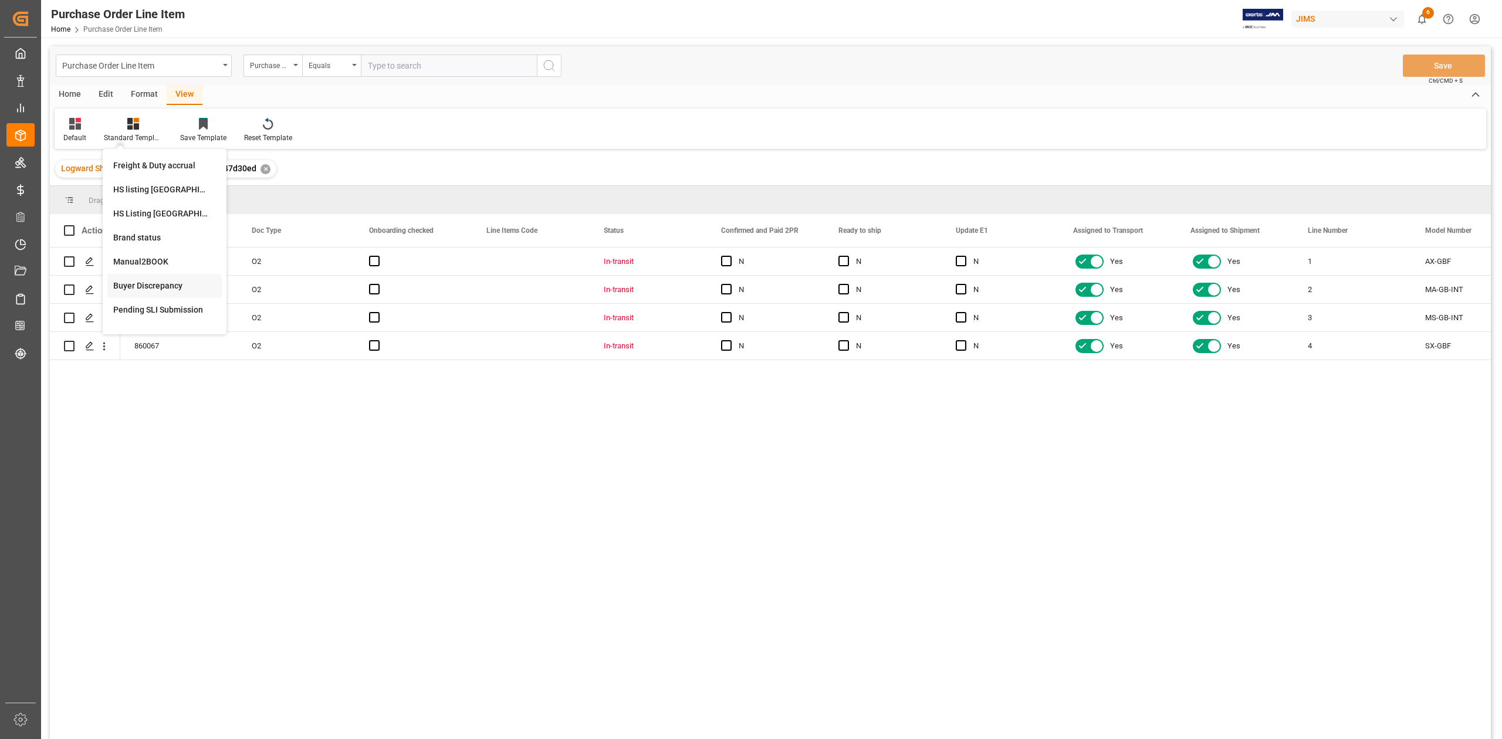
click at [151, 284] on div "Buyer Discrepancy" at bounding box center [164, 286] width 103 height 12
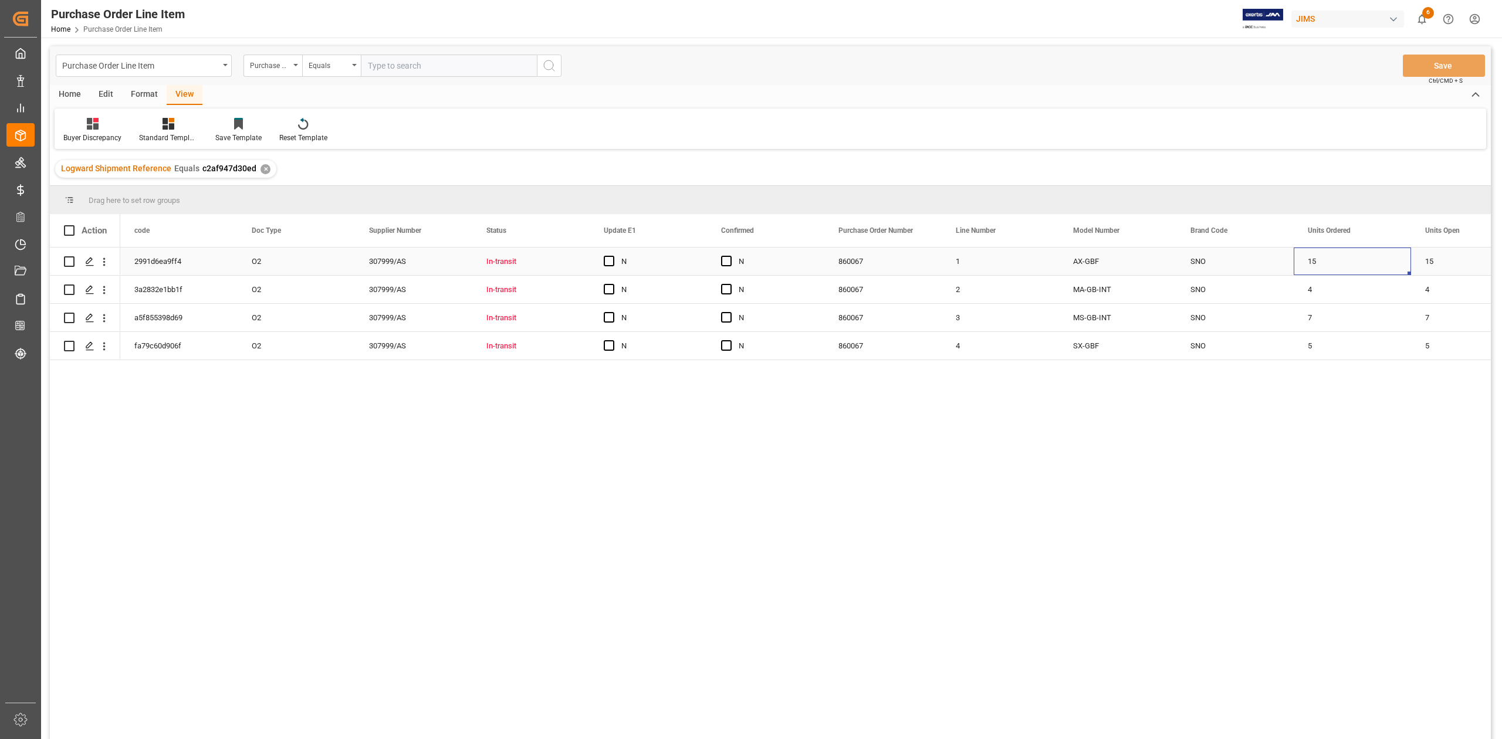
click at [1322, 263] on div "15" at bounding box center [1352, 262] width 117 height 28
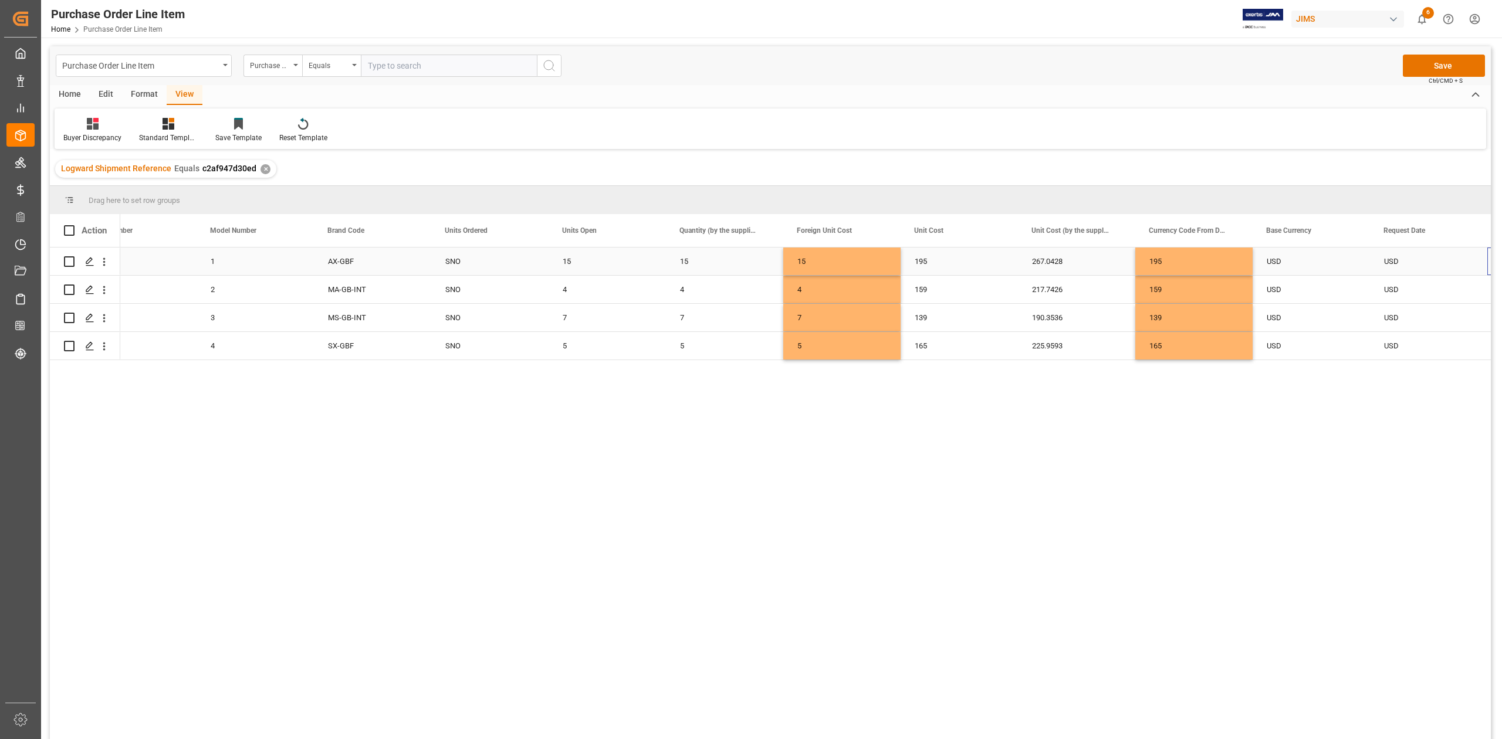
scroll to position [0, 862]
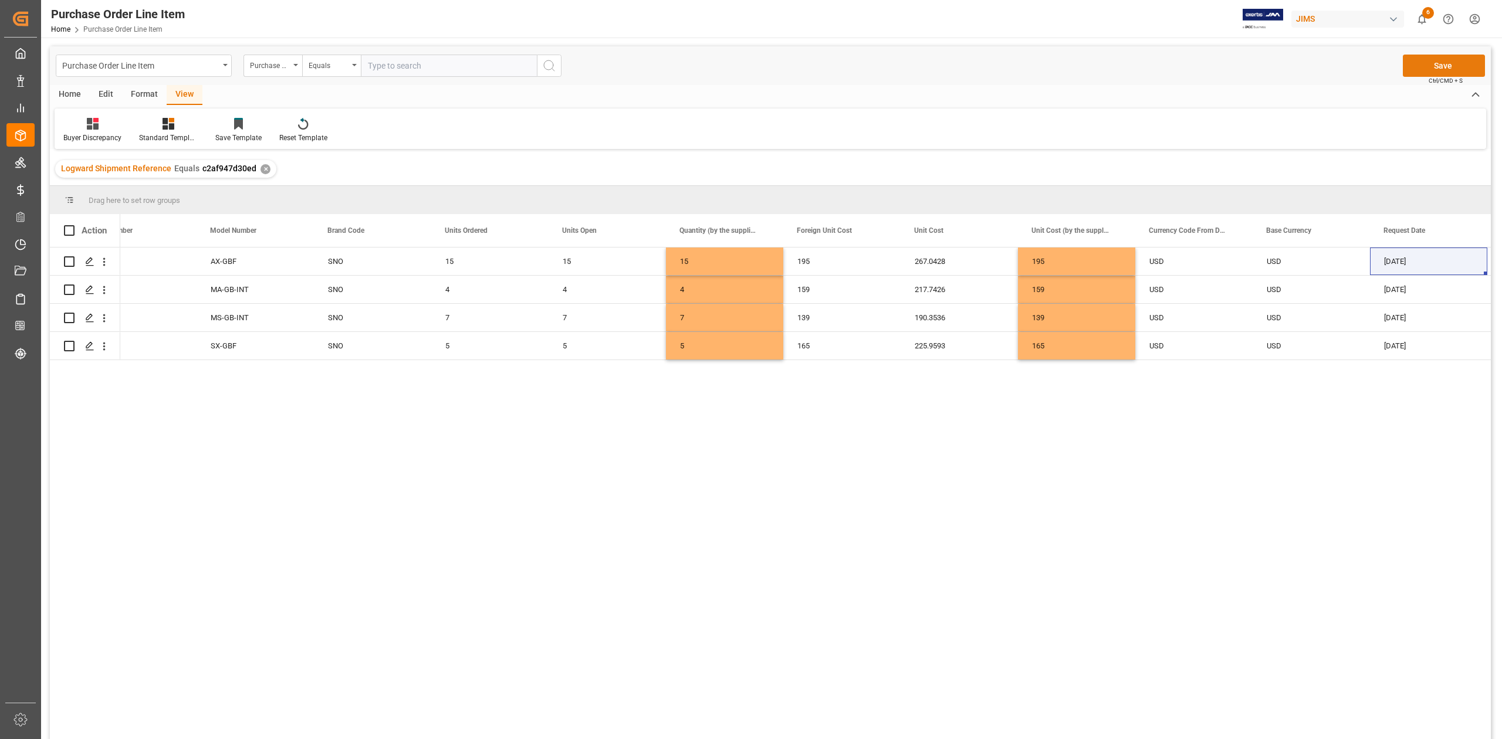
click at [1416, 71] on button "Save" at bounding box center [1444, 66] width 82 height 22
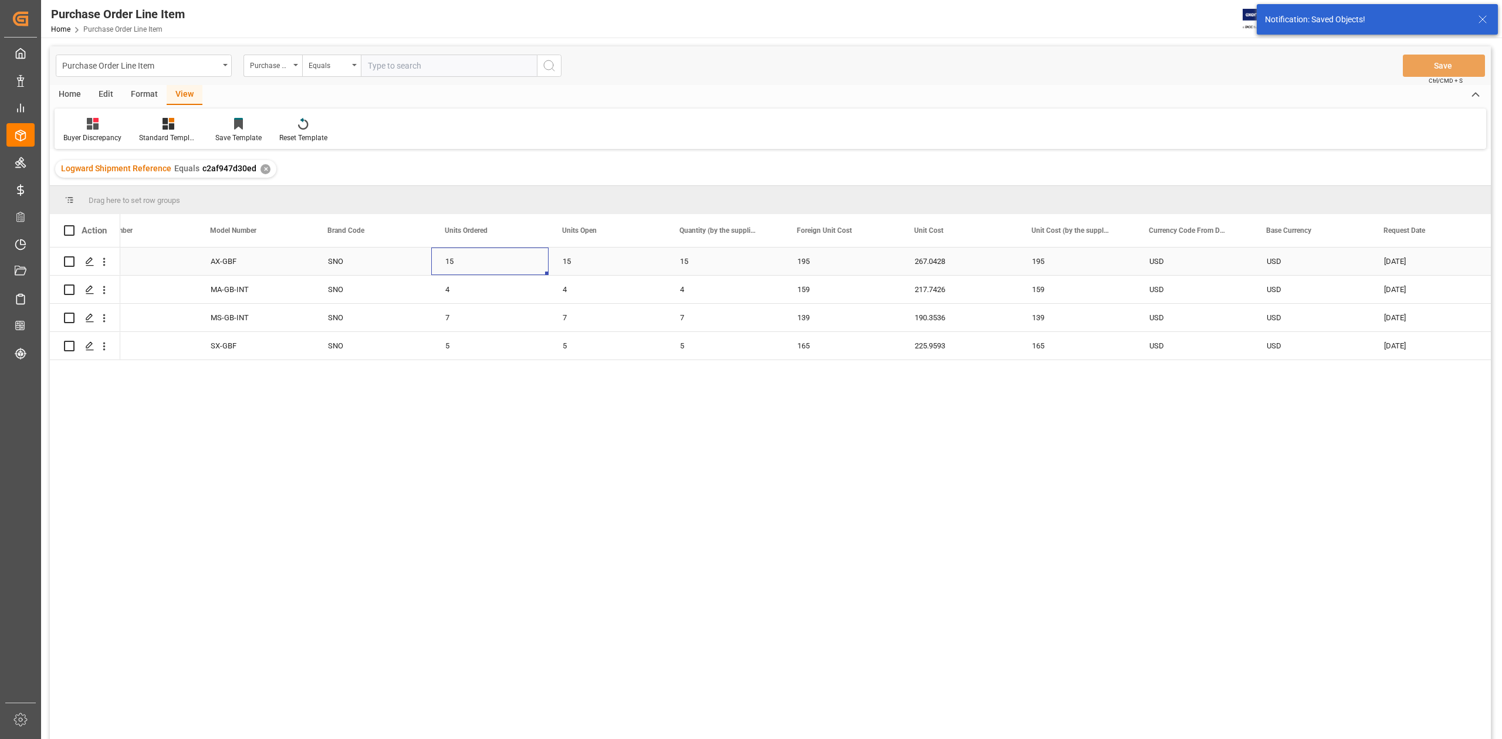
click at [502, 264] on div "15" at bounding box center [489, 262] width 117 height 28
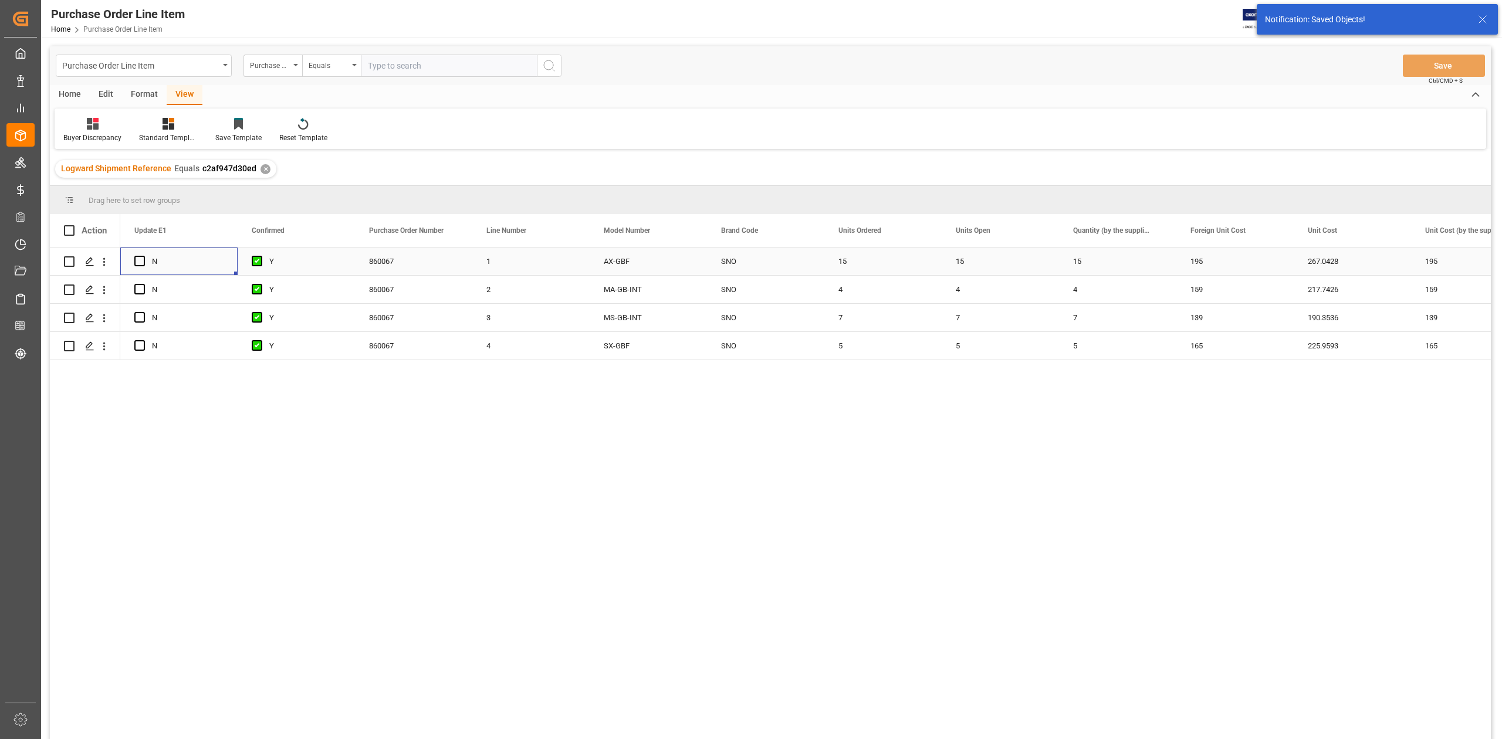
scroll to position [0, 0]
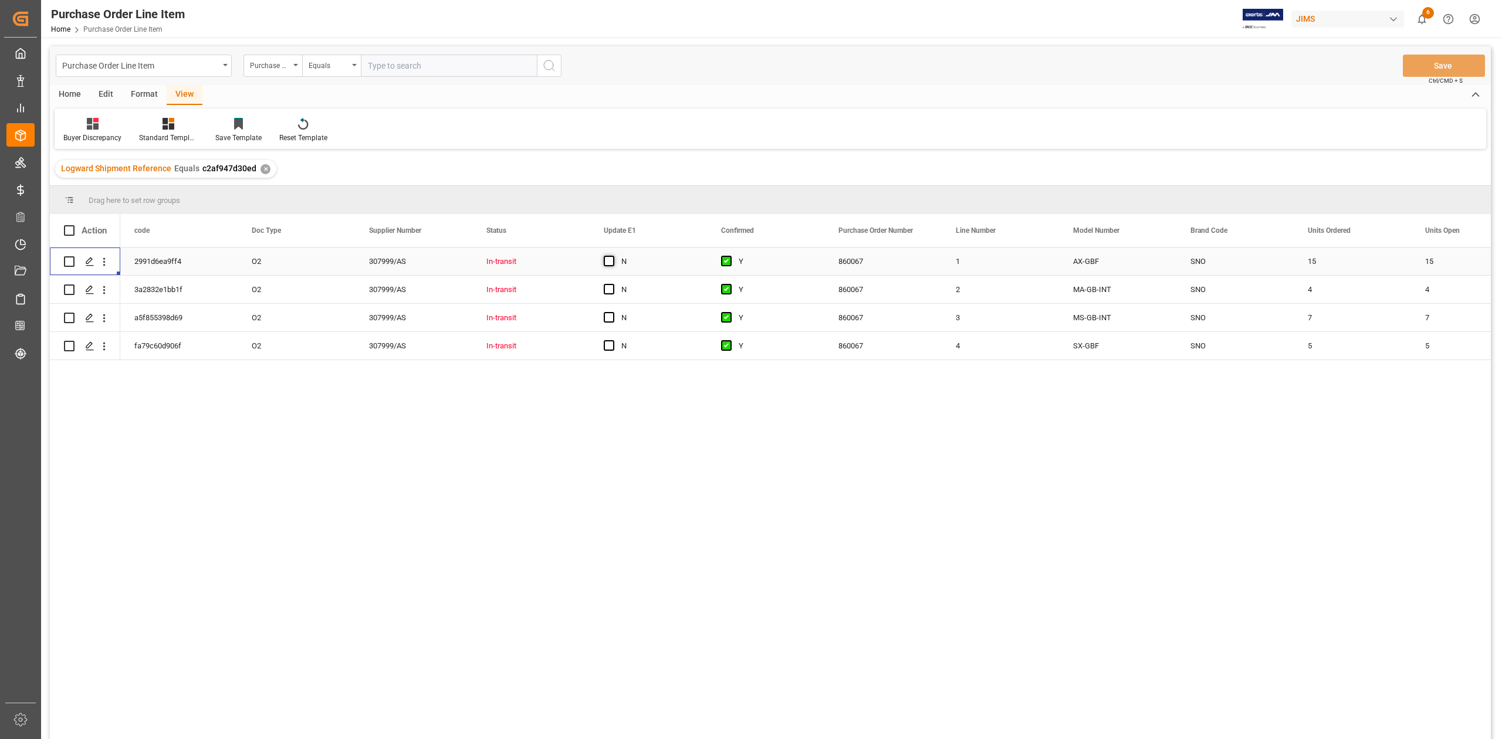
click at [609, 262] on span "Press SPACE to select this row." at bounding box center [609, 261] width 11 height 11
click at [613, 256] on input "Press SPACE to select this row." at bounding box center [613, 256] width 0 height 0
click at [613, 291] on span "Press SPACE to select this row." at bounding box center [609, 289] width 11 height 11
click at [613, 284] on input "Press SPACE to select this row." at bounding box center [613, 284] width 0 height 0
drag, startPoint x: 609, startPoint y: 312, endPoint x: 609, endPoint y: 325, distance: 12.9
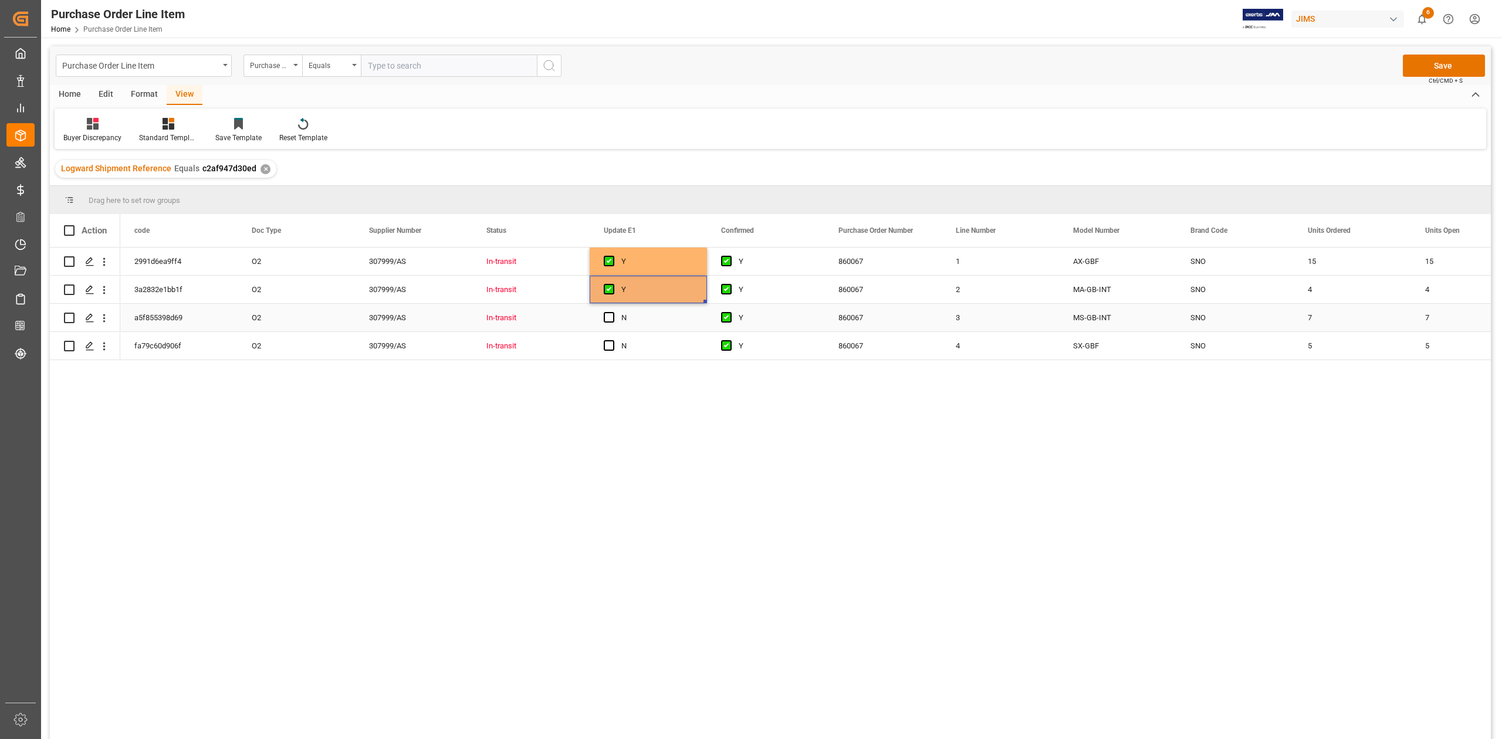
click at [609, 313] on span "Press SPACE to select this row." at bounding box center [609, 317] width 11 height 11
click at [613, 312] on input "Press SPACE to select this row." at bounding box center [613, 312] width 0 height 0
click at [608, 345] on span "Press SPACE to select this row." at bounding box center [609, 345] width 11 height 11
click at [613, 340] on input "Press SPACE to select this row." at bounding box center [613, 340] width 0 height 0
click at [1464, 62] on button "Save" at bounding box center [1444, 66] width 82 height 22
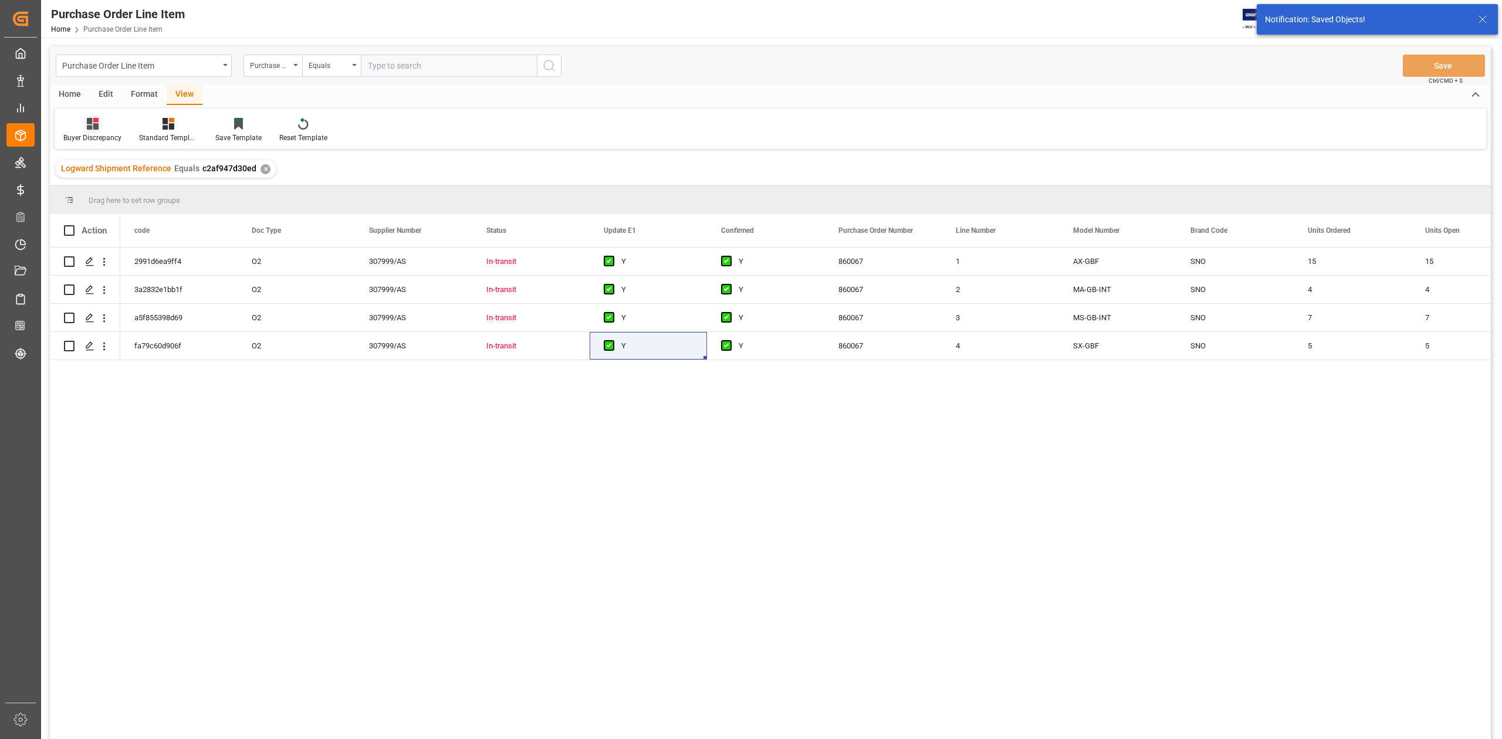
click at [93, 137] on div "Buyer Discrepancy" at bounding box center [92, 138] width 58 height 11
click at [101, 161] on div "Default" at bounding box center [124, 166] width 103 height 12
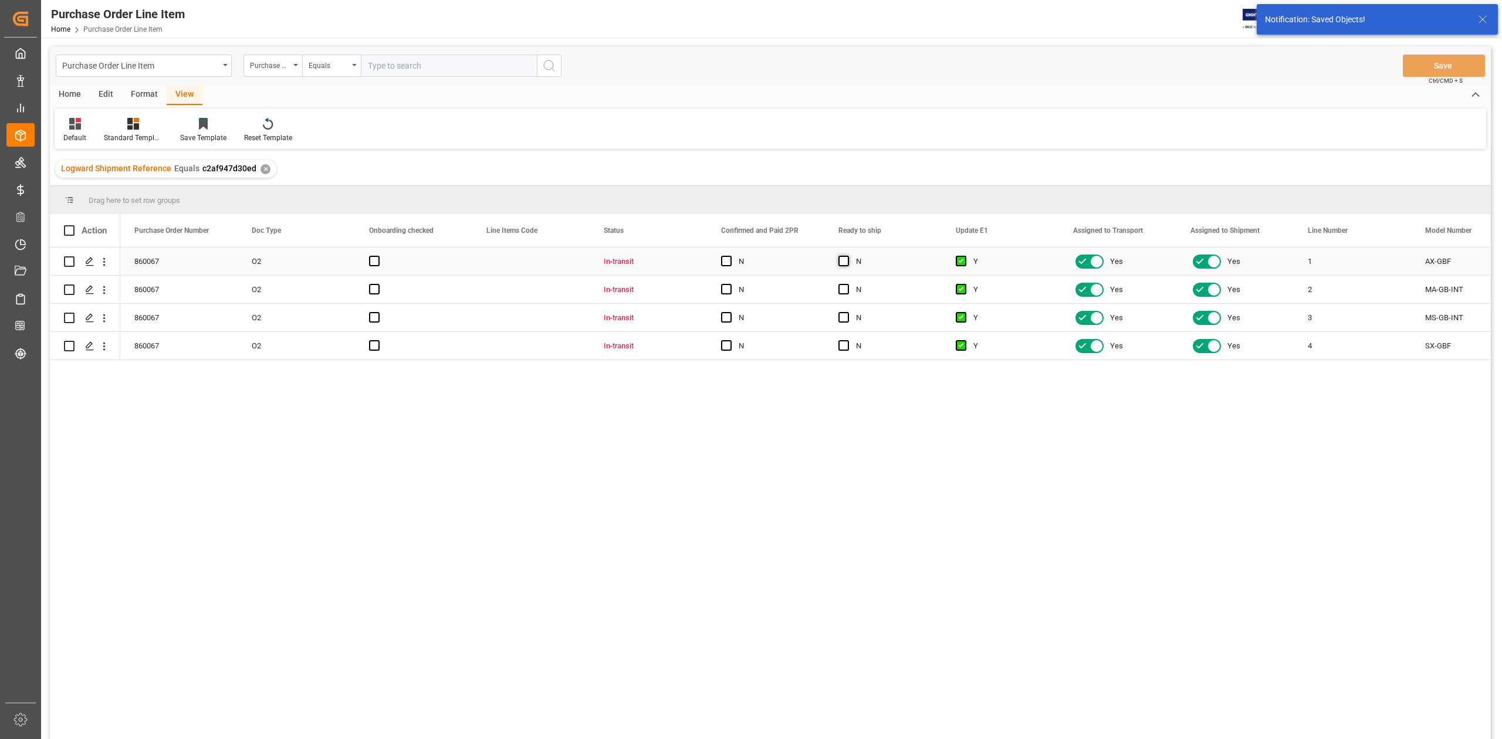
click at [840, 260] on span "Press SPACE to select this row." at bounding box center [843, 261] width 11 height 11
click at [847, 256] on input "Press SPACE to select this row." at bounding box center [847, 256] width 0 height 0
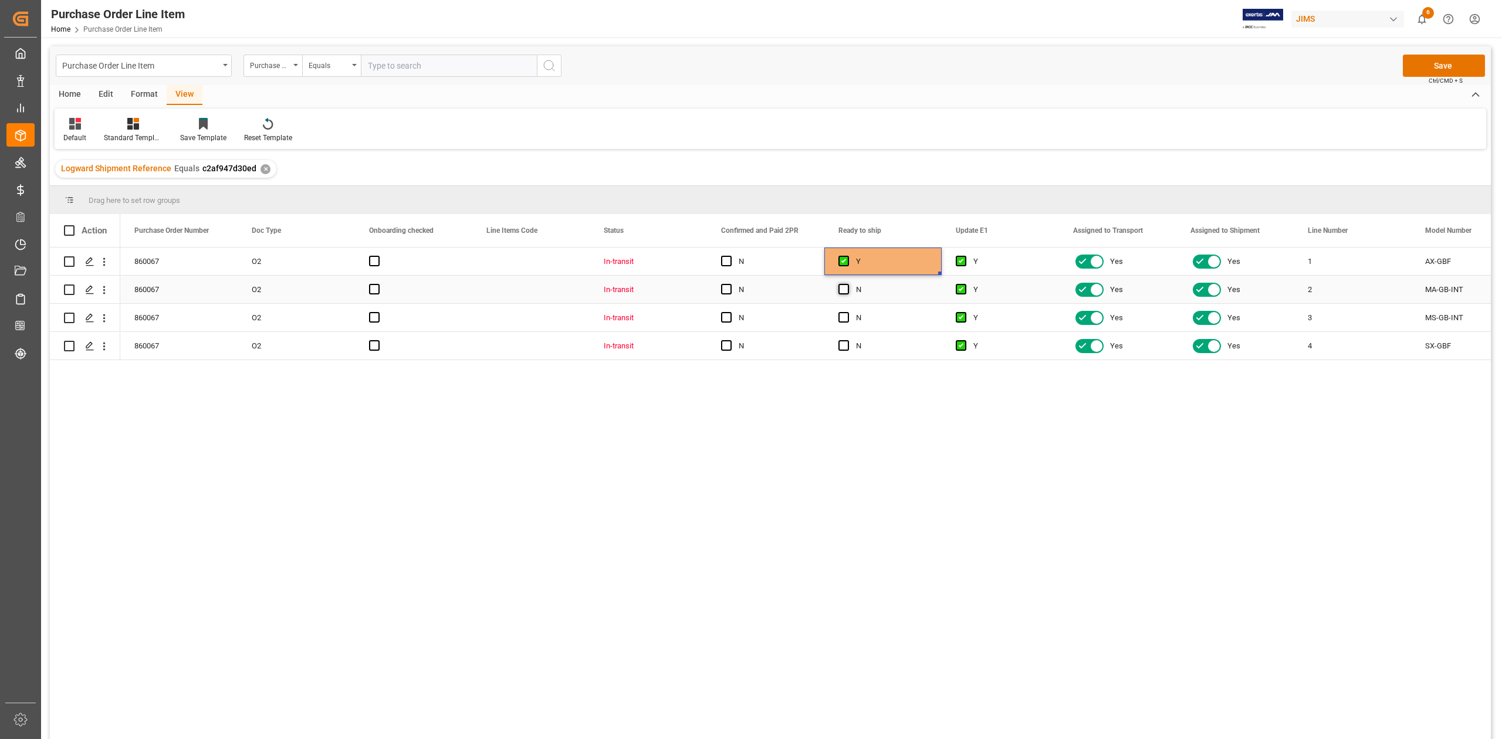
click at [841, 287] on span "Press SPACE to select this row." at bounding box center [843, 289] width 11 height 11
click at [847, 284] on input "Press SPACE to select this row." at bounding box center [847, 284] width 0 height 0
click at [841, 317] on span "Press SPACE to select this row." at bounding box center [843, 317] width 11 height 11
click at [847, 312] on input "Press SPACE to select this row." at bounding box center [847, 312] width 0 height 0
click at [843, 346] on span "Press SPACE to select this row." at bounding box center [843, 345] width 11 height 11
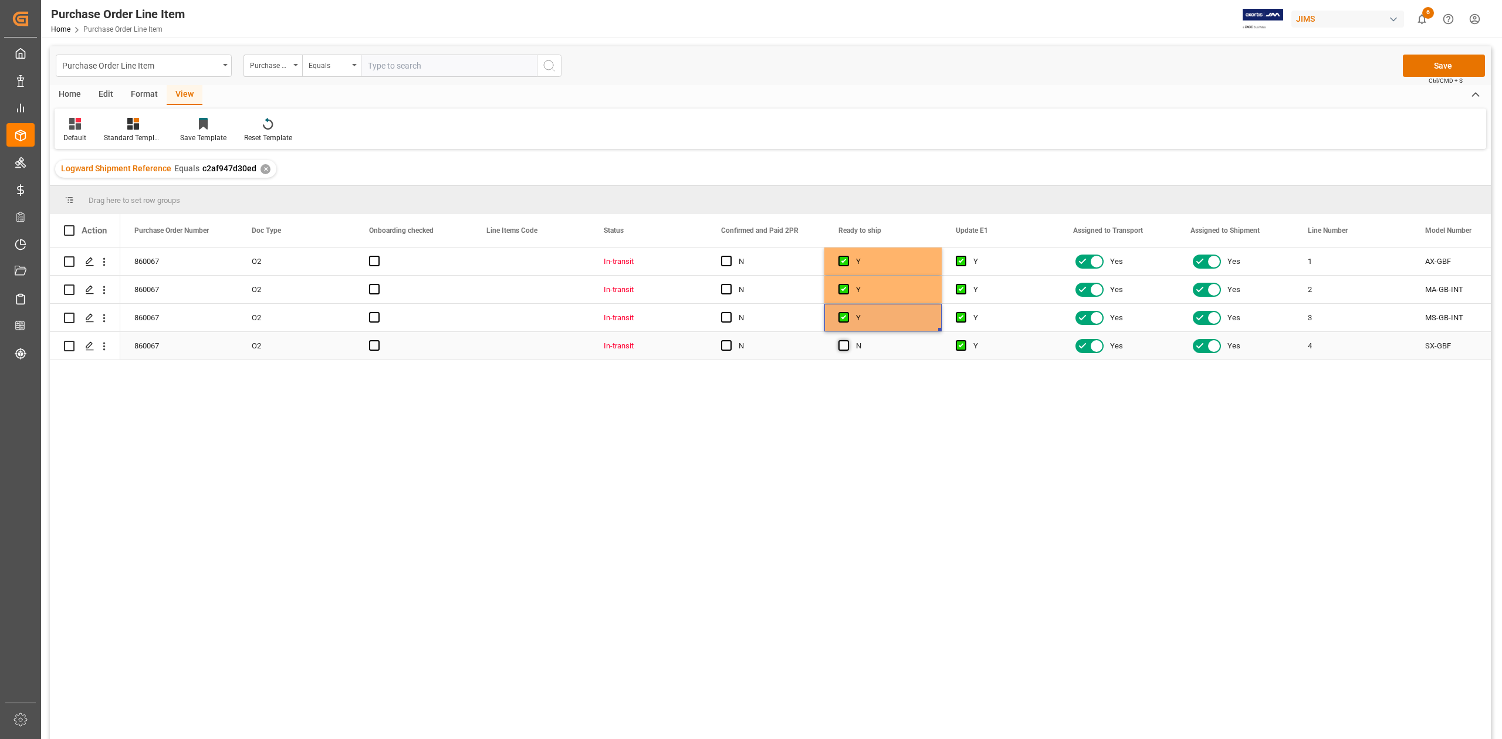
click at [847, 340] on input "Press SPACE to select this row." at bounding box center [847, 340] width 0 height 0
click at [1435, 64] on button "Save" at bounding box center [1444, 66] width 82 height 22
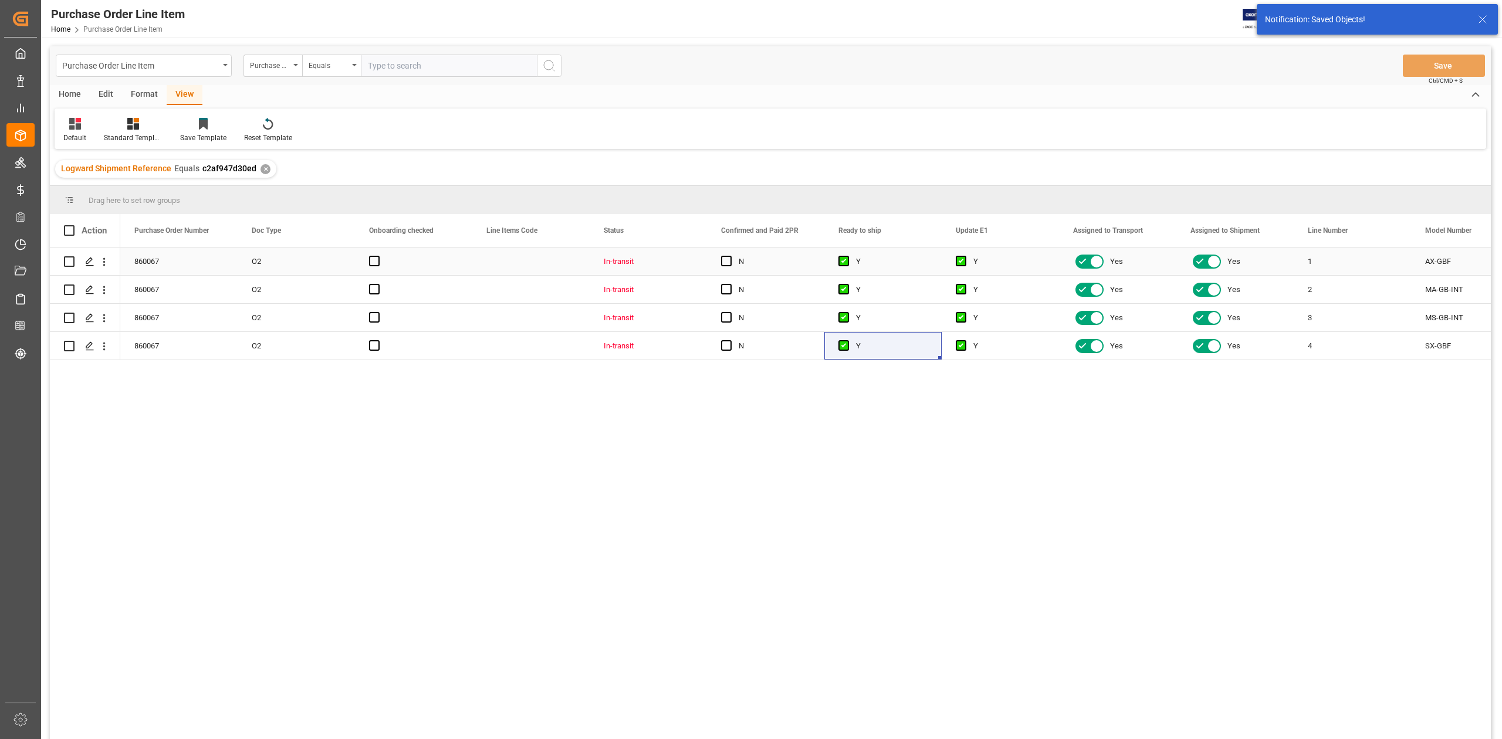
drag, startPoint x: 726, startPoint y: 261, endPoint x: 726, endPoint y: 270, distance: 8.8
click at [726, 261] on span "Press SPACE to select this row." at bounding box center [726, 261] width 11 height 11
click at [730, 256] on input "Press SPACE to select this row." at bounding box center [730, 256] width 0 height 0
click at [728, 294] on span "Press SPACE to select this row." at bounding box center [726, 289] width 11 height 11
click at [730, 284] on input "Press SPACE to select this row." at bounding box center [730, 284] width 0 height 0
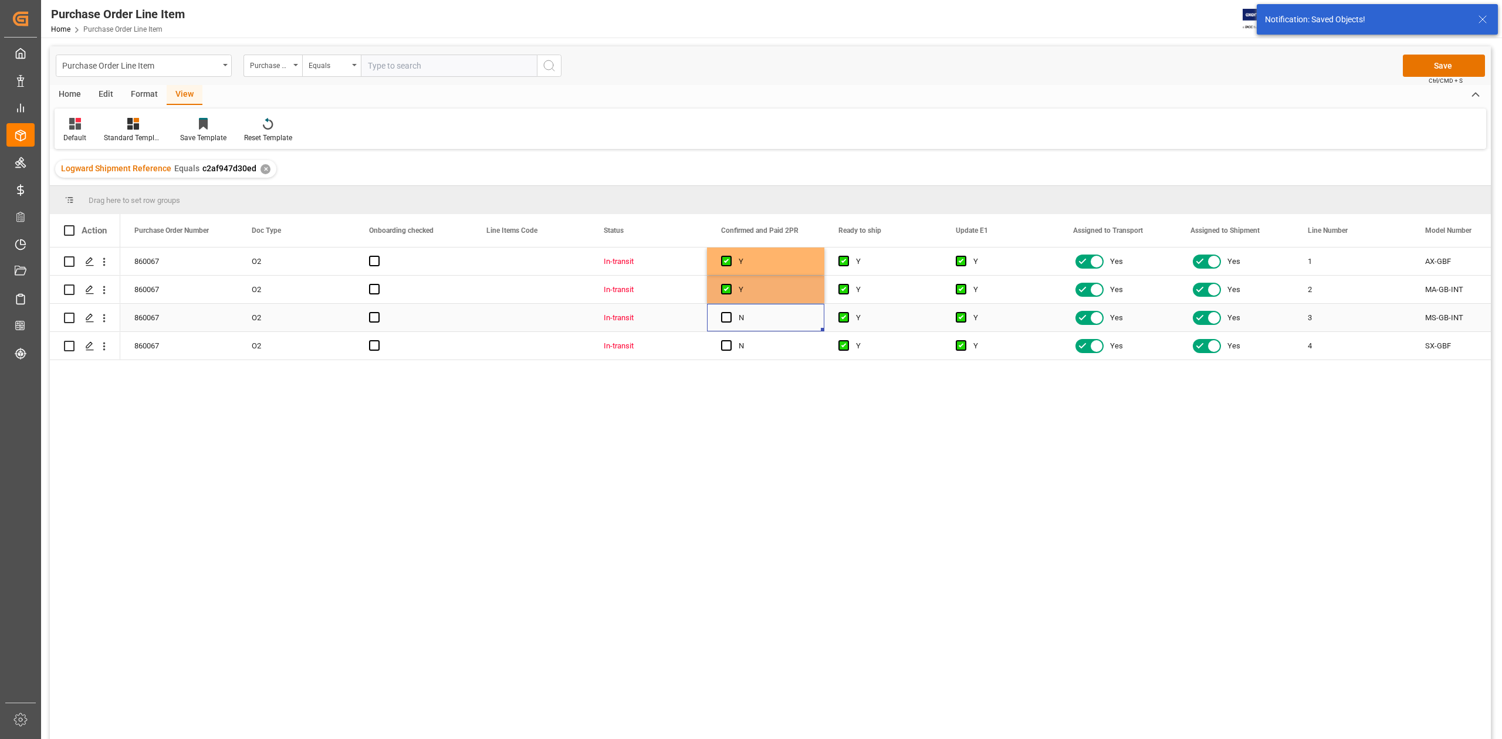
drag, startPoint x: 726, startPoint y: 310, endPoint x: 726, endPoint y: 329, distance: 18.2
click at [726, 312] on div "Press SPACE to select this row." at bounding box center [730, 318] width 18 height 27
click at [724, 346] on span "Press SPACE to select this row." at bounding box center [726, 345] width 11 height 11
click at [730, 340] on input "Press SPACE to select this row." at bounding box center [730, 340] width 0 height 0
click at [723, 322] on span "Press SPACE to select this row." at bounding box center [726, 317] width 11 height 11
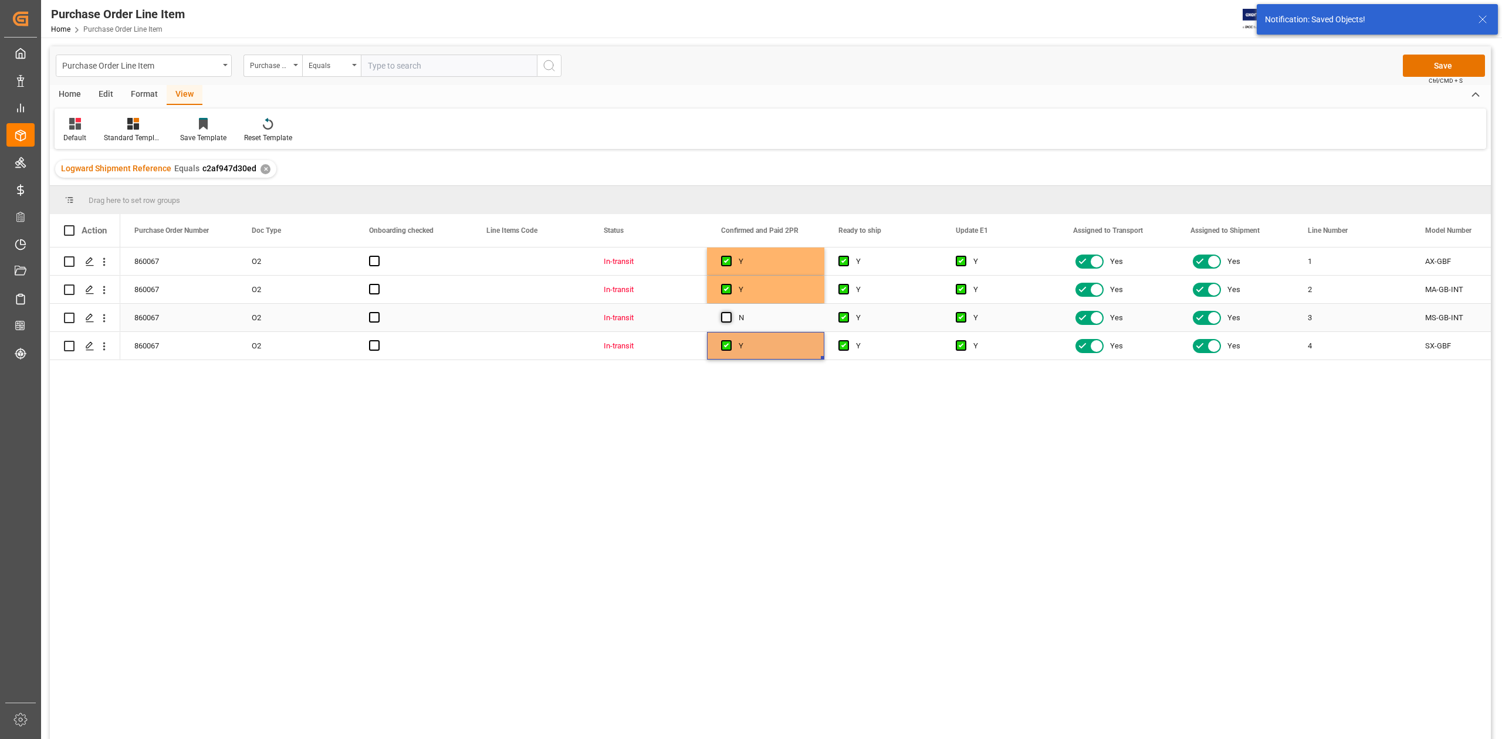
click at [730, 312] on input "Press SPACE to select this row." at bounding box center [730, 312] width 0 height 0
click at [1455, 69] on button "Save" at bounding box center [1444, 66] width 82 height 22
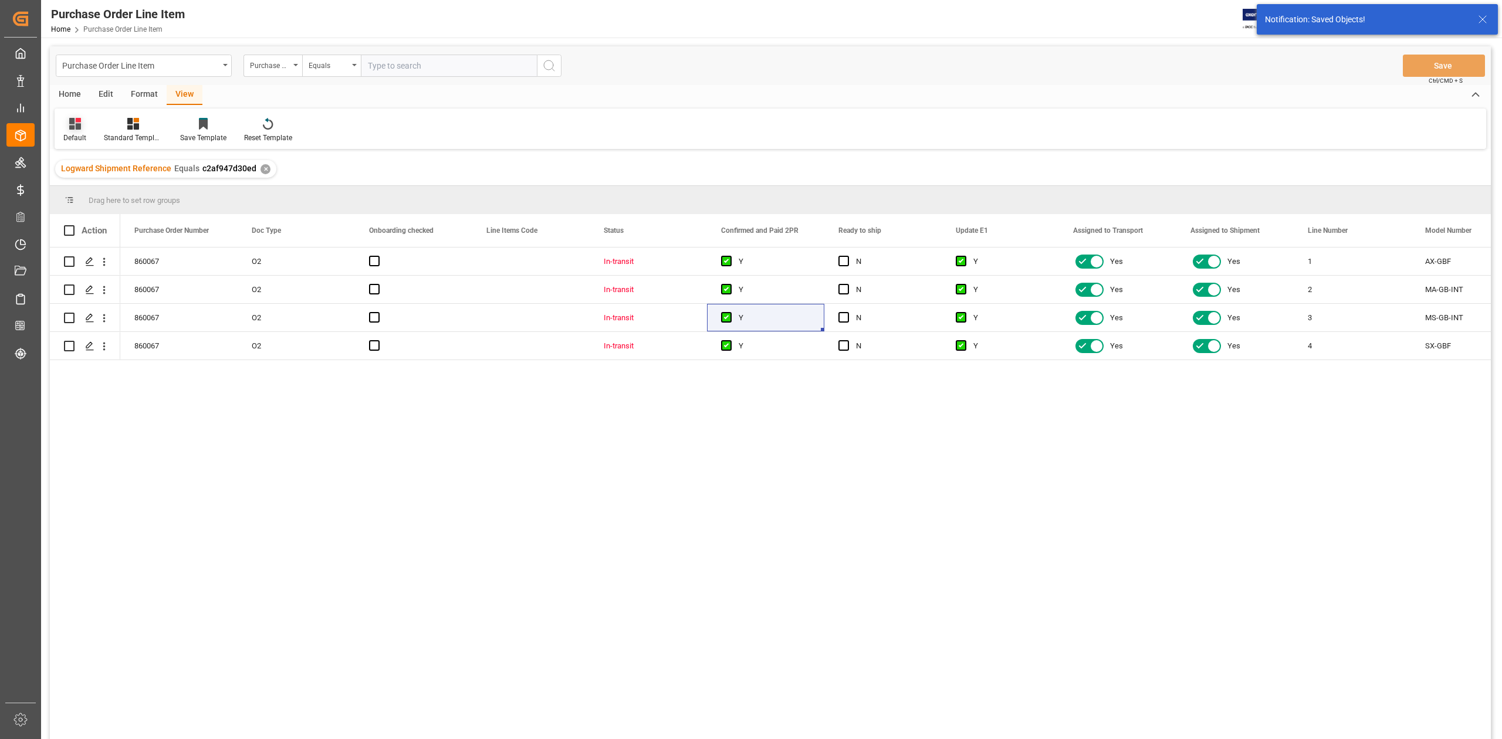
click at [76, 138] on div "Default" at bounding box center [74, 138] width 23 height 11
click at [165, 137] on div "Standard Templates" at bounding box center [133, 130] width 76 height 26
click at [157, 214] on div "HS Listing [GEOGRAPHIC_DATA]" at bounding box center [164, 214] width 103 height 12
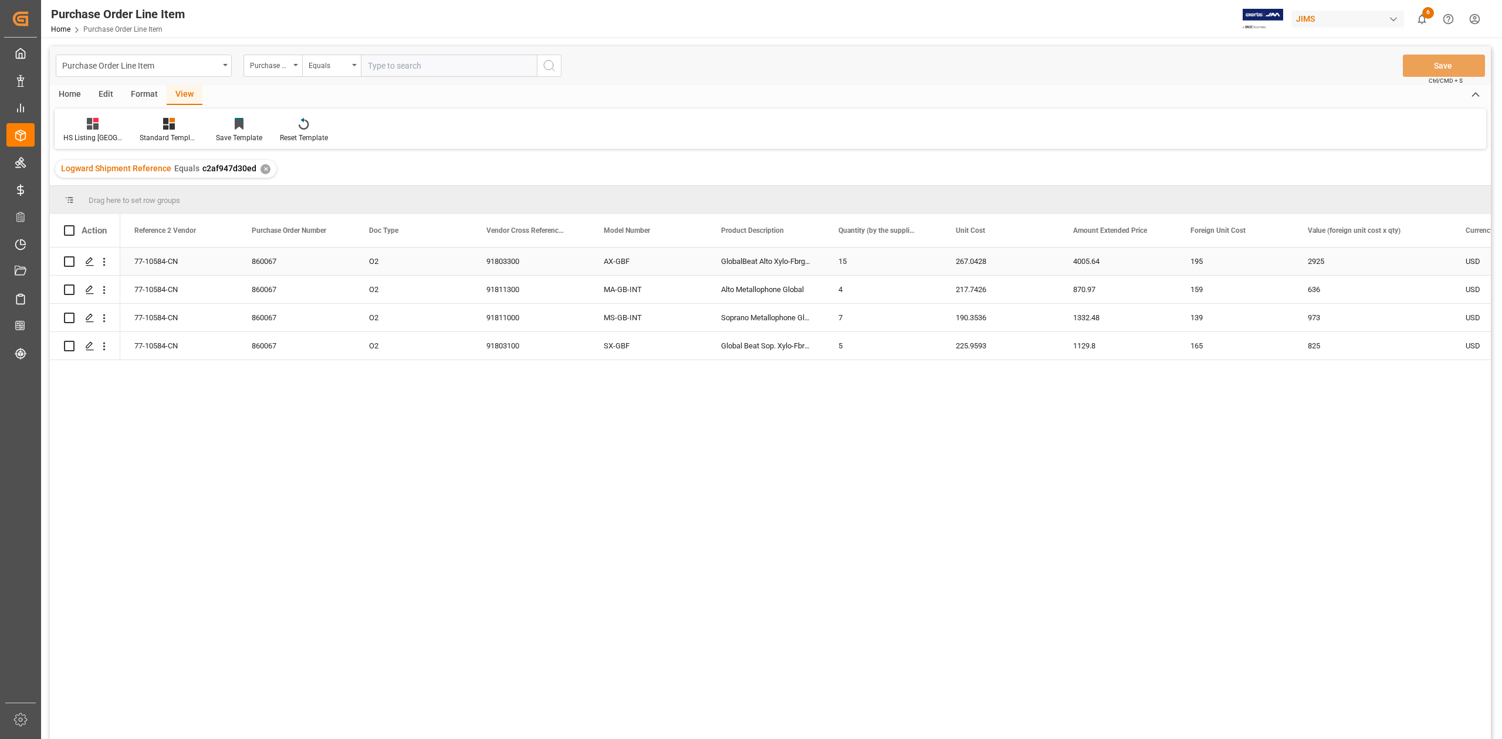
click at [163, 263] on div "77-10584-CN" at bounding box center [178, 262] width 117 height 28
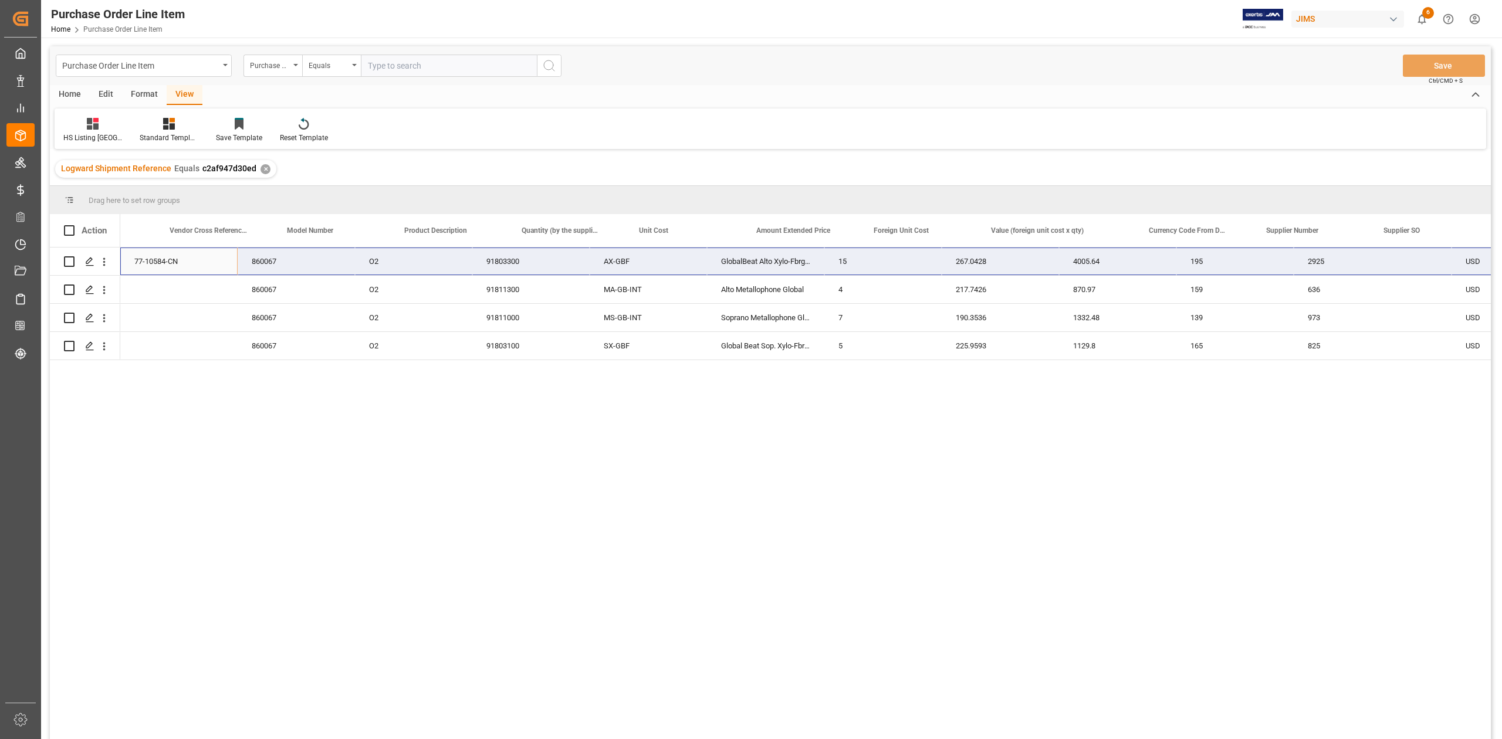
scroll to position [0, 547]
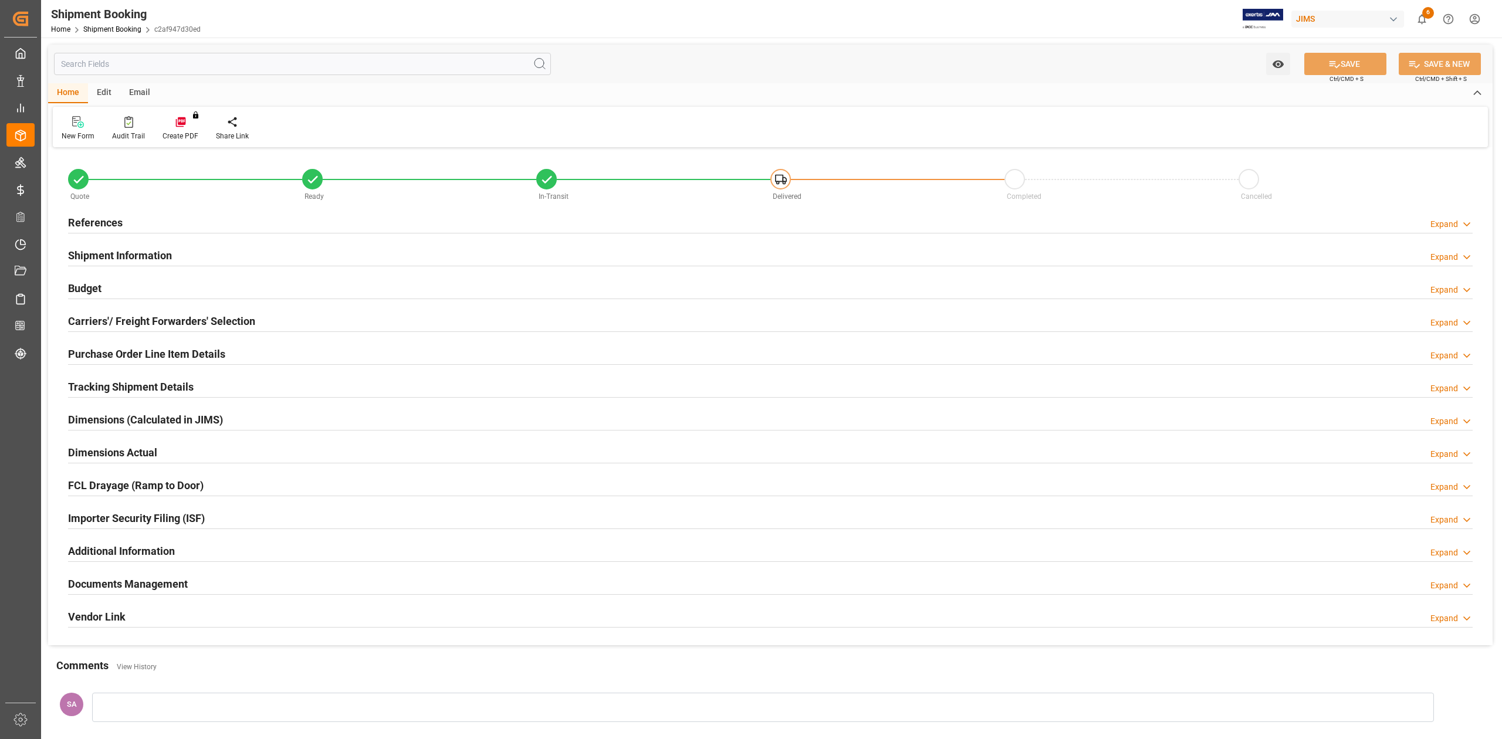
type input "0"
type input "[DATE]"
click at [104, 223] on h2 "References" at bounding box center [95, 223] width 55 height 16
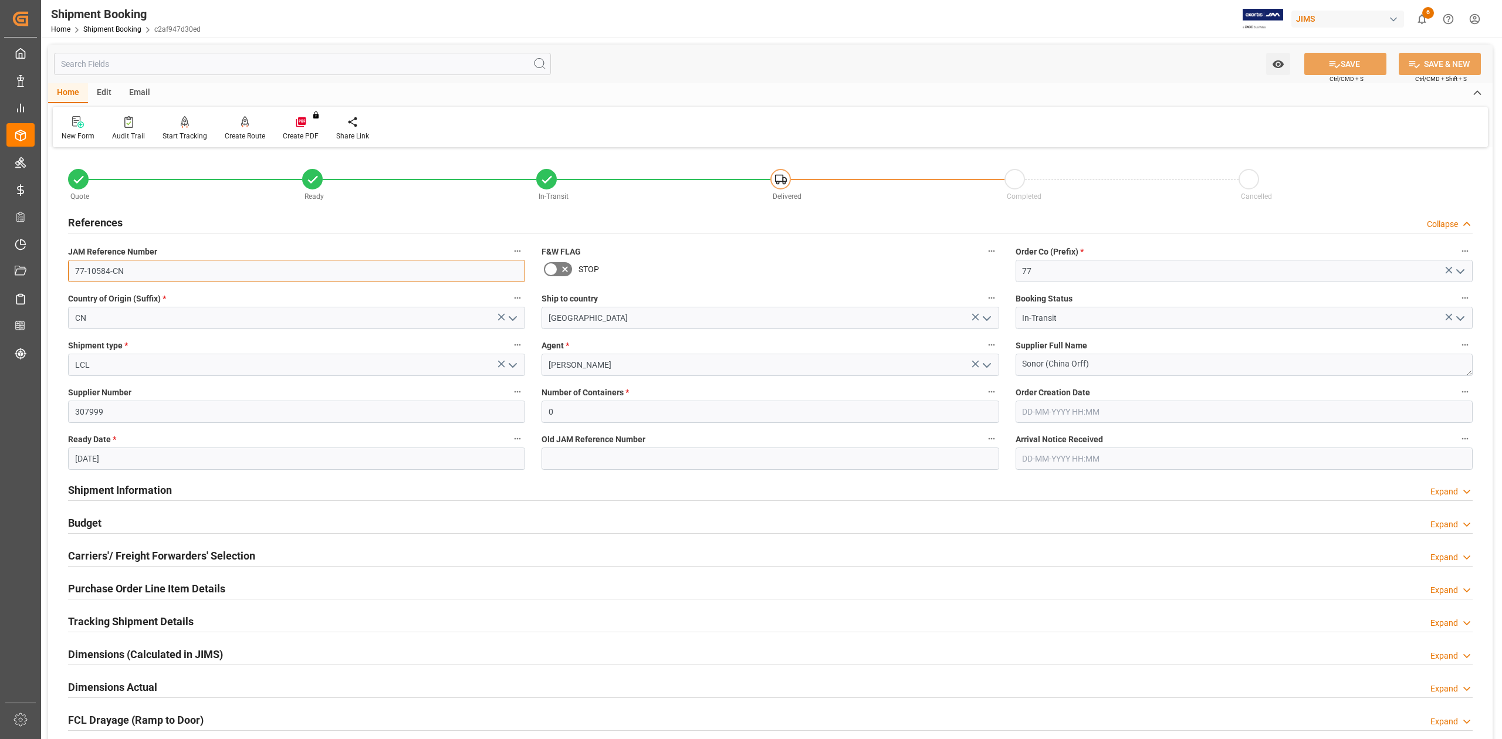
click at [163, 264] on input "77-10584-CN" at bounding box center [296, 271] width 457 height 22
click at [1108, 364] on textarea "Sonor (China Orff)" at bounding box center [1244, 365] width 457 height 22
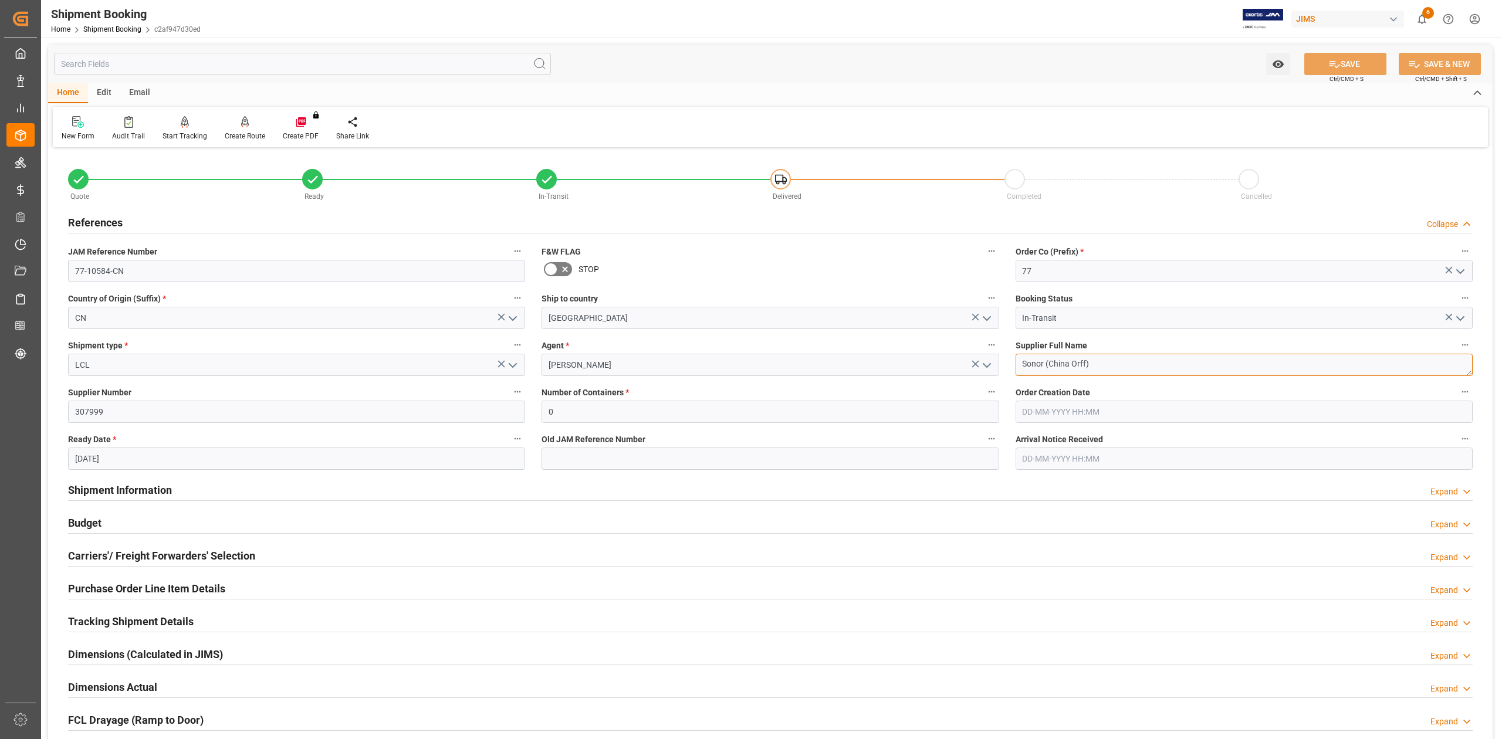
click at [1108, 364] on textarea "Sonor (China Orff)" at bounding box center [1244, 365] width 457 height 22
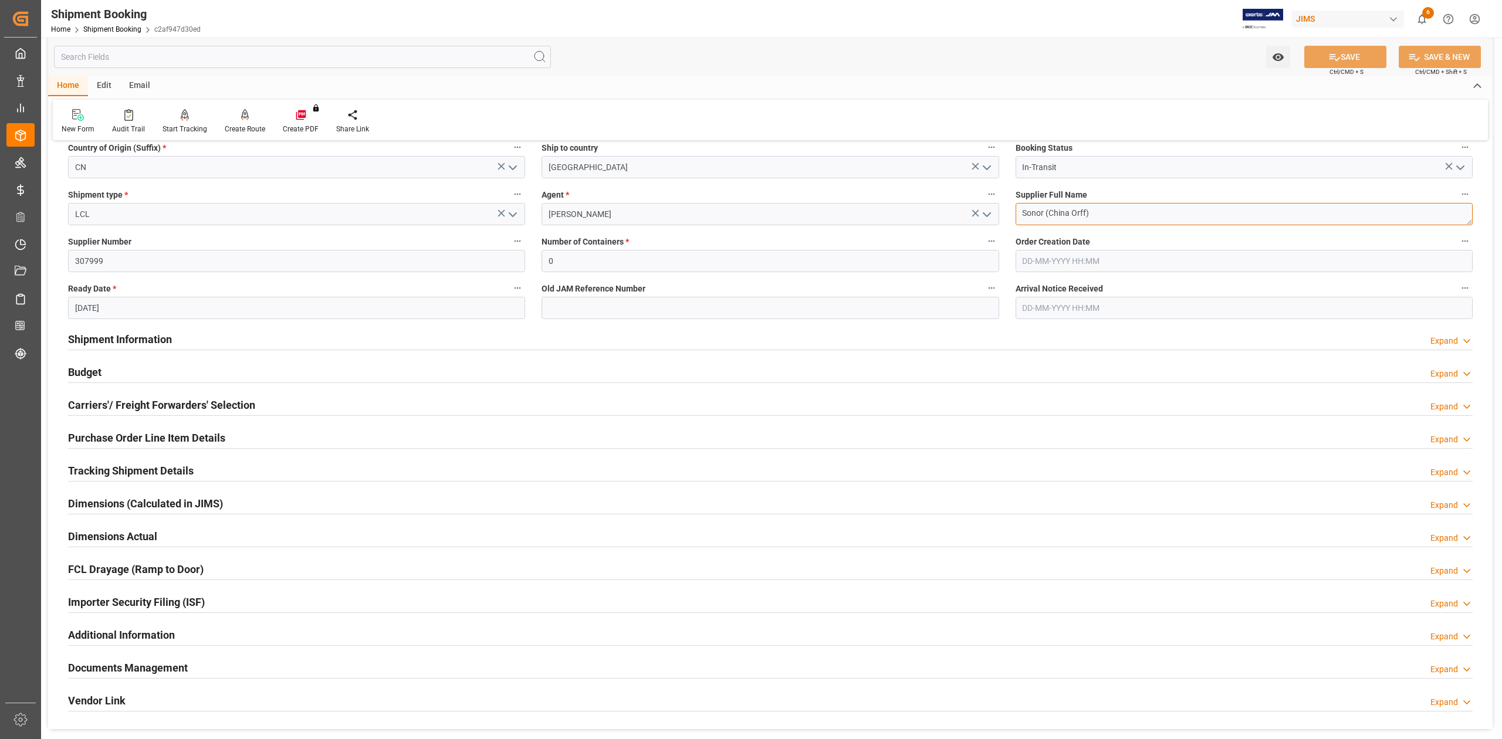
scroll to position [156, 0]
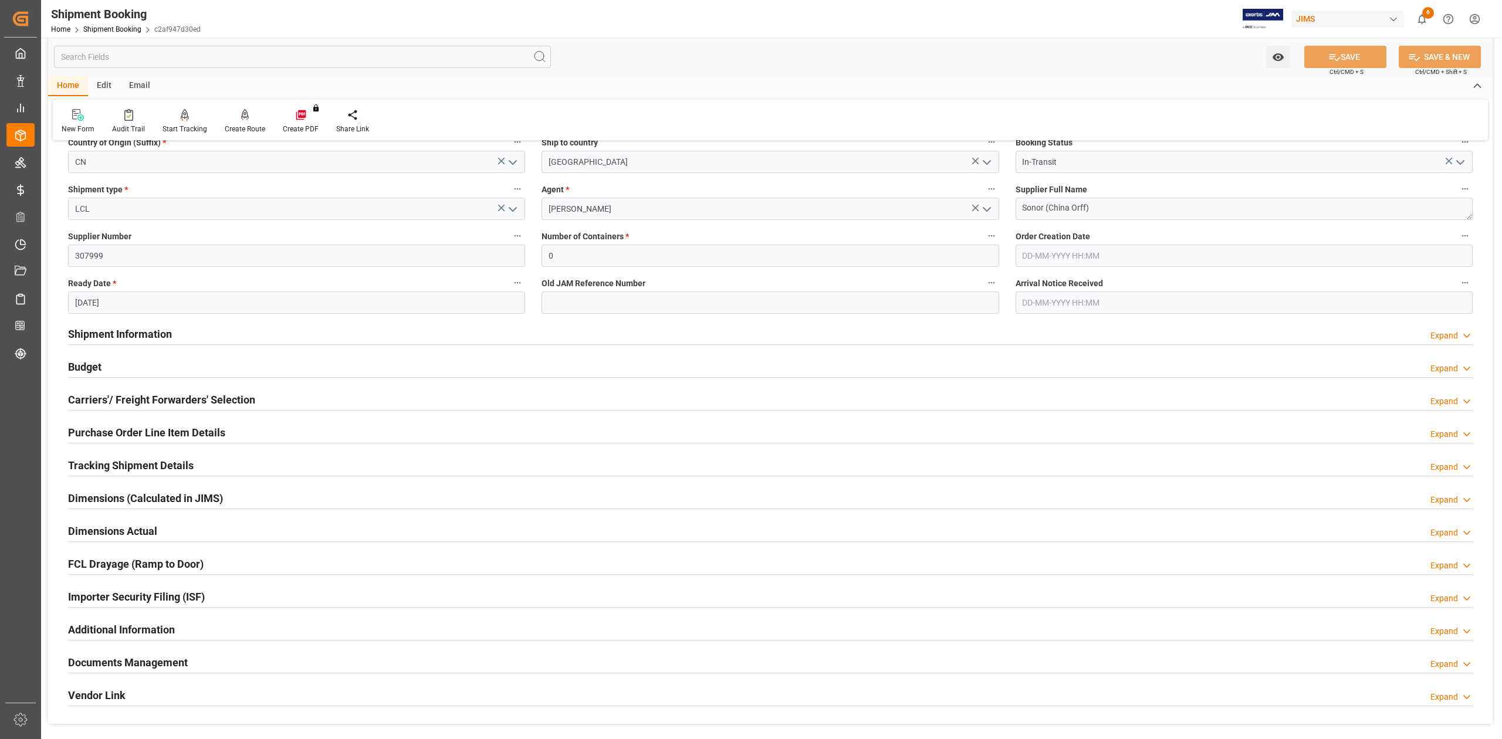
click at [110, 466] on h2 "Tracking Shipment Details" at bounding box center [131, 466] width 126 height 16
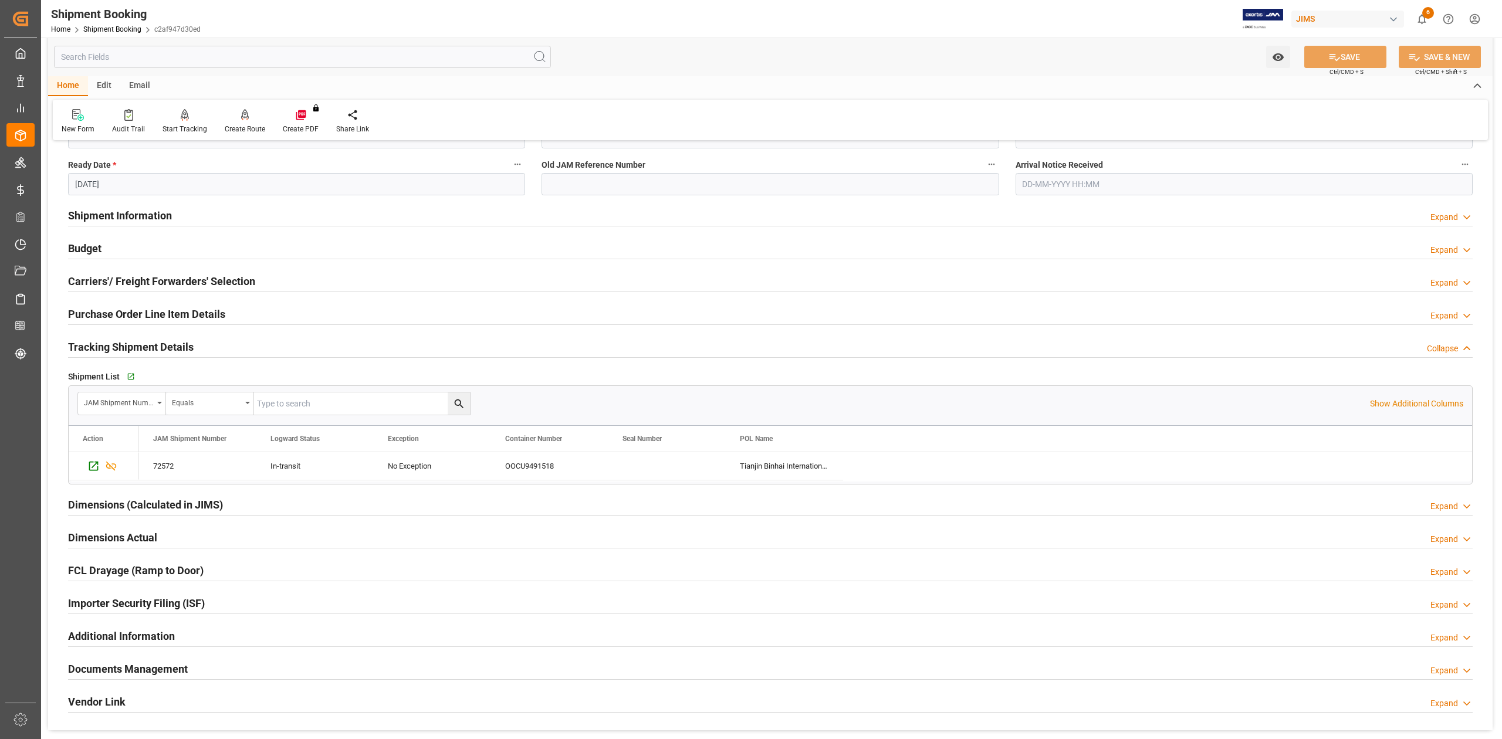
scroll to position [391, 0]
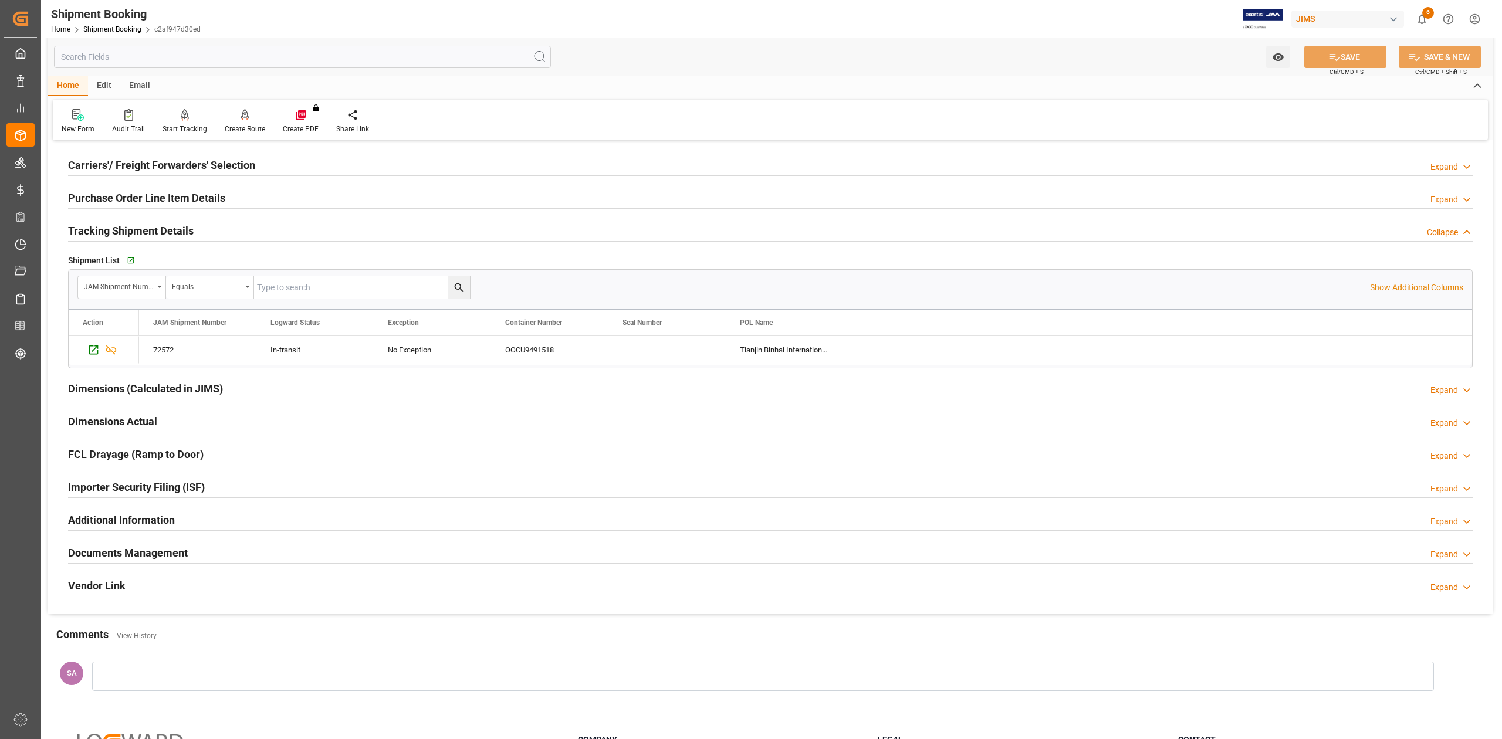
click at [106, 559] on h2 "Documents Management" at bounding box center [128, 553] width 120 height 16
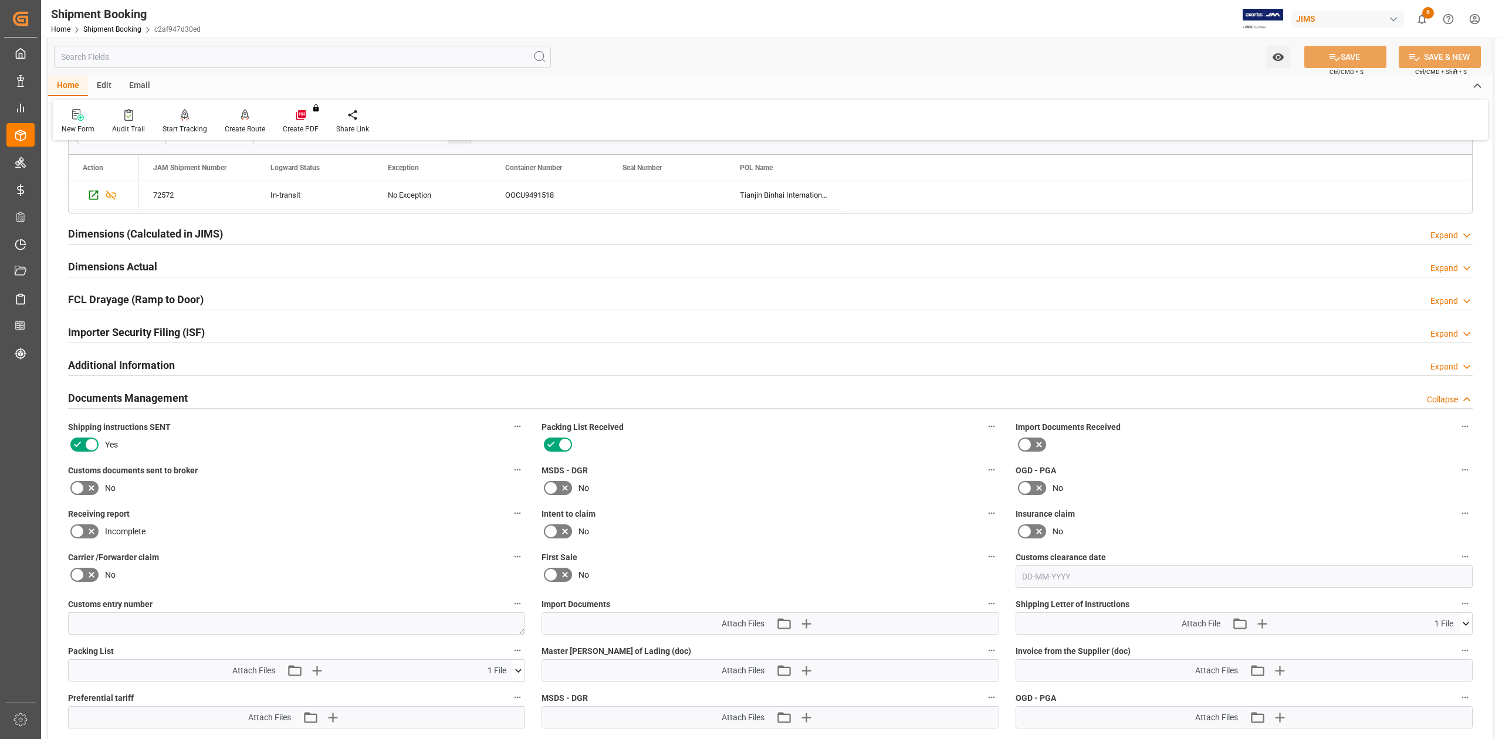
scroll to position [547, 0]
click at [76, 479] on label at bounding box center [84, 486] width 33 height 19
click at [0, 0] on input "checkbox" at bounding box center [0, 0] width 0 height 0
click at [1369, 57] on button "SAVE" at bounding box center [1345, 57] width 82 height 22
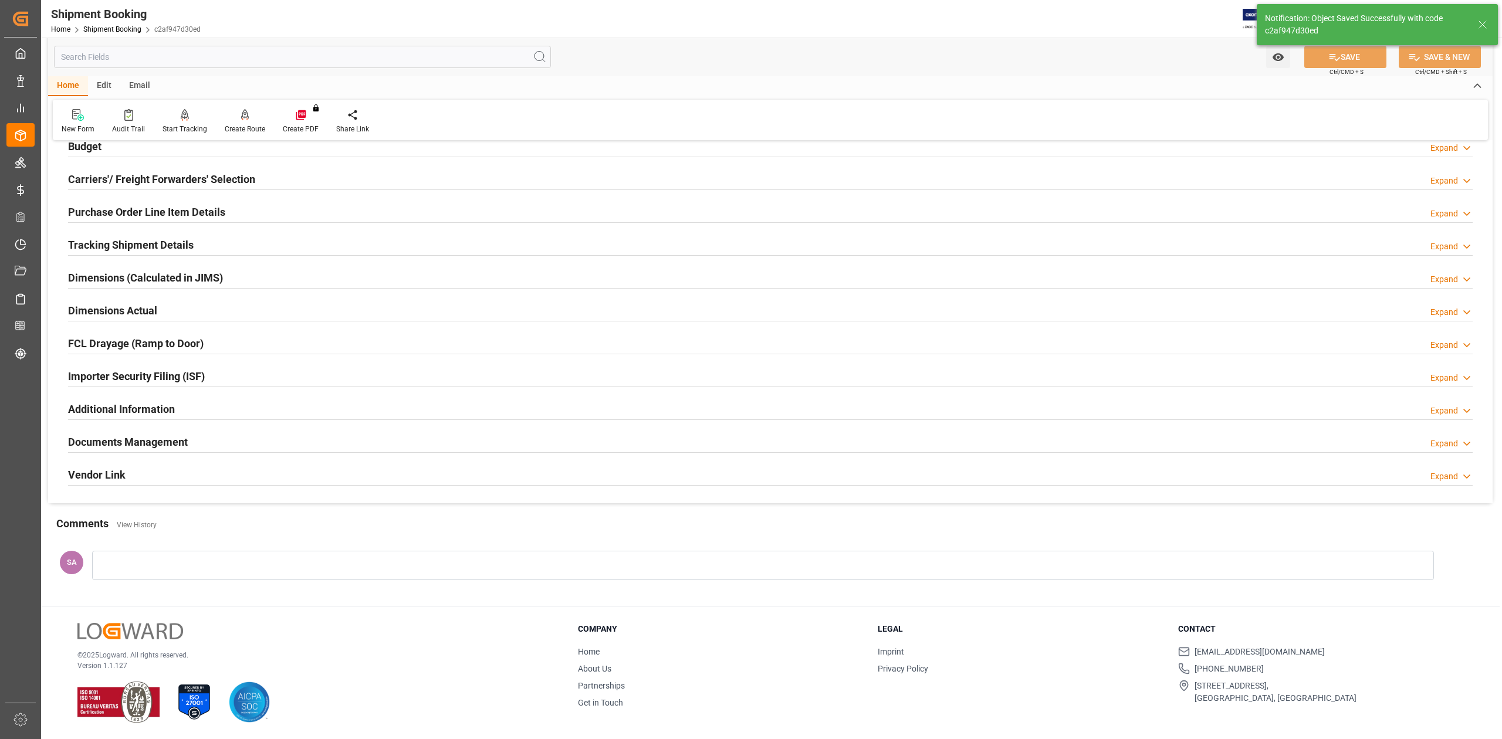
scroll to position [144, 0]
drag, startPoint x: 147, startPoint y: 442, endPoint x: 336, endPoint y: 461, distance: 190.4
click at [147, 442] on h2 "Documents Management" at bounding box center [128, 442] width 120 height 16
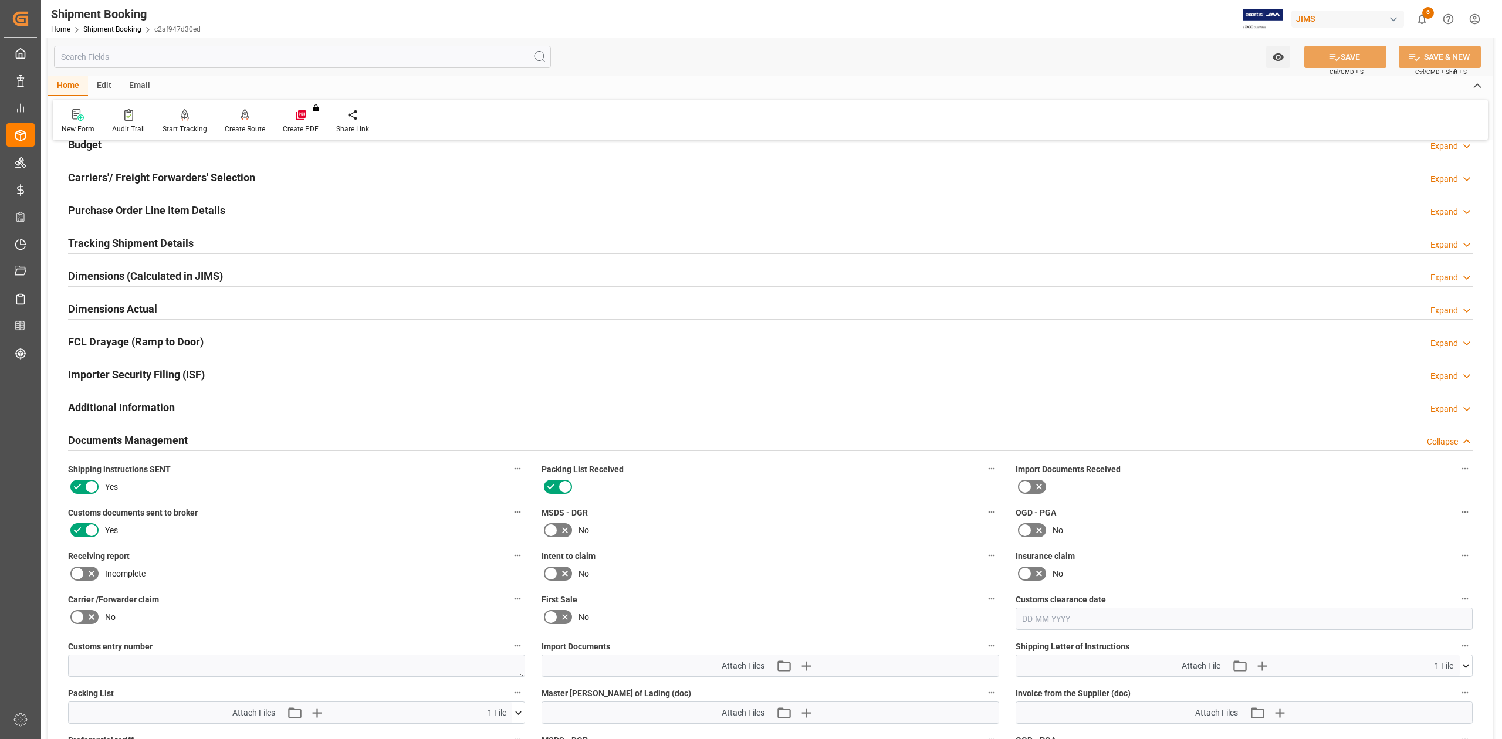
scroll to position [313, 0]
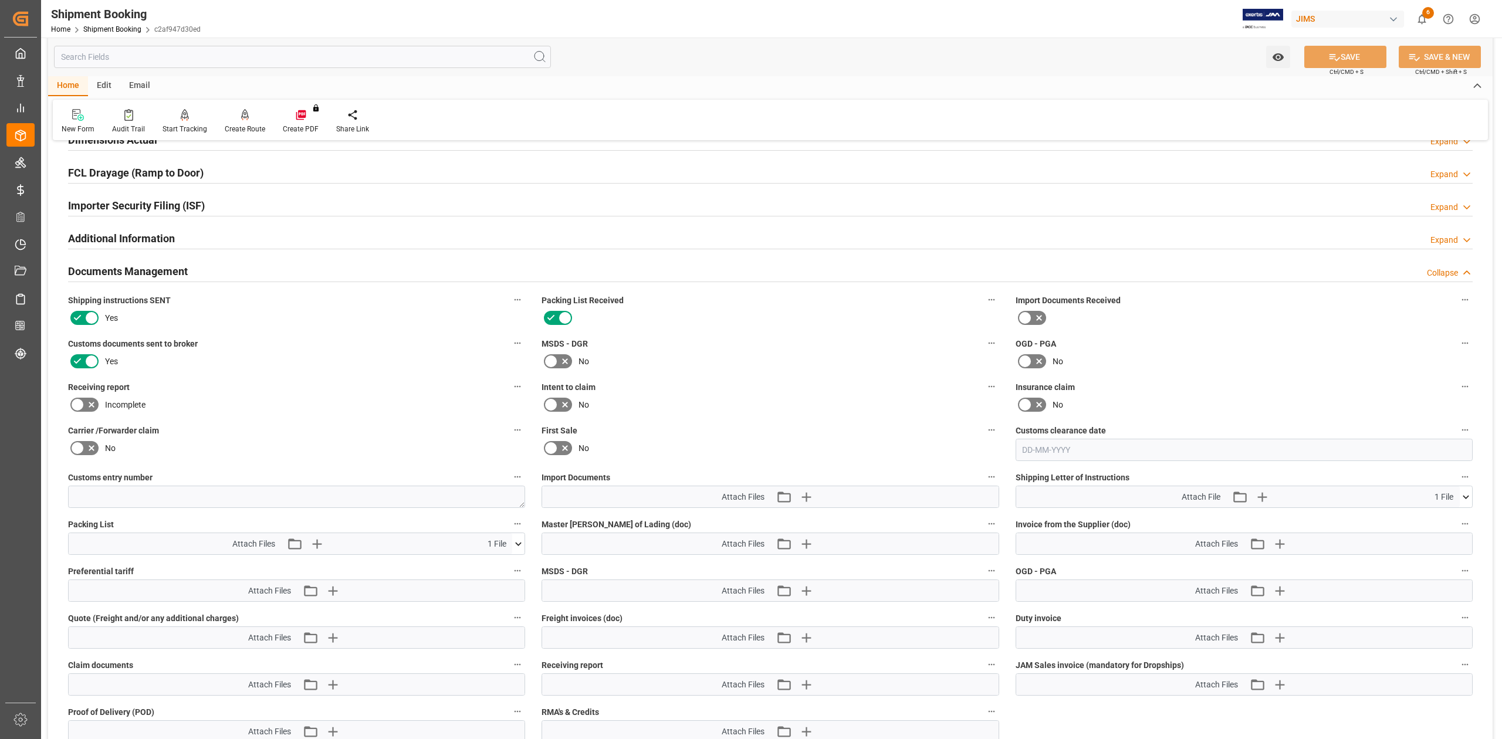
click at [517, 541] on icon at bounding box center [518, 544] width 12 height 12
click at [498, 569] on icon at bounding box center [499, 565] width 7 height 9
click at [330, 543] on icon "button" at bounding box center [332, 544] width 11 height 11
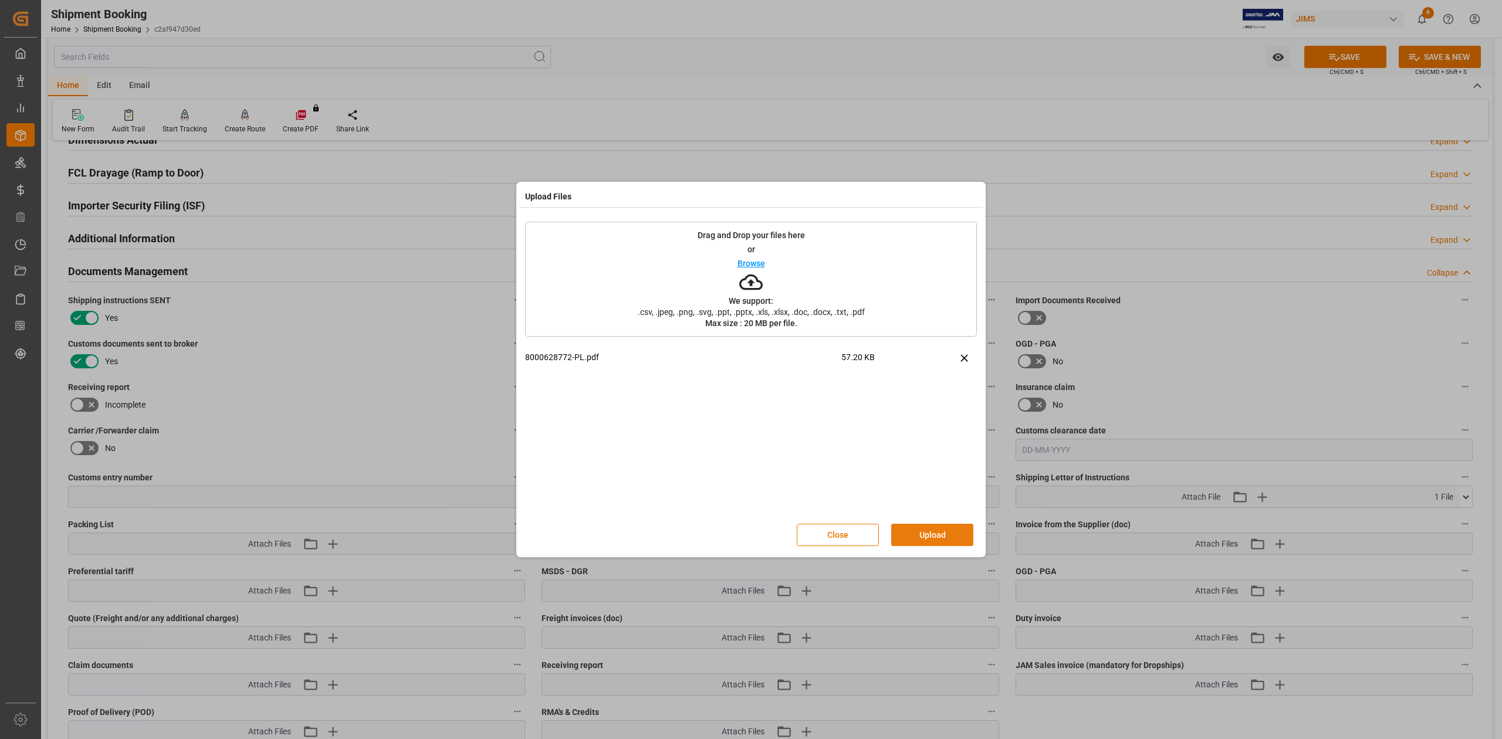
click at [952, 528] on button "Upload" at bounding box center [932, 535] width 82 height 22
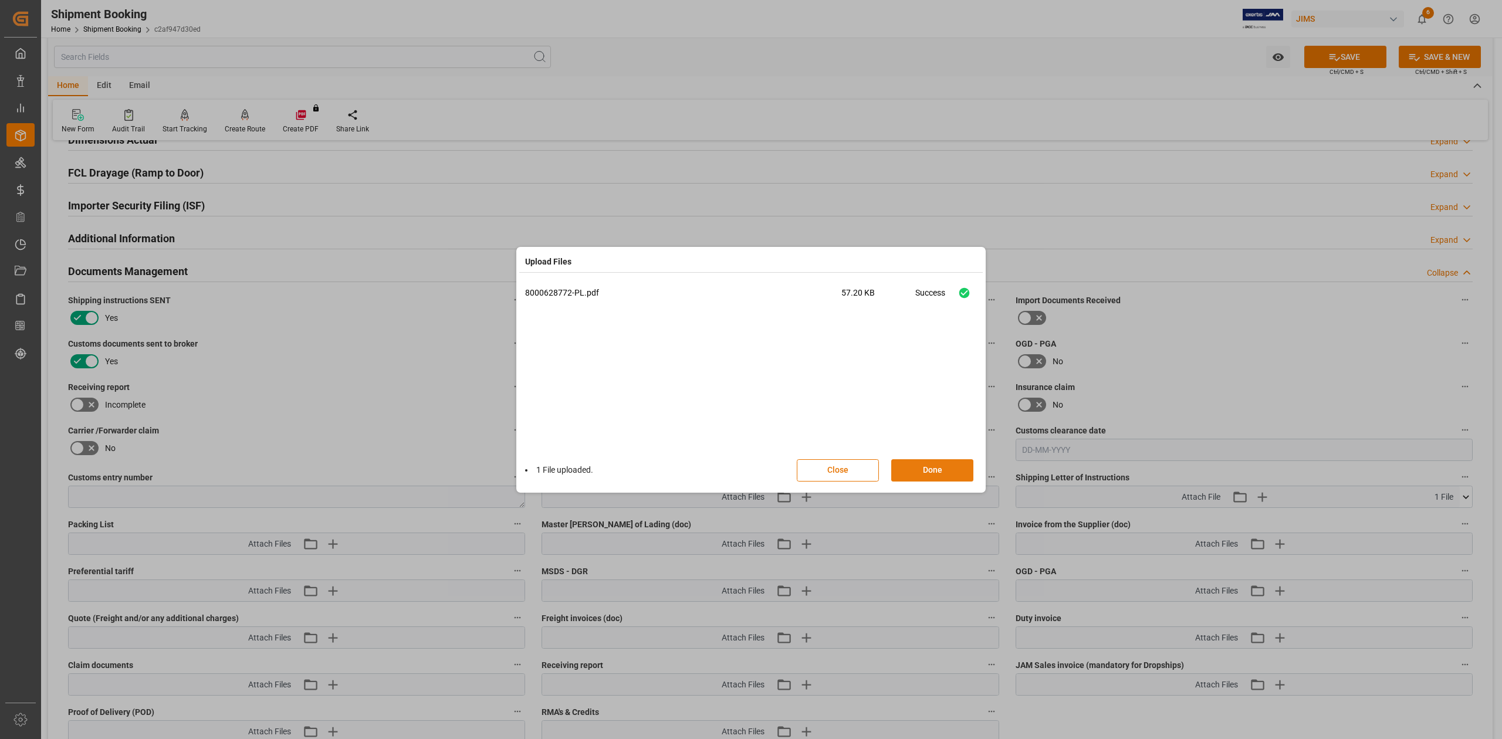
click at [932, 466] on button "Done" at bounding box center [932, 470] width 82 height 22
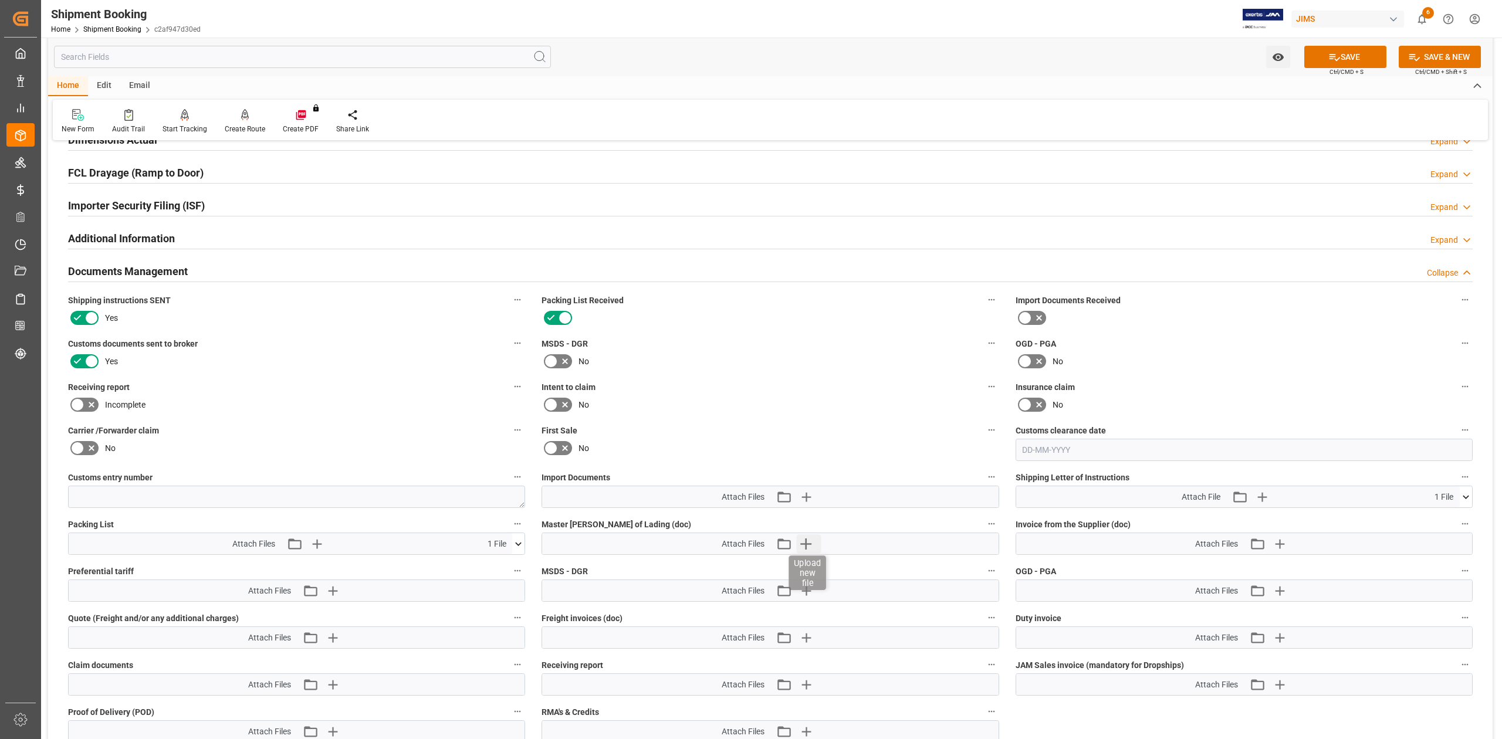
click at [806, 544] on icon "button" at bounding box center [805, 544] width 11 height 11
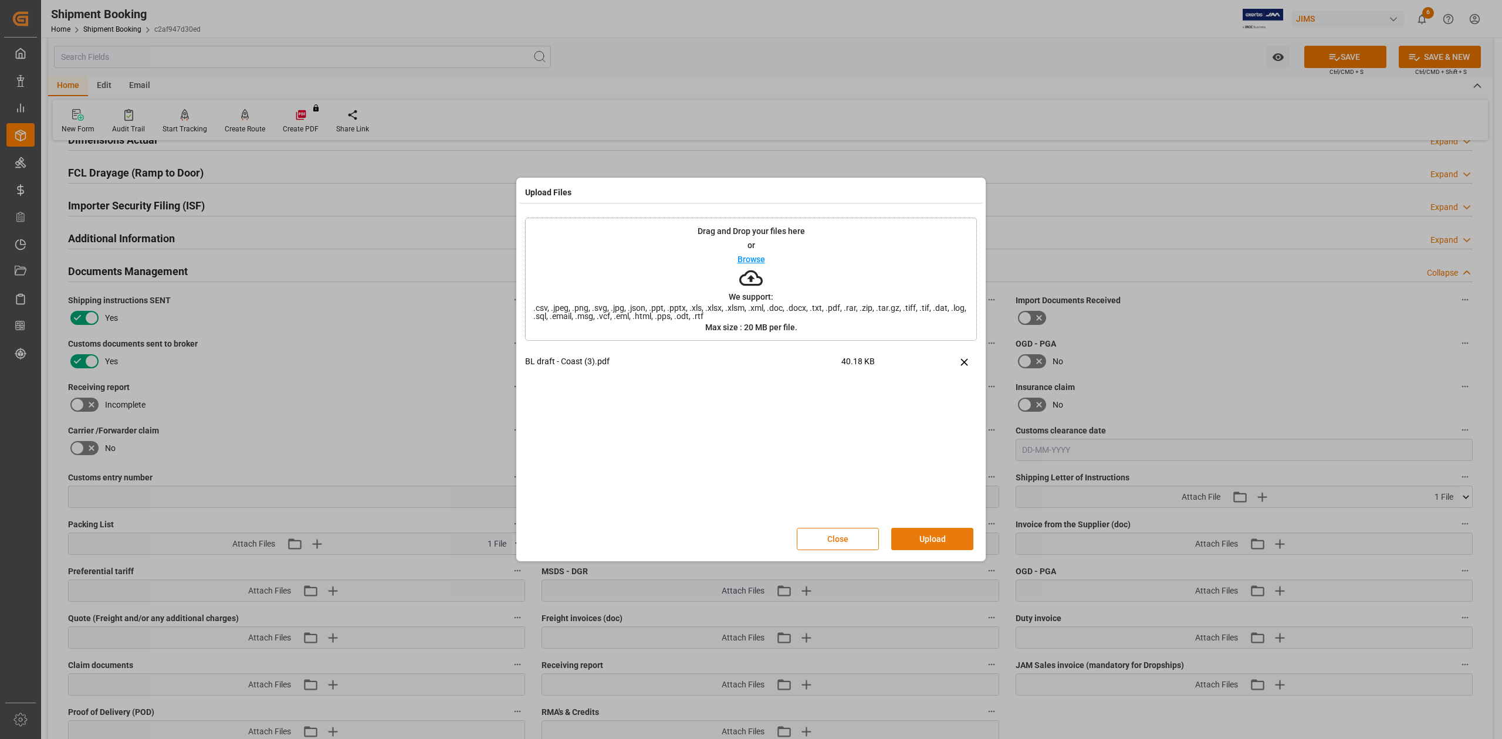
click at [931, 538] on button "Upload" at bounding box center [932, 539] width 82 height 22
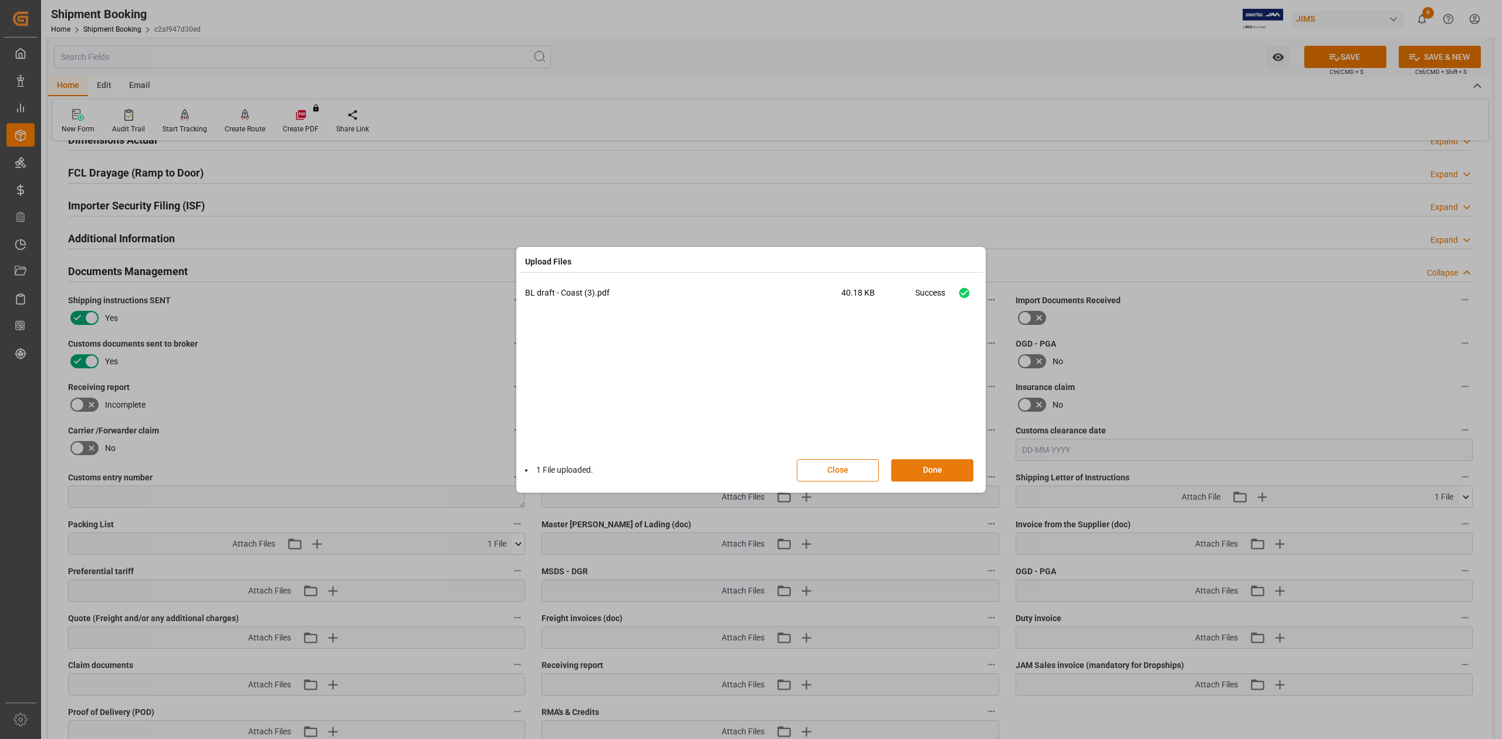
click at [937, 468] on button "Done" at bounding box center [932, 470] width 82 height 22
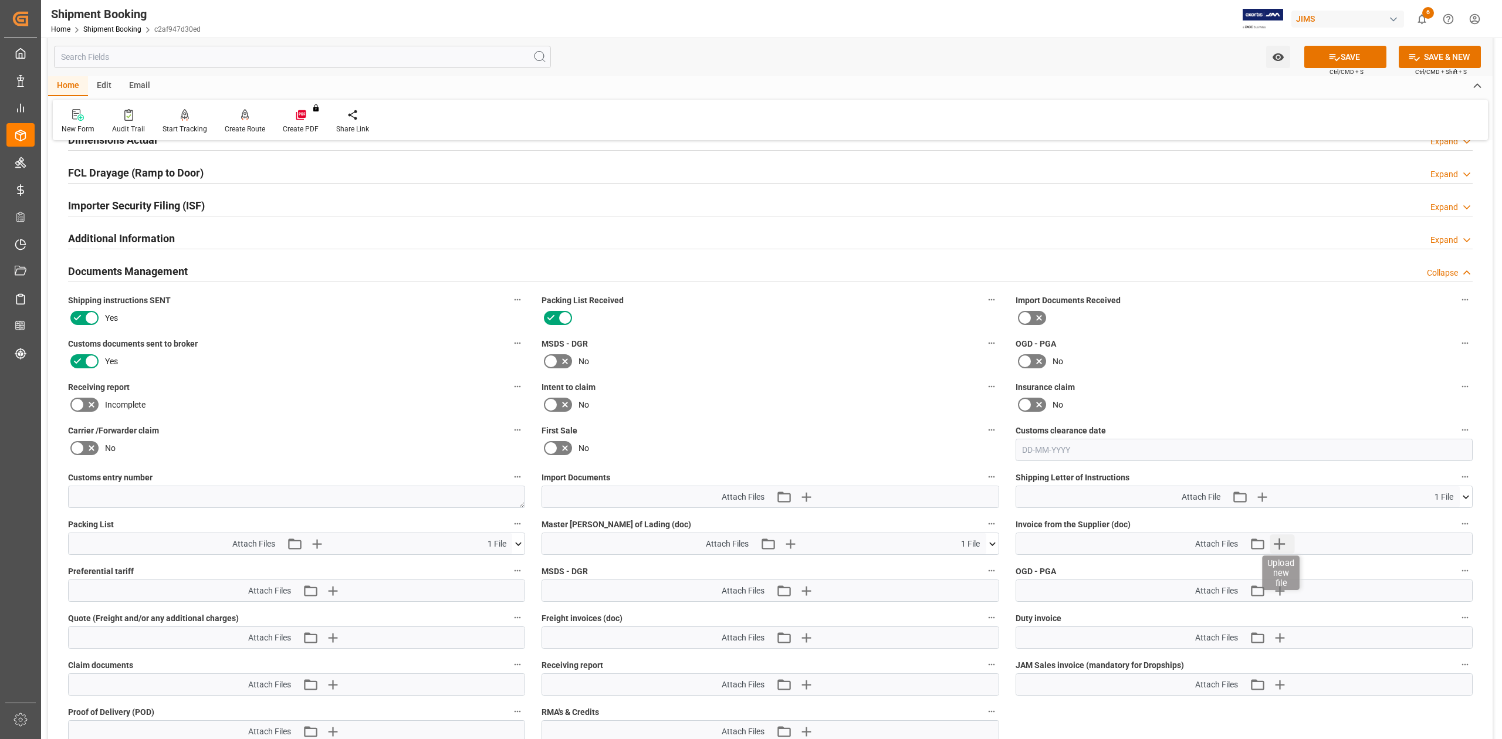
click at [1279, 547] on icon "button" at bounding box center [1279, 544] width 11 height 11
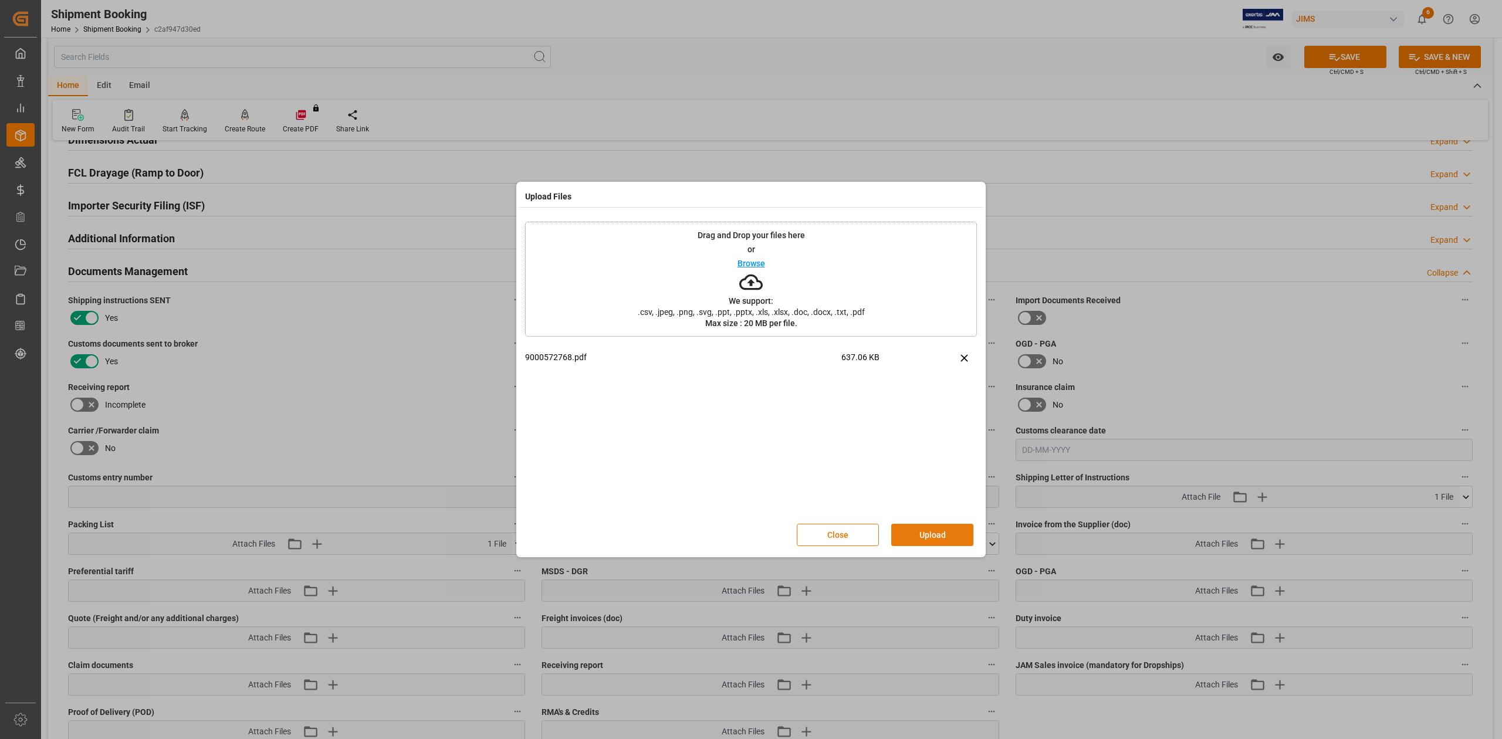
click at [949, 539] on button "Upload" at bounding box center [932, 535] width 82 height 22
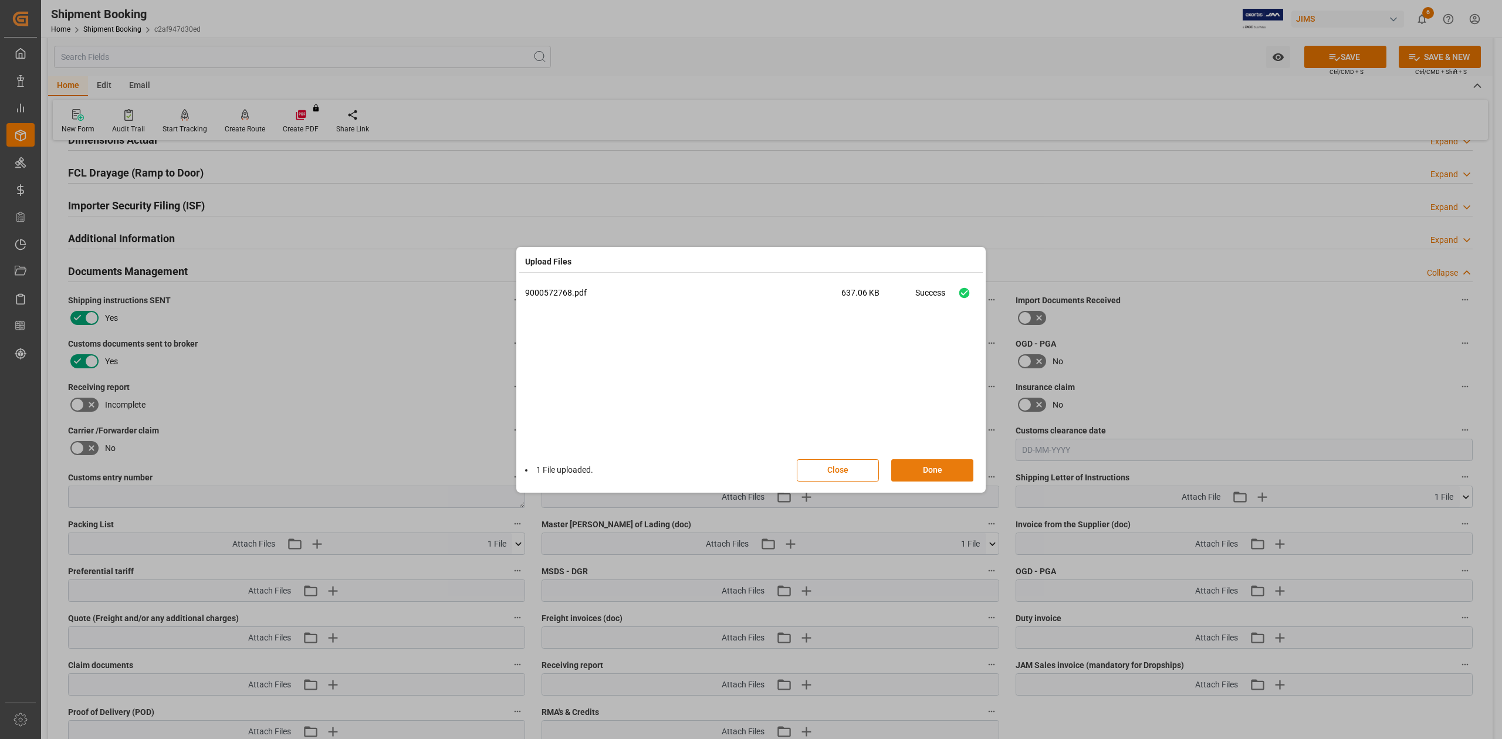
click at [934, 459] on button "Done" at bounding box center [932, 470] width 82 height 22
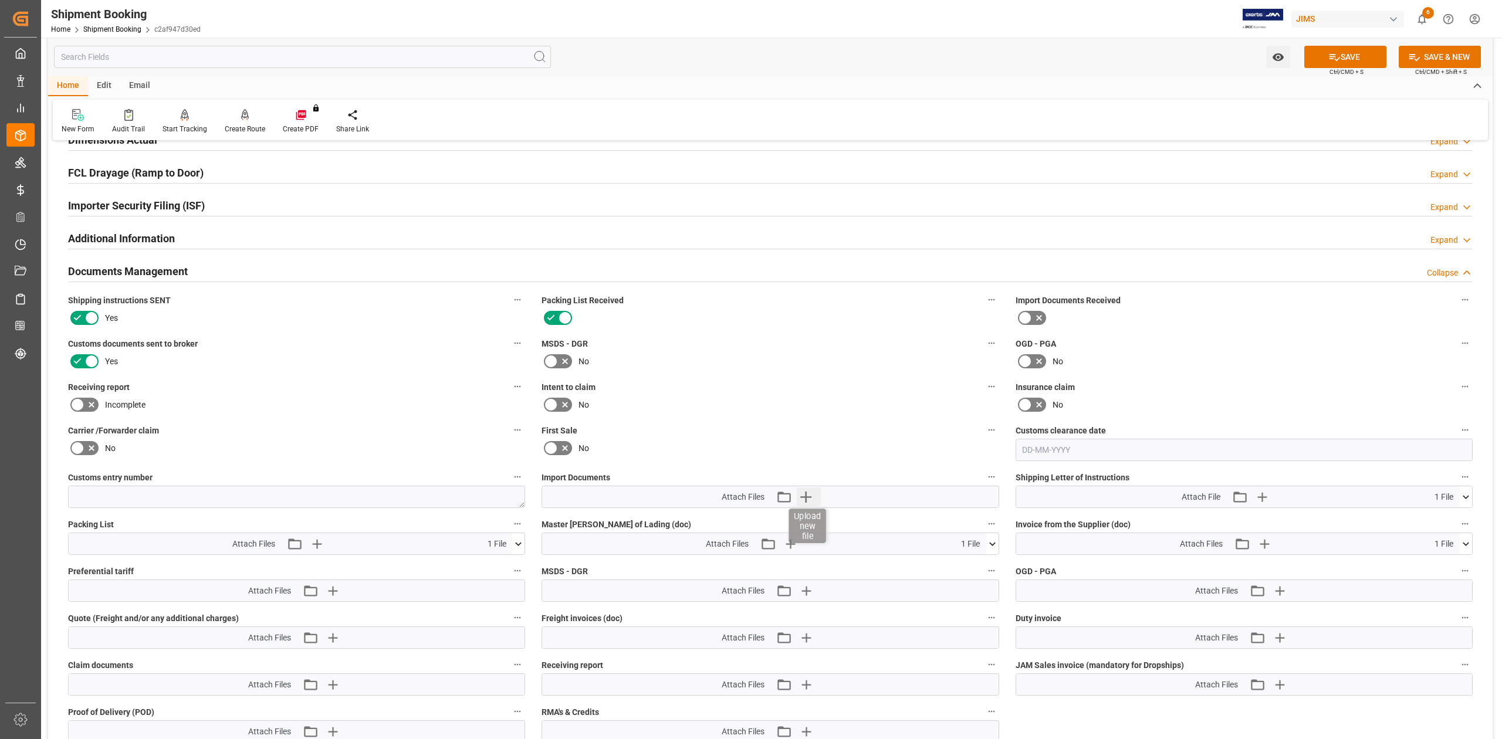
click at [801, 494] on icon "button" at bounding box center [805, 497] width 19 height 19
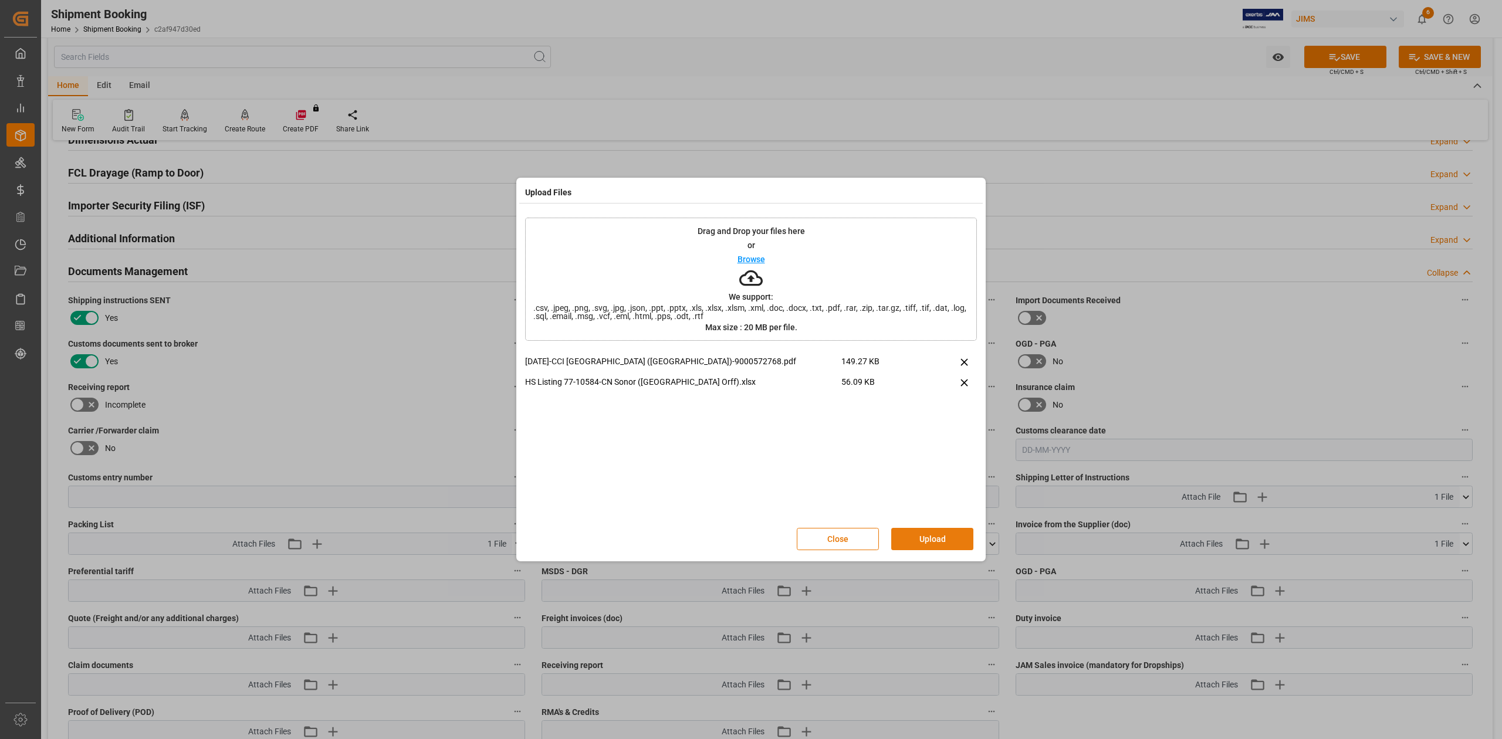
click at [939, 534] on button "Upload" at bounding box center [932, 539] width 82 height 22
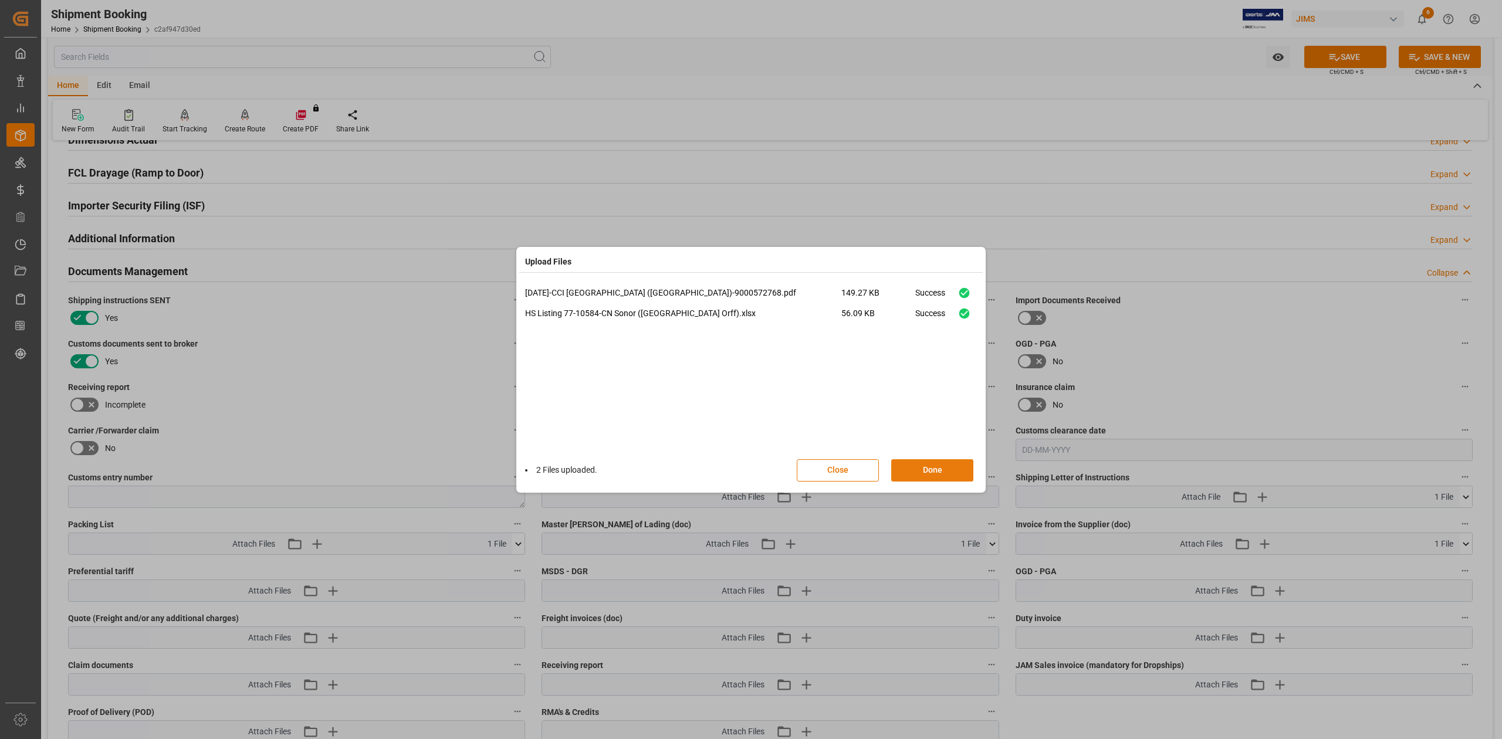
click at [950, 467] on button "Done" at bounding box center [932, 470] width 82 height 22
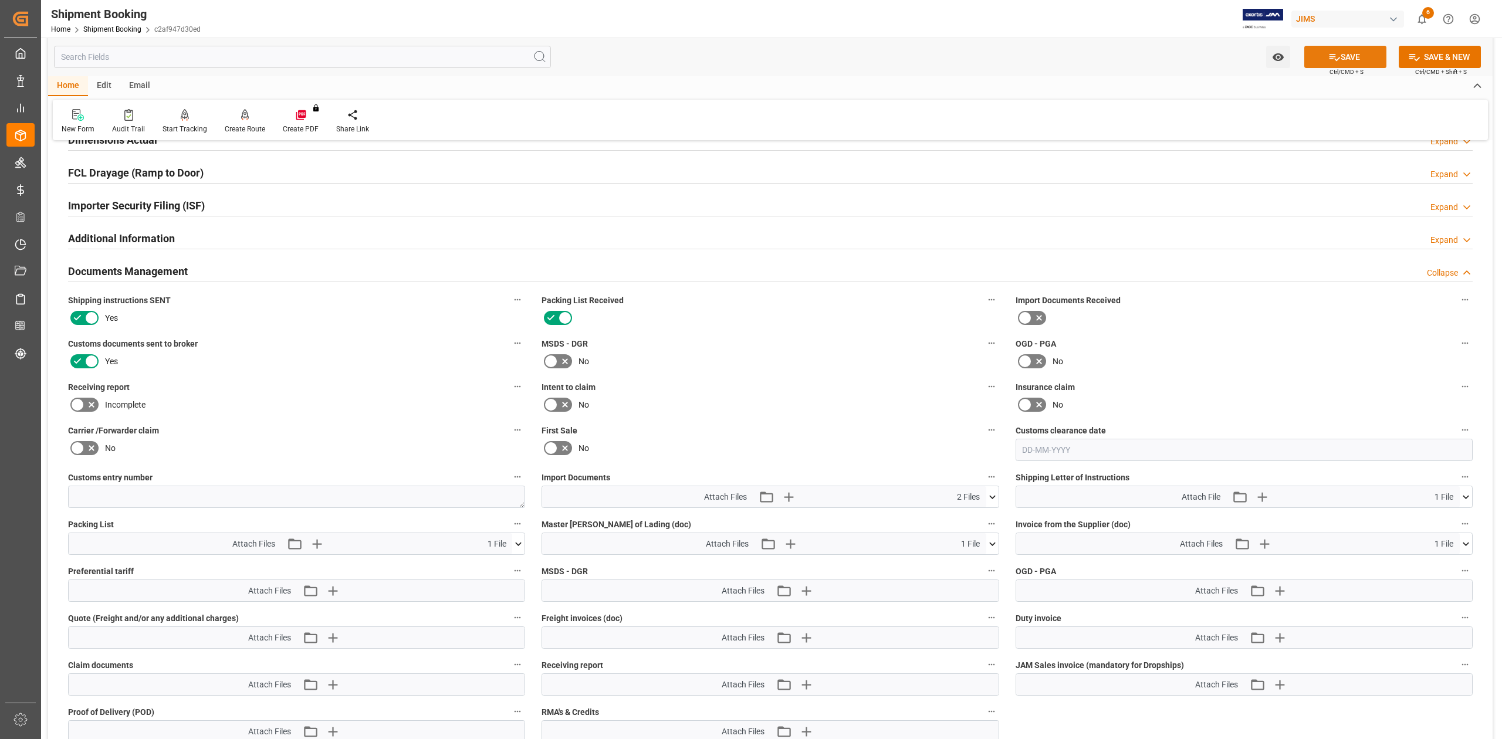
click at [1353, 50] on button "SAVE" at bounding box center [1345, 57] width 82 height 22
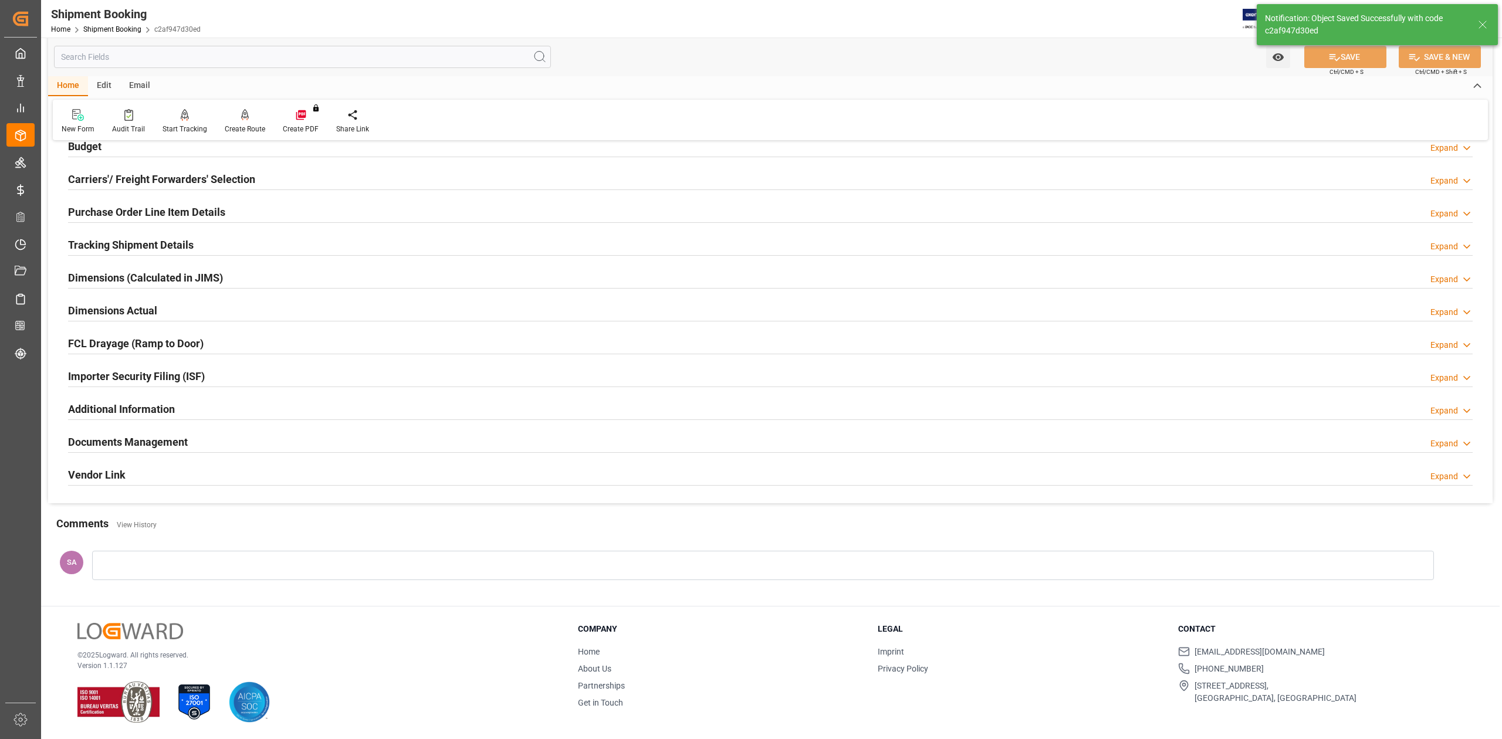
scroll to position [144, 0]
drag, startPoint x: 174, startPoint y: 437, endPoint x: 189, endPoint y: 439, distance: 14.8
click at [174, 437] on h2 "Documents Management" at bounding box center [128, 442] width 120 height 16
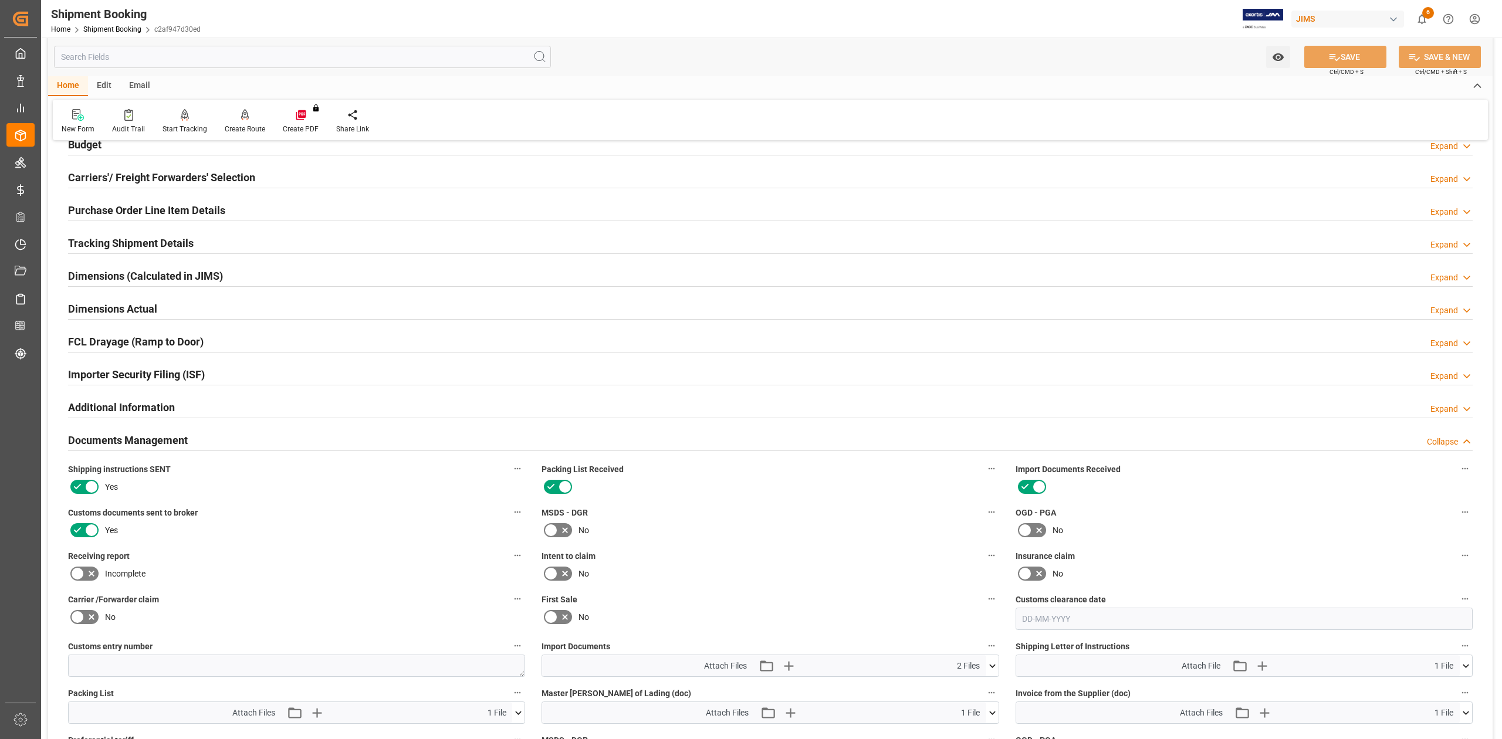
scroll to position [313, 0]
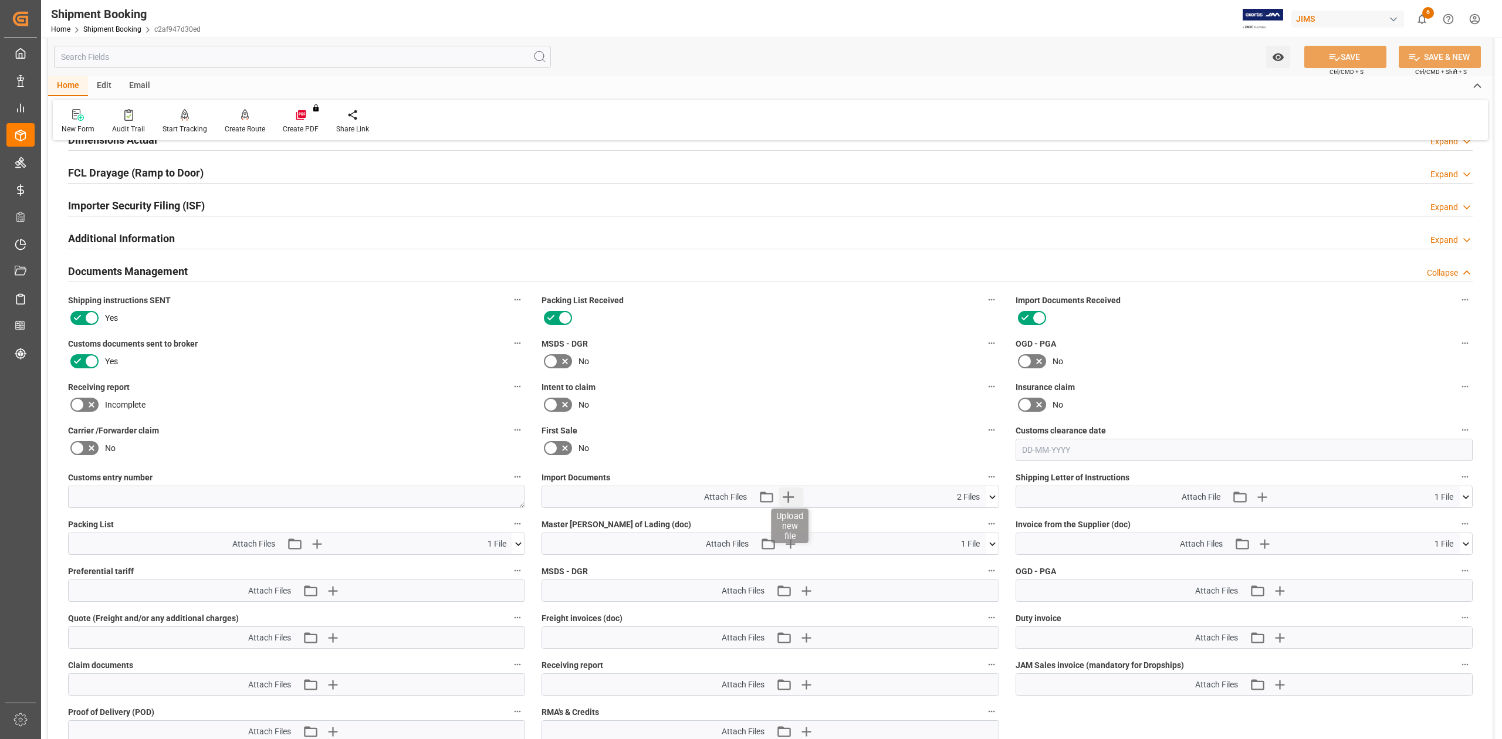
click at [791, 501] on icon "button" at bounding box center [788, 497] width 19 height 19
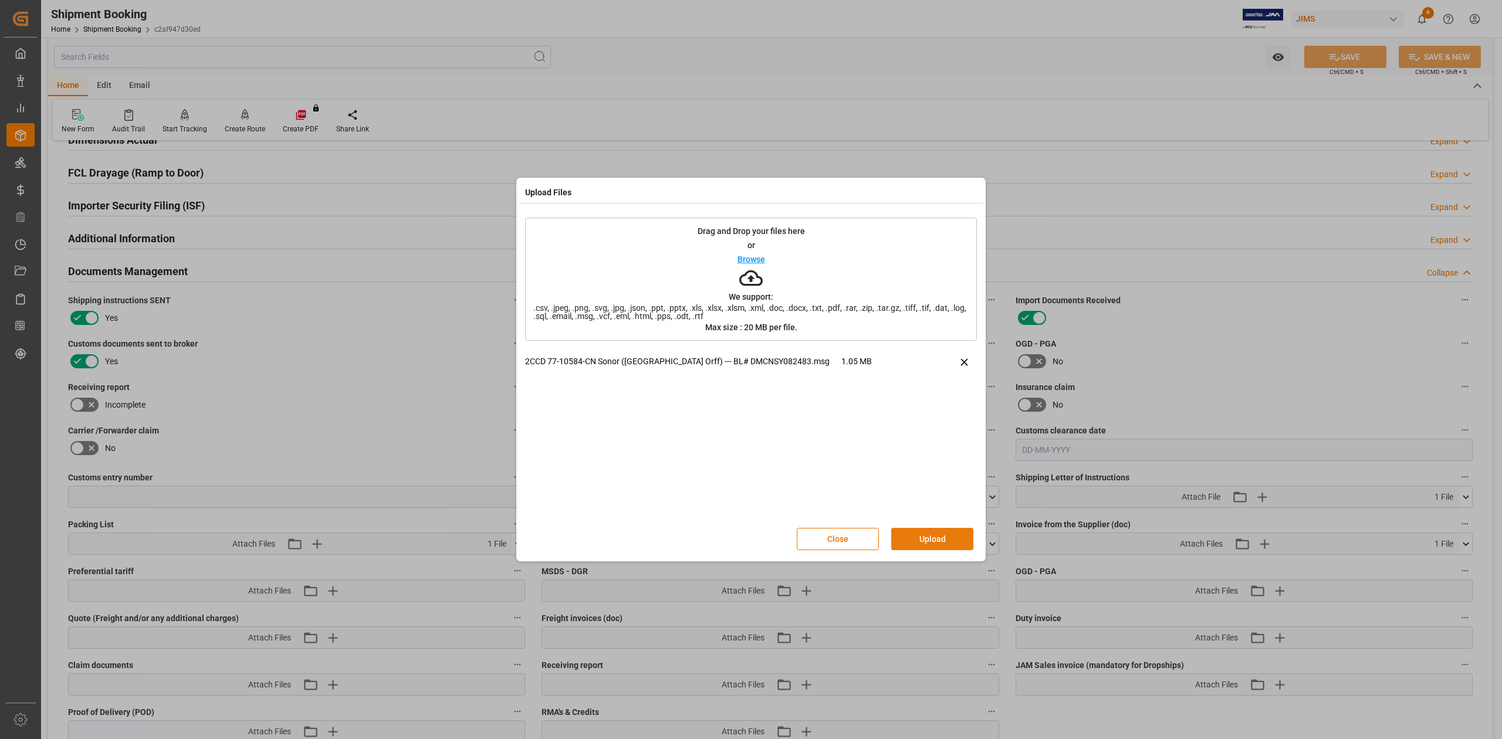
click at [920, 538] on button "Upload" at bounding box center [932, 539] width 82 height 22
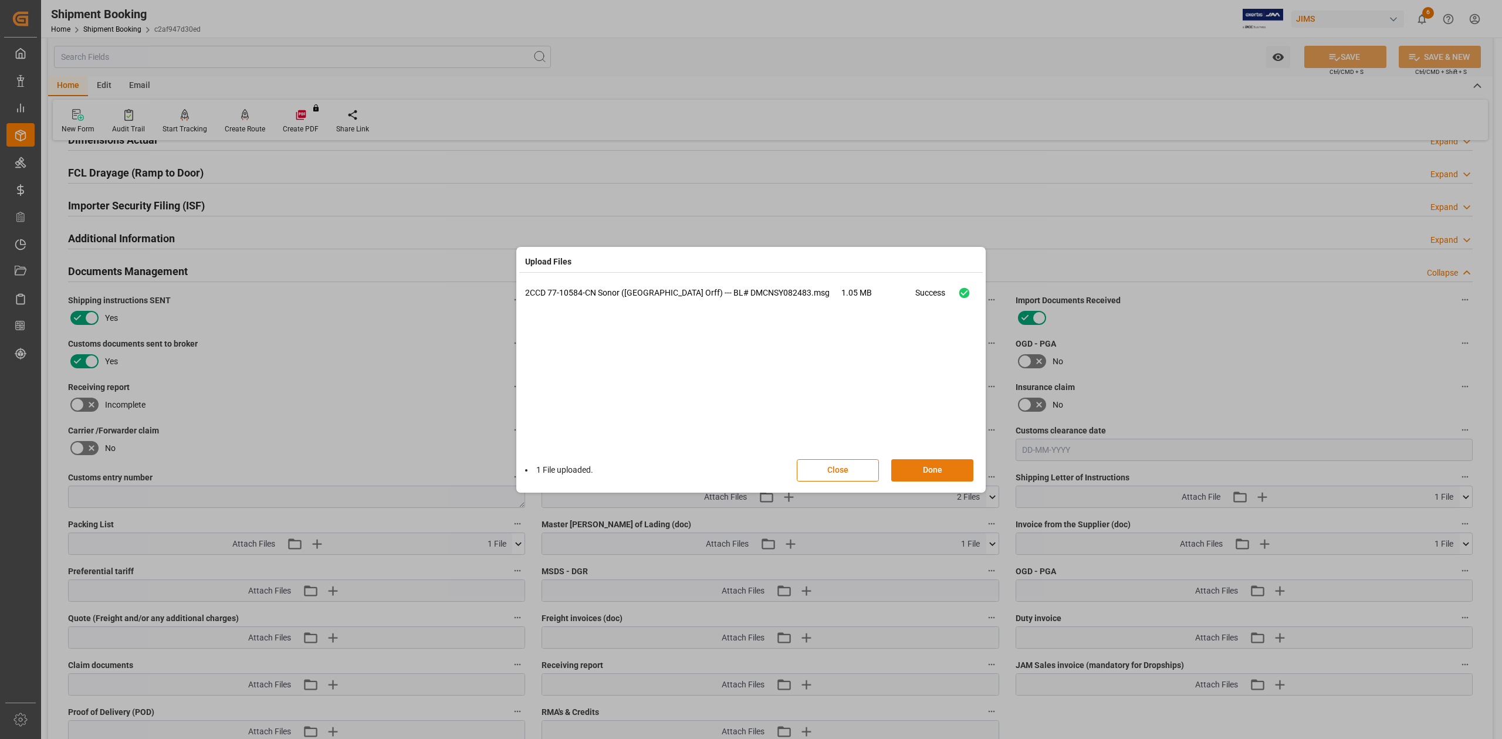
click at [901, 472] on button "Done" at bounding box center [932, 470] width 82 height 22
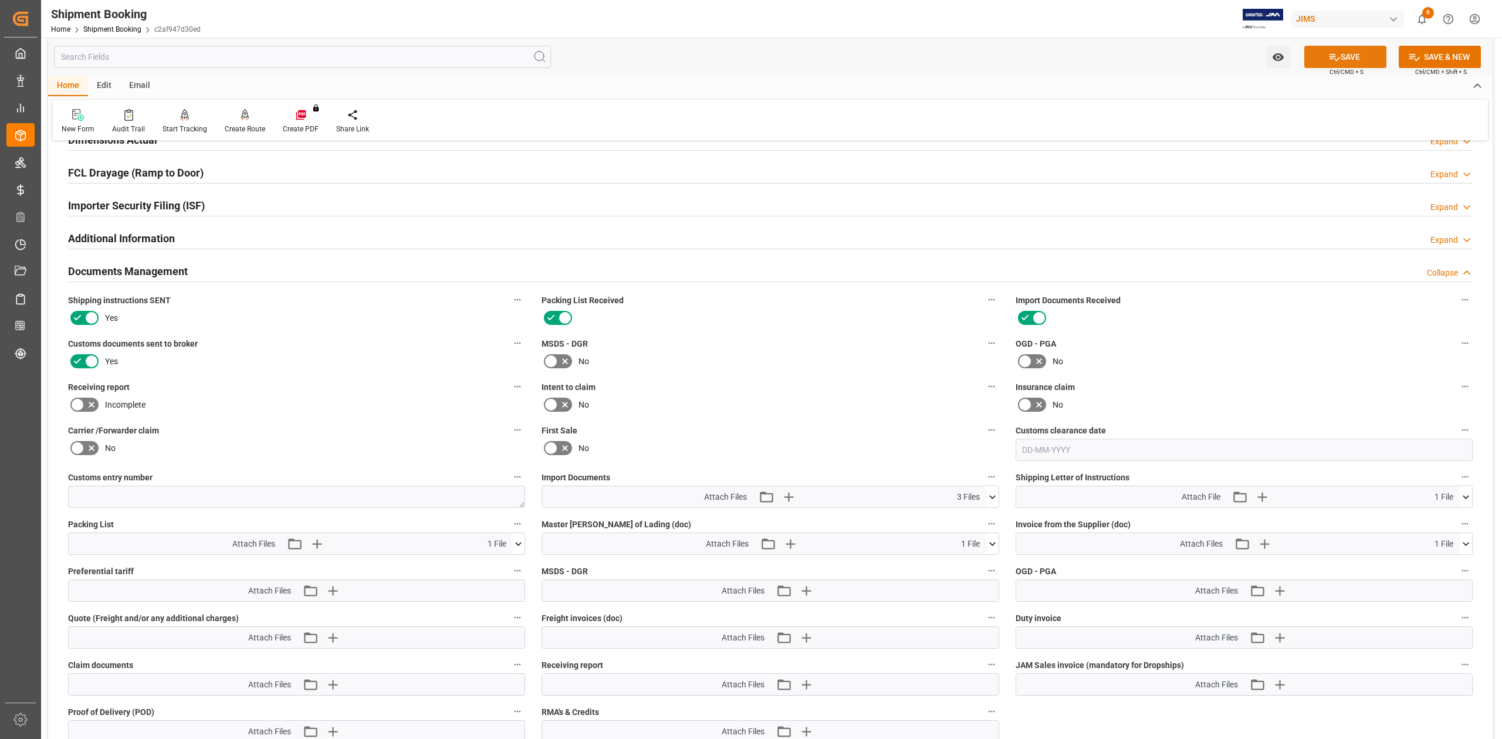
click at [1329, 55] on icon at bounding box center [1334, 57] width 11 height 7
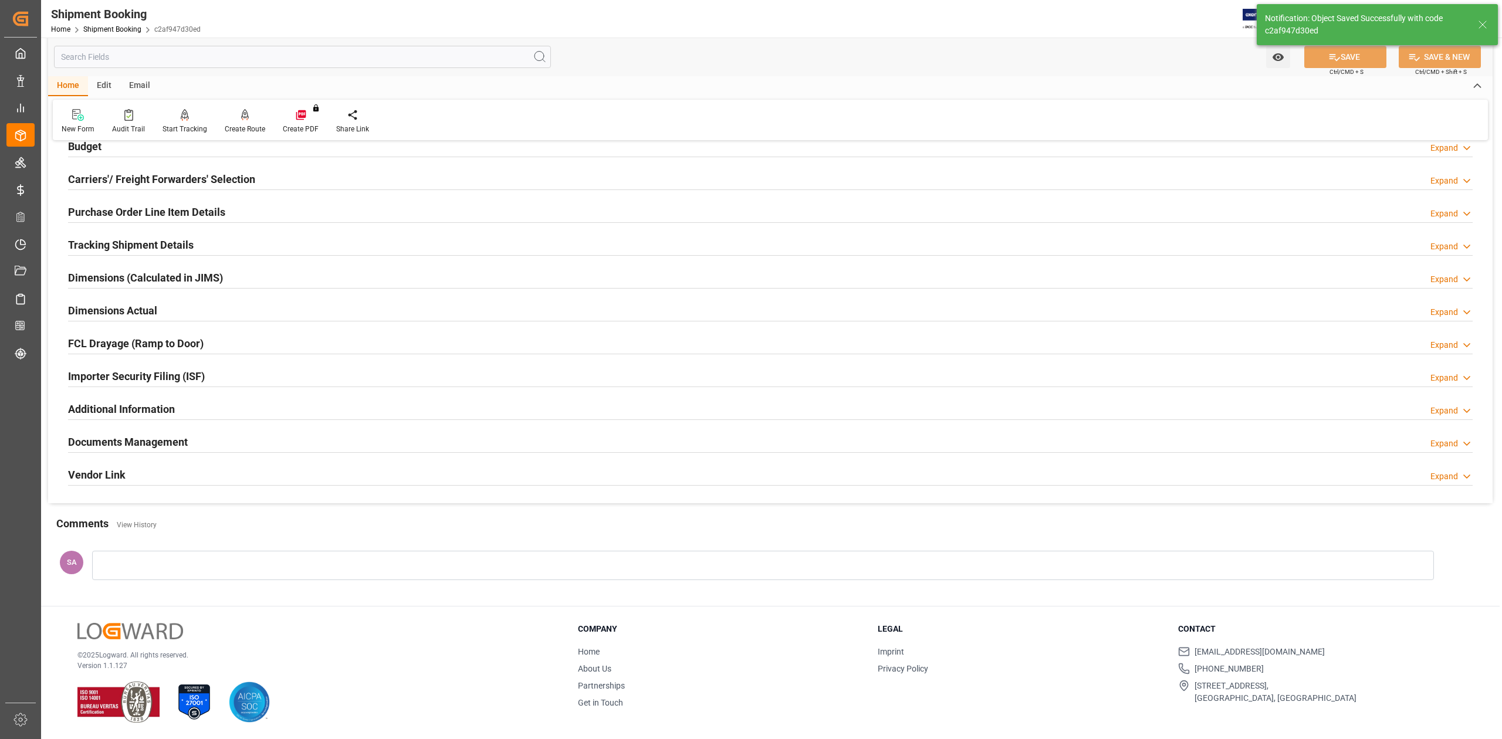
scroll to position [144, 0]
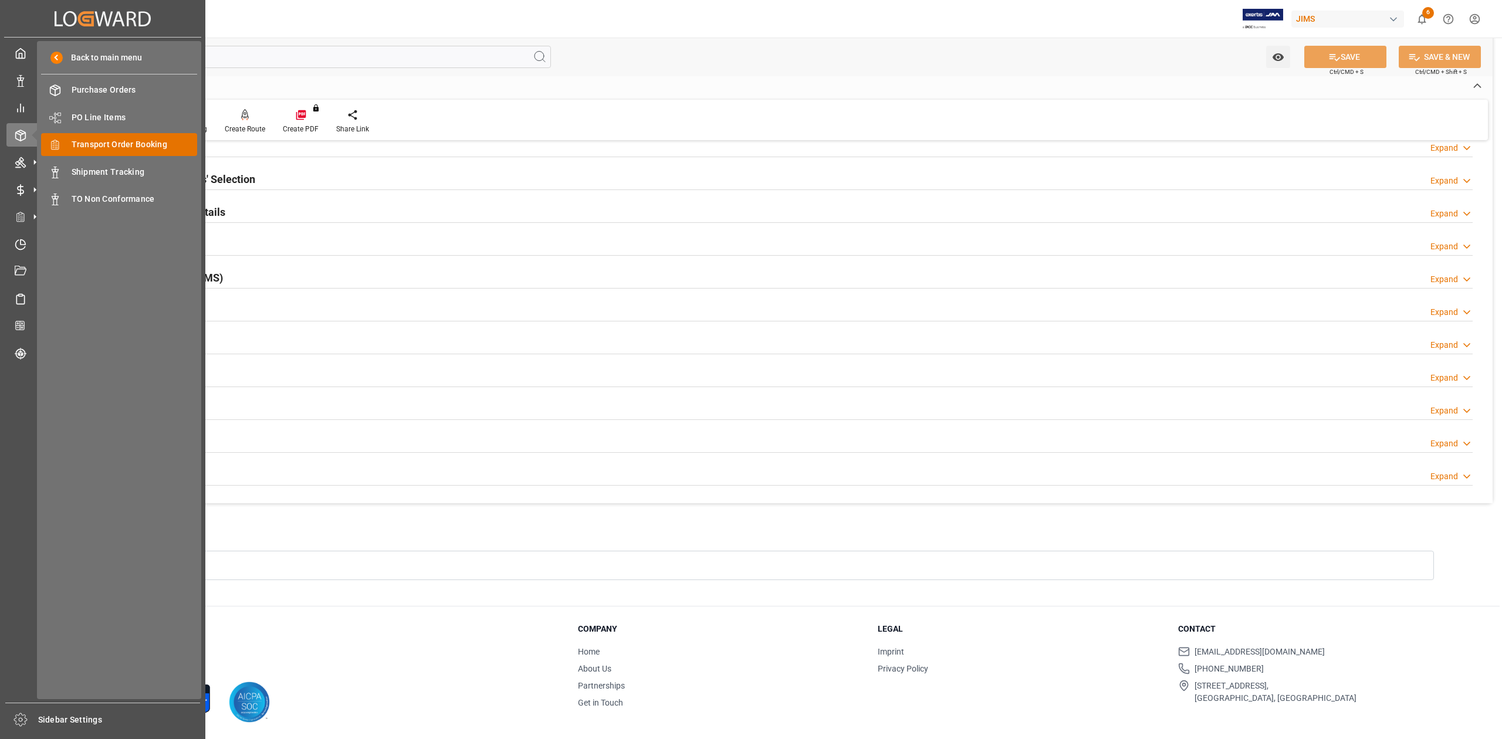
click at [121, 146] on span "Transport Order Booking" at bounding box center [135, 144] width 126 height 12
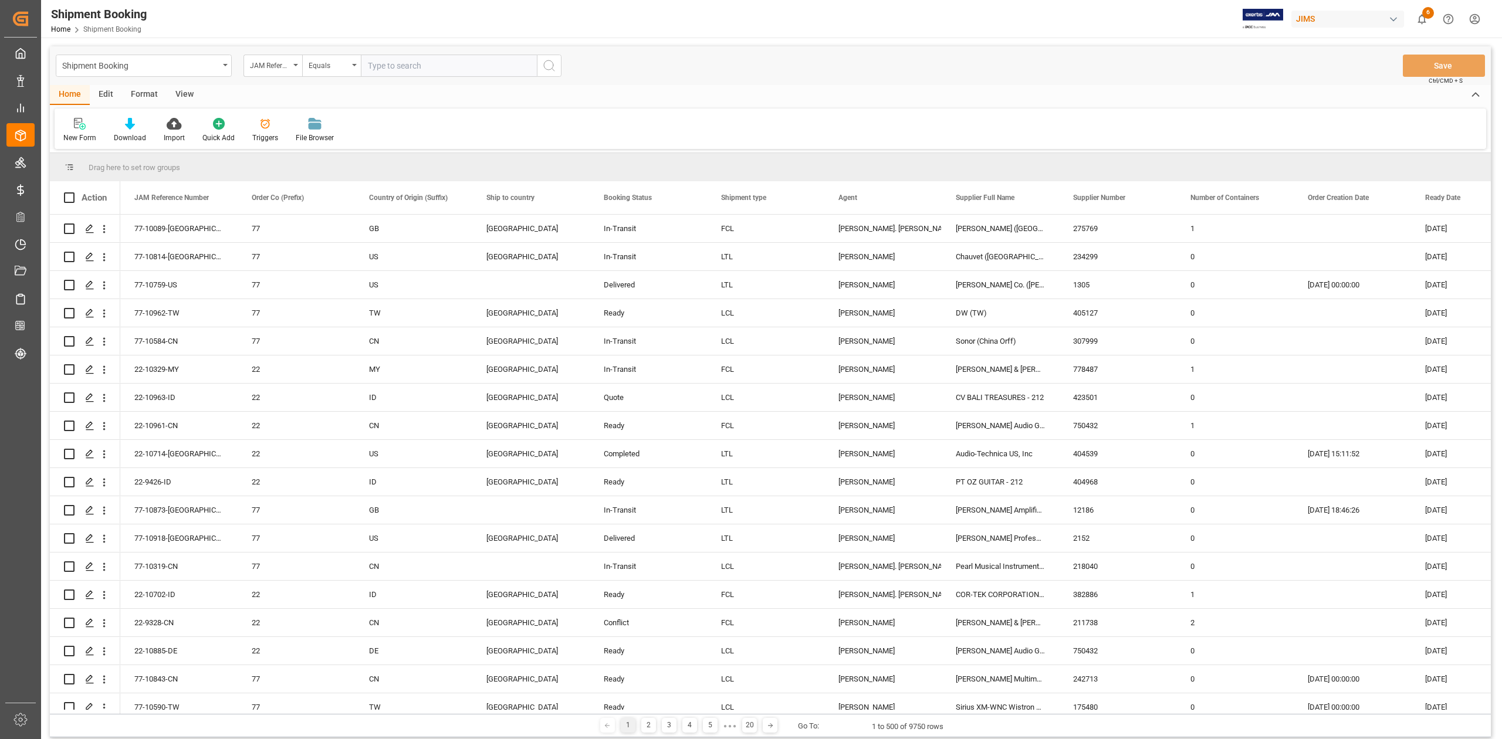
click at [423, 65] on input "text" at bounding box center [449, 66] width 176 height 22
type input "77-10371-CN"
click at [553, 71] on icon "search button" at bounding box center [549, 66] width 14 height 14
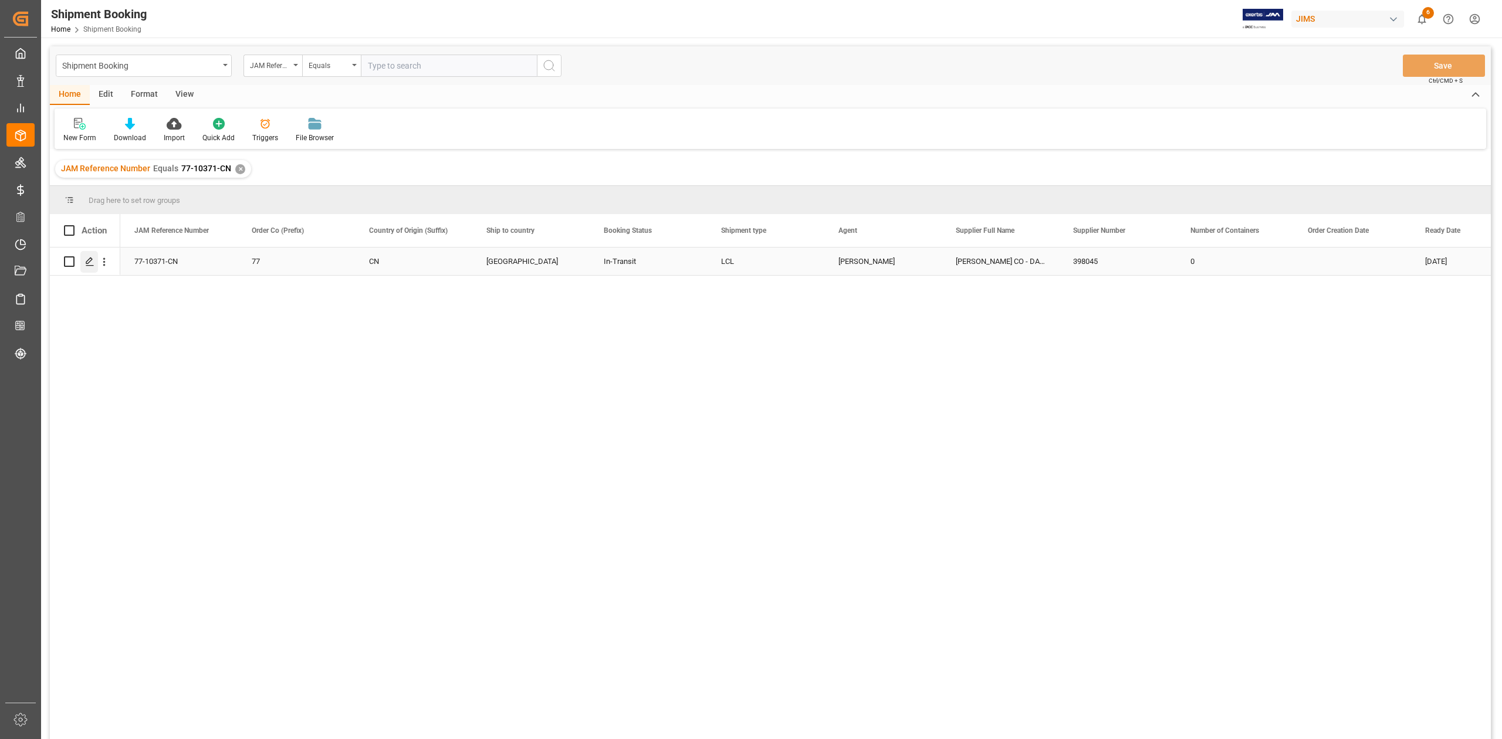
click at [94, 263] on icon "Press SPACE to select this row." at bounding box center [89, 261] width 9 height 9
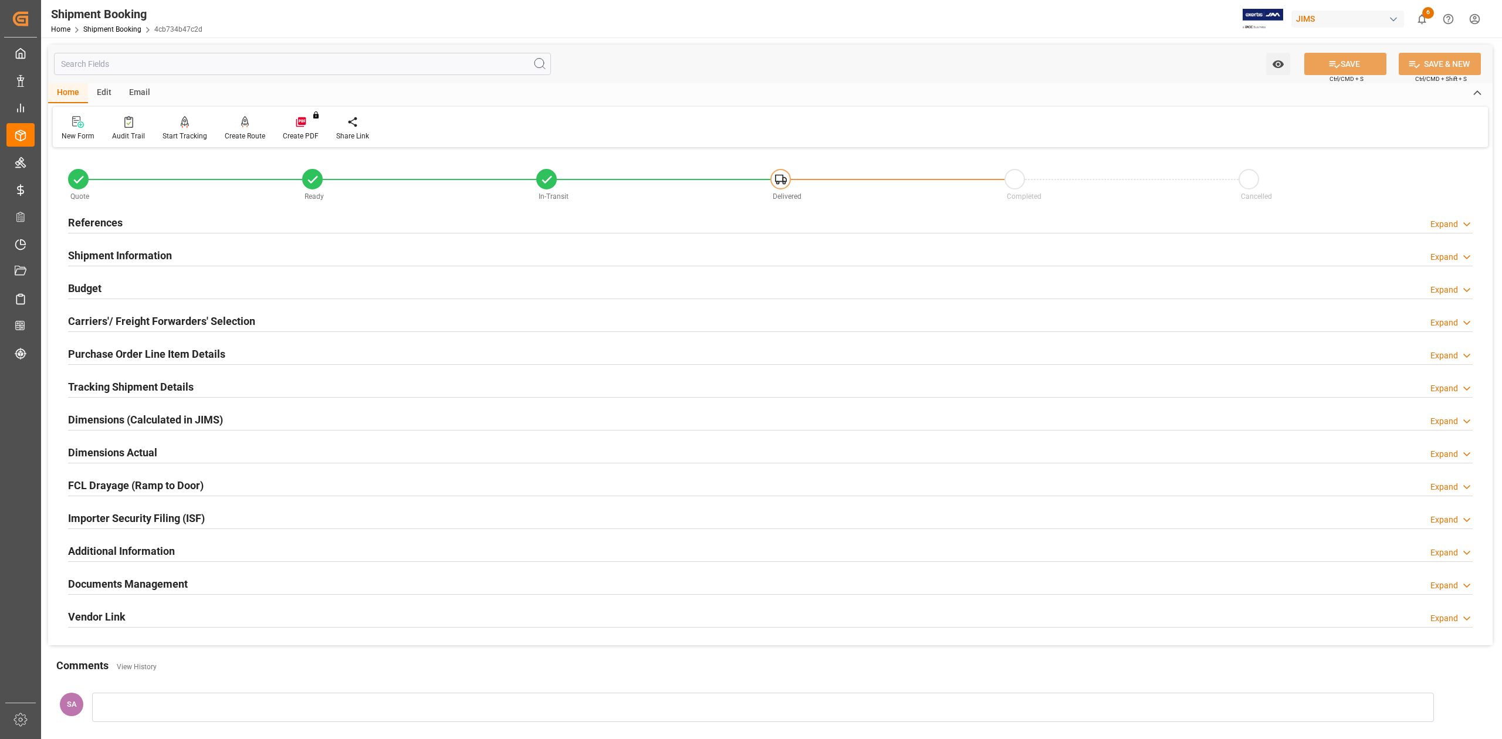
click at [144, 583] on h2 "Documents Management" at bounding box center [128, 584] width 120 height 16
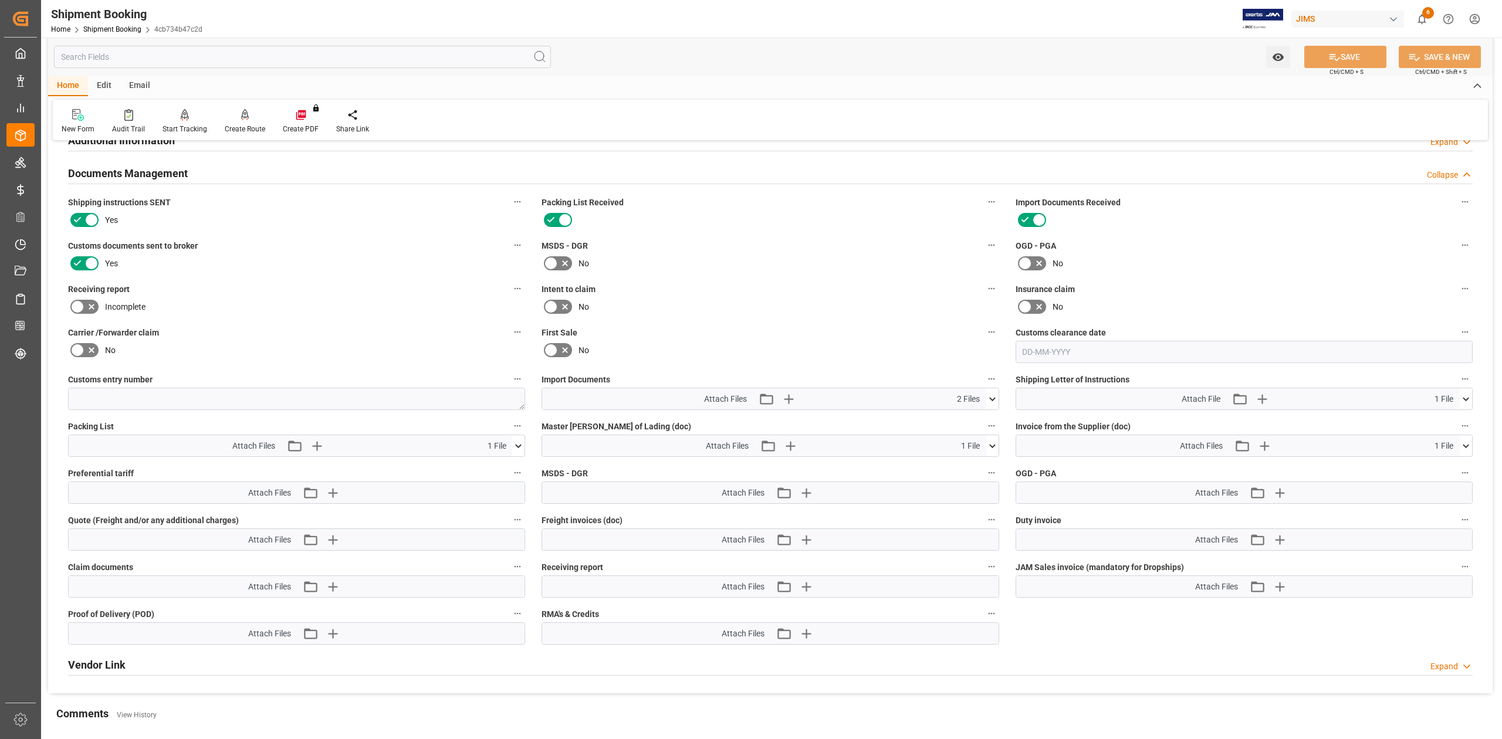
scroll to position [469, 0]
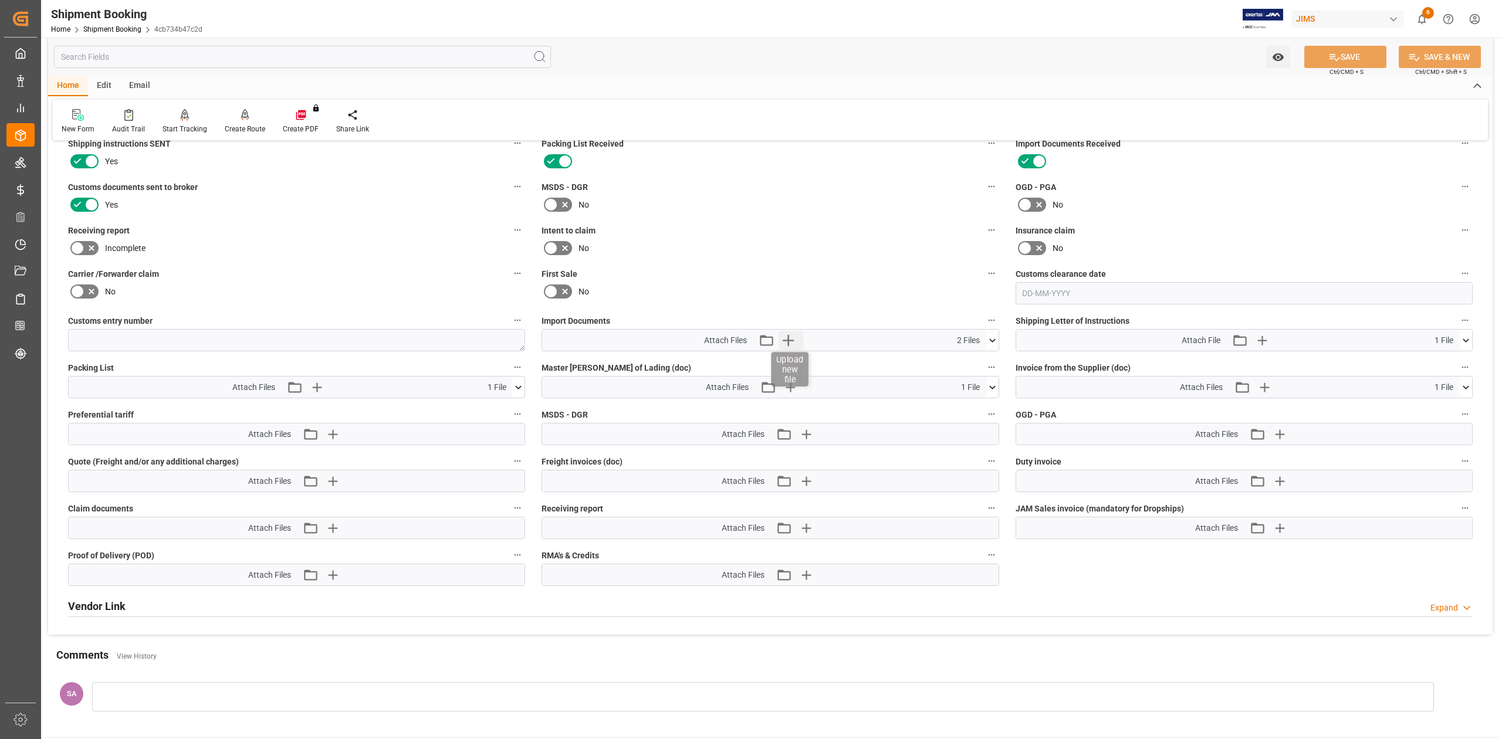
click at [791, 344] on icon "button" at bounding box center [788, 340] width 19 height 19
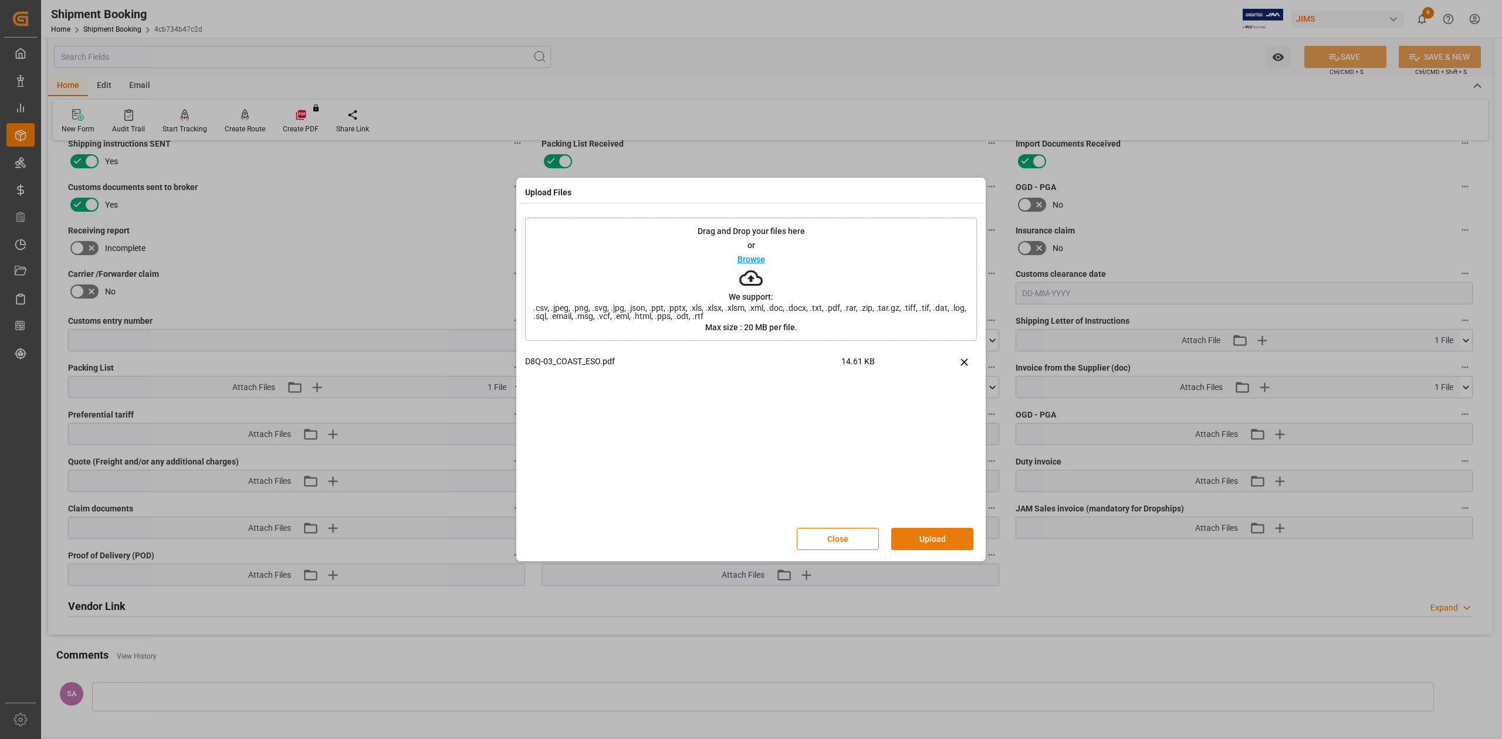
click at [945, 535] on button "Upload" at bounding box center [932, 539] width 82 height 22
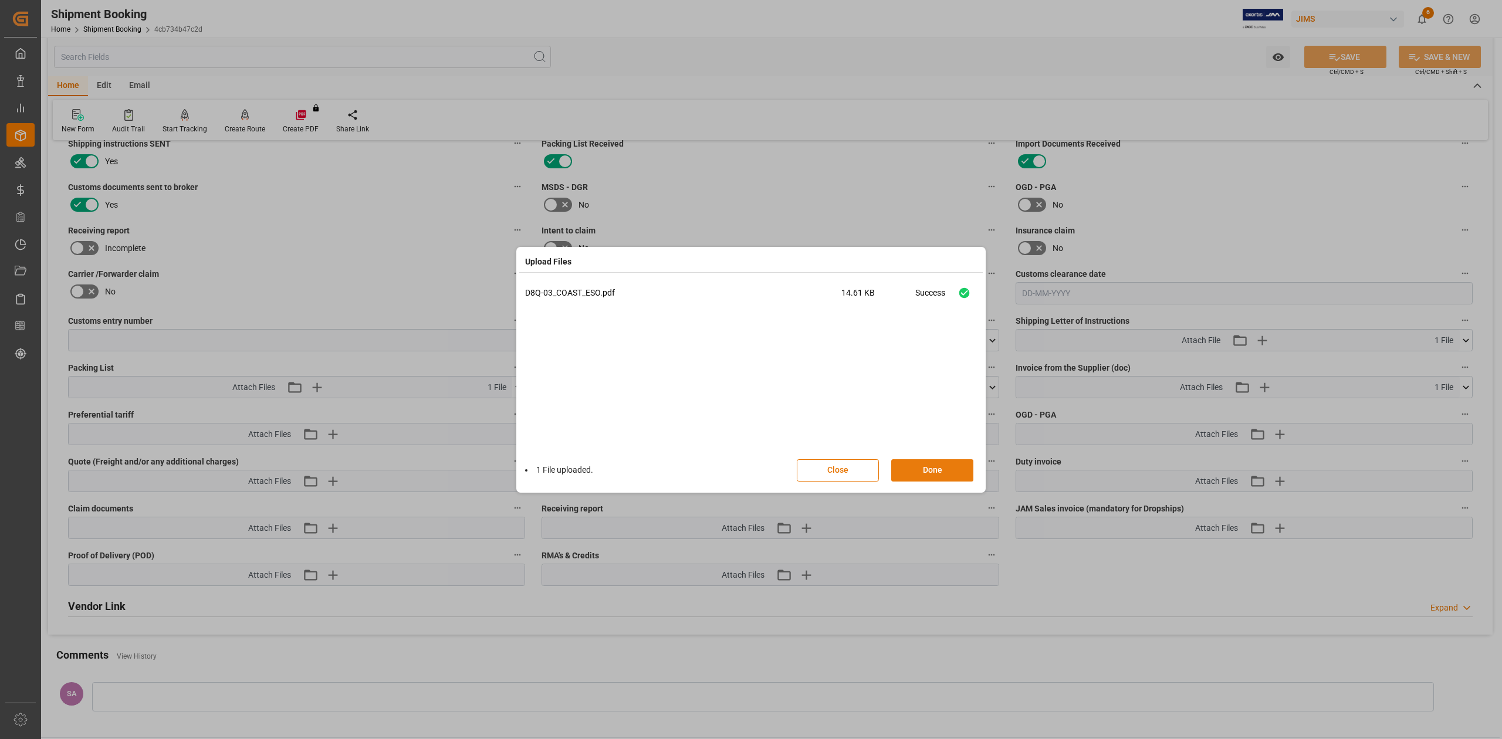
click at [939, 468] on button "Done" at bounding box center [932, 470] width 82 height 22
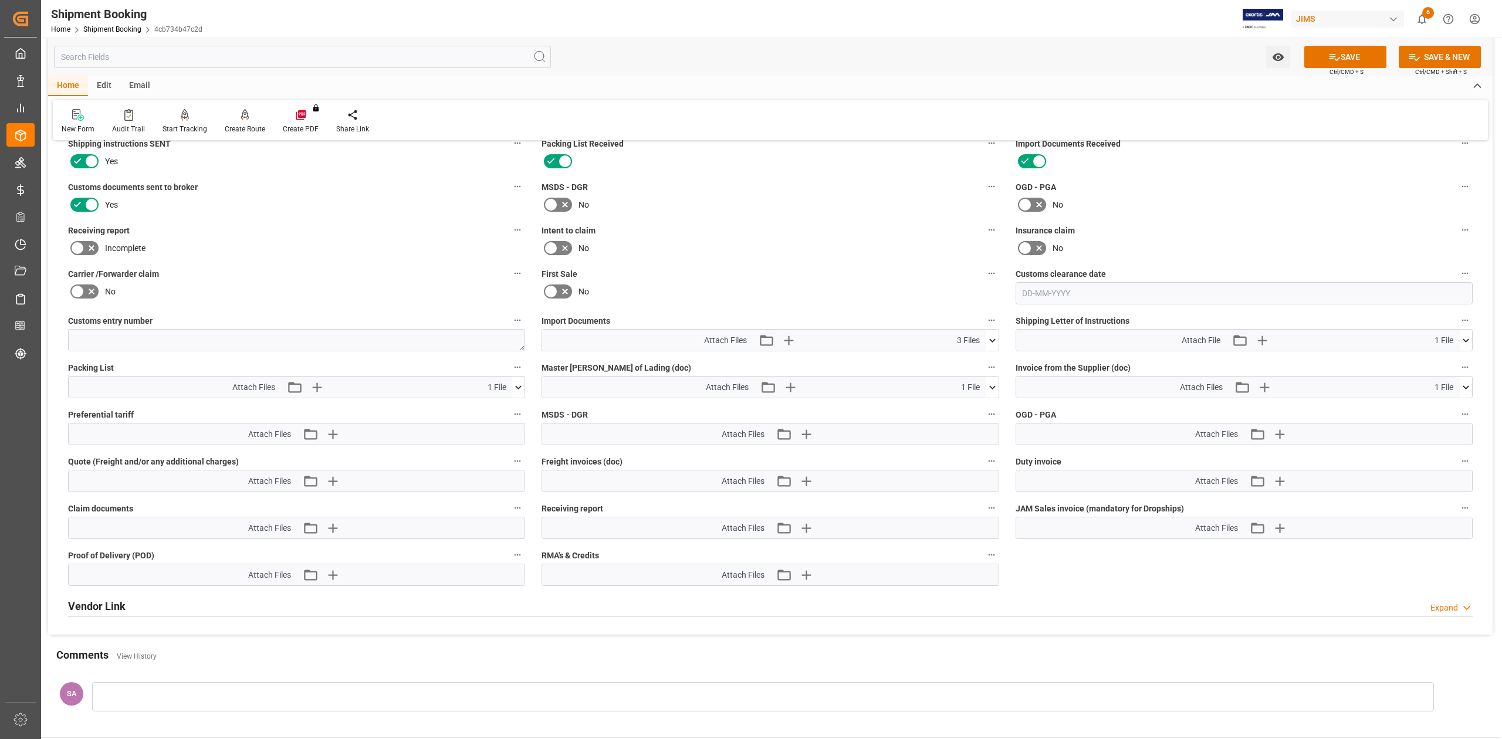
click at [994, 386] on icon at bounding box center [992, 387] width 6 height 4
click at [972, 412] on icon at bounding box center [973, 409] width 7 height 9
click at [801, 385] on icon "button" at bounding box center [805, 387] width 19 height 19
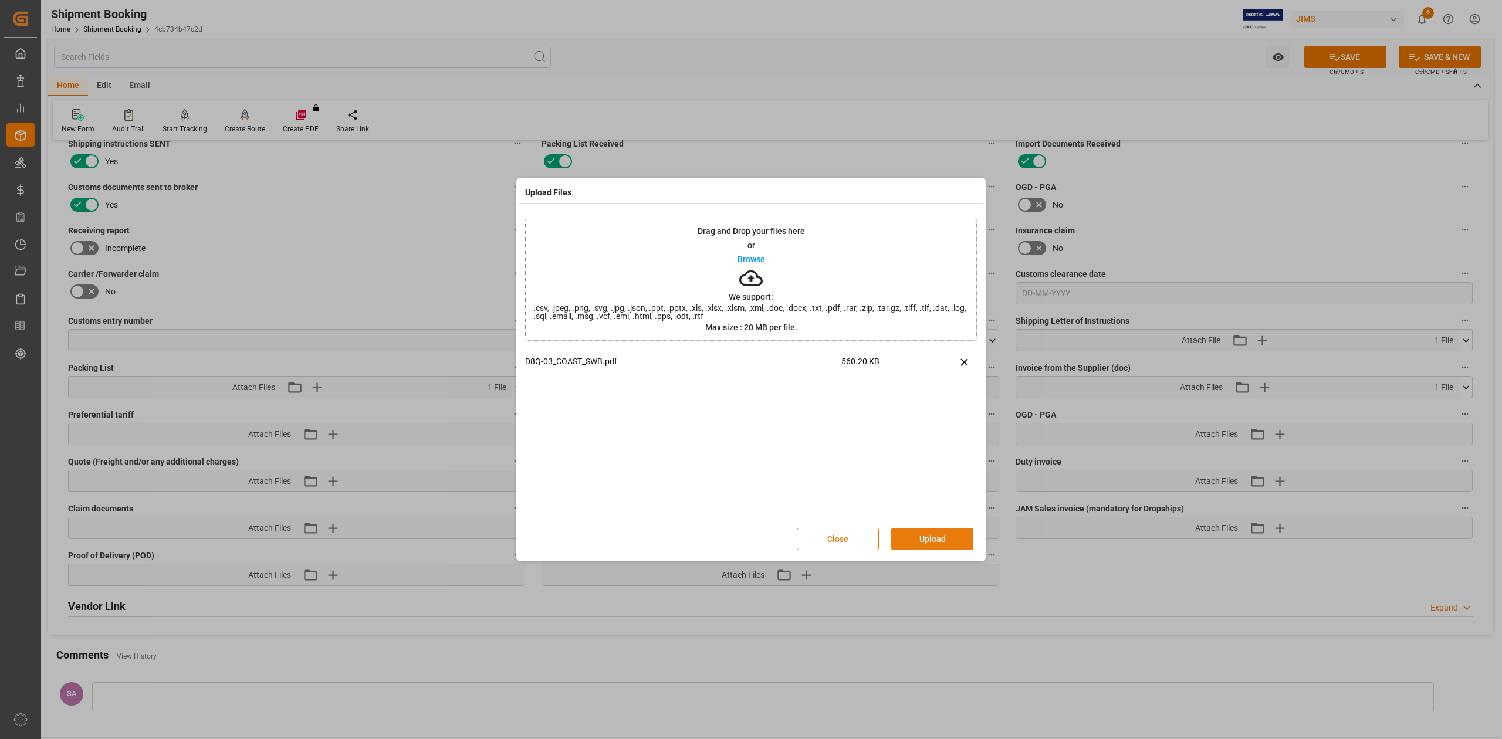
click at [951, 534] on button "Upload" at bounding box center [932, 539] width 82 height 22
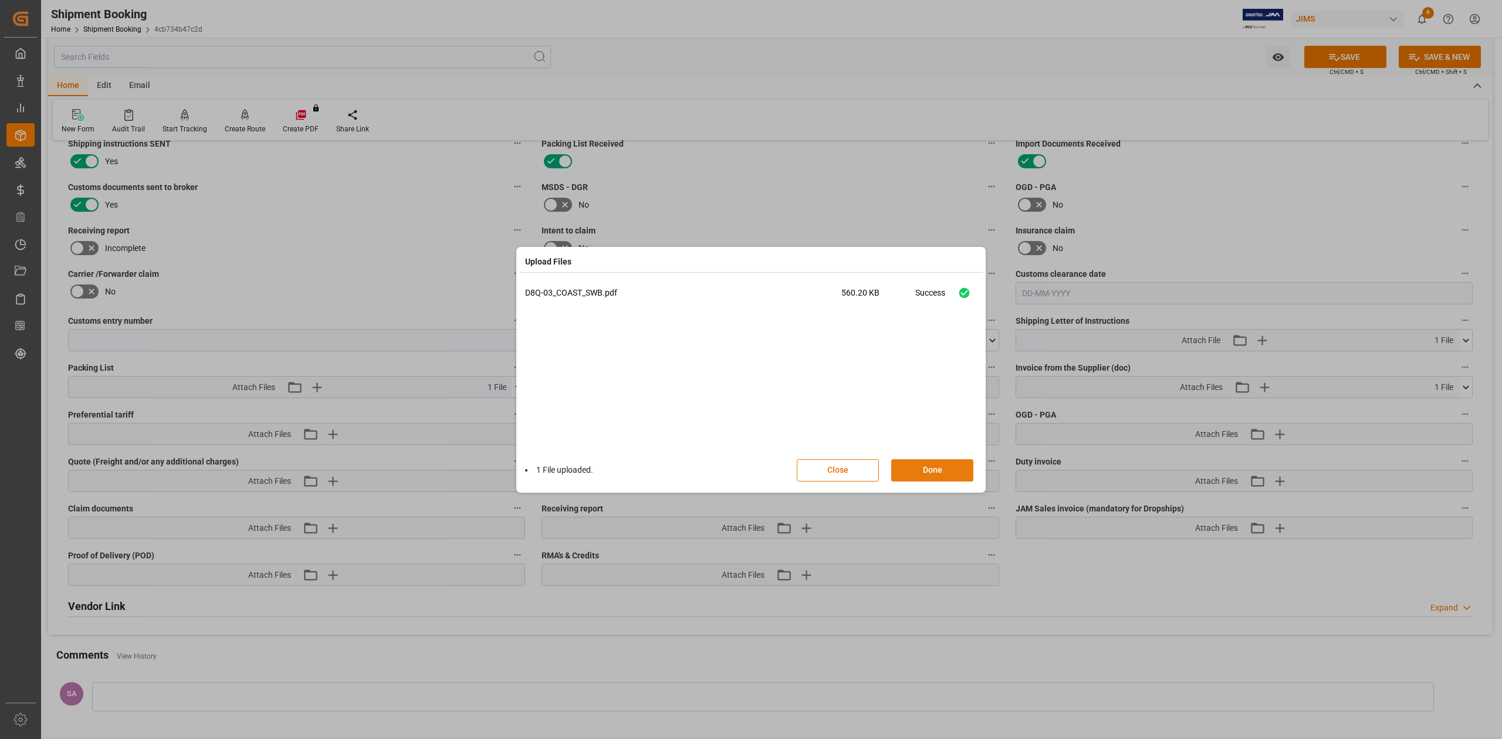
click at [944, 472] on button "Done" at bounding box center [932, 470] width 82 height 22
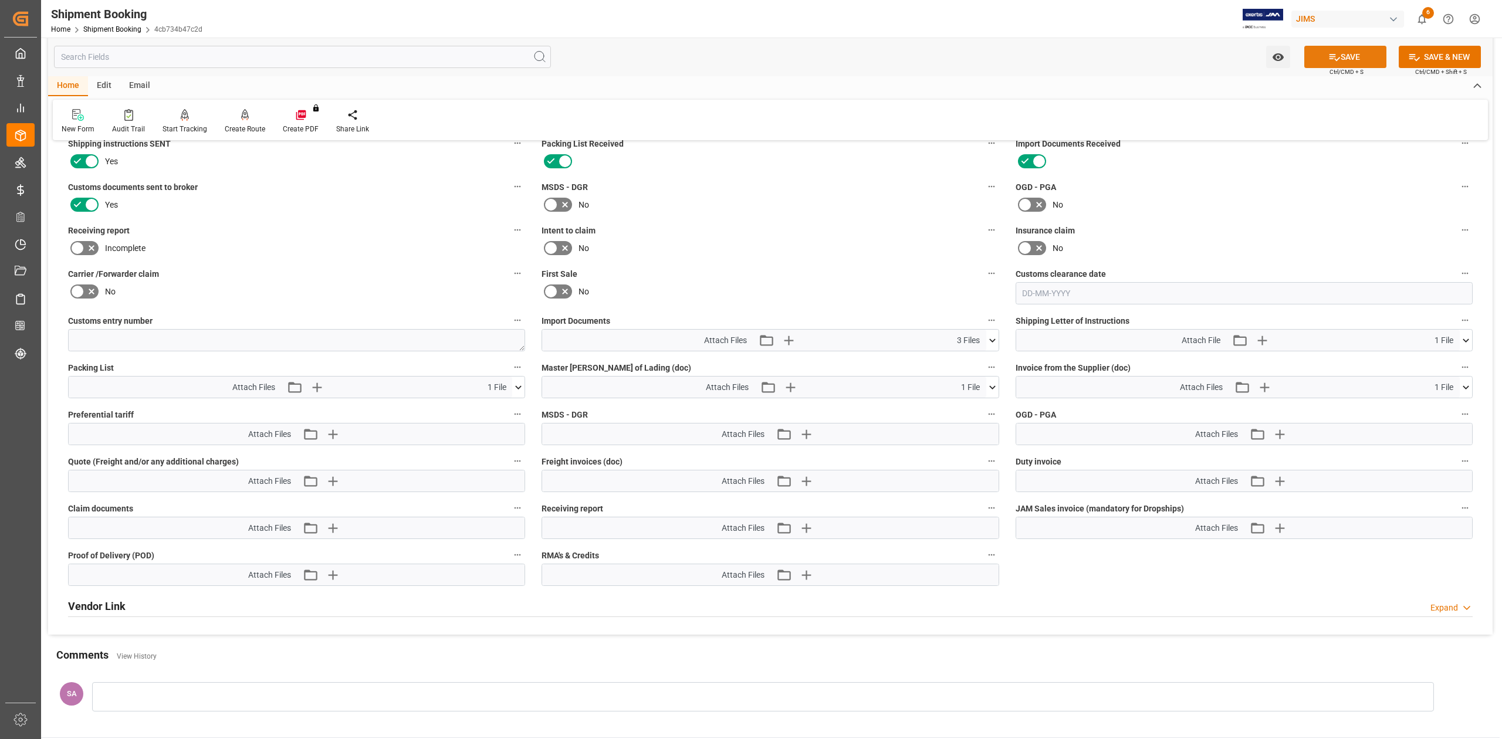
click at [1341, 55] on button "SAVE" at bounding box center [1345, 57] width 82 height 22
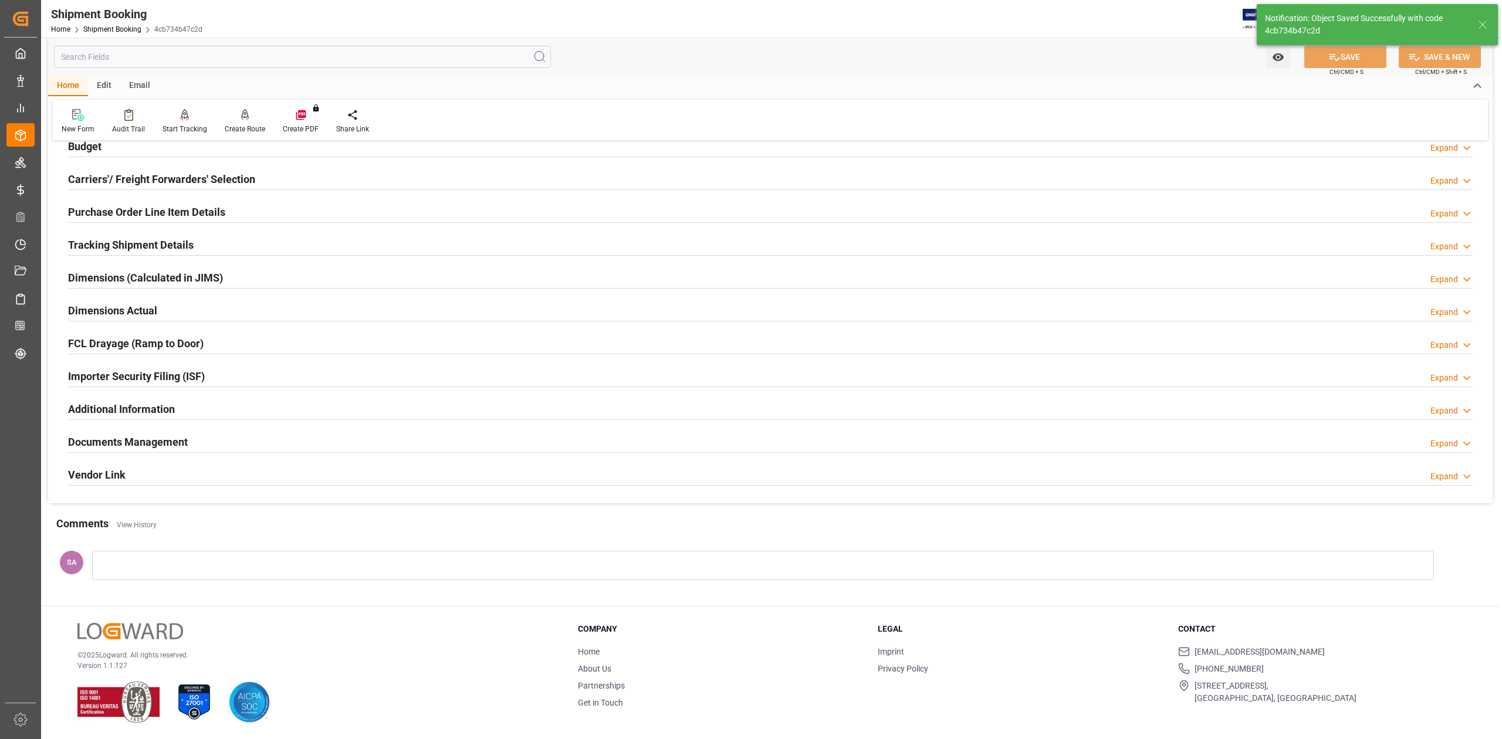
scroll to position [144, 0]
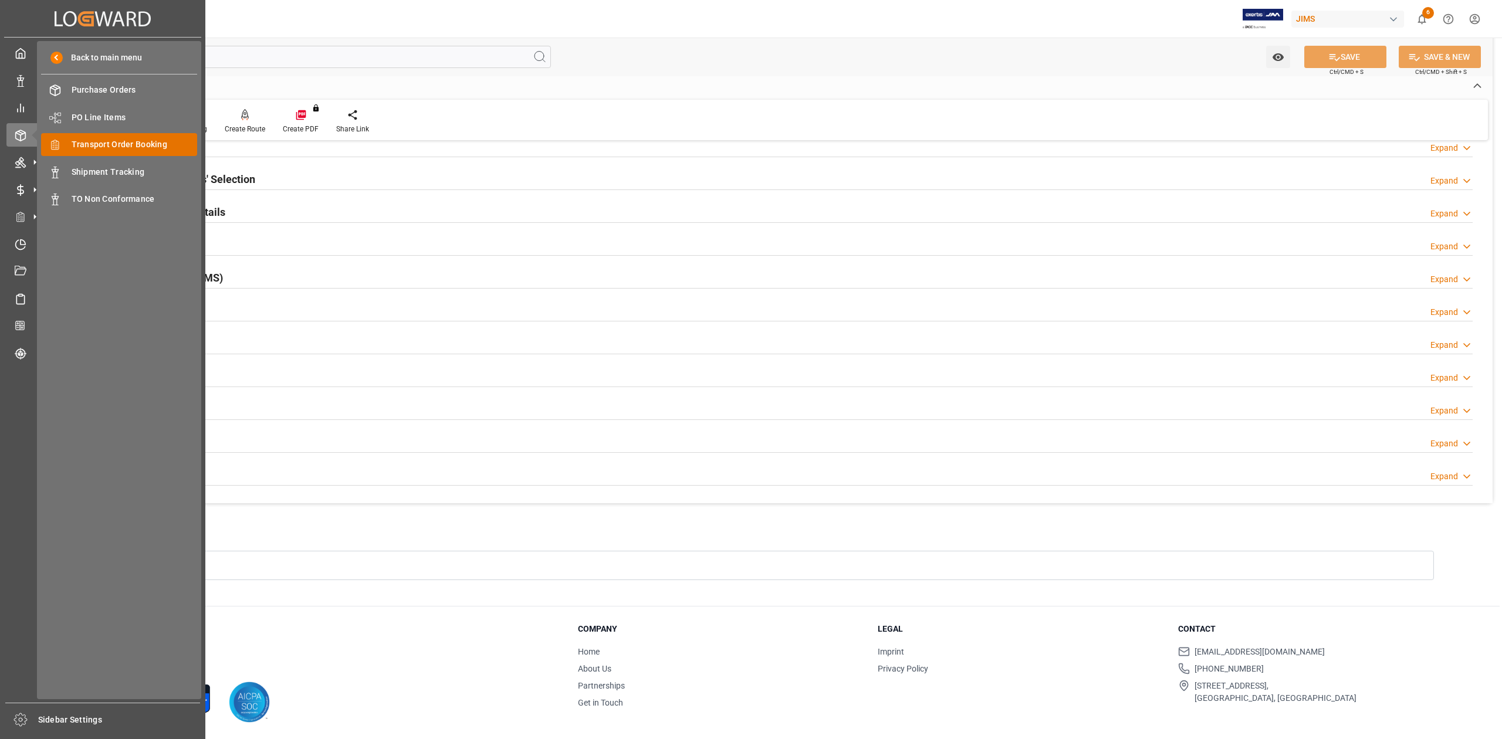
click at [147, 144] on span "Transport Order Booking" at bounding box center [135, 144] width 126 height 12
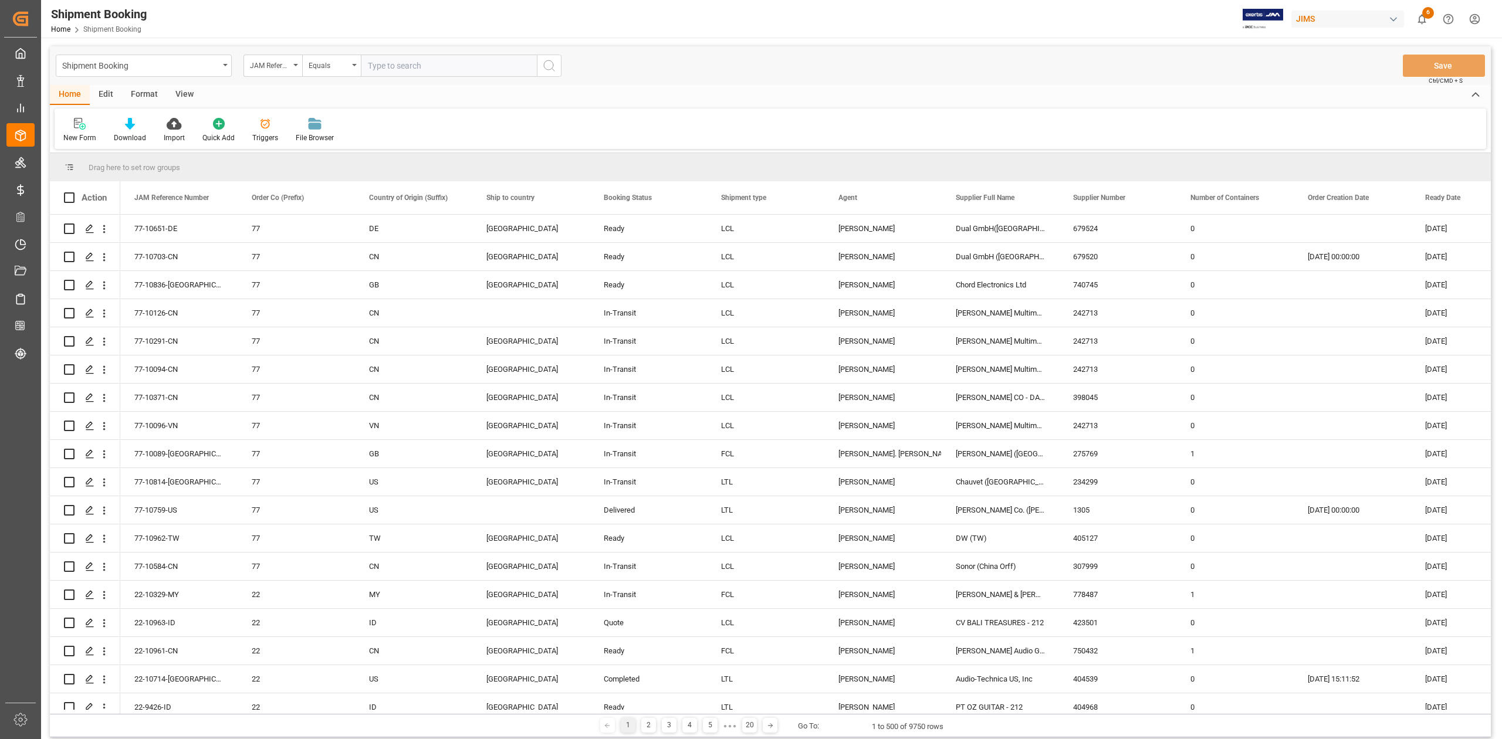
click at [427, 66] on input "text" at bounding box center [449, 66] width 176 height 22
type input "77-10630-CN"
click at [548, 64] on icon "search button" at bounding box center [549, 66] width 14 height 14
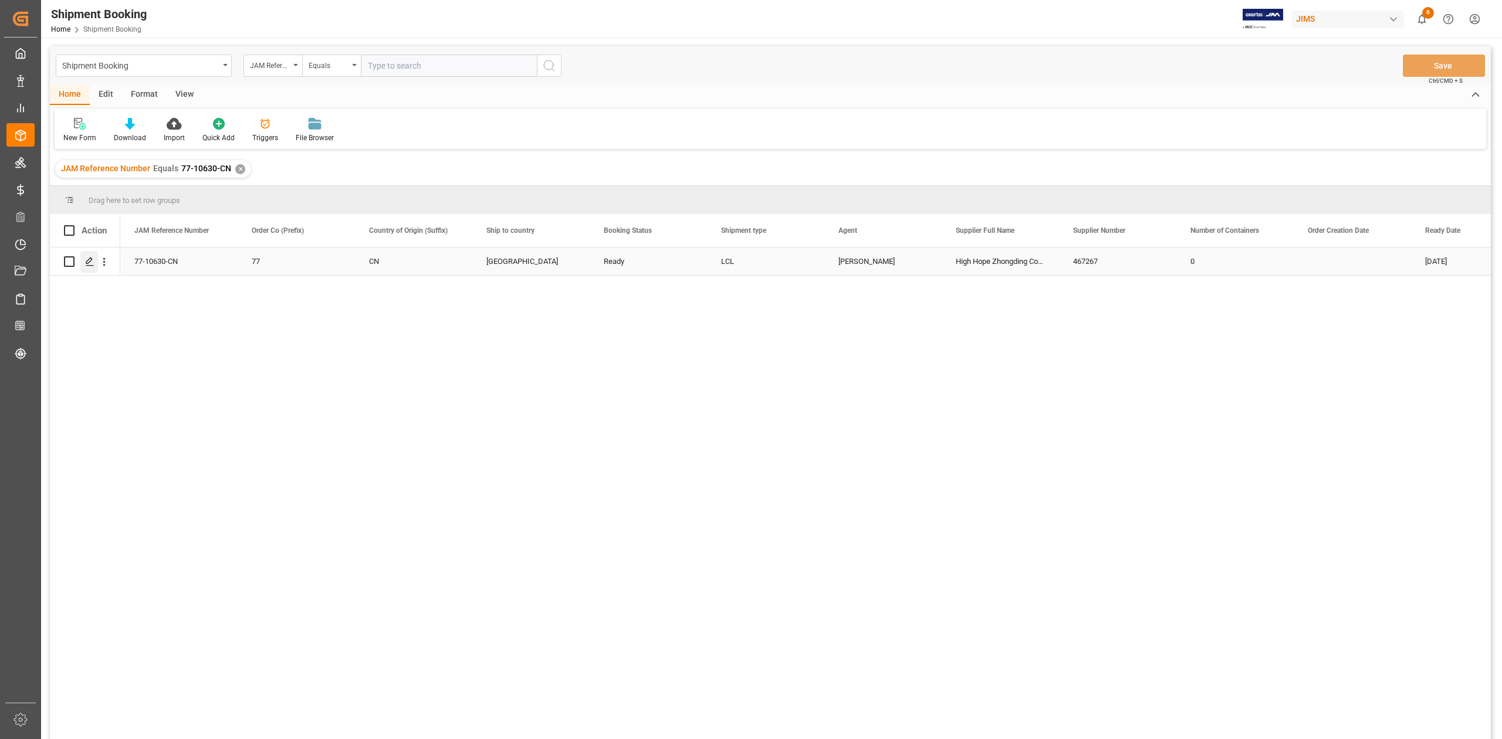
click at [86, 264] on icon "Press SPACE to select this row." at bounding box center [89, 261] width 9 height 9
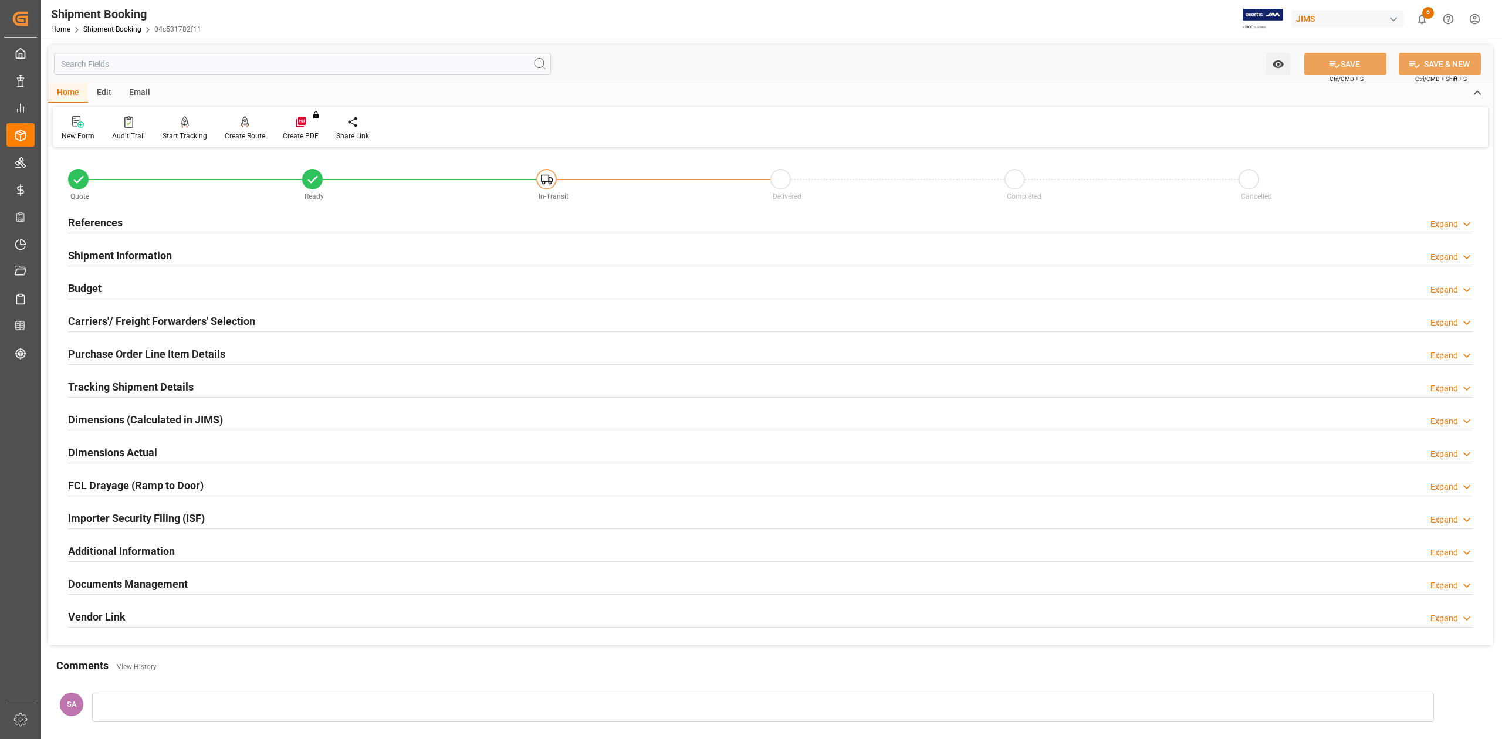
click at [158, 583] on h2 "Documents Management" at bounding box center [128, 584] width 120 height 16
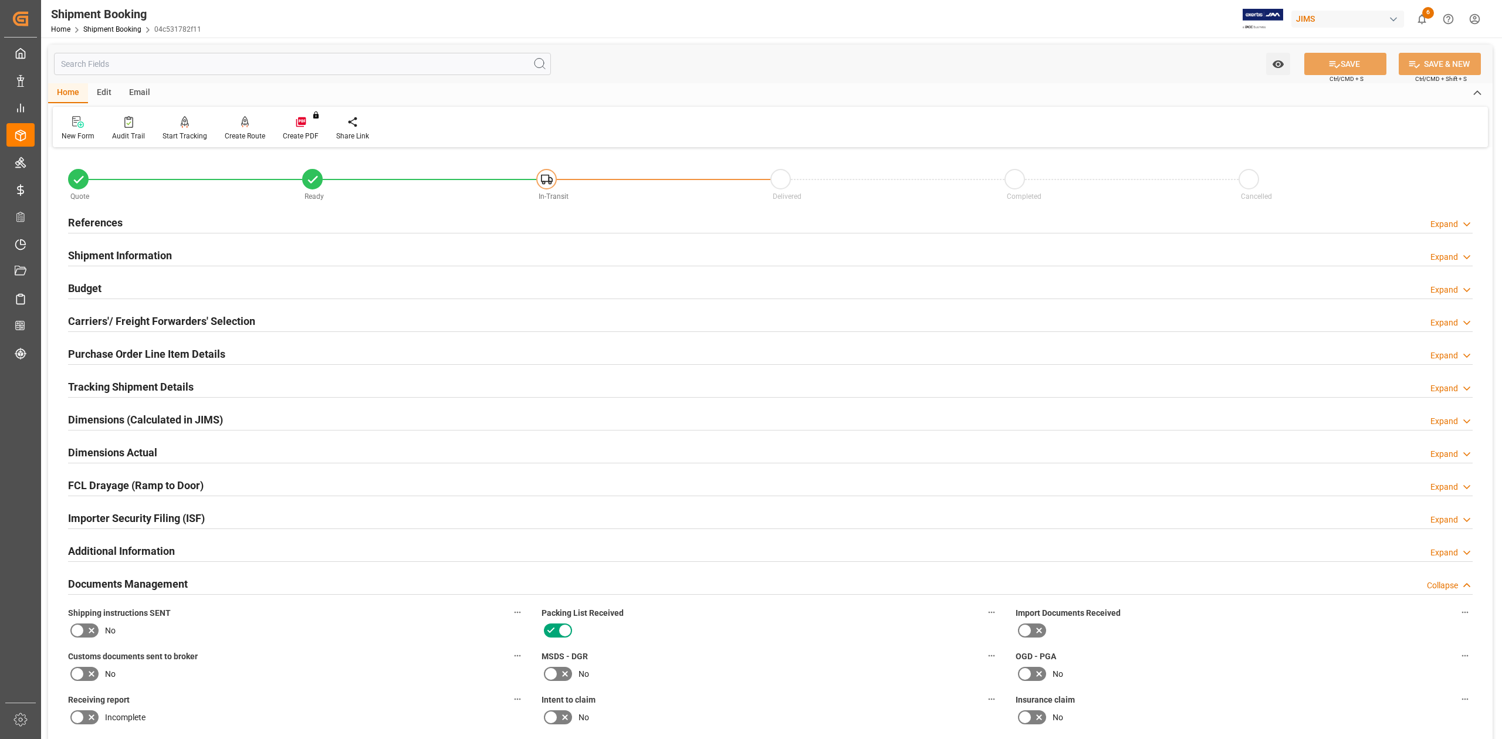
click at [94, 287] on h2 "Budget" at bounding box center [84, 288] width 33 height 16
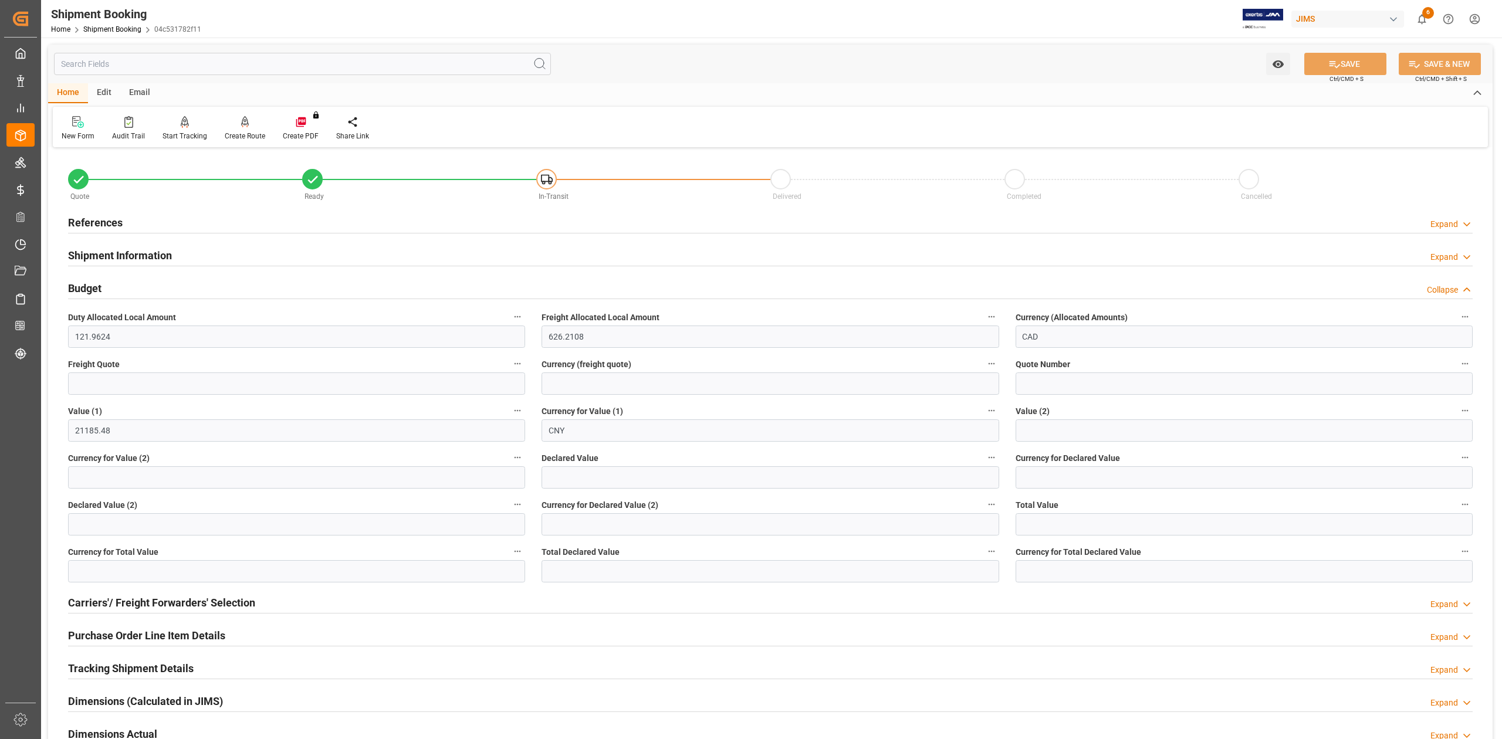
click at [97, 221] on h2 "References" at bounding box center [95, 223] width 55 height 16
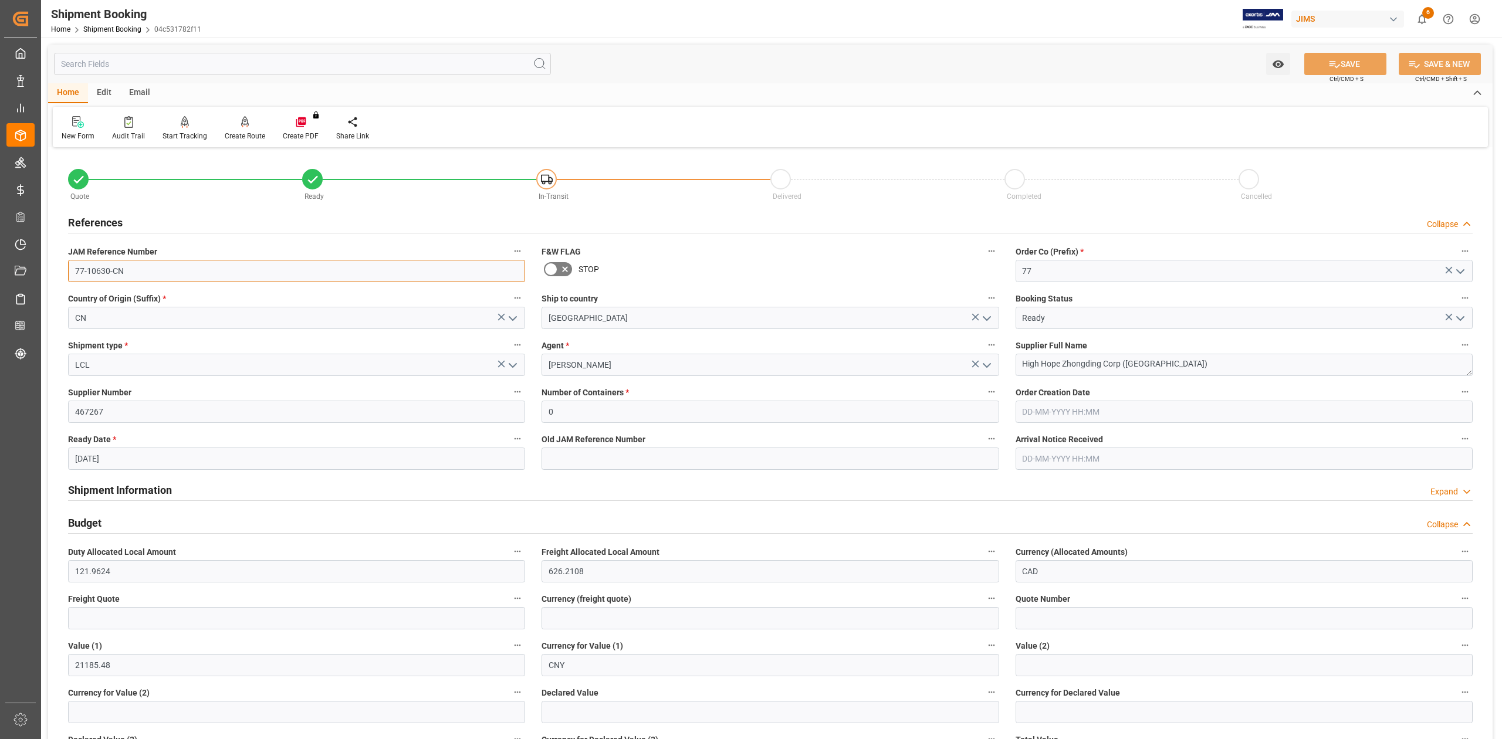
click at [146, 277] on input "77-10630-CN" at bounding box center [296, 271] width 457 height 22
click at [141, 275] on input "77-10630-CN" at bounding box center [296, 271] width 457 height 22
click at [143, 271] on input "77-10630-CN" at bounding box center [296, 271] width 457 height 22
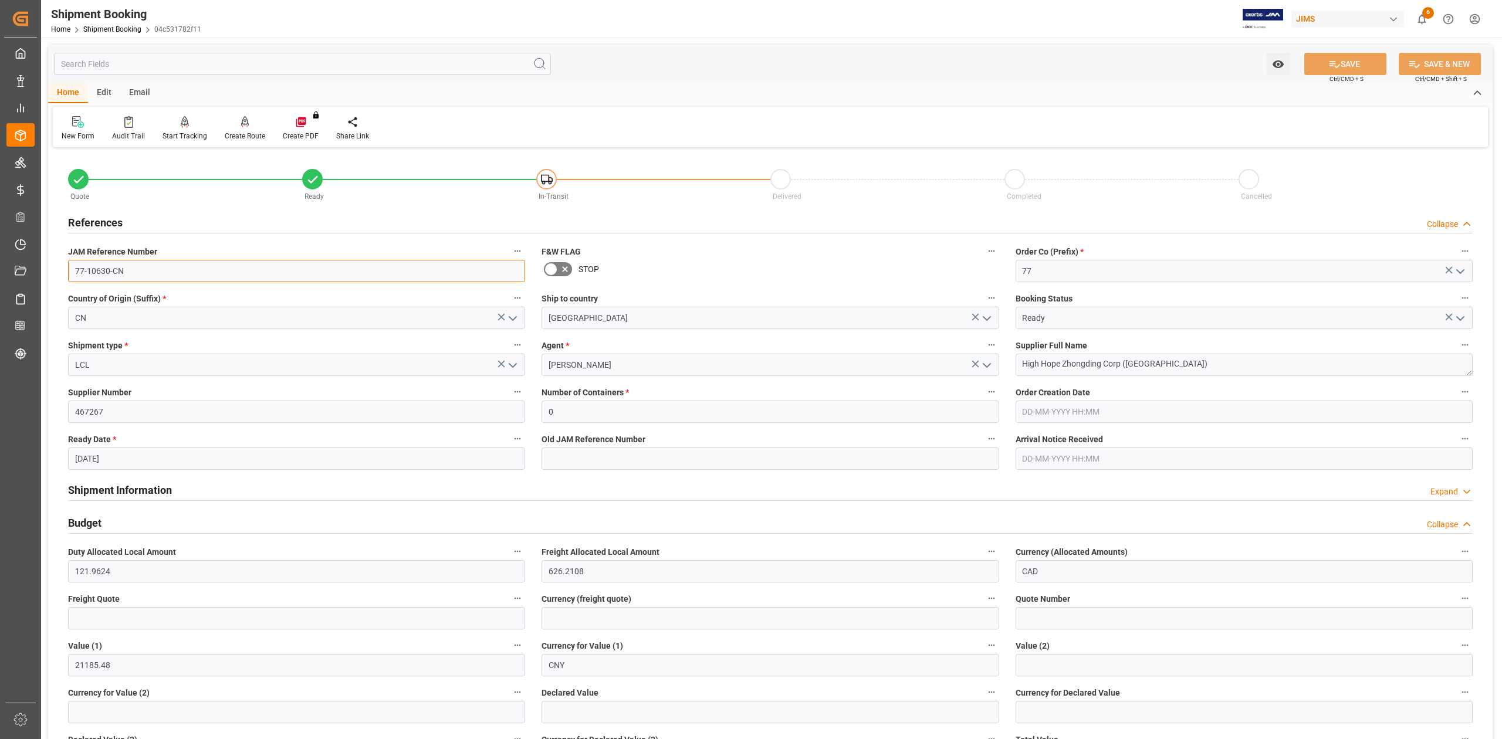
click at [143, 271] on input "77-10630-CN" at bounding box center [296, 271] width 457 height 22
click at [155, 272] on input "77-10630-CN" at bounding box center [296, 271] width 457 height 22
drag, startPoint x: 155, startPoint y: 272, endPoint x: -25, endPoint y: 268, distance: 180.8
click at [0, 268] on html "Created by potrace 1.15, written by Peter Selinger 2001-2017 Created by potrace…" at bounding box center [751, 369] width 1502 height 739
click at [1174, 358] on textarea "High Hope Zhongding Corp ([GEOGRAPHIC_DATA])" at bounding box center [1244, 365] width 457 height 22
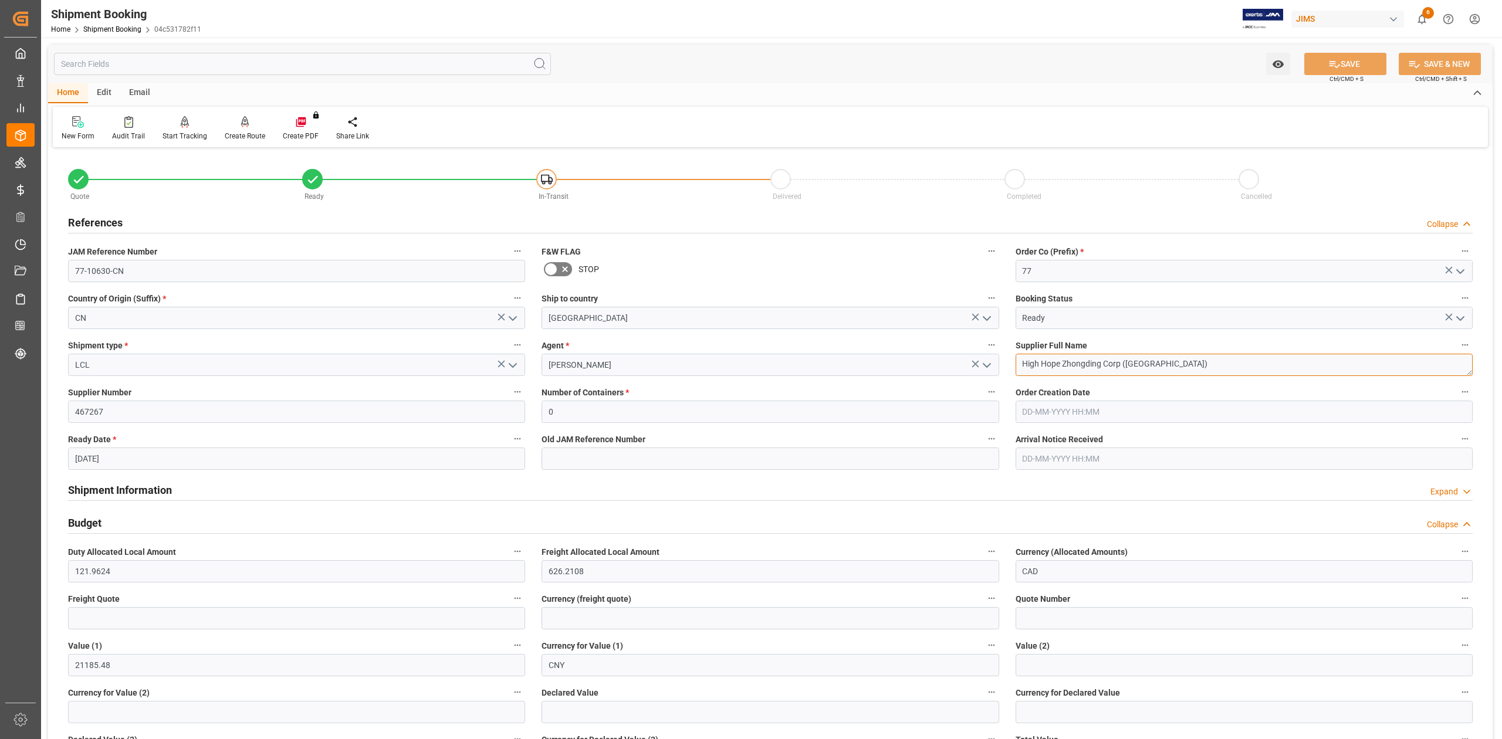
click at [1174, 358] on textarea "High Hope Zhongding Corp ([GEOGRAPHIC_DATA])" at bounding box center [1244, 365] width 457 height 22
click at [186, 278] on input "77-10630-CN" at bounding box center [296, 271] width 457 height 22
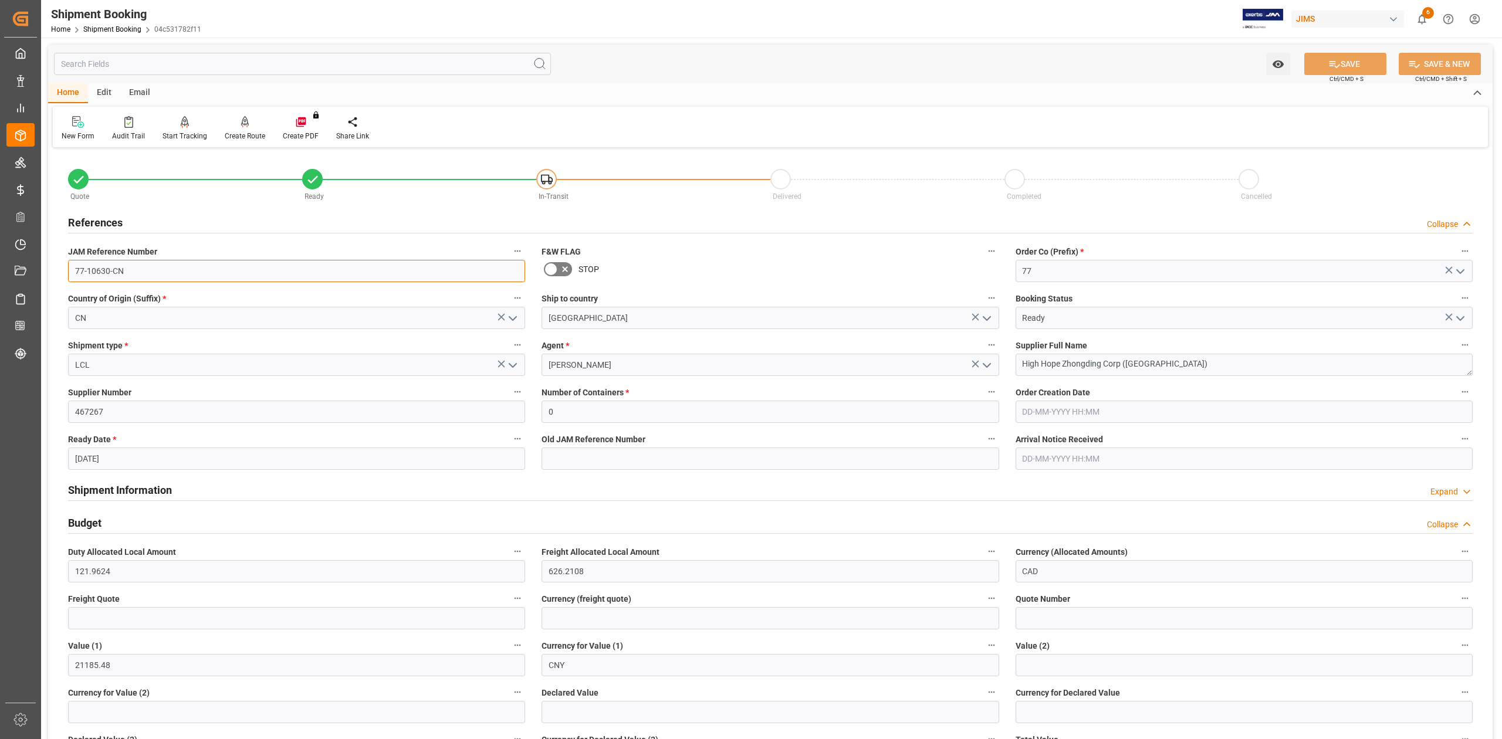
click at [174, 263] on input "77-10630-CN" at bounding box center [296, 271] width 457 height 22
click at [172, 264] on input "77-10630-CN" at bounding box center [296, 271] width 457 height 22
click at [167, 273] on input "77-10630-CN" at bounding box center [296, 271] width 457 height 22
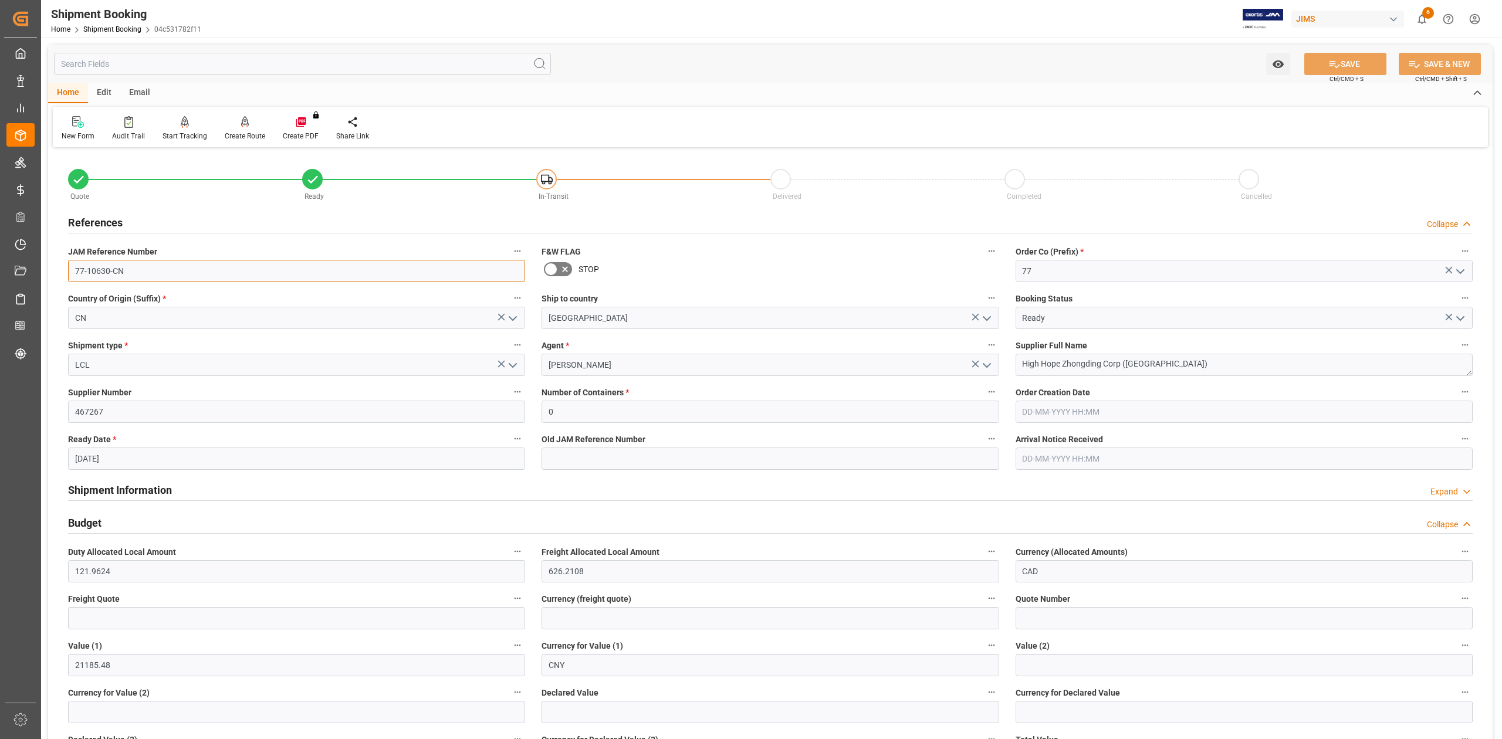
click at [167, 273] on input "77-10630-CN" at bounding box center [296, 271] width 457 height 22
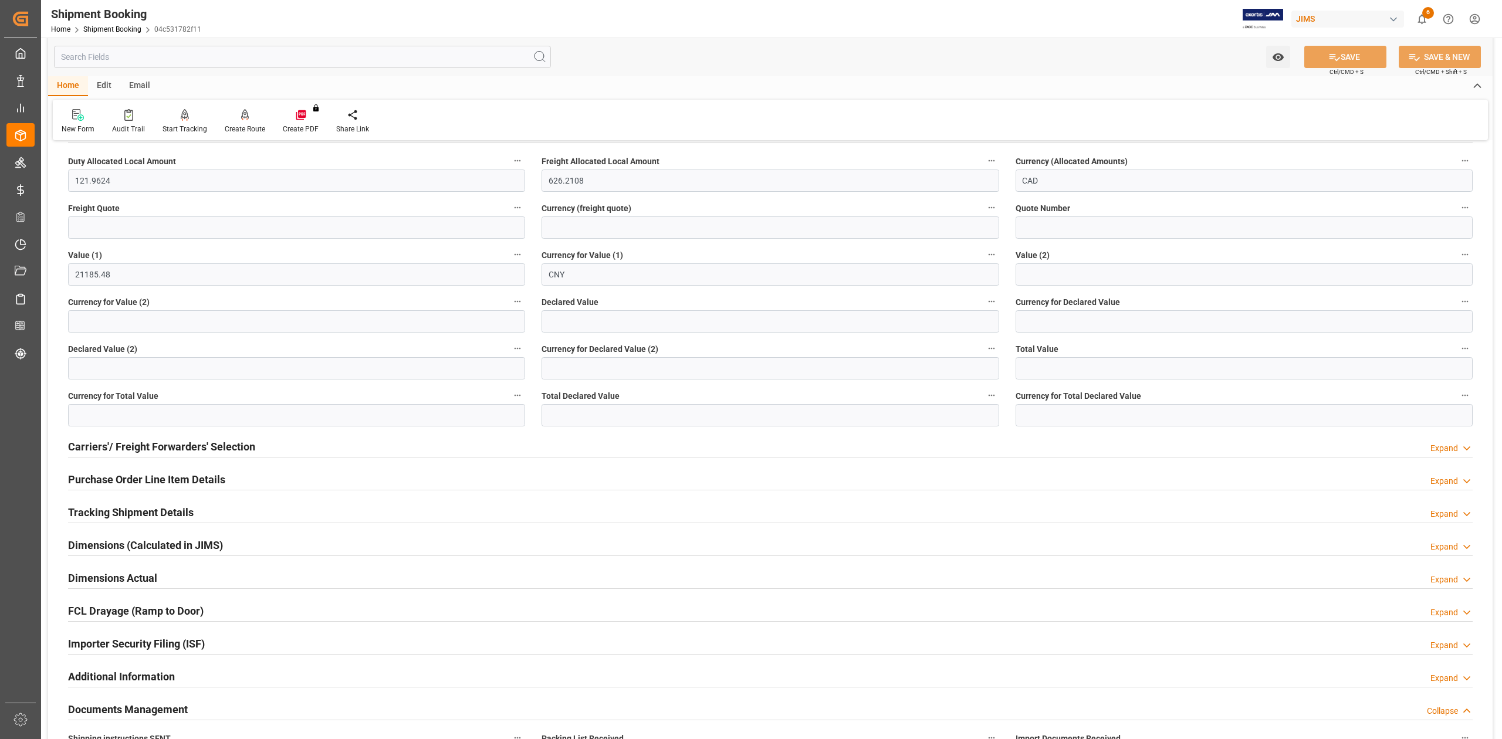
scroll to position [547, 0]
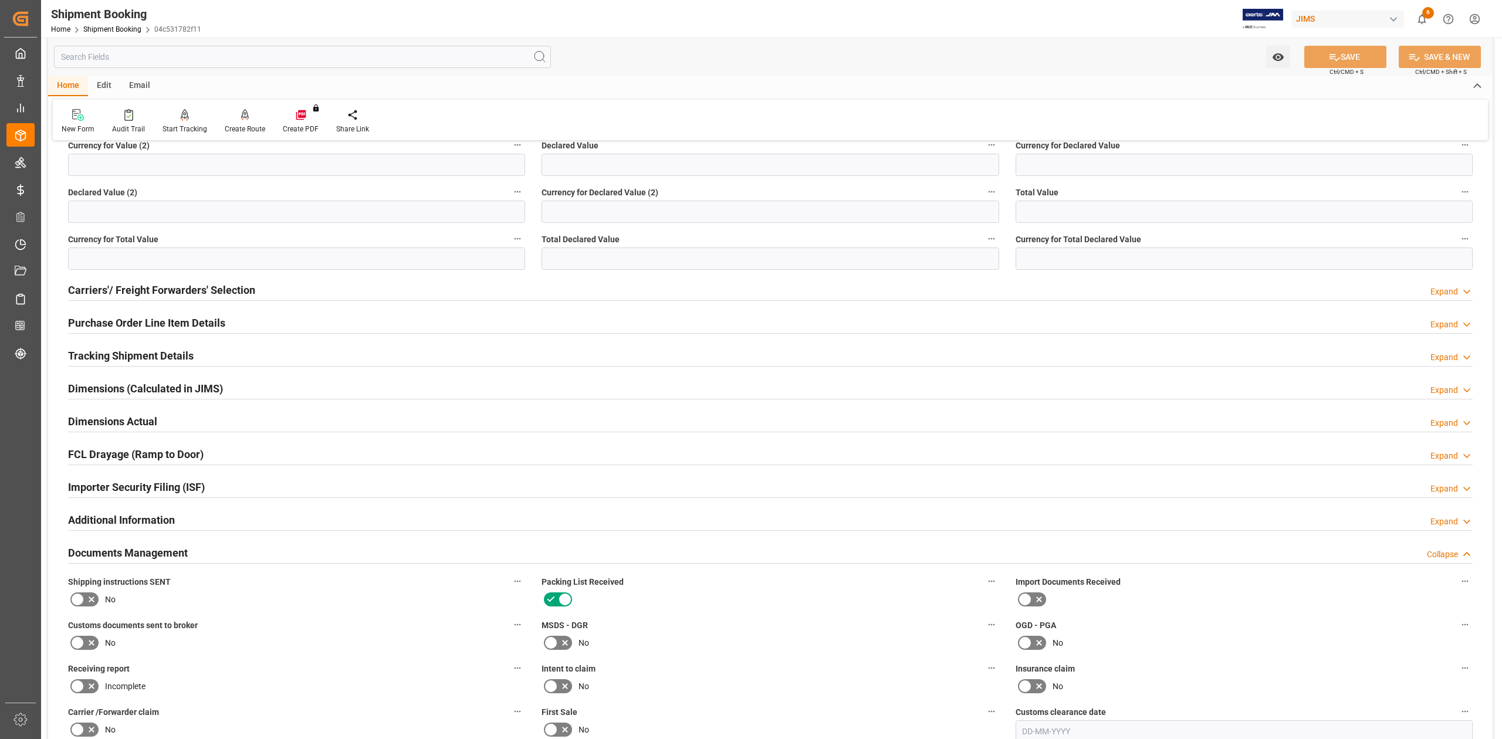
click at [106, 355] on h2 "Tracking Shipment Details" at bounding box center [131, 356] width 126 height 16
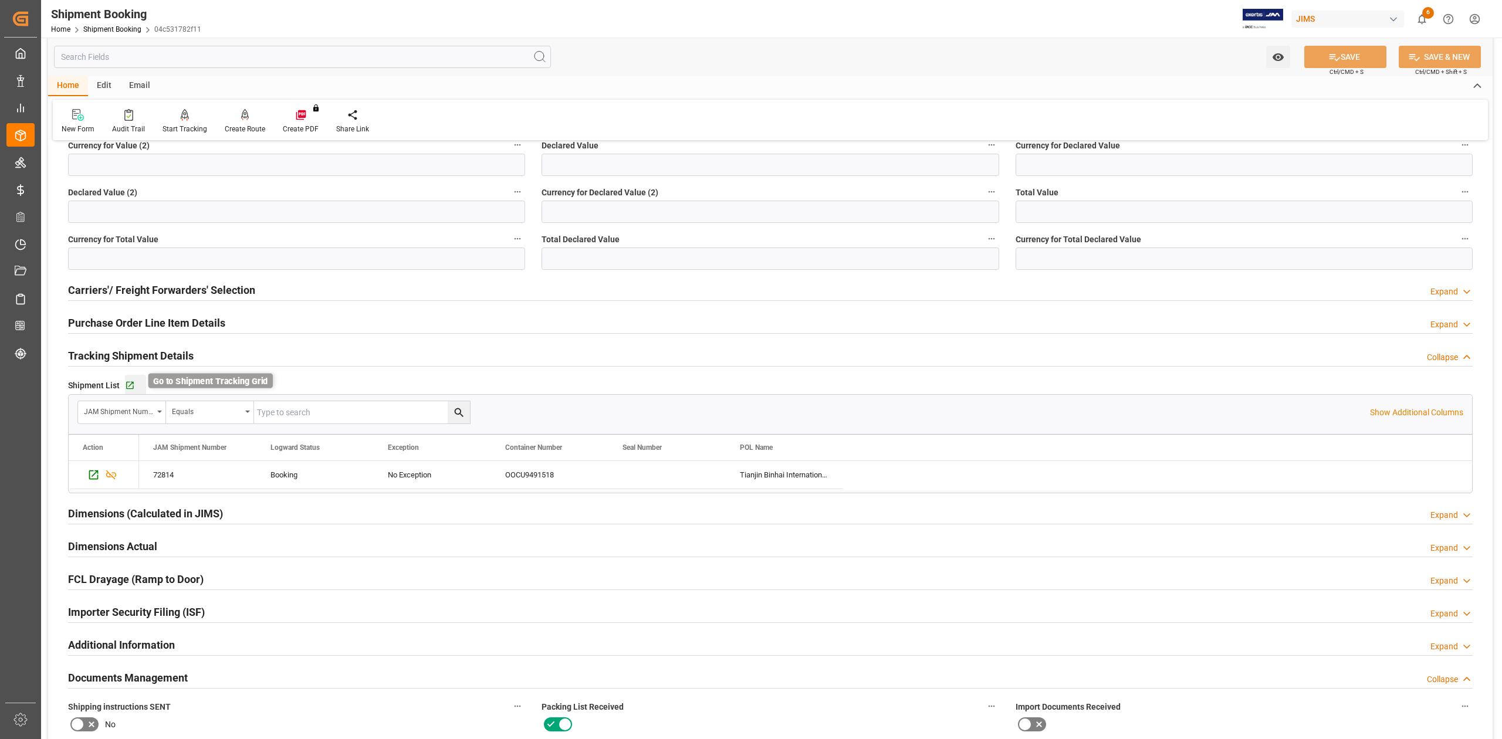
click at [127, 383] on icon "button" at bounding box center [130, 386] width 10 height 10
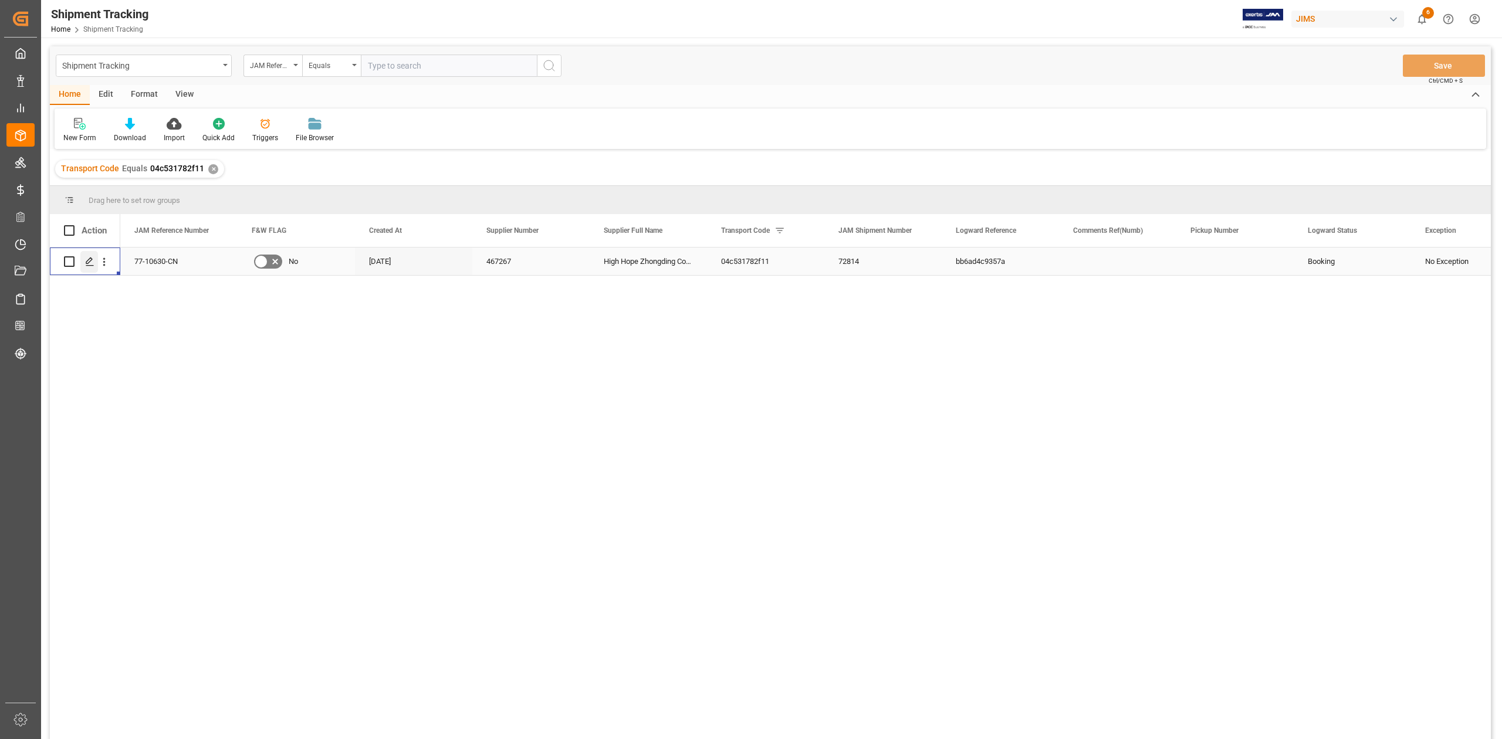
click at [86, 263] on polygon "Press SPACE to select this row." at bounding box center [89, 261] width 6 height 6
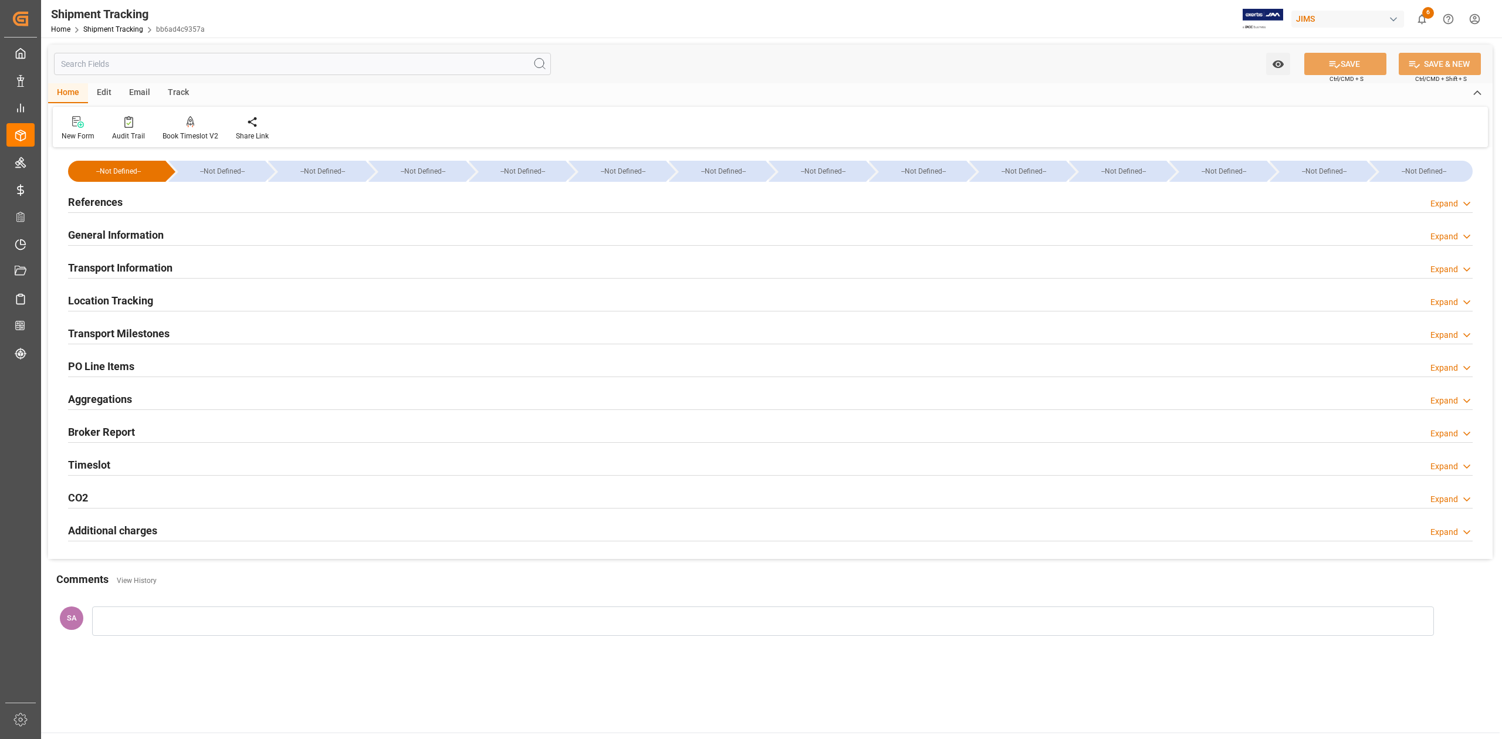
type input "[DATE] 00:00"
click at [147, 337] on h2 "Transport Milestones" at bounding box center [119, 334] width 102 height 16
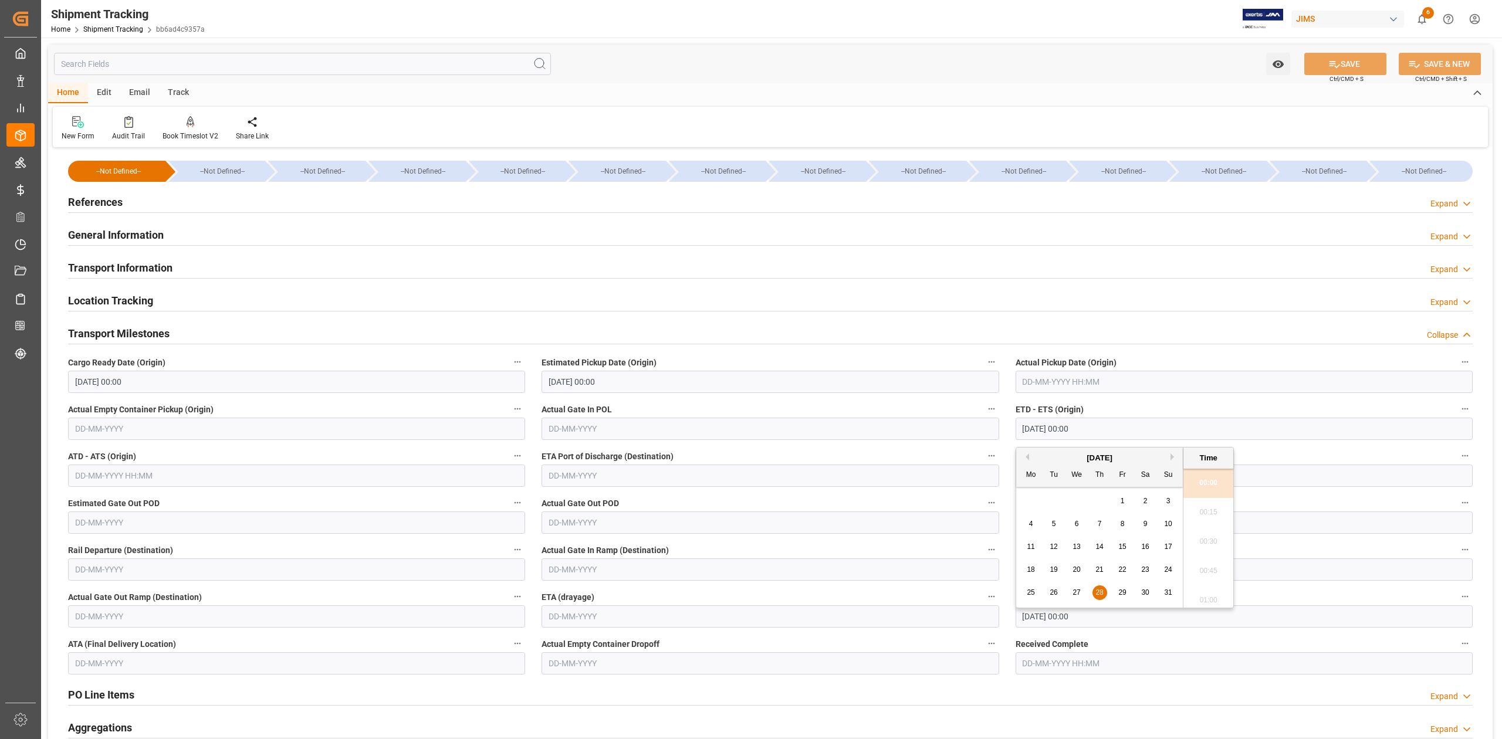
drag, startPoint x: 1098, startPoint y: 431, endPoint x: 968, endPoint y: 430, distance: 130.3
click at [969, 430] on div "--Not Defined-- --Not Defined-- --Not Defined-- --Not Defined-- --Not Defined--…" at bounding box center [770, 519] width 1444 height 737
click at [1063, 379] on input "text" at bounding box center [1244, 382] width 457 height 22
paste input "[DATE] 00:00"
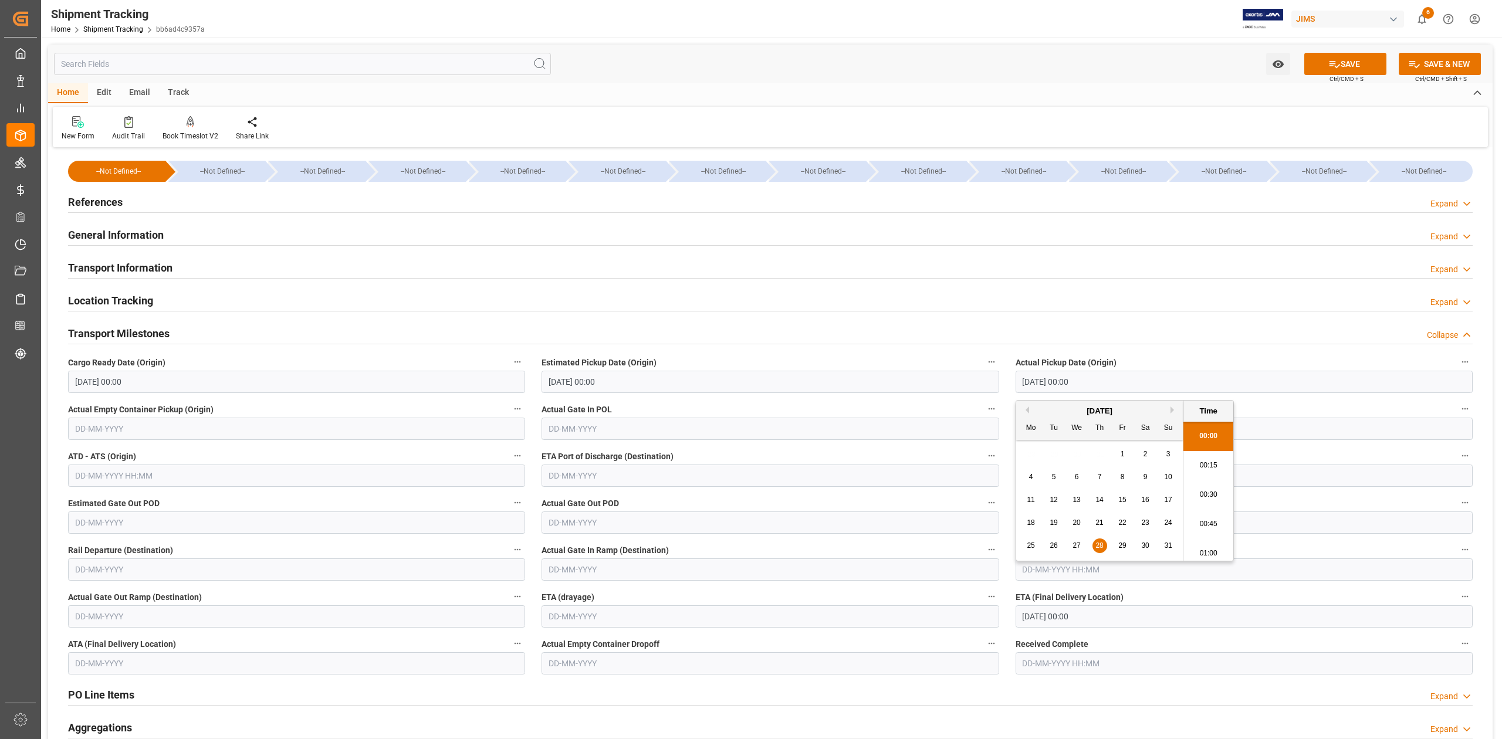
scroll to position [1881, 0]
type input "[DATE] 00:00"
drag, startPoint x: 1366, startPoint y: 57, endPoint x: 1376, endPoint y: 75, distance: 20.2
click at [1366, 57] on button "SAVE" at bounding box center [1345, 64] width 82 height 22
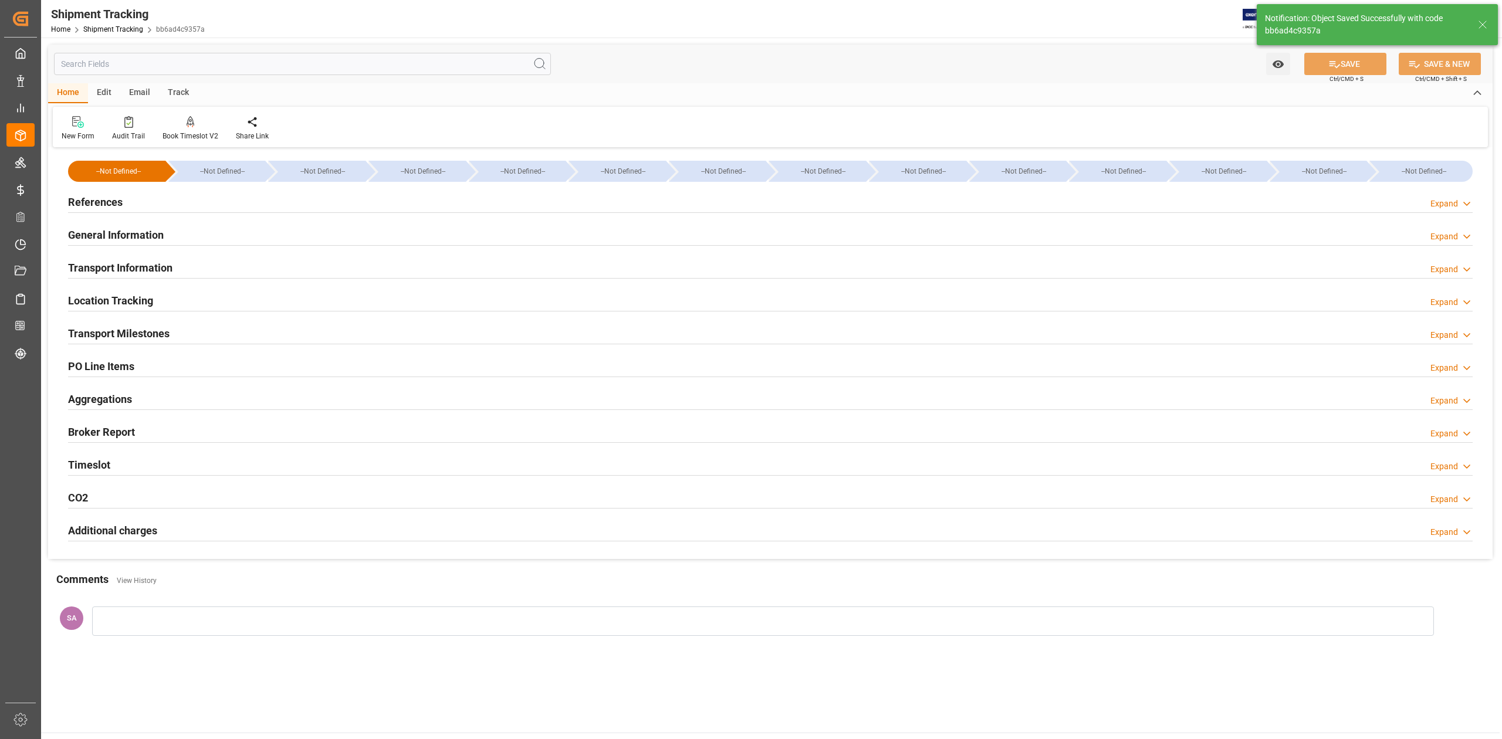
drag, startPoint x: 136, startPoint y: 334, endPoint x: 336, endPoint y: 438, distance: 224.9
click at [136, 334] on h2 "Transport Milestones" at bounding box center [119, 334] width 102 height 16
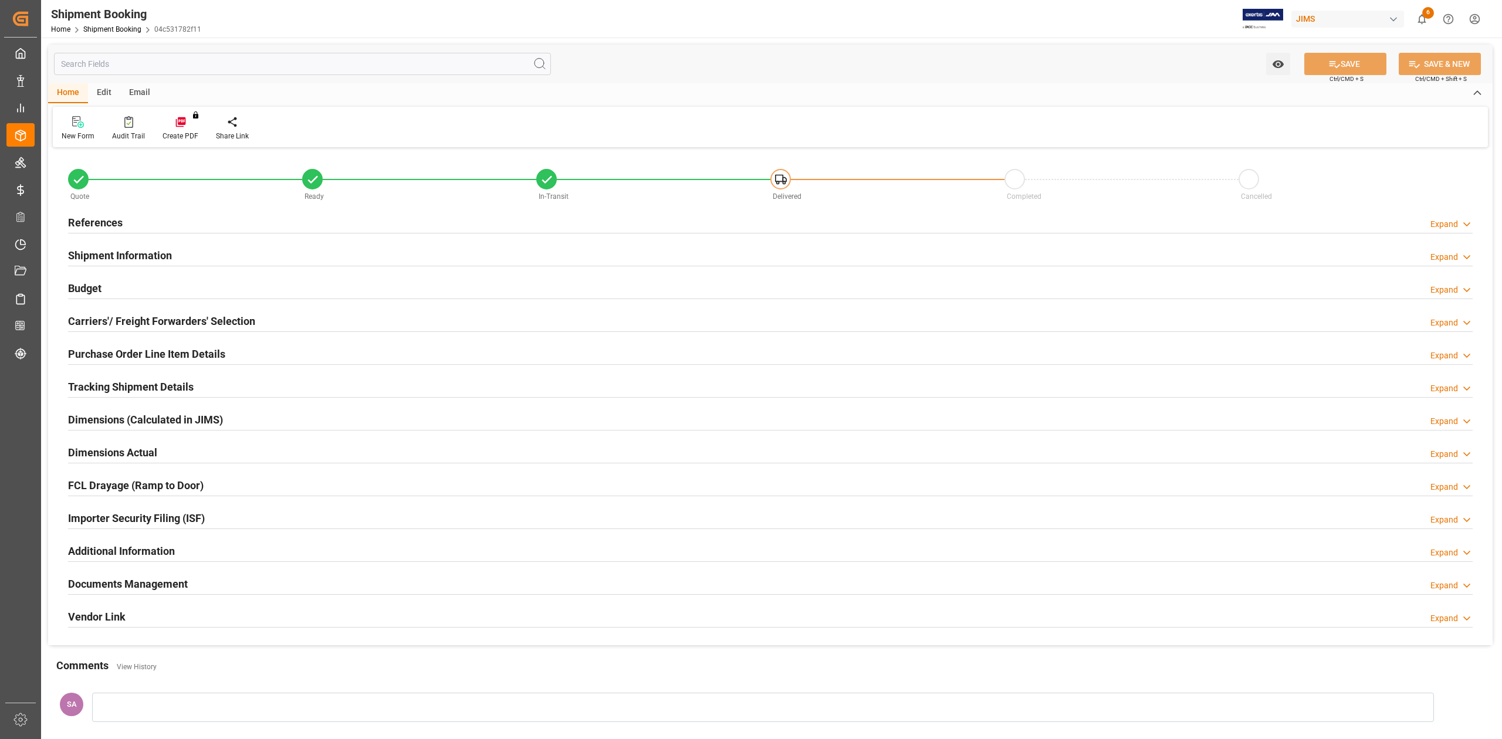
type input "46"
drag, startPoint x: 121, startPoint y: 255, endPoint x: 129, endPoint y: 260, distance: 10.1
click at [121, 256] on h2 "Shipment Information" at bounding box center [120, 256] width 104 height 16
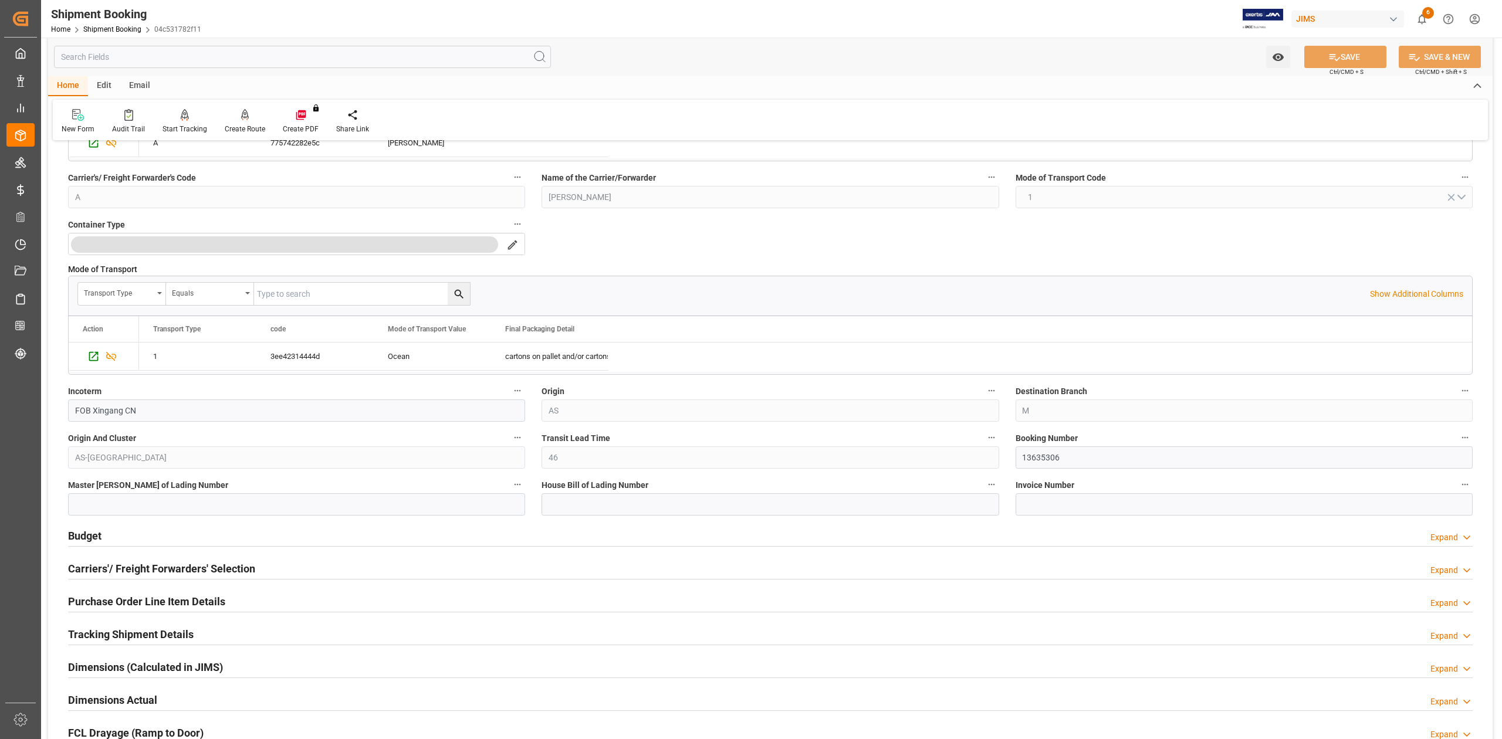
scroll to position [235, 0]
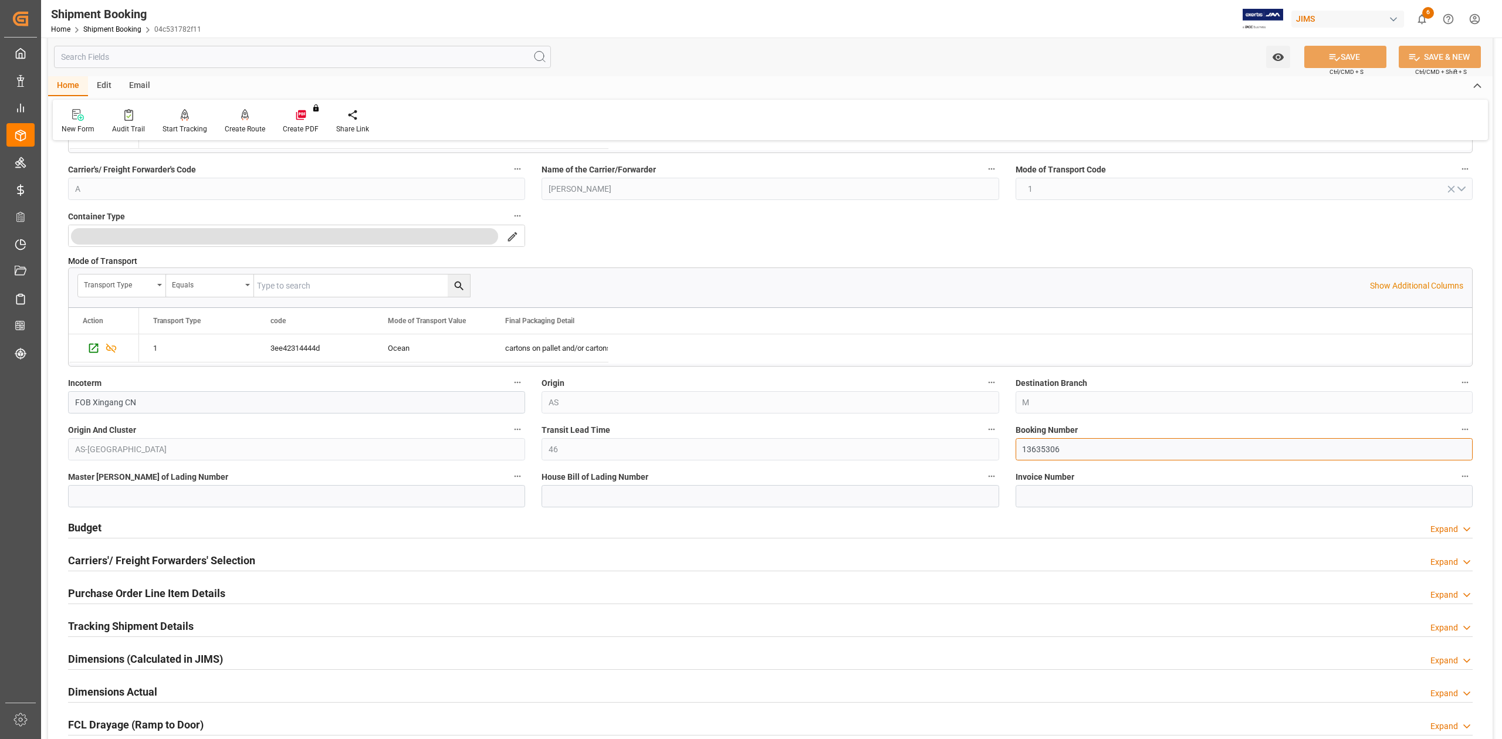
click at [1040, 451] on input "13635306" at bounding box center [1244, 449] width 457 height 22
click at [1047, 444] on input "13635306" at bounding box center [1244, 449] width 457 height 22
click at [643, 492] on input at bounding box center [770, 496] width 457 height 22
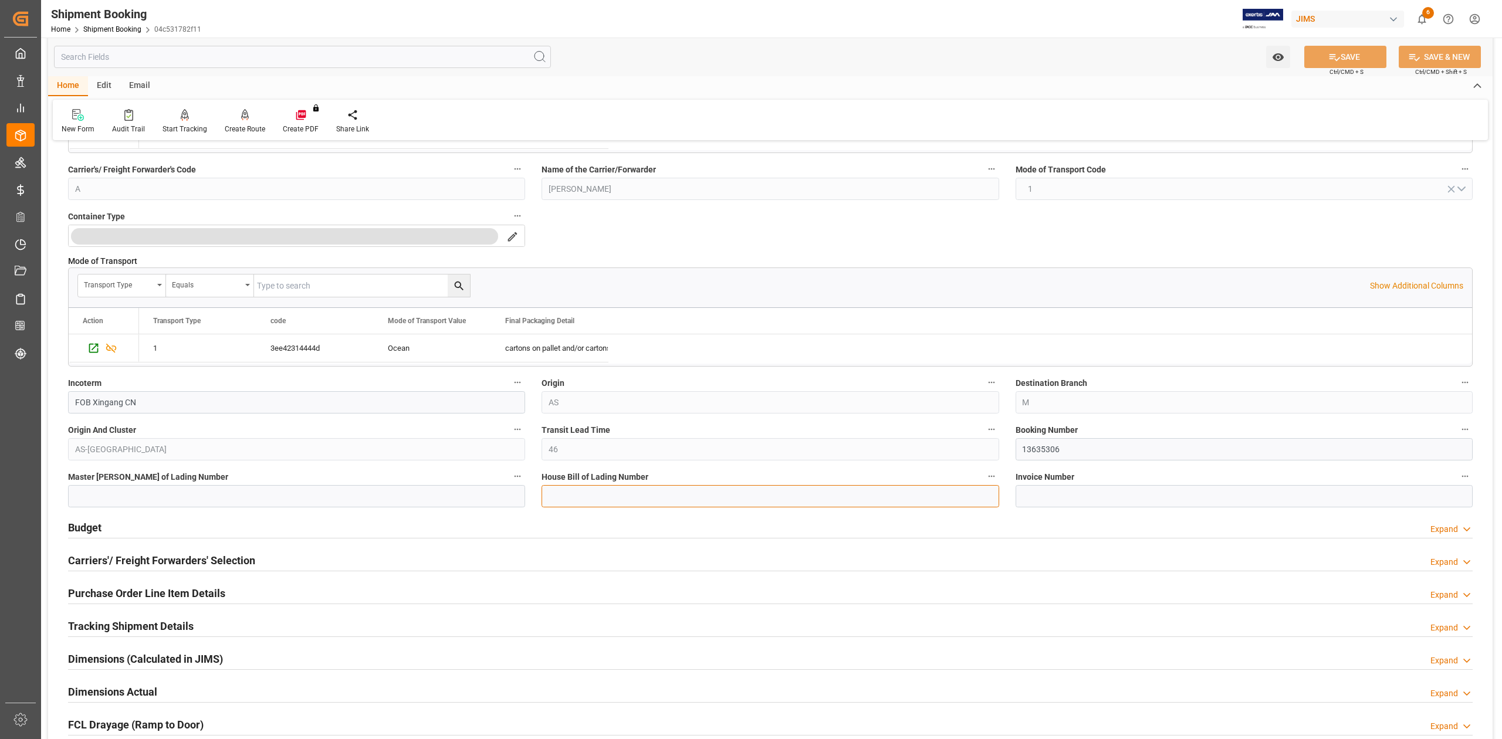
paste input "DMCNSY082442"
type input "DMCNSY082442"
click at [215, 493] on input at bounding box center [296, 496] width 457 height 22
paste input "COSU6427423150"
type input "COSU6427423150"
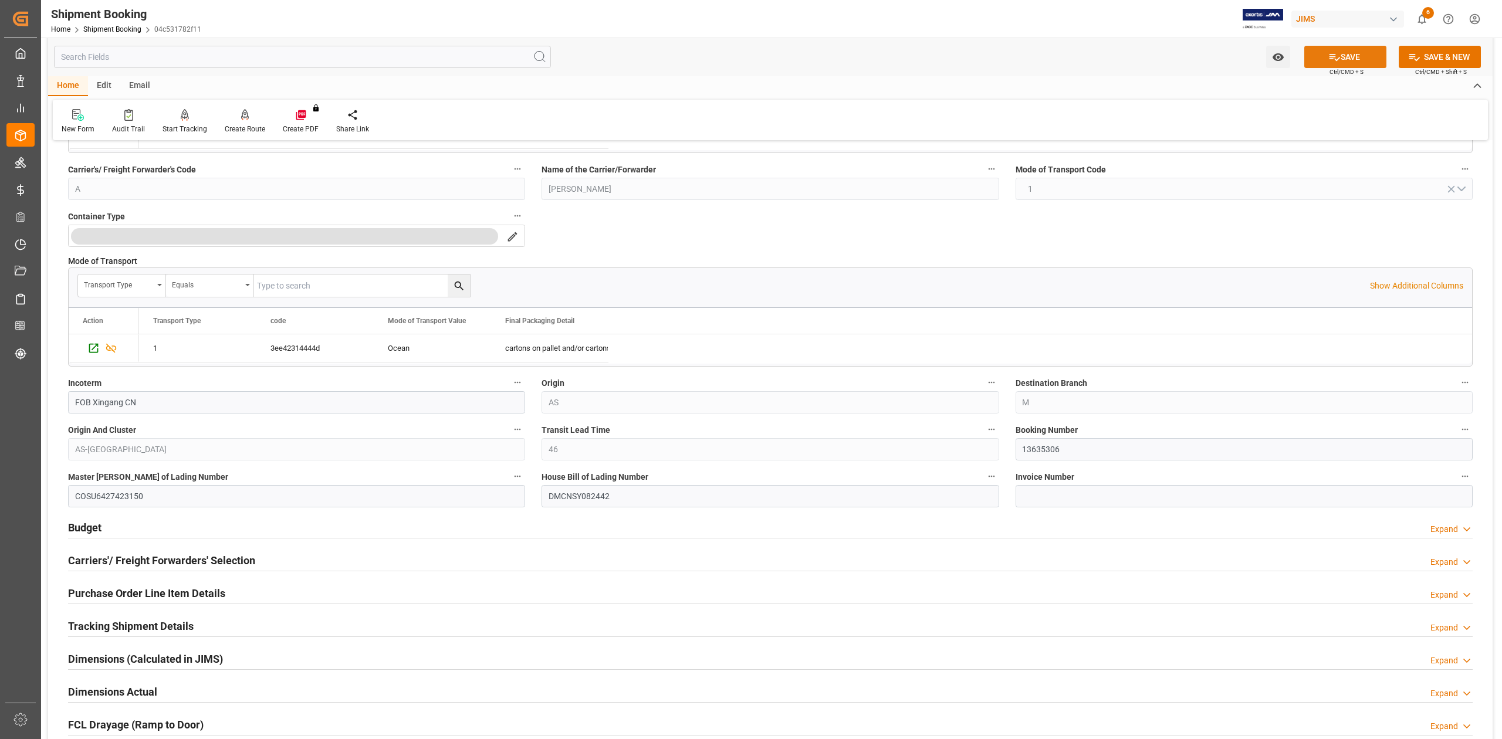
click at [1354, 56] on button "SAVE" at bounding box center [1345, 57] width 82 height 22
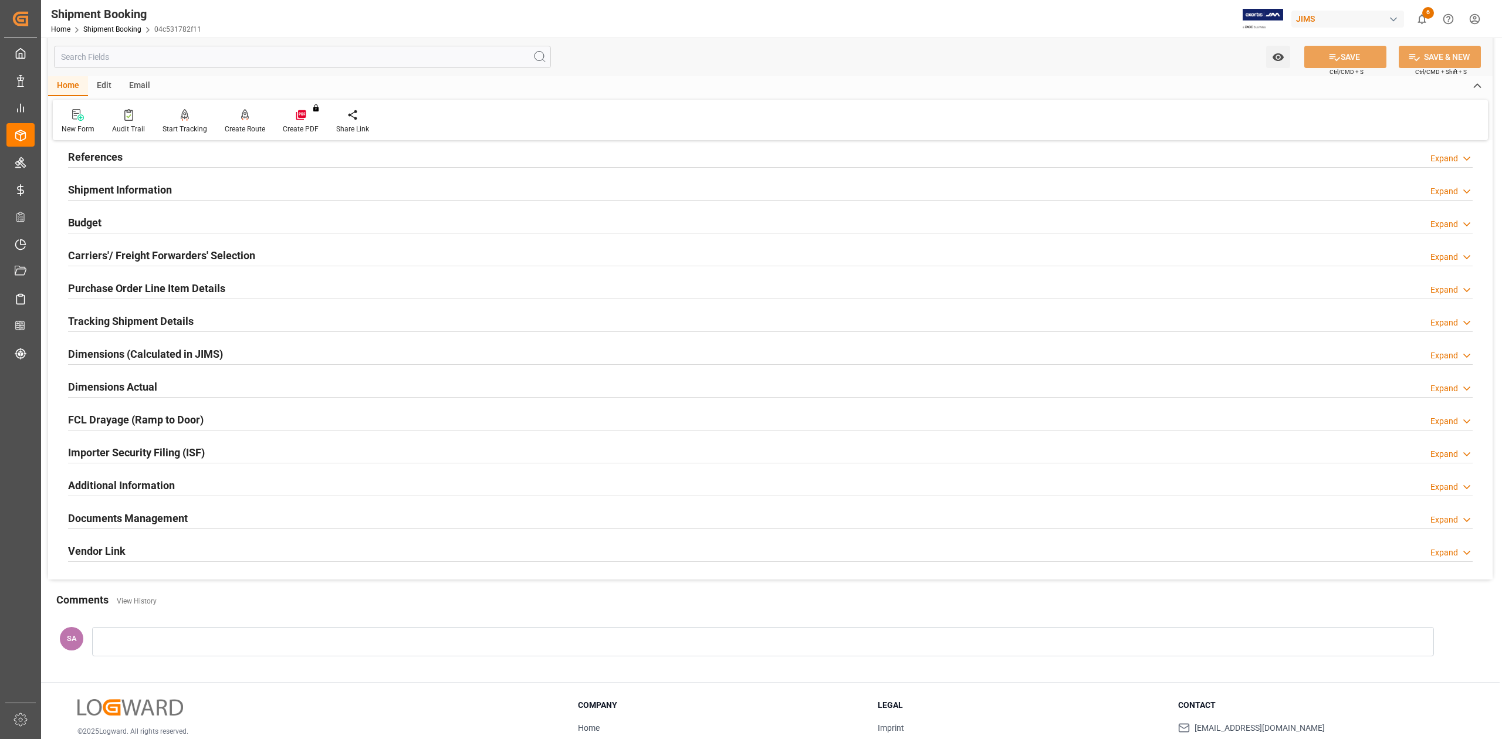
scroll to position [0, 0]
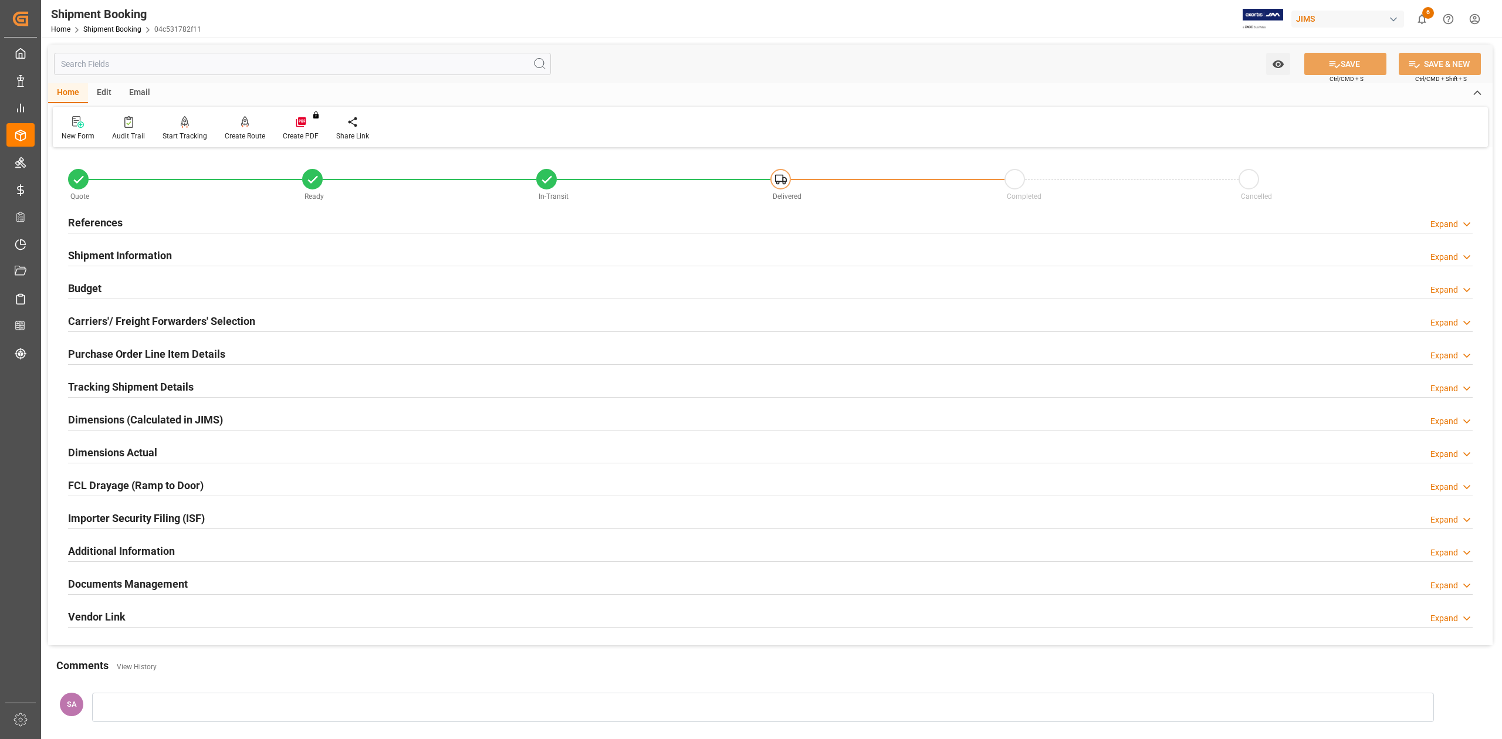
click at [92, 226] on h2 "References" at bounding box center [95, 223] width 55 height 16
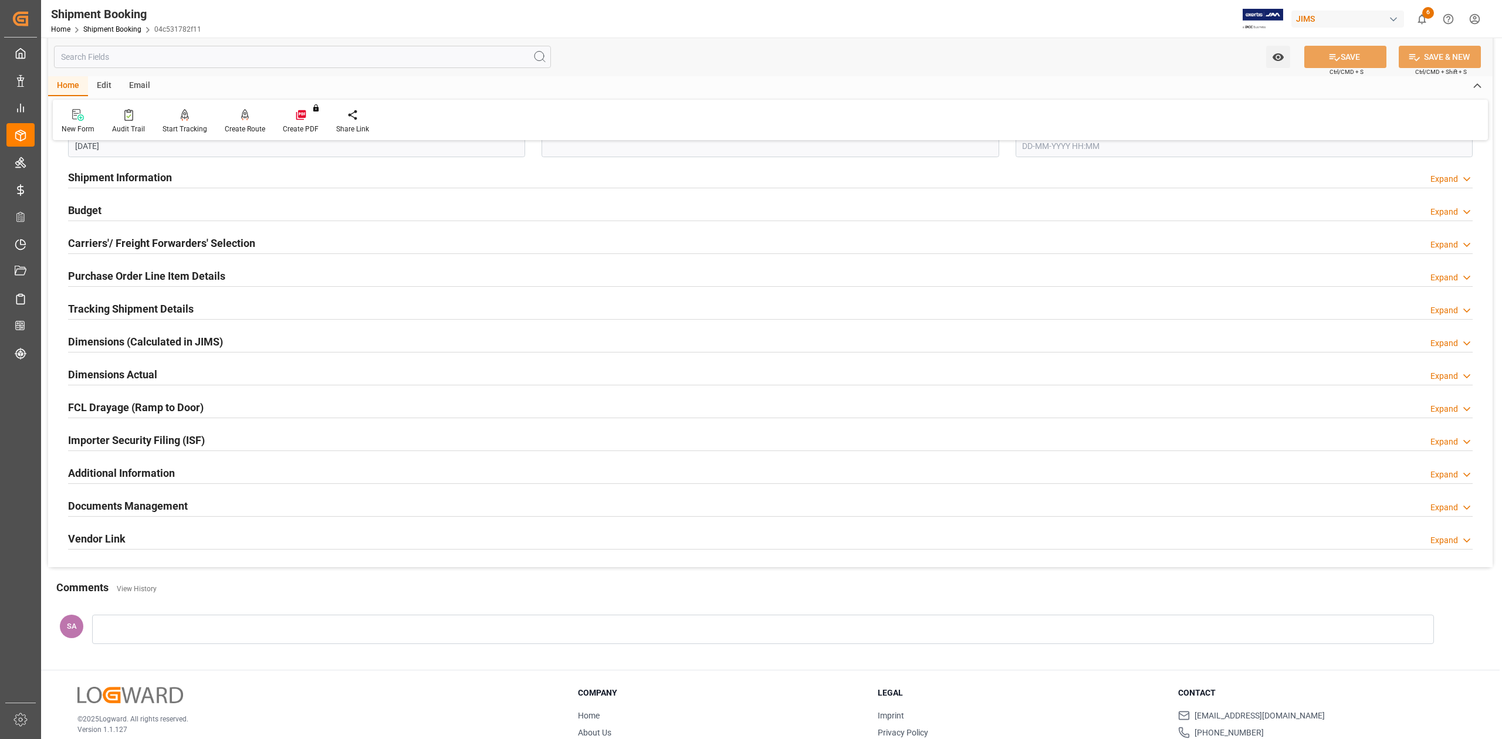
scroll to position [156, 0]
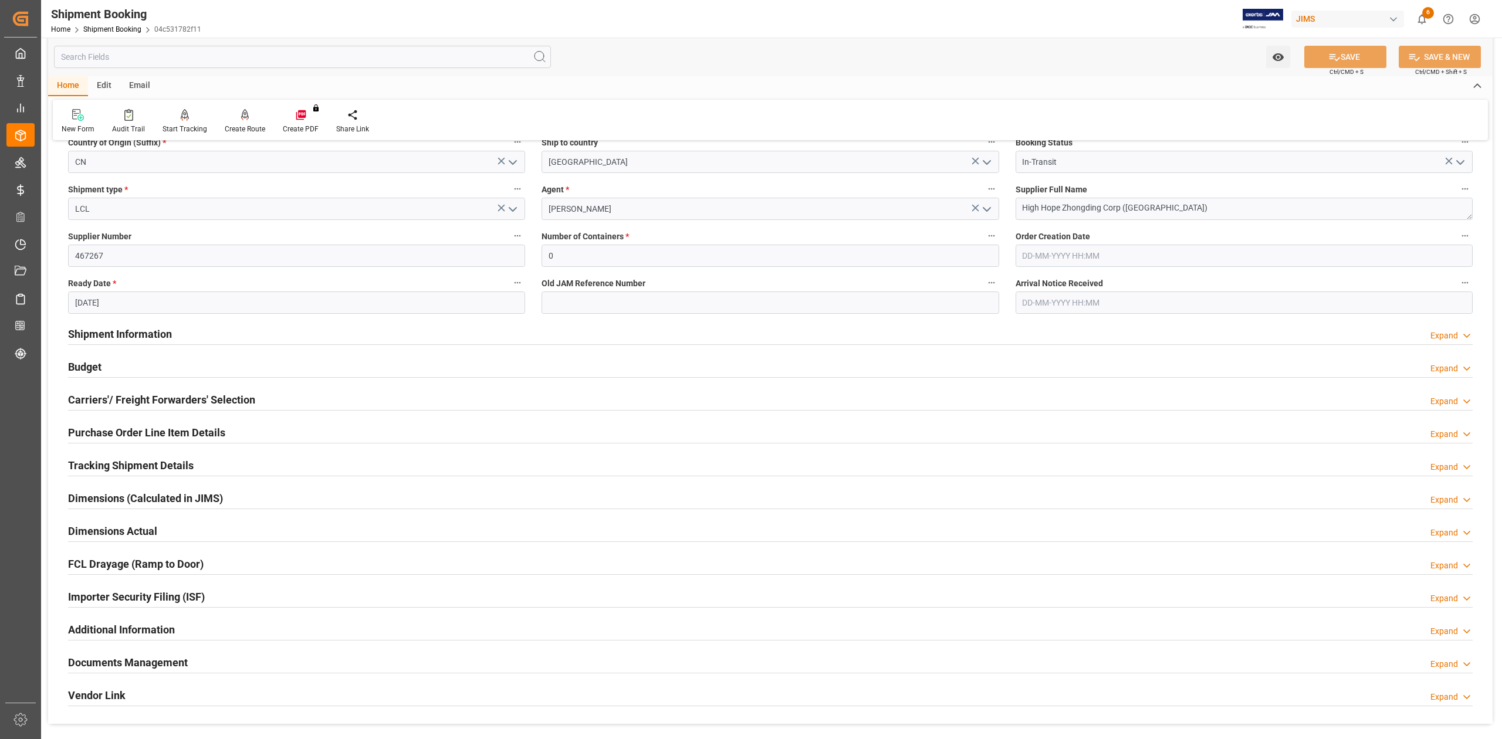
click at [144, 333] on h2 "Shipment Information" at bounding box center [120, 334] width 104 height 16
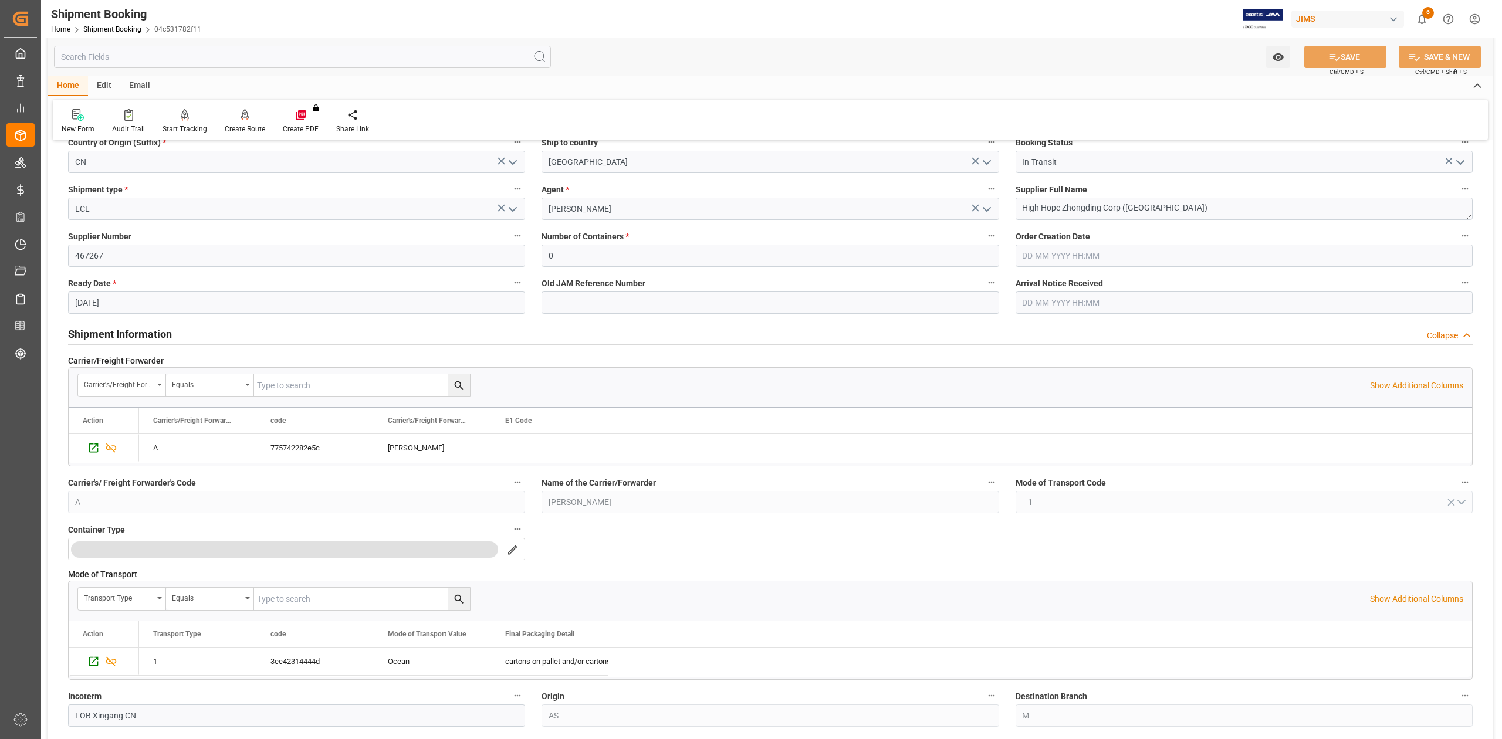
click at [161, 334] on h2 "Shipment Information" at bounding box center [120, 334] width 104 height 16
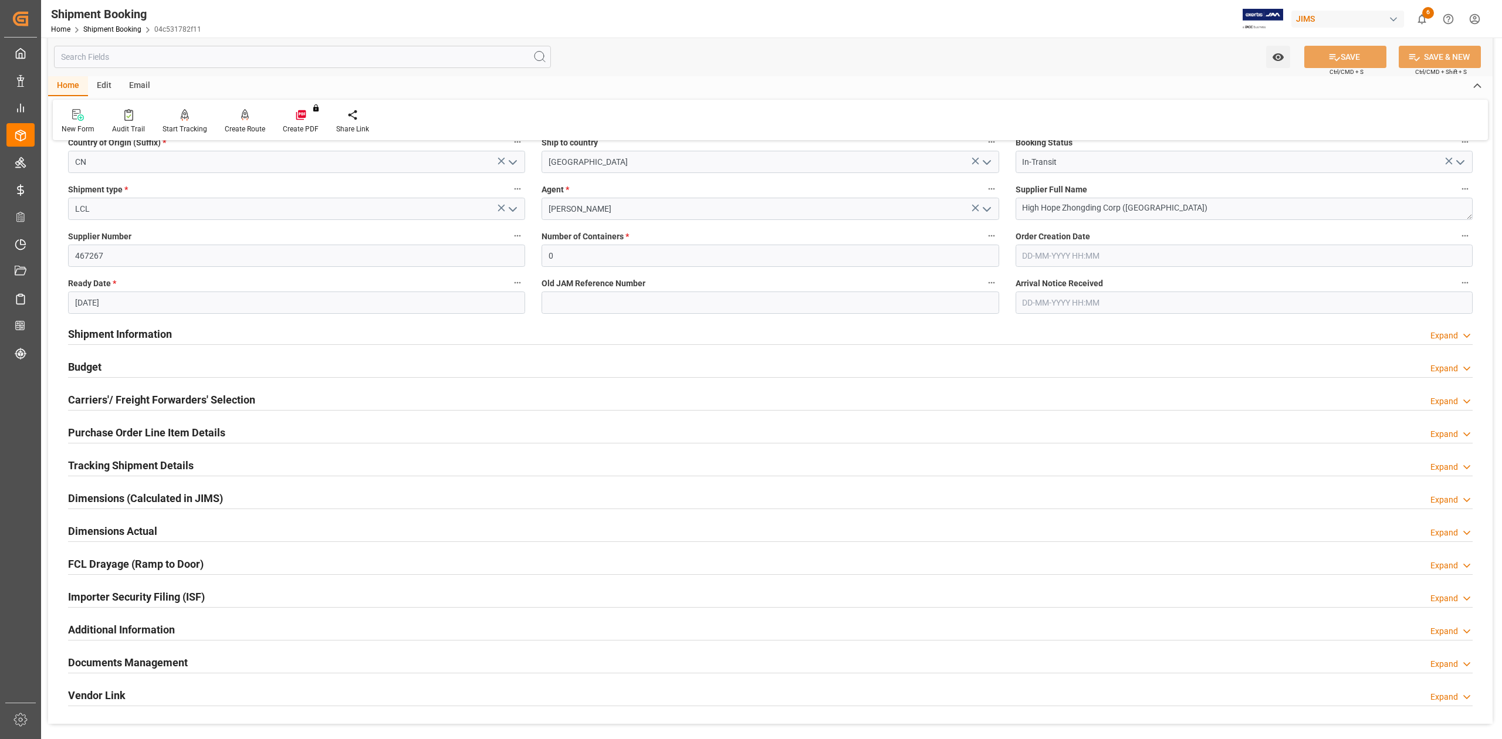
click at [161, 334] on h2 "Shipment Information" at bounding box center [120, 334] width 104 height 16
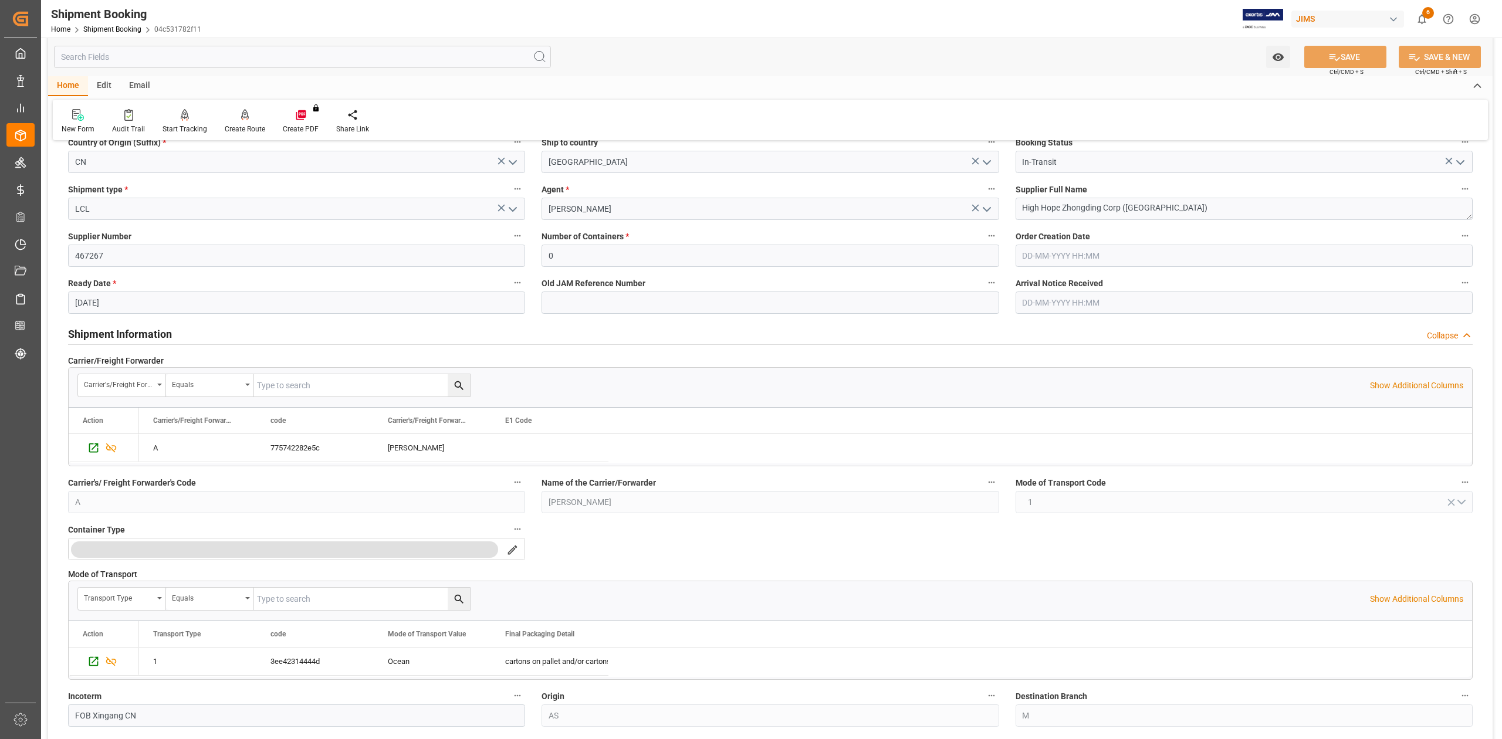
click at [149, 334] on h2 "Shipment Information" at bounding box center [120, 334] width 104 height 16
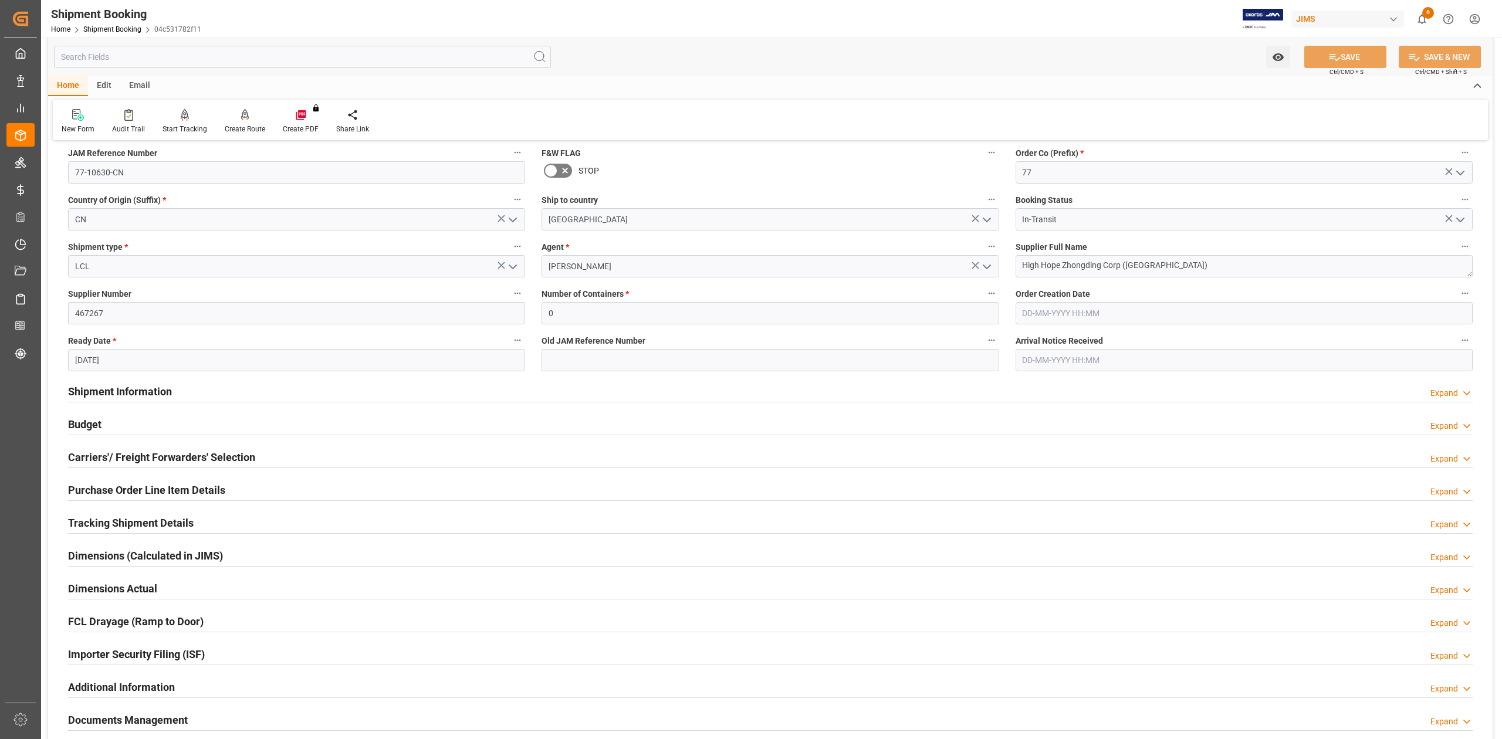
scroll to position [0, 0]
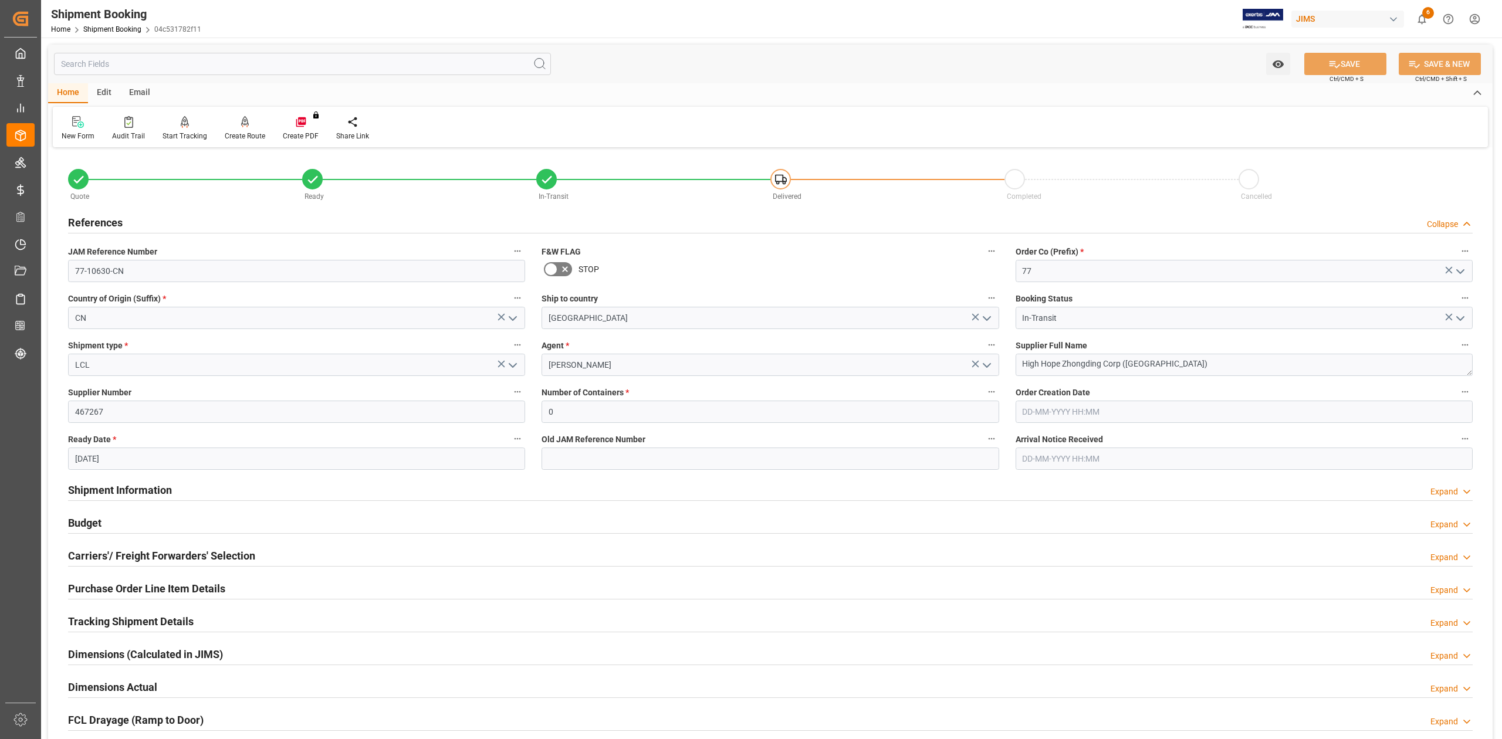
click at [90, 525] on h2 "Budget" at bounding box center [84, 523] width 33 height 16
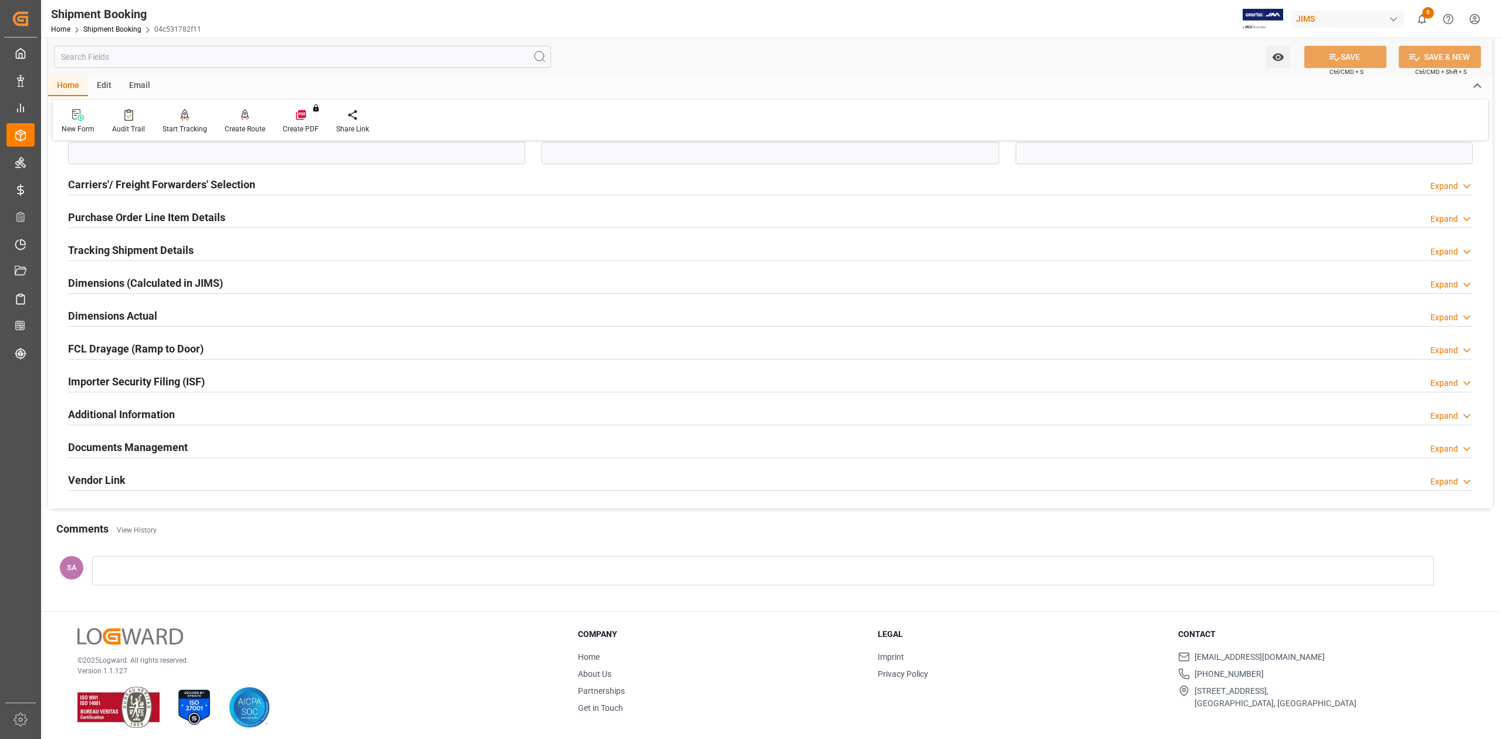
scroll to position [660, 0]
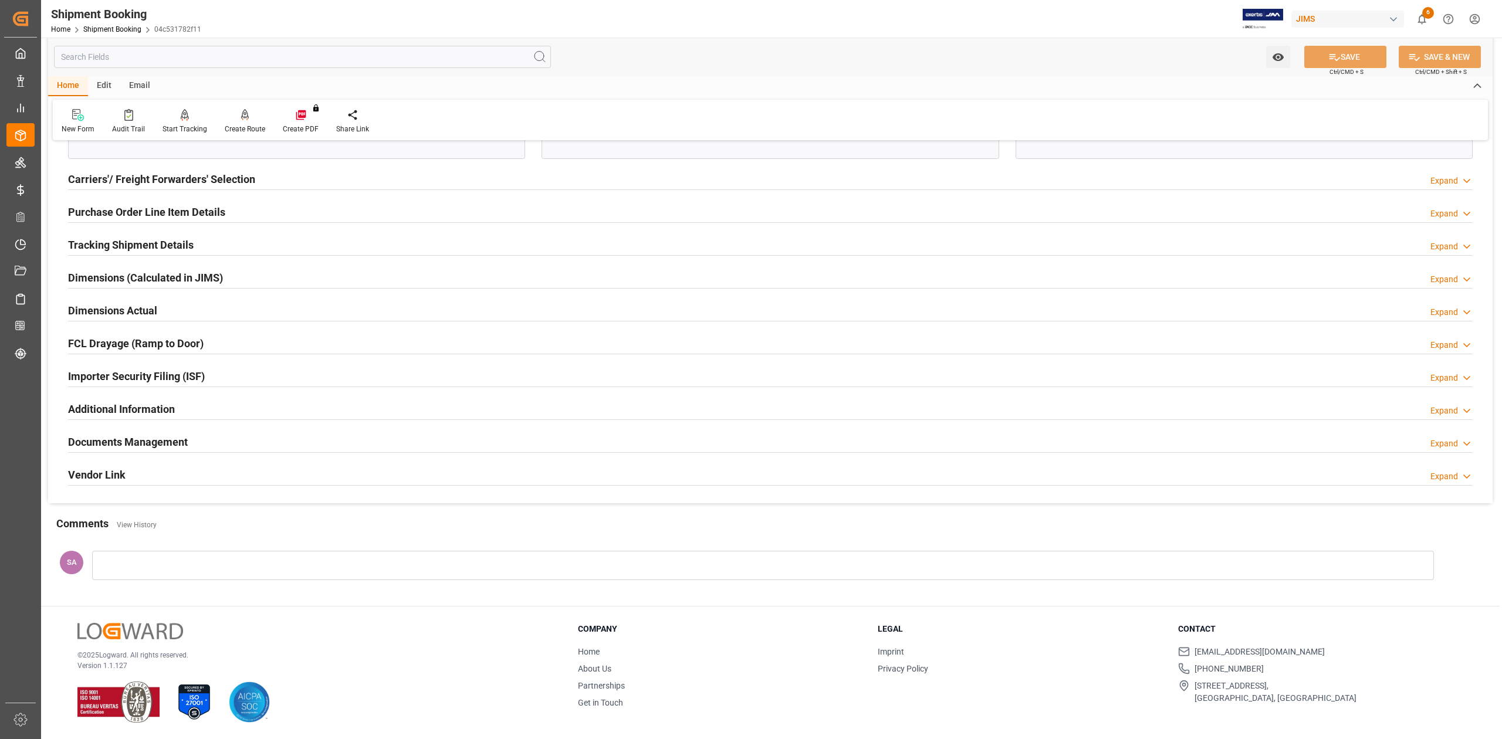
click at [109, 306] on h2 "Dimensions Actual" at bounding box center [112, 311] width 89 height 16
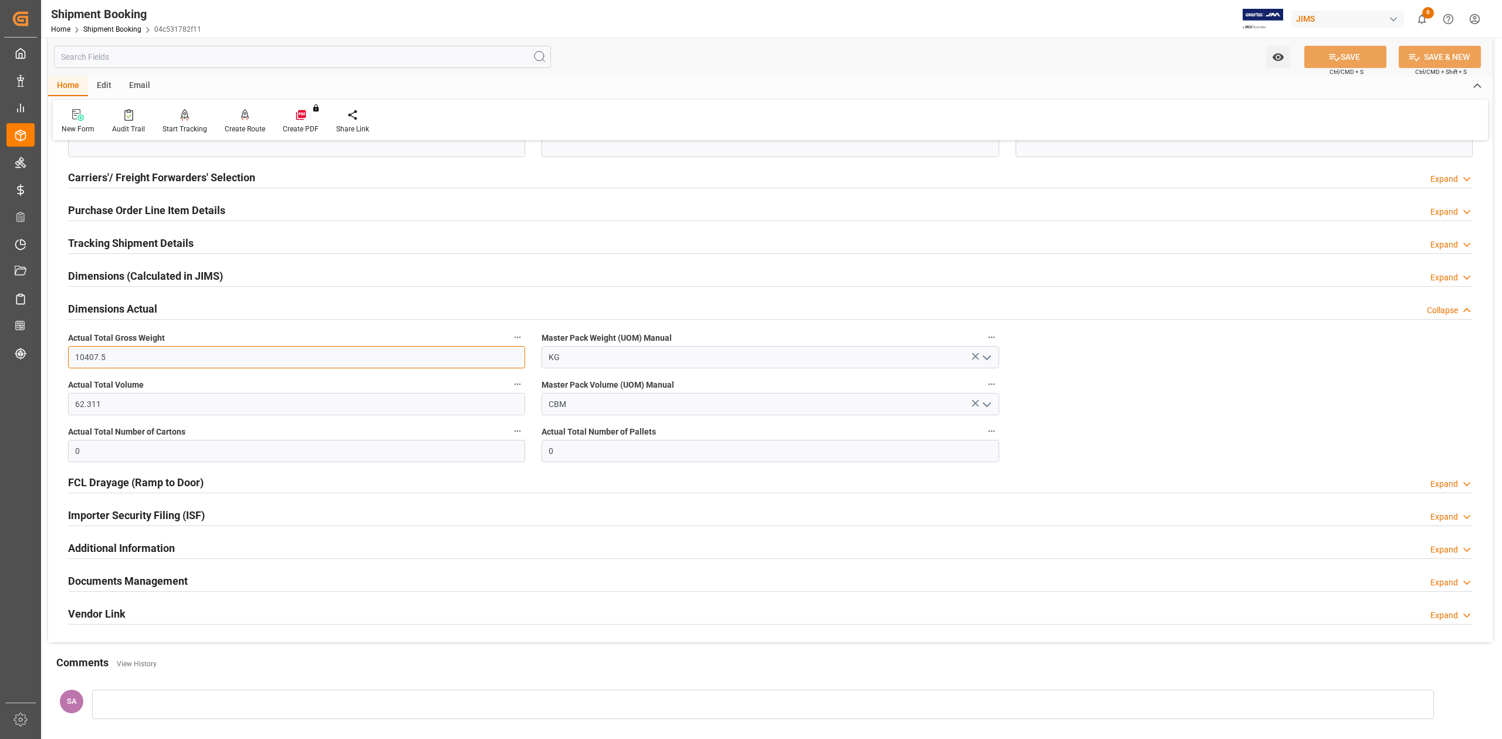
click at [142, 364] on input "10407.5" at bounding box center [296, 357] width 457 height 22
type input "486"
click at [107, 414] on input "62.311" at bounding box center [296, 404] width 457 height 22
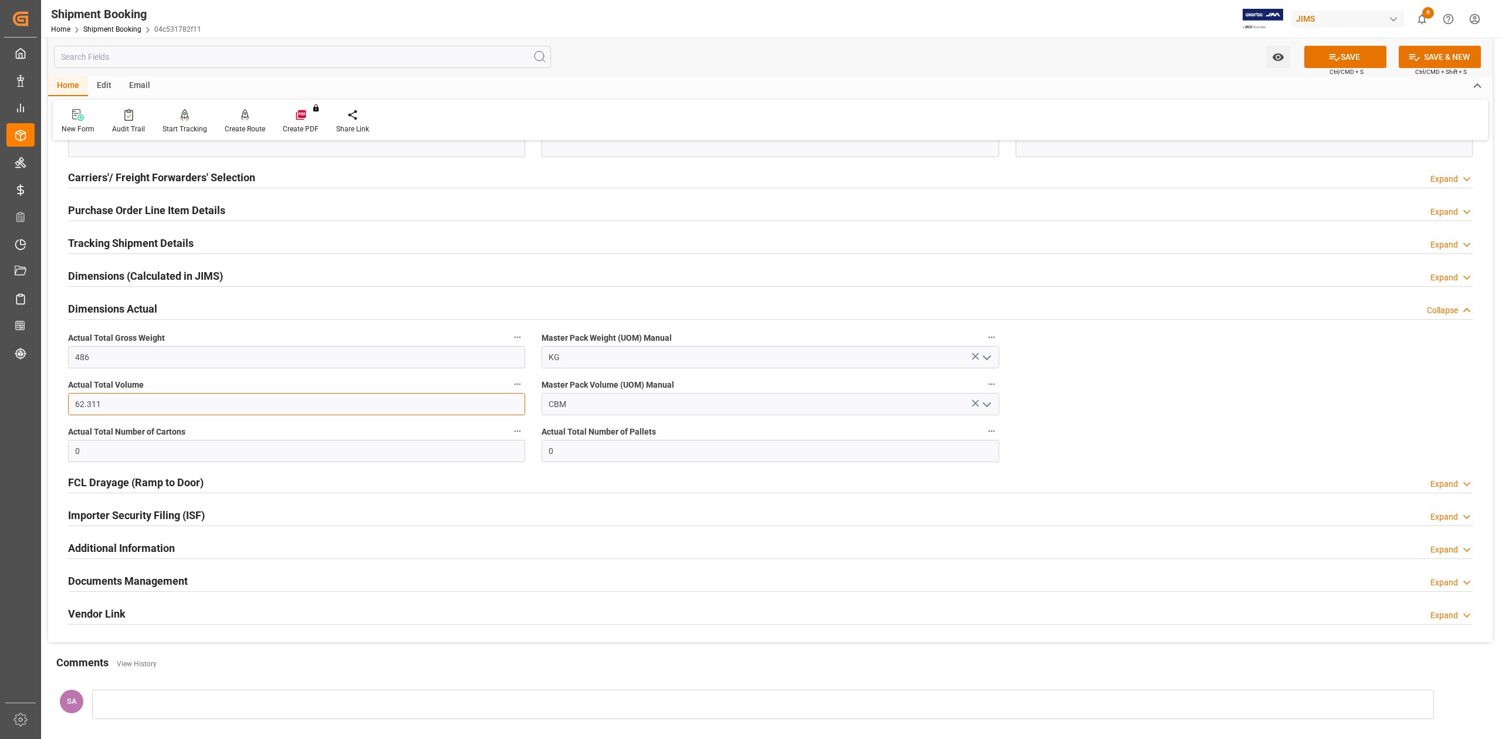
click at [107, 414] on input "62.311" at bounding box center [296, 404] width 457 height 22
type input "2.71"
click at [186, 449] on input "0" at bounding box center [296, 451] width 457 height 22
click at [185, 449] on input "0" at bounding box center [296, 451] width 457 height 22
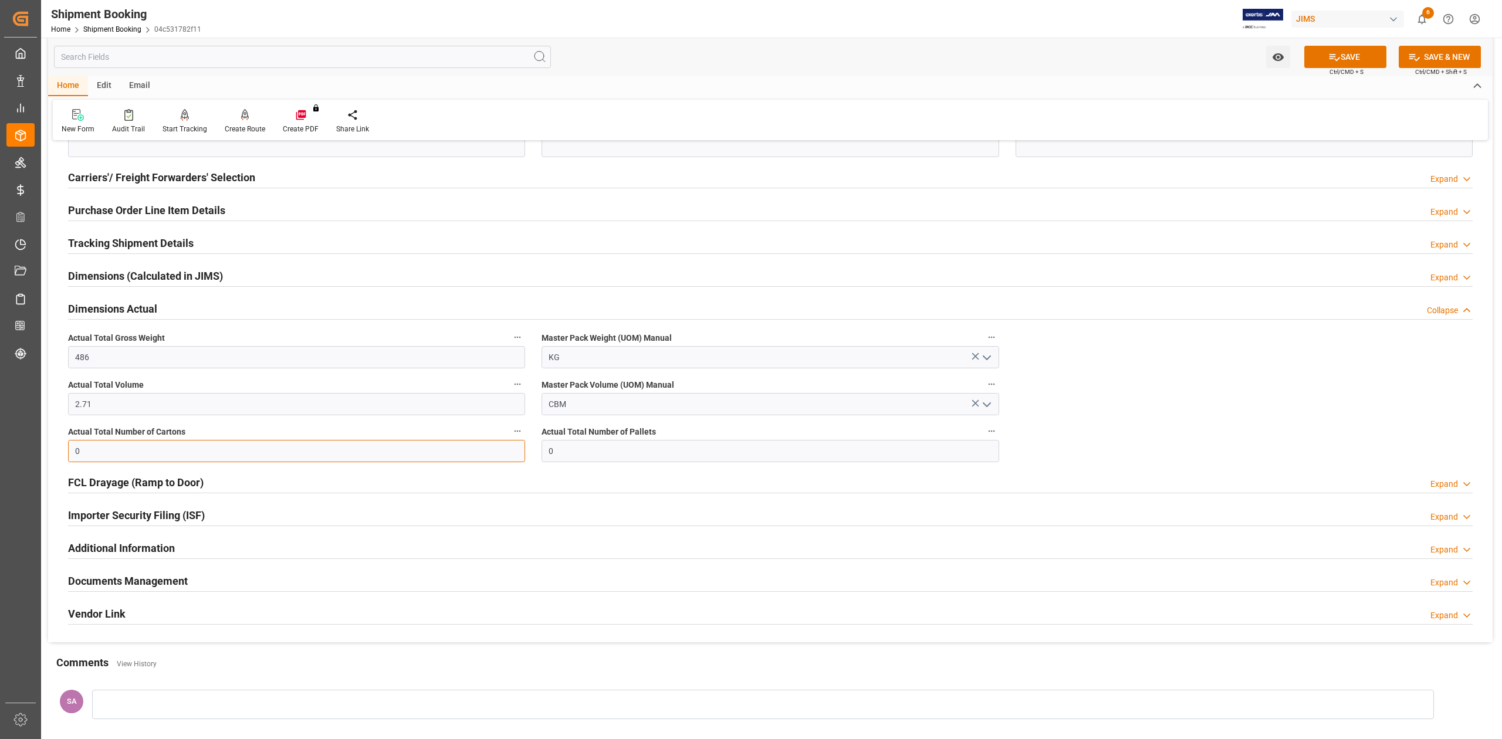
click at [185, 449] on input "0" at bounding box center [296, 451] width 457 height 22
type input "49"
click at [1315, 53] on button "SAVE" at bounding box center [1345, 57] width 82 height 22
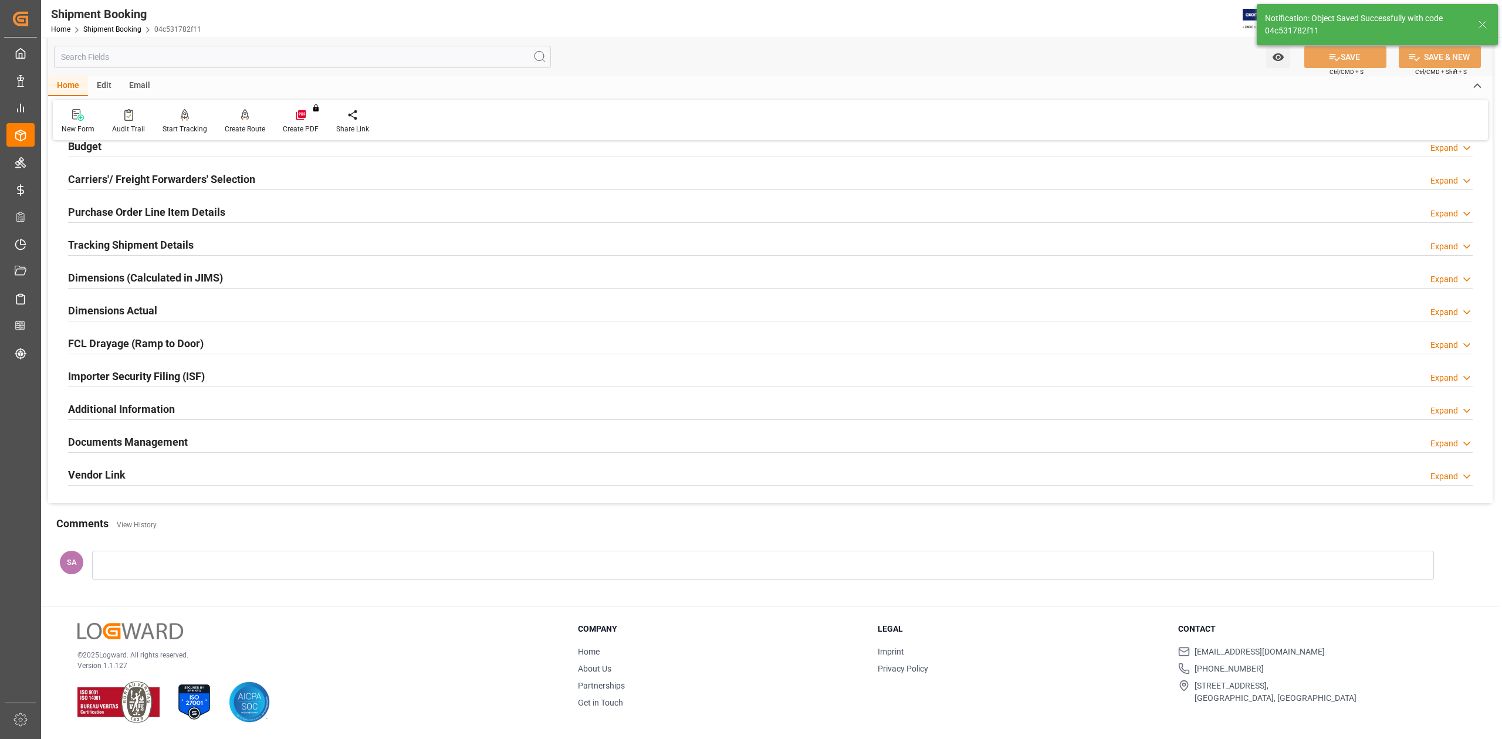
scroll to position [144, 0]
click at [120, 310] on h2 "Dimensions Actual" at bounding box center [112, 311] width 89 height 16
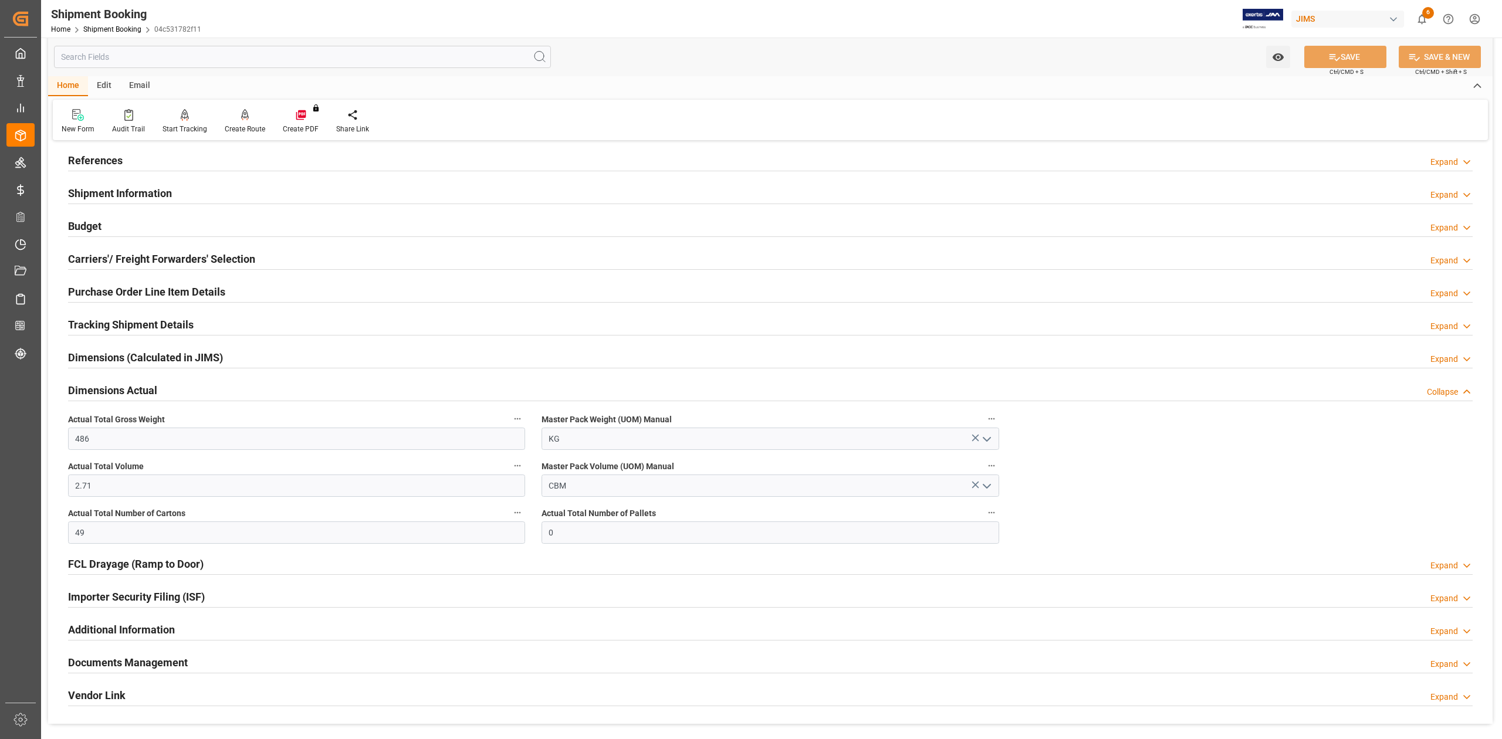
scroll to position [0, 0]
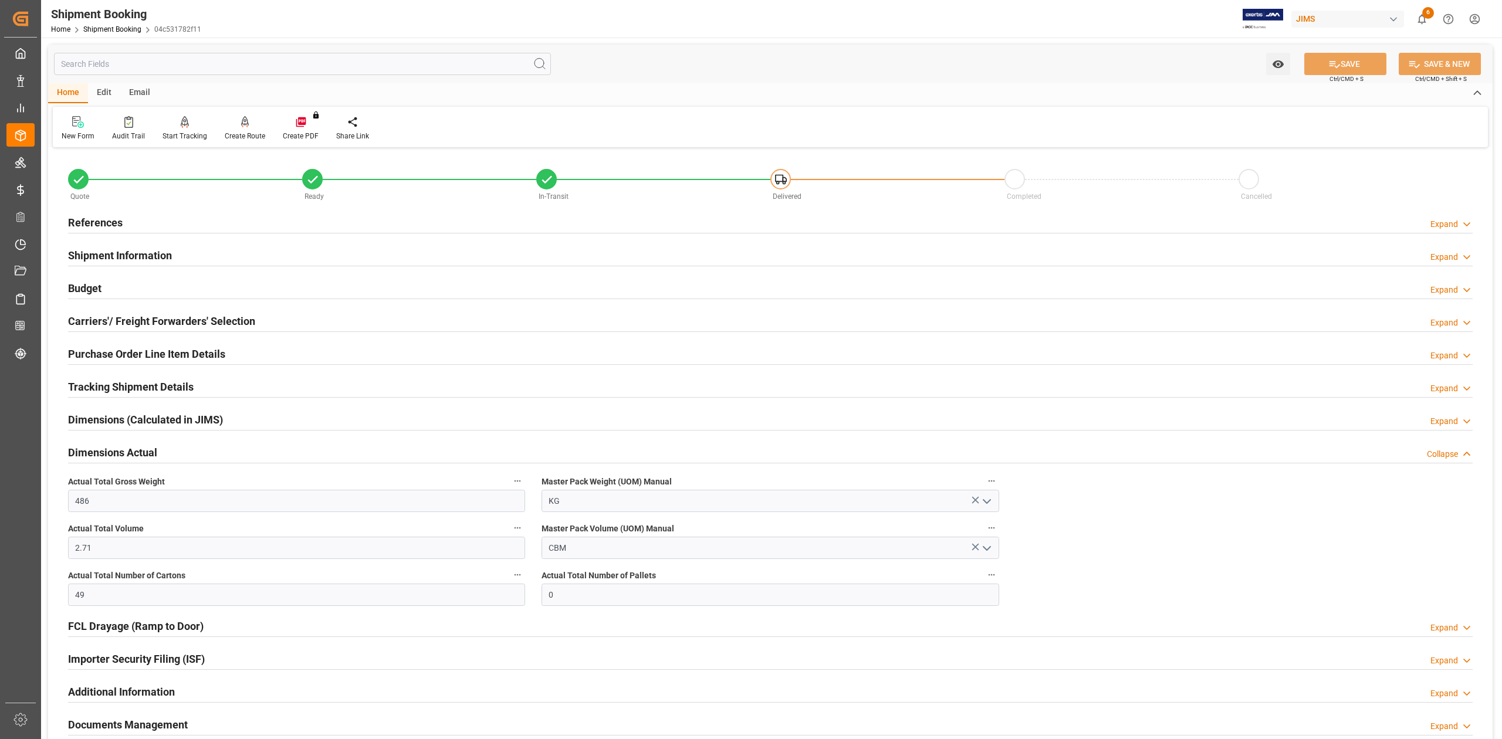
drag, startPoint x: 87, startPoint y: 289, endPoint x: 123, endPoint y: 371, distance: 89.8
click at [87, 289] on h2 "Budget" at bounding box center [84, 288] width 33 height 16
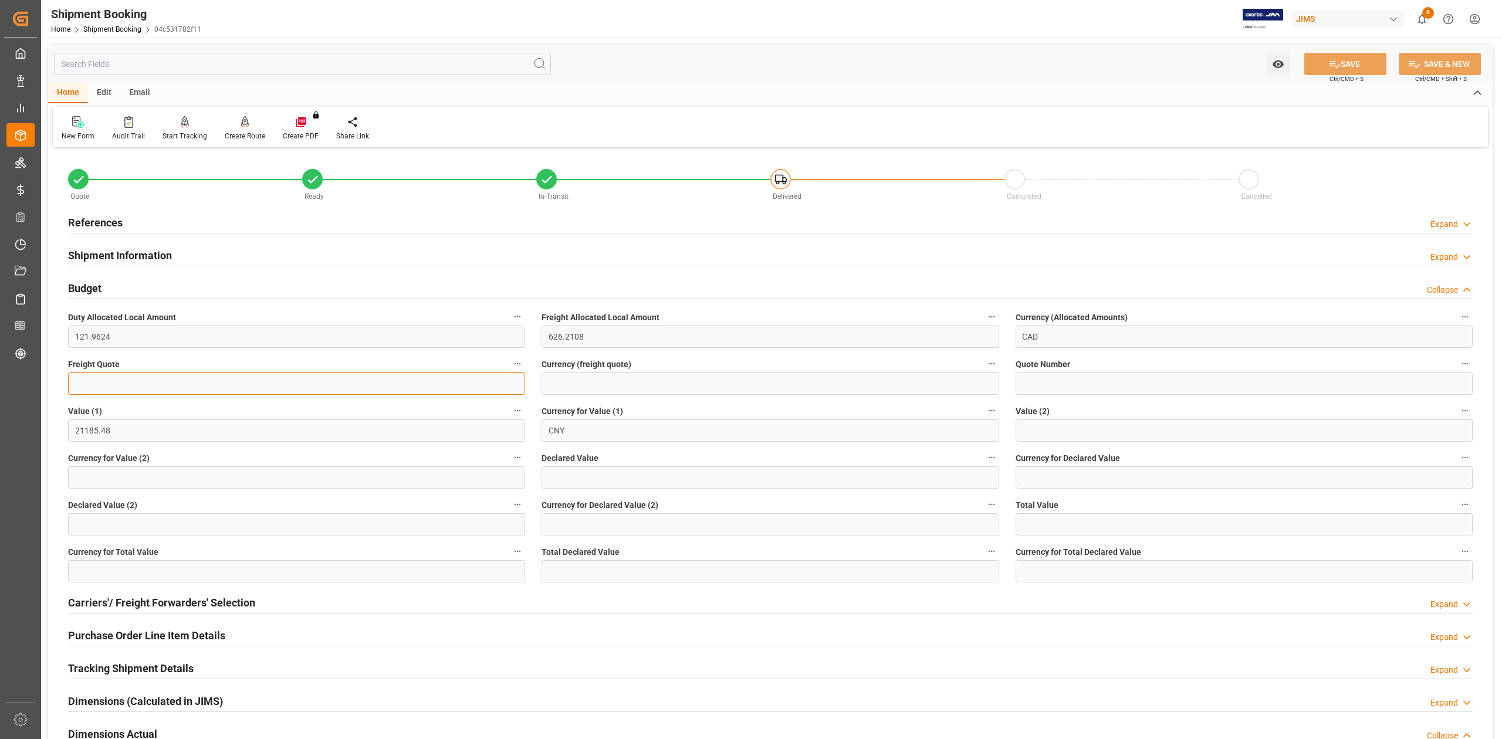
click at [124, 391] on input "text" at bounding box center [296, 384] width 457 height 22
type input "400"
click at [601, 390] on input at bounding box center [770, 384] width 457 height 22
type input "USD"
click at [1322, 69] on button "SAVE" at bounding box center [1345, 64] width 82 height 22
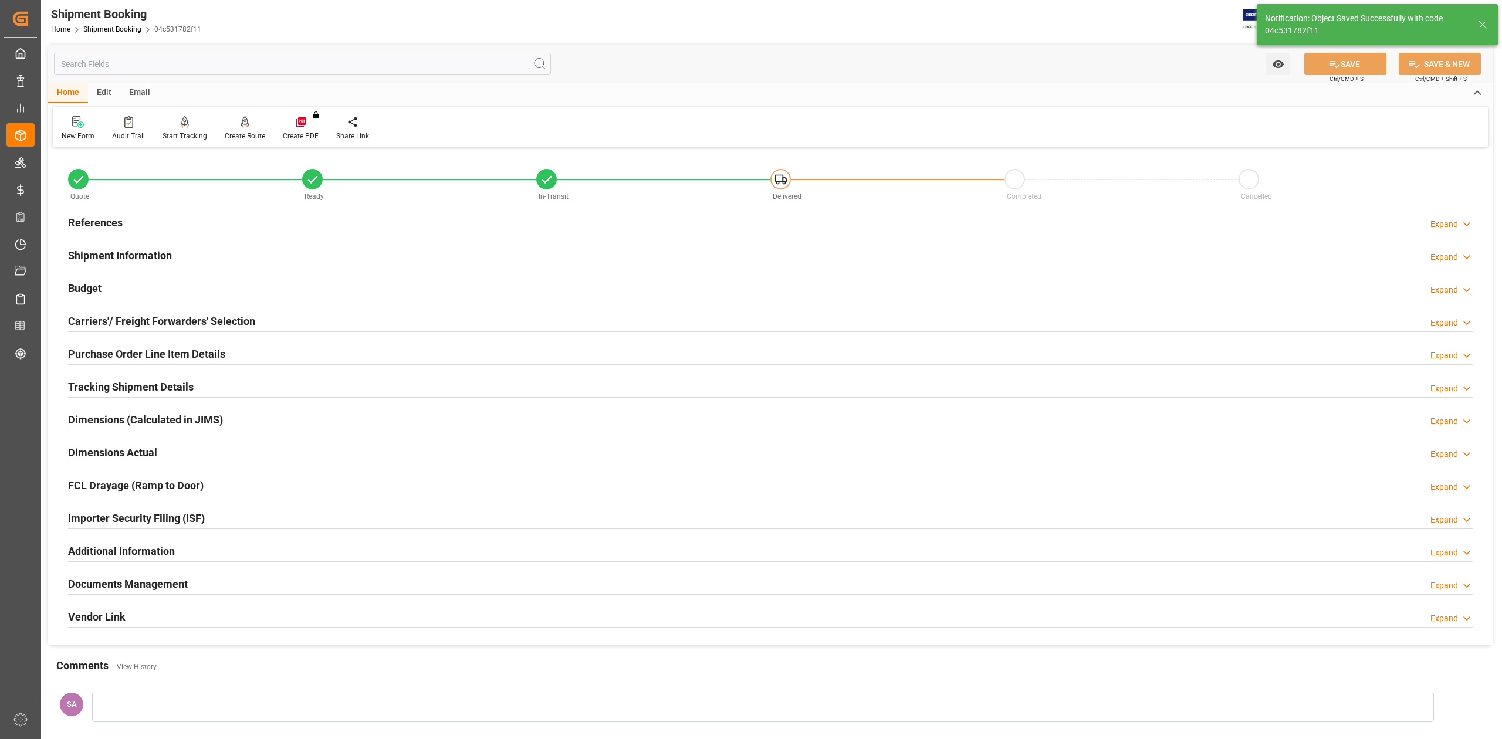
click at [193, 354] on h2 "Purchase Order Line Item Details" at bounding box center [146, 354] width 157 height 16
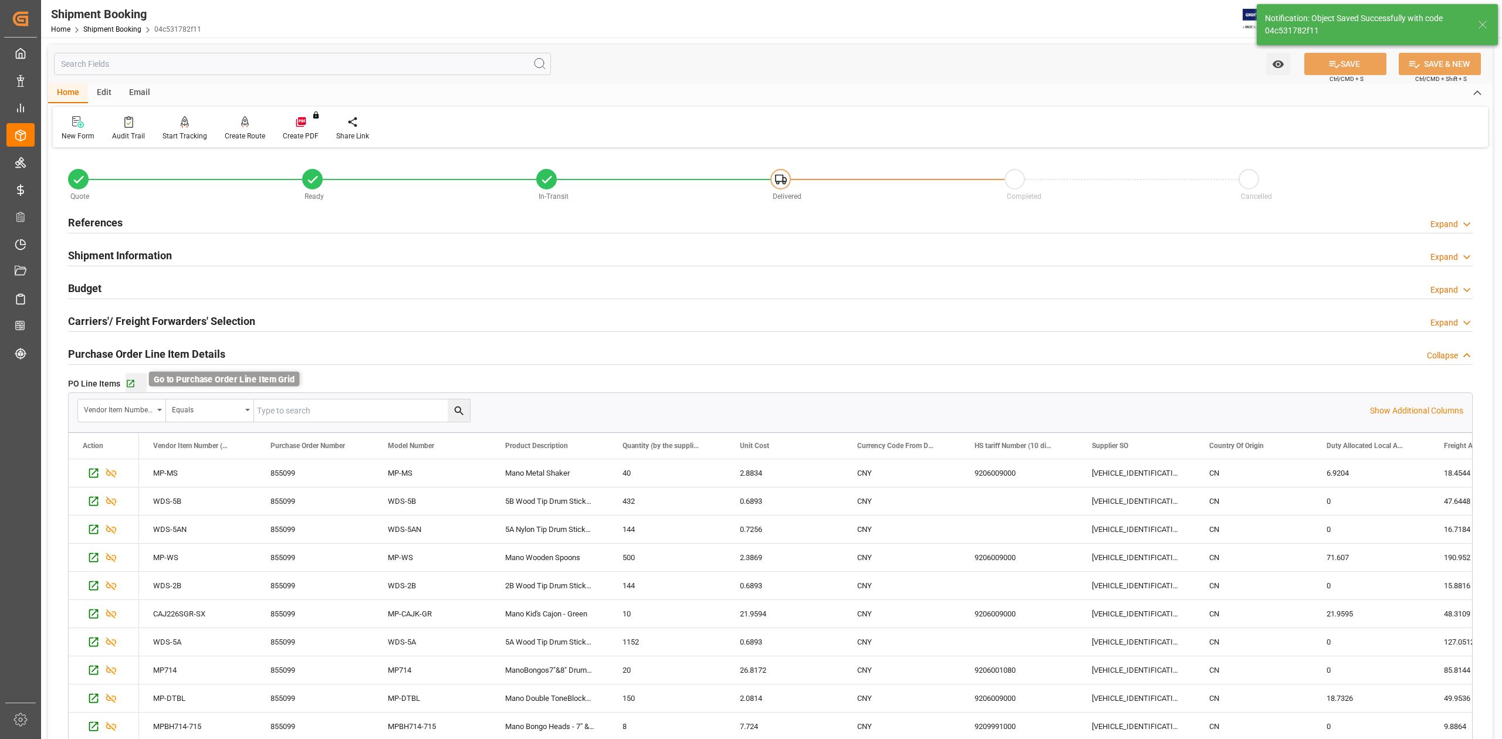
click at [129, 381] on icon "button" at bounding box center [131, 384] width 10 height 10
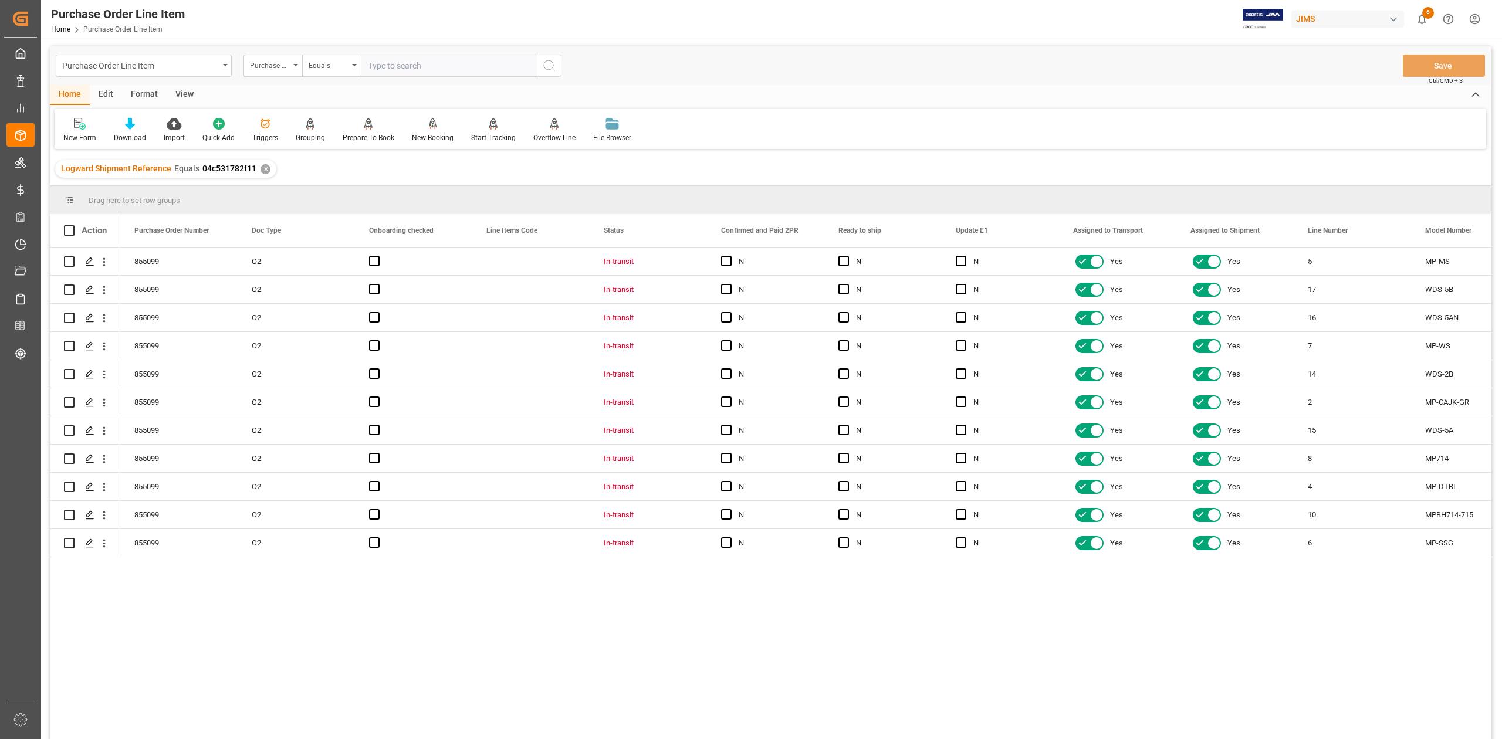
click at [183, 95] on div "View" at bounding box center [185, 95] width 36 height 20
click at [124, 130] on div "Standard Templates" at bounding box center [133, 130] width 76 height 26
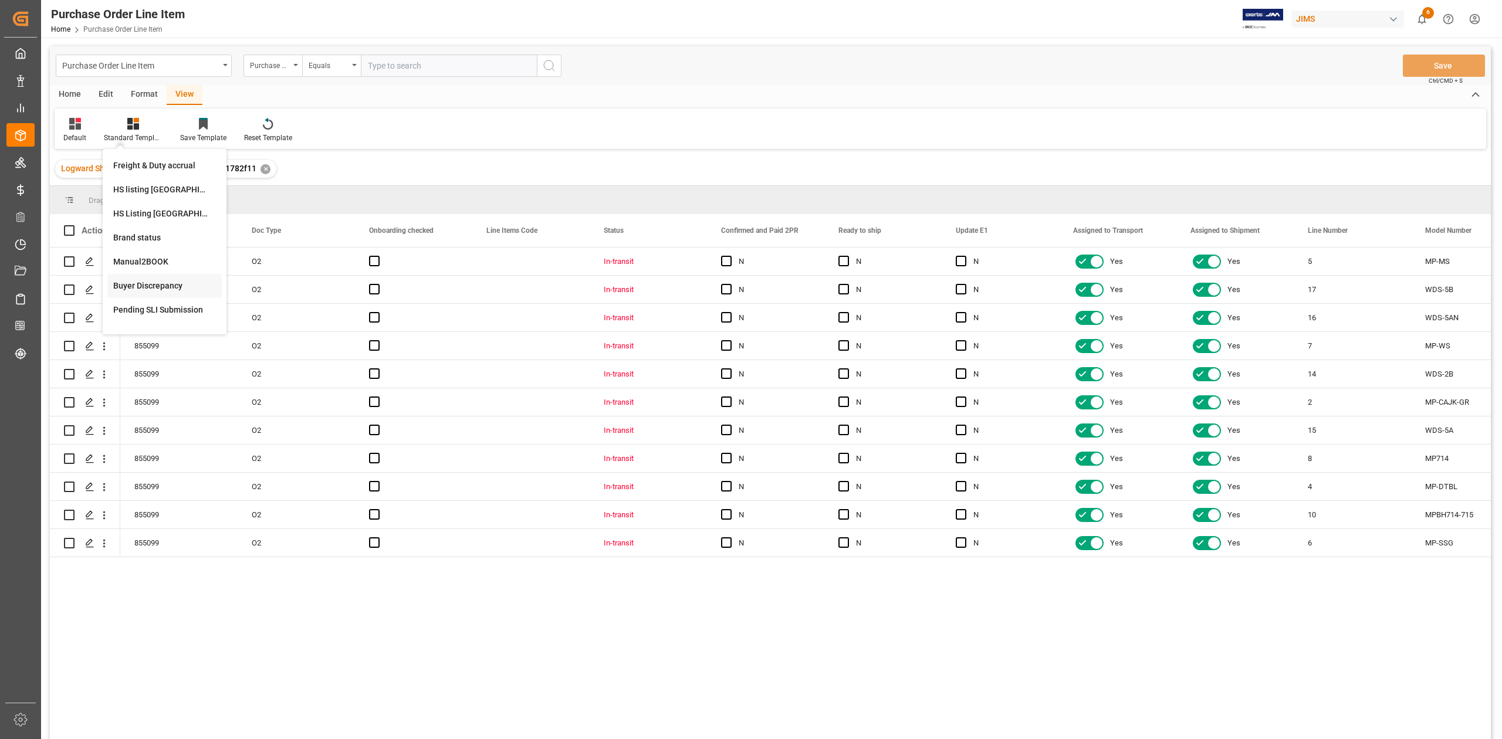
click at [165, 285] on div "Buyer Discrepancy" at bounding box center [164, 286] width 103 height 12
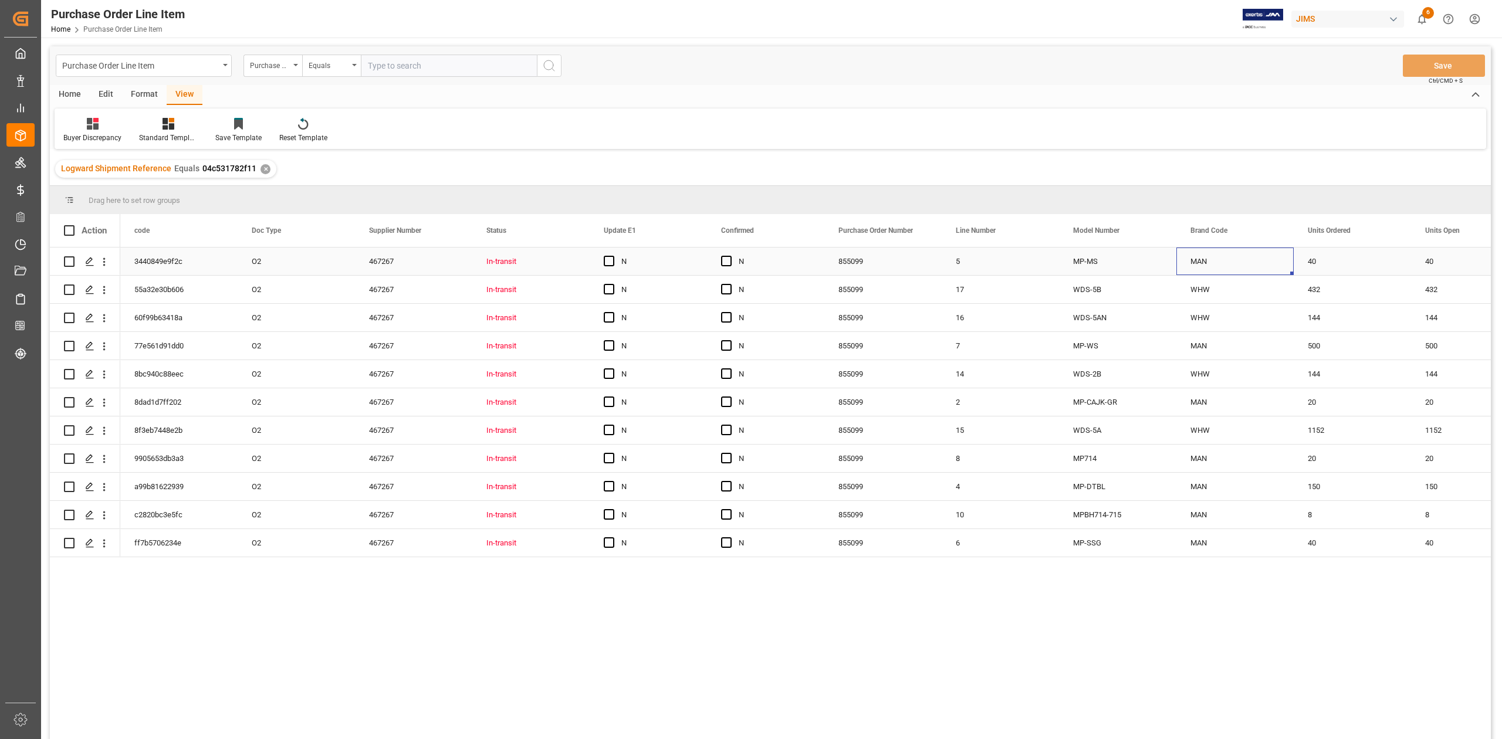
click at [1205, 268] on div "MAN" at bounding box center [1234, 262] width 117 height 28
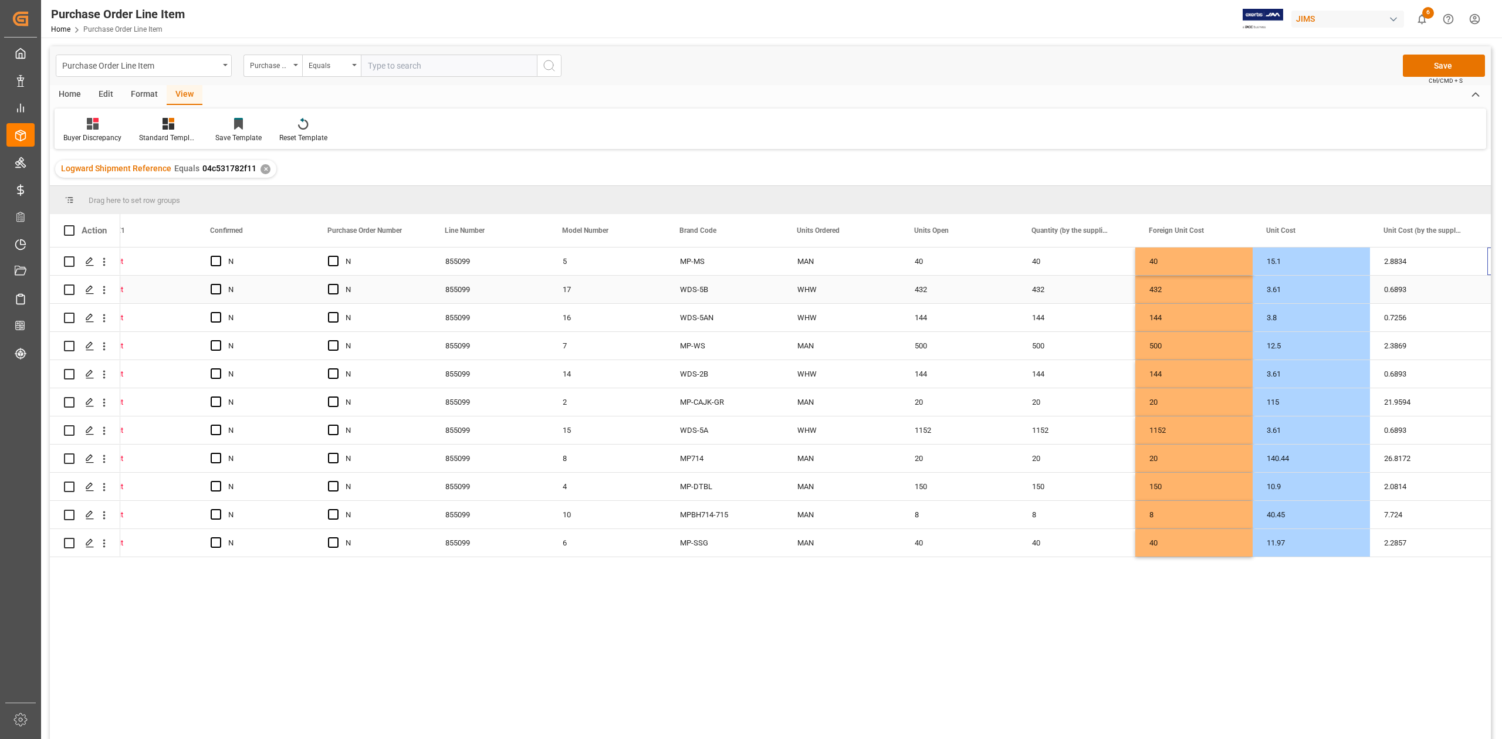
scroll to position [0, 510]
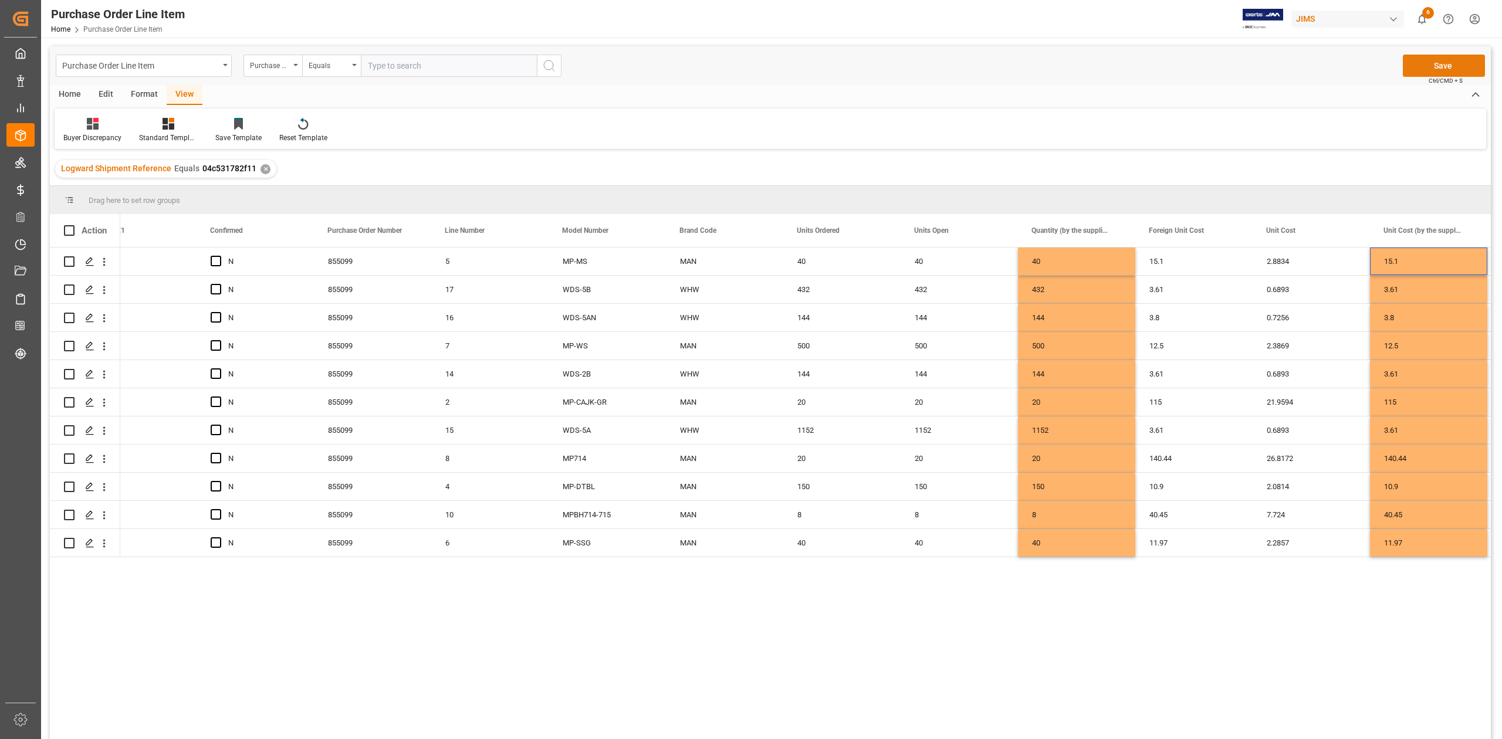
click at [1437, 62] on button "Save" at bounding box center [1444, 66] width 82 height 22
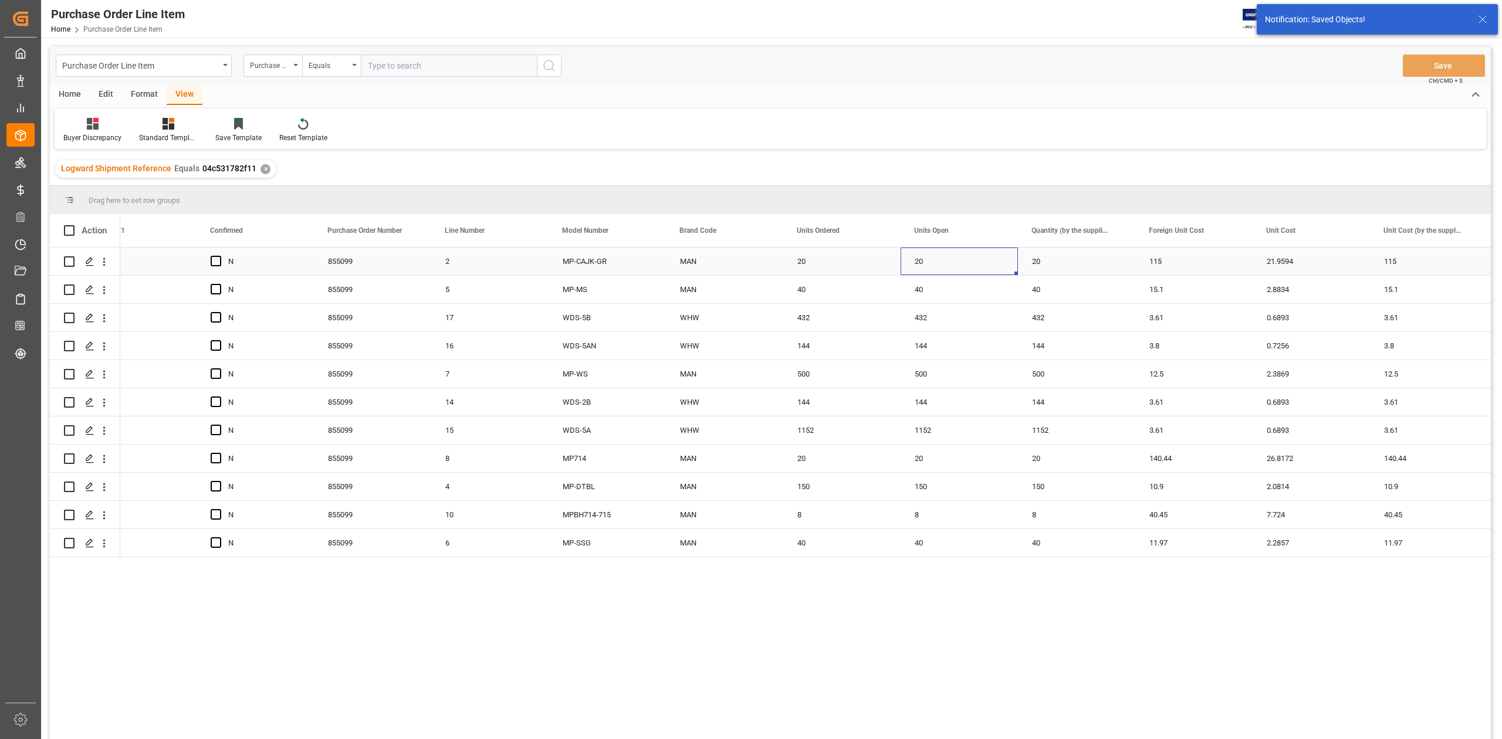
click at [1007, 264] on div "20" at bounding box center [959, 262] width 117 height 28
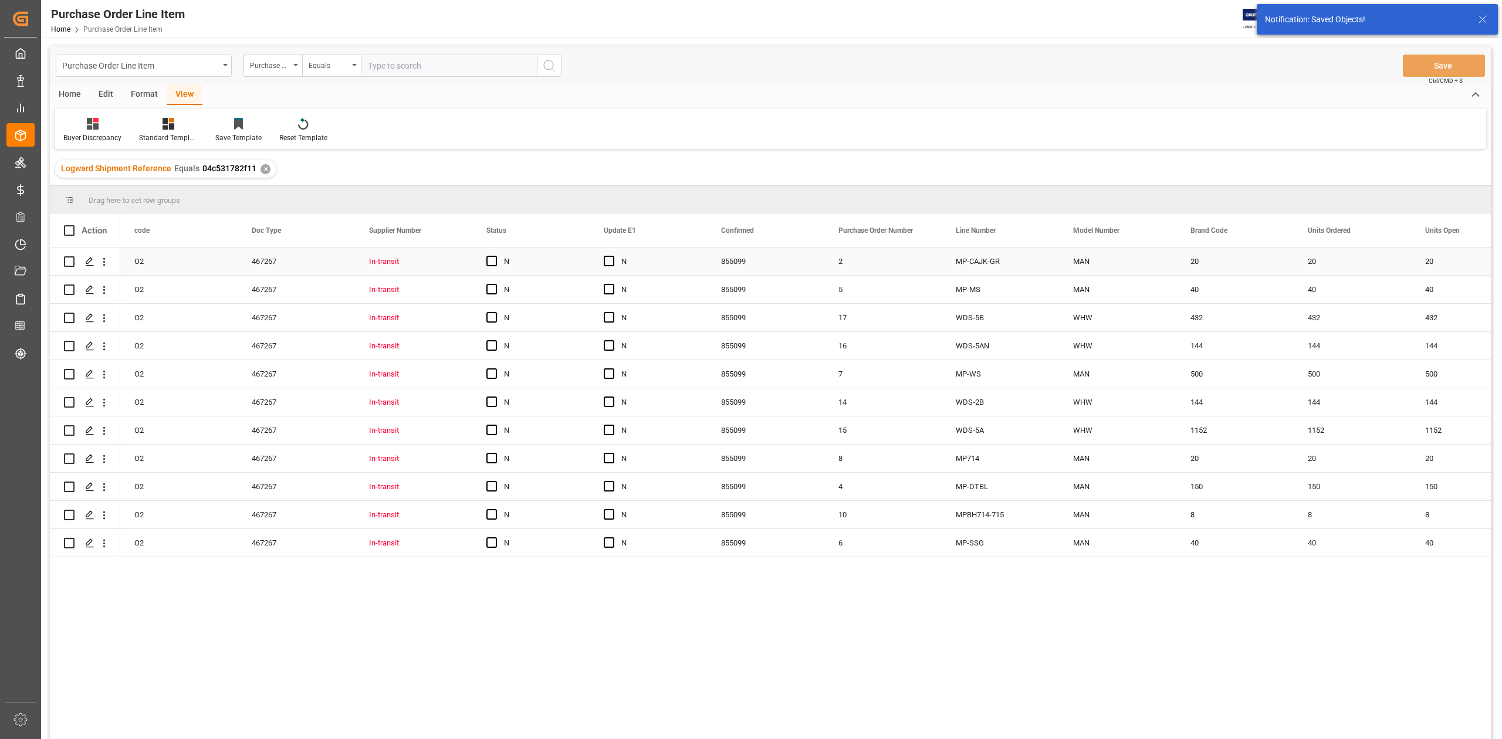
scroll to position [0, 0]
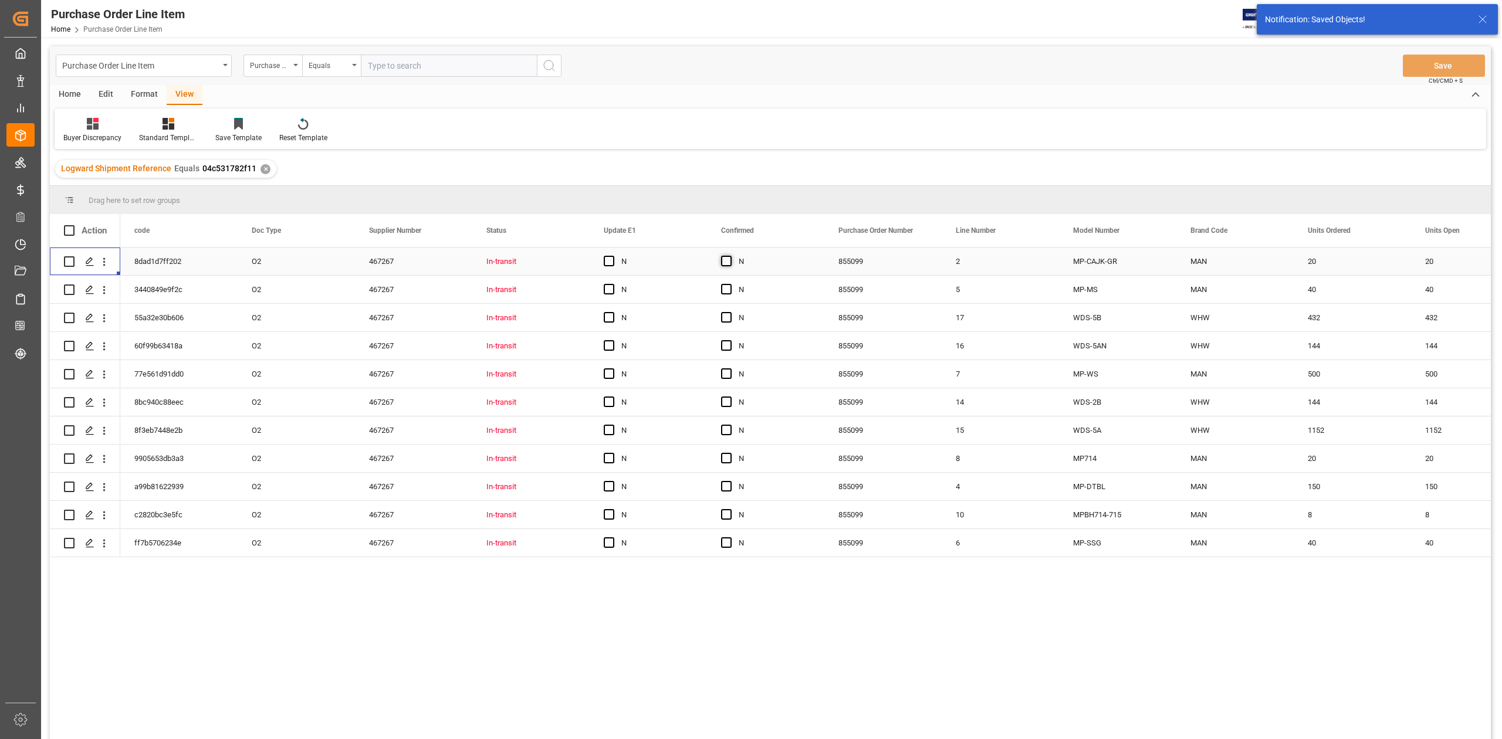
click at [721, 263] on span "Press SPACE to select this row." at bounding box center [726, 261] width 11 height 11
click at [730, 256] on input "Press SPACE to select this row." at bounding box center [730, 256] width 0 height 0
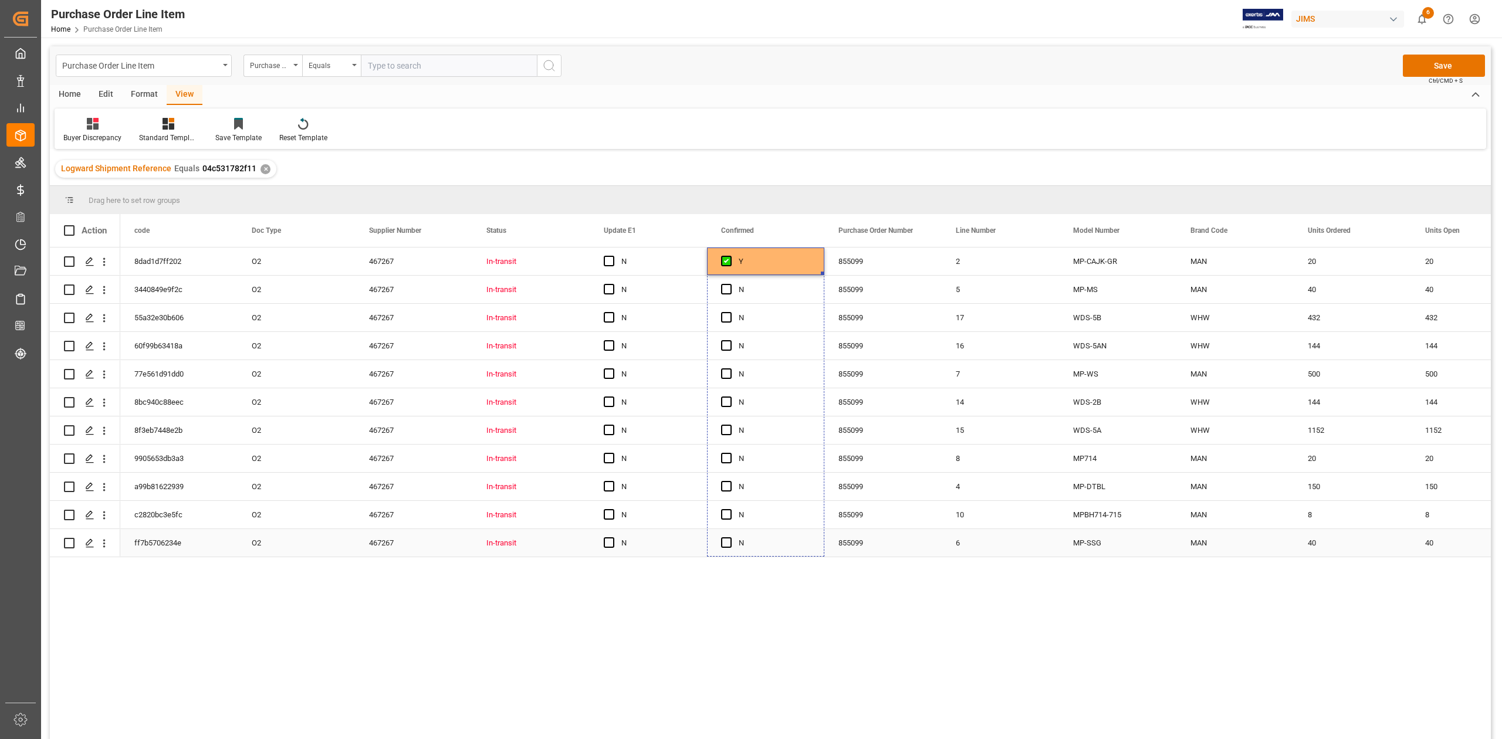
drag, startPoint x: 823, startPoint y: 273, endPoint x: 813, endPoint y: 540, distance: 267.1
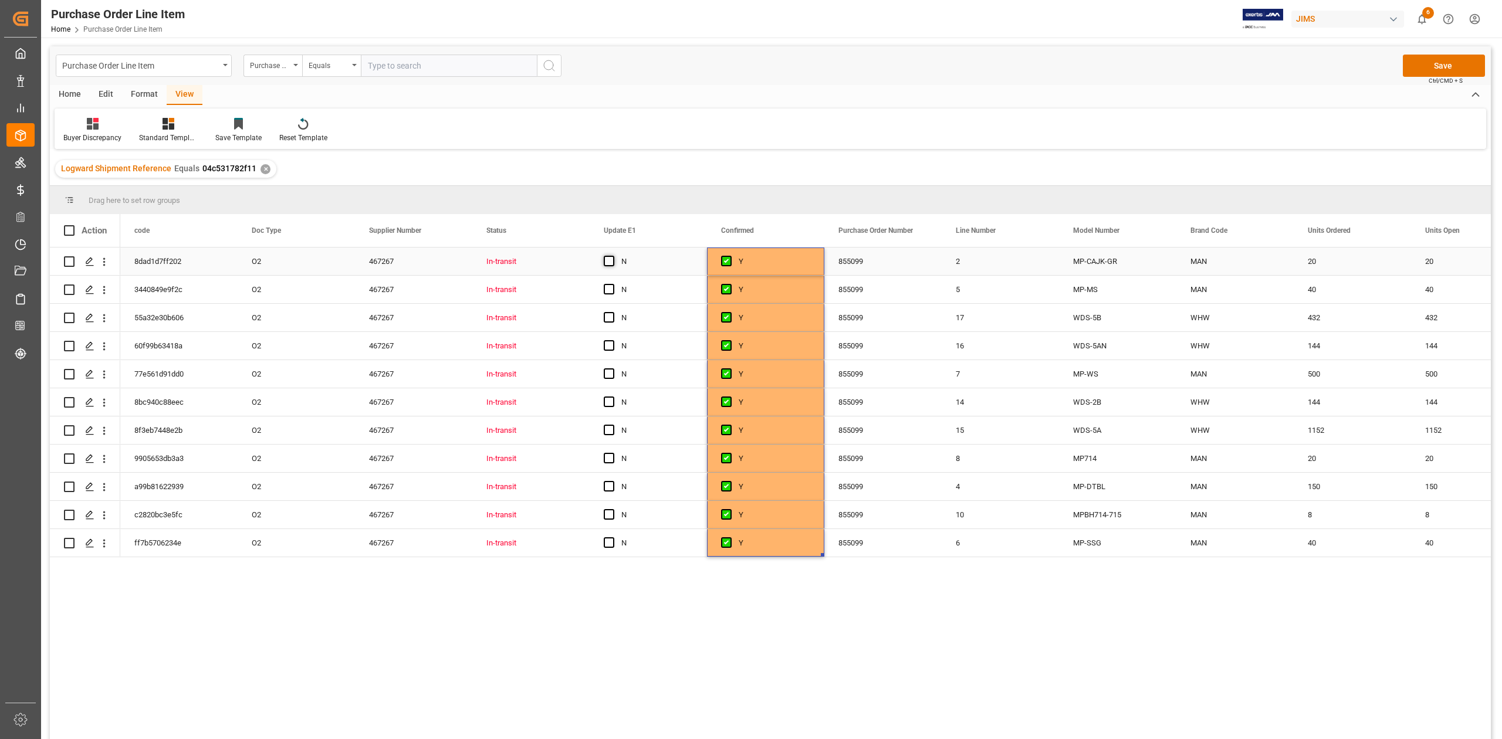
click at [608, 260] on span "Press SPACE to select this row." at bounding box center [609, 261] width 11 height 11
click at [613, 256] on input "Press SPACE to select this row." at bounding box center [613, 256] width 0 height 0
drag, startPoint x: 703, startPoint y: 273, endPoint x: 662, endPoint y: 539, distance: 268.9
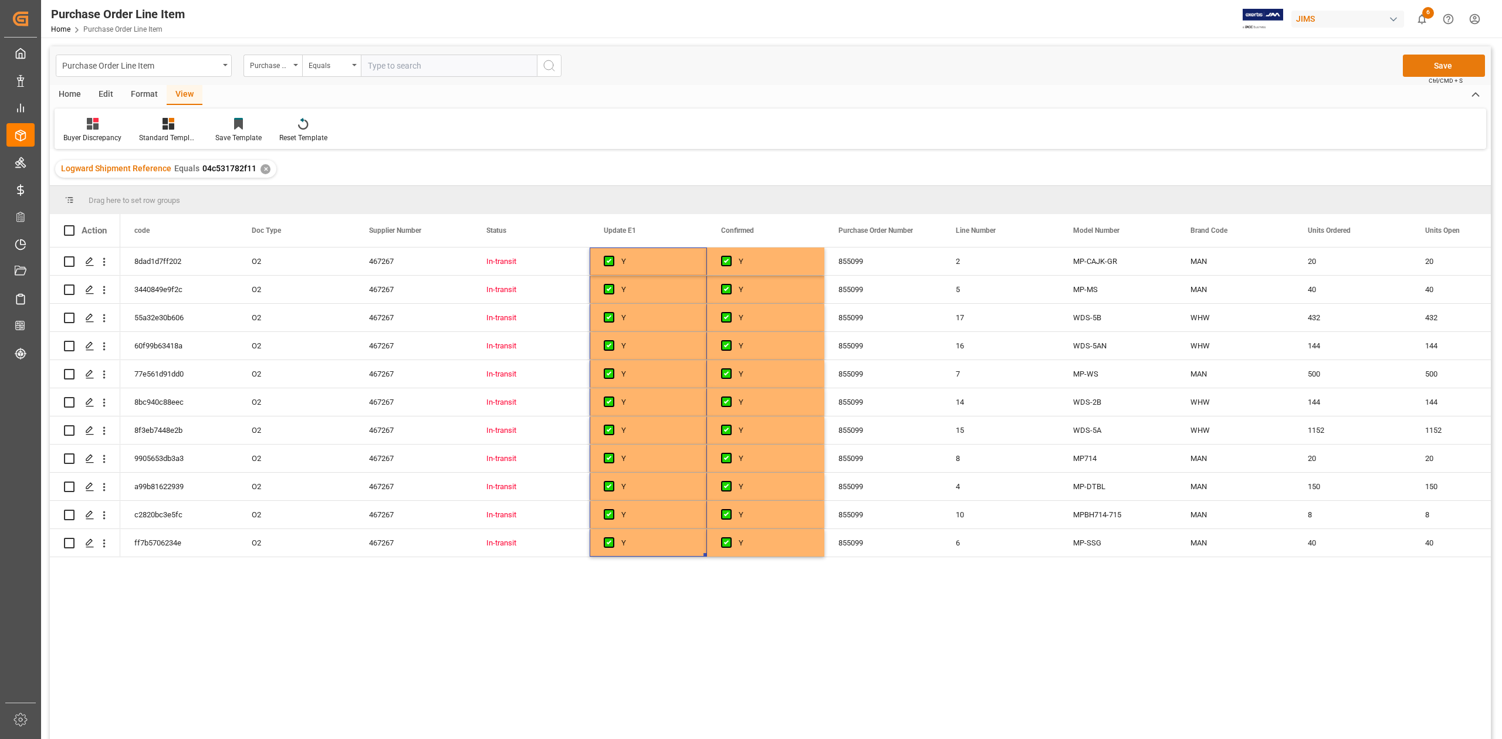
click at [1416, 67] on button "Save" at bounding box center [1444, 66] width 82 height 22
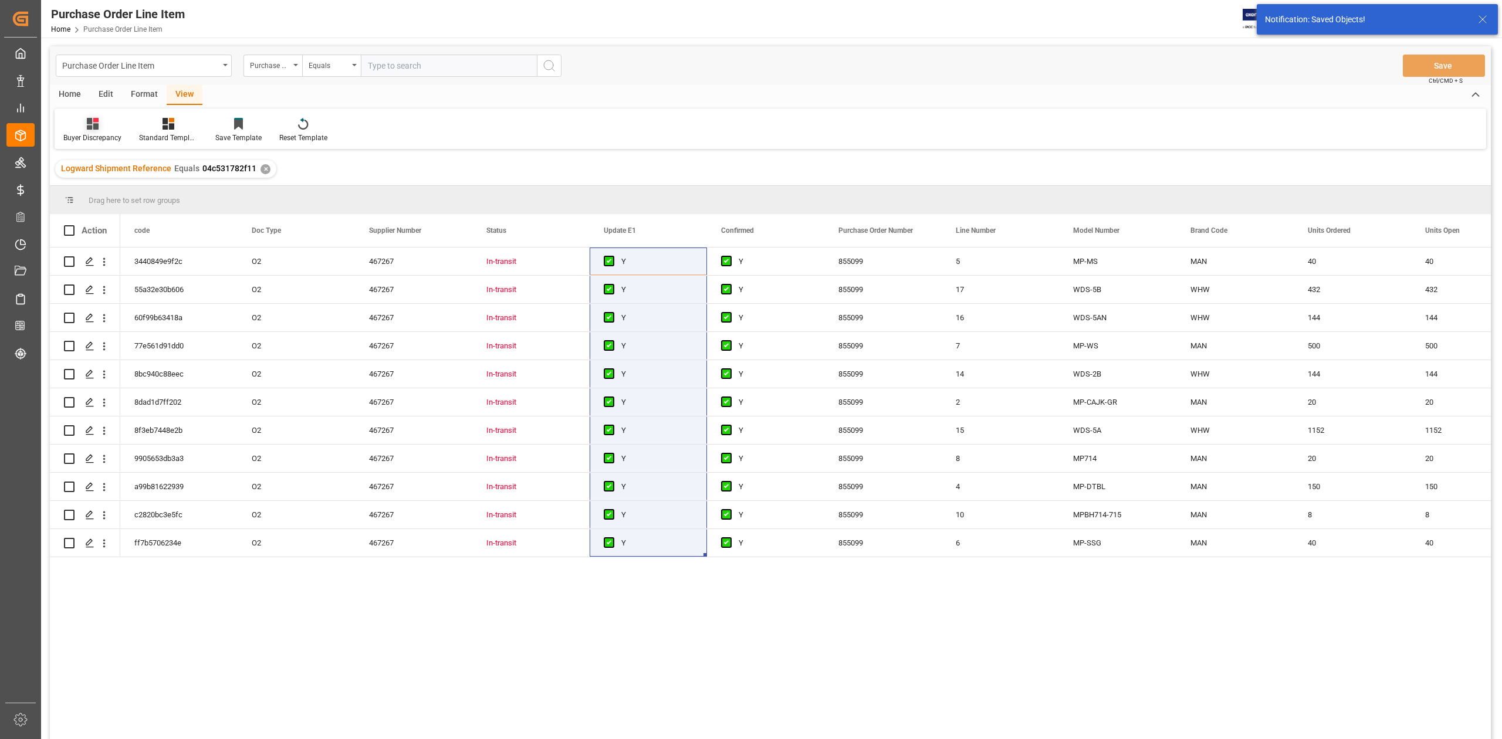
click at [93, 133] on div "Buyer Discrepancy" at bounding box center [92, 138] width 58 height 11
click at [109, 170] on div "Default" at bounding box center [124, 166] width 103 height 12
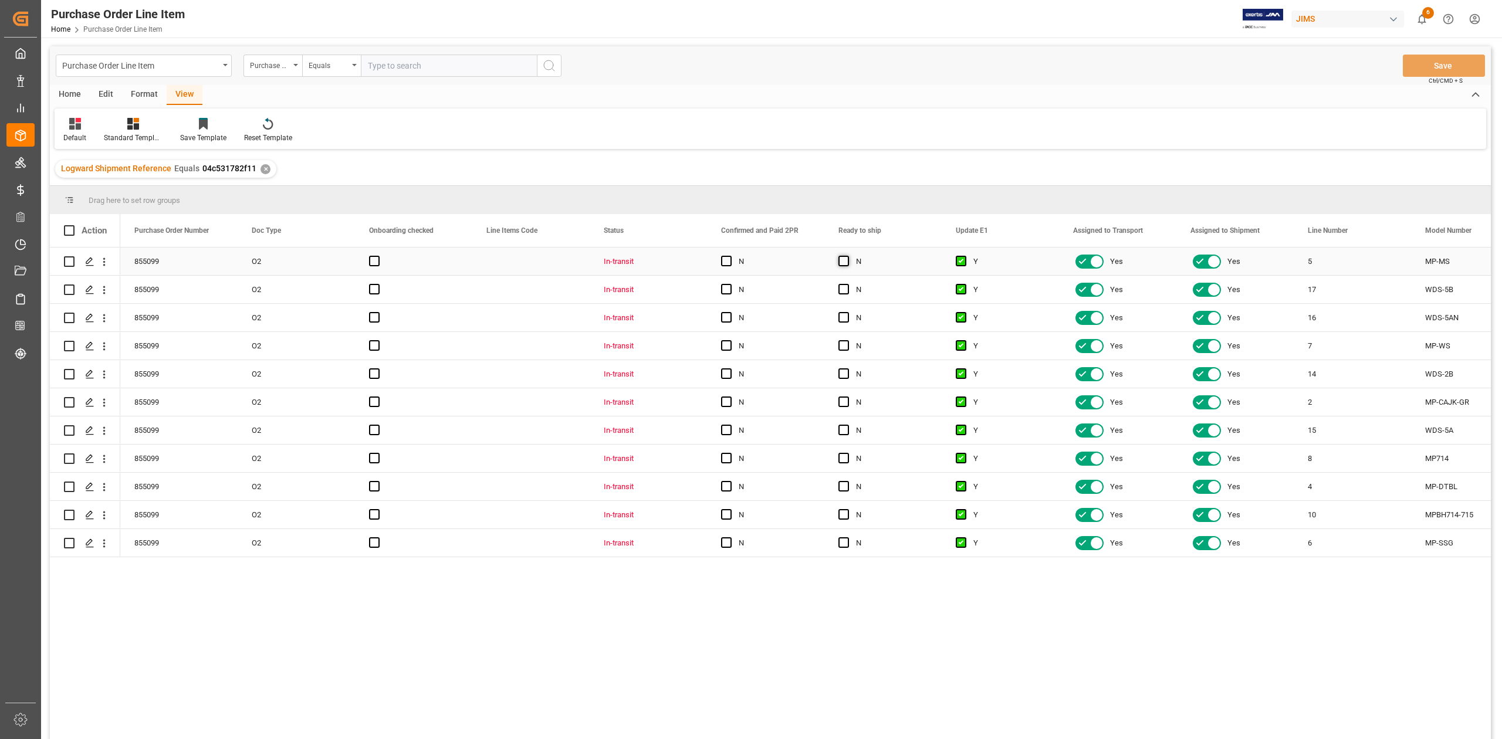
click at [840, 259] on span "Press SPACE to select this row." at bounding box center [843, 261] width 11 height 11
click at [847, 256] on input "Press SPACE to select this row." at bounding box center [847, 256] width 0 height 0
drag, startPoint x: 940, startPoint y: 272, endPoint x: 931, endPoint y: 538, distance: 265.9
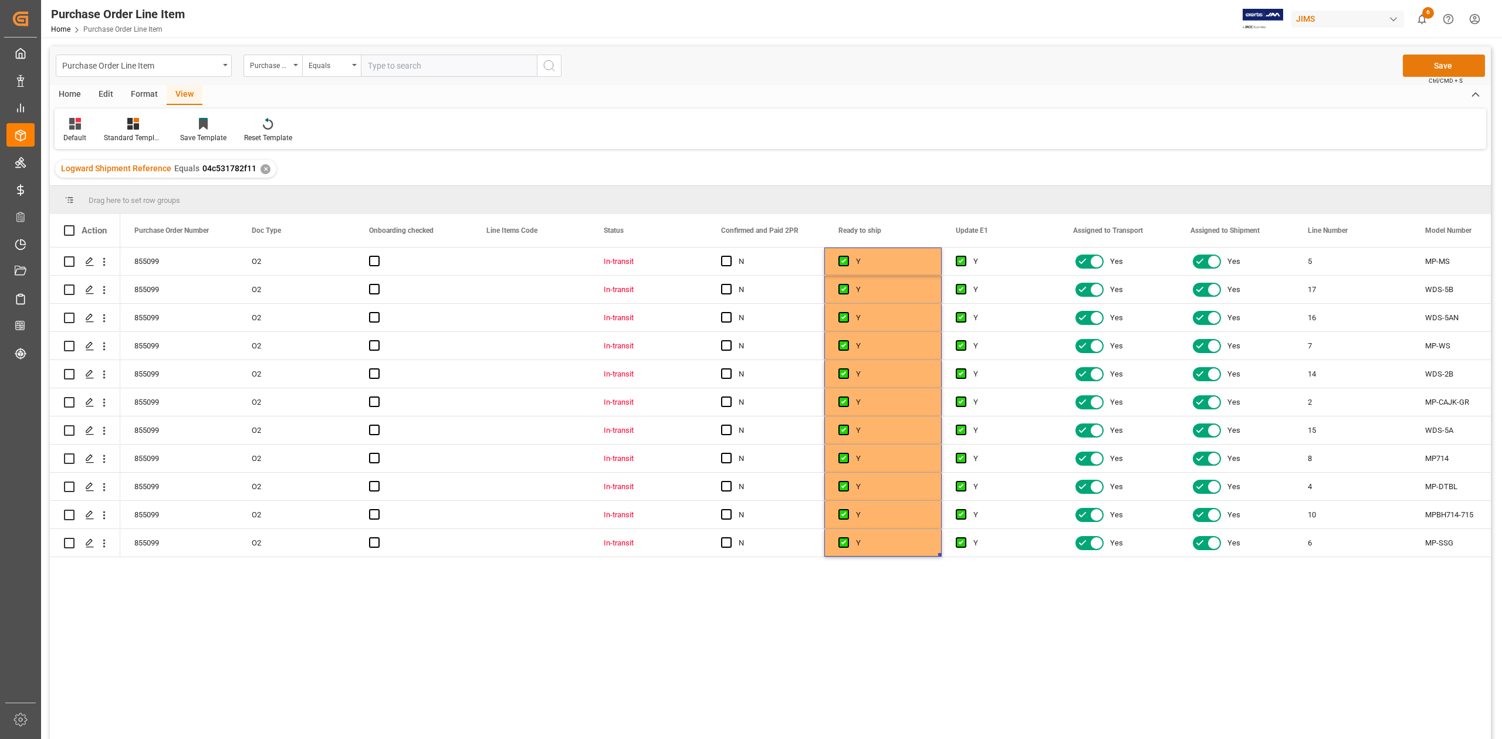
click at [1432, 67] on button "Save" at bounding box center [1444, 66] width 82 height 22
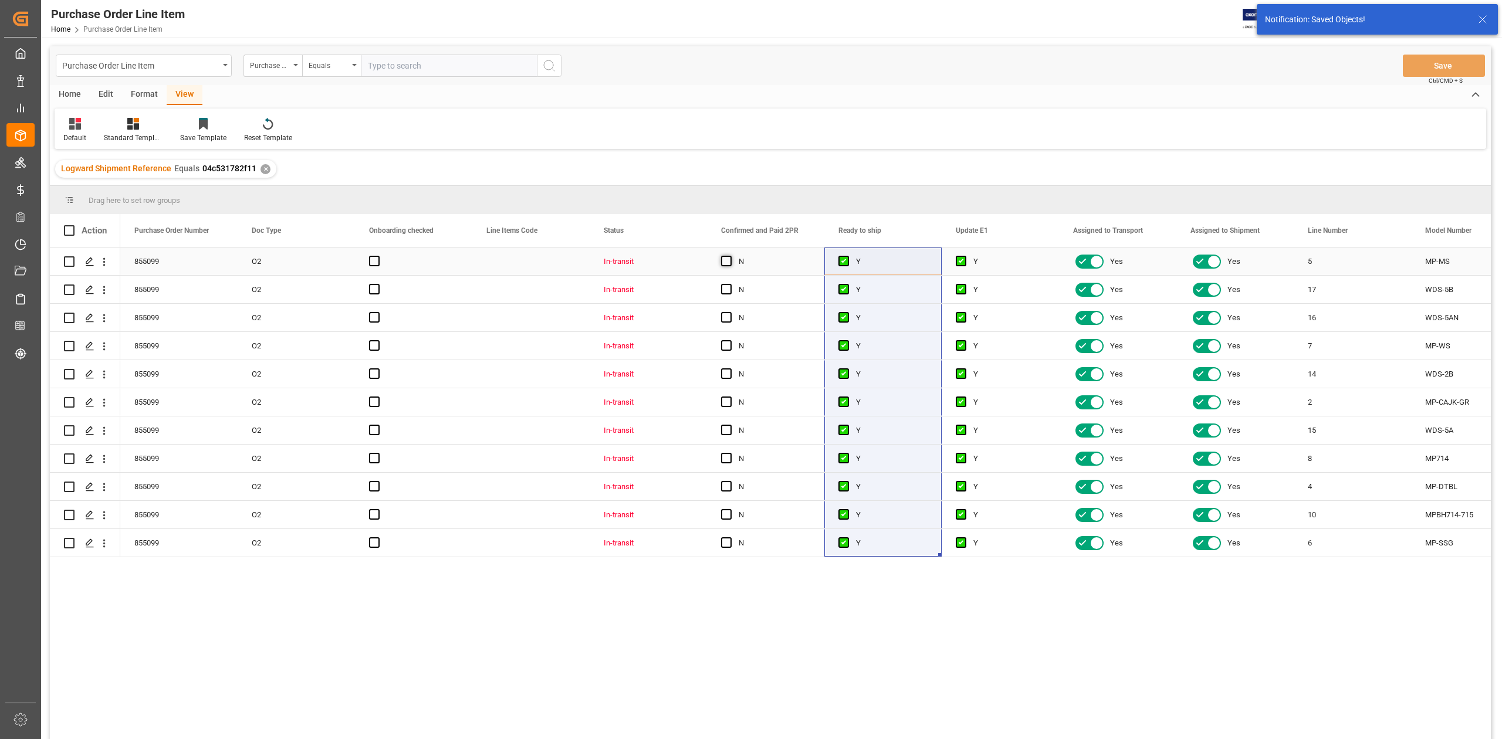
click at [728, 263] on span "Press SPACE to select this row." at bounding box center [726, 261] width 11 height 11
click at [730, 256] on input "Press SPACE to select this row." at bounding box center [730, 256] width 0 height 0
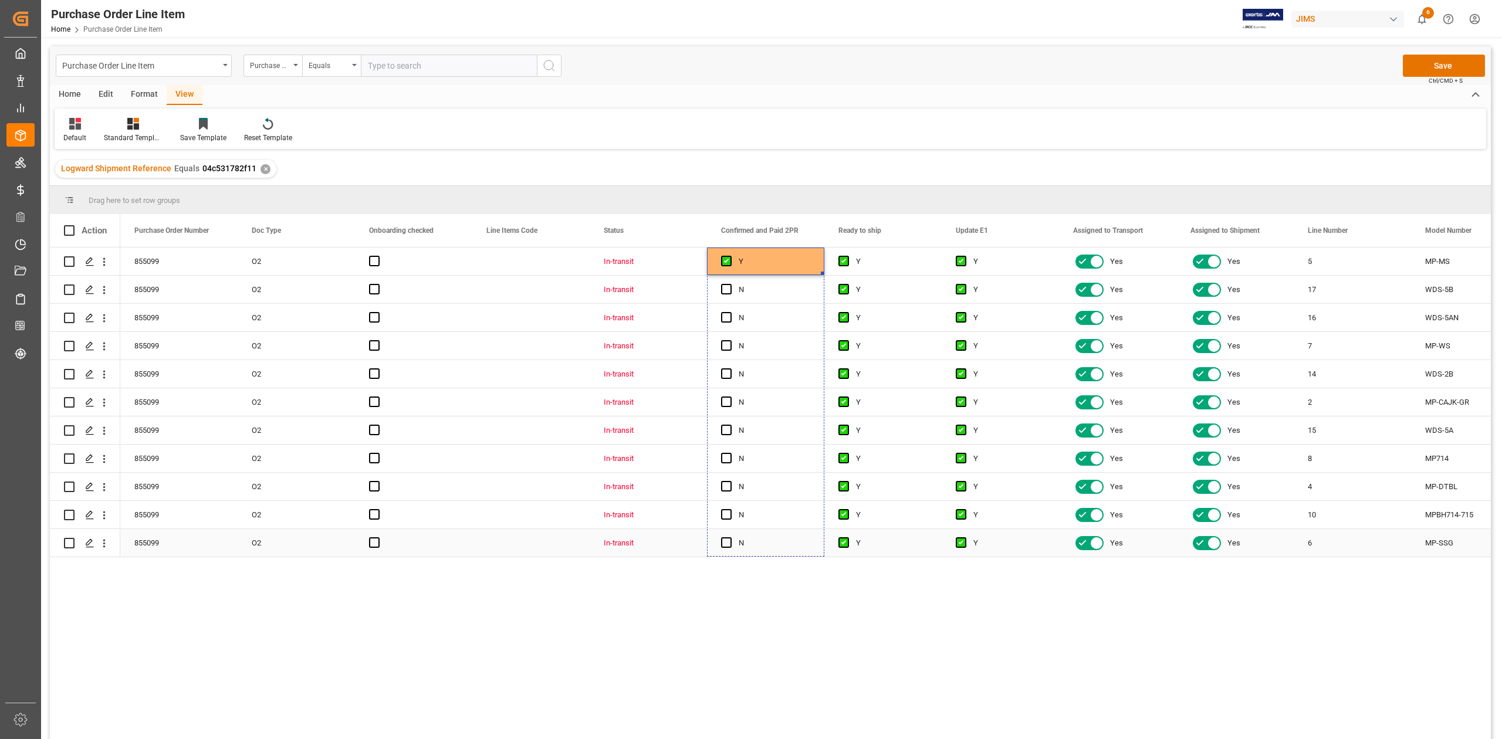
drag, startPoint x: 820, startPoint y: 272, endPoint x: 824, endPoint y: 531, distance: 258.8
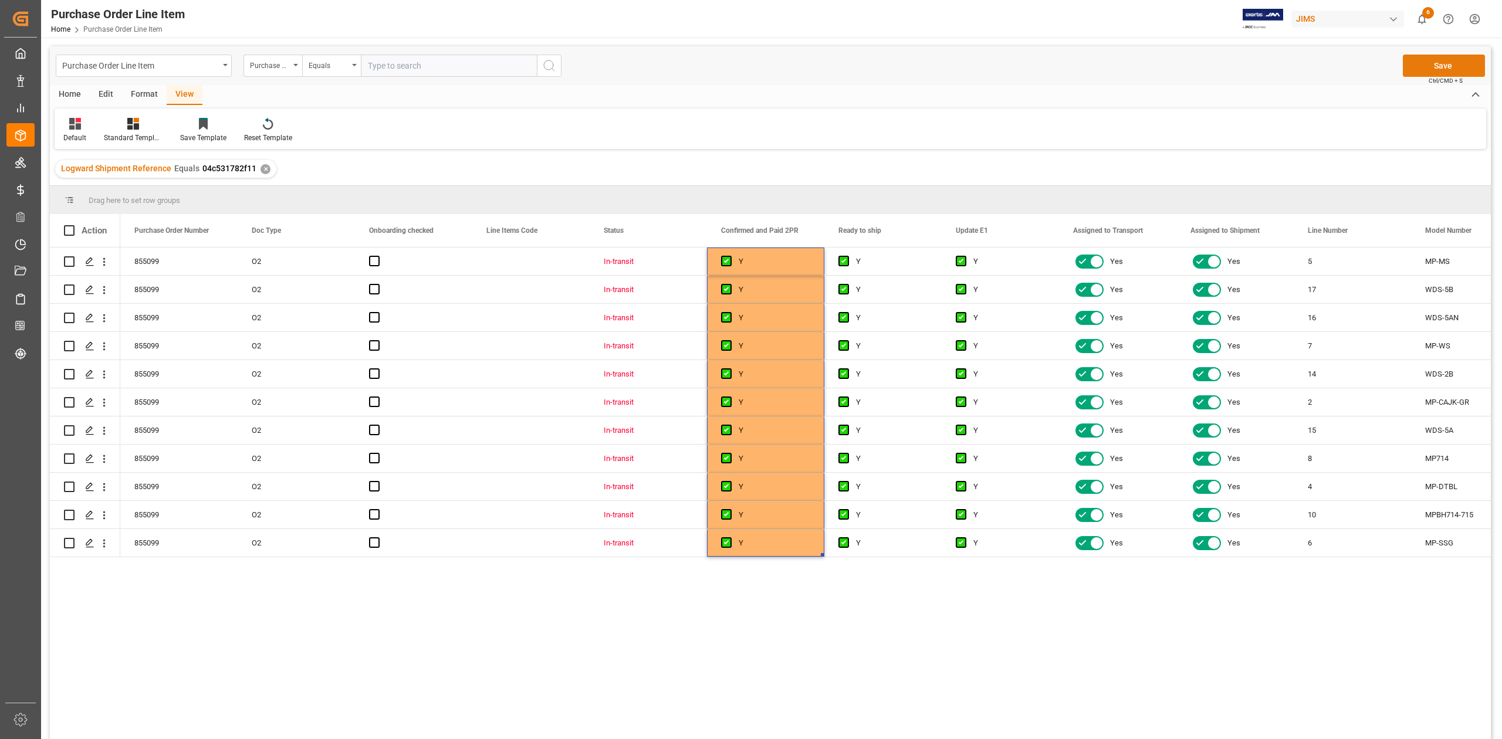
click at [1466, 61] on button "Save" at bounding box center [1444, 66] width 82 height 22
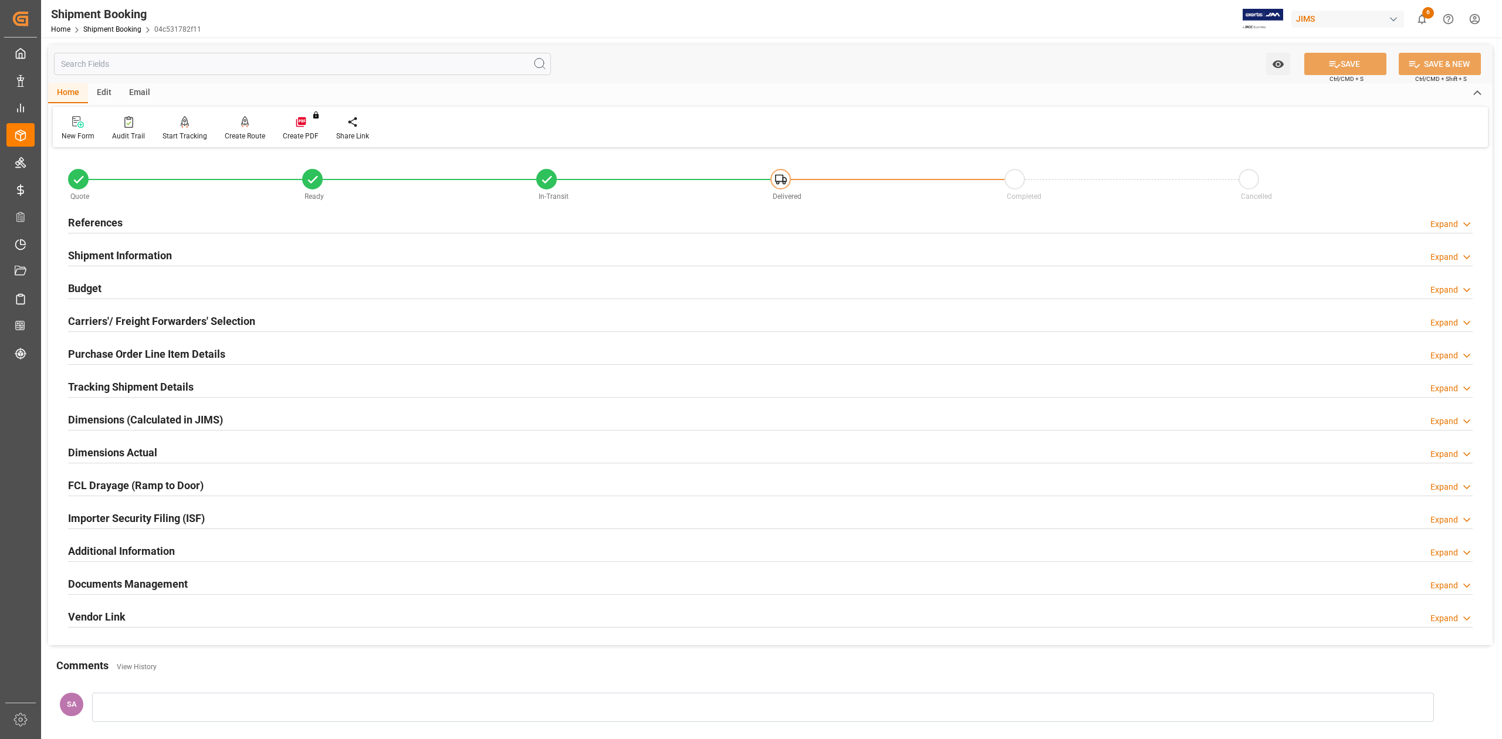
click at [94, 285] on h2 "Budget" at bounding box center [84, 288] width 33 height 16
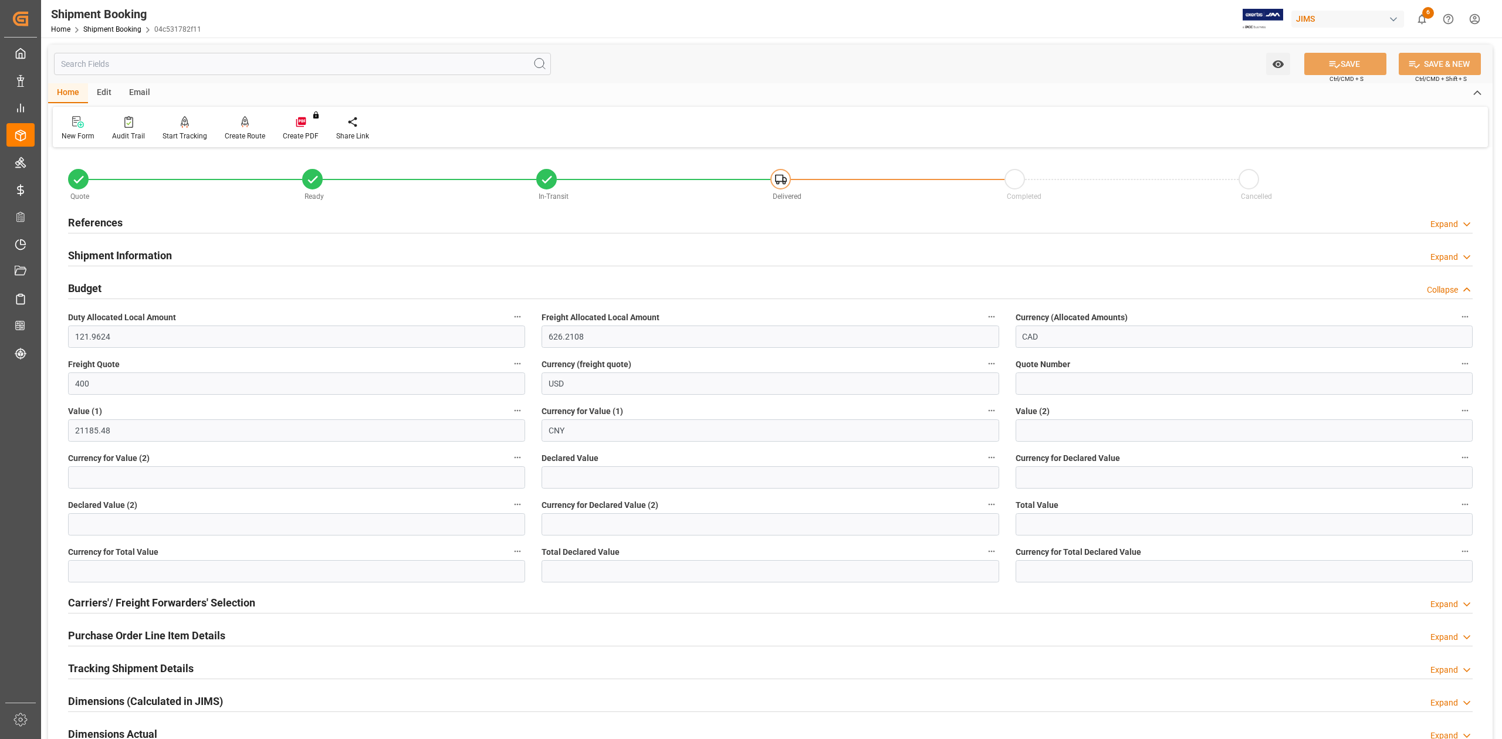
click at [94, 285] on h2 "Budget" at bounding box center [84, 288] width 33 height 16
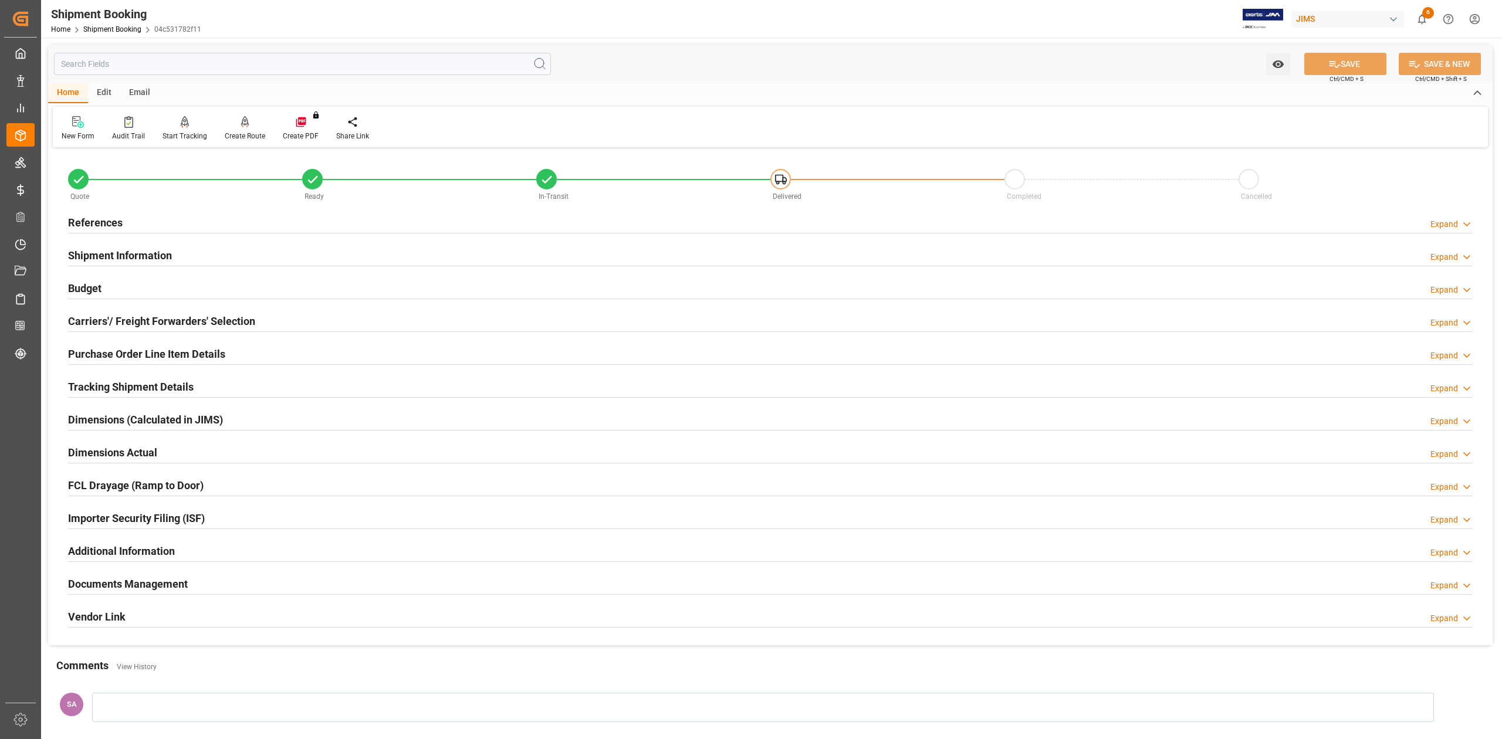
click at [114, 349] on h2 "Purchase Order Line Item Details" at bounding box center [146, 354] width 157 height 16
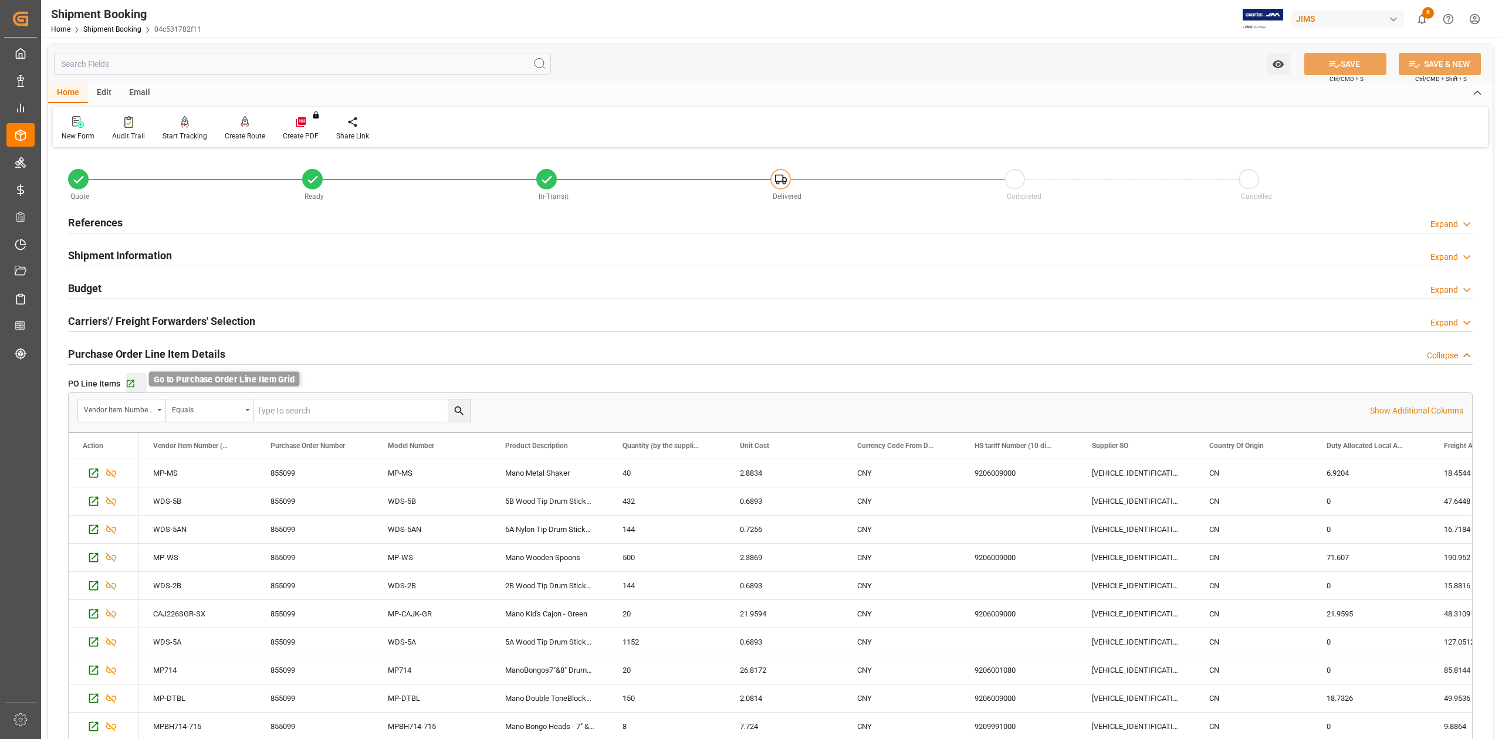
click at [134, 386] on icon "button" at bounding box center [131, 384] width 10 height 10
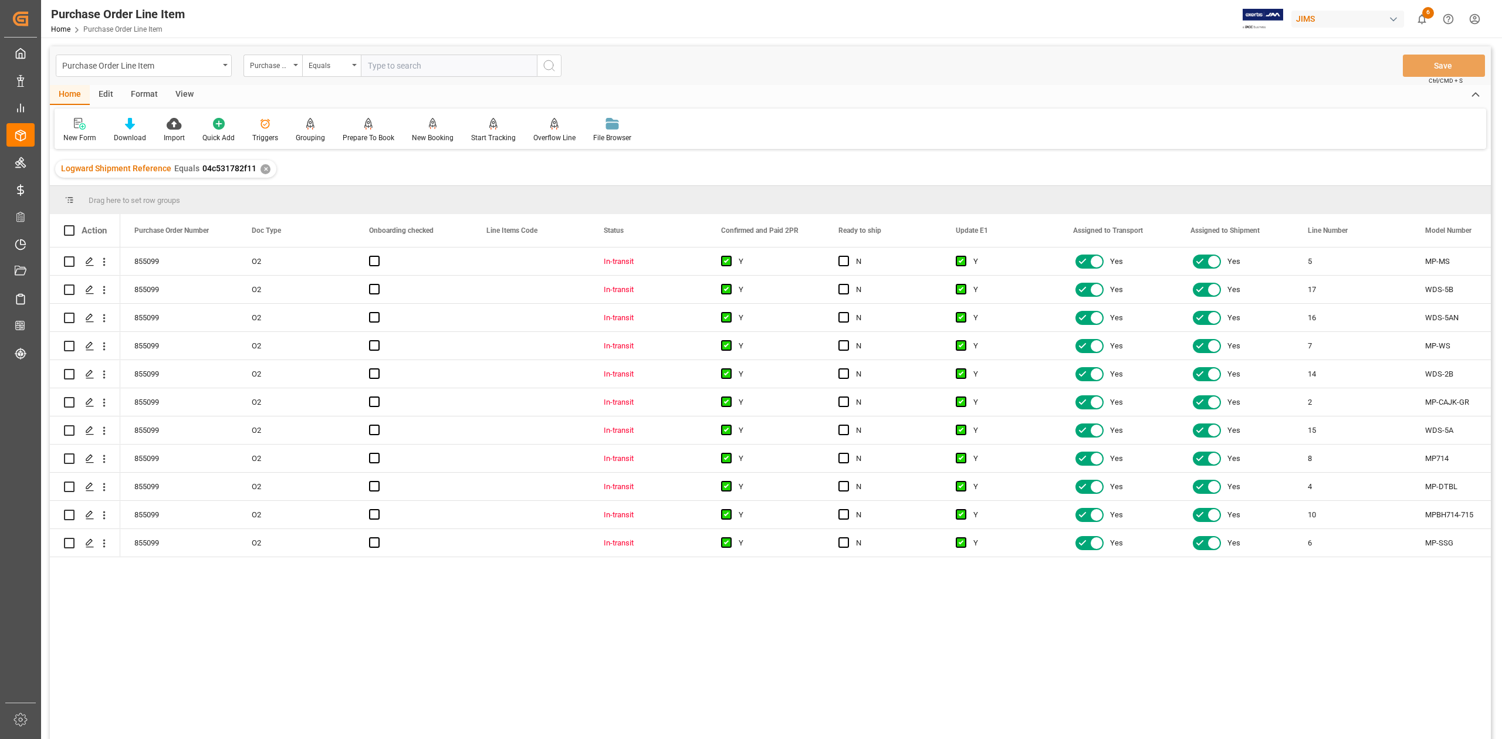
click at [186, 92] on div "View" at bounding box center [185, 95] width 36 height 20
click at [76, 135] on div "Default" at bounding box center [74, 138] width 23 height 11
click at [118, 130] on div "Standard Templates" at bounding box center [133, 130] width 76 height 26
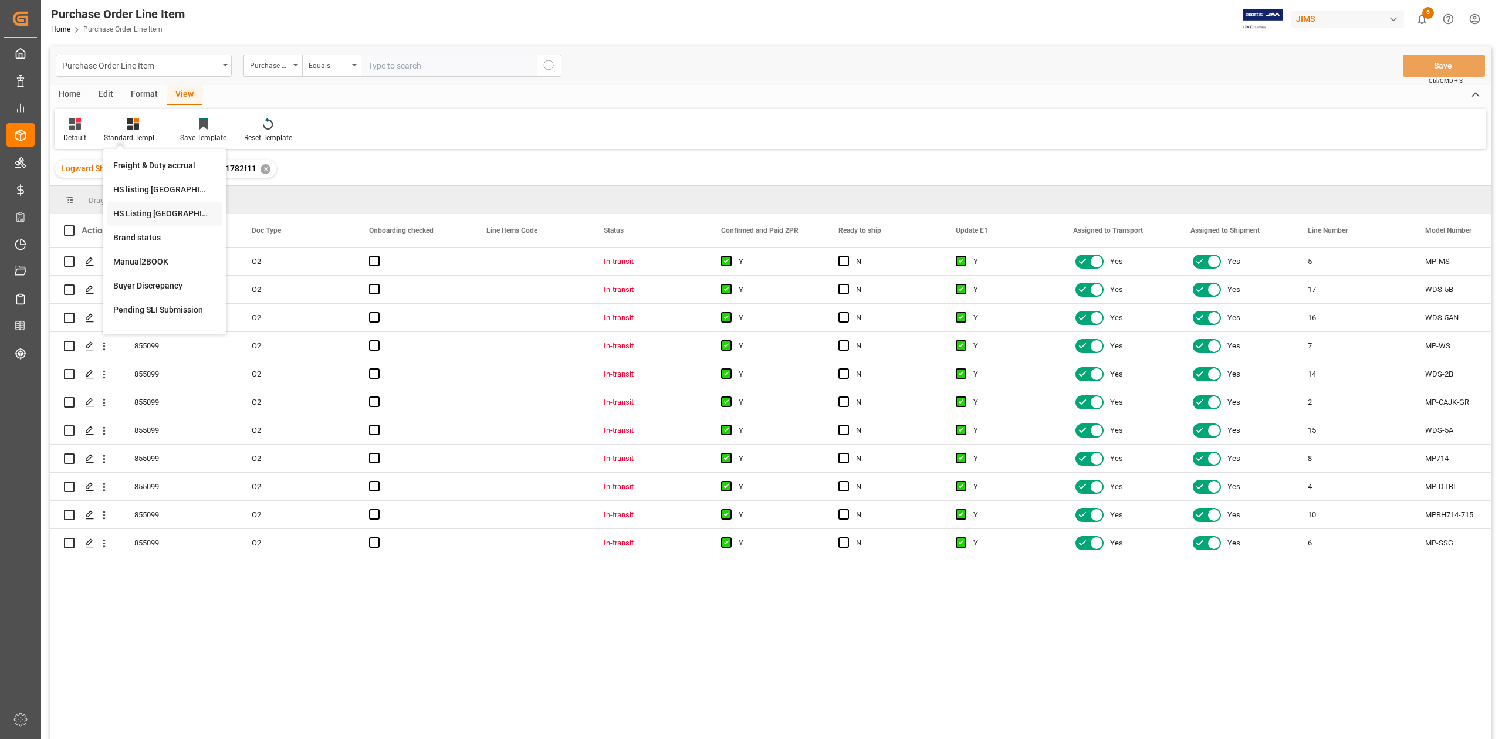
click at [151, 215] on div "HS Listing [GEOGRAPHIC_DATA]" at bounding box center [164, 214] width 103 height 12
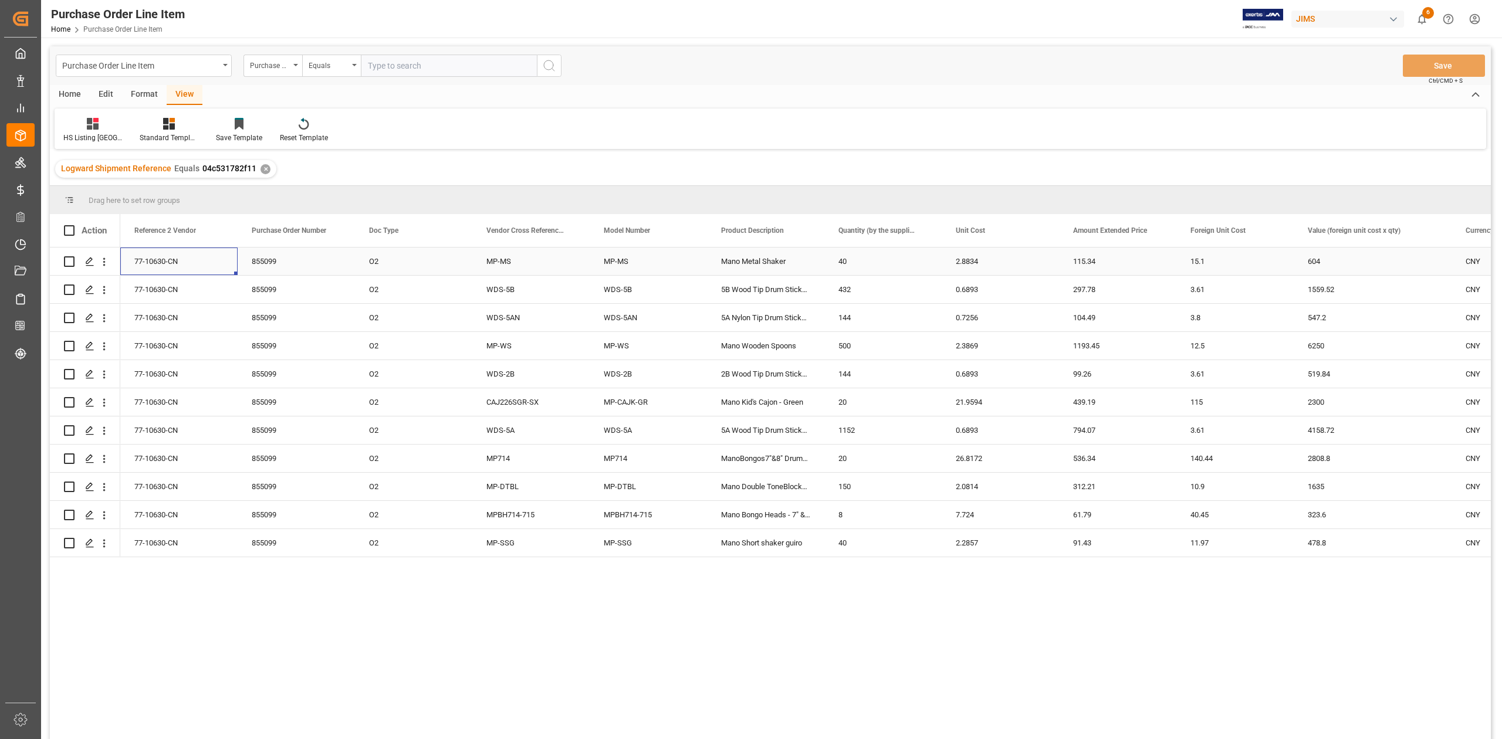
click at [153, 255] on div "77-10630-CN" at bounding box center [178, 262] width 117 height 28
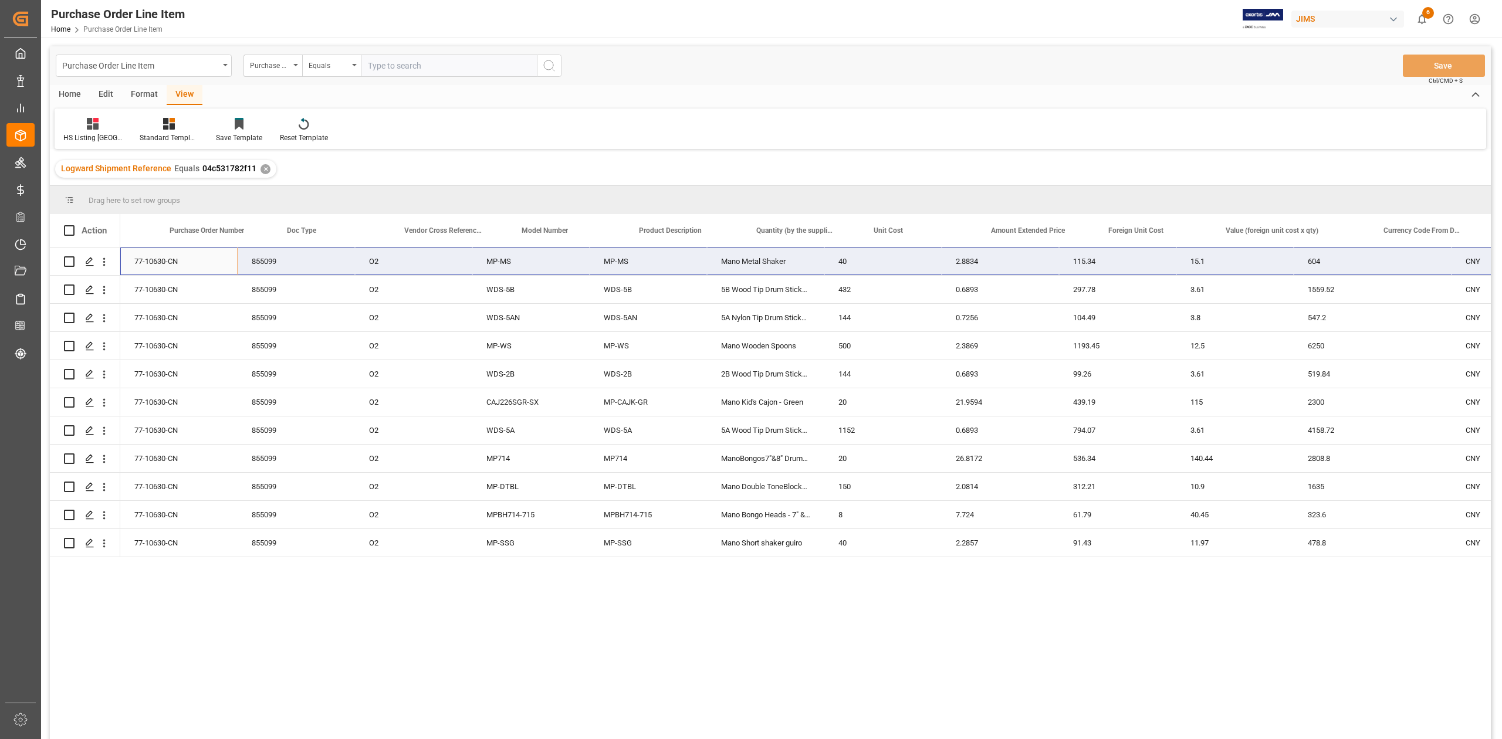
scroll to position [0, 547]
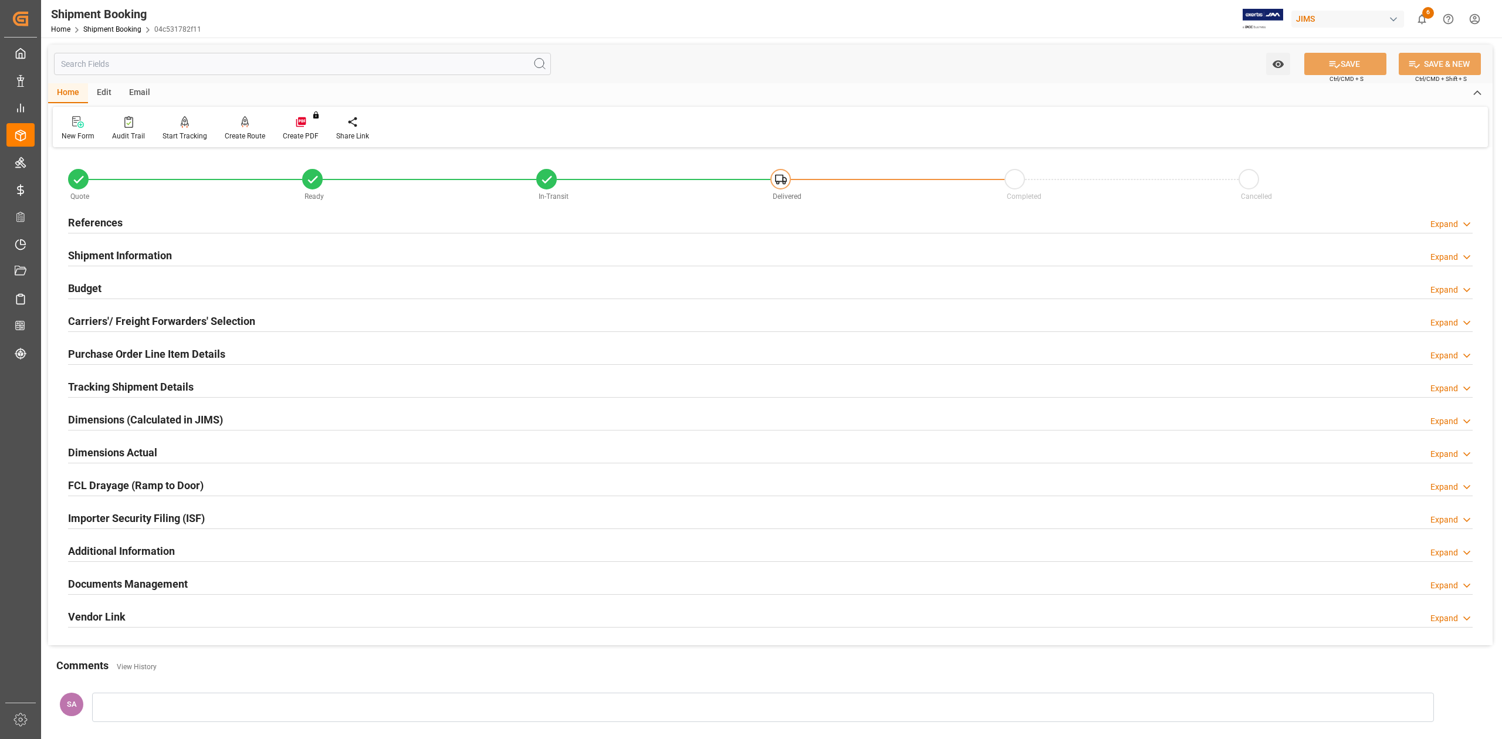
click at [167, 581] on h2 "Documents Management" at bounding box center [128, 584] width 120 height 16
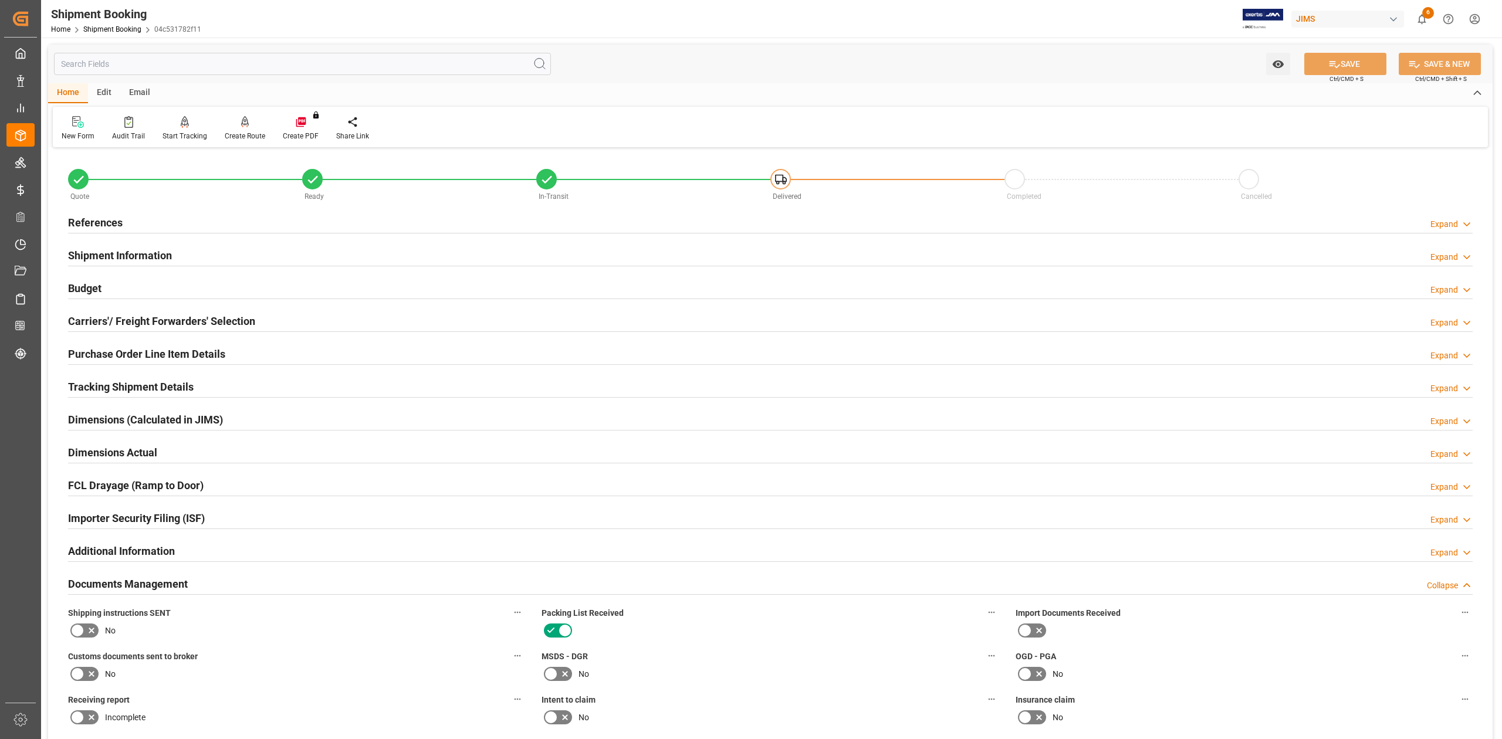
click at [116, 221] on h2 "References" at bounding box center [95, 223] width 55 height 16
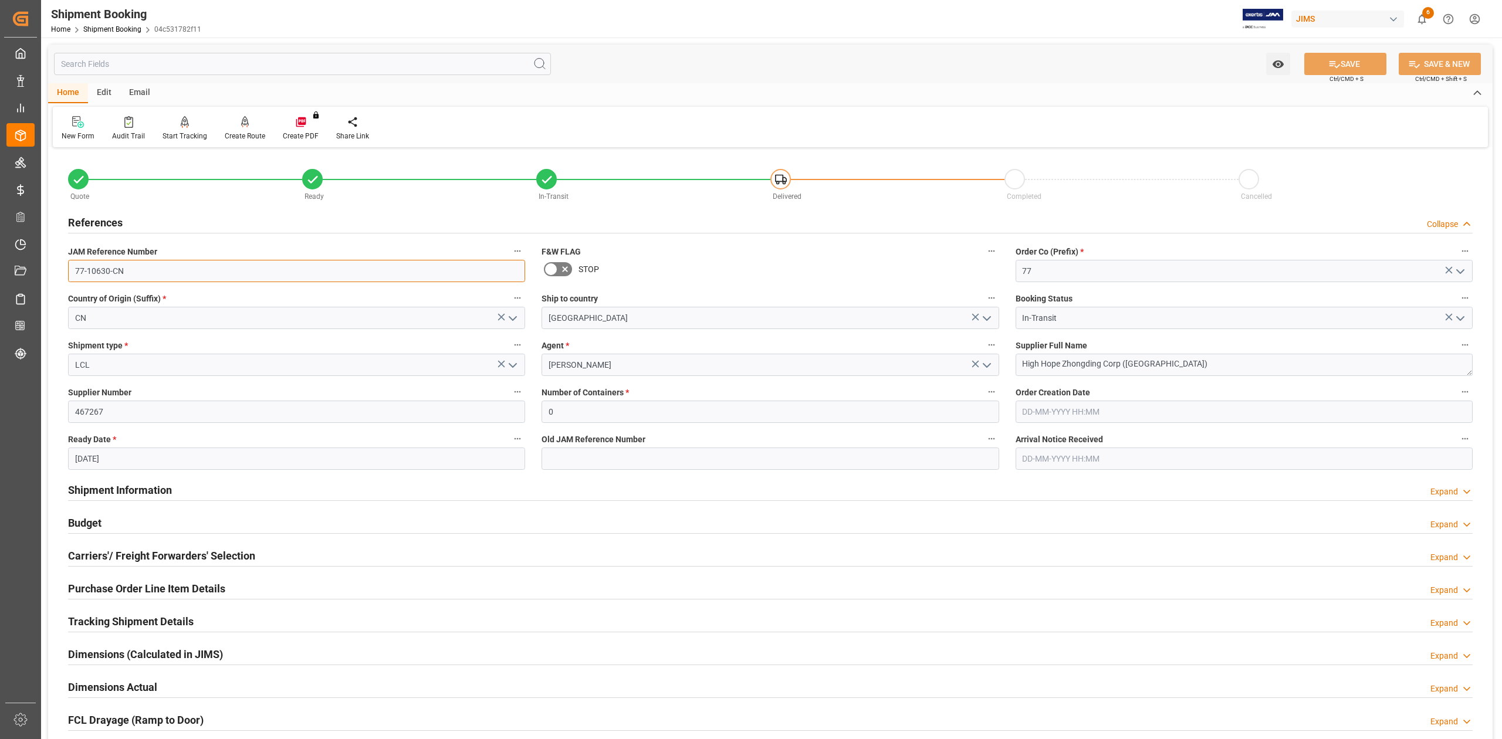
click at [158, 272] on input "77-10630-CN" at bounding box center [296, 271] width 457 height 22
click at [1180, 373] on textarea "High Hope Zhongding Corp ([GEOGRAPHIC_DATA])" at bounding box center [1244, 365] width 457 height 22
click at [1181, 373] on textarea "High Hope Zhongding Corp ([GEOGRAPHIC_DATA])" at bounding box center [1244, 365] width 457 height 22
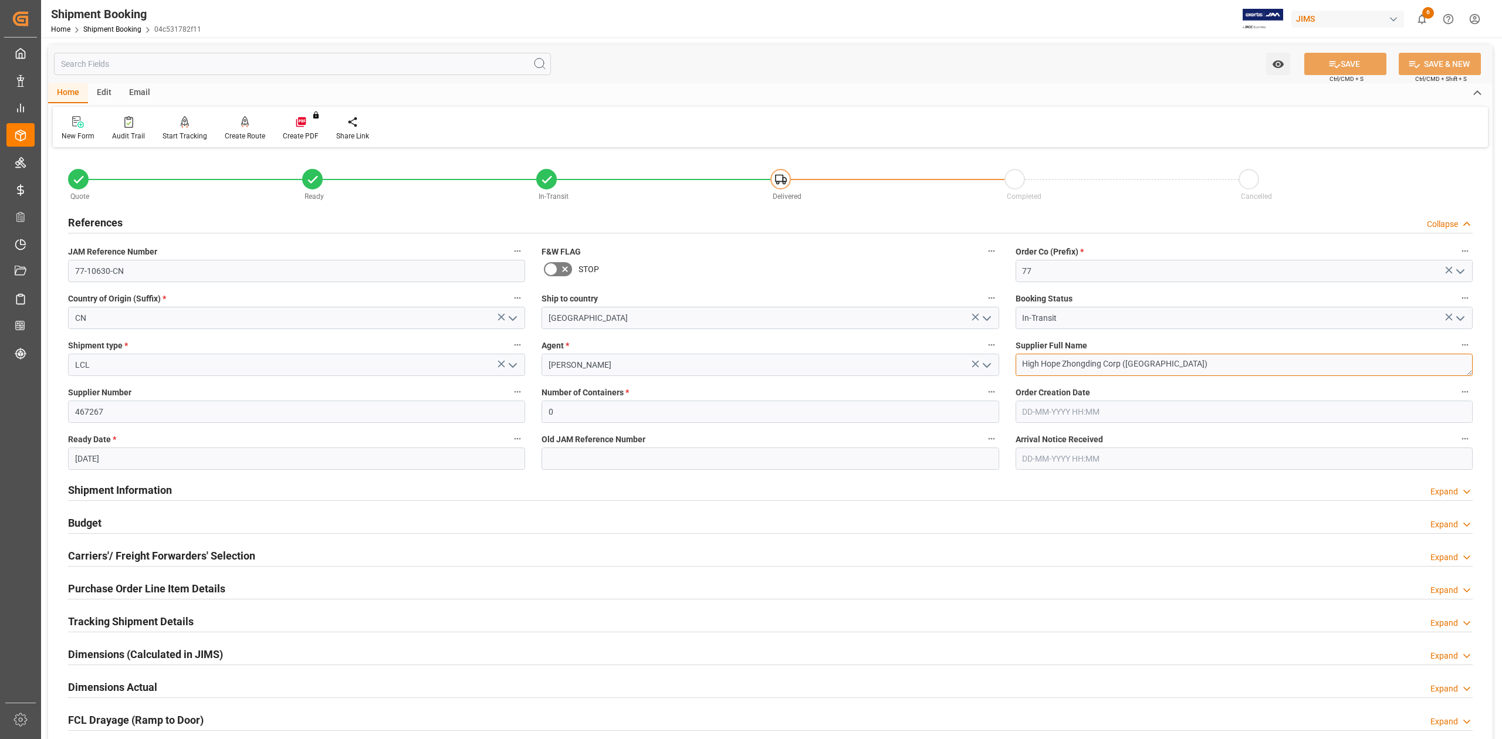
click at [1176, 371] on textarea "High Hope Zhongding Corp ([GEOGRAPHIC_DATA])" at bounding box center [1244, 365] width 457 height 22
click at [168, 266] on input "77-10630-CN" at bounding box center [296, 271] width 457 height 22
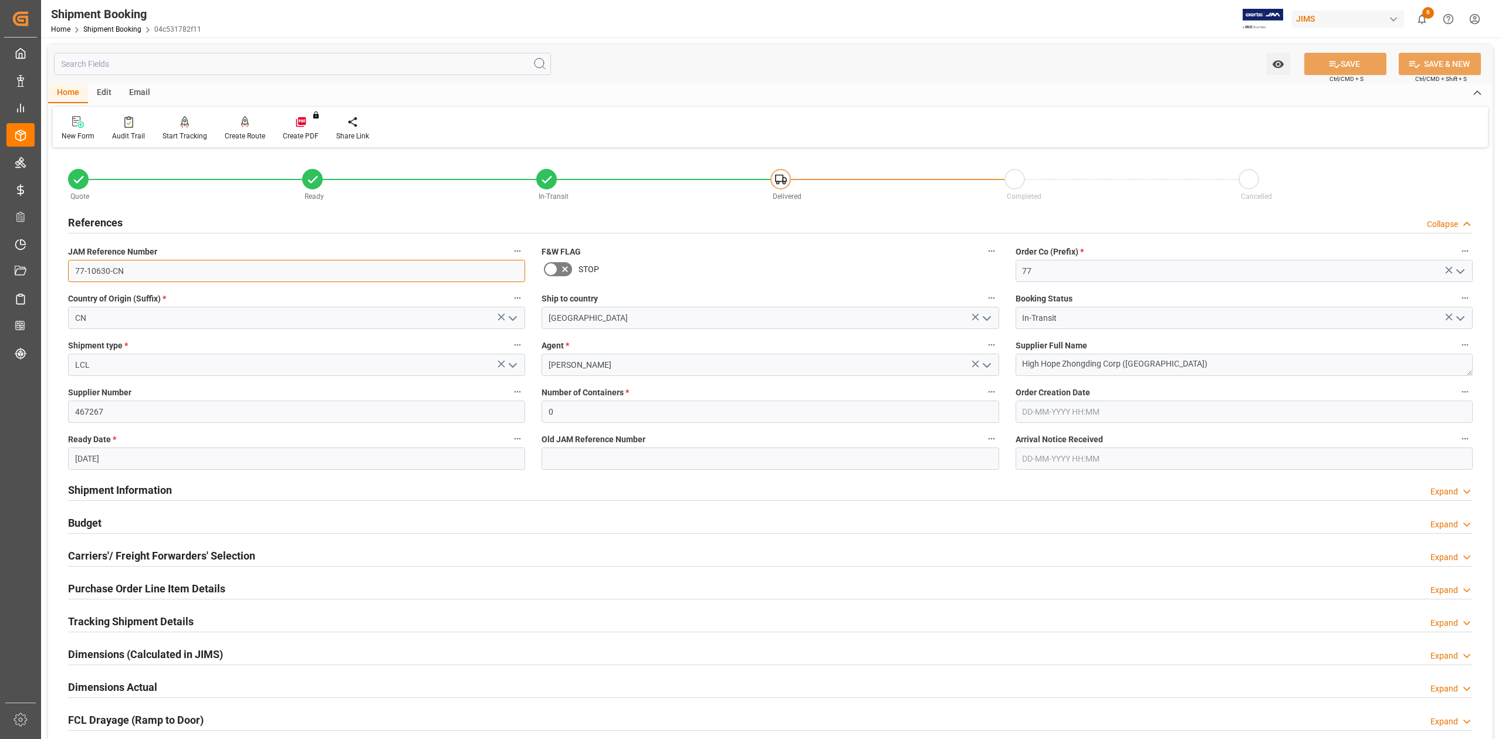
click at [168, 266] on input "77-10630-CN" at bounding box center [296, 271] width 457 height 22
click at [1177, 367] on textarea "High Hope Zhongding Corp ([GEOGRAPHIC_DATA])" at bounding box center [1244, 365] width 457 height 22
drag, startPoint x: 146, startPoint y: 488, endPoint x: 768, endPoint y: 490, distance: 622.5
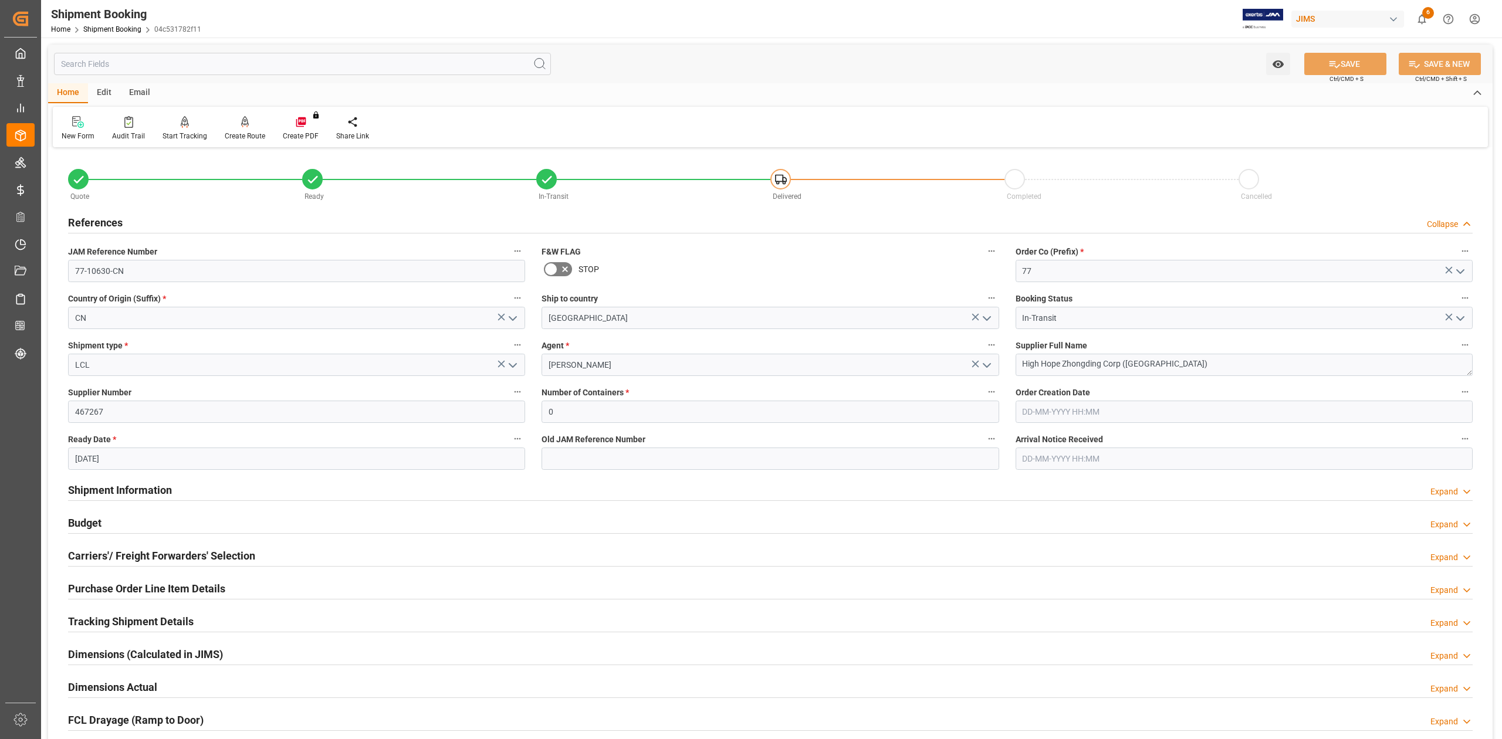
click at [146, 488] on h2 "Shipment Information" at bounding box center [120, 490] width 104 height 16
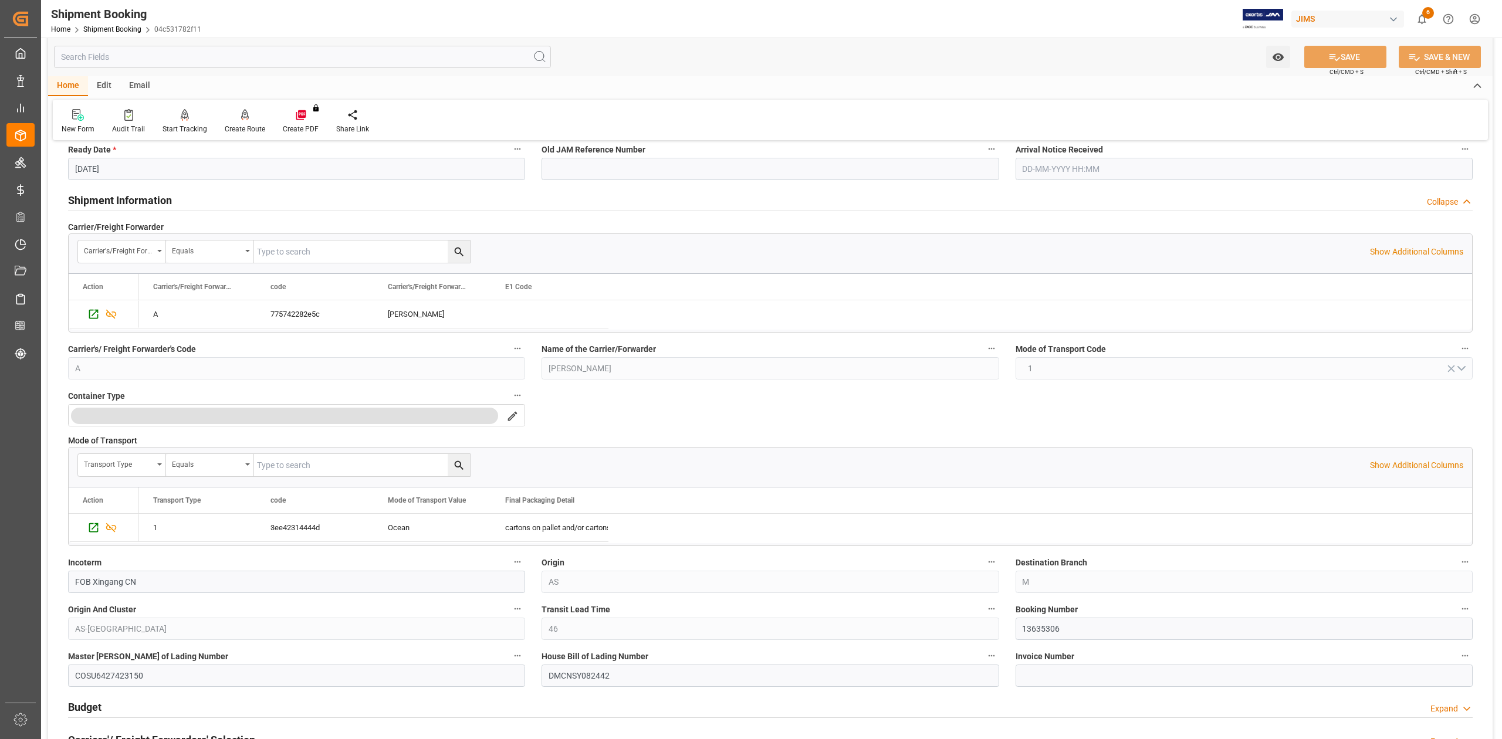
scroll to position [391, 0]
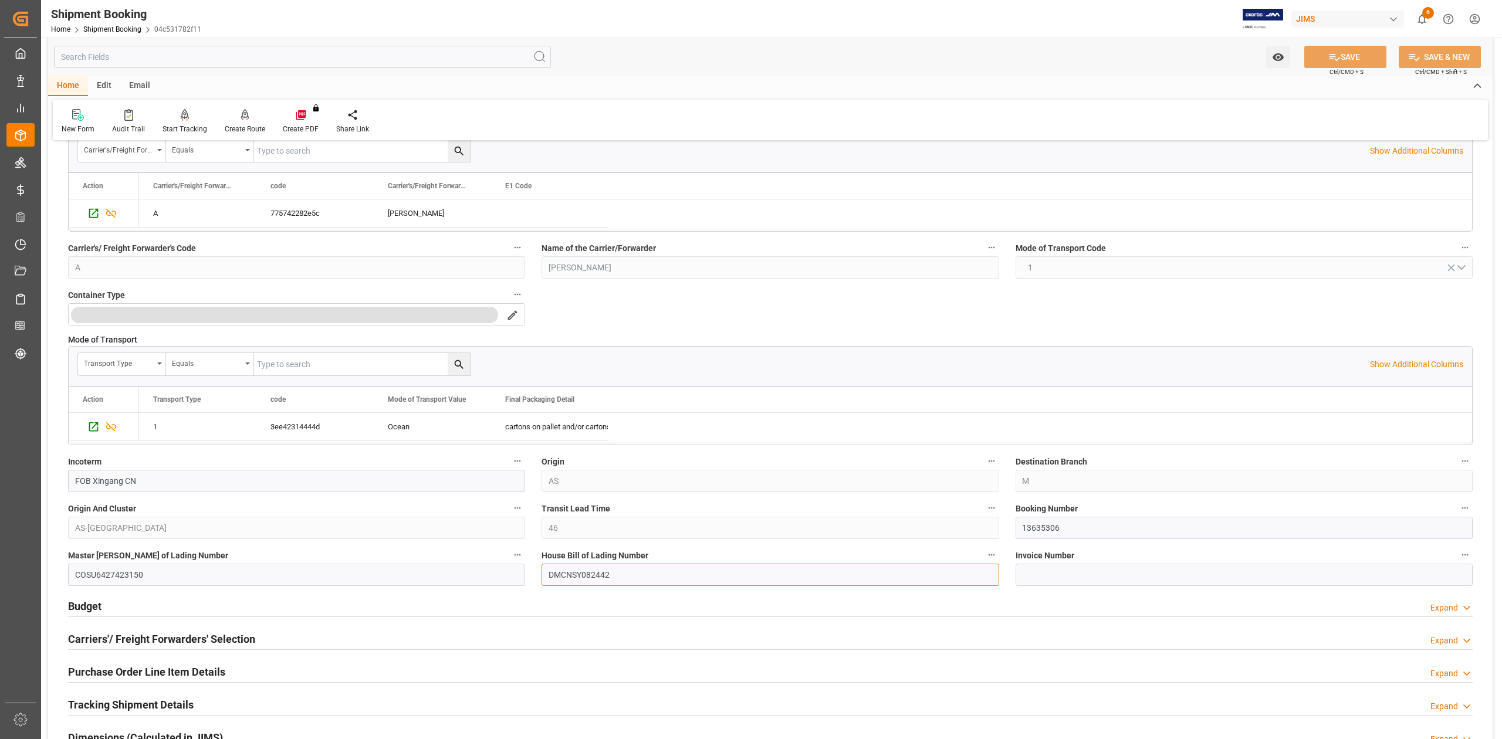
click at [594, 574] on input "DMCNSY082442" at bounding box center [770, 575] width 457 height 22
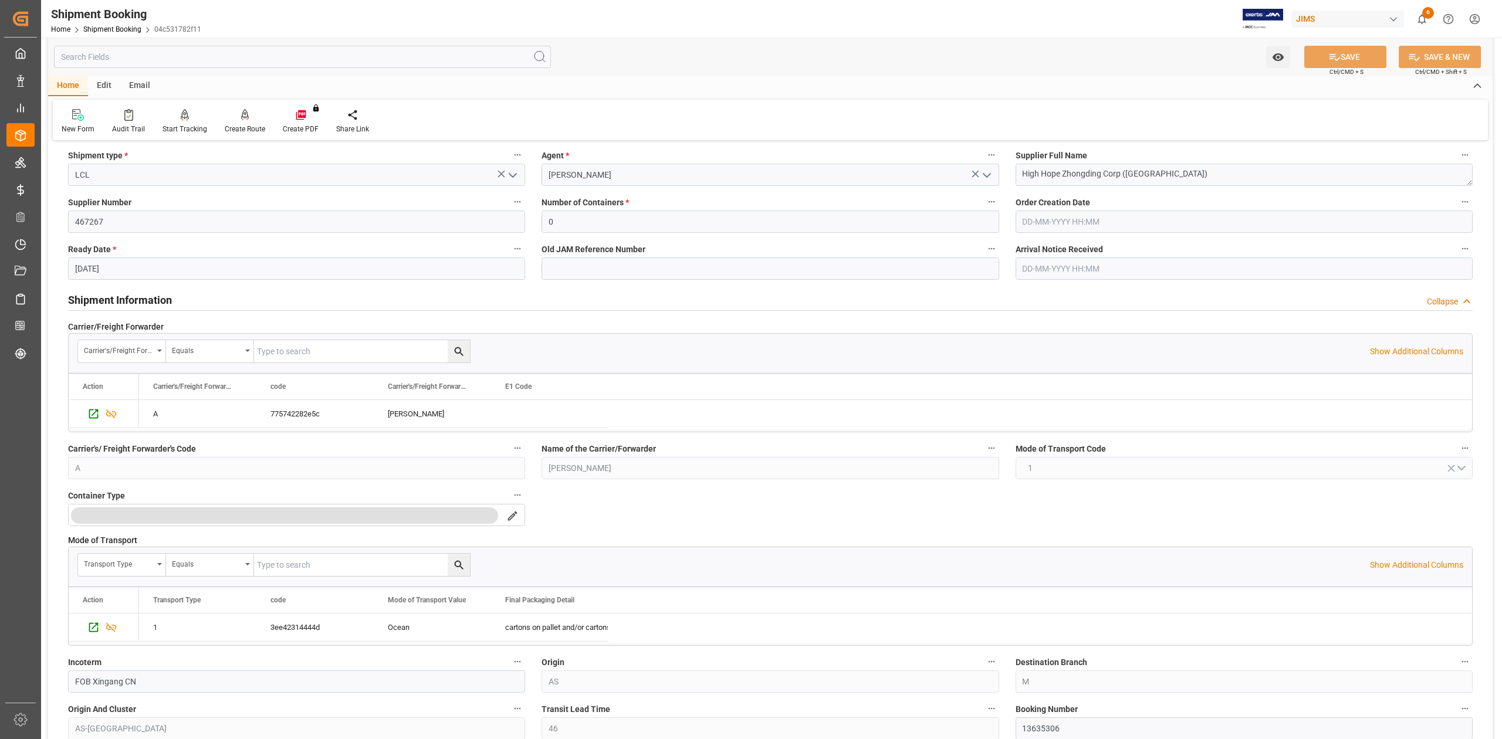
scroll to position [0, 0]
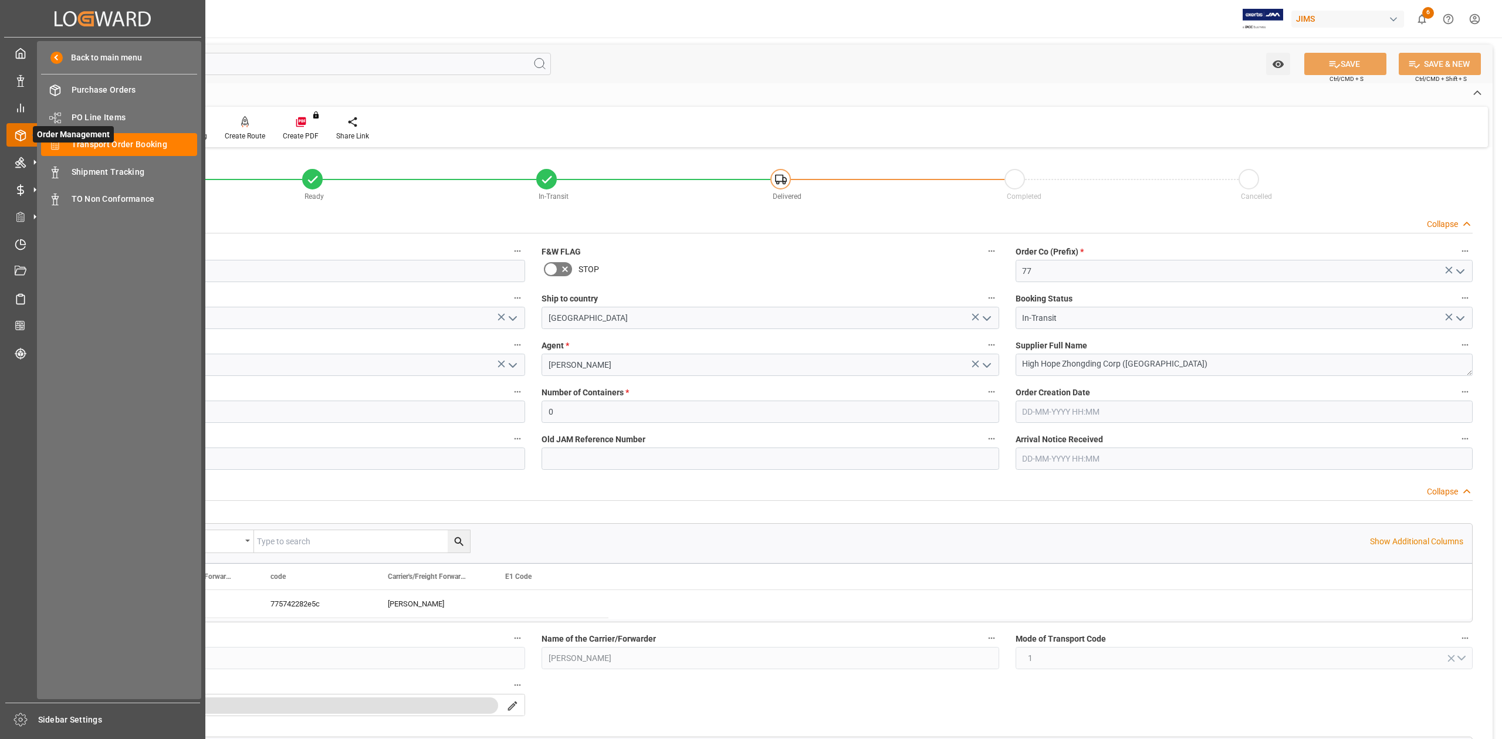
click at [18, 140] on icon at bounding box center [21, 136] width 12 height 12
click at [128, 148] on span "Transport Order Booking" at bounding box center [135, 144] width 126 height 12
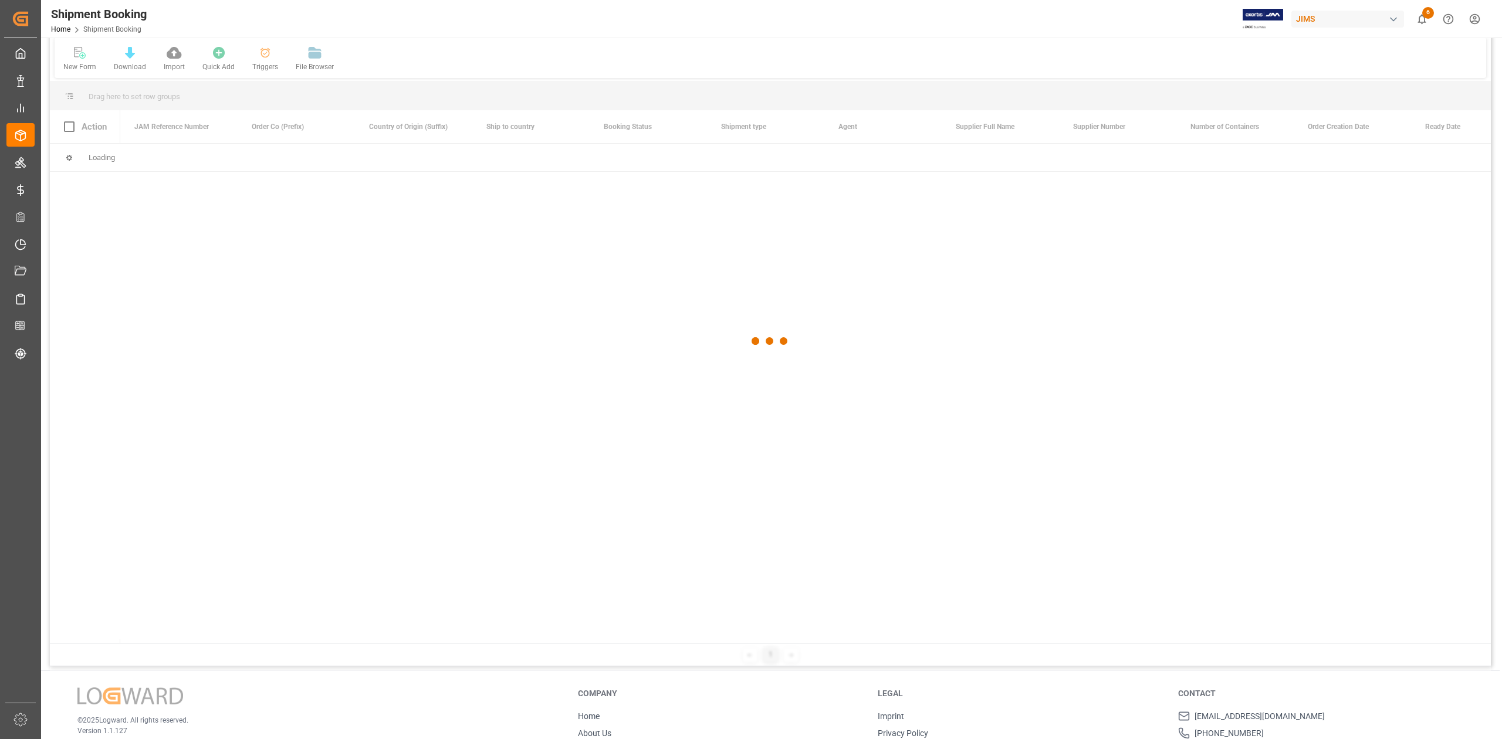
scroll to position [136, 0]
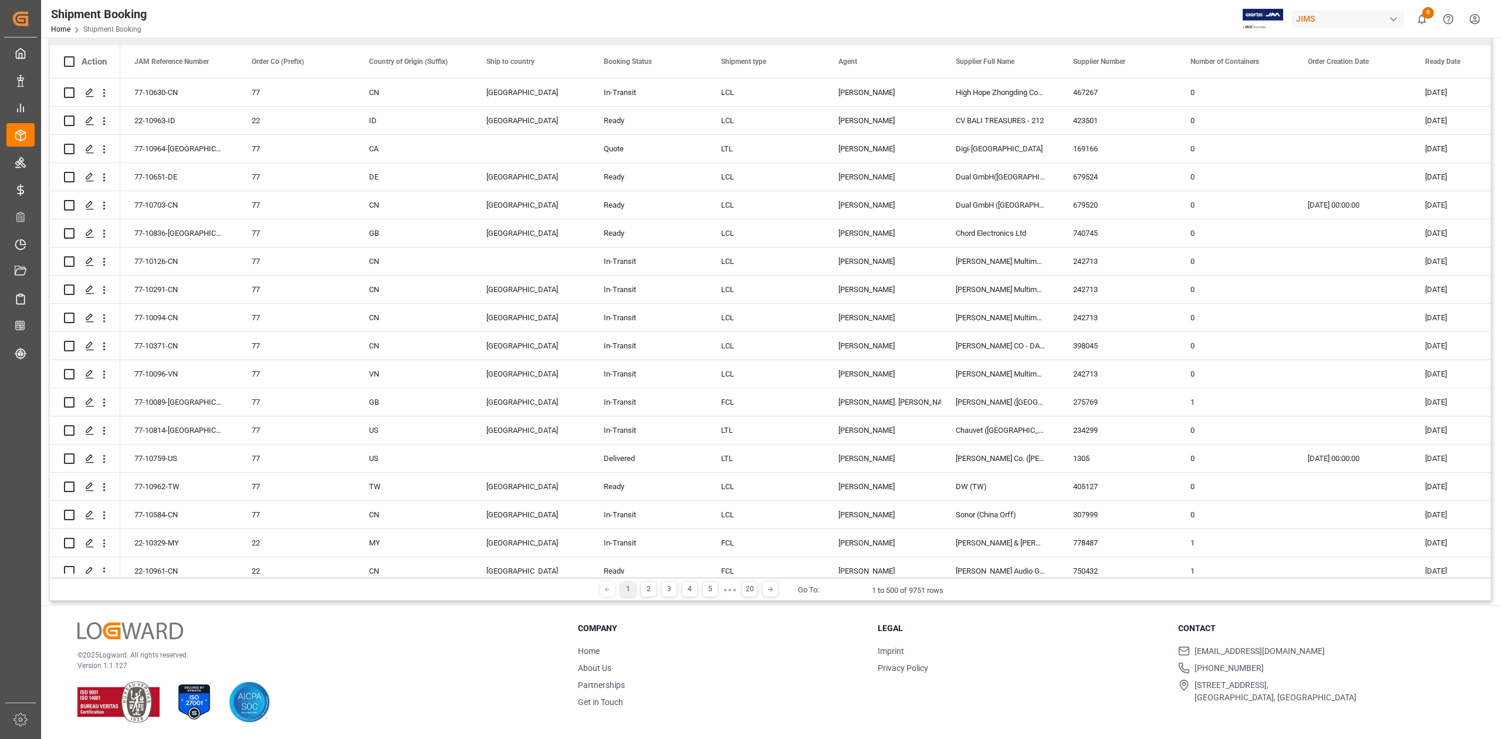
click at [39, 134] on div "Created by potrace 1.15, written by [PERSON_NAME] [DATE]-[DATE] Created by potr…" at bounding box center [20, 366] width 41 height 732
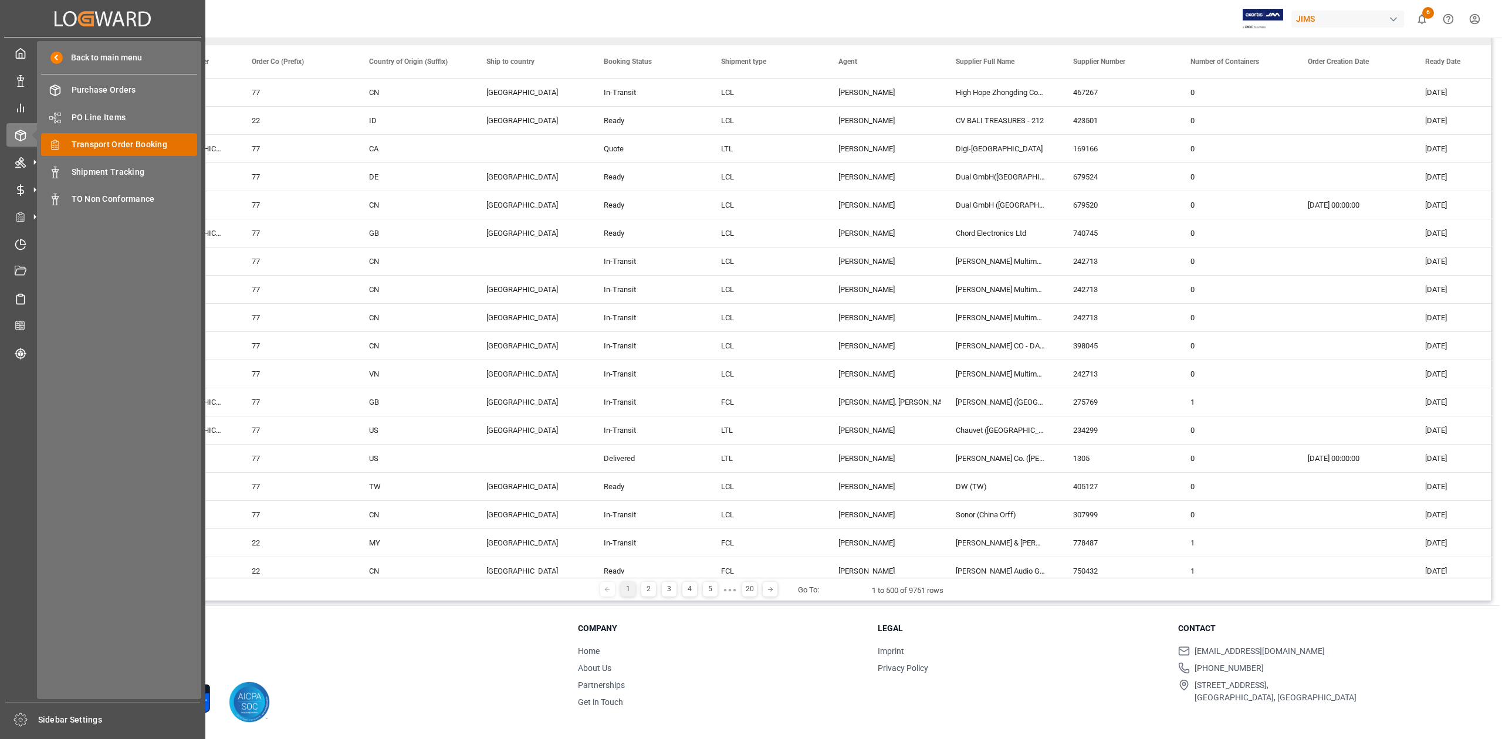
click at [128, 146] on span "Transport Order Booking" at bounding box center [135, 144] width 126 height 12
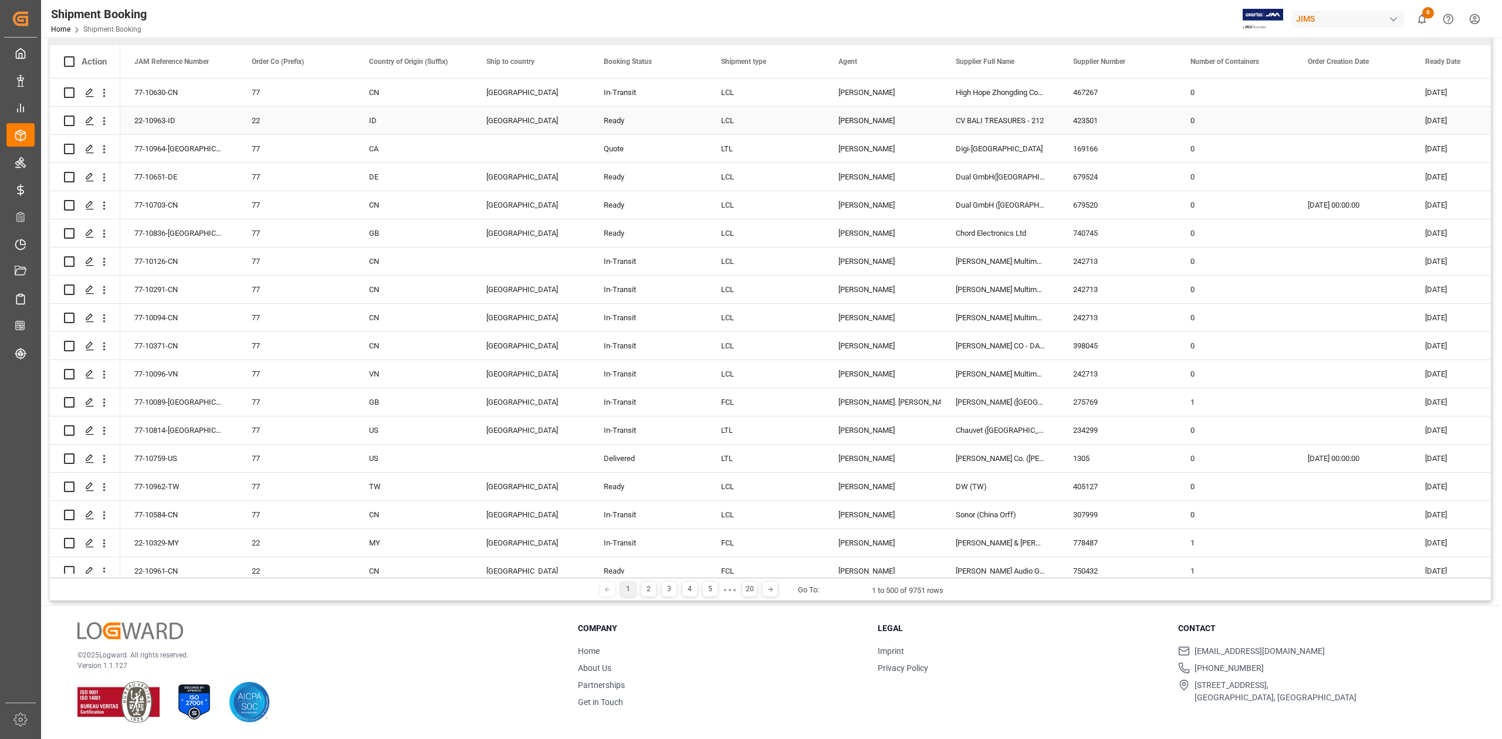
scroll to position [0, 0]
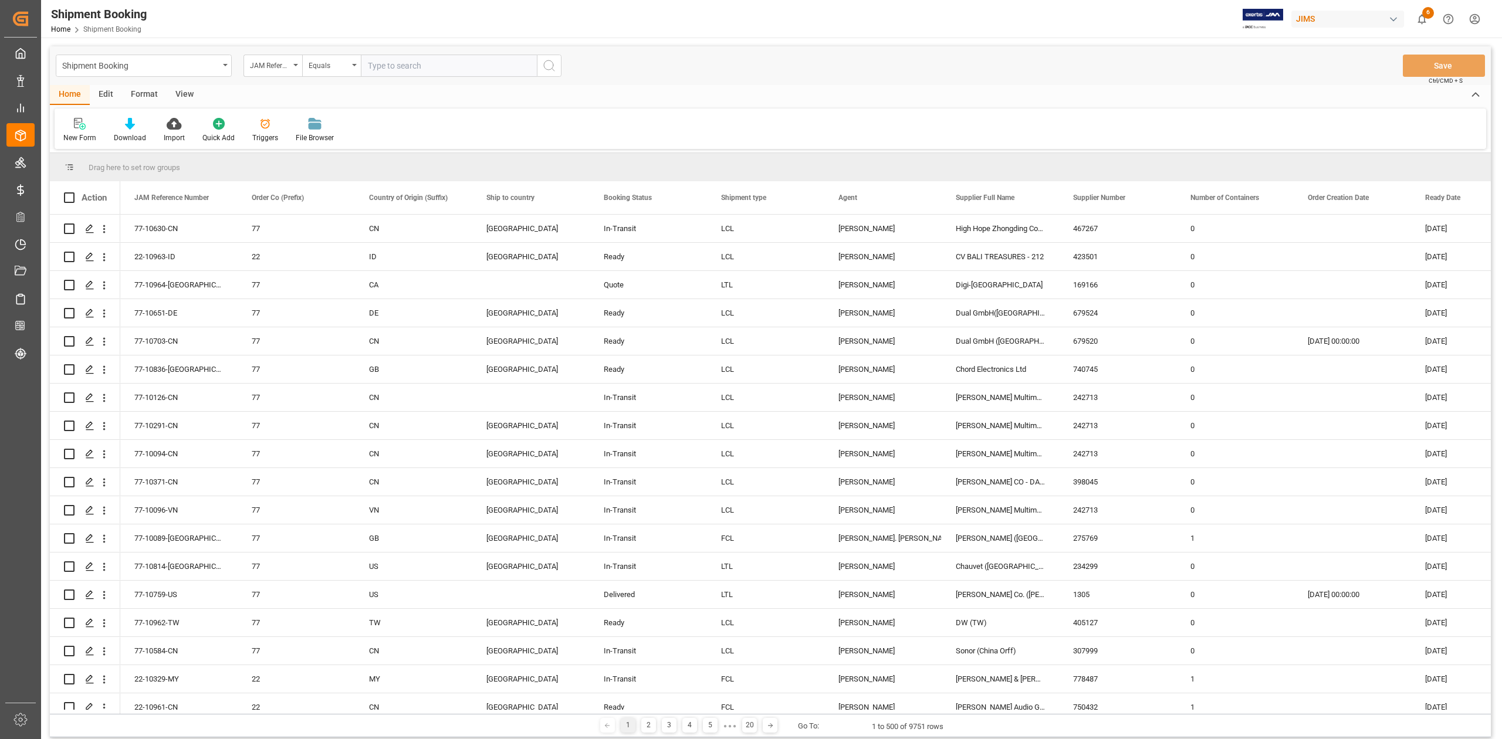
click at [414, 65] on input "text" at bounding box center [449, 66] width 176 height 22
paste input "77-10630-CN"
type input "77-10630-CN"
click at [545, 68] on circle "search button" at bounding box center [548, 64] width 9 height 9
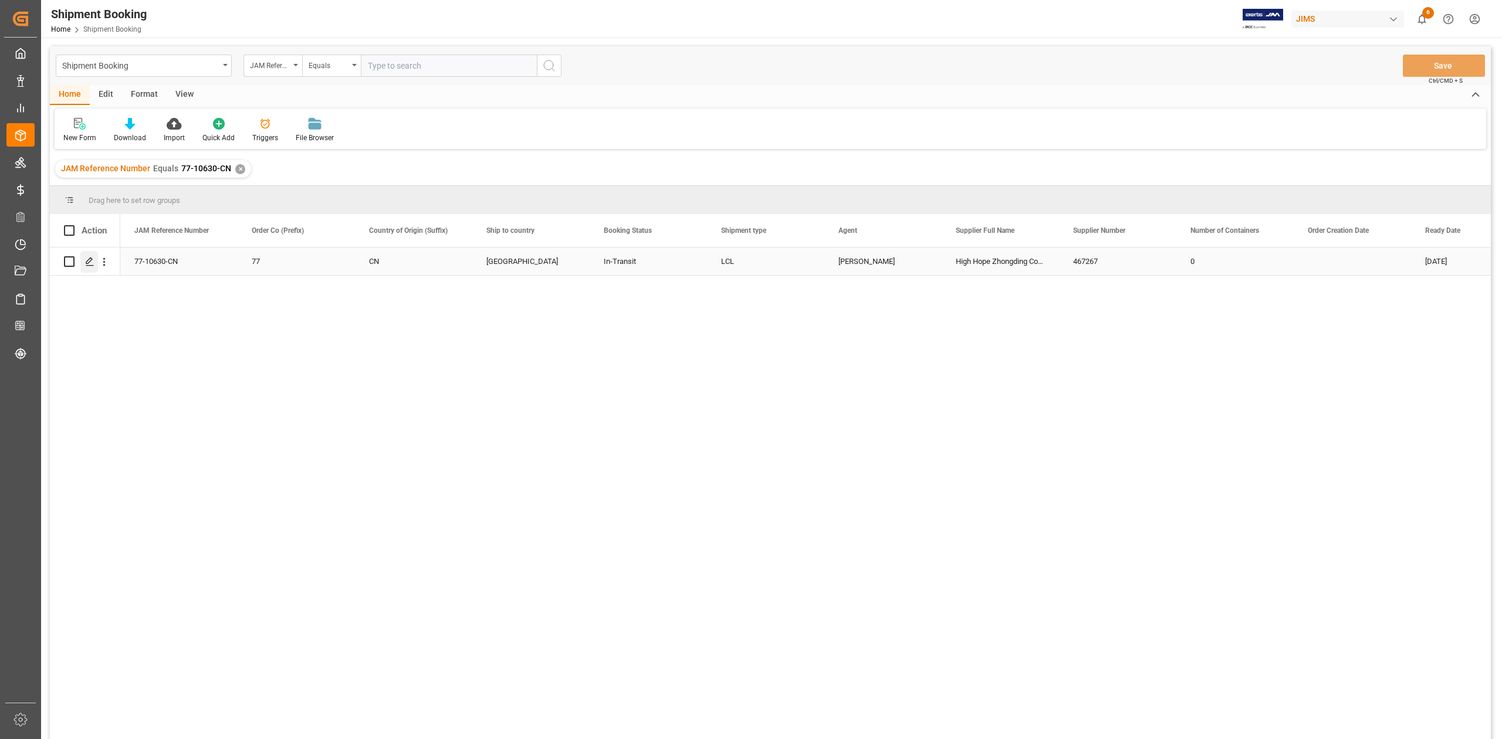
click at [88, 262] on icon "Press SPACE to select this row." at bounding box center [89, 261] width 9 height 9
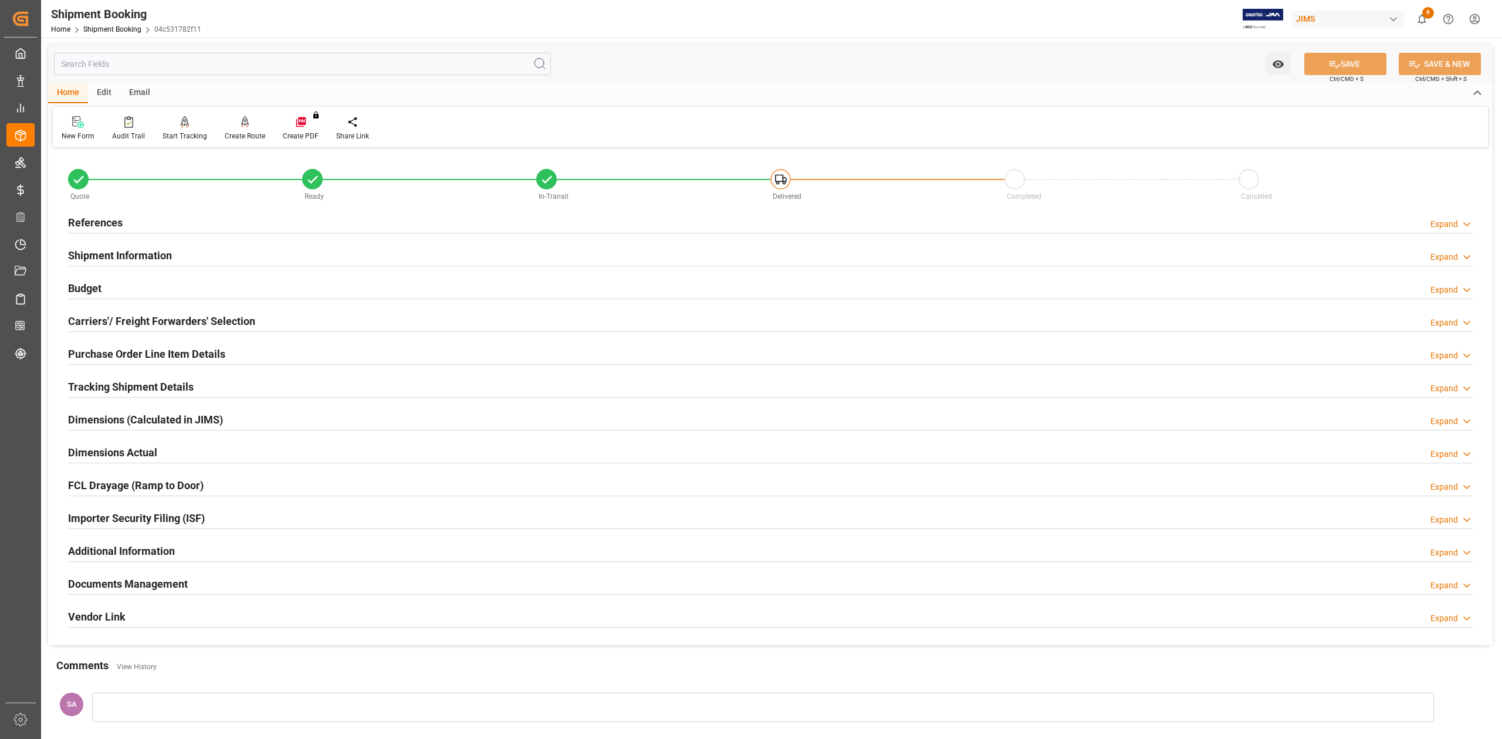
click at [120, 583] on h2 "Documents Management" at bounding box center [128, 584] width 120 height 16
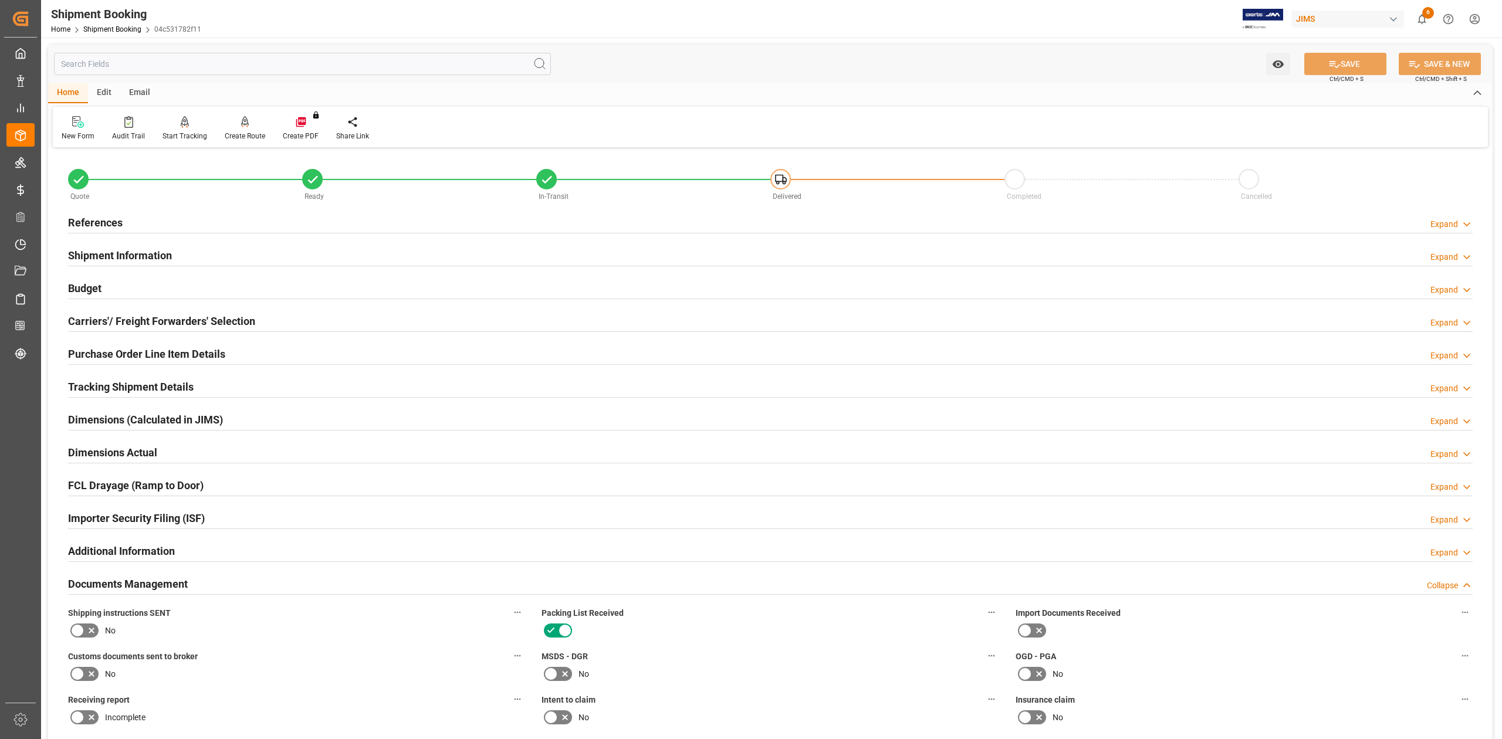
scroll to position [235, 0]
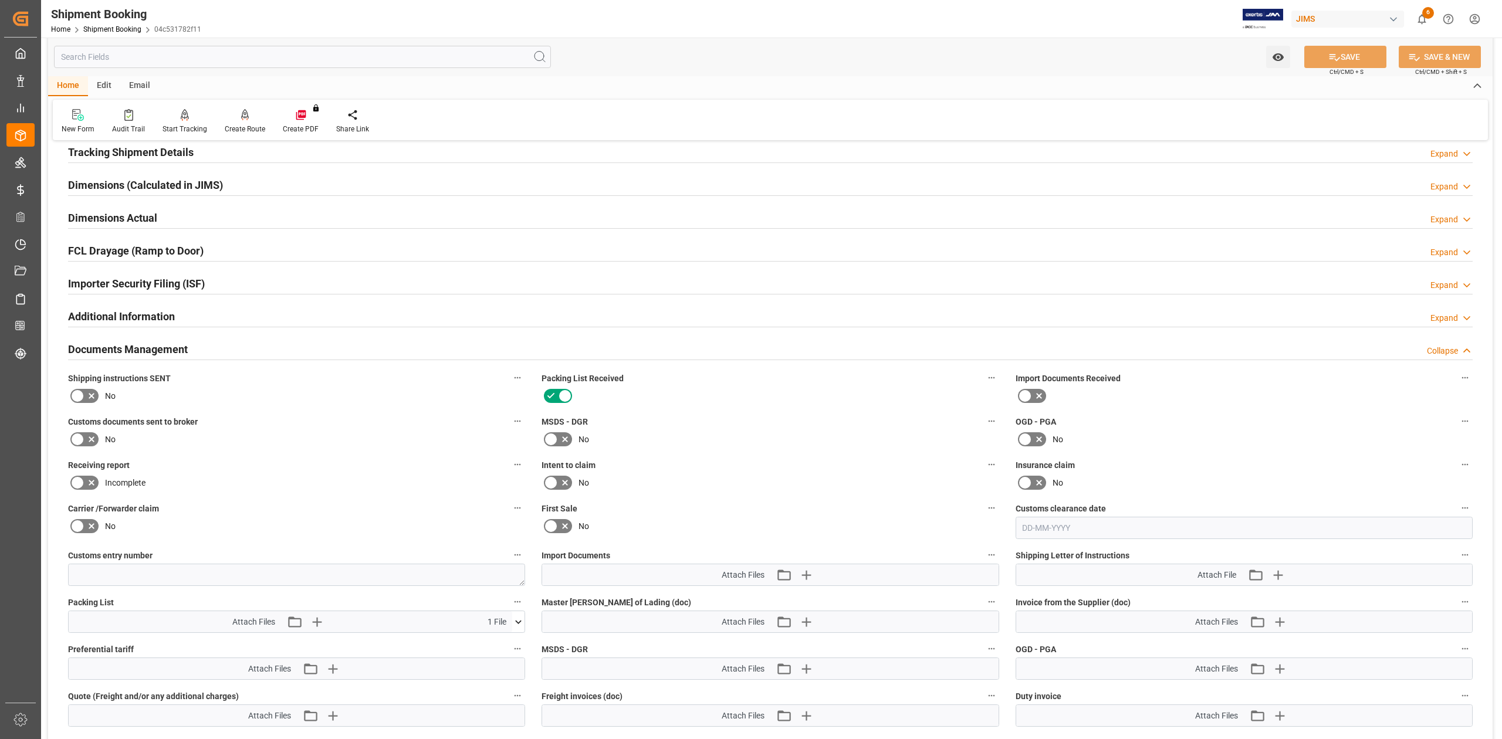
click at [85, 439] on icon at bounding box center [91, 439] width 14 height 14
click at [0, 0] on input "checkbox" at bounding box center [0, 0] width 0 height 0
click at [1368, 52] on button "SAVE" at bounding box center [1345, 57] width 82 height 22
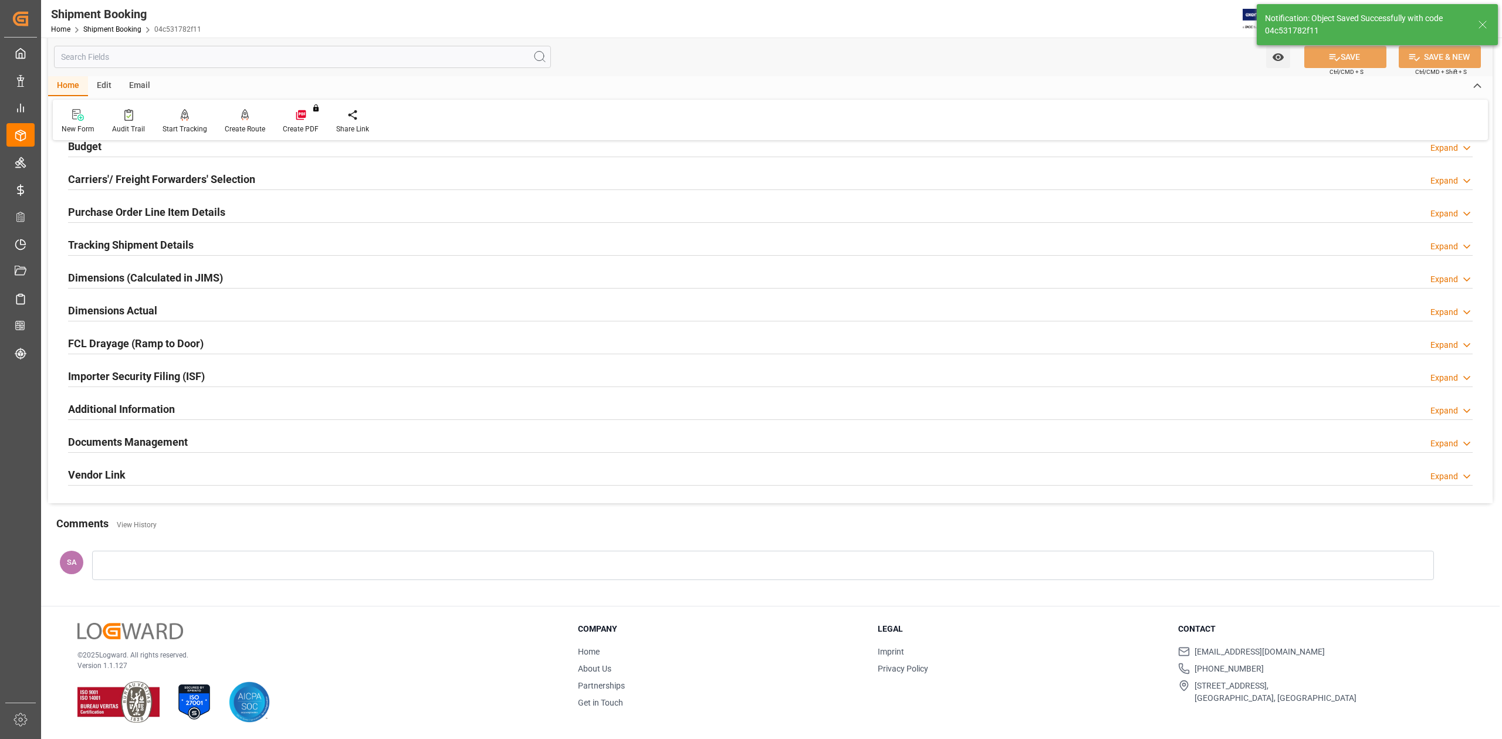
scroll to position [144, 0]
click at [168, 439] on h2 "Documents Management" at bounding box center [128, 442] width 120 height 16
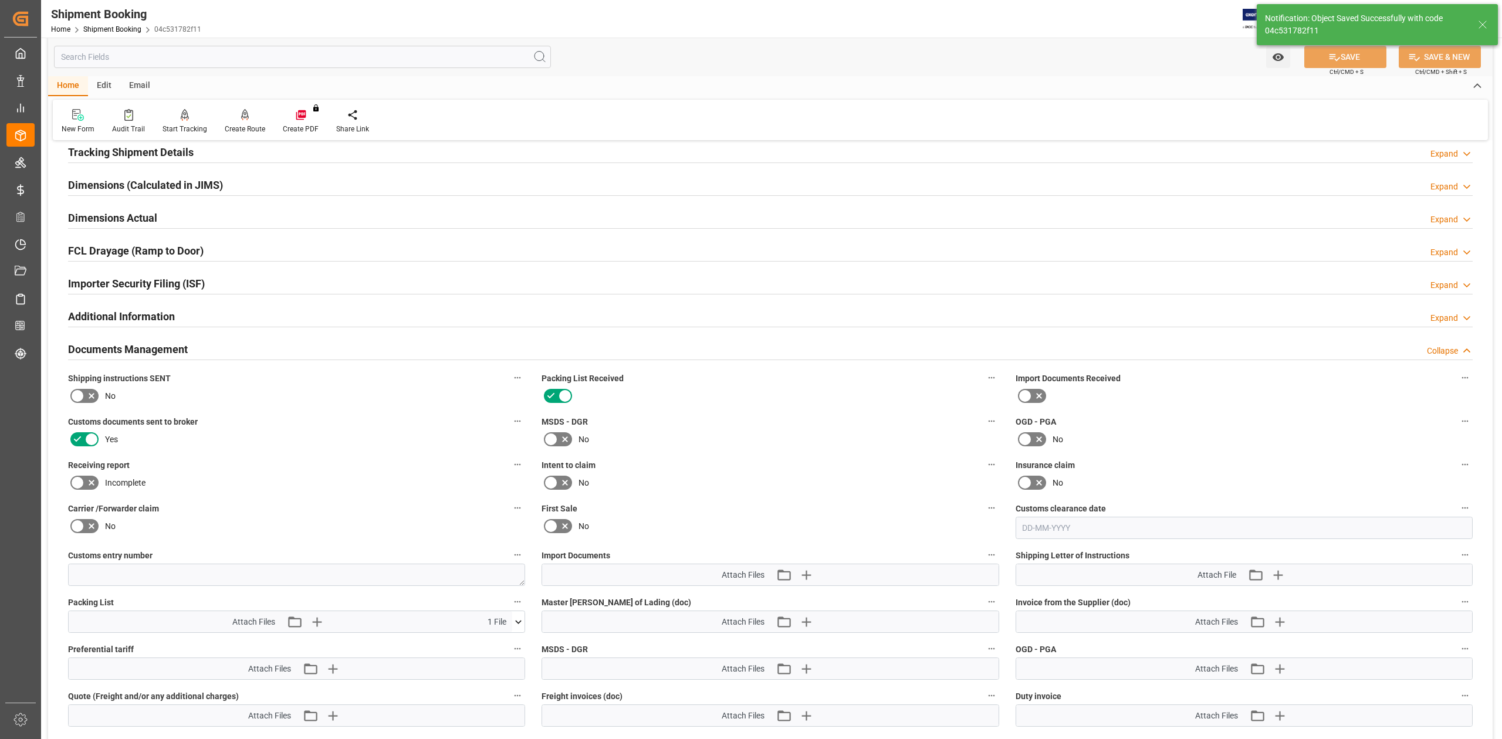
scroll to position [469, 0]
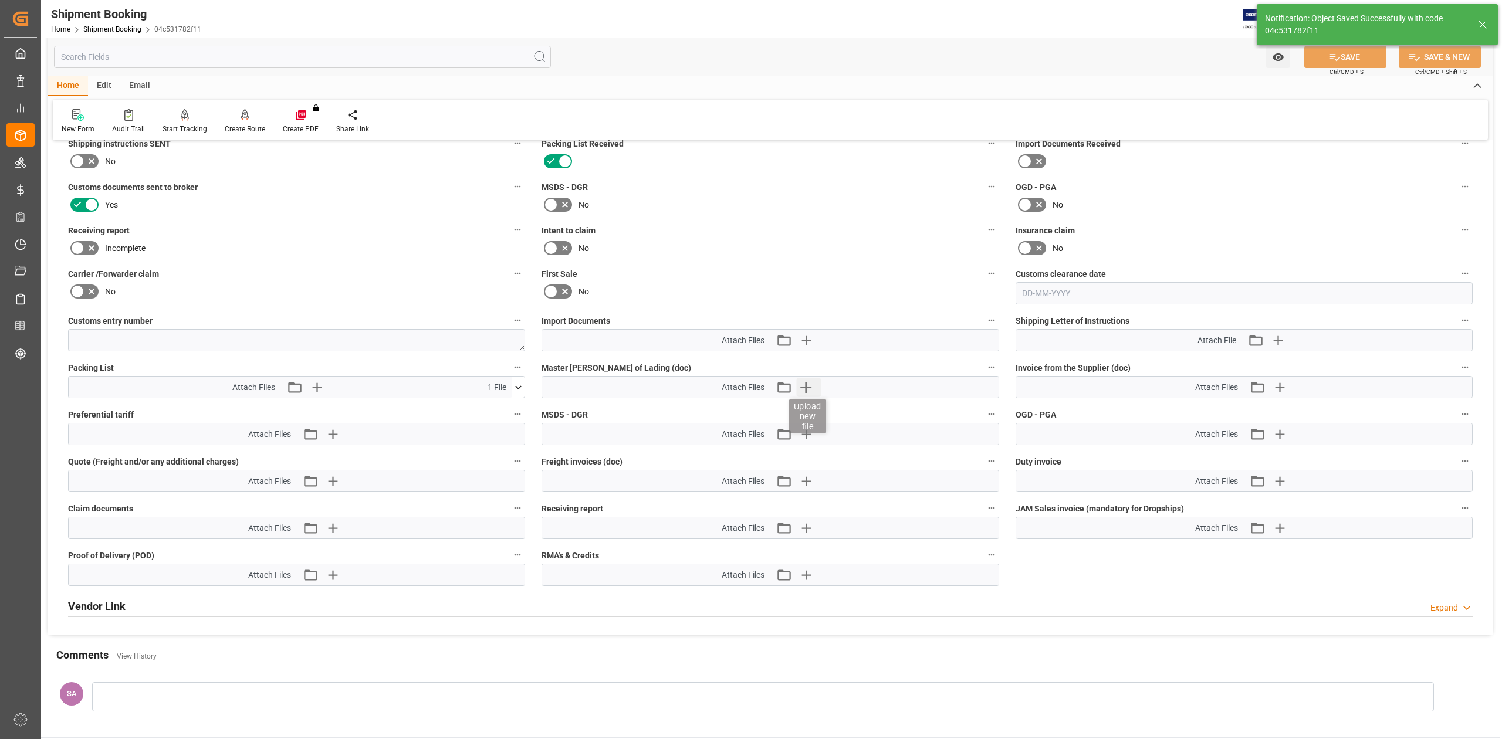
click at [808, 388] on icon "button" at bounding box center [805, 387] width 11 height 11
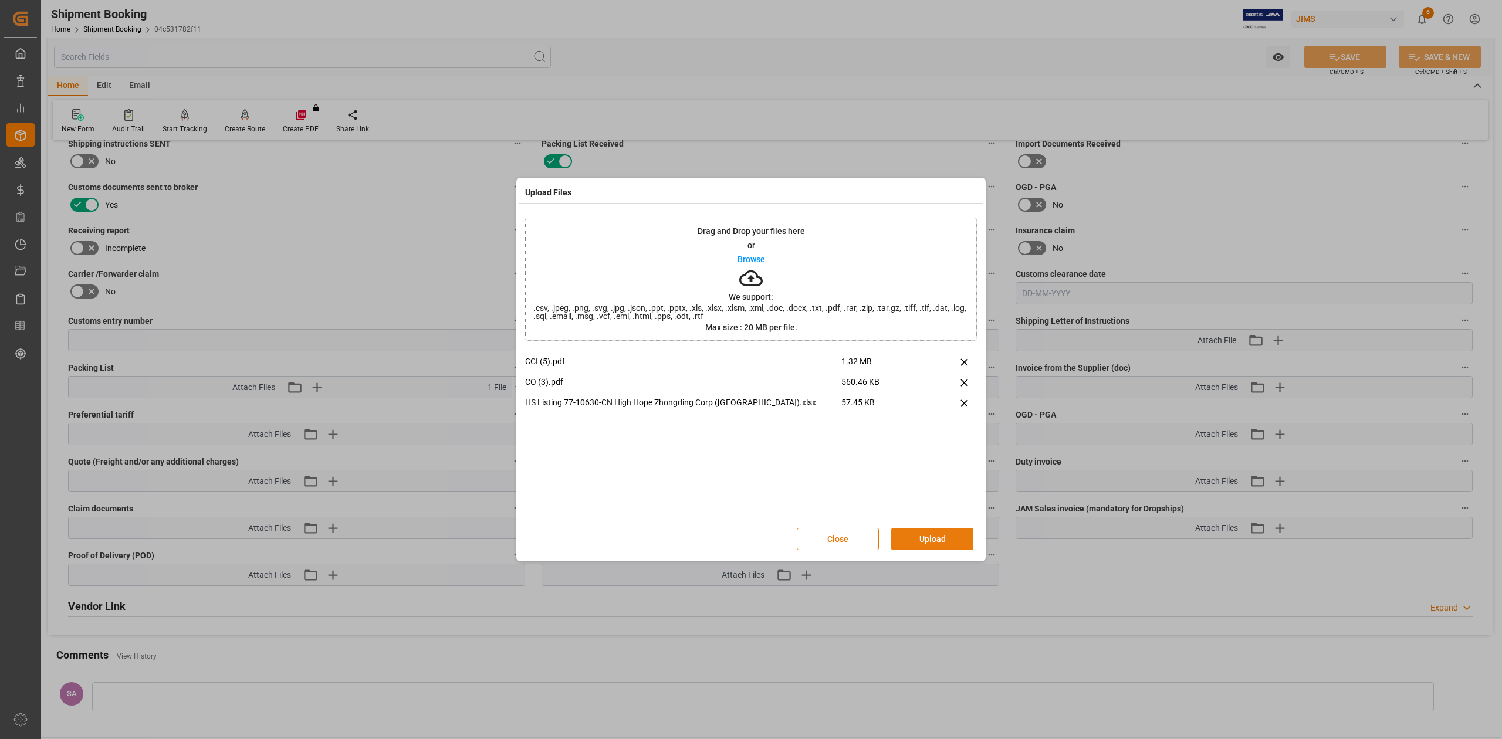
click at [954, 536] on button "Upload" at bounding box center [932, 539] width 82 height 22
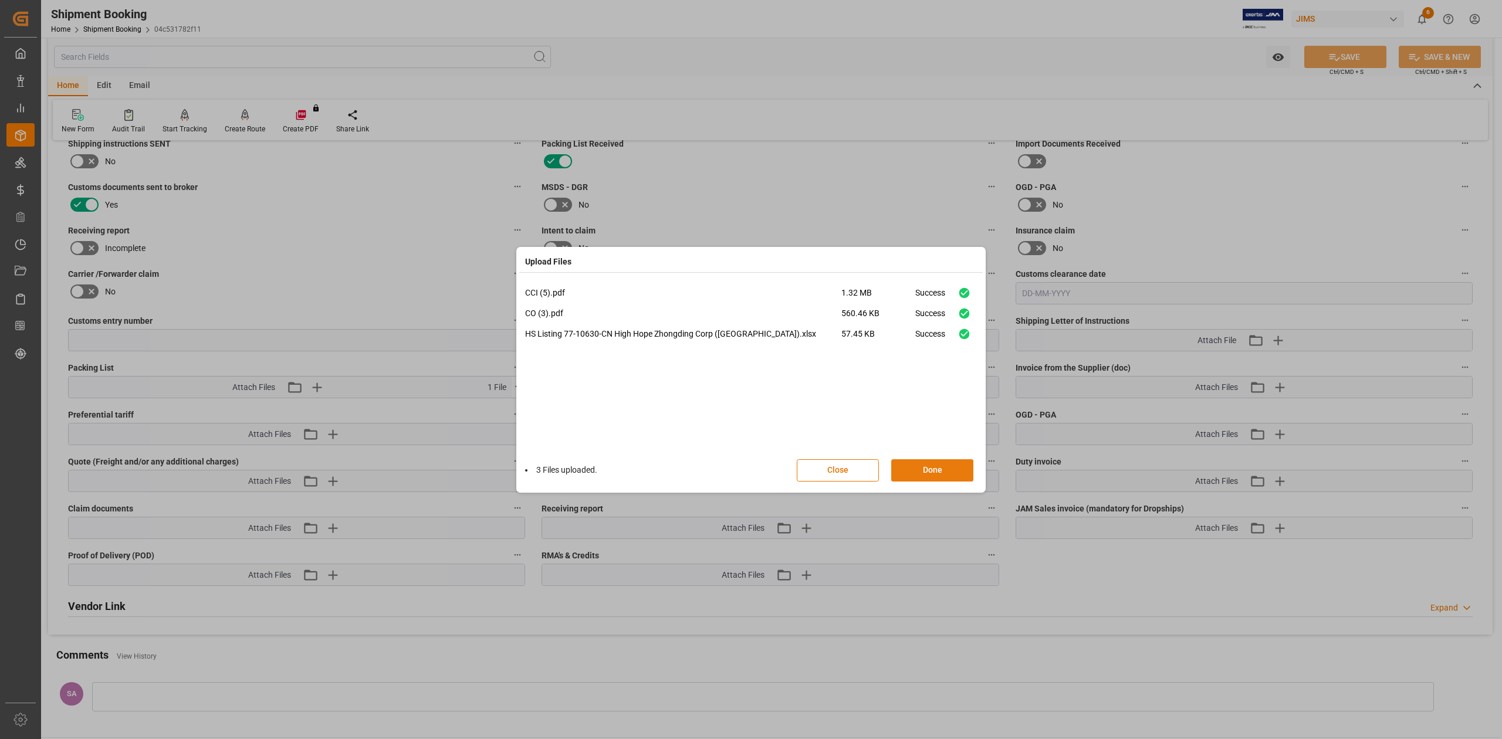
click at [946, 465] on button "Done" at bounding box center [932, 470] width 82 height 22
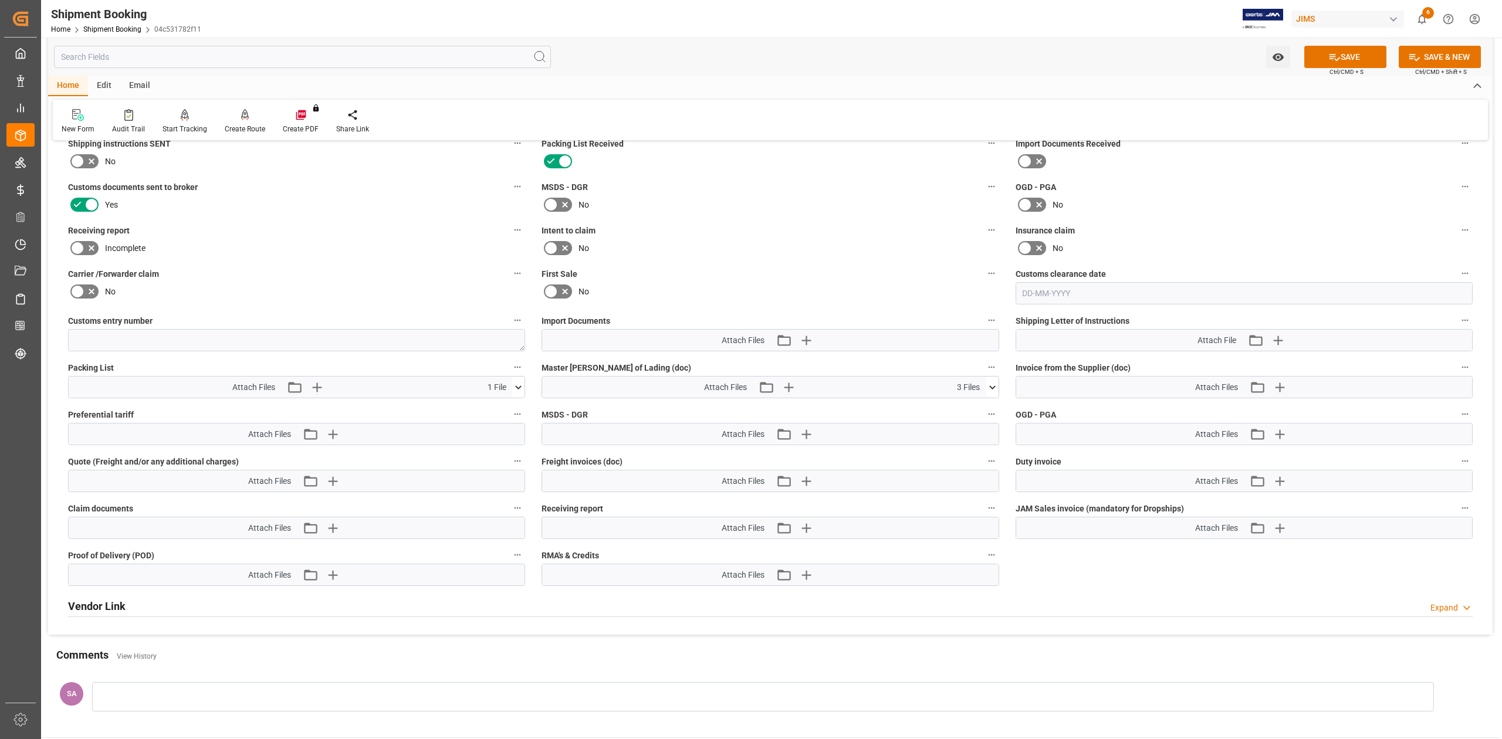
click at [991, 391] on icon at bounding box center [992, 387] width 12 height 12
click at [974, 408] on icon at bounding box center [973, 409] width 7 height 9
click at [805, 341] on icon "button" at bounding box center [805, 340] width 19 height 19
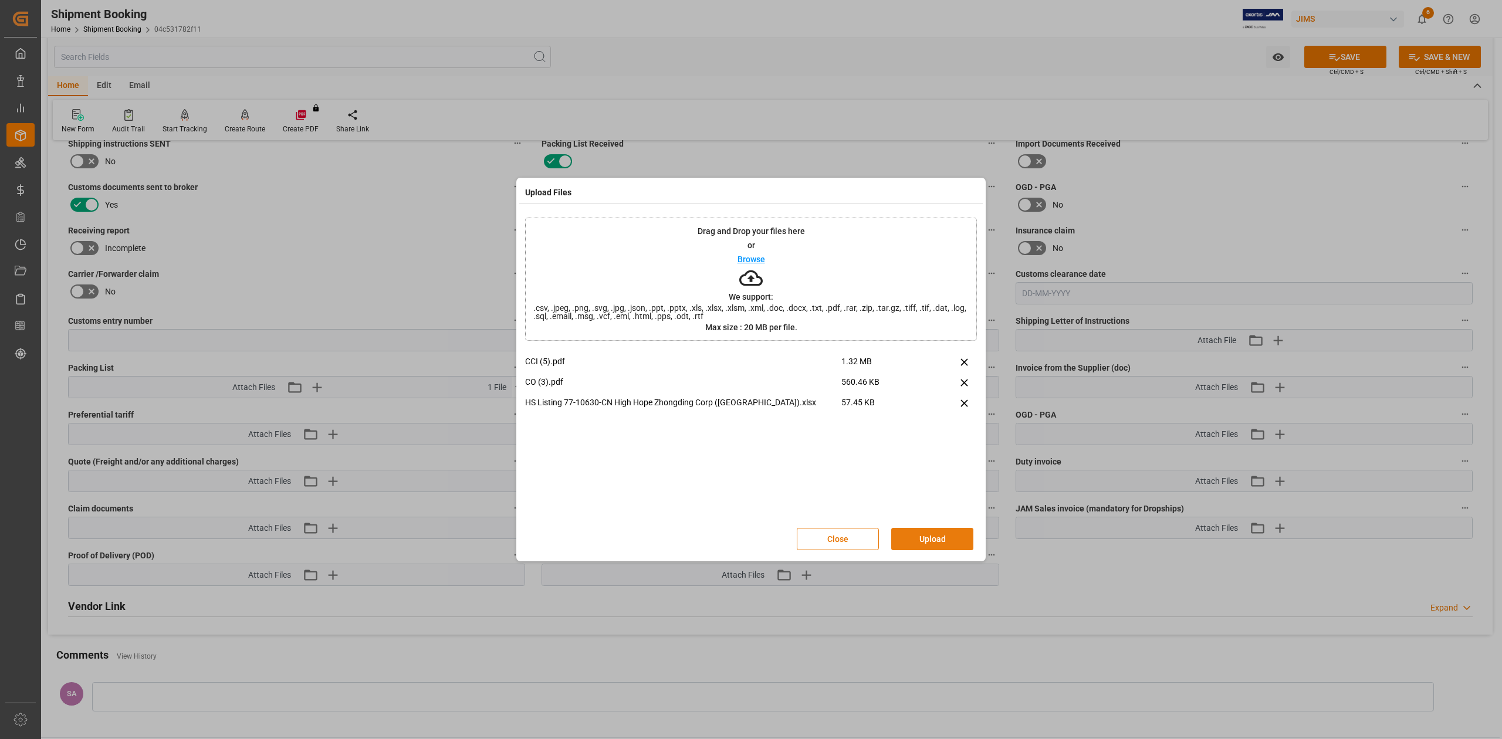
click at [937, 529] on button "Upload" at bounding box center [932, 539] width 82 height 22
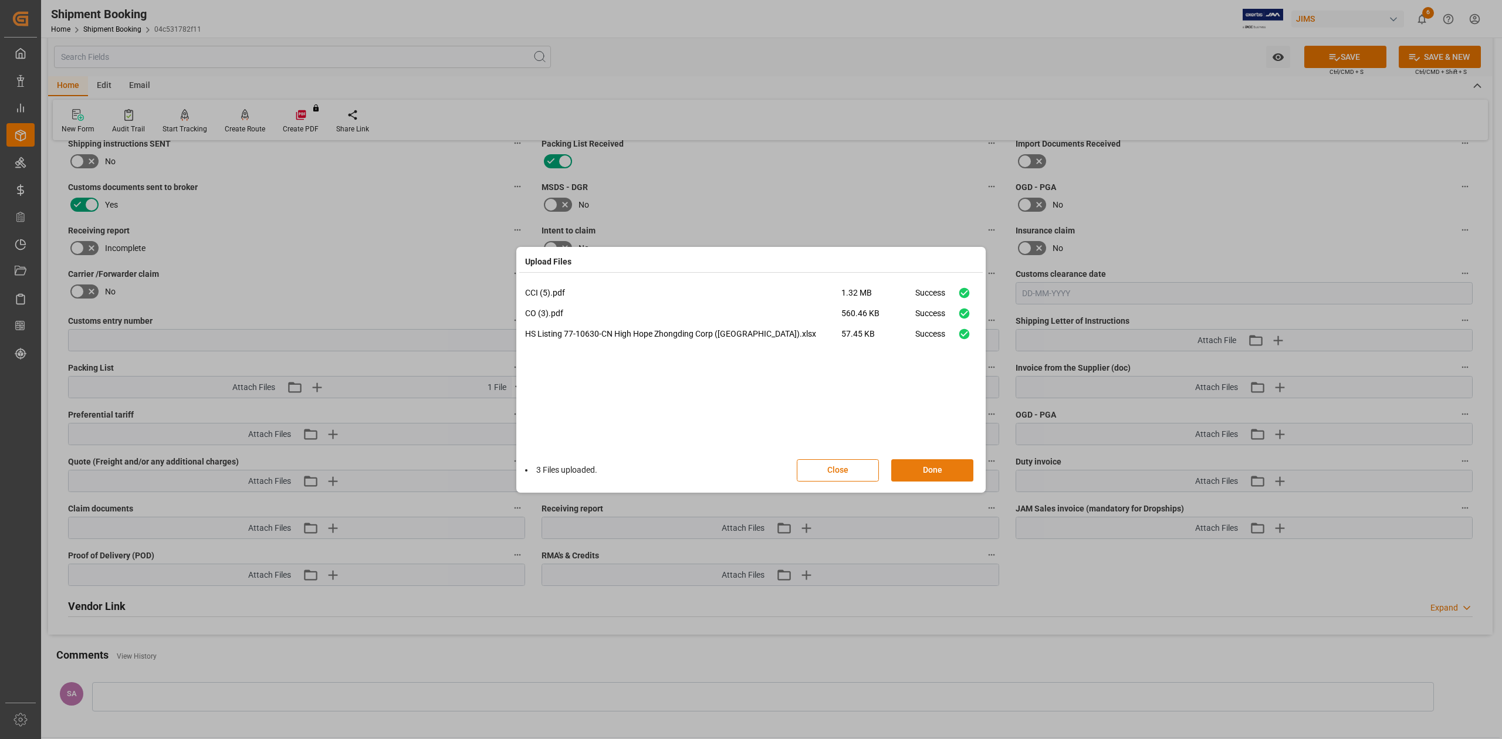
click at [950, 469] on button "Done" at bounding box center [932, 470] width 82 height 22
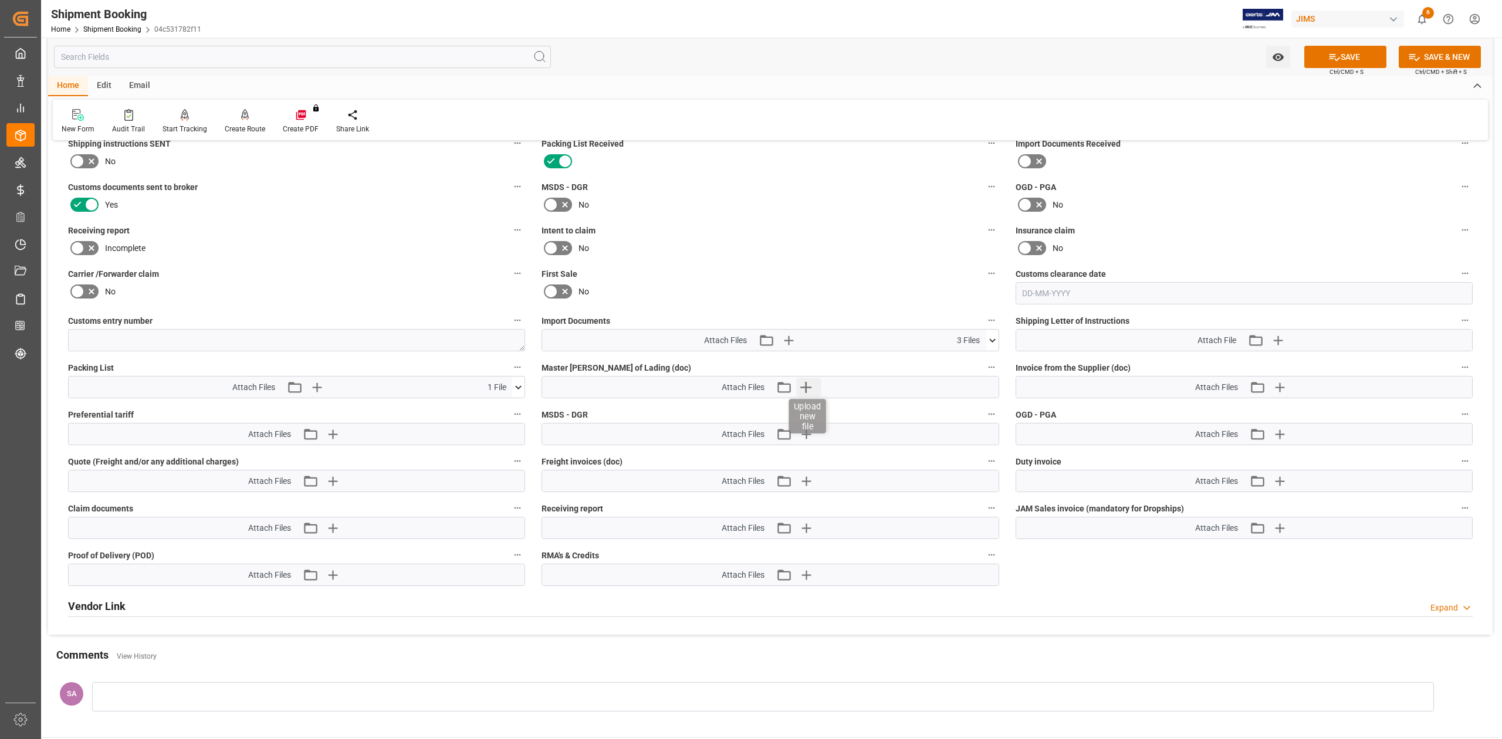
click at [806, 394] on icon "button" at bounding box center [805, 387] width 19 height 19
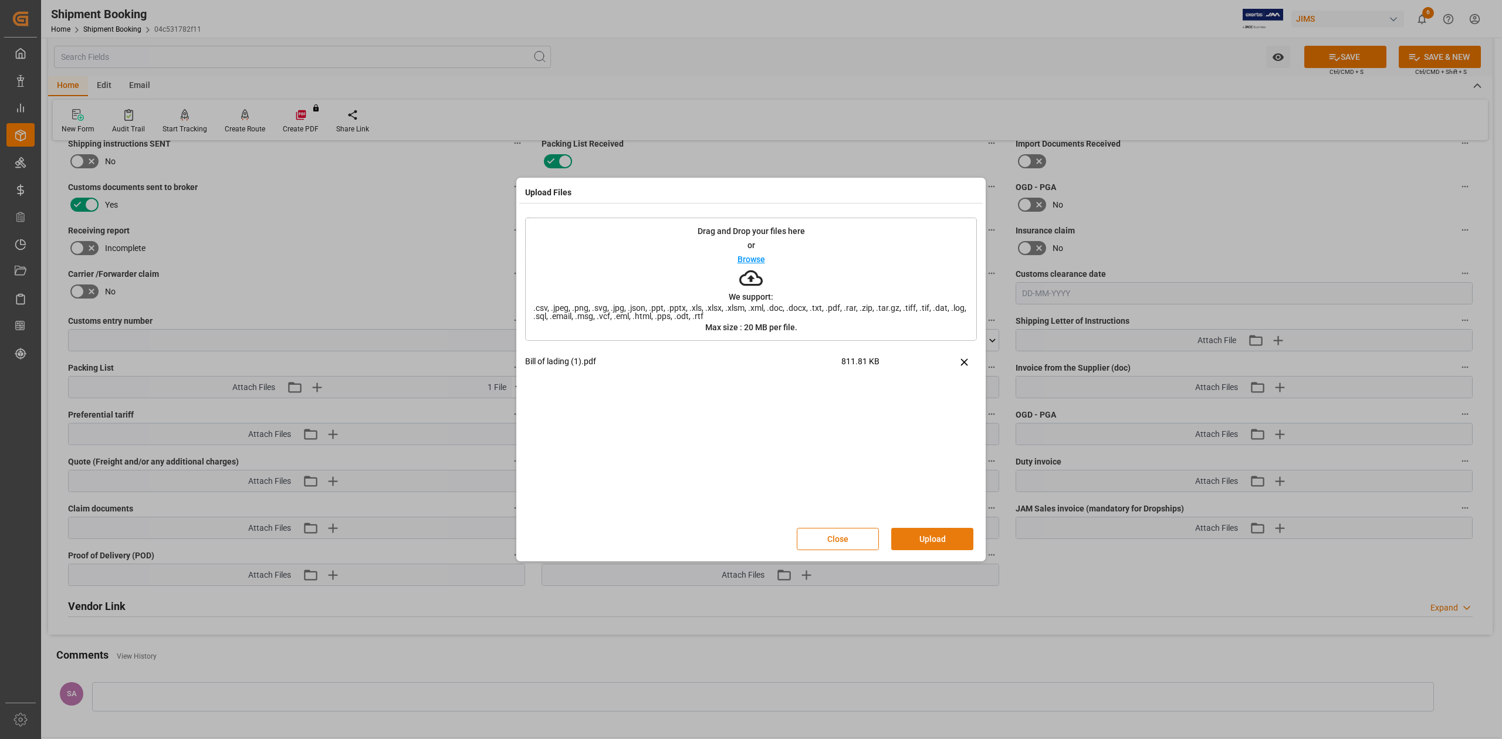
click at [953, 543] on button "Upload" at bounding box center [932, 539] width 82 height 22
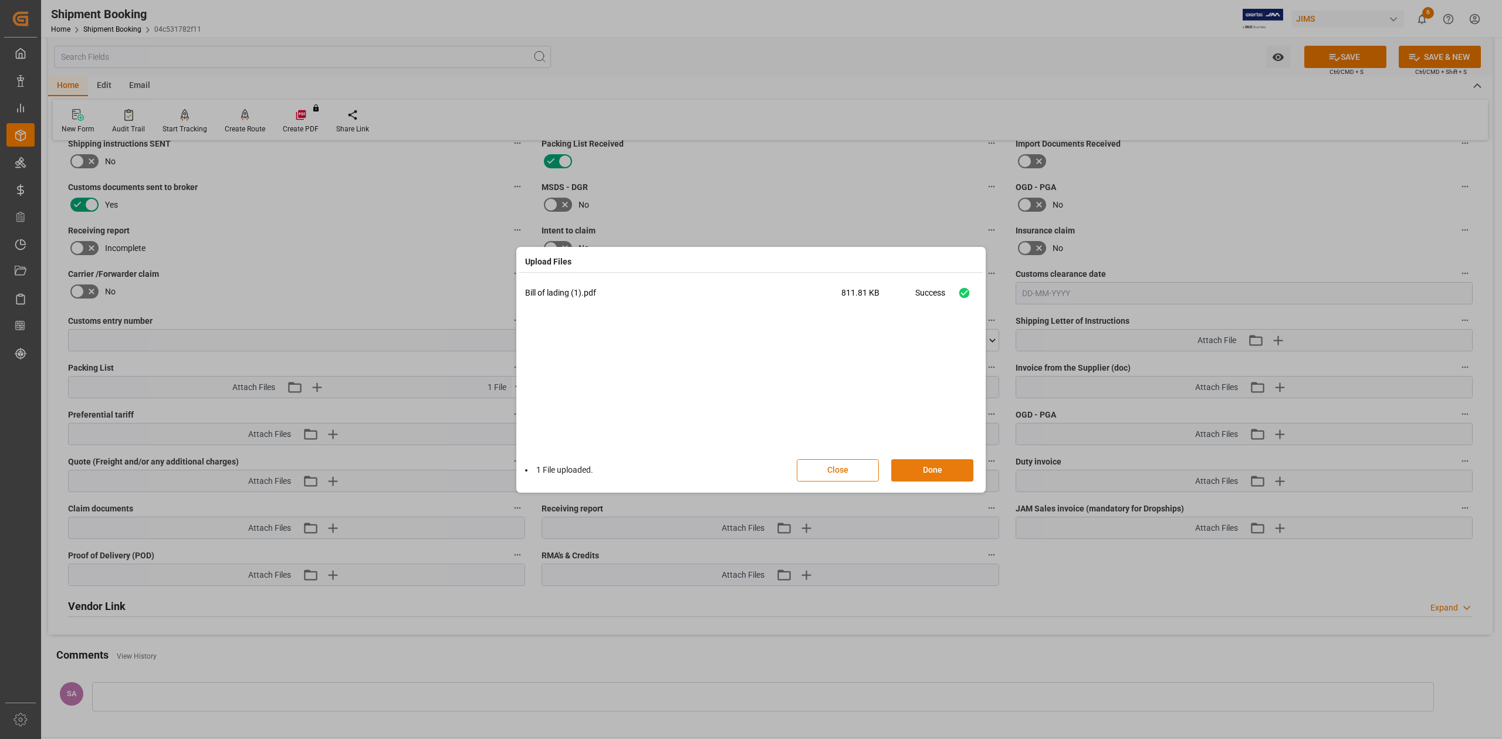
click at [939, 469] on button "Done" at bounding box center [932, 470] width 82 height 22
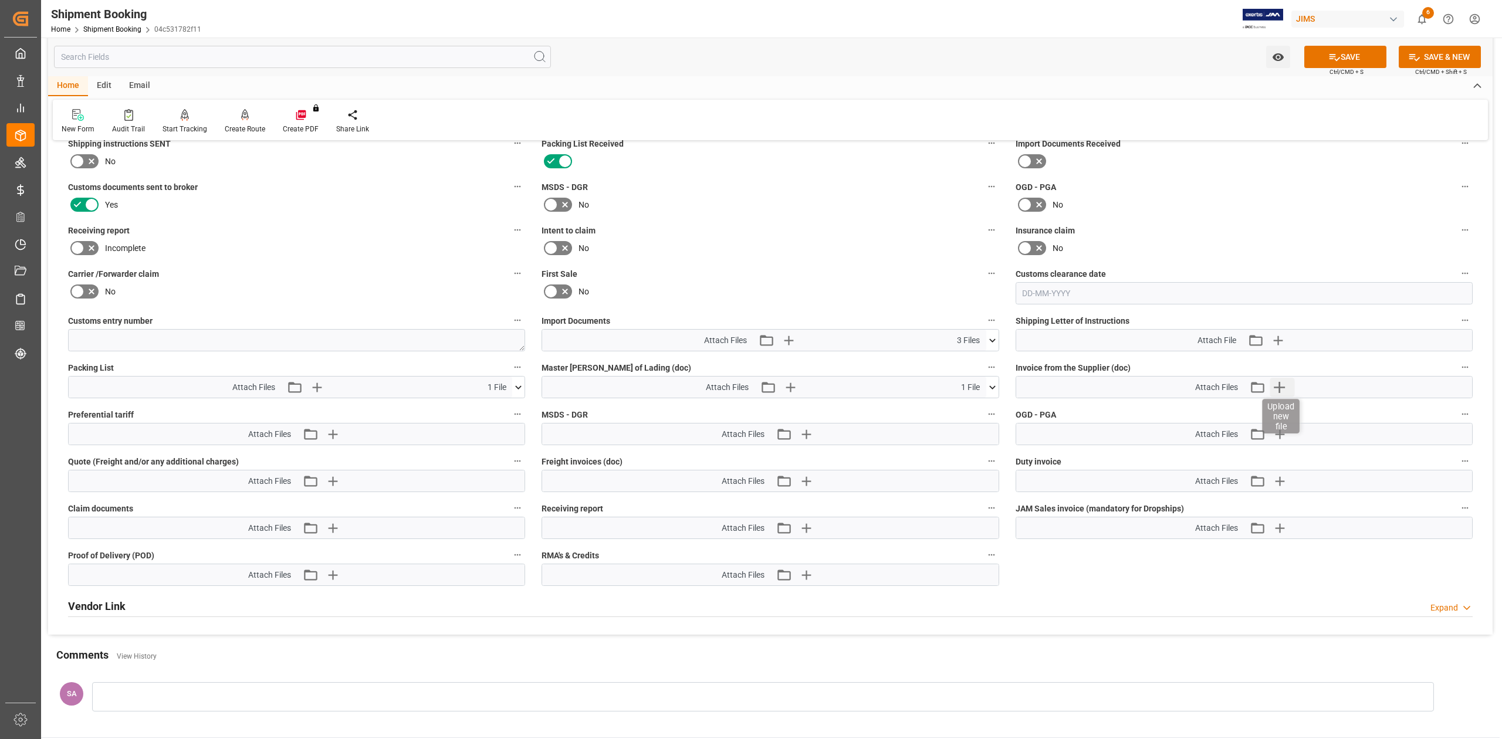
click at [1275, 388] on icon "button" at bounding box center [1279, 387] width 19 height 19
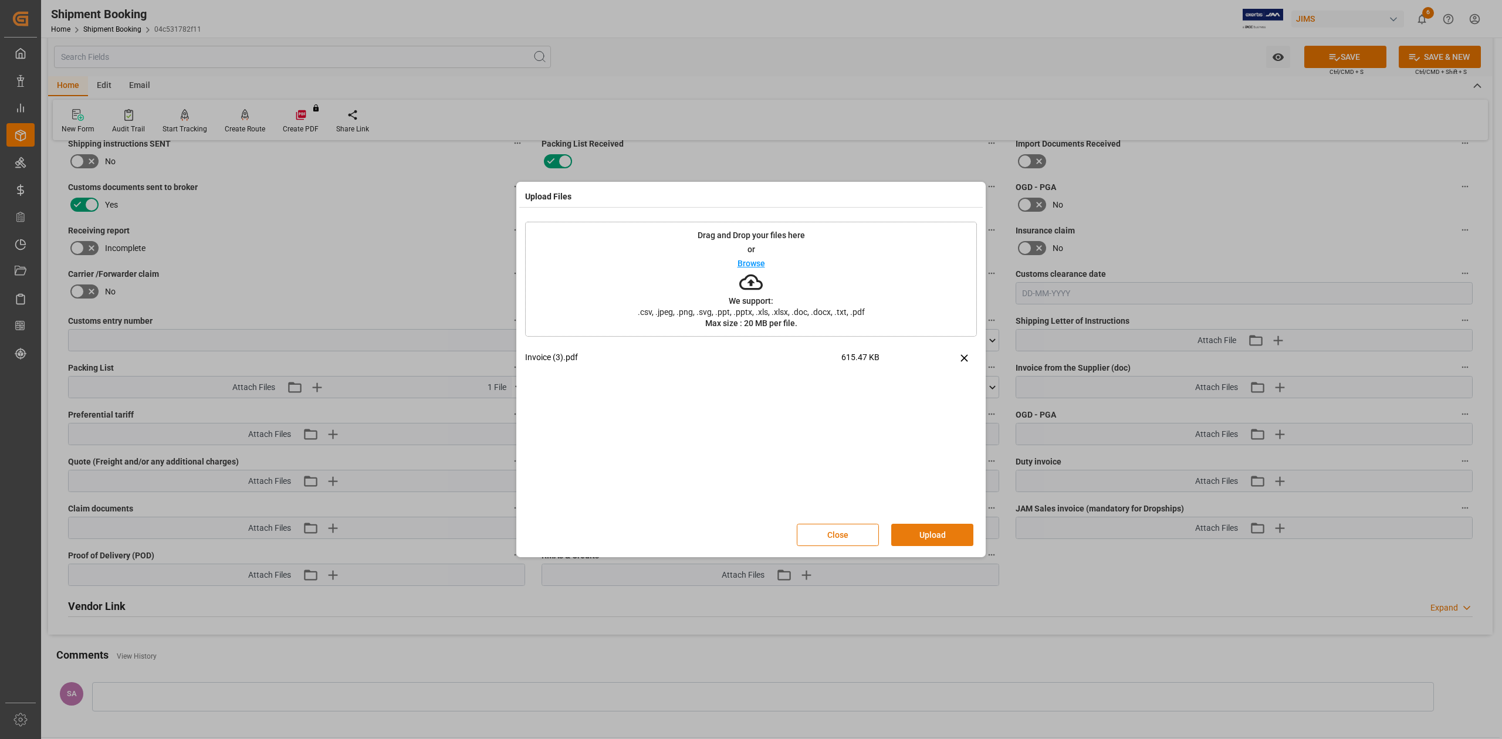
click at [942, 539] on button "Upload" at bounding box center [932, 535] width 82 height 22
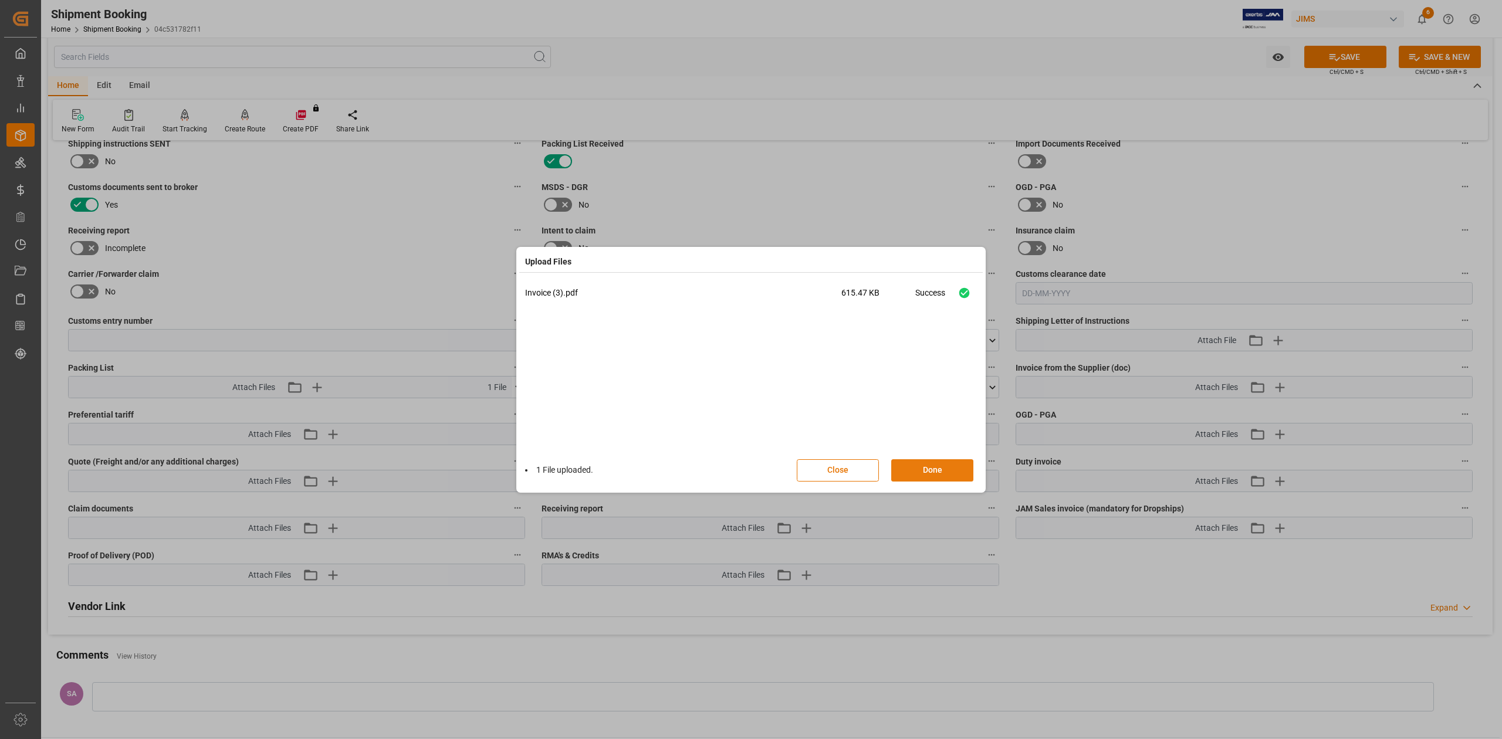
click at [923, 466] on button "Done" at bounding box center [932, 470] width 82 height 22
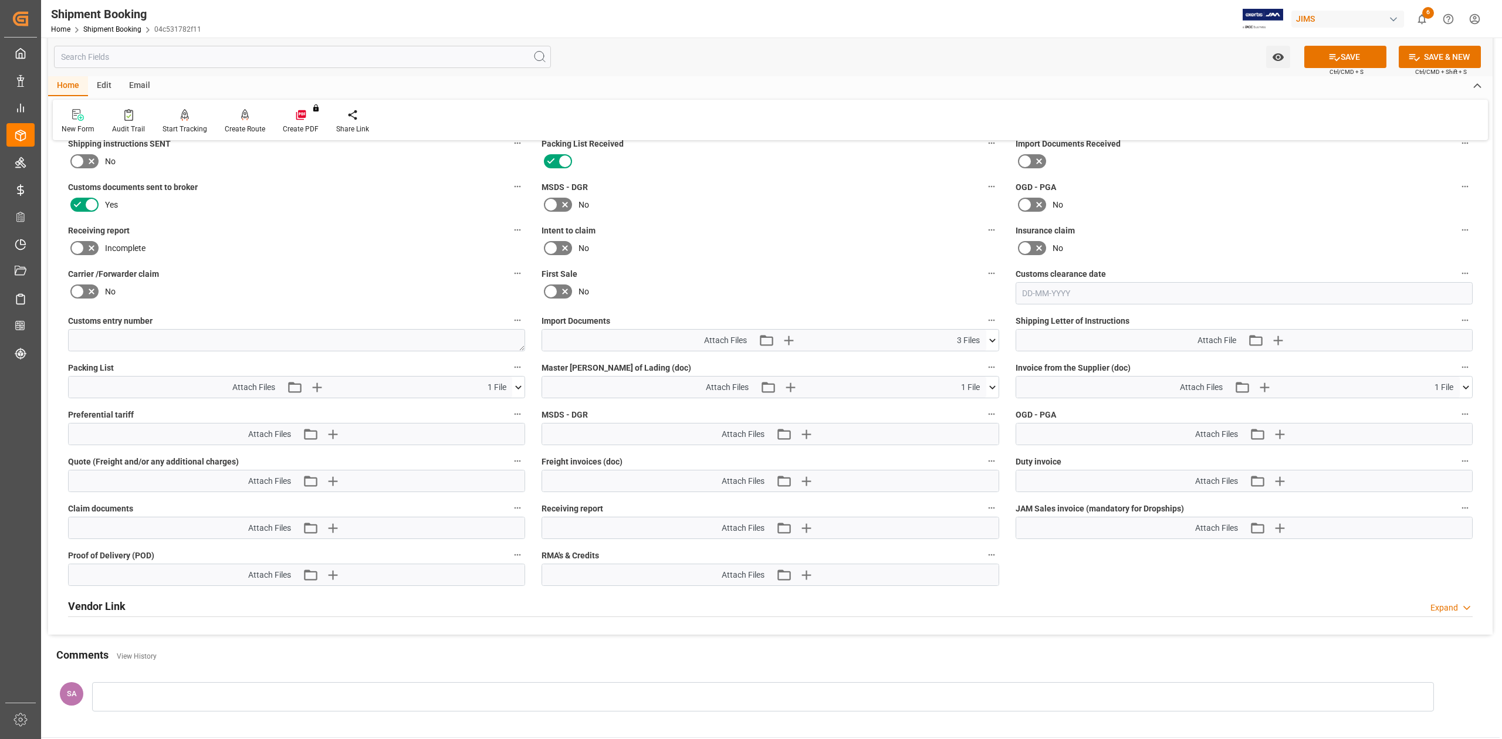
click at [522, 386] on icon at bounding box center [518, 387] width 12 height 12
click at [498, 411] on icon at bounding box center [499, 409] width 12 height 12
click at [330, 388] on icon "button" at bounding box center [332, 387] width 19 height 19
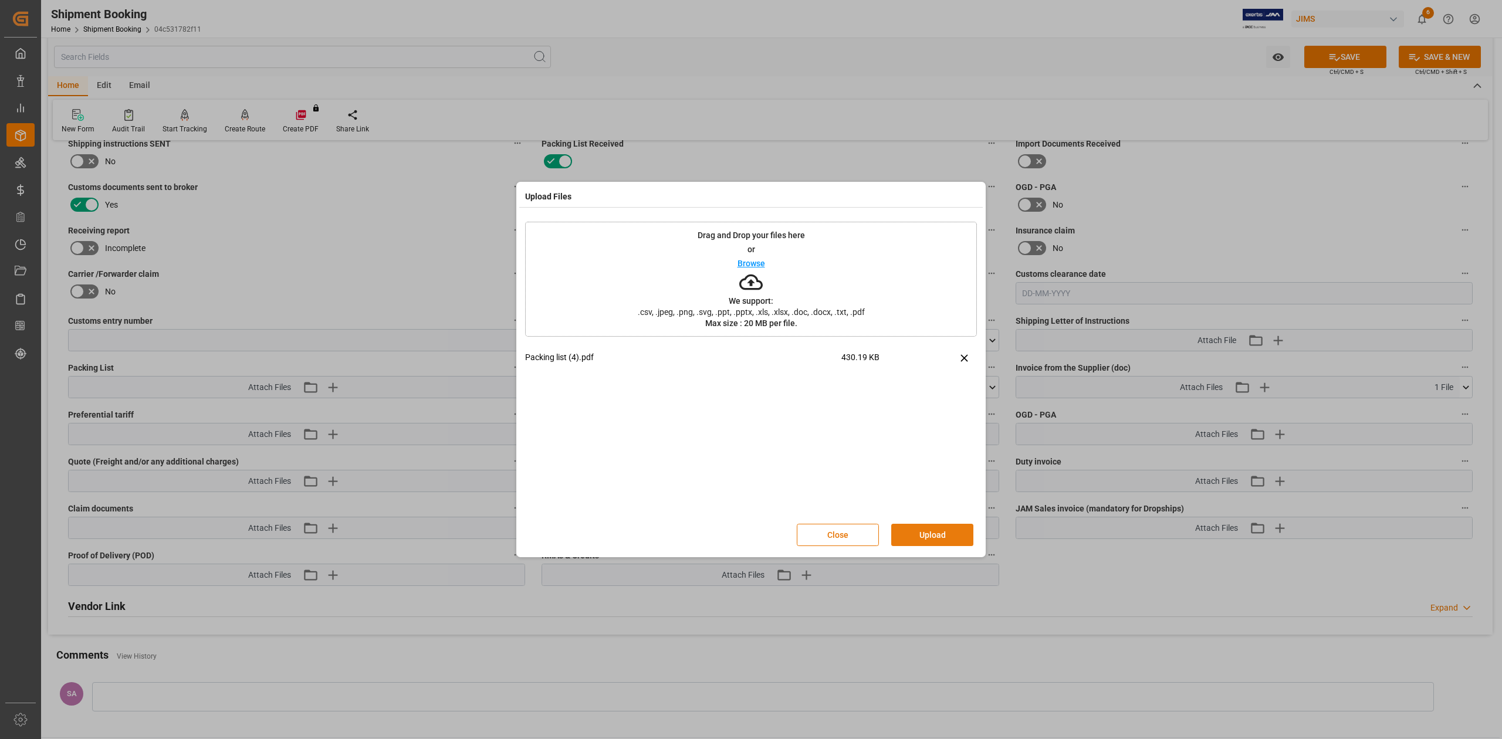
click at [939, 535] on button "Upload" at bounding box center [932, 535] width 82 height 22
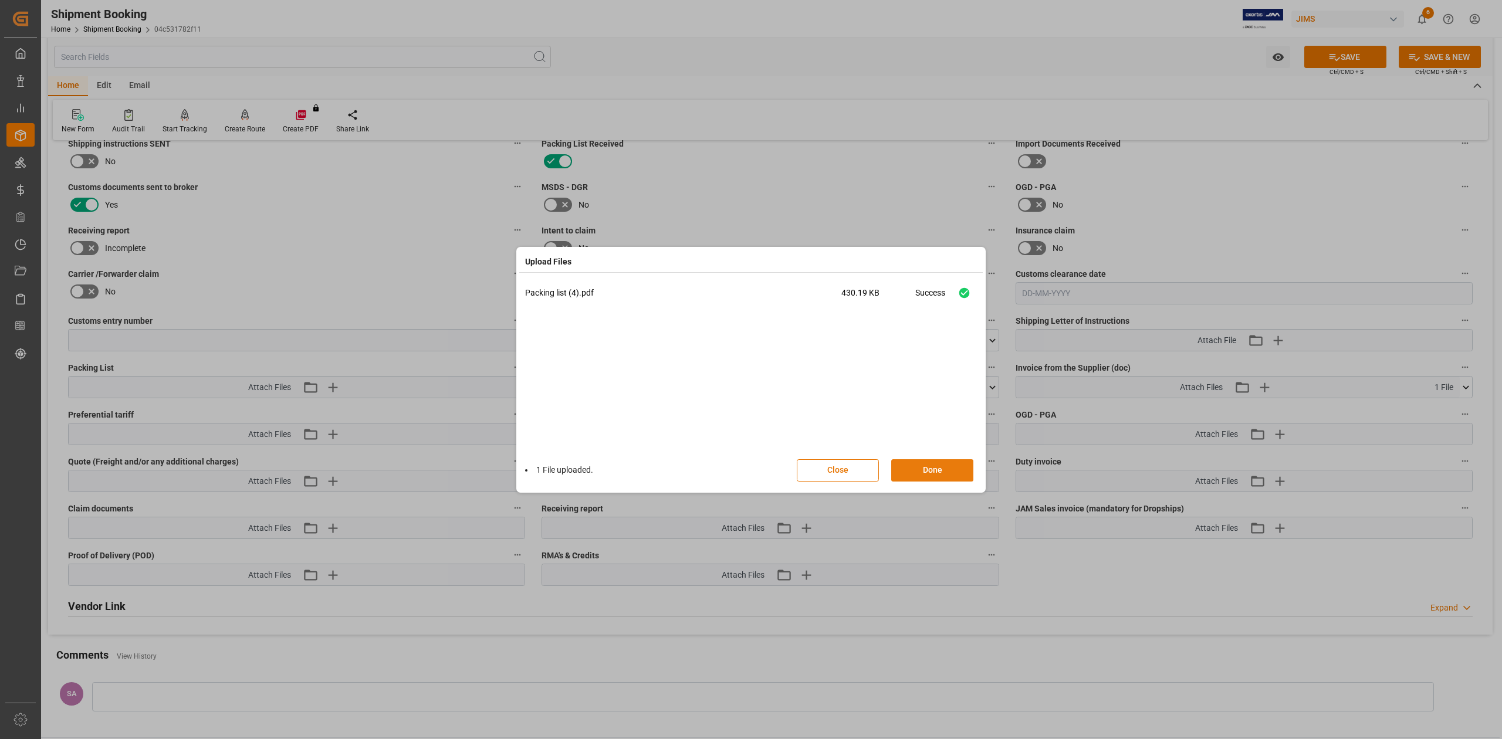
click at [944, 472] on button "Done" at bounding box center [932, 470] width 82 height 22
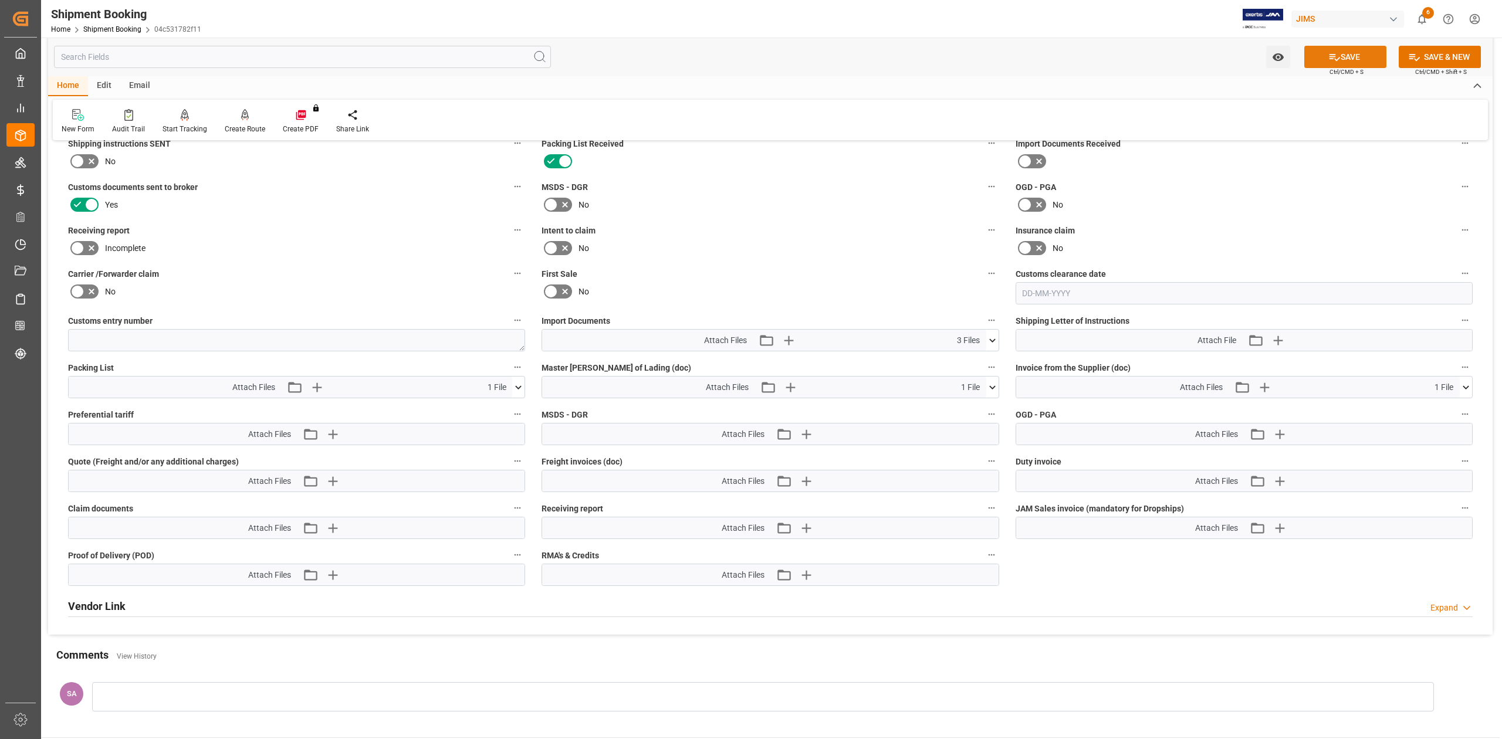
click at [1361, 61] on button "SAVE" at bounding box center [1345, 57] width 82 height 22
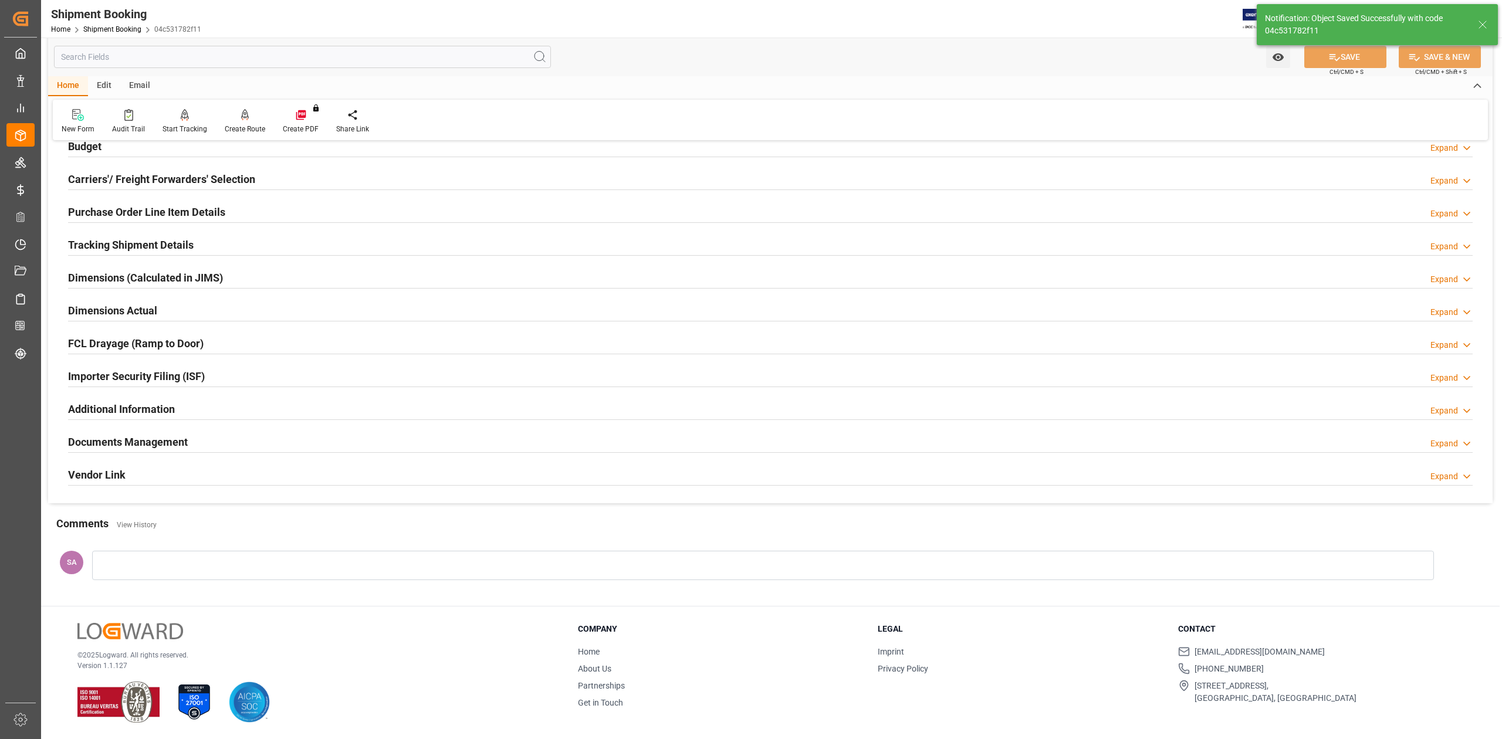
scroll to position [144, 0]
drag, startPoint x: 139, startPoint y: 437, endPoint x: 148, endPoint y: 430, distance: 10.9
click at [139, 437] on h2 "Documents Management" at bounding box center [128, 442] width 120 height 16
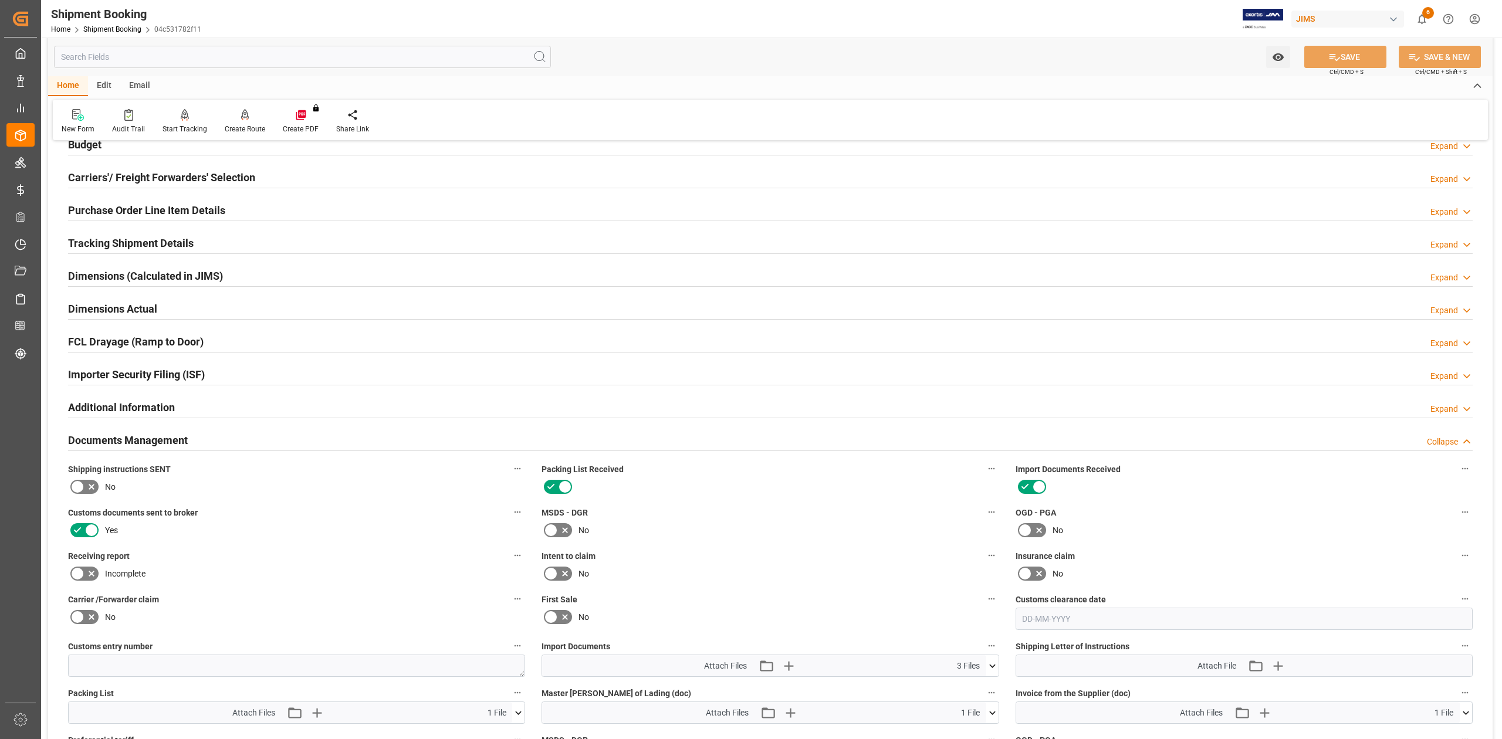
scroll to position [469, 0]
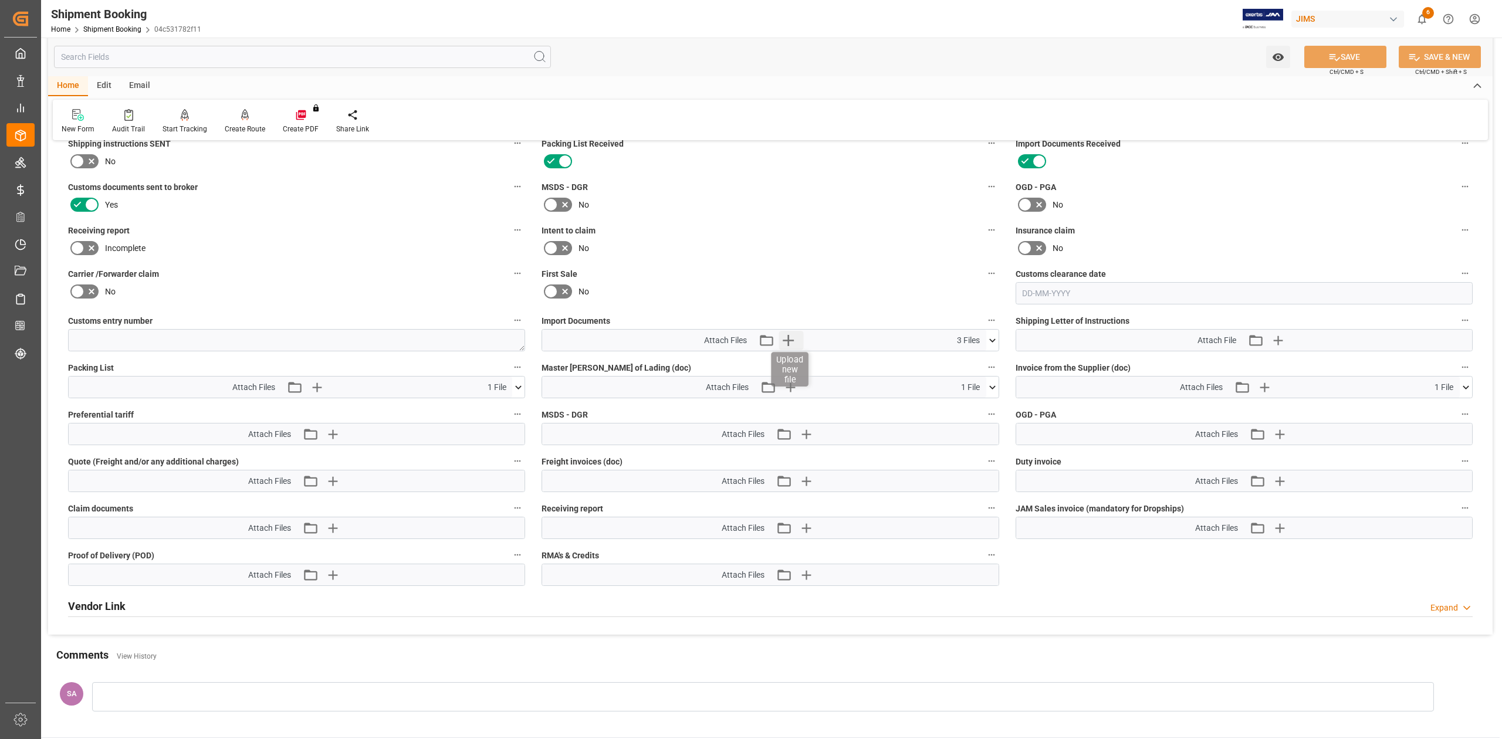
click at [791, 339] on icon "button" at bounding box center [788, 340] width 11 height 11
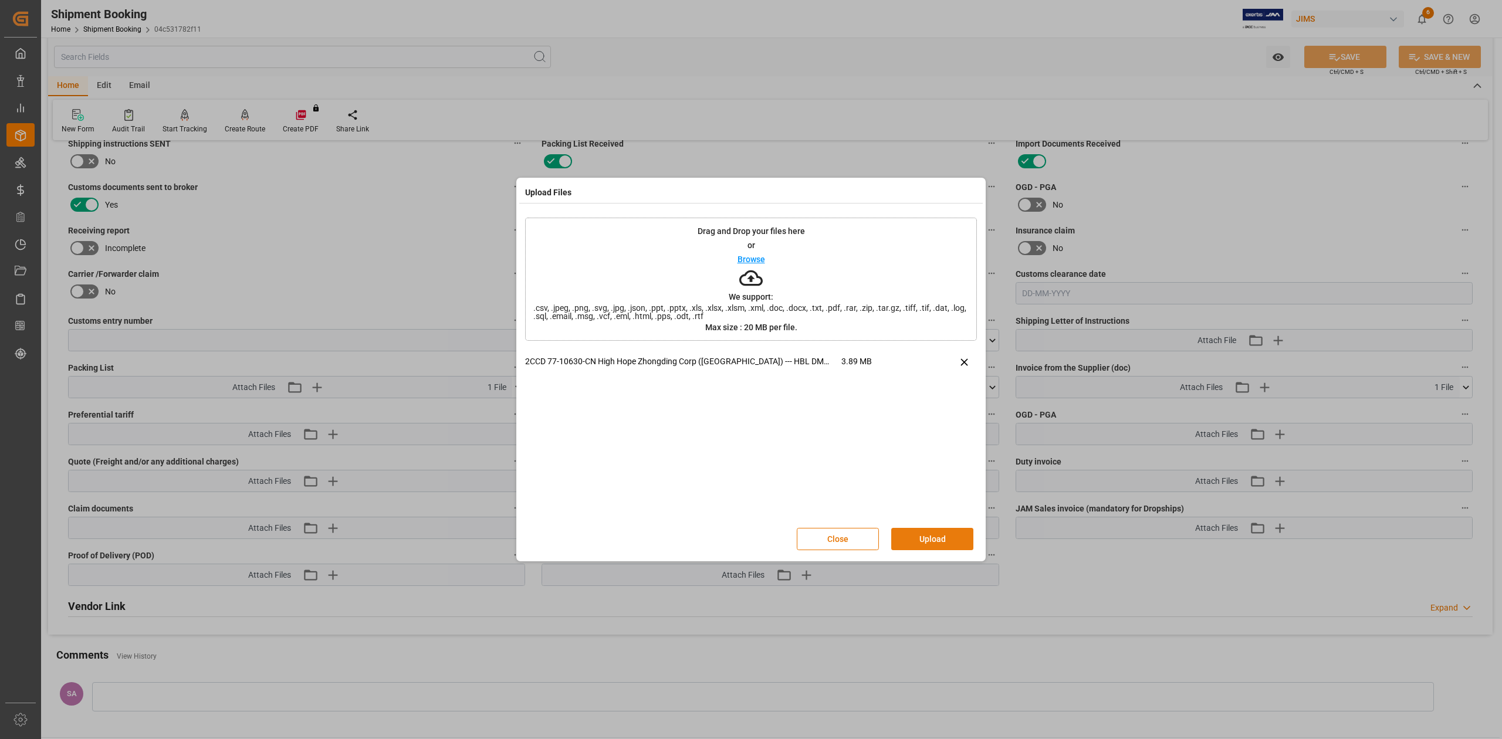
click at [921, 536] on button "Upload" at bounding box center [932, 539] width 82 height 22
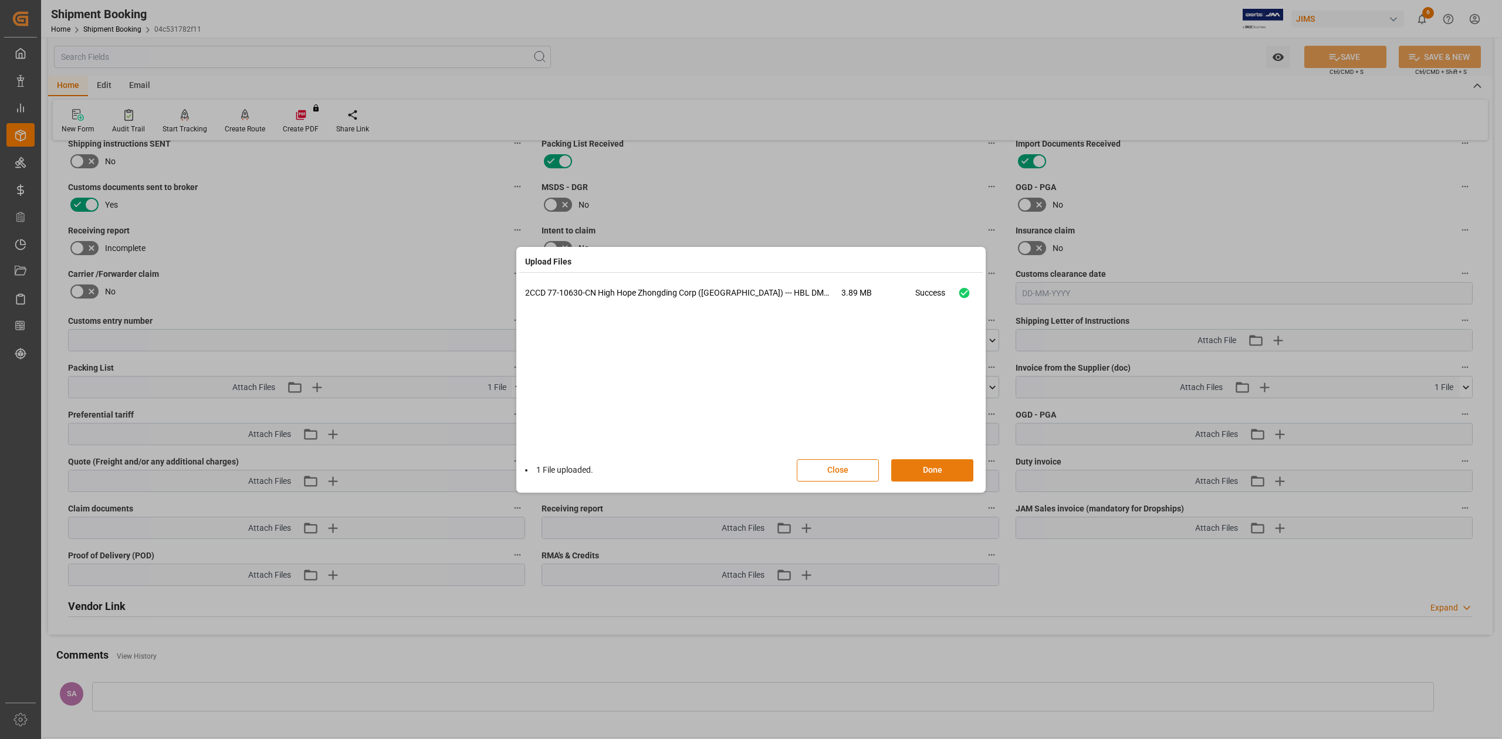
click at [938, 465] on button "Done" at bounding box center [932, 470] width 82 height 22
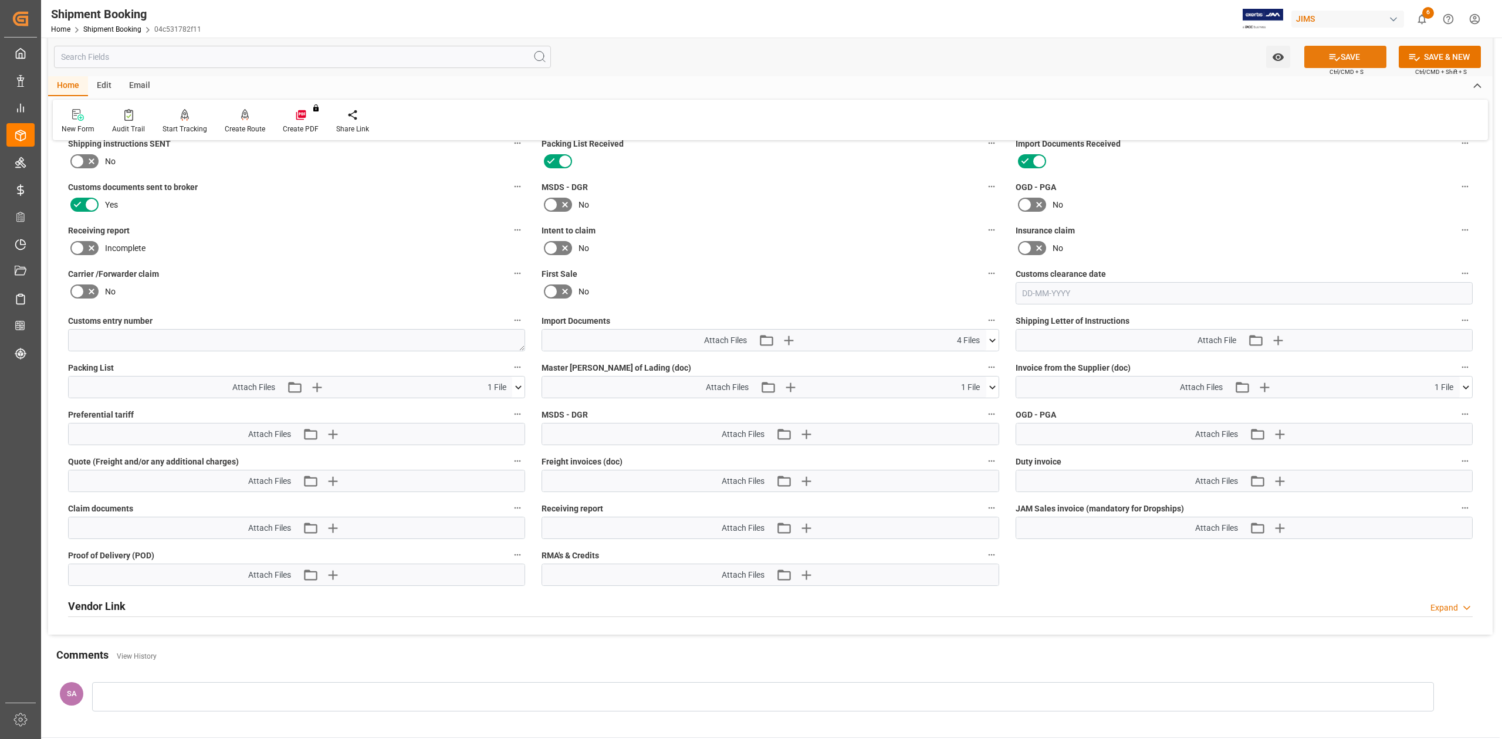
click at [1353, 55] on button "SAVE" at bounding box center [1345, 57] width 82 height 22
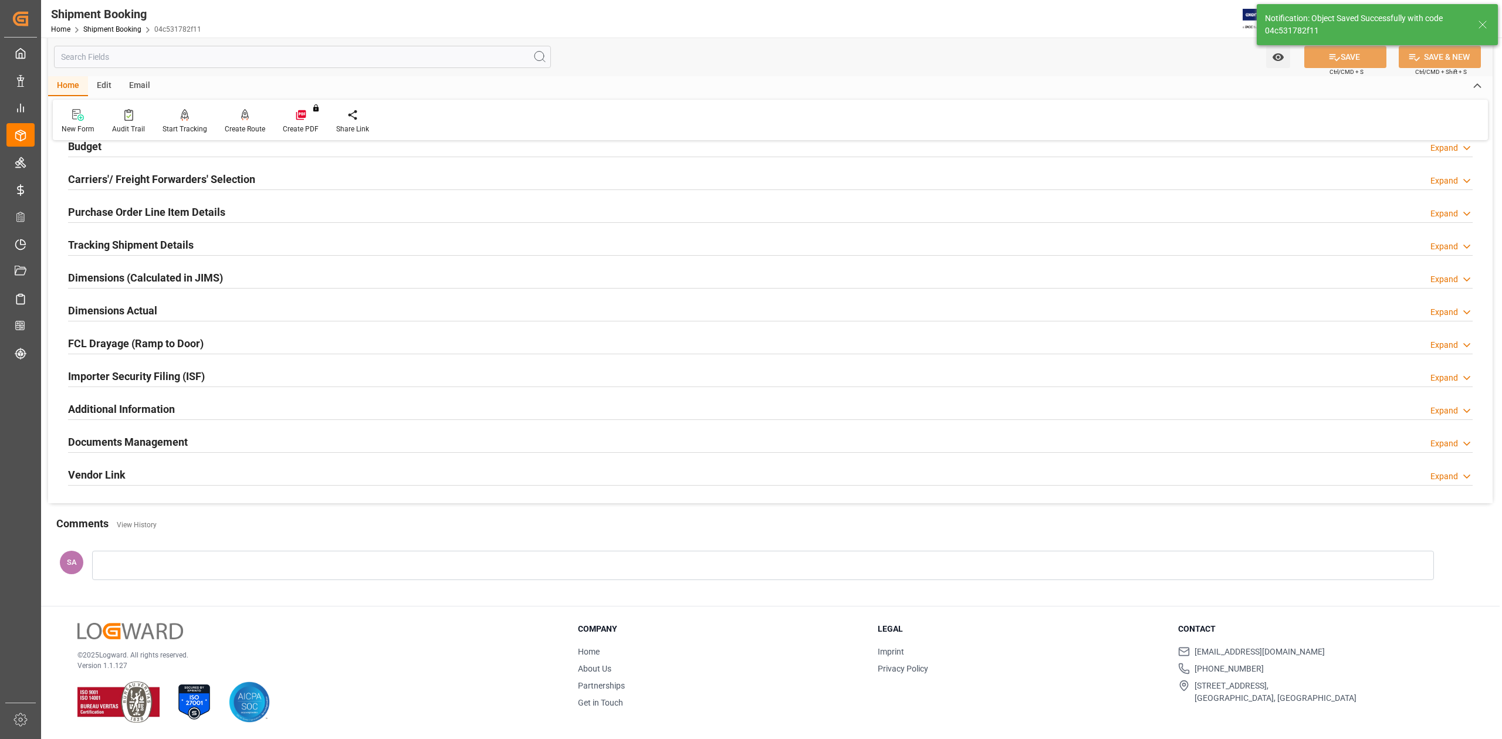
scroll to position [144, 0]
click at [154, 438] on h2 "Documents Management" at bounding box center [128, 442] width 120 height 16
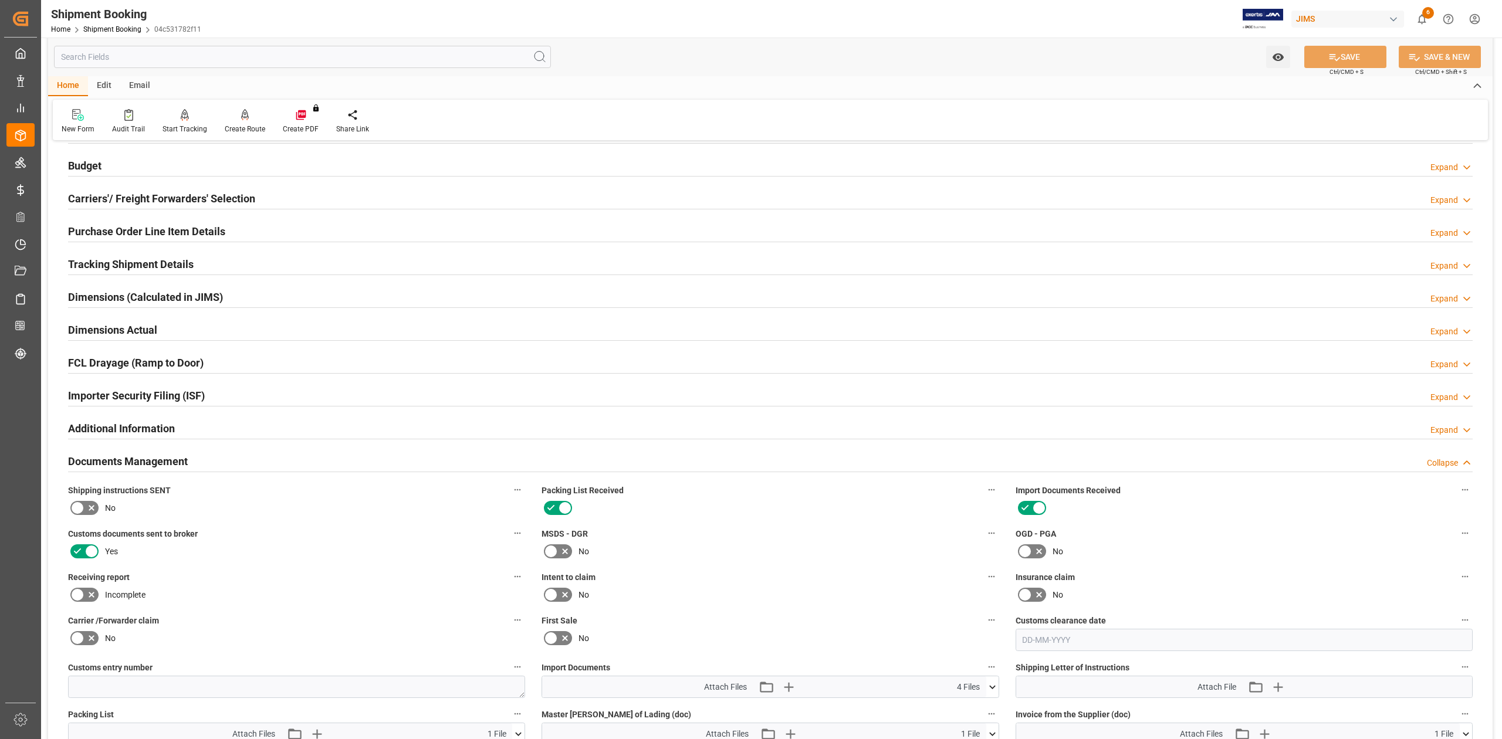
scroll to position [235, 0]
